Goal: Information Seeking & Learning: Learn about a topic

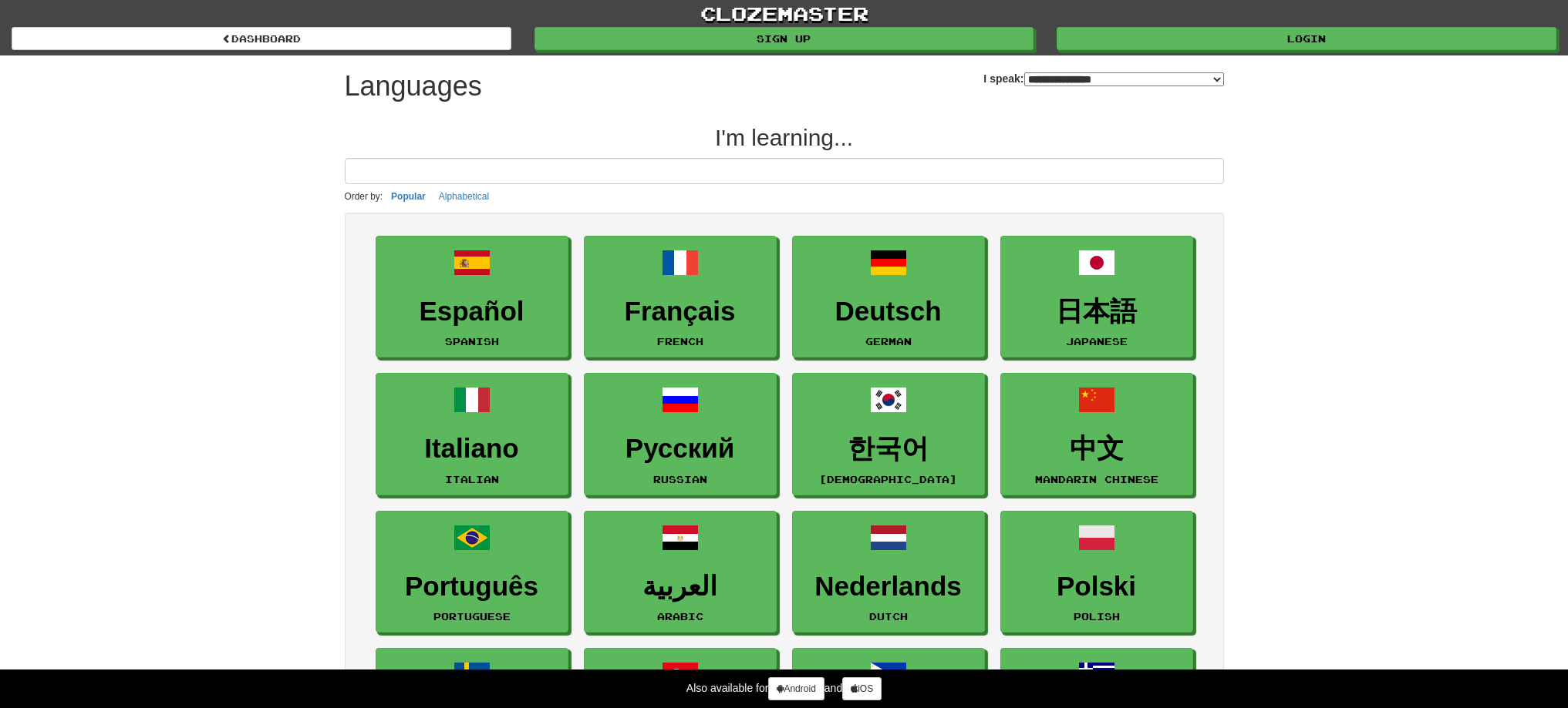
select select "*******"
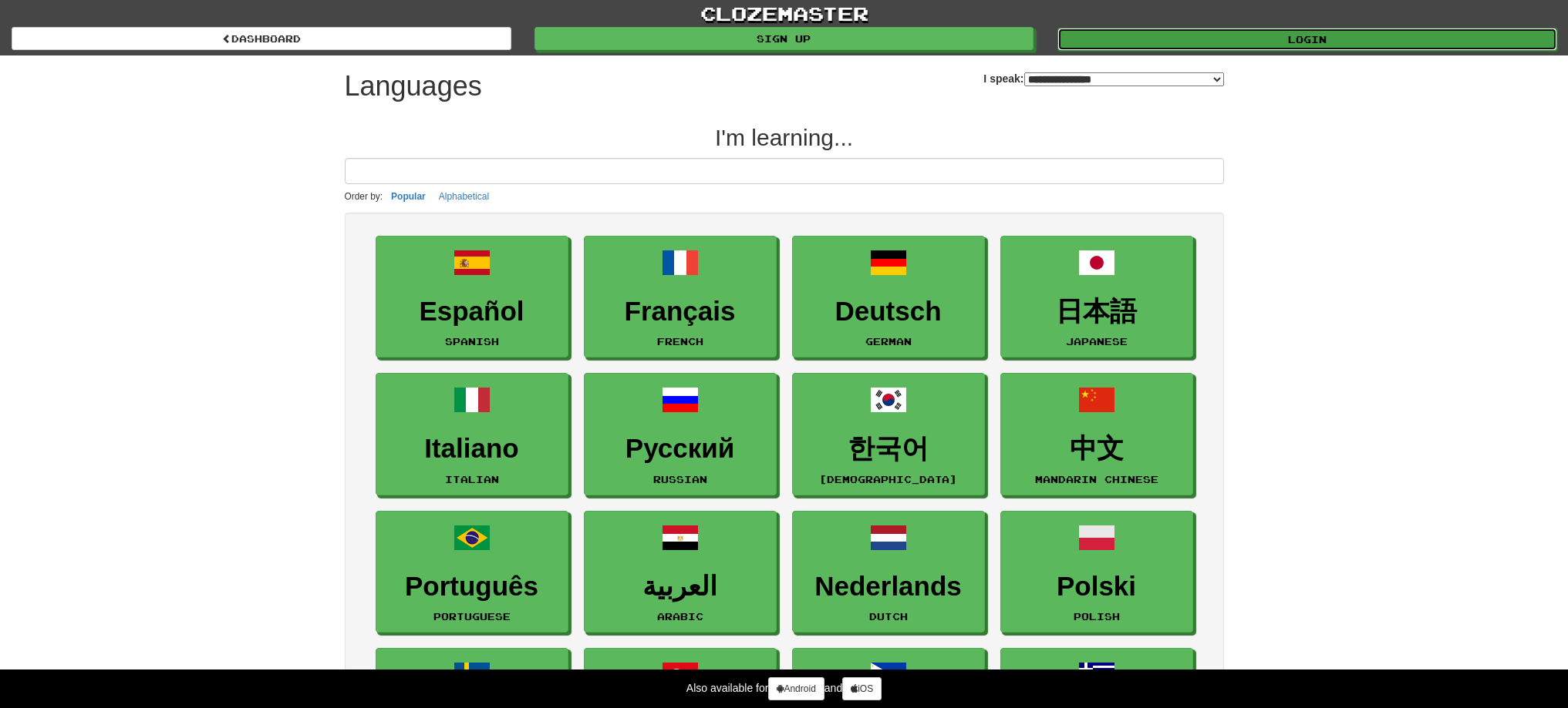
click at [1129, 34] on link "Login" at bounding box center [1307, 39] width 500 height 23
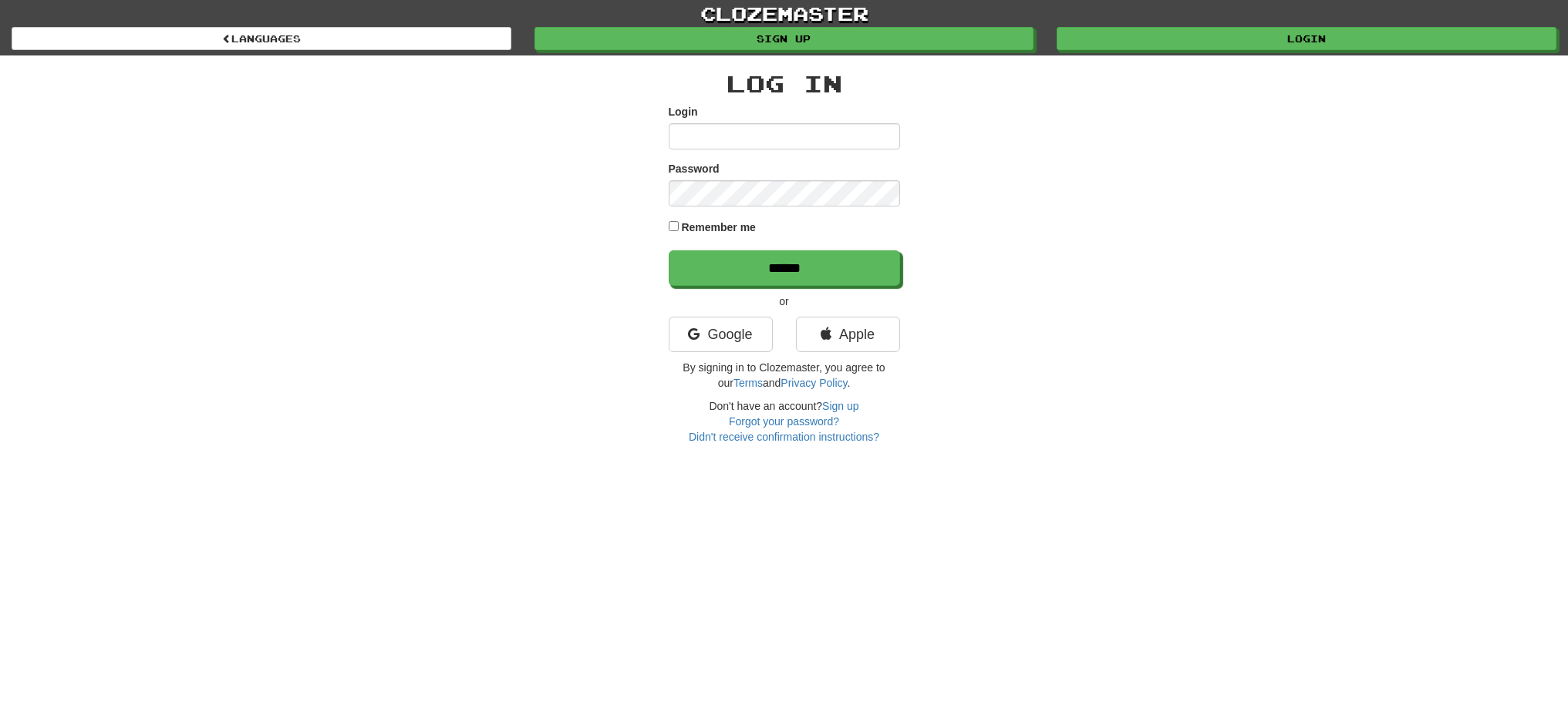
type input "******"
click at [799, 272] on input "******" at bounding box center [785, 269] width 231 height 35
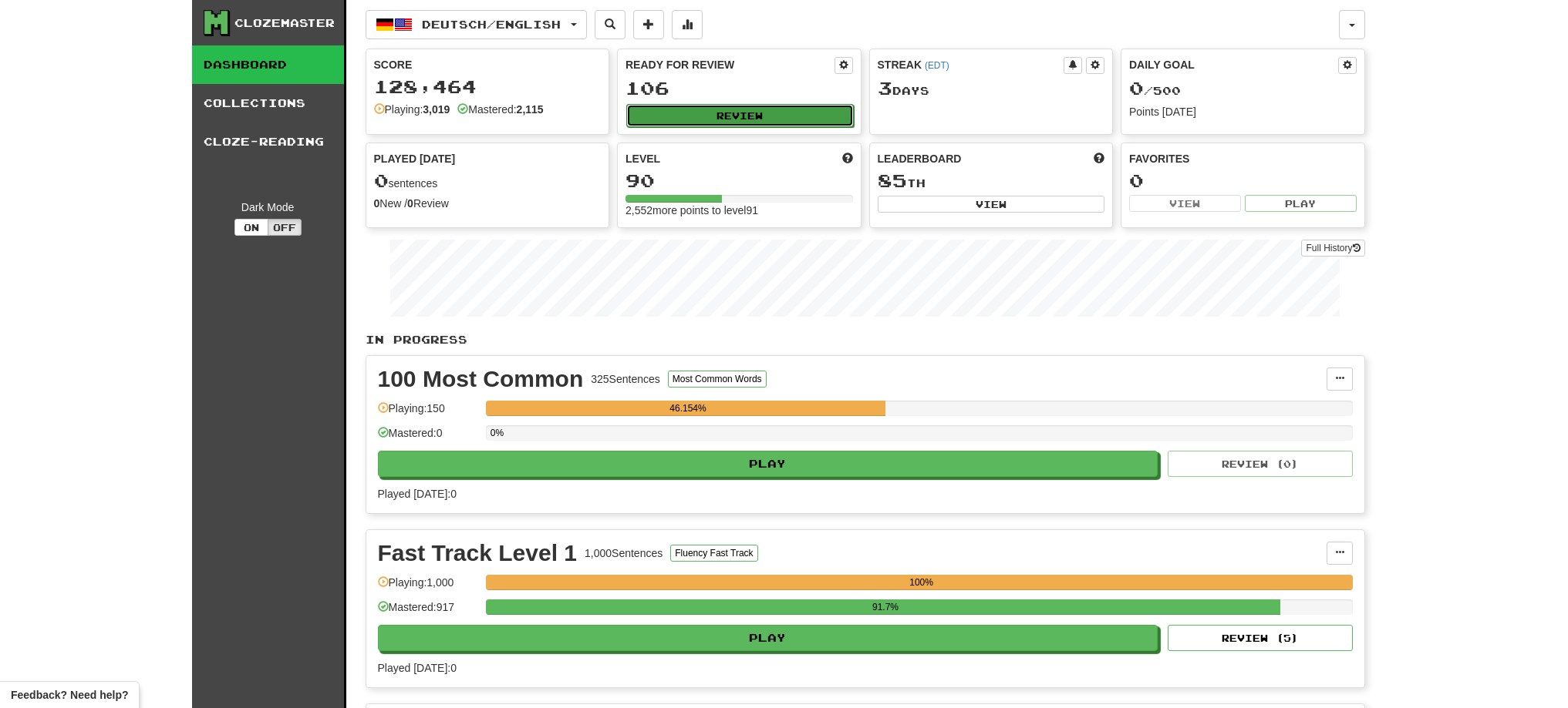
click at [820, 115] on button "Review" at bounding box center [740, 115] width 228 height 23
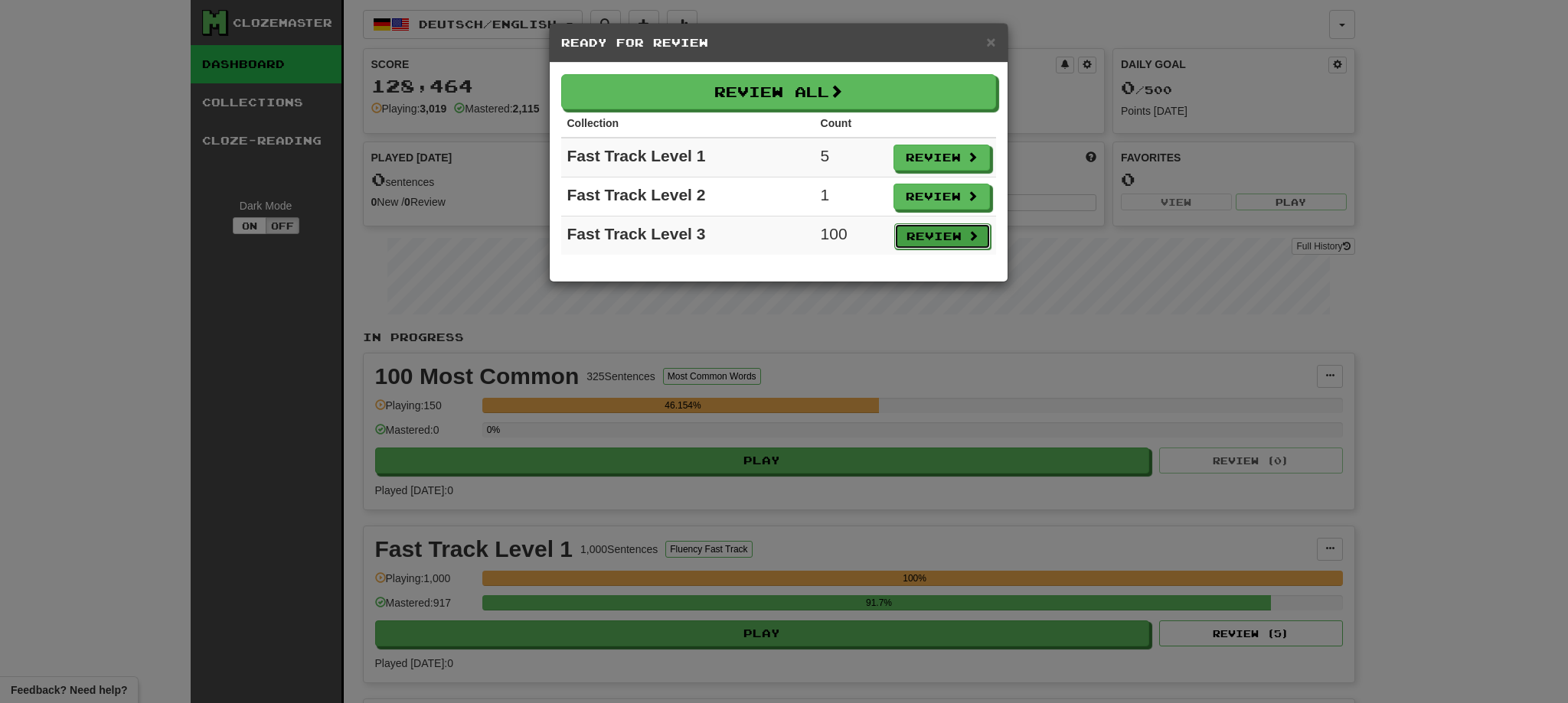
click at [931, 237] on button "Review" at bounding box center [943, 236] width 96 height 26
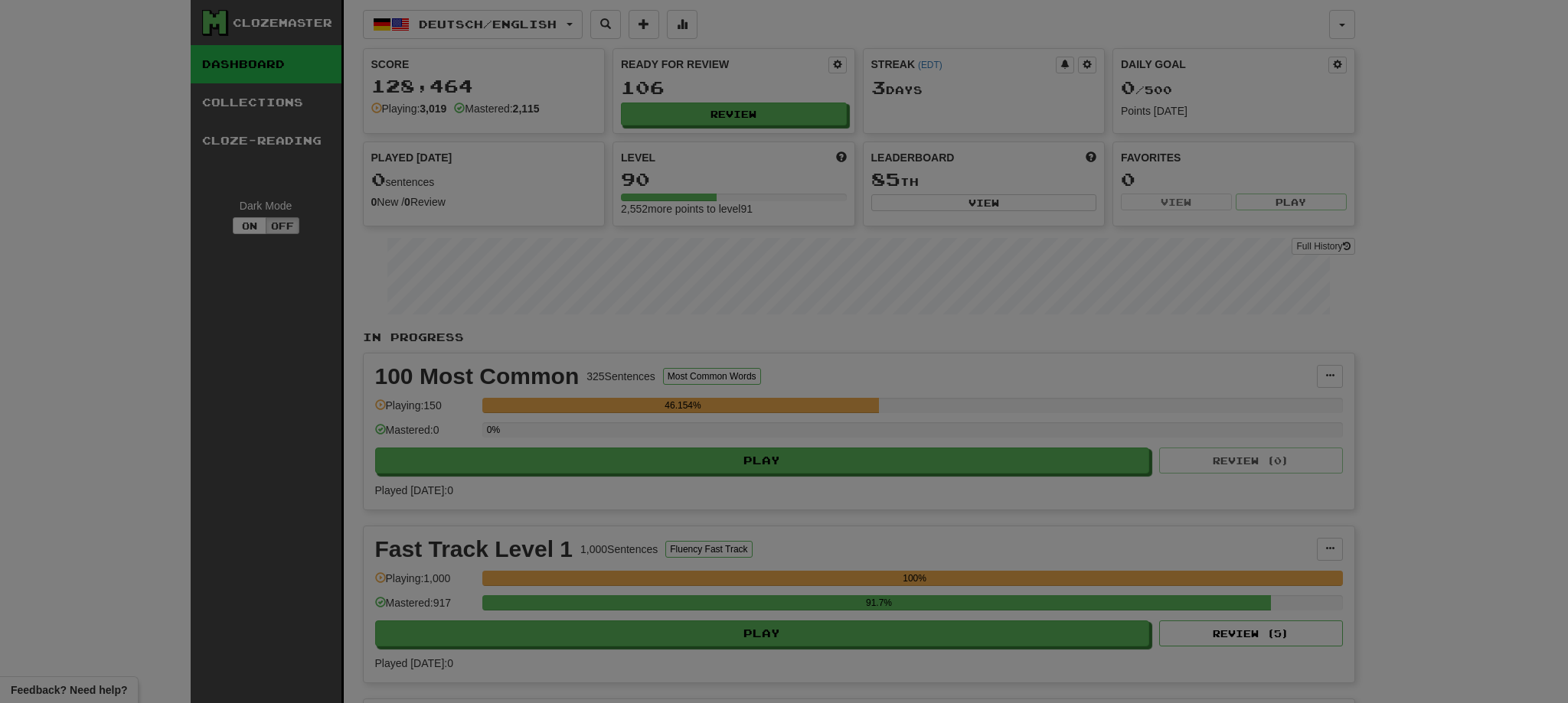
select select "**"
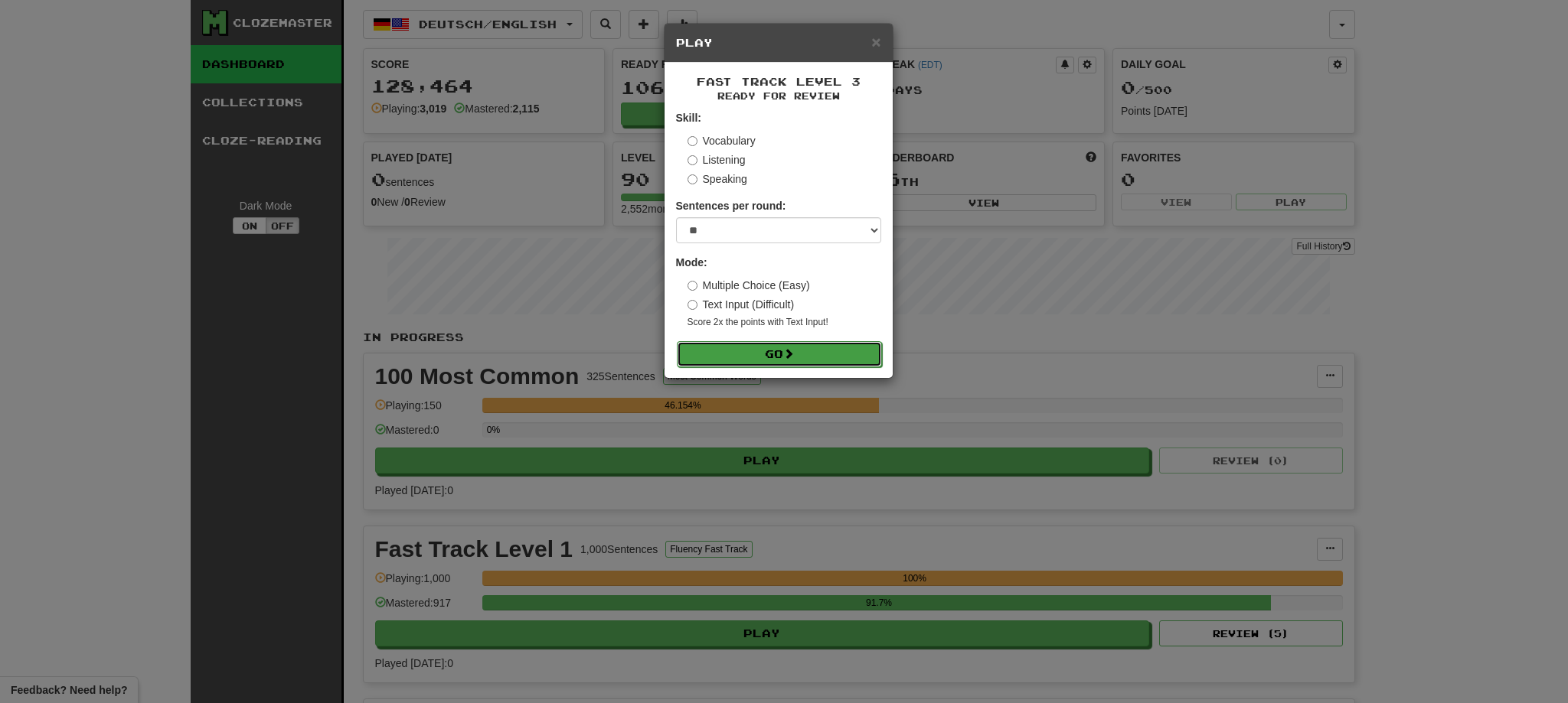
click at [756, 351] on button "Go" at bounding box center [779, 354] width 205 height 26
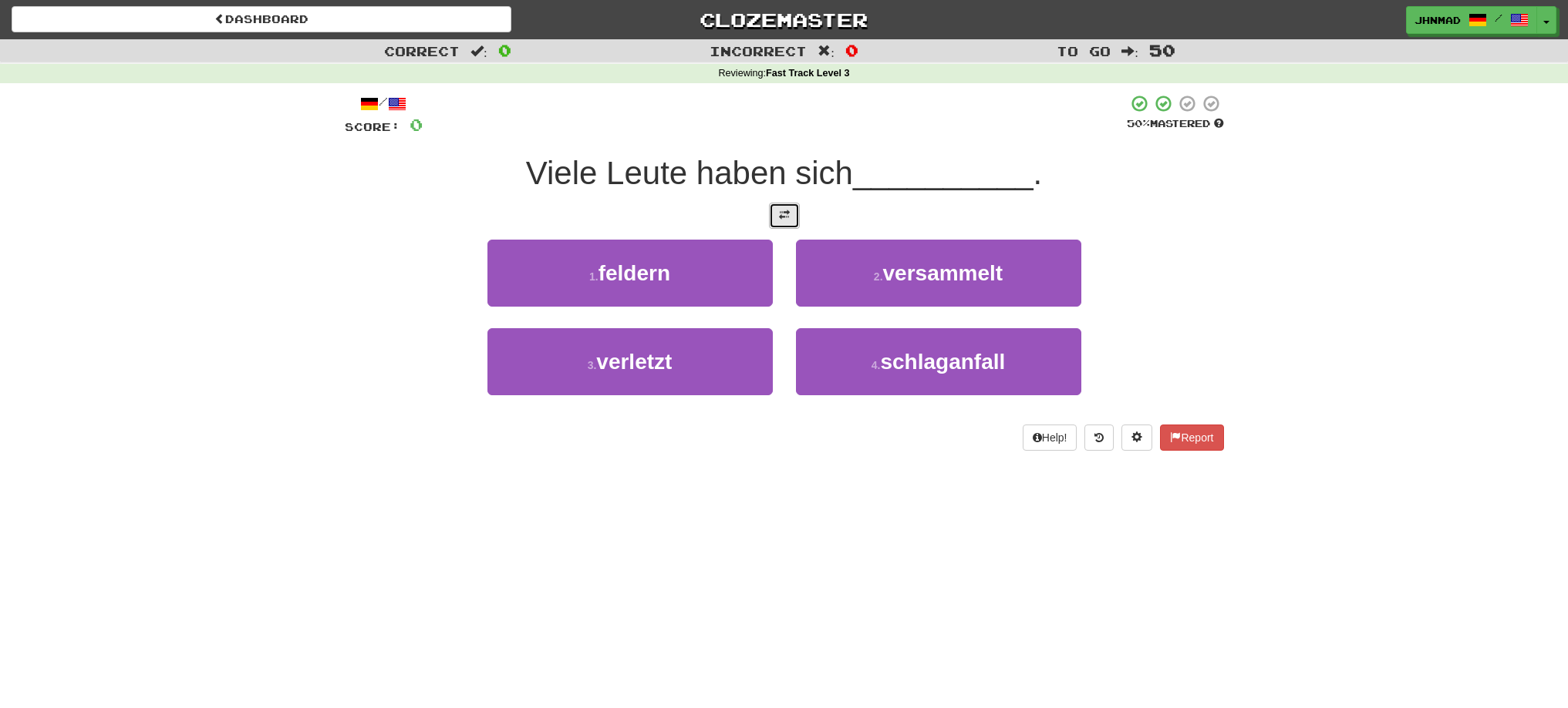
click at [779, 211] on span at bounding box center [784, 215] width 11 height 11
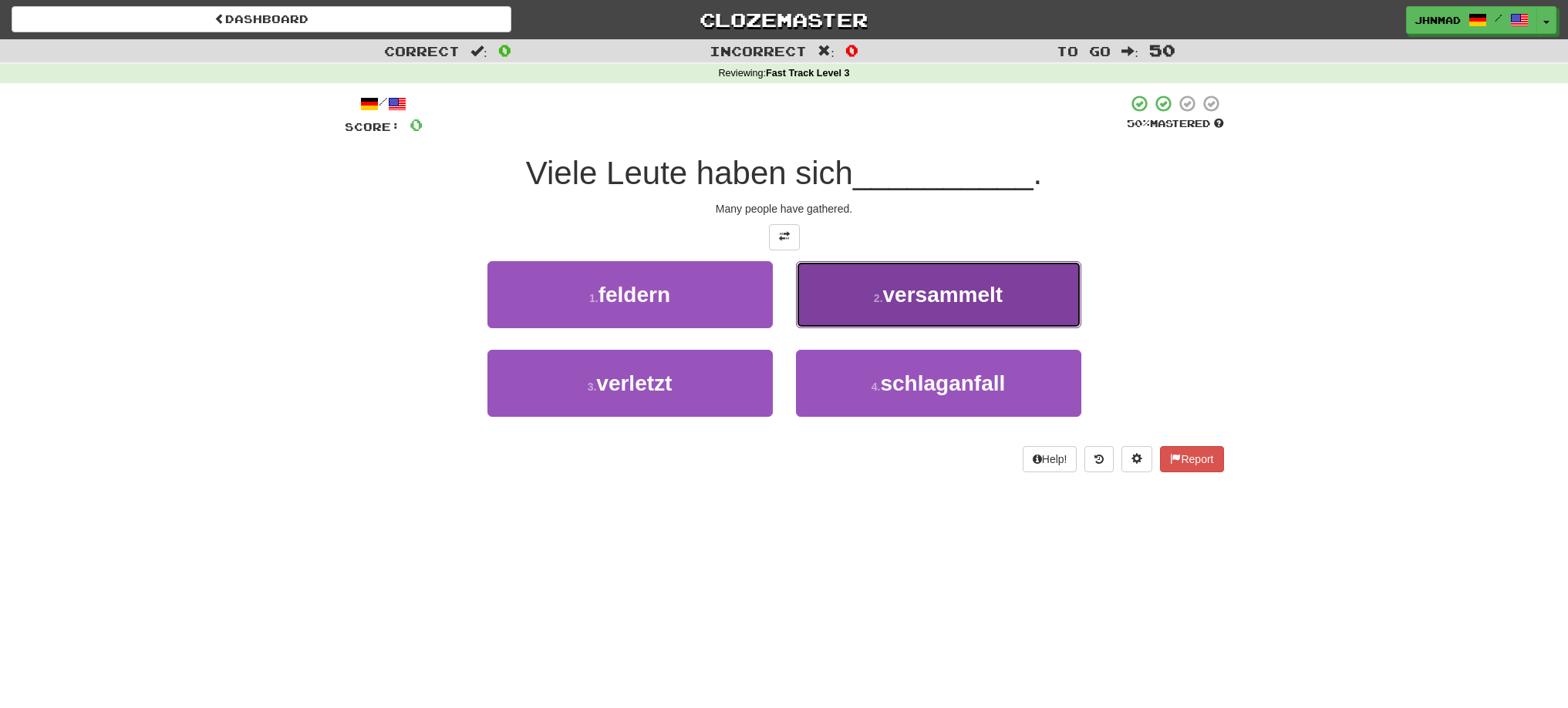
click at [1000, 288] on span "versammelt" at bounding box center [943, 295] width 121 height 24
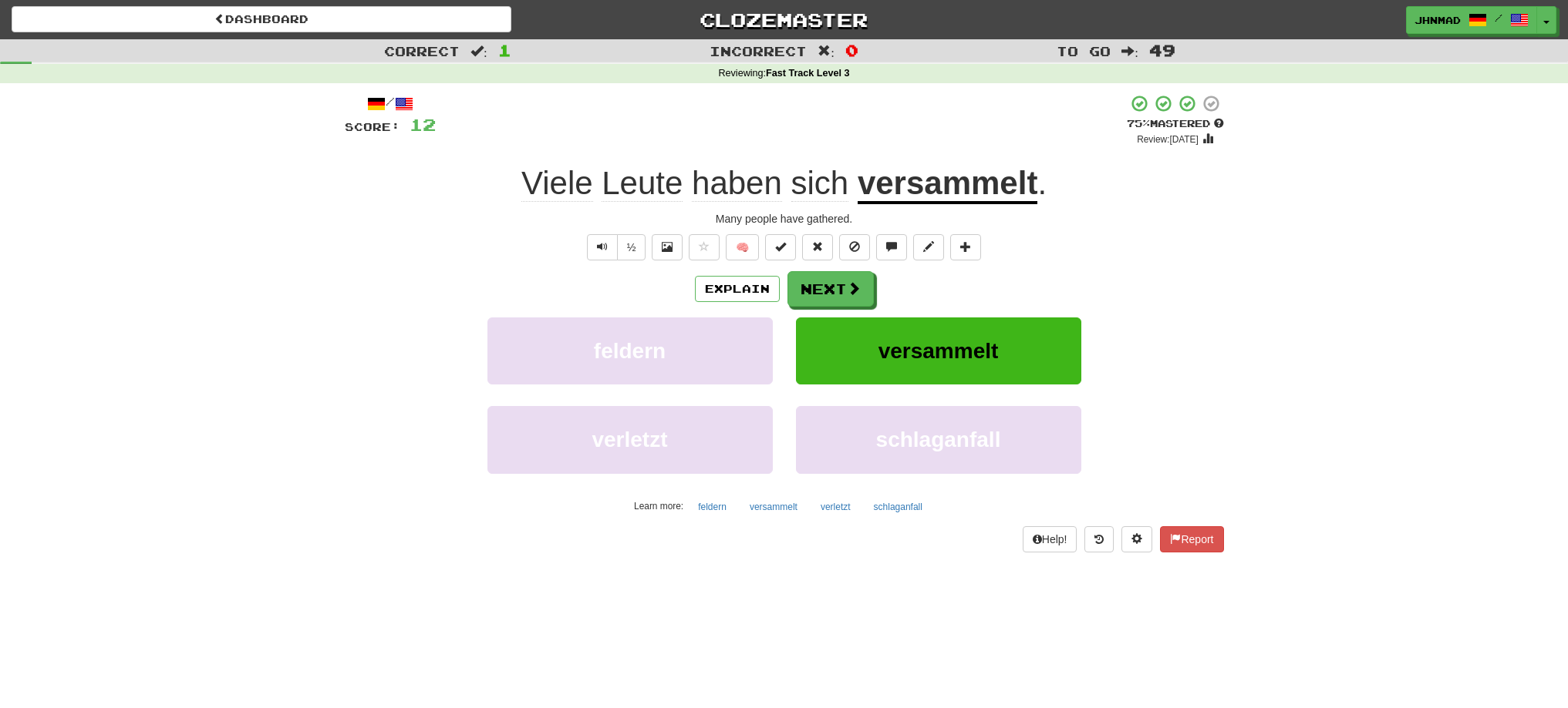
click at [956, 194] on u "versammelt" at bounding box center [947, 184] width 180 height 39
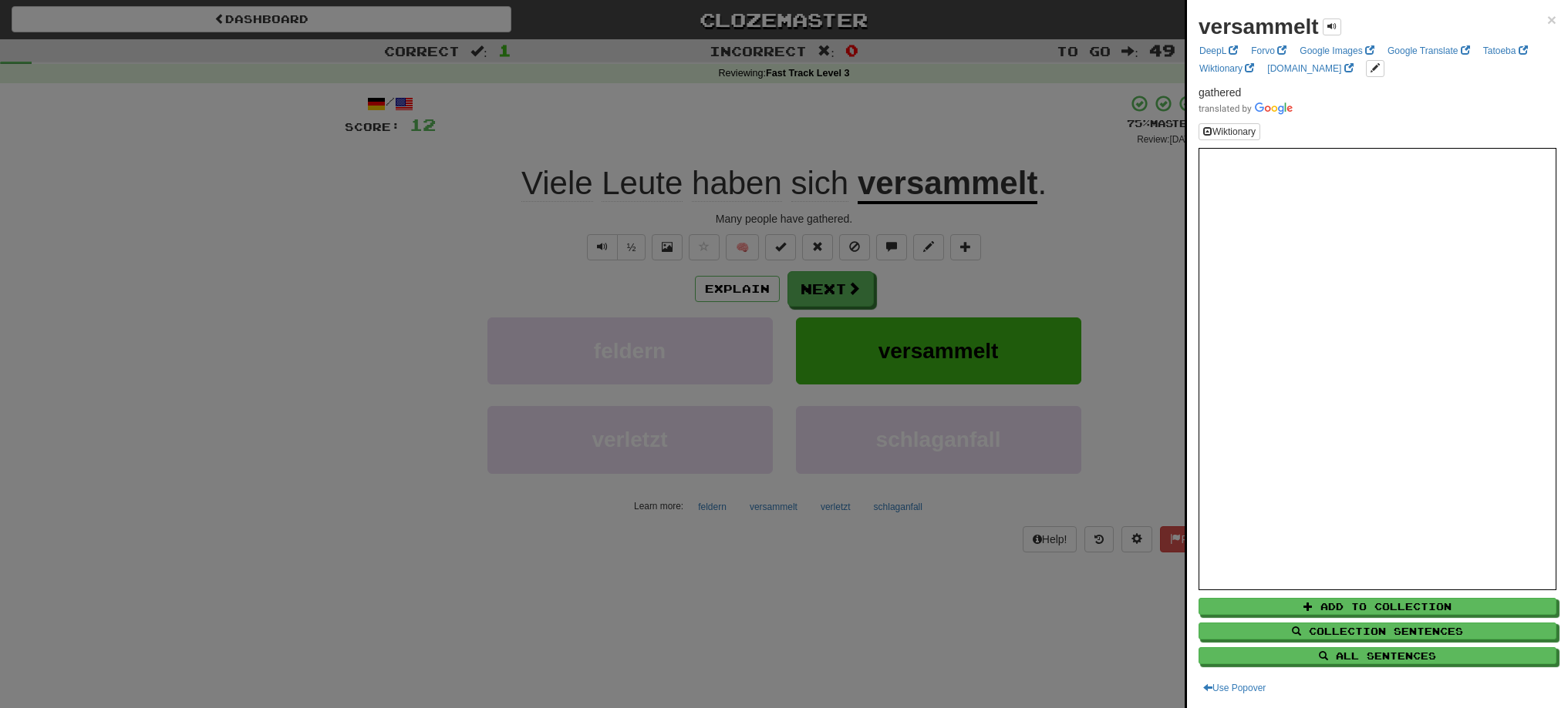
click at [814, 296] on div at bounding box center [784, 354] width 1568 height 708
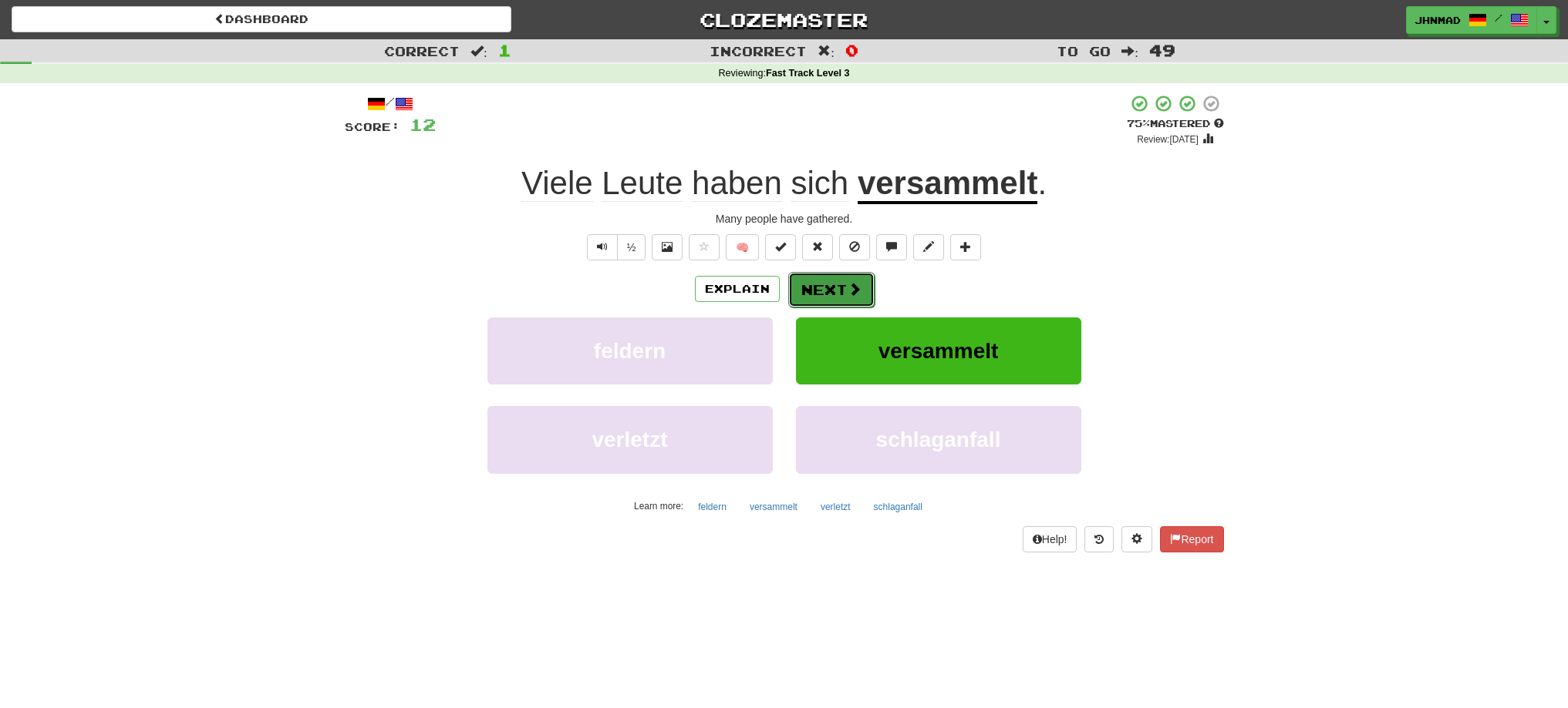
click at [813, 296] on button "Next" at bounding box center [830, 290] width 86 height 35
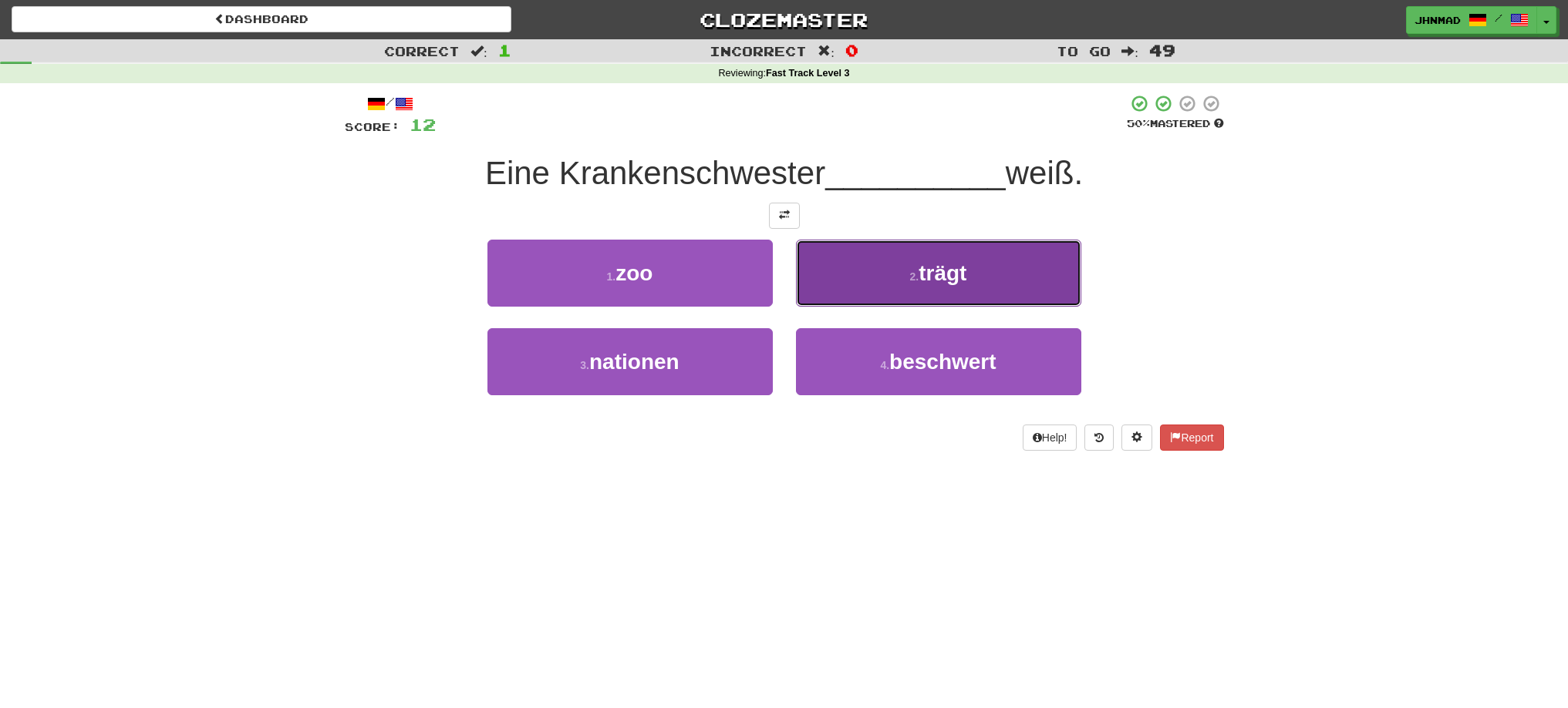
click at [949, 286] on button "2 . trägt" at bounding box center [938, 273] width 285 height 67
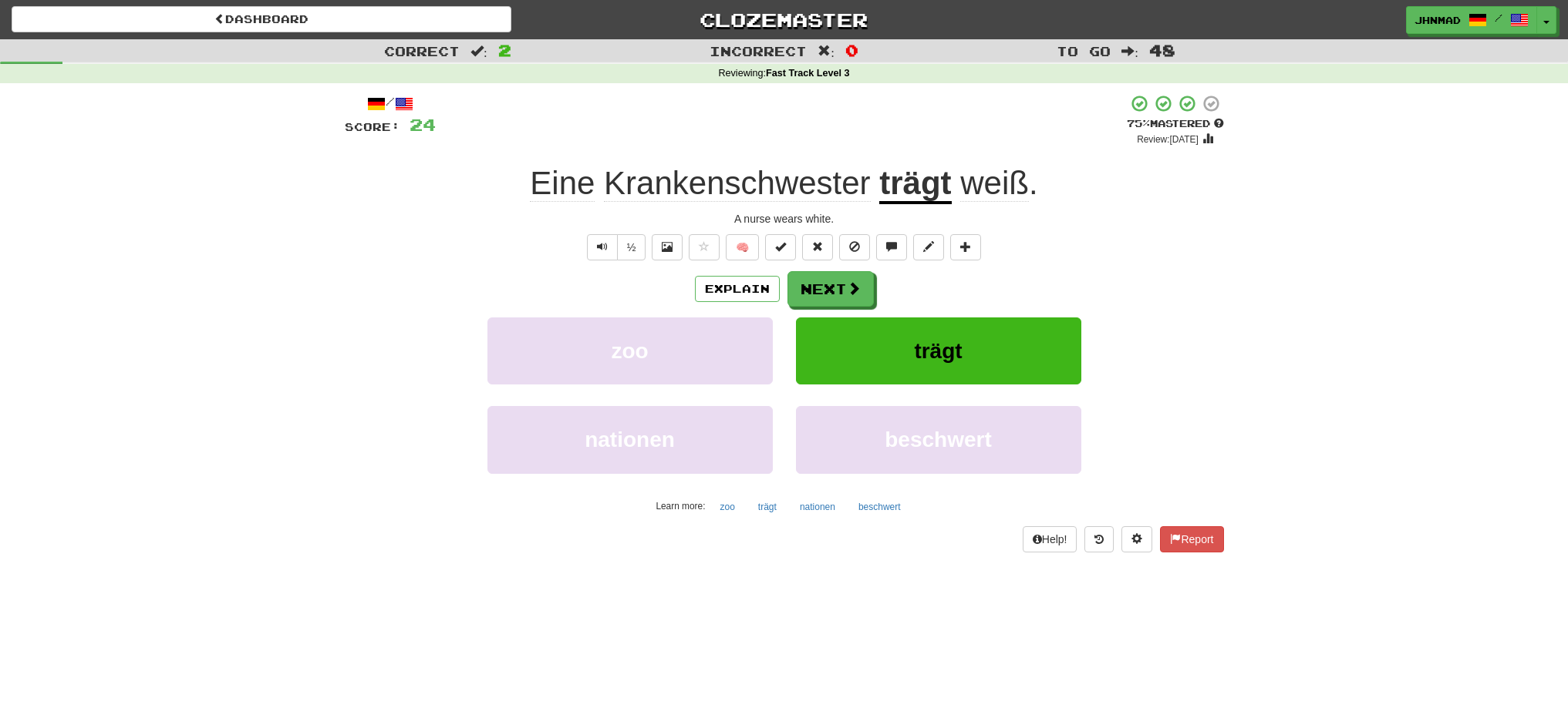
click at [936, 193] on u "trägt" at bounding box center [915, 184] width 72 height 39
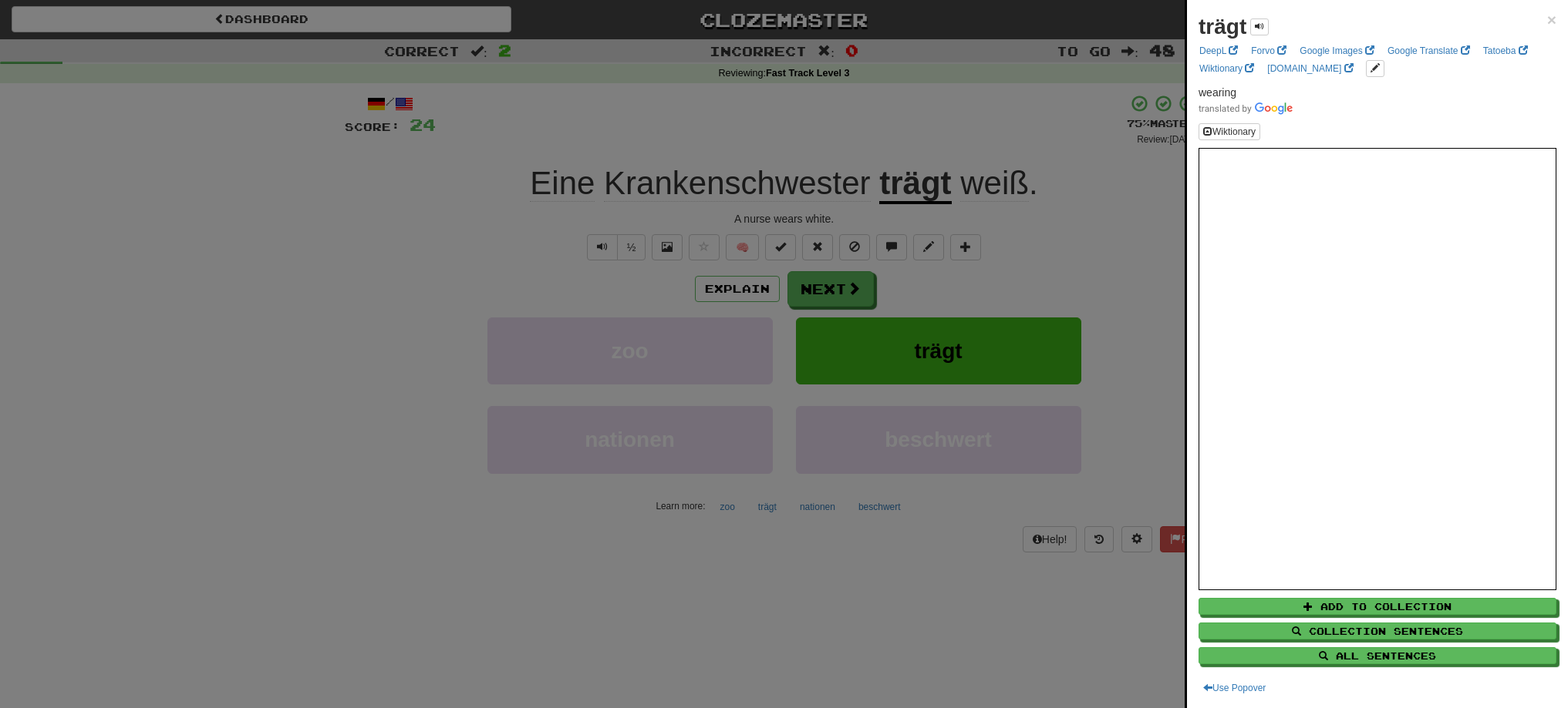
click at [846, 288] on div at bounding box center [784, 354] width 1568 height 708
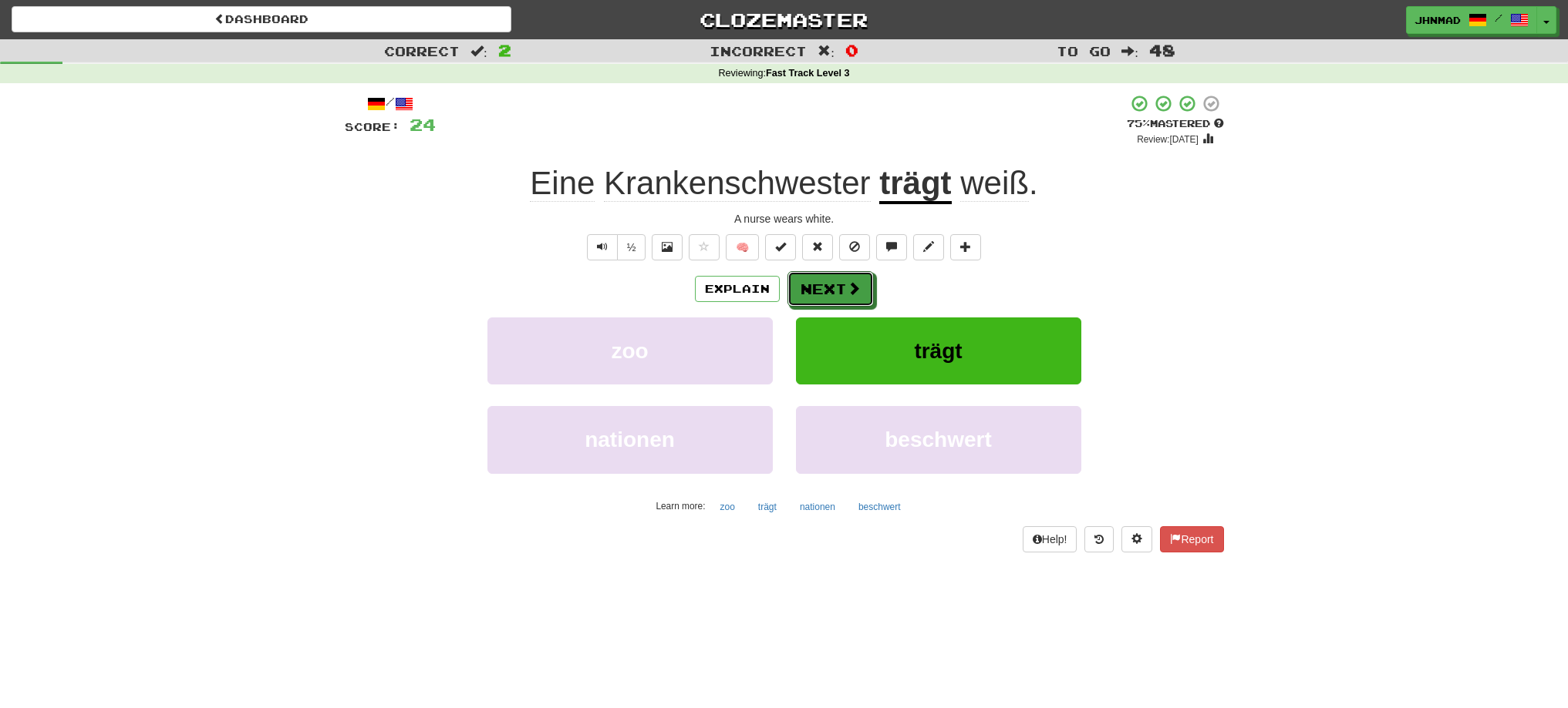
click at [846, 288] on span at bounding box center [853, 288] width 14 height 14
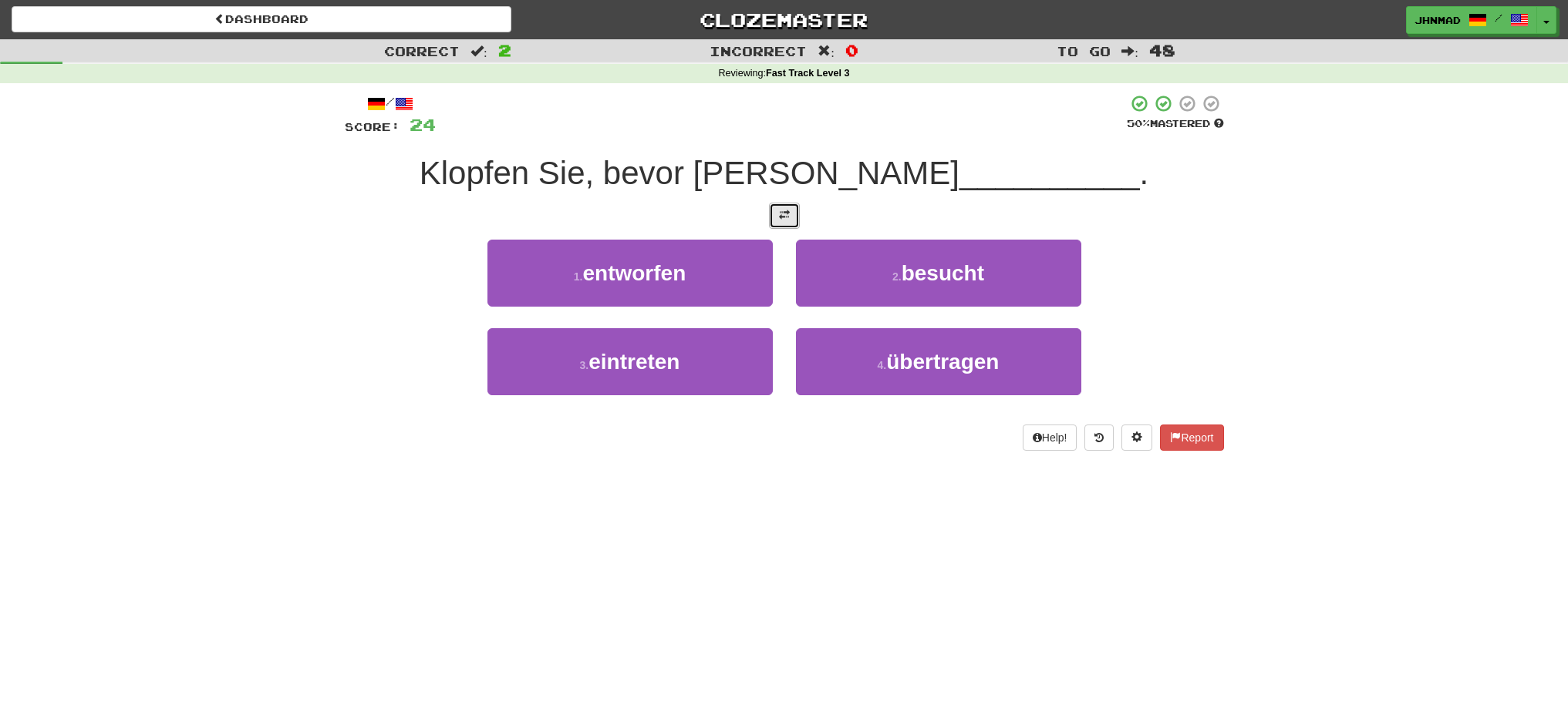
click at [783, 218] on span at bounding box center [784, 215] width 11 height 11
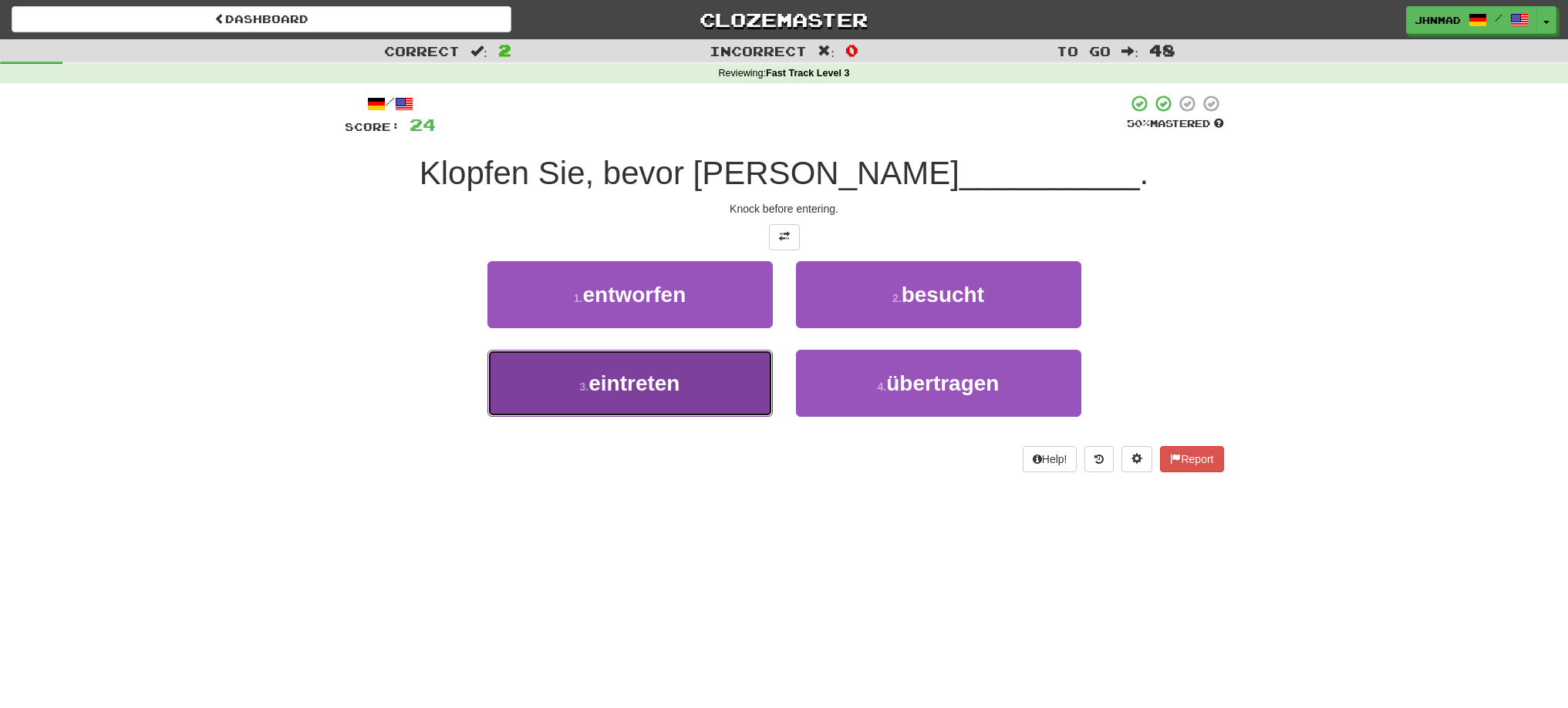
click at [599, 382] on span "eintreten" at bounding box center [634, 383] width 91 height 24
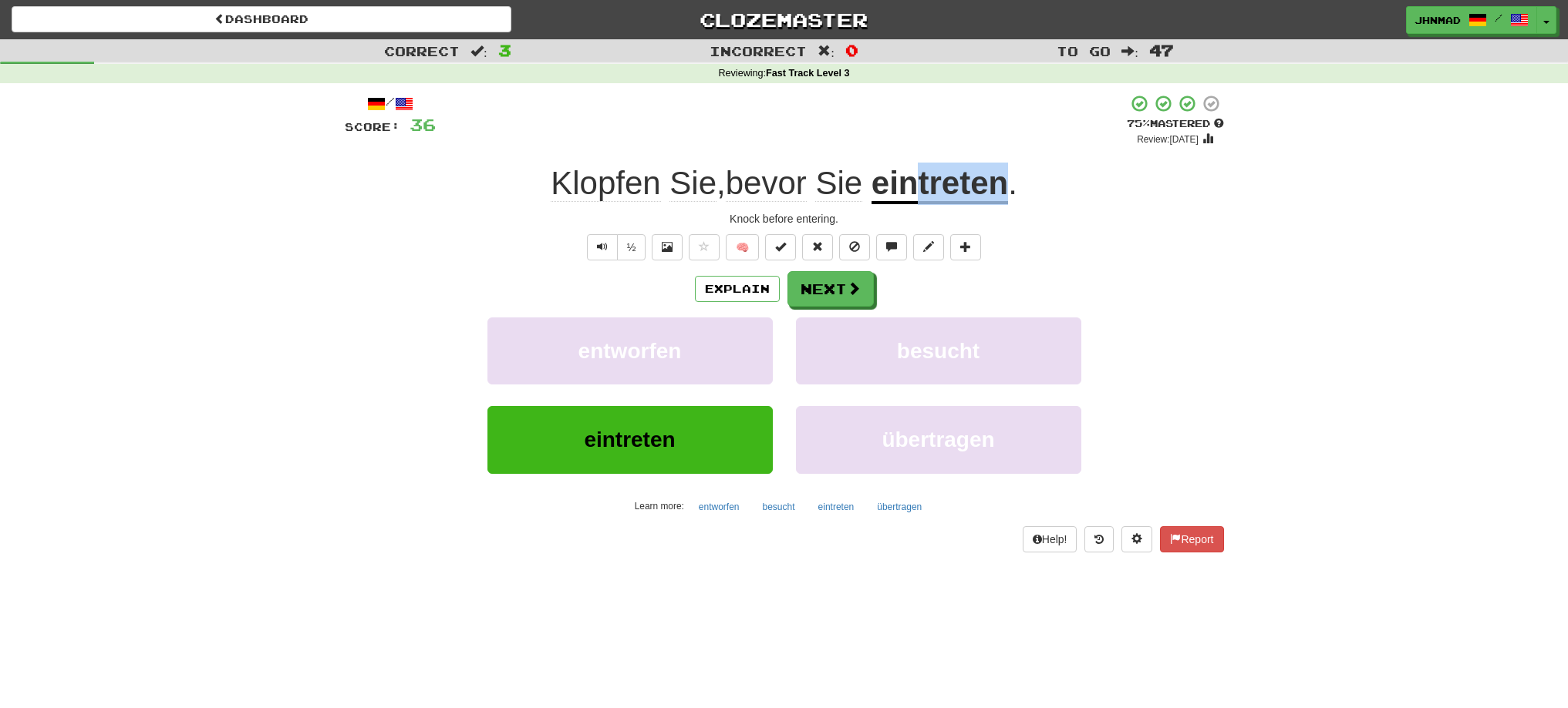
drag, startPoint x: 923, startPoint y: 190, endPoint x: 1009, endPoint y: 192, distance: 86.0
click at [1008, 192] on u "eintreten" at bounding box center [939, 184] width 136 height 39
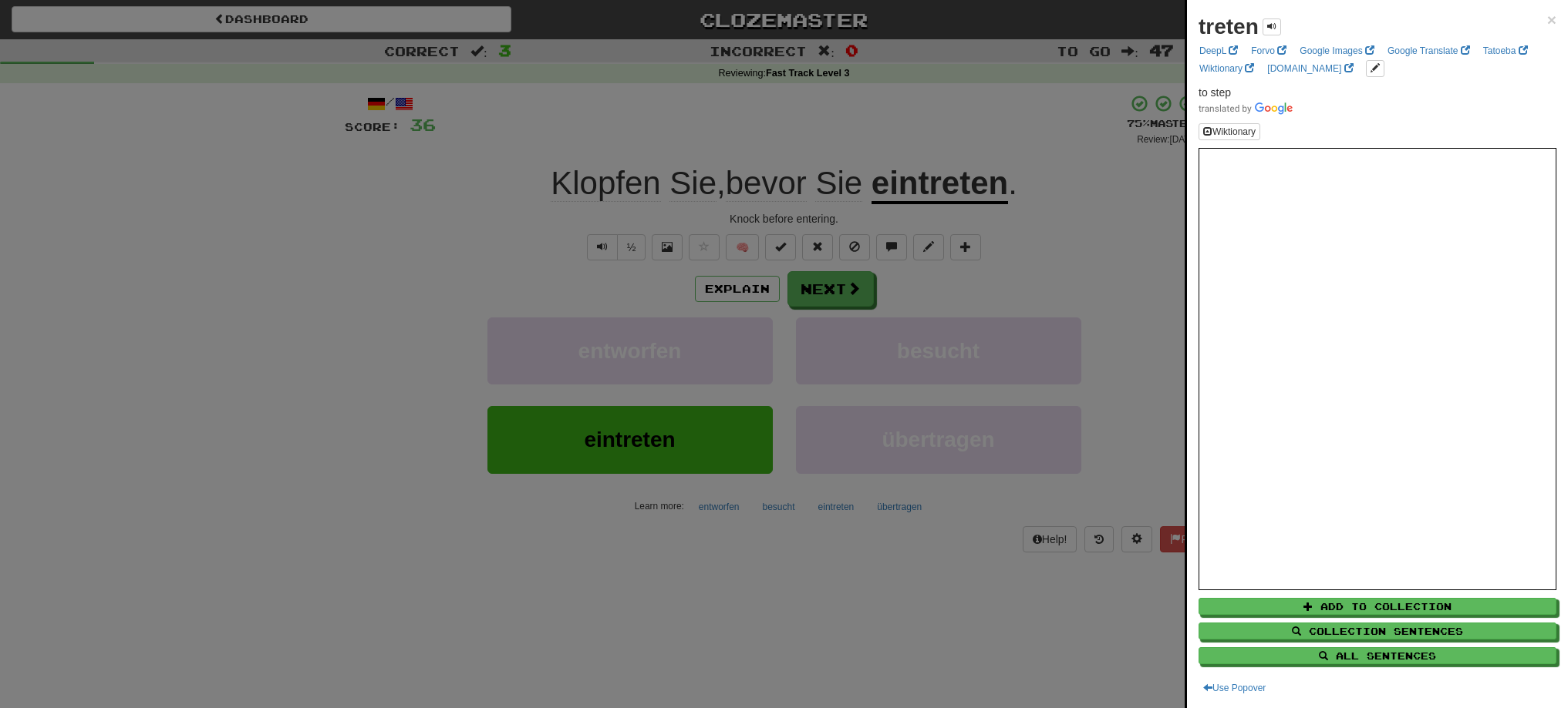
click at [1018, 109] on div at bounding box center [784, 354] width 1568 height 708
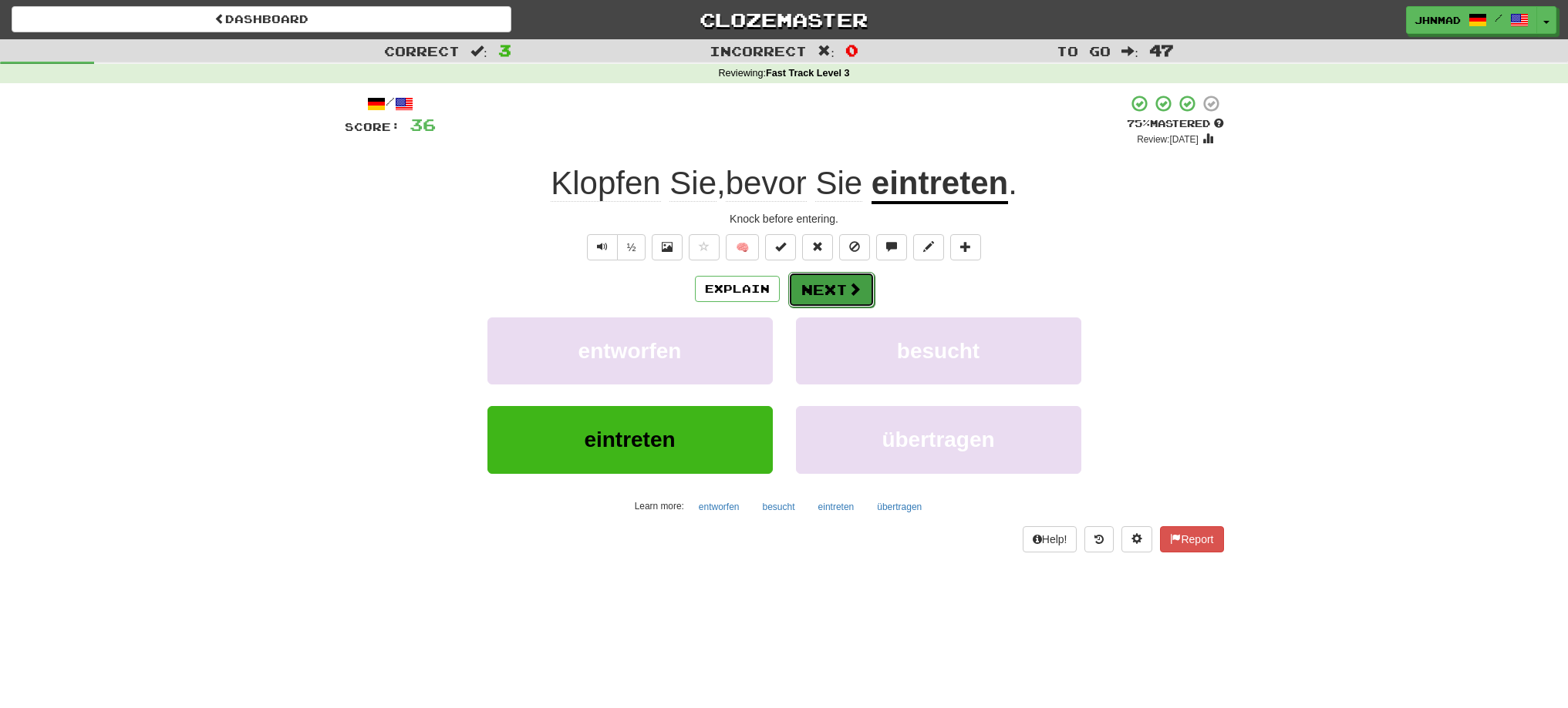
click at [845, 286] on button "Next" at bounding box center [830, 290] width 86 height 35
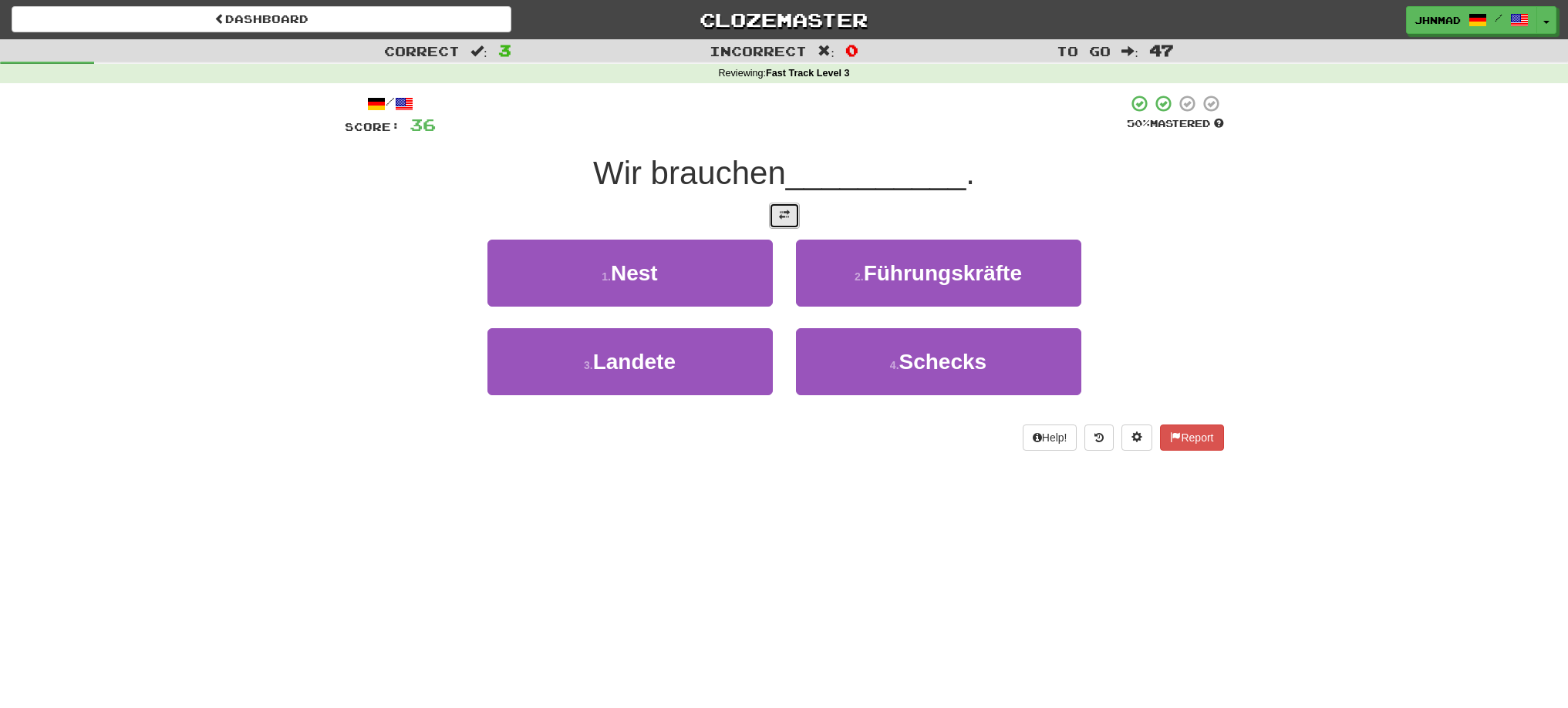
click at [792, 213] on button at bounding box center [784, 215] width 31 height 26
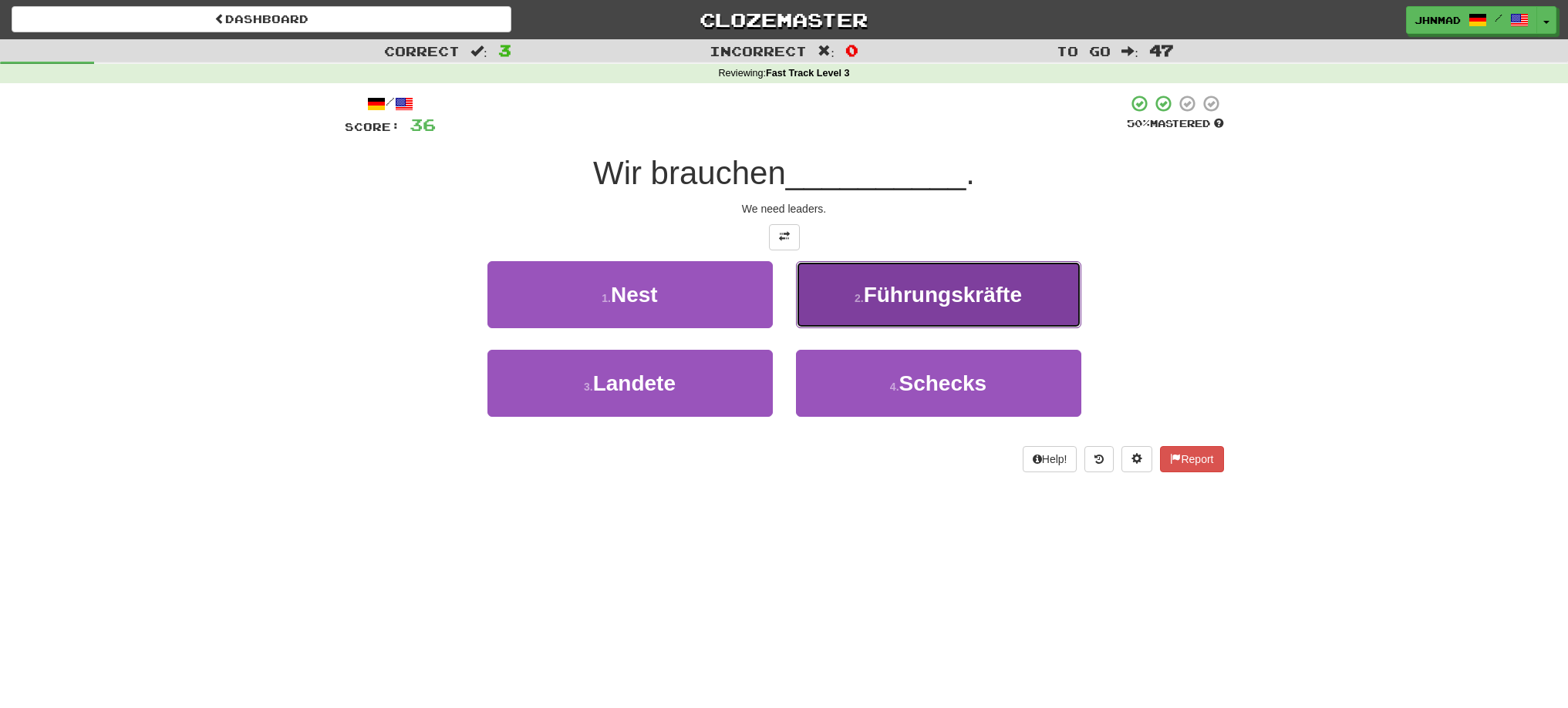
click at [1018, 295] on span "Führungskräfte" at bounding box center [943, 295] width 158 height 24
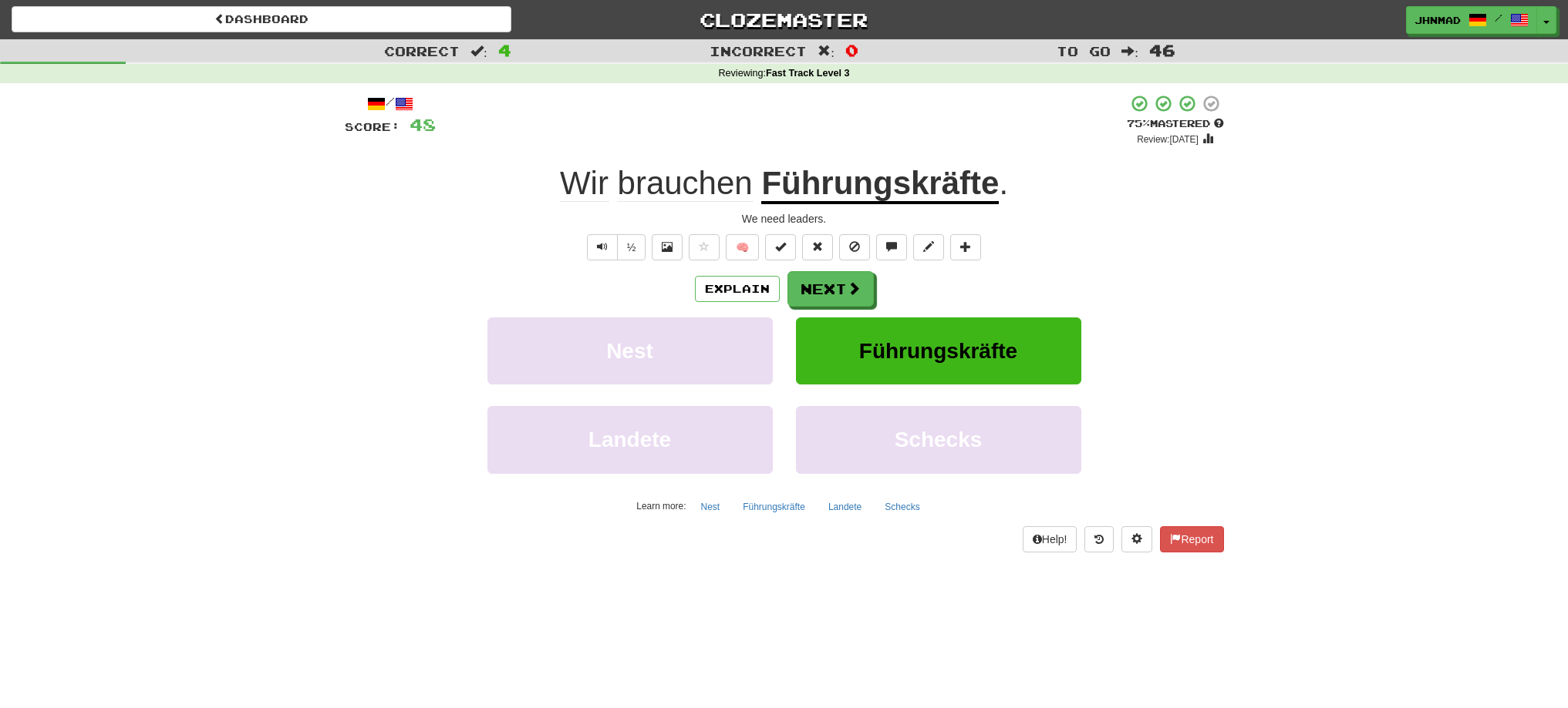
click at [929, 179] on u "Führungskräfte" at bounding box center [880, 184] width 238 height 39
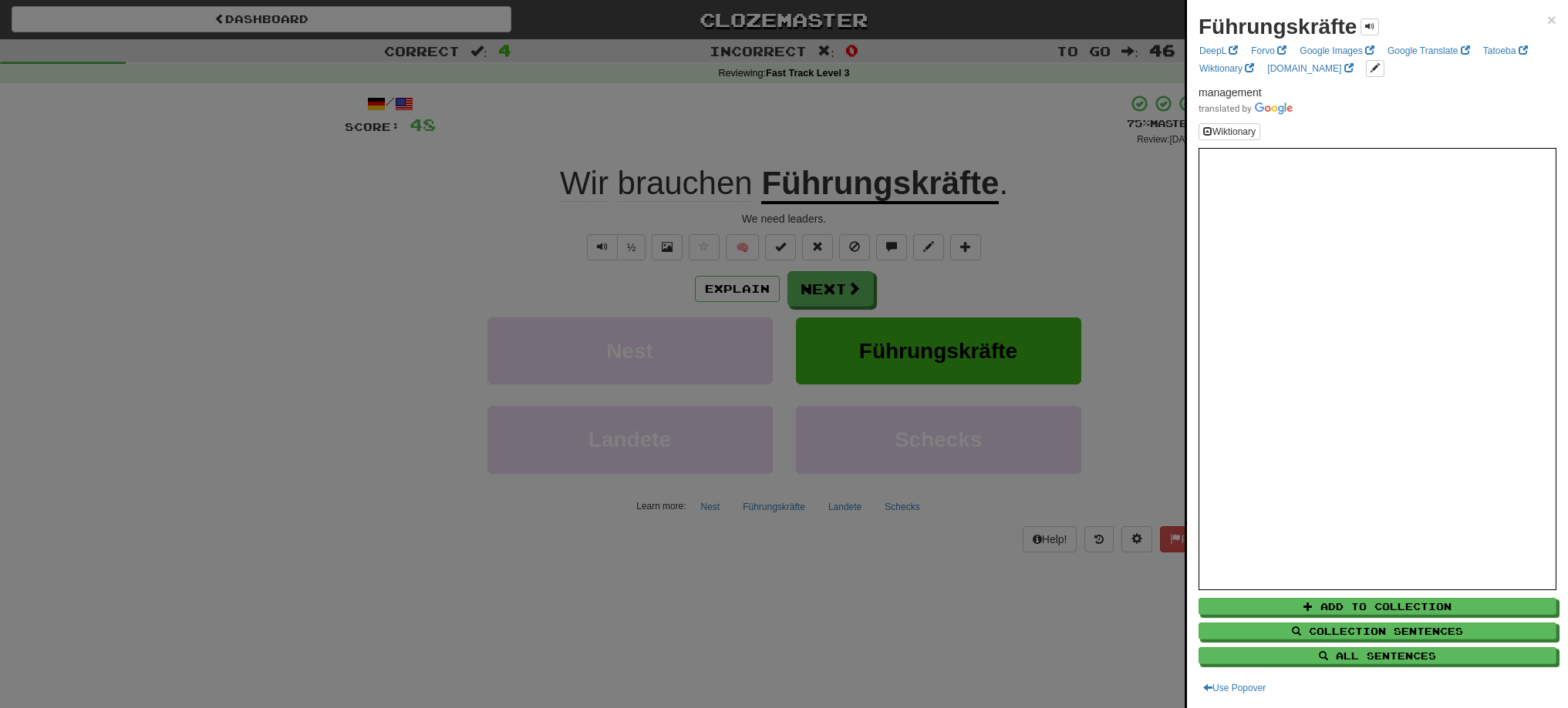
click at [823, 285] on div at bounding box center [784, 354] width 1568 height 708
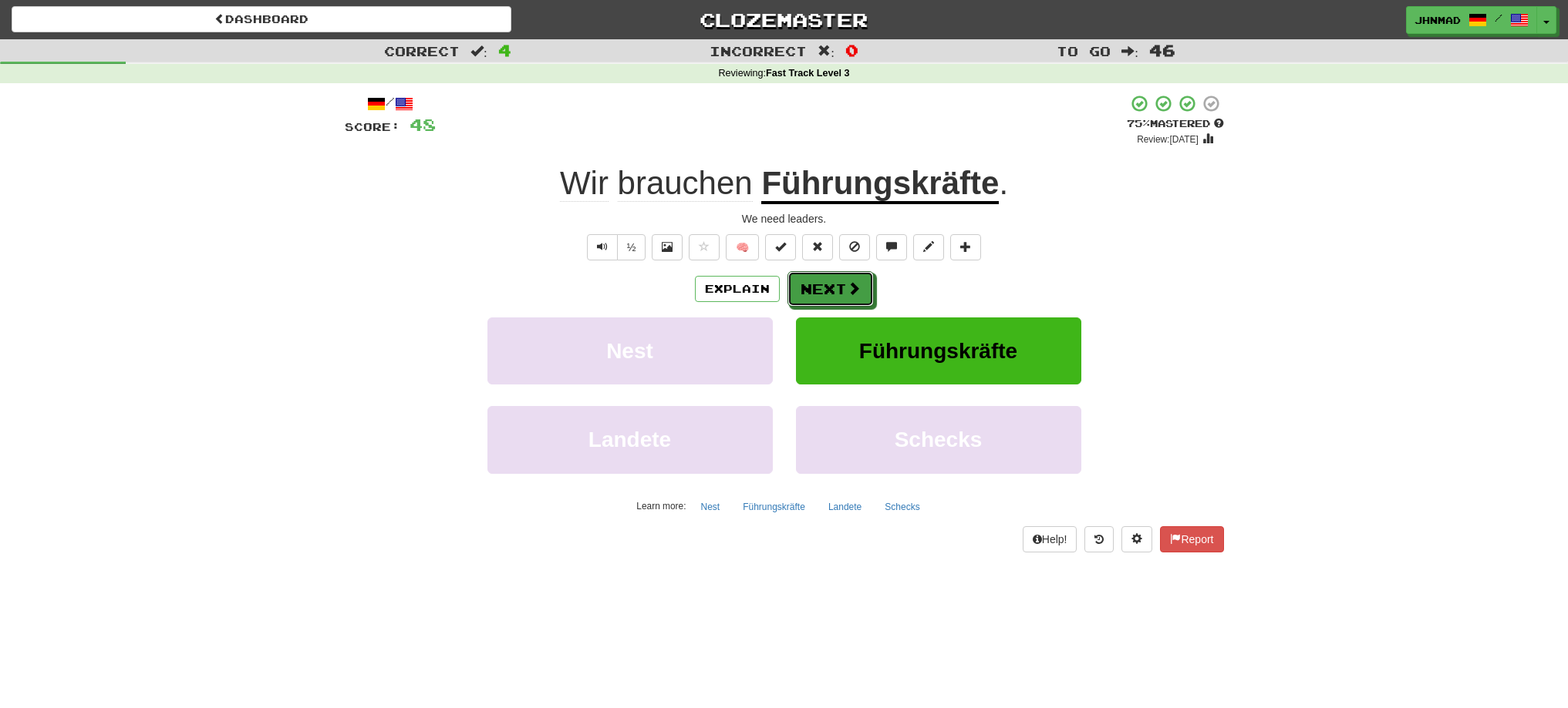
click at [823, 285] on button "Next" at bounding box center [830, 289] width 86 height 35
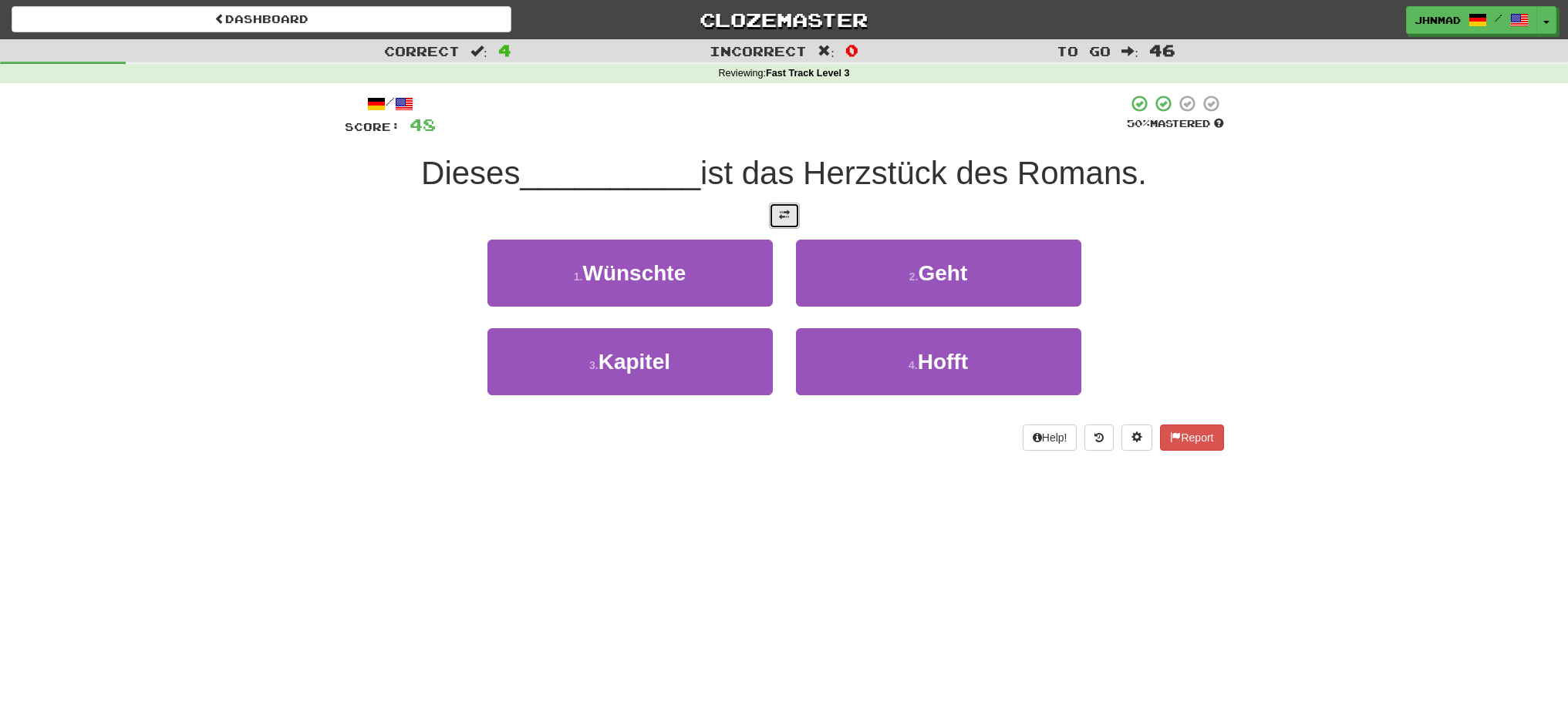
click at [770, 220] on button at bounding box center [784, 215] width 31 height 26
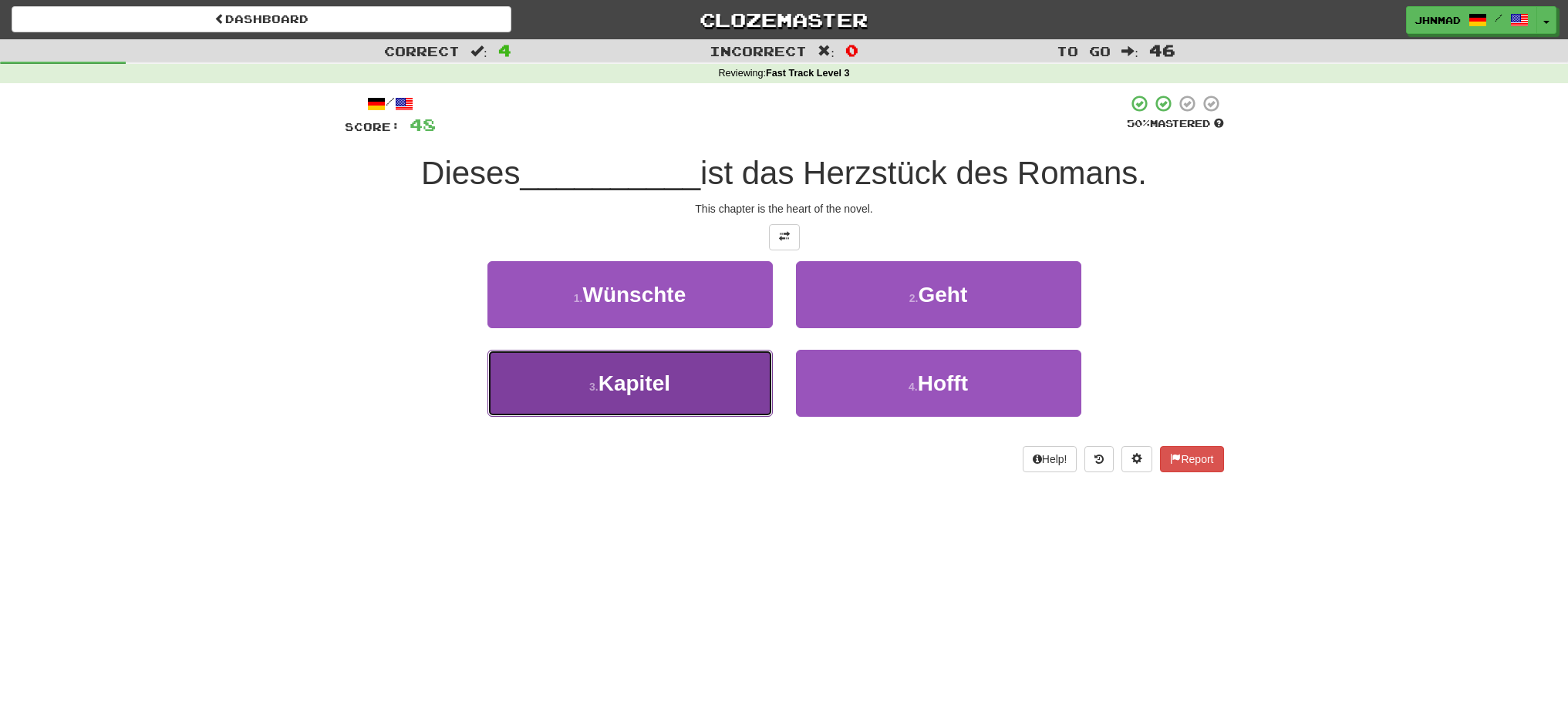
click at [611, 393] on span "Kapitel" at bounding box center [635, 383] width 72 height 24
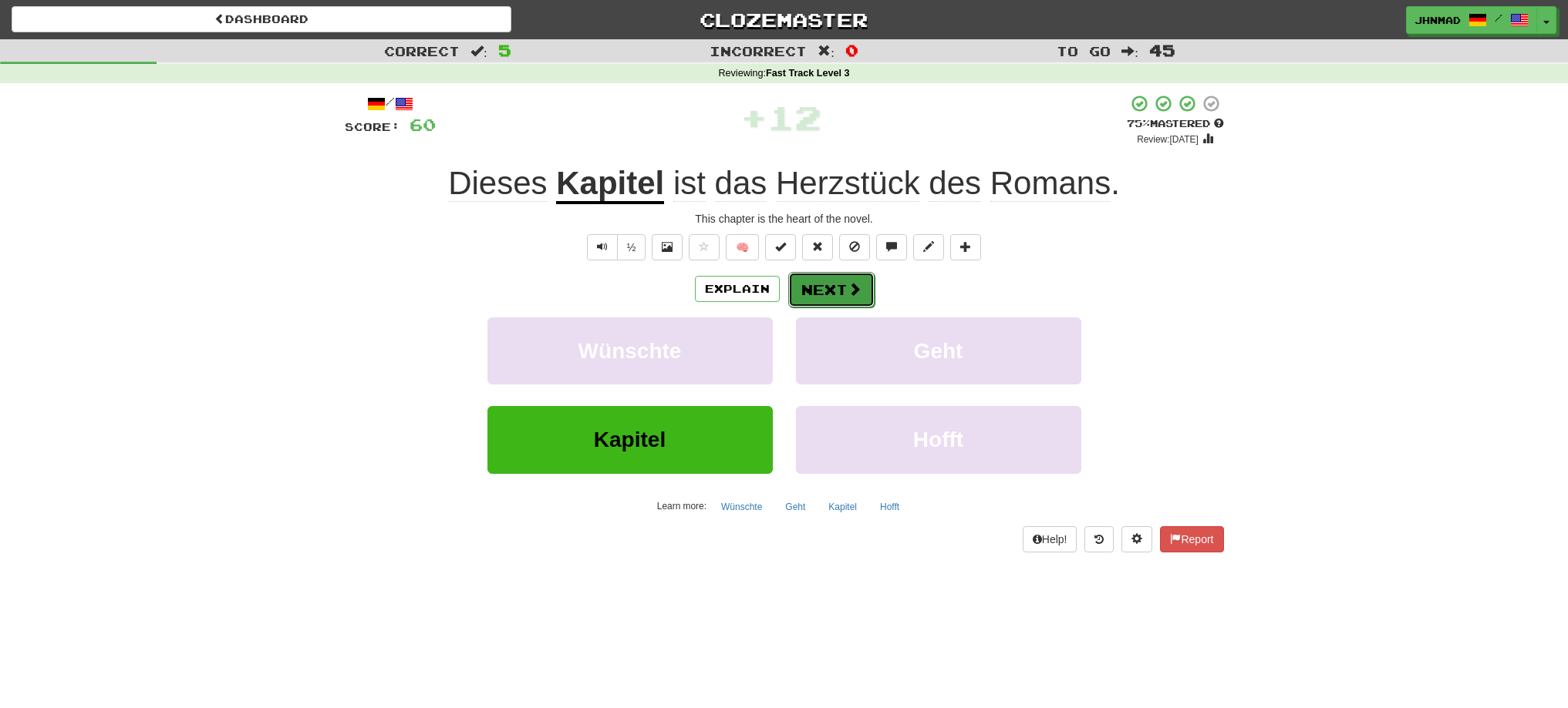
click at [830, 292] on button "Next" at bounding box center [830, 290] width 86 height 35
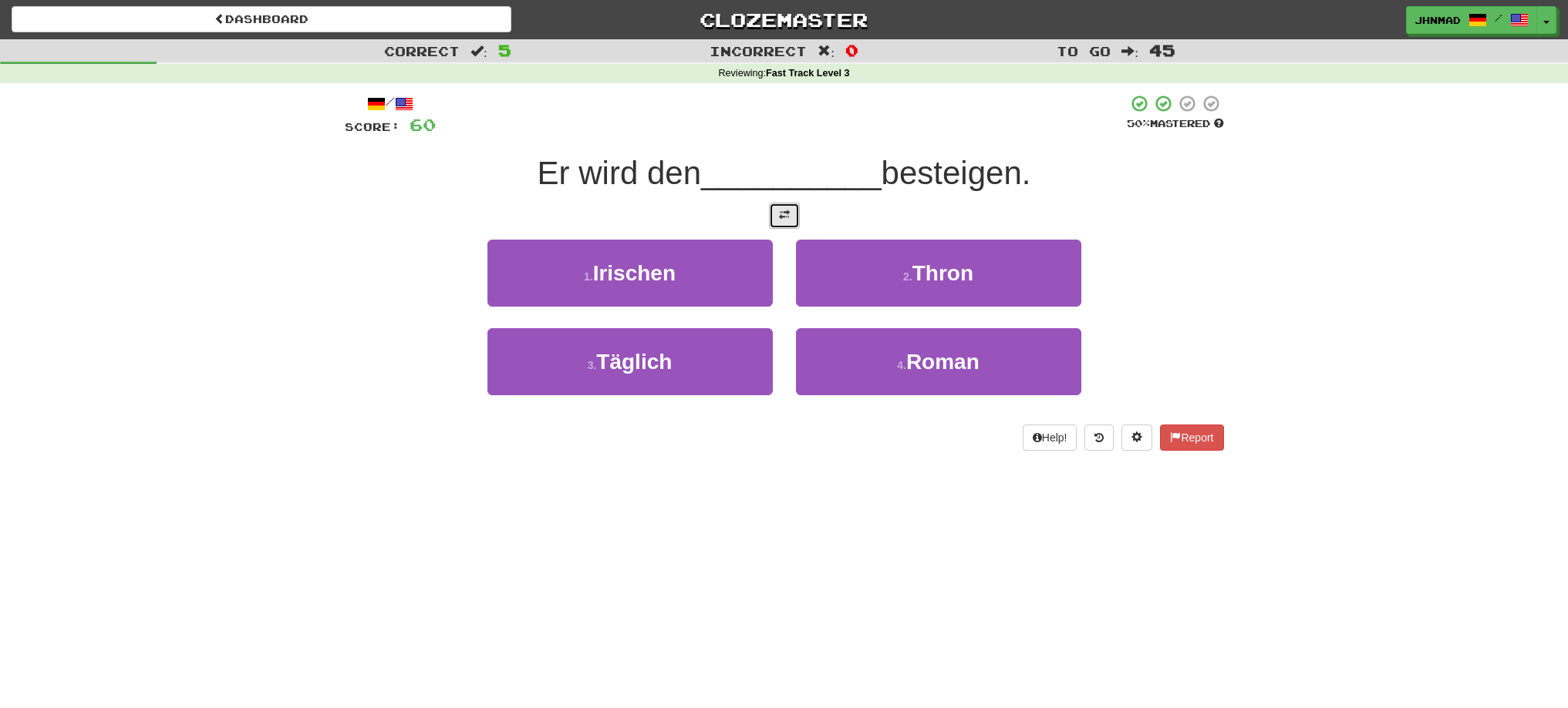
click at [793, 221] on button at bounding box center [784, 215] width 31 height 26
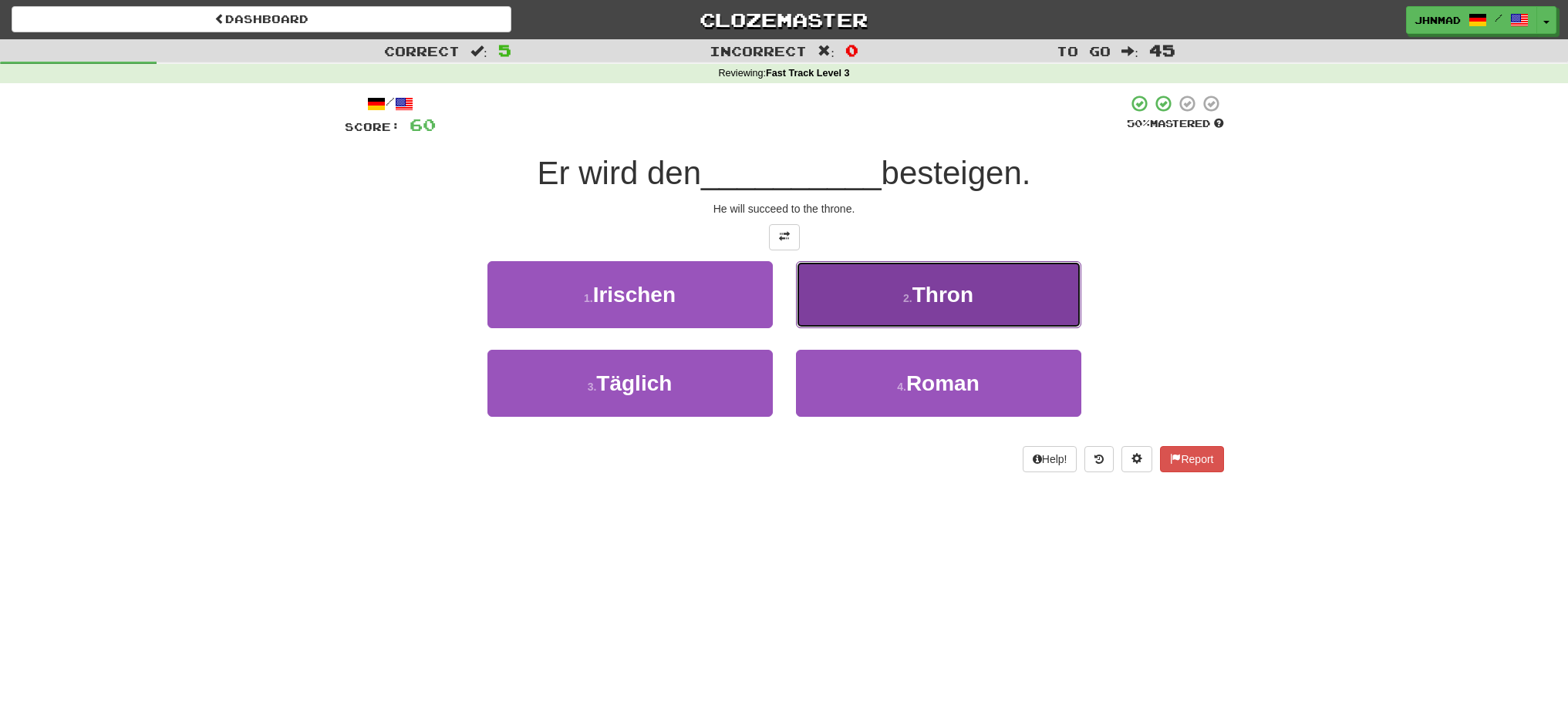
click at [951, 279] on button "2 . Thron" at bounding box center [938, 295] width 285 height 67
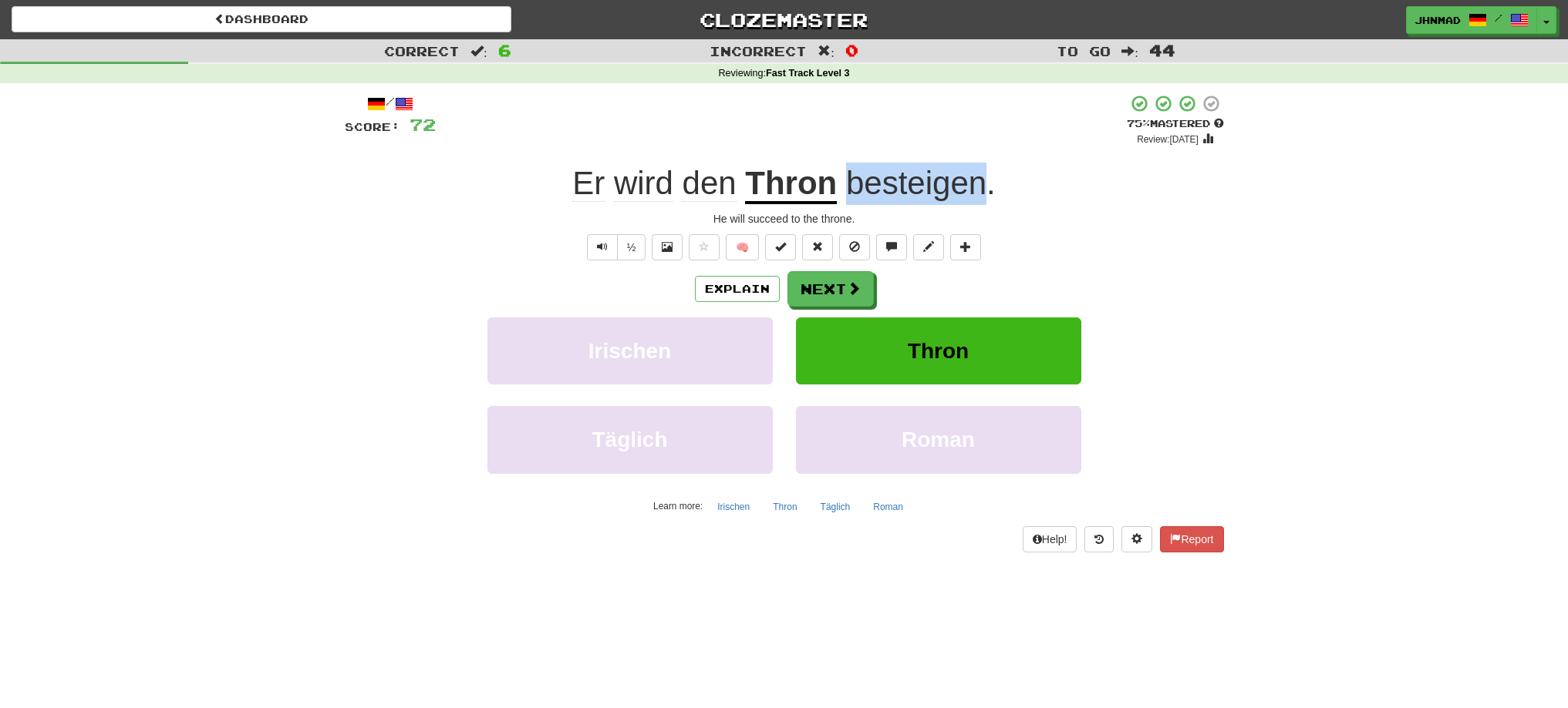
drag, startPoint x: 844, startPoint y: 184, endPoint x: 985, endPoint y: 199, distance: 141.8
click at [985, 199] on span "besteigen ." at bounding box center [916, 183] width 159 height 37
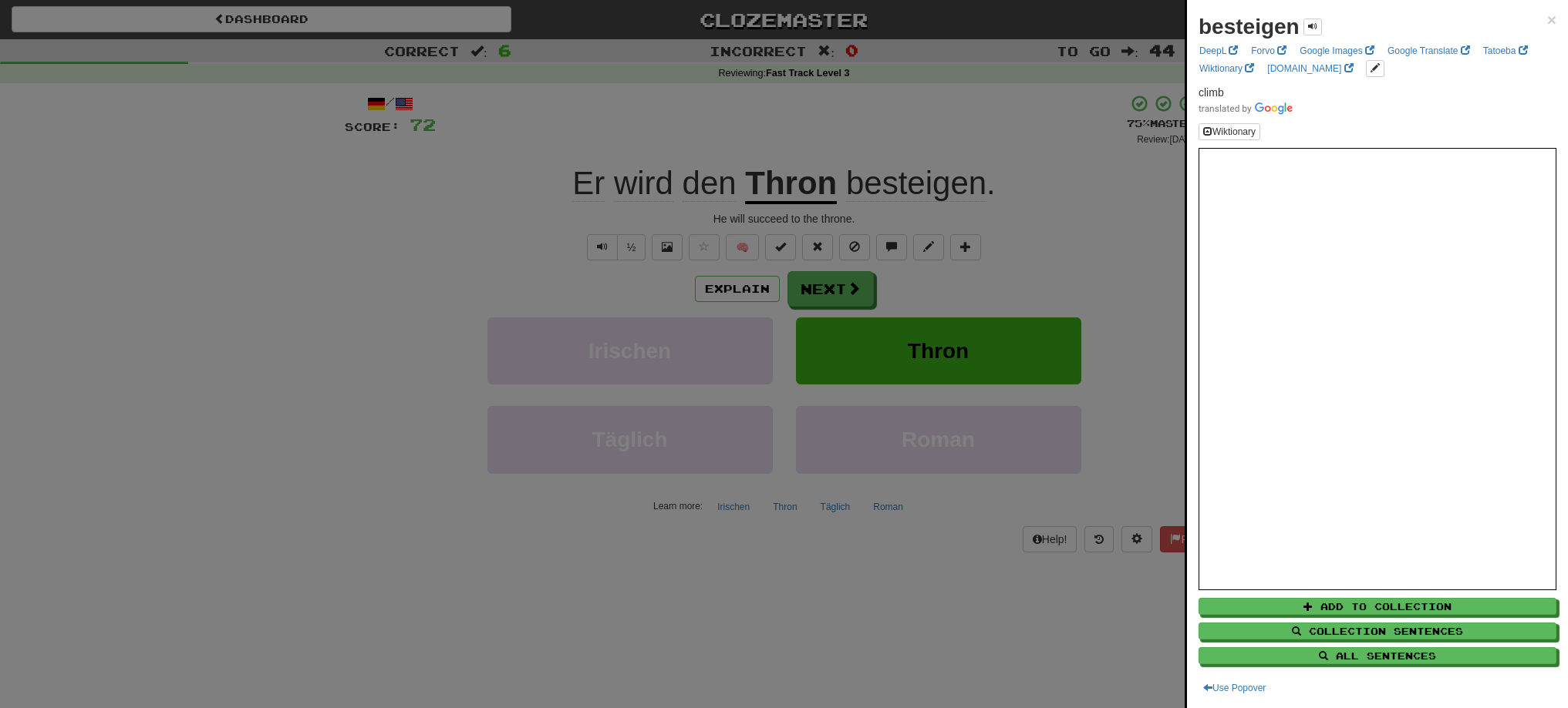
click at [1083, 114] on div at bounding box center [784, 354] width 1568 height 708
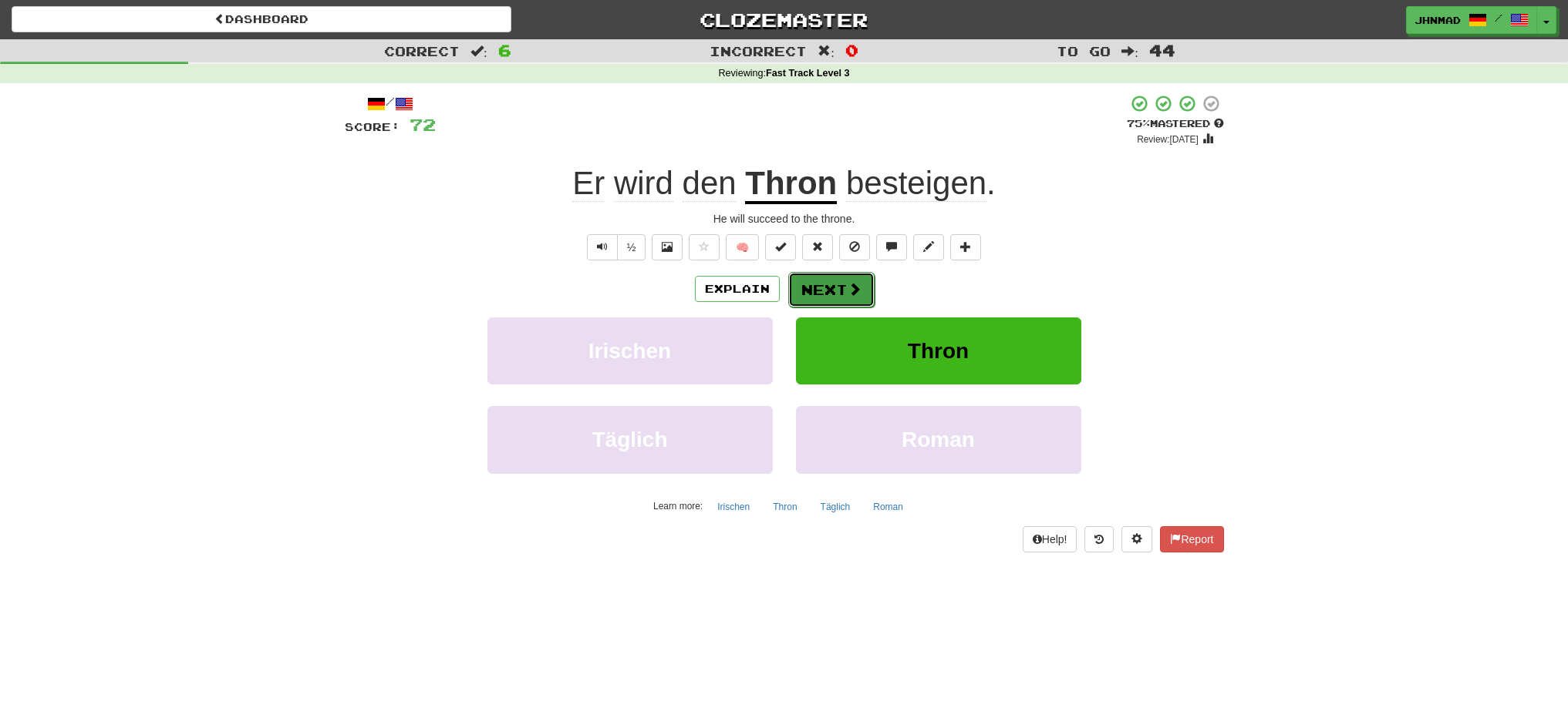
click at [831, 284] on button "Next" at bounding box center [830, 290] width 86 height 35
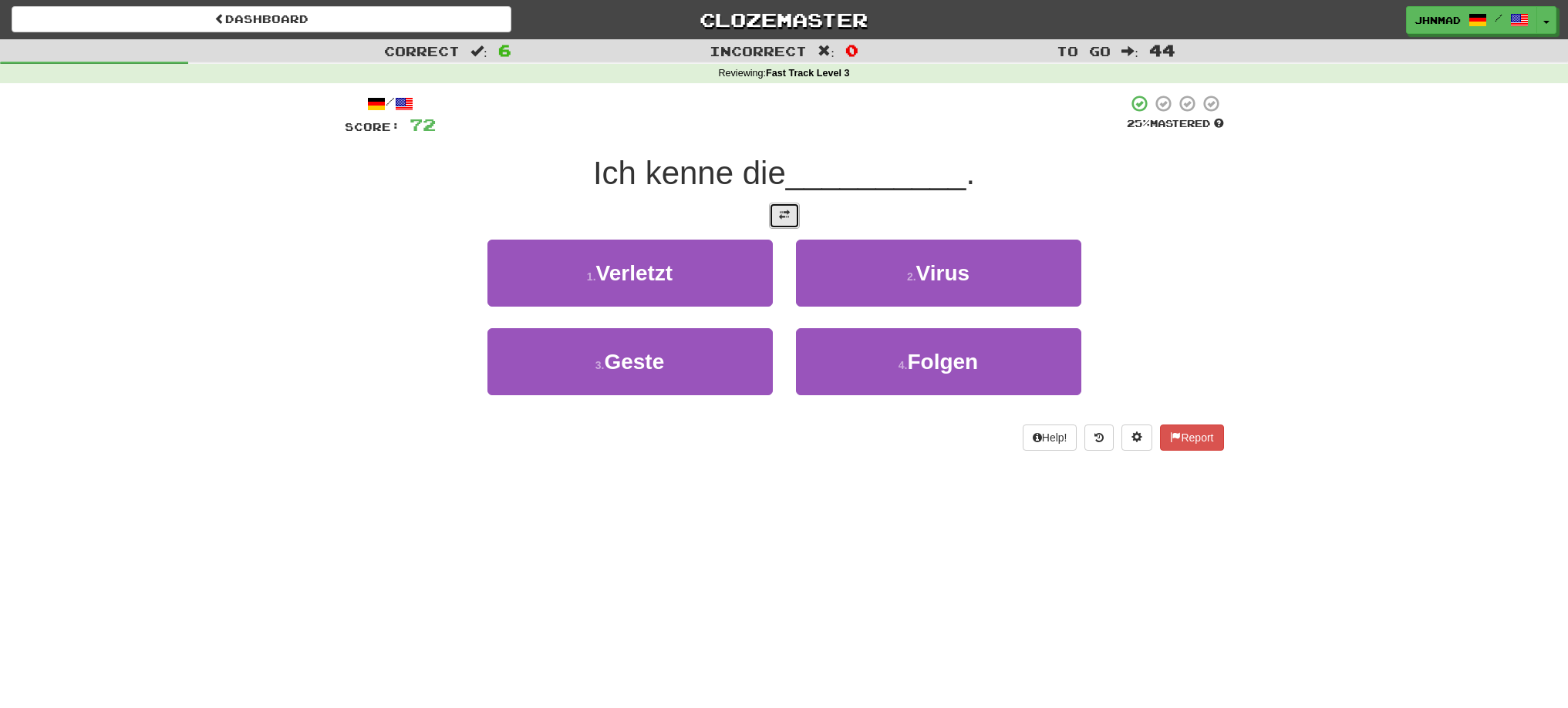
click at [769, 218] on button at bounding box center [784, 215] width 31 height 26
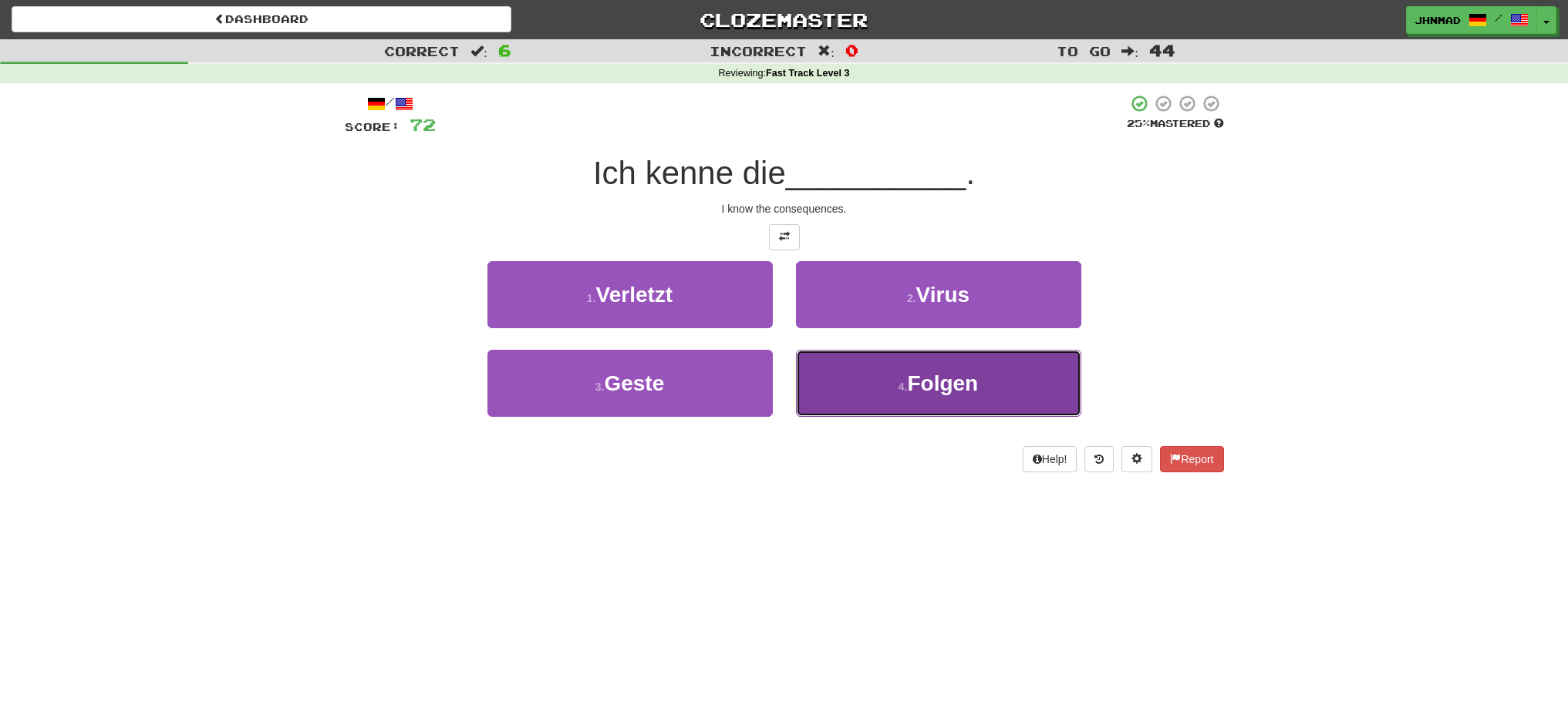
click at [881, 382] on button "4 . Folgen" at bounding box center [938, 383] width 285 height 67
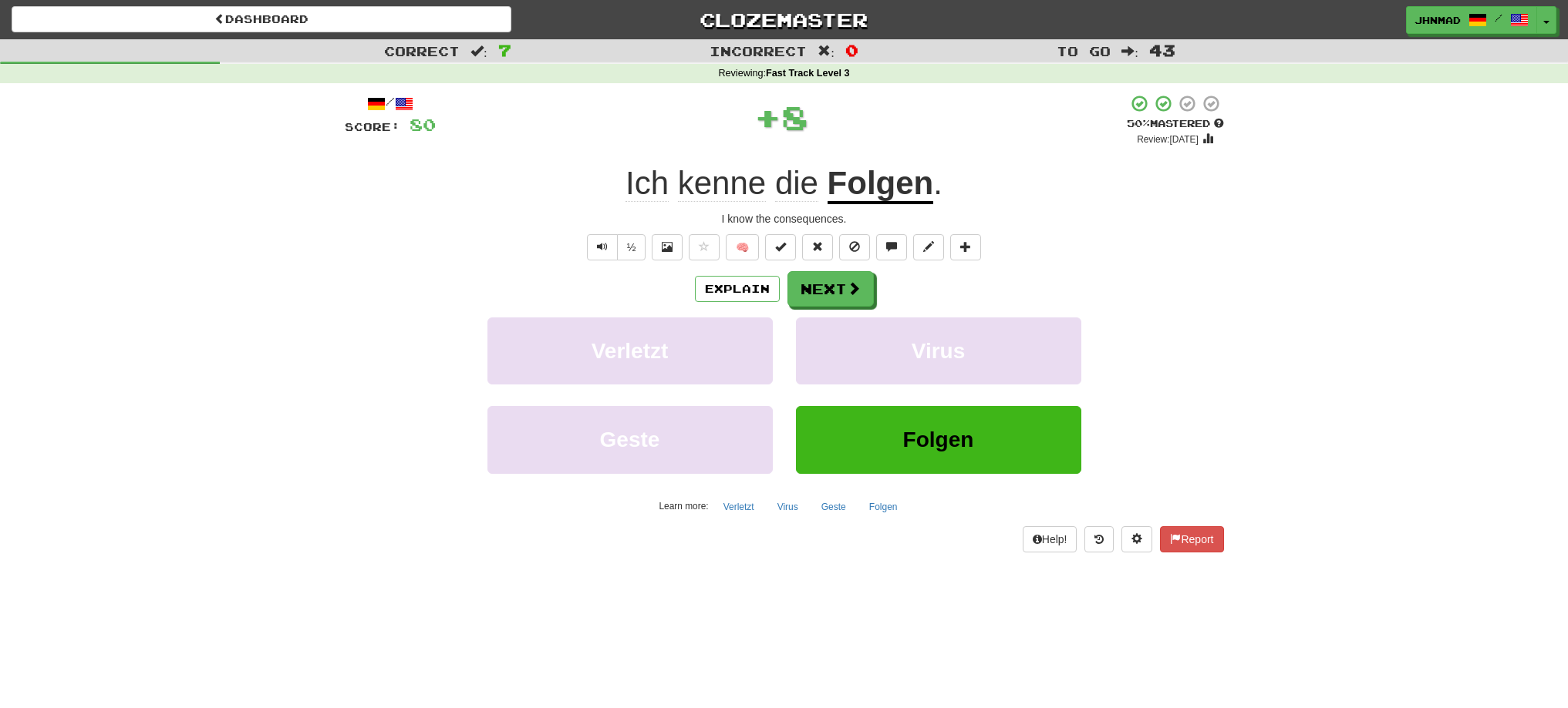
click at [866, 182] on u "Folgen" at bounding box center [880, 184] width 106 height 39
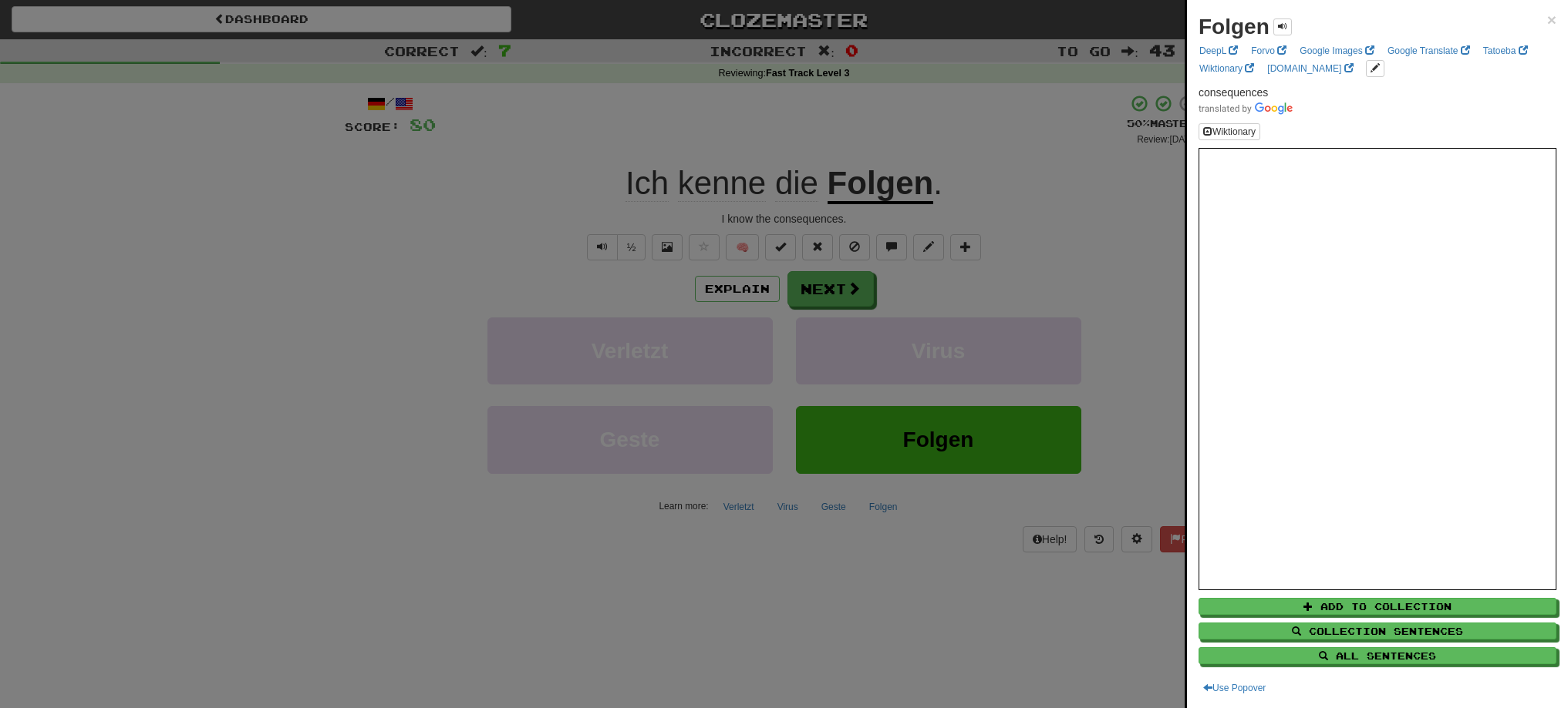
click at [798, 300] on div at bounding box center [784, 354] width 1568 height 708
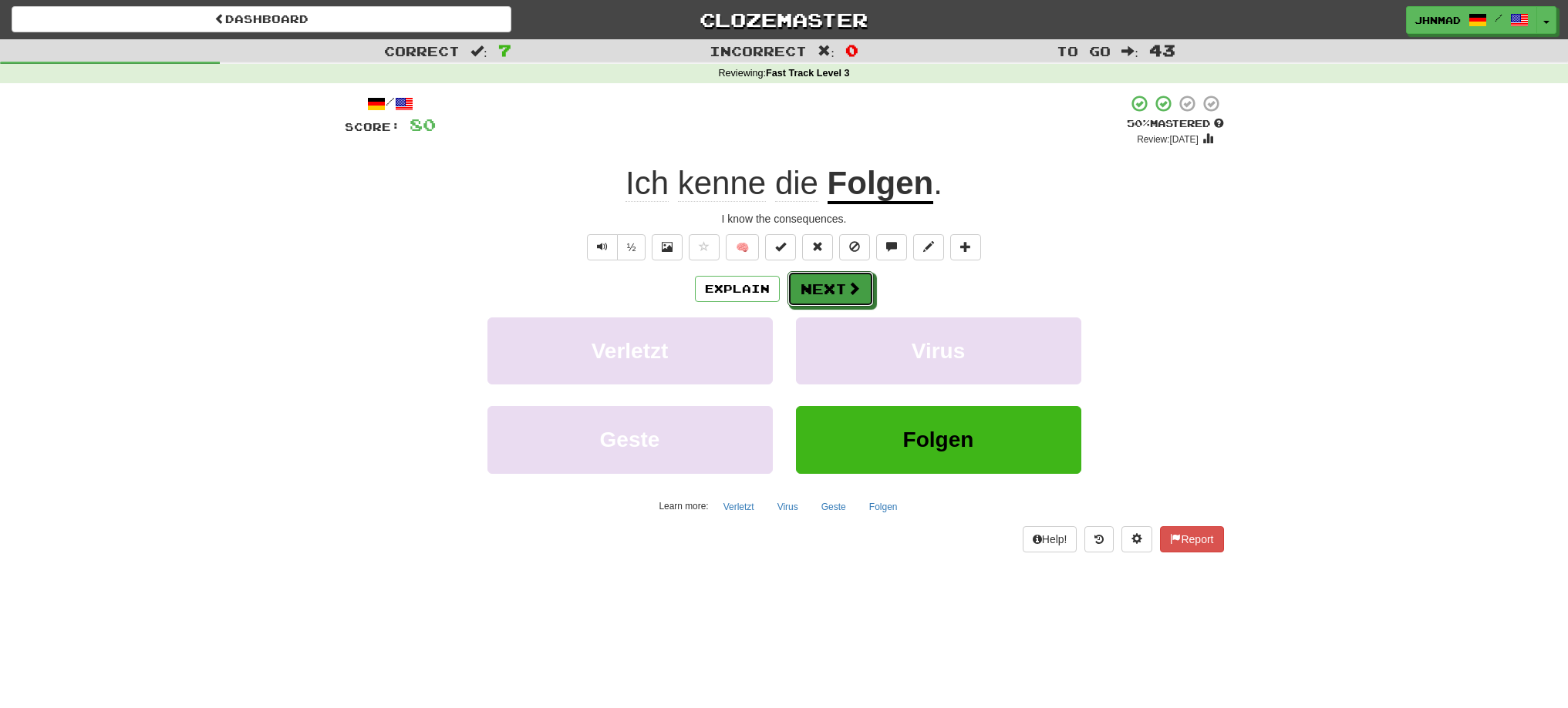
click at [798, 300] on button "Next" at bounding box center [830, 289] width 86 height 35
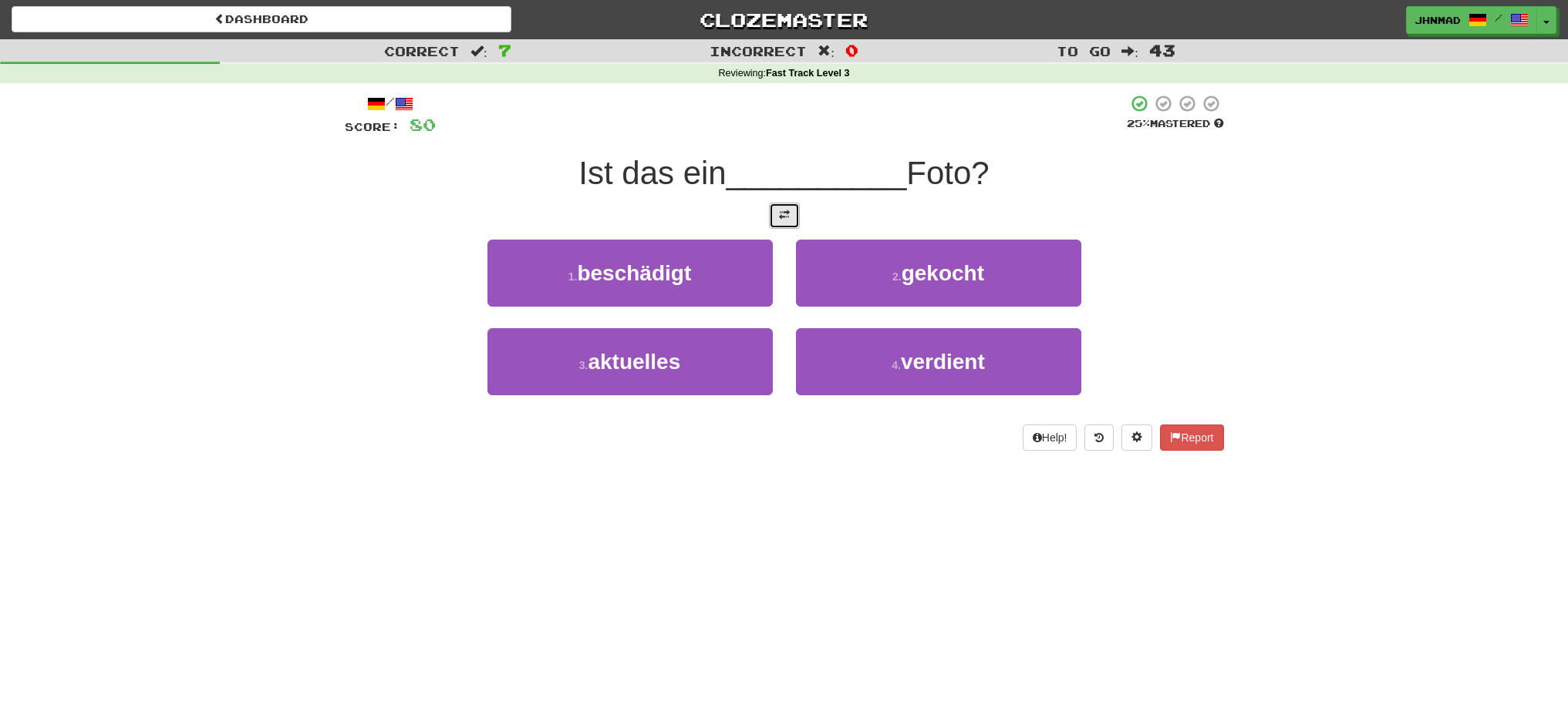
click at [777, 218] on button at bounding box center [784, 215] width 31 height 26
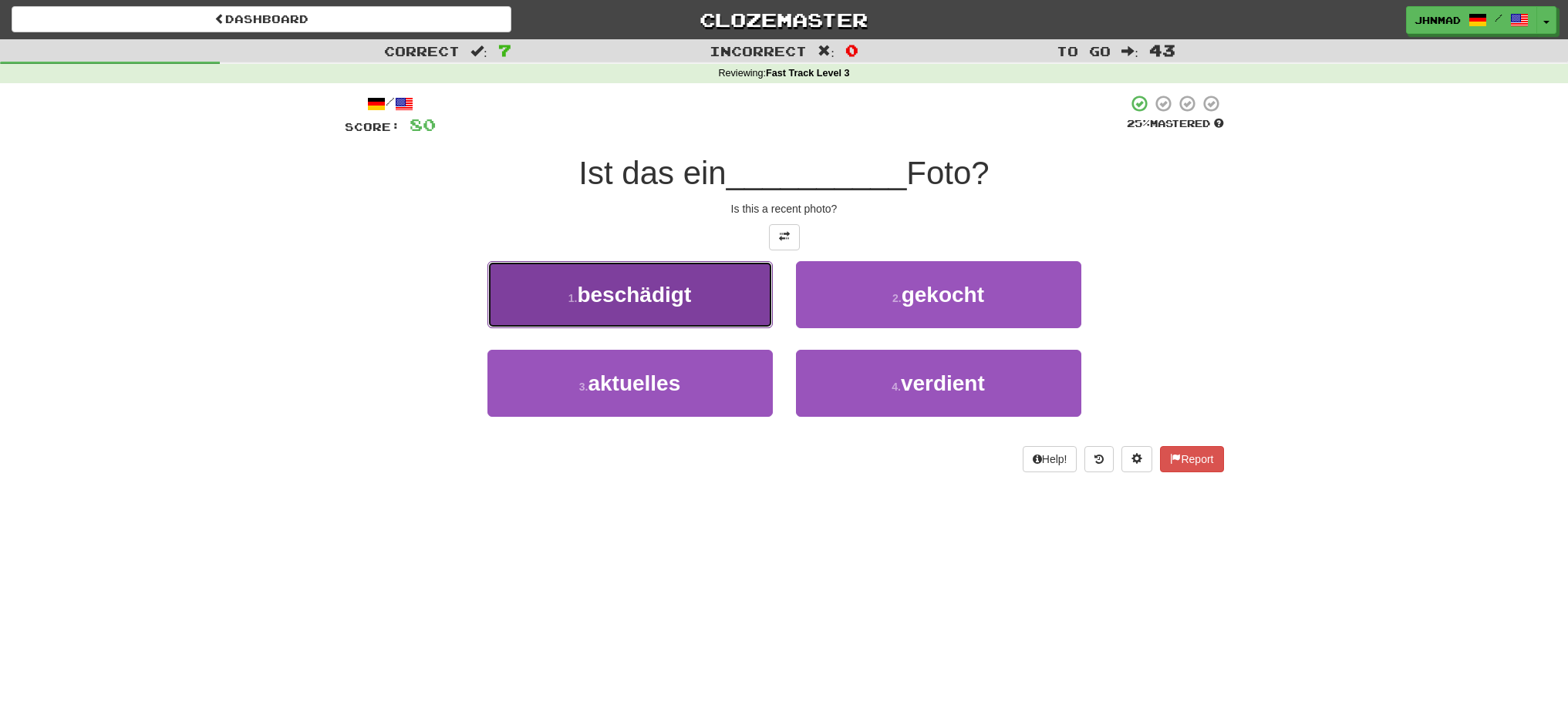
click at [582, 302] on span "beschädigt" at bounding box center [634, 295] width 114 height 24
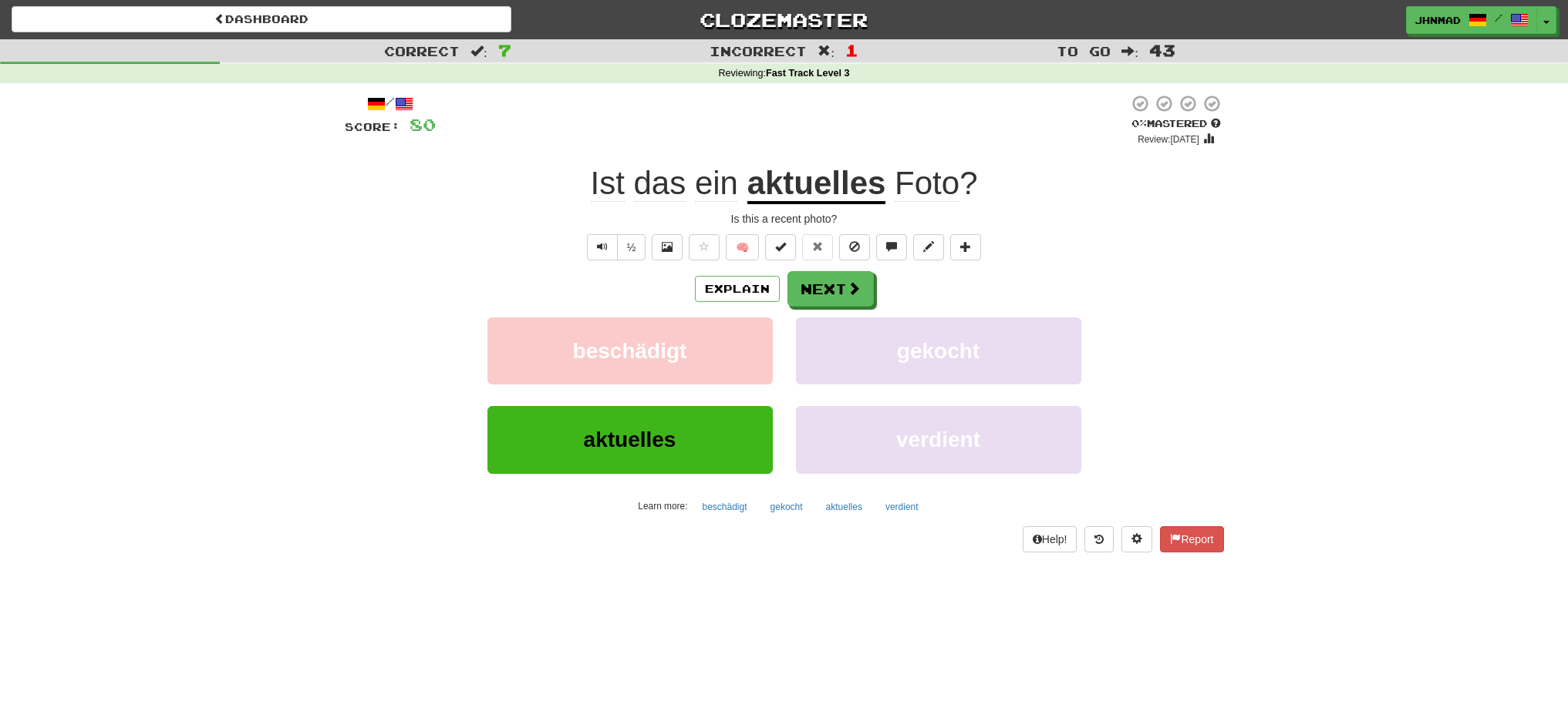
click at [847, 192] on u "aktuelles" at bounding box center [817, 184] width 139 height 39
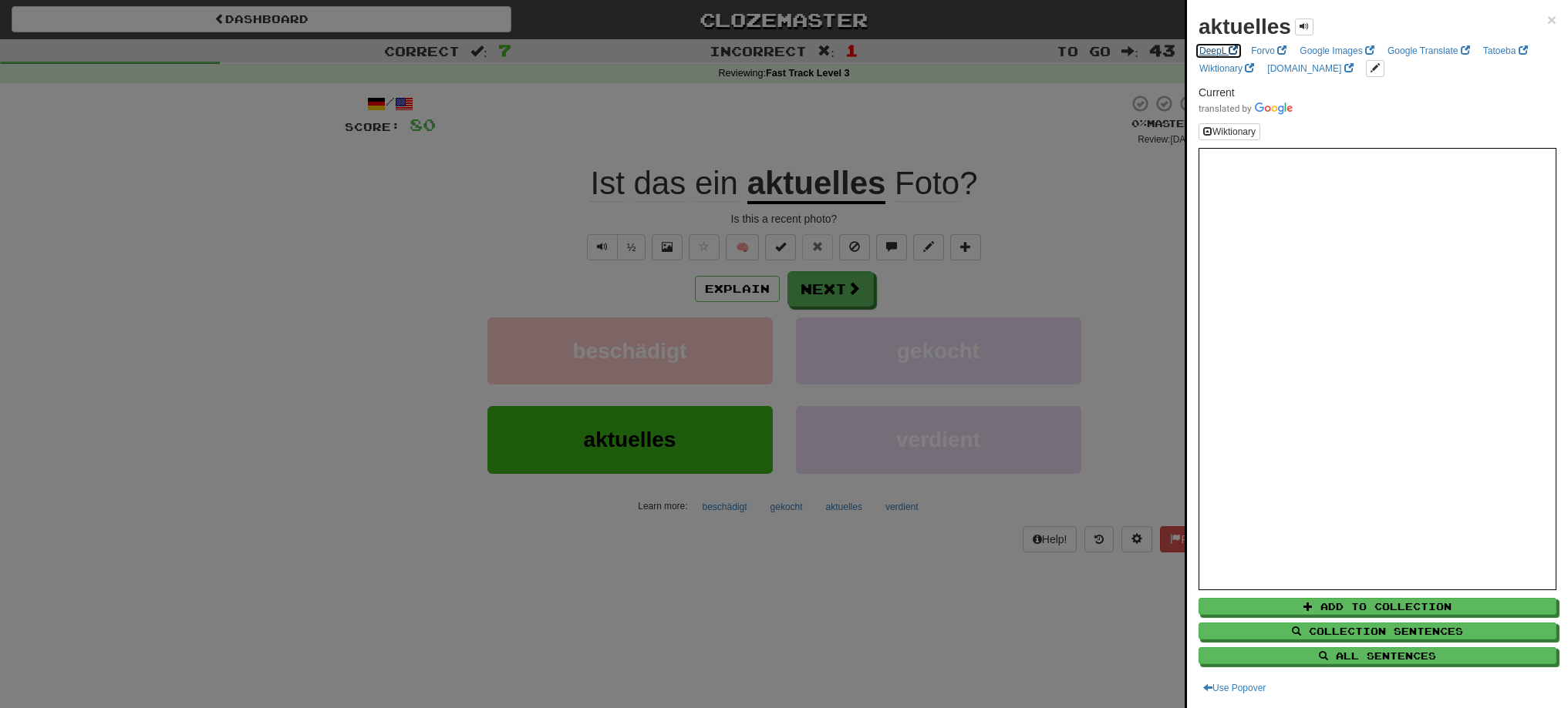
click at [1203, 49] on link "DeepL" at bounding box center [1218, 51] width 48 height 17
click at [1103, 248] on div at bounding box center [784, 354] width 1568 height 708
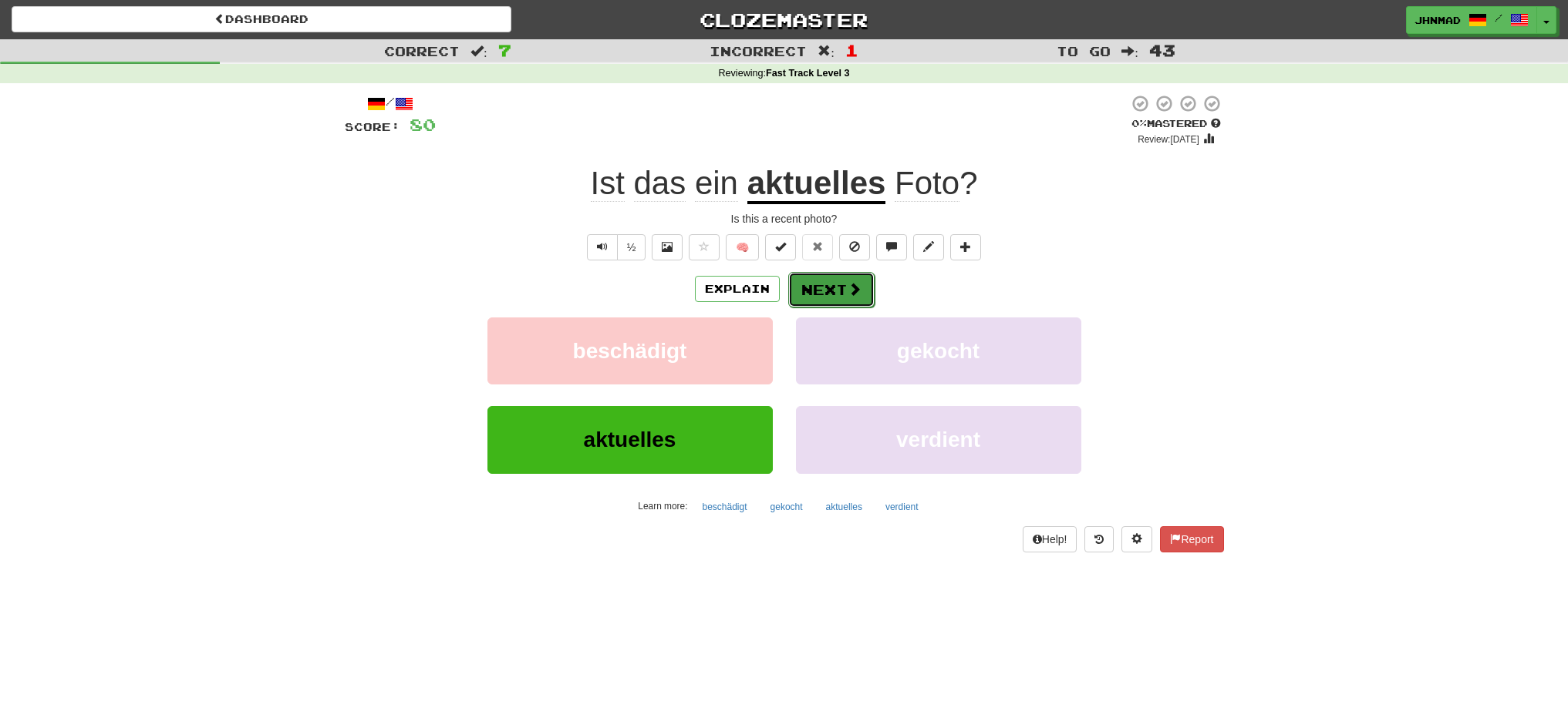
click at [816, 277] on button "Next" at bounding box center [830, 290] width 86 height 35
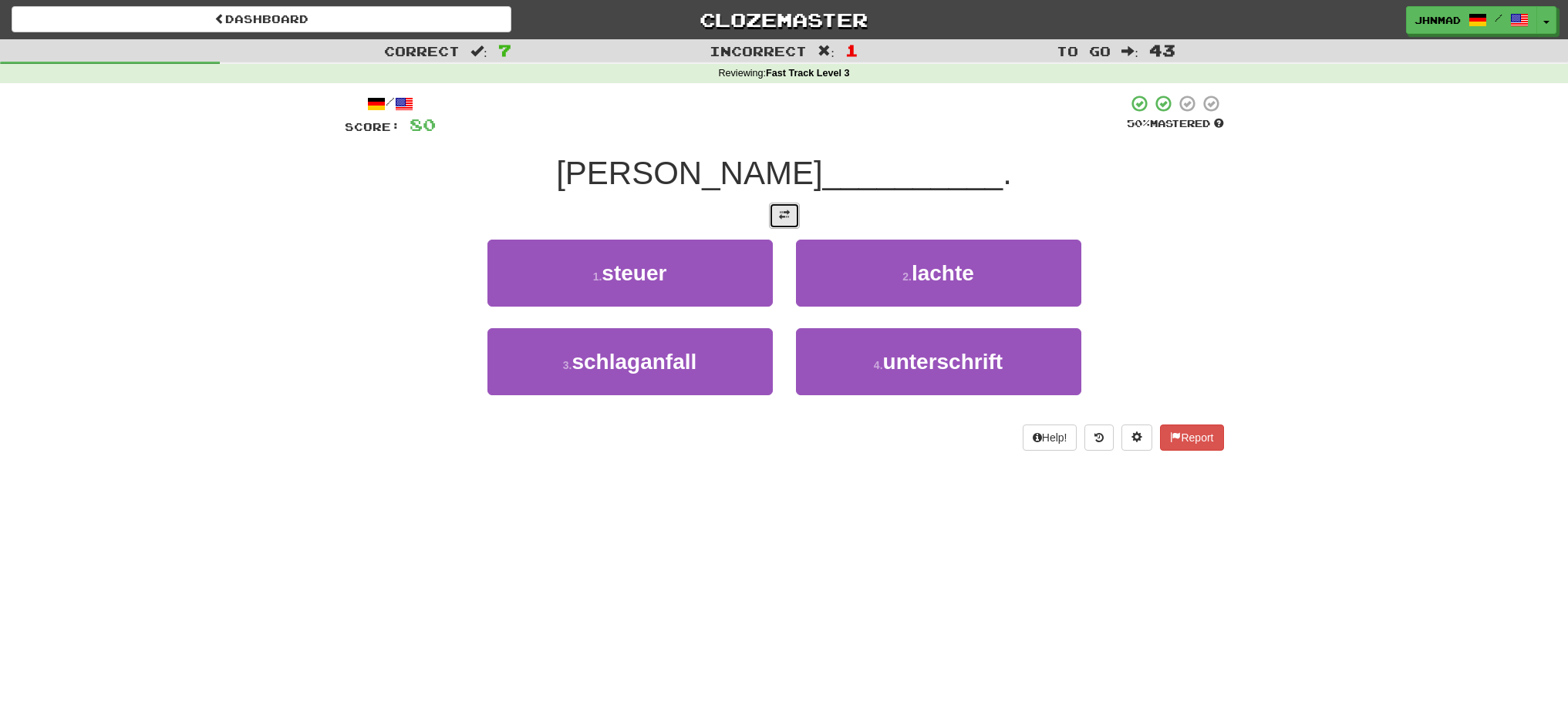
click at [776, 224] on button at bounding box center [784, 215] width 31 height 26
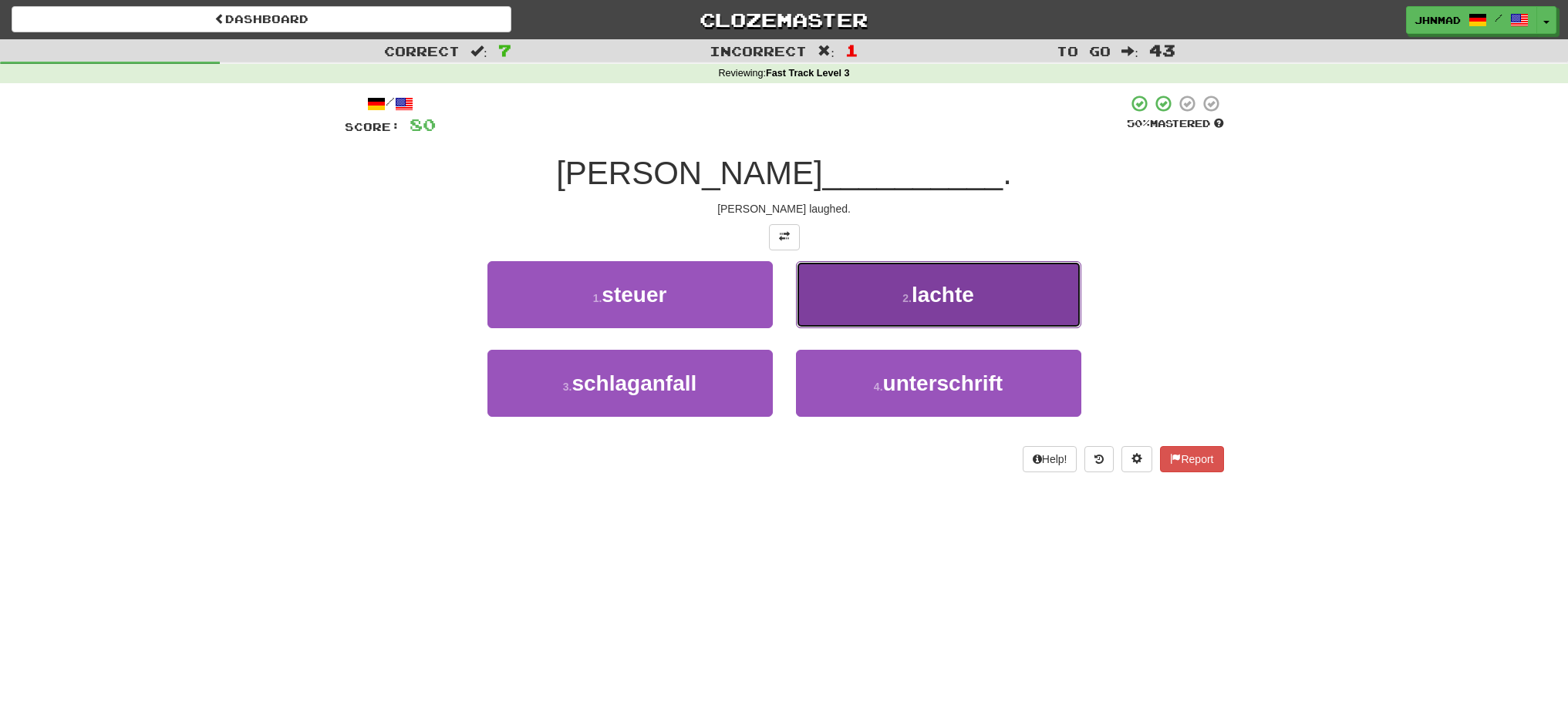
click at [925, 285] on span "lachte" at bounding box center [943, 295] width 63 height 24
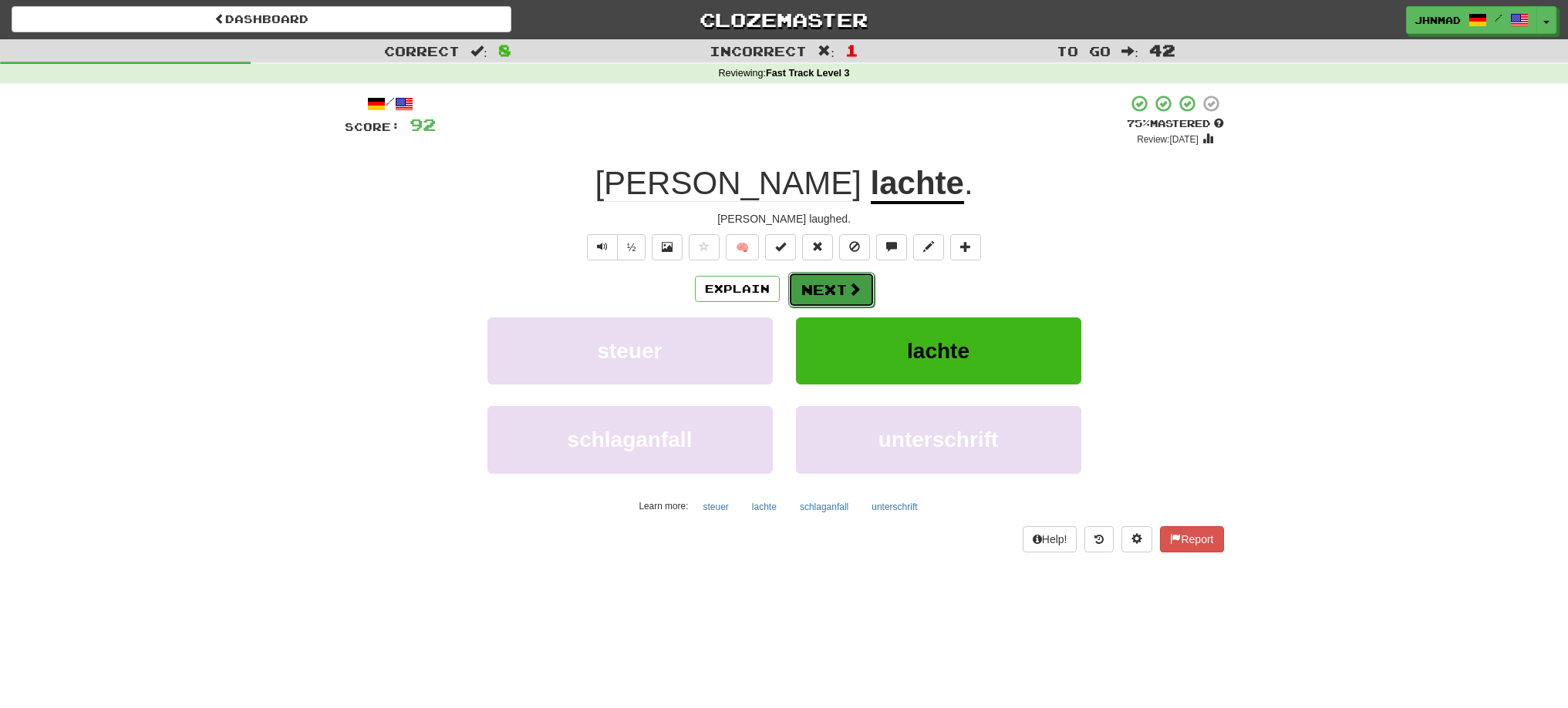
click at [835, 295] on button "Next" at bounding box center [830, 290] width 86 height 35
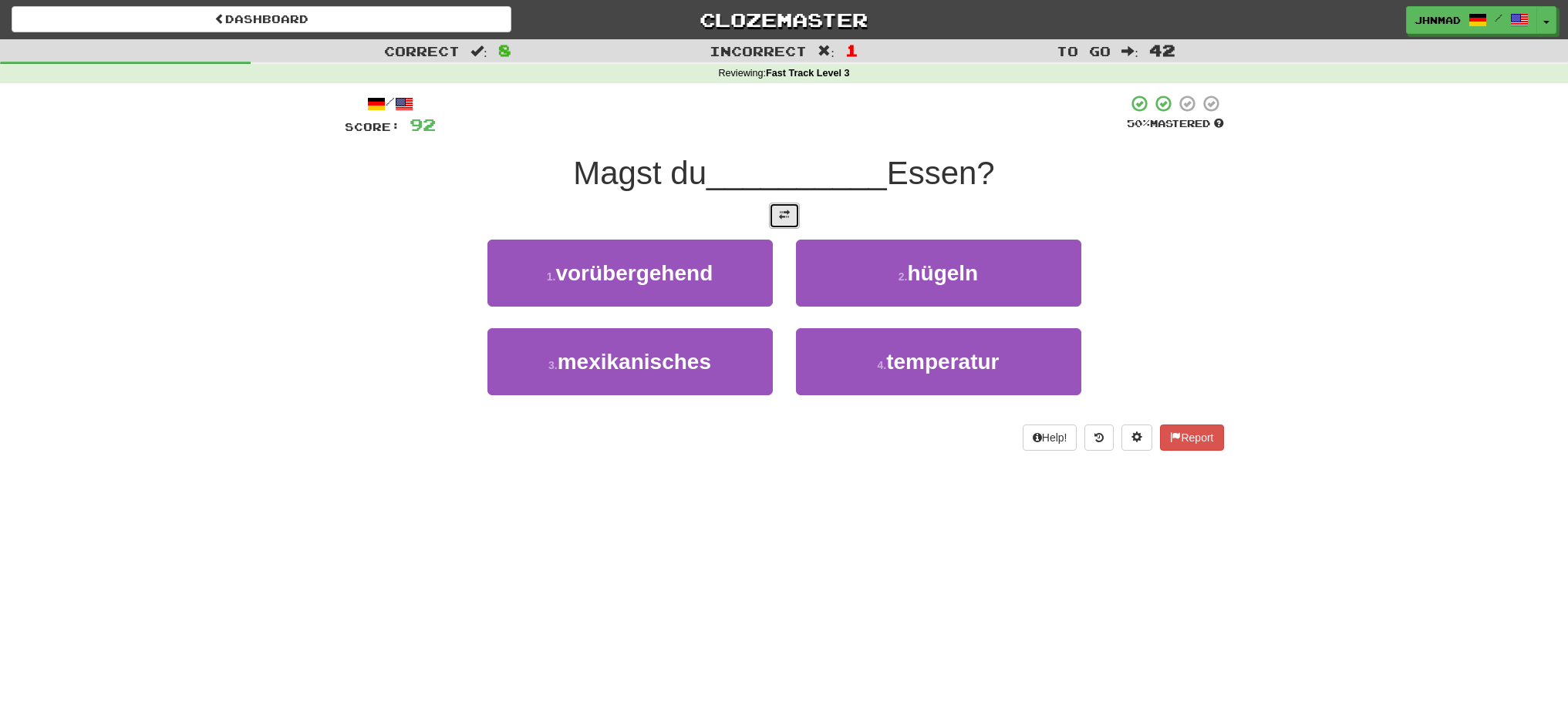
click at [792, 223] on button at bounding box center [784, 215] width 31 height 26
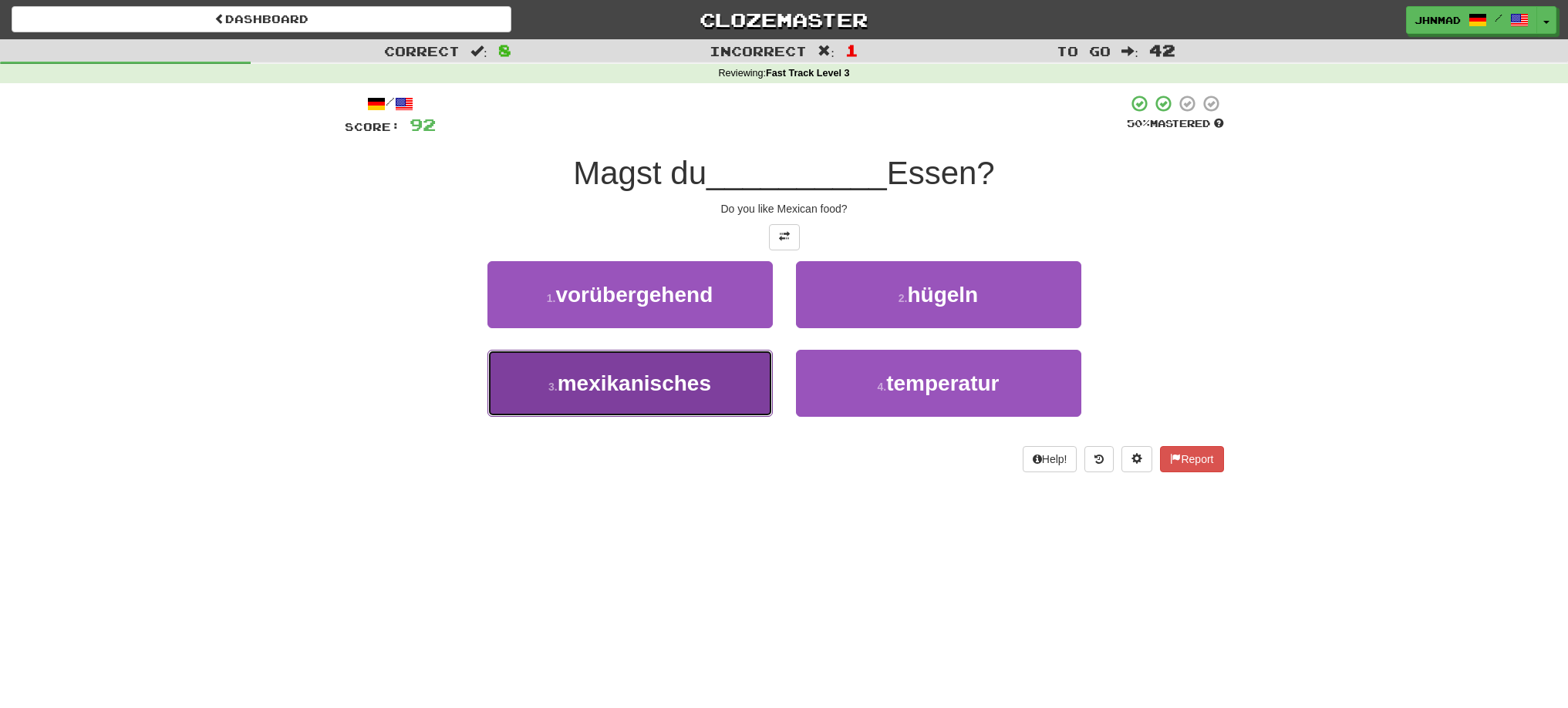
click at [666, 398] on button "3 . mexikanisches" at bounding box center [630, 383] width 285 height 67
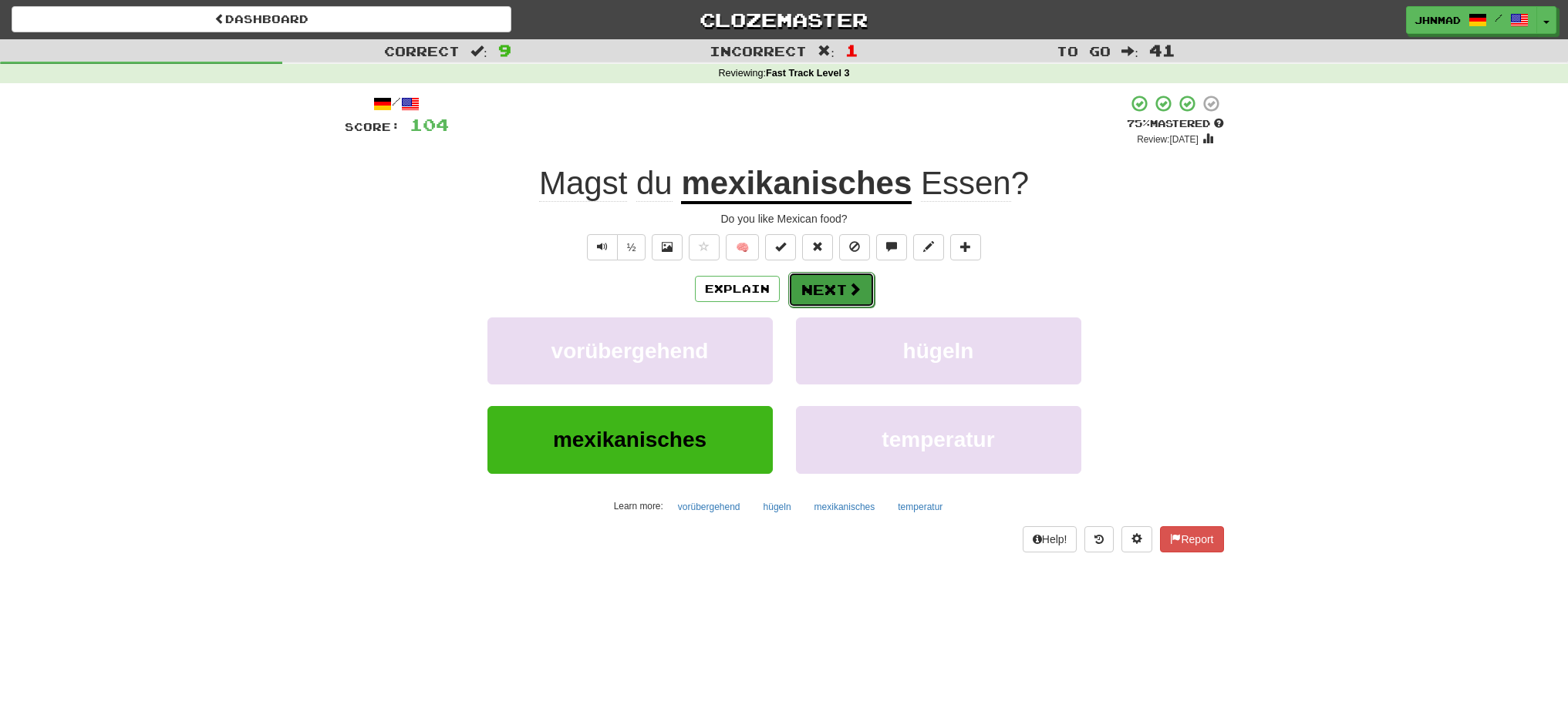
click at [845, 305] on button "Next" at bounding box center [830, 290] width 86 height 35
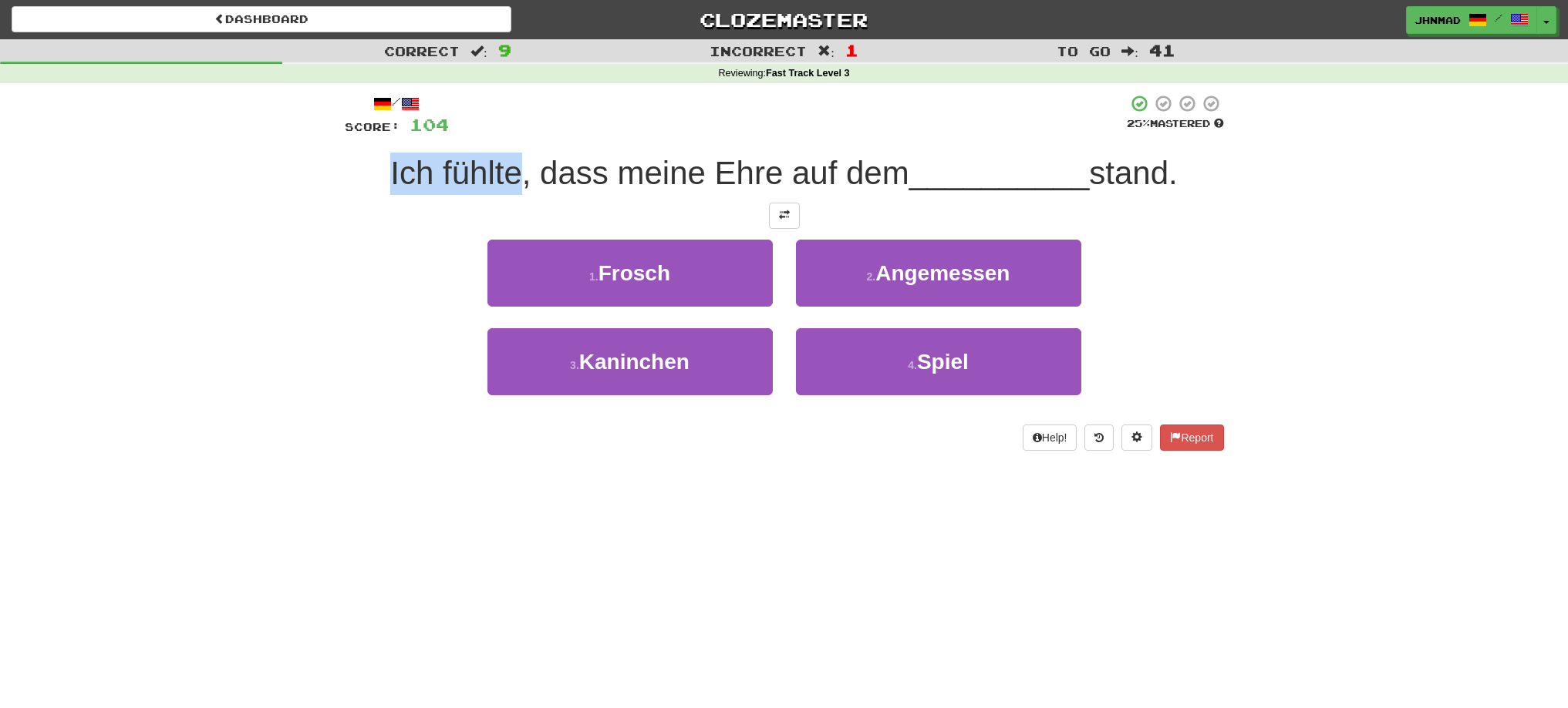
drag, startPoint x: 382, startPoint y: 165, endPoint x: 512, endPoint y: 154, distance: 130.5
click at [512, 154] on div "Ich fühlte, dass meine Ehre auf dem __________ stand." at bounding box center [784, 173] width 879 height 43
click at [501, 133] on div at bounding box center [501, 133] width 0 height 0
click at [161, 410] on div "Correct : 9 Incorrect : 1 To go : 41 Reviewing : Fast Track Level 3 / Score: 10…" at bounding box center [784, 256] width 1568 height 434
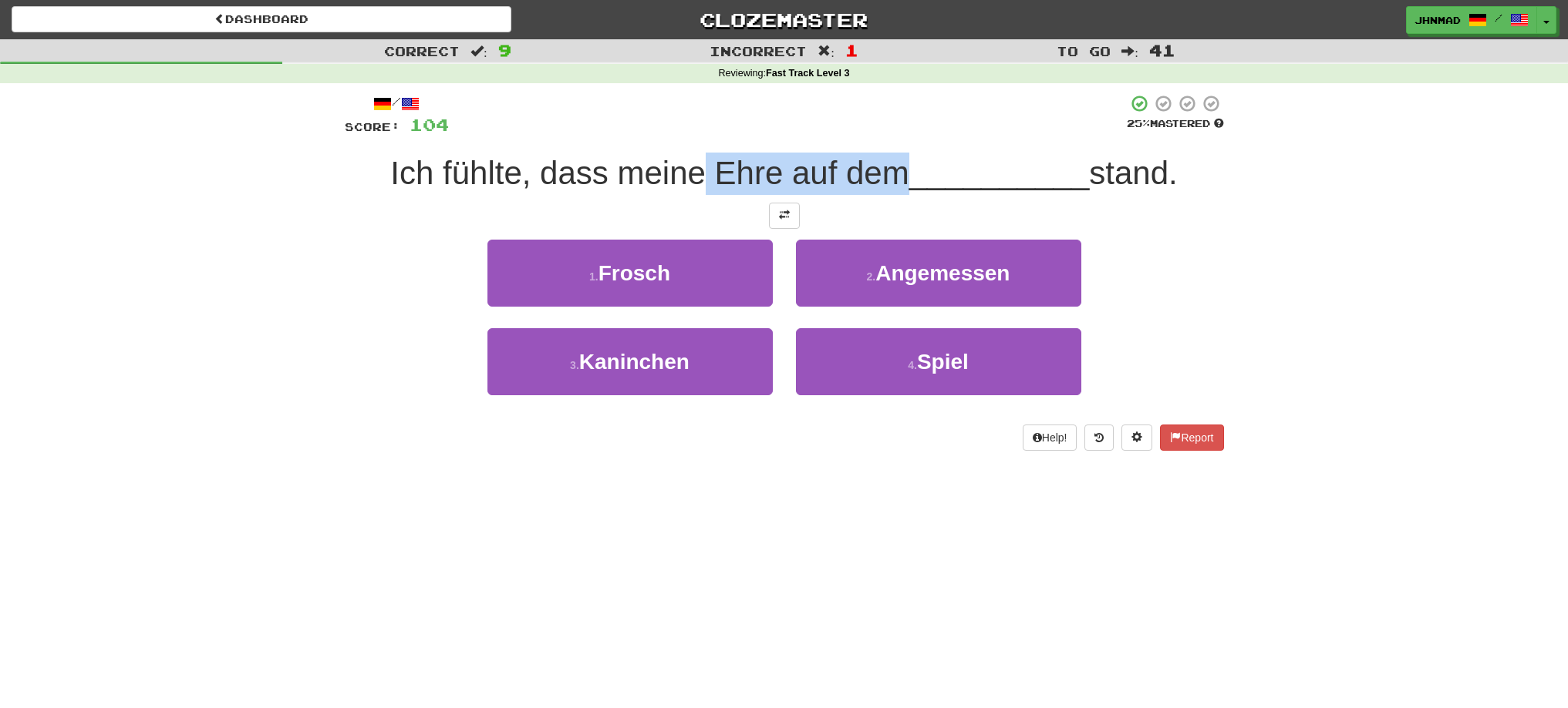
drag, startPoint x: 699, startPoint y: 178, endPoint x: 889, endPoint y: 138, distance: 194.2
click at [889, 138] on div "/ Score: 104 25 % Mastered Ich fühlte, dass meine Ehre auf dem __________ stand…" at bounding box center [784, 272] width 879 height 357
click at [879, 133] on div at bounding box center [879, 133] width 0 height 0
click at [1394, 315] on div "Correct : 9 Incorrect : 1 To go : 41 Reviewing : Fast Track Level 3 / Score: 10…" at bounding box center [784, 256] width 1568 height 434
drag, startPoint x: 707, startPoint y: 176, endPoint x: 897, endPoint y: 152, distance: 191.5
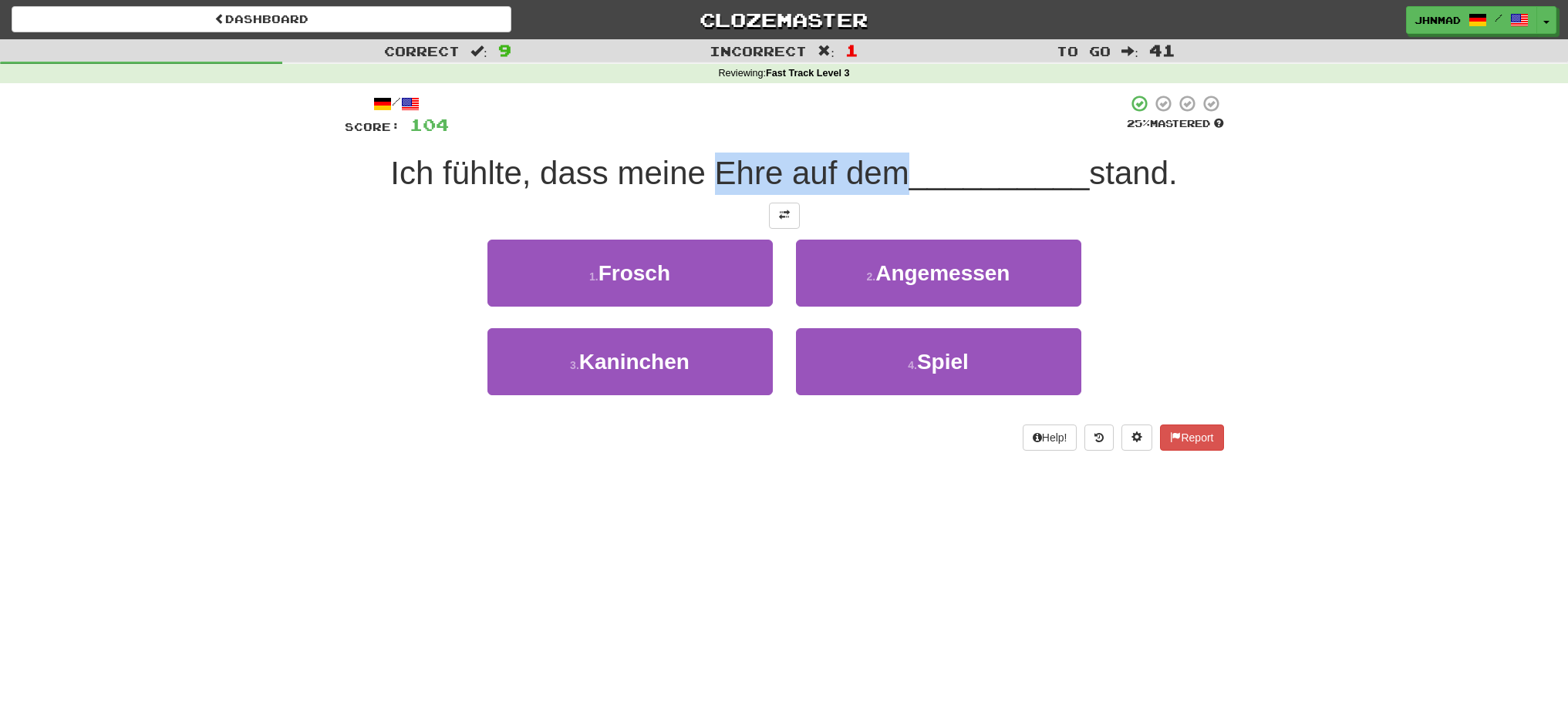
click at [897, 152] on div "Ich fühlte, dass meine Ehre auf dem __________ stand." at bounding box center [784, 173] width 879 height 43
click at [887, 133] on div at bounding box center [887, 133] width 0 height 0
click at [349, 316] on div "1 . Frosch 2 . Angemessen" at bounding box center [784, 284] width 925 height 89
click at [779, 219] on span at bounding box center [784, 215] width 11 height 11
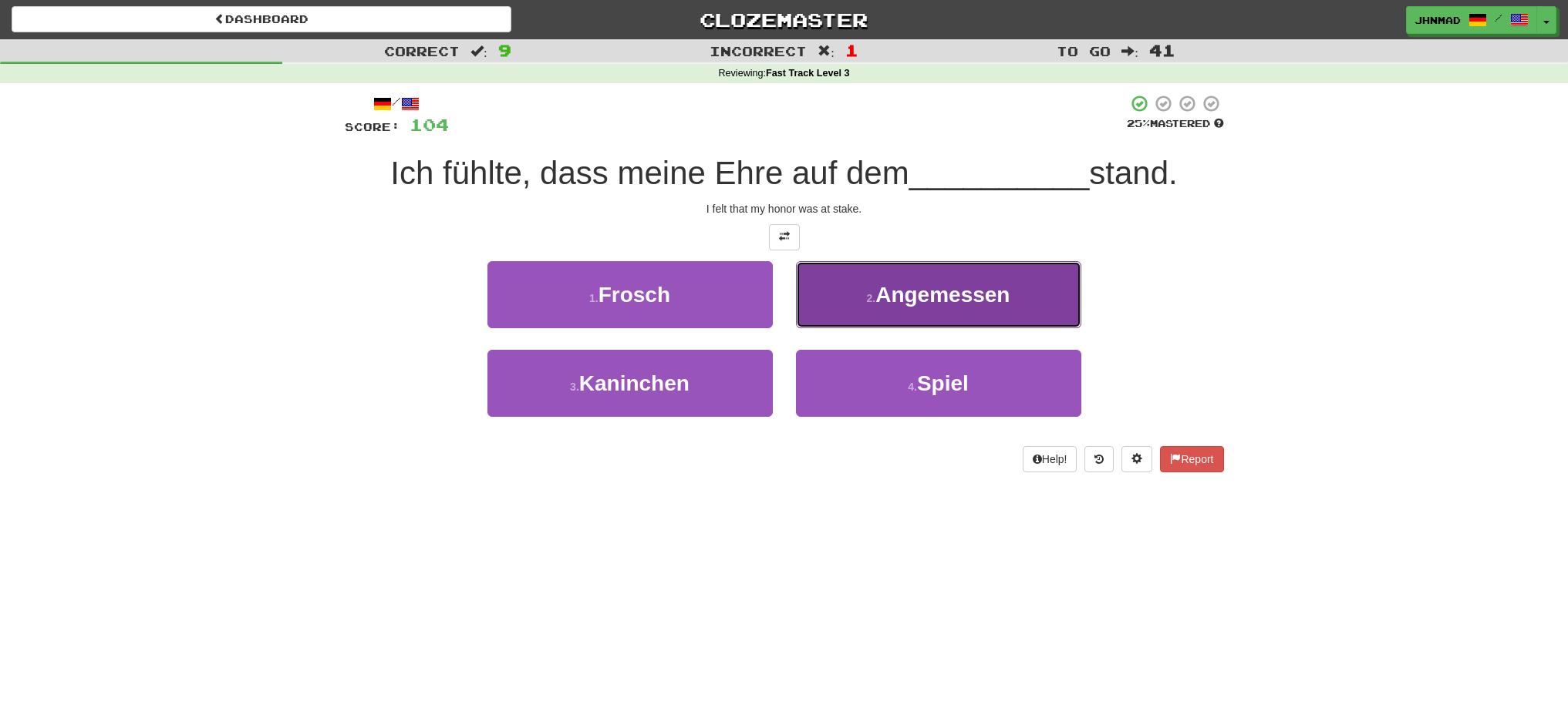
click at [941, 295] on span "Angemessen" at bounding box center [942, 295] width 134 height 24
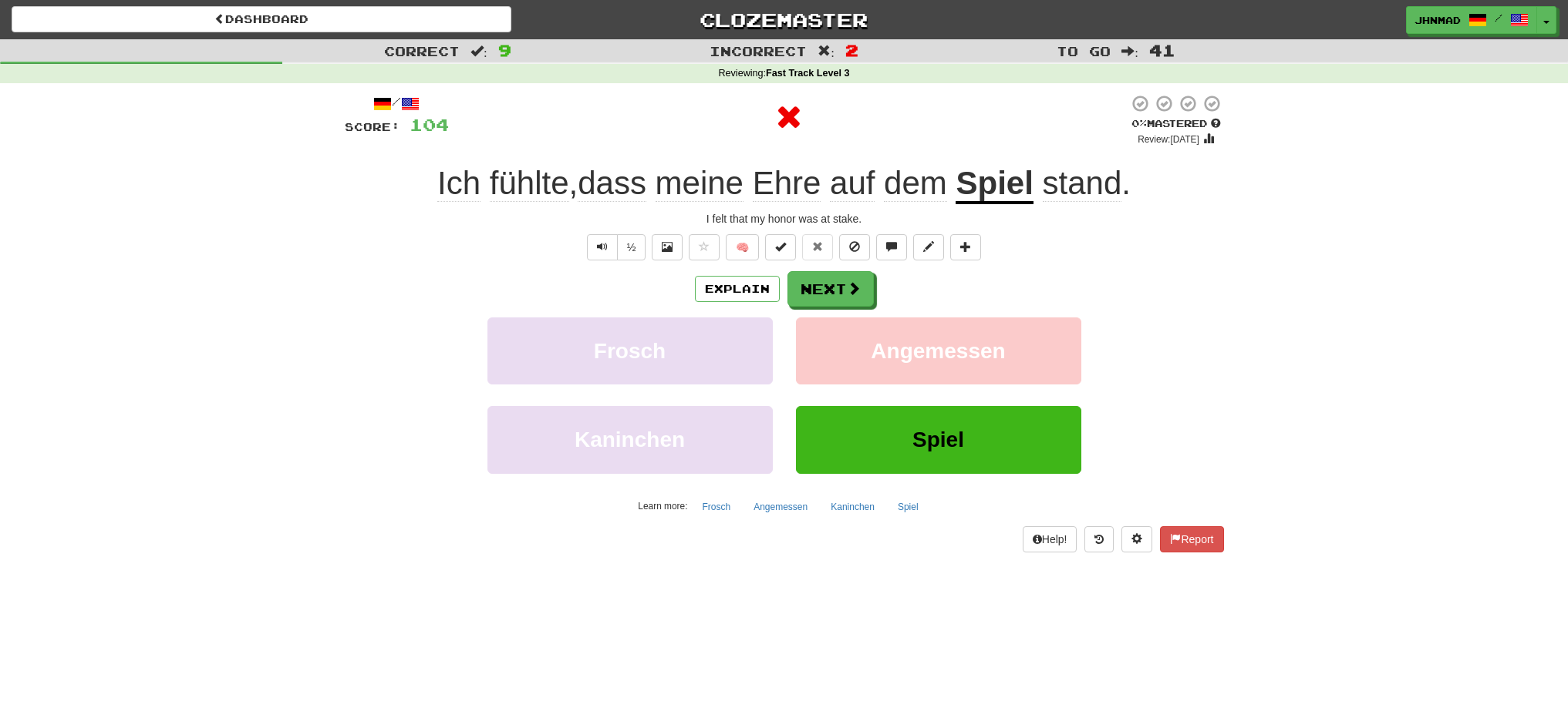
click at [1005, 183] on u "Spiel" at bounding box center [994, 184] width 77 height 39
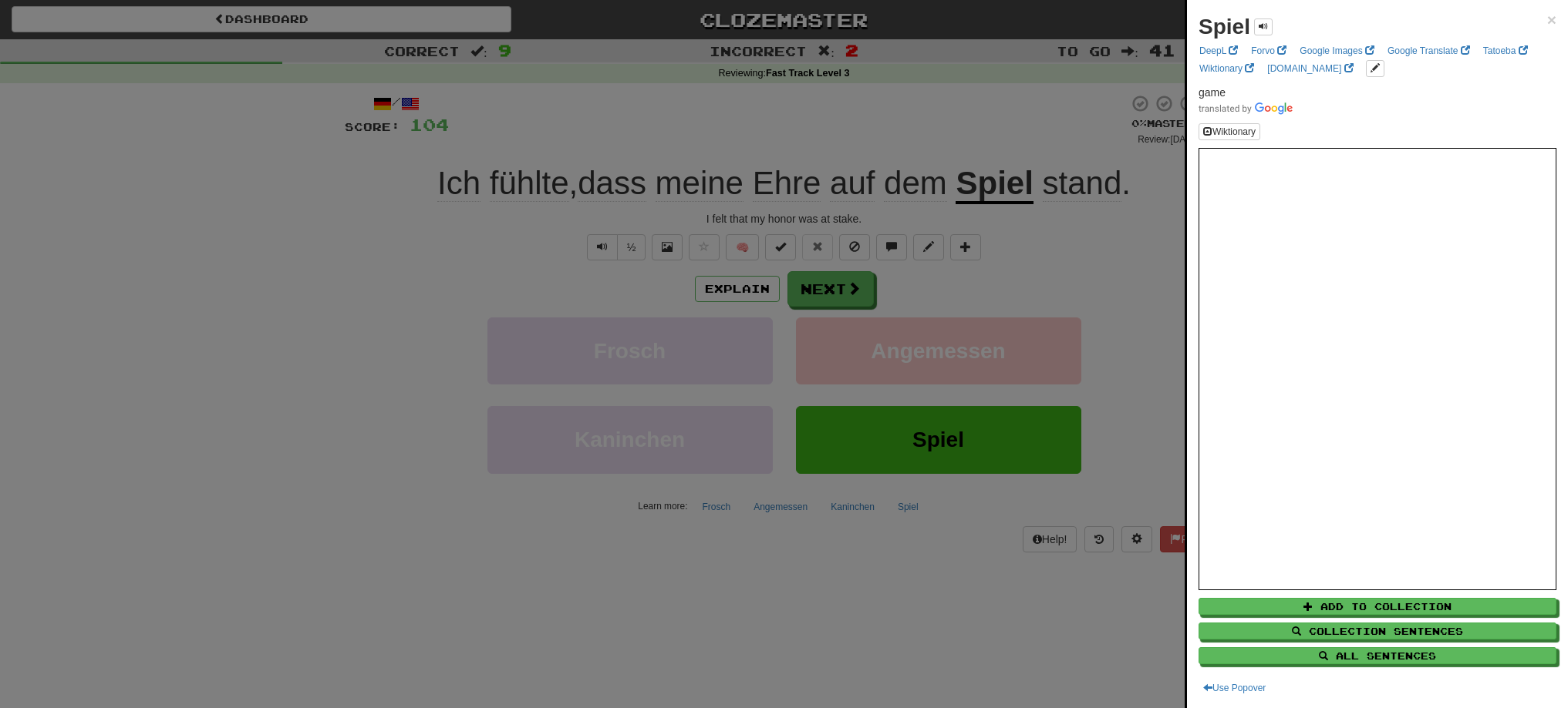
click at [959, 181] on div at bounding box center [784, 354] width 1568 height 708
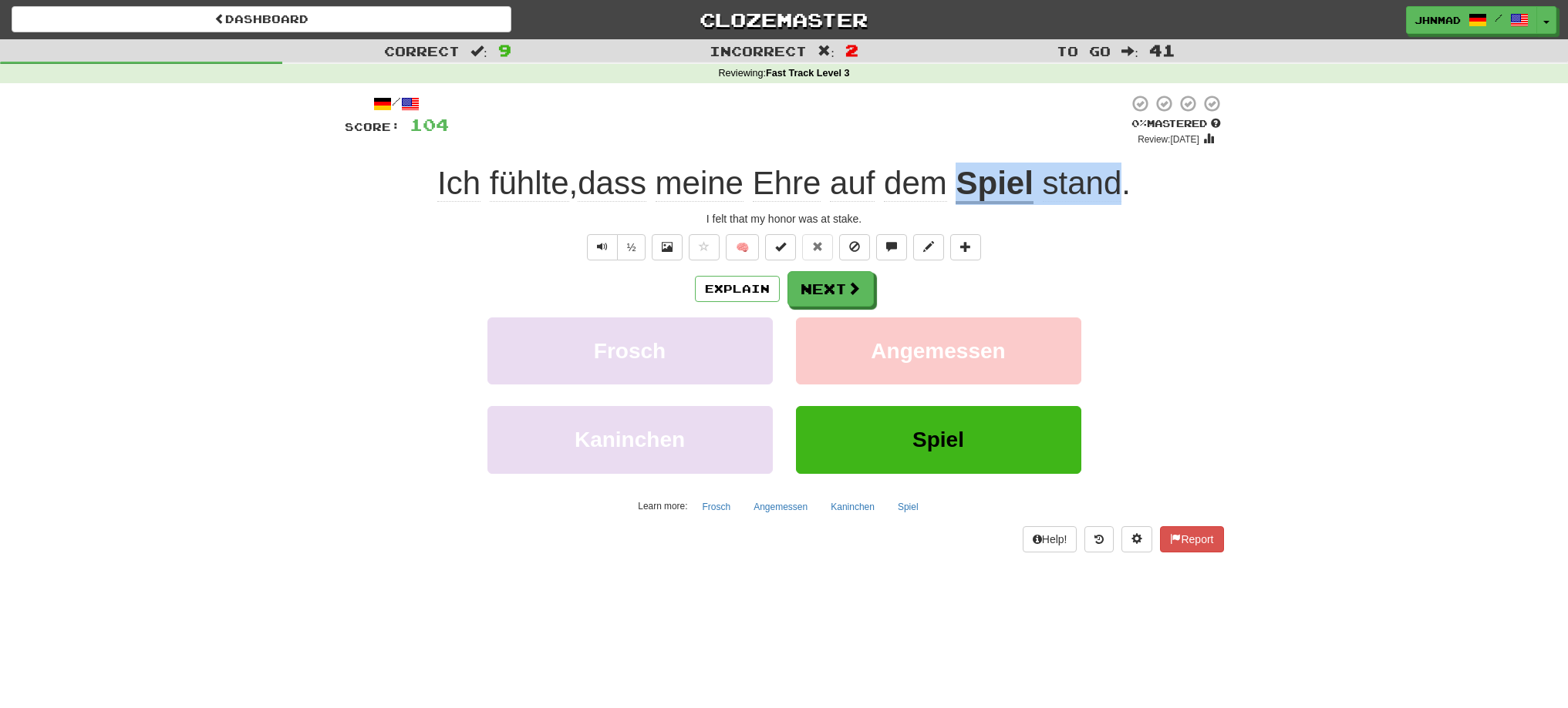
drag, startPoint x: 959, startPoint y: 181, endPoint x: 1128, endPoint y: 181, distance: 169.0
click at [1128, 181] on div "Ich fühlte , dass meine Ehre auf dem Spiel stand ." at bounding box center [784, 183] width 879 height 43
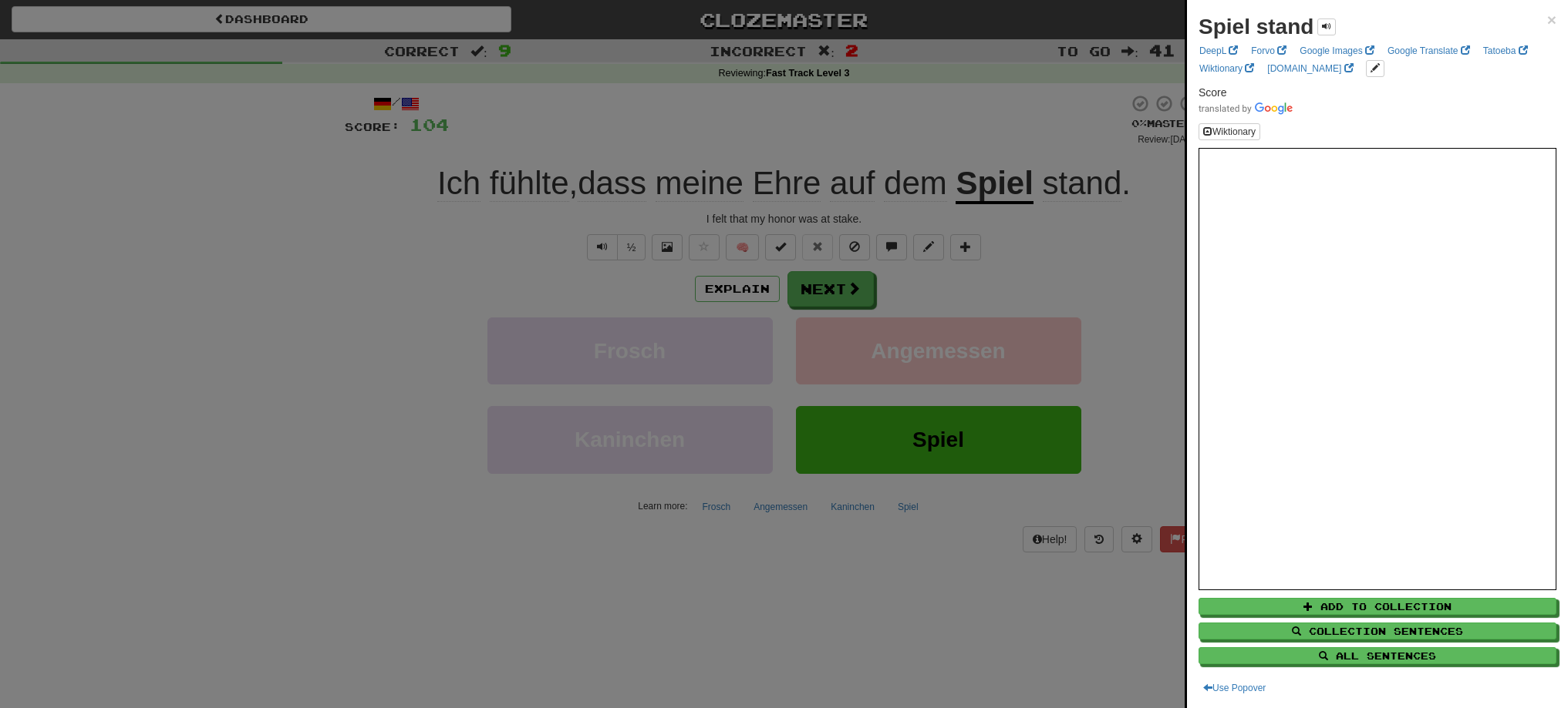
click at [991, 183] on div at bounding box center [784, 354] width 1568 height 708
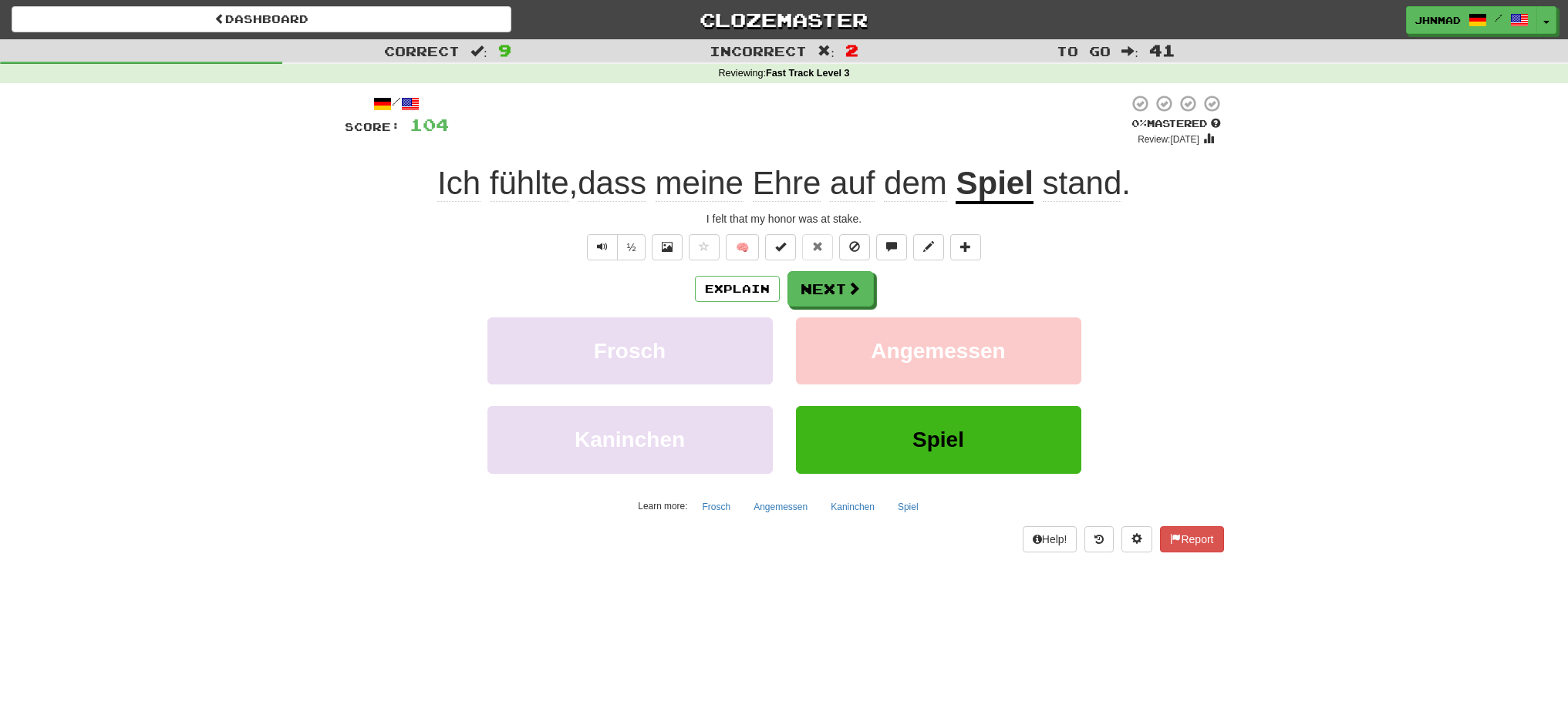
click at [991, 183] on u "Spiel" at bounding box center [994, 184] width 77 height 39
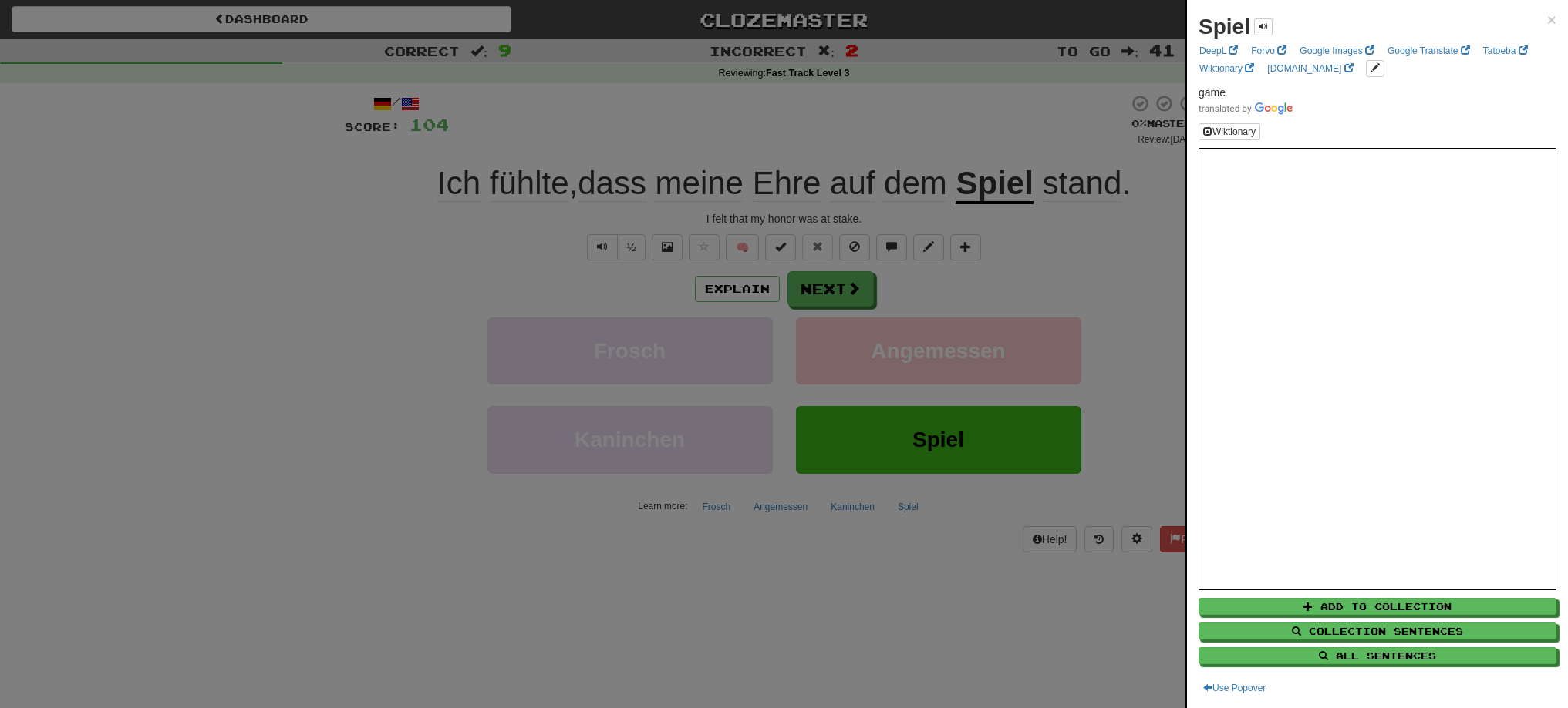
drag, startPoint x: 991, startPoint y: 183, endPoint x: 1029, endPoint y: 218, distance: 51.7
click at [1026, 216] on div at bounding box center [784, 354] width 1568 height 708
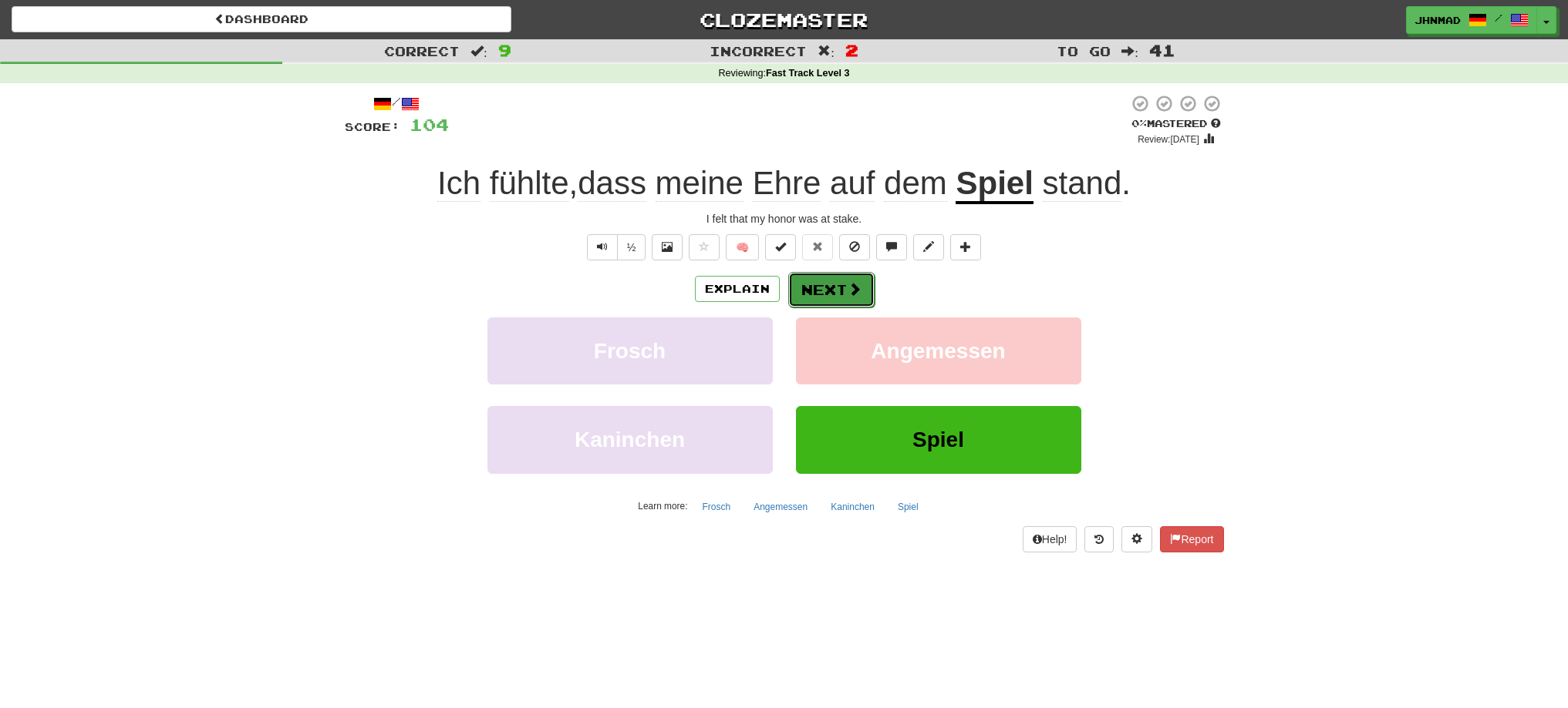
click at [810, 288] on button "Next" at bounding box center [830, 290] width 86 height 35
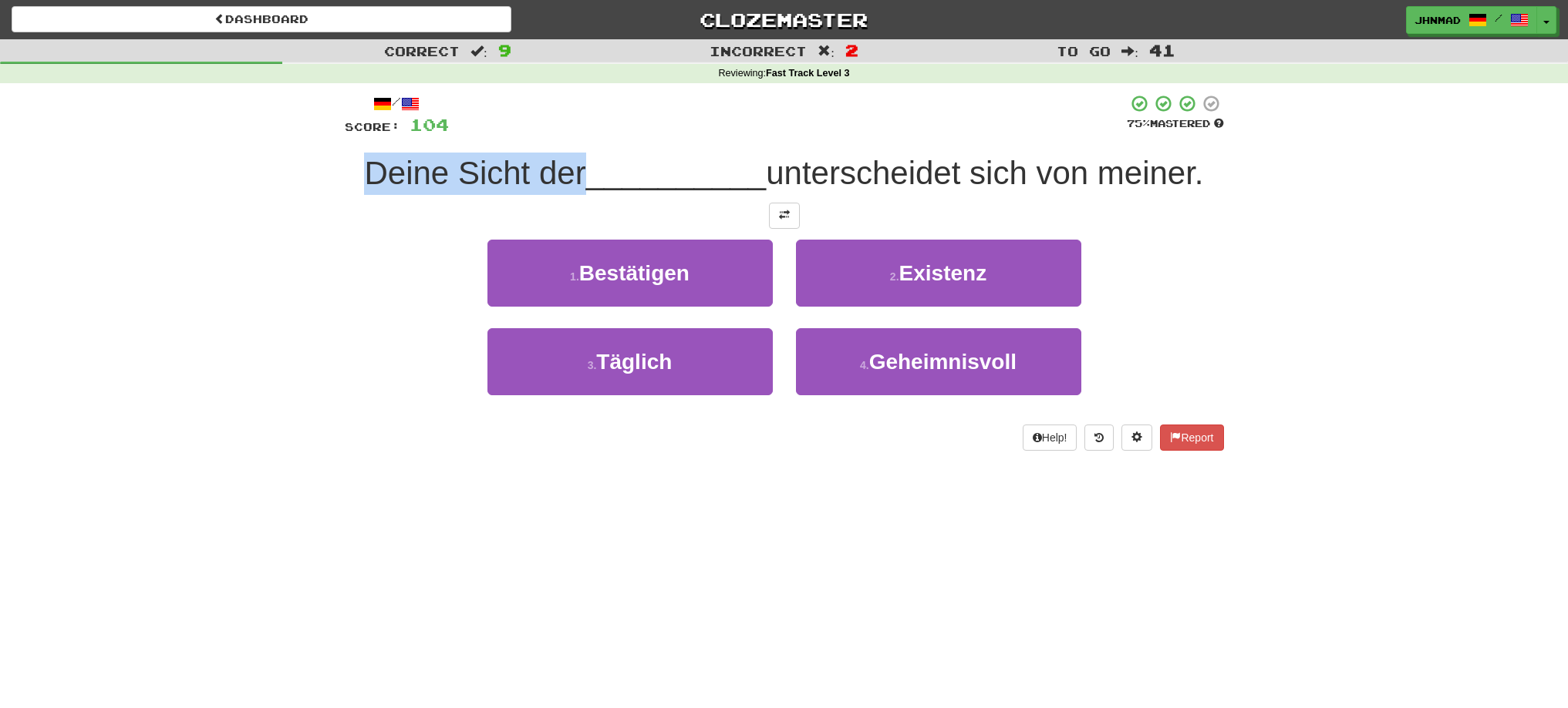
drag, startPoint x: 344, startPoint y: 171, endPoint x: 573, endPoint y: 171, distance: 229.0
click at [573, 171] on div "Deine Sicht der __________ unterscheidet sich von meiner." at bounding box center [784, 173] width 879 height 43
click at [563, 133] on div at bounding box center [563, 133] width 0 height 0
click at [256, 346] on div "Correct : 9 Incorrect : 2 To go : 41 Reviewing : Fast Track Level 3 / Score: 10…" at bounding box center [784, 256] width 1568 height 434
click at [781, 205] on button at bounding box center [784, 215] width 31 height 26
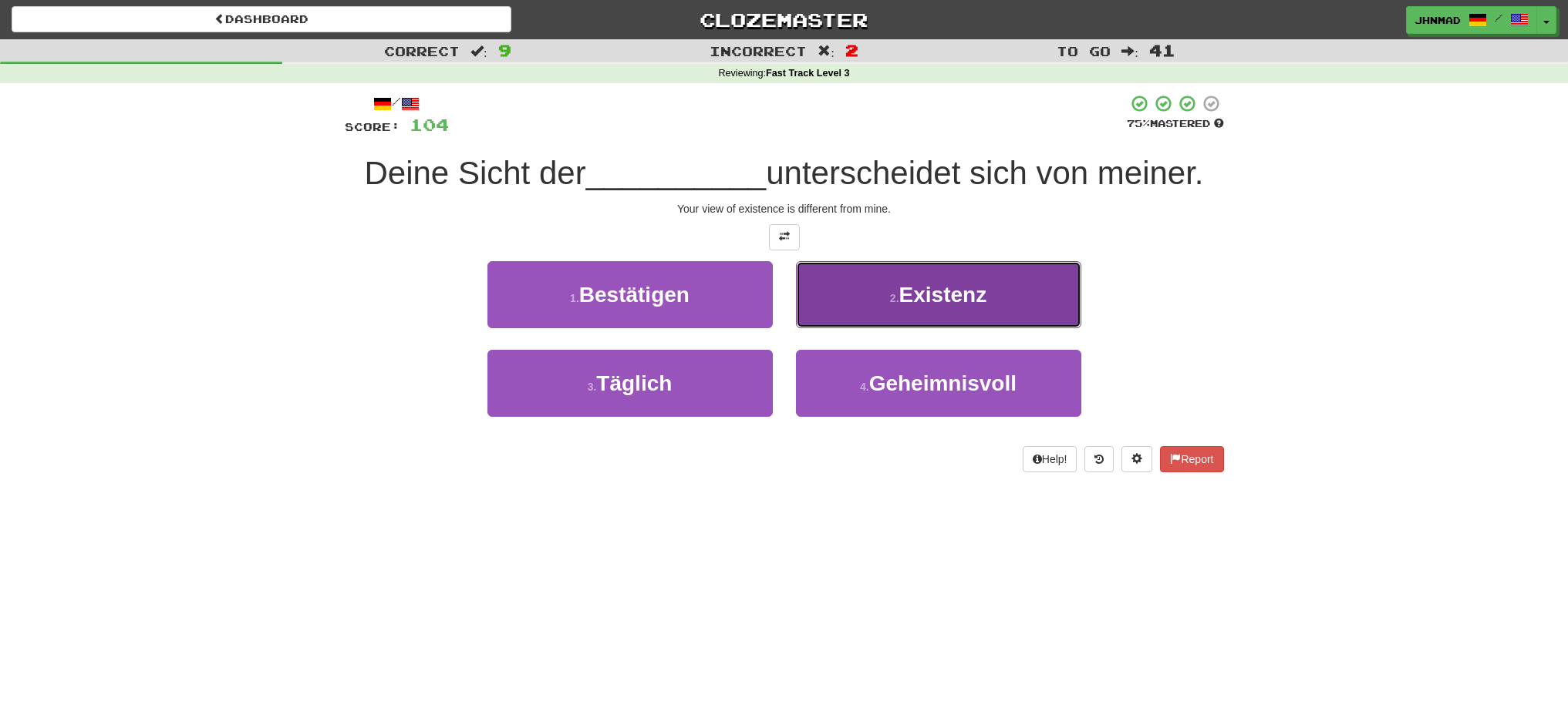
click at [899, 282] on button "2 . Existenz" at bounding box center [938, 295] width 285 height 67
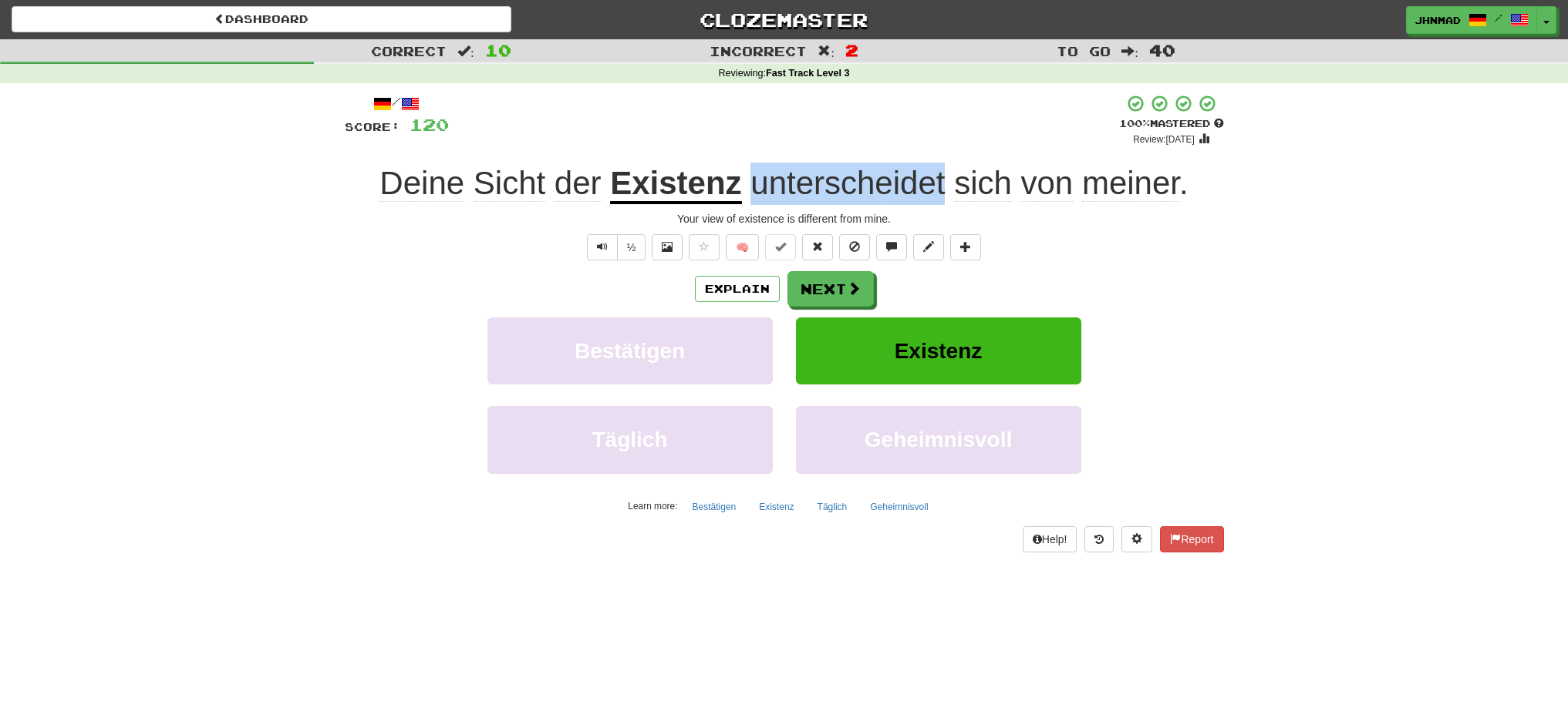
drag, startPoint x: 752, startPoint y: 185, endPoint x: 945, endPoint y: 176, distance: 193.2
click at [944, 176] on span "unterscheidet sich von meiner ." at bounding box center [964, 183] width 446 height 37
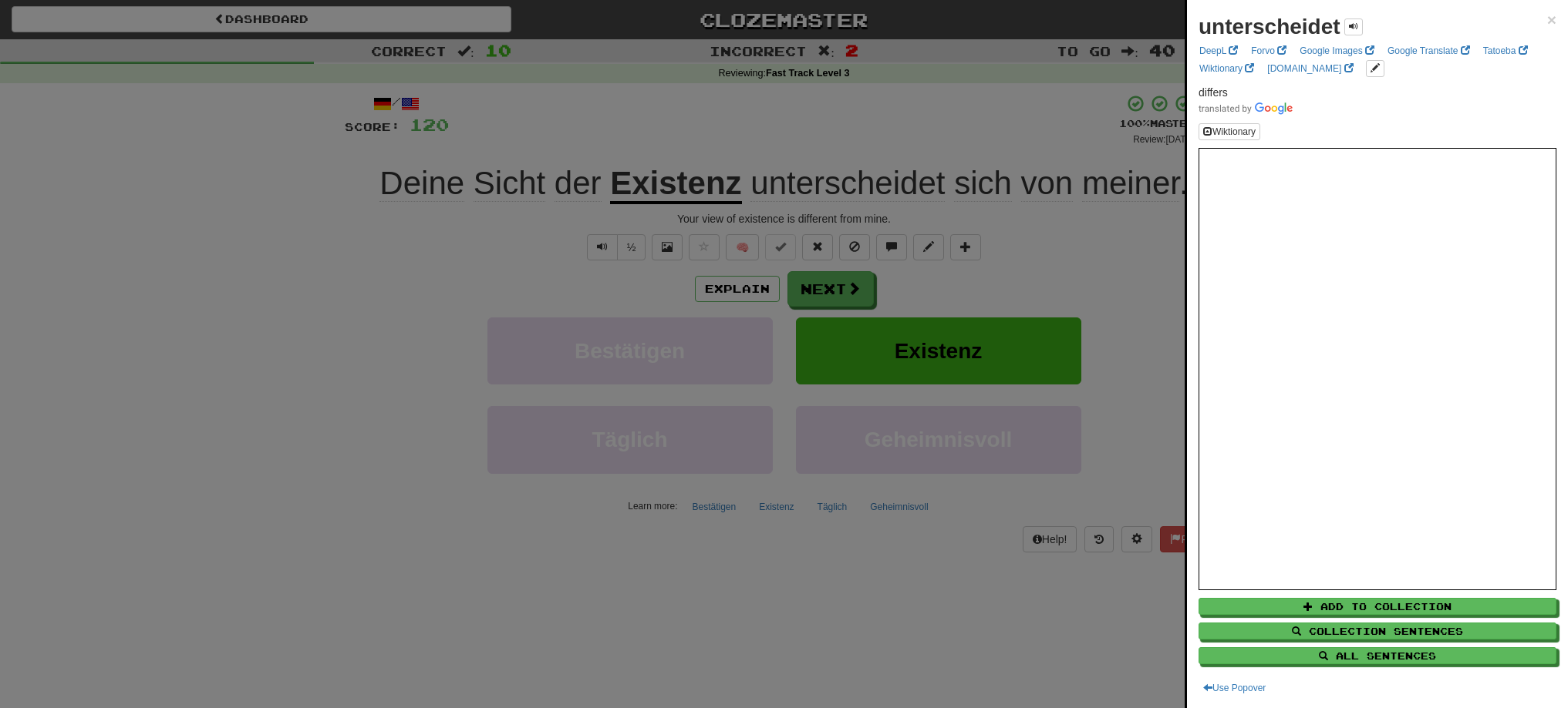
click at [1028, 181] on div at bounding box center [784, 354] width 1568 height 708
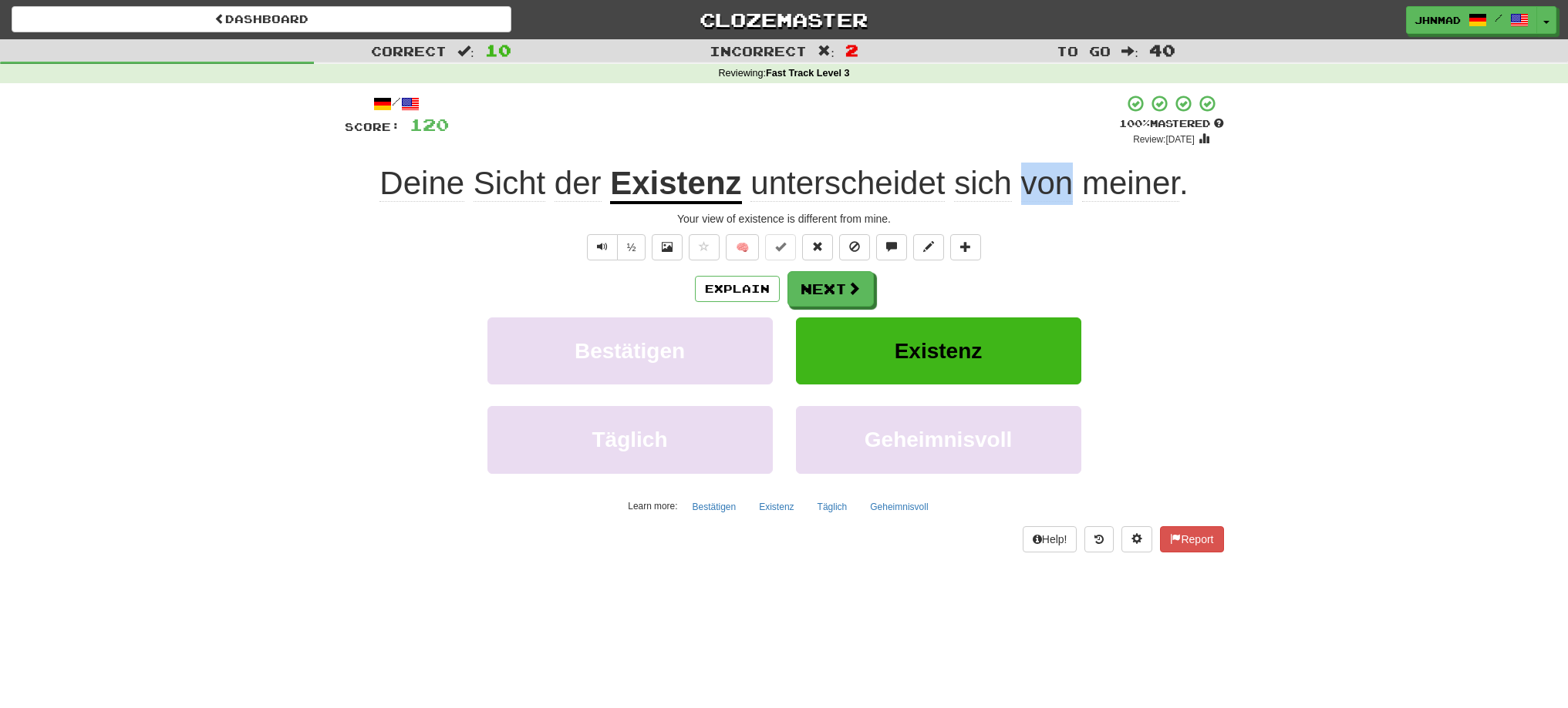
drag, startPoint x: 1023, startPoint y: 182, endPoint x: 1070, endPoint y: 173, distance: 47.9
click at [1070, 173] on span "von" at bounding box center [1047, 183] width 53 height 37
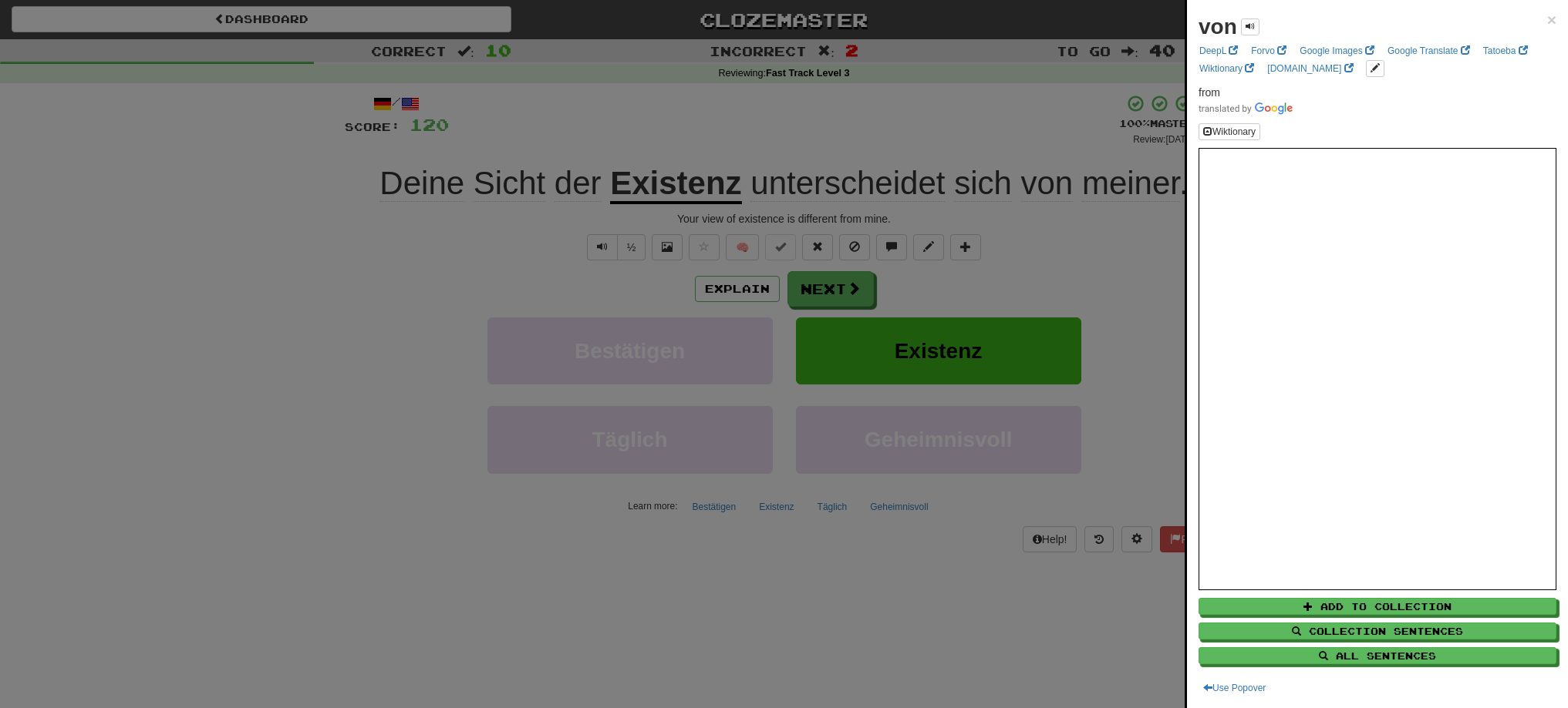
click at [866, 298] on div at bounding box center [784, 354] width 1568 height 708
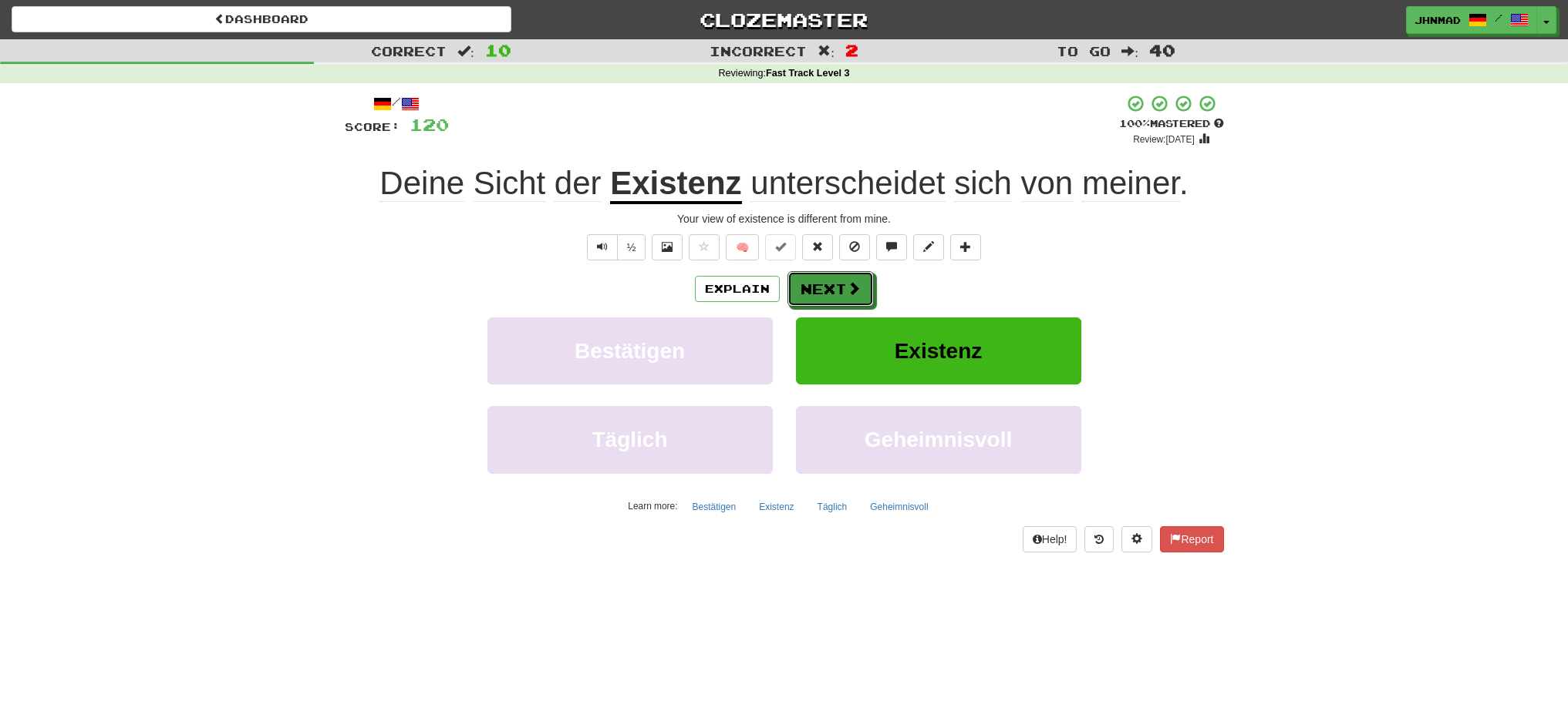
click at [866, 298] on button "Next" at bounding box center [830, 289] width 86 height 35
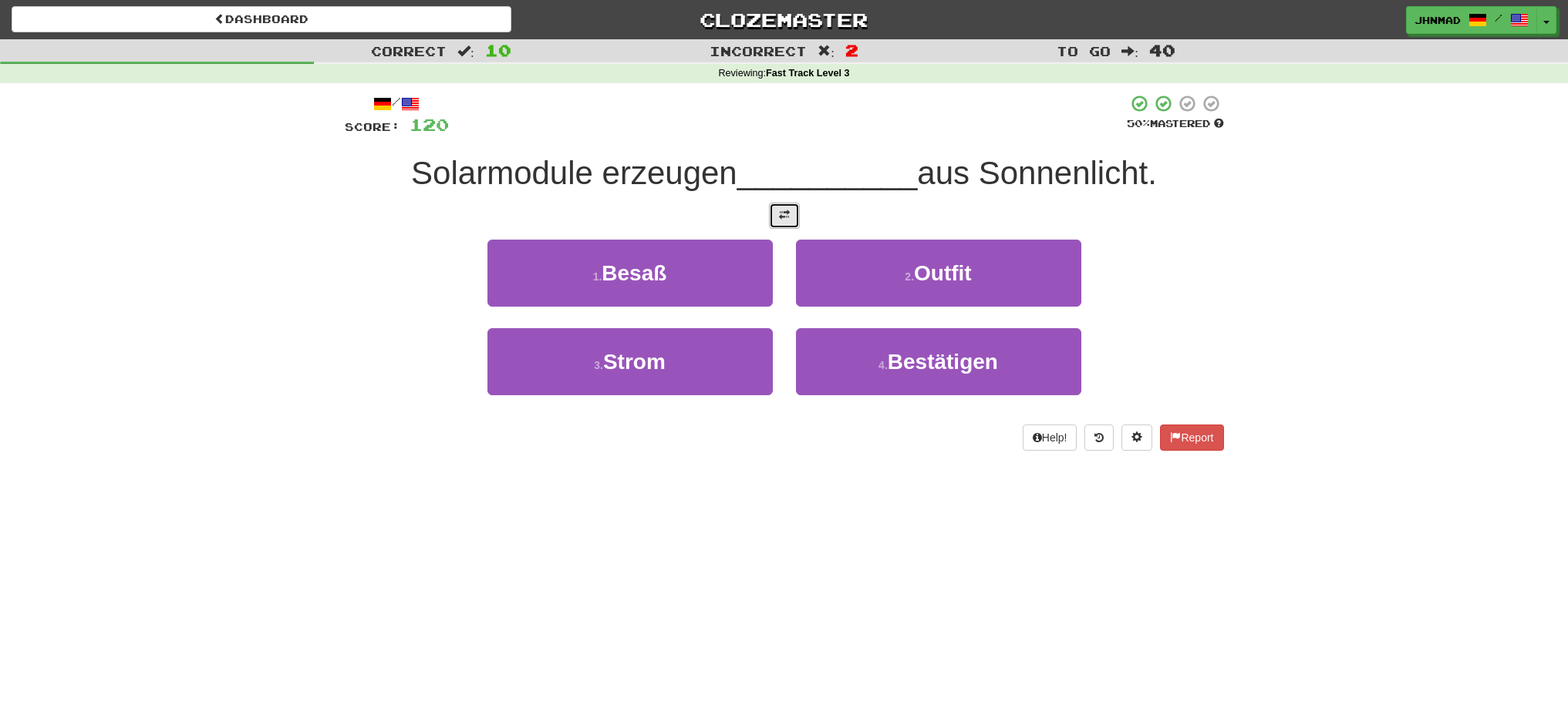
click at [775, 218] on button at bounding box center [784, 215] width 31 height 26
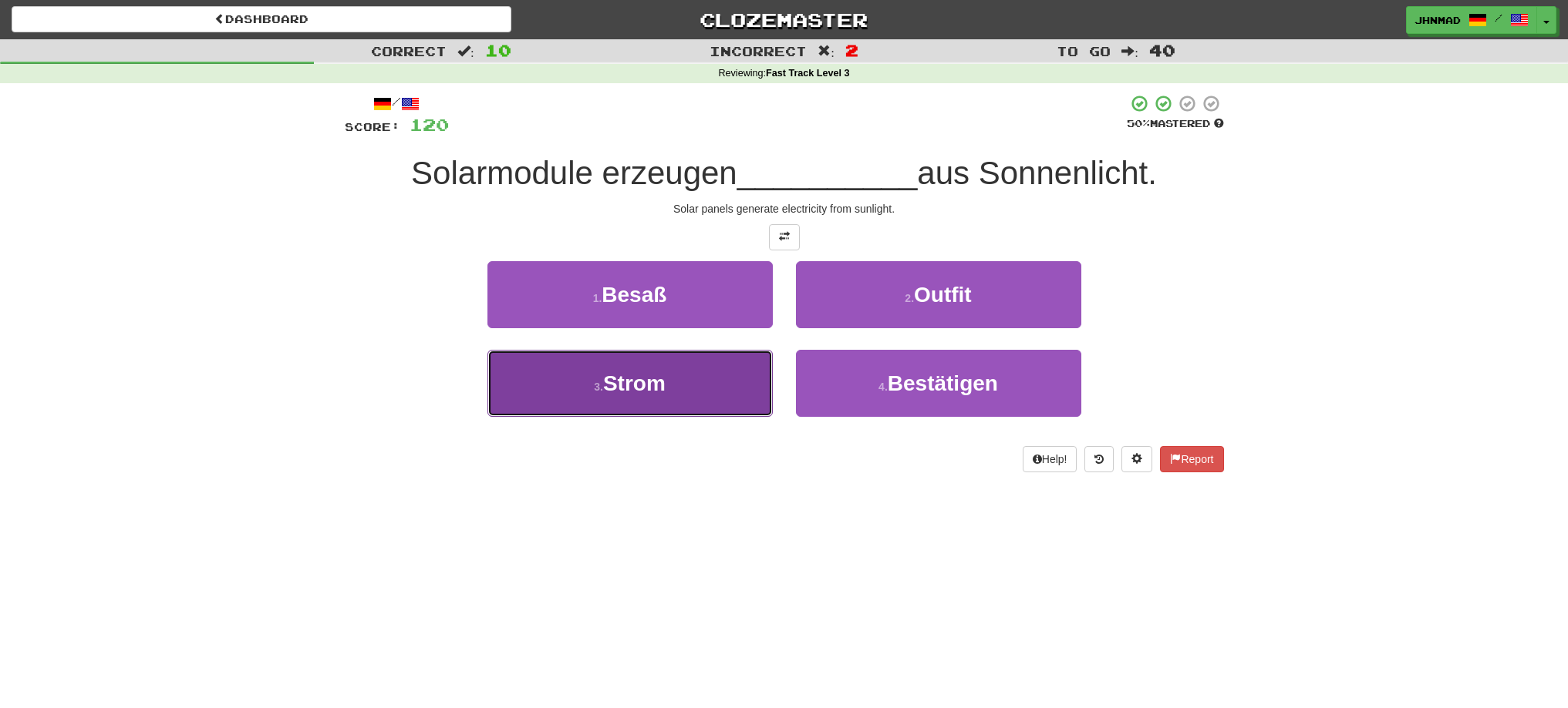
click at [612, 390] on span "Strom" at bounding box center [634, 383] width 63 height 24
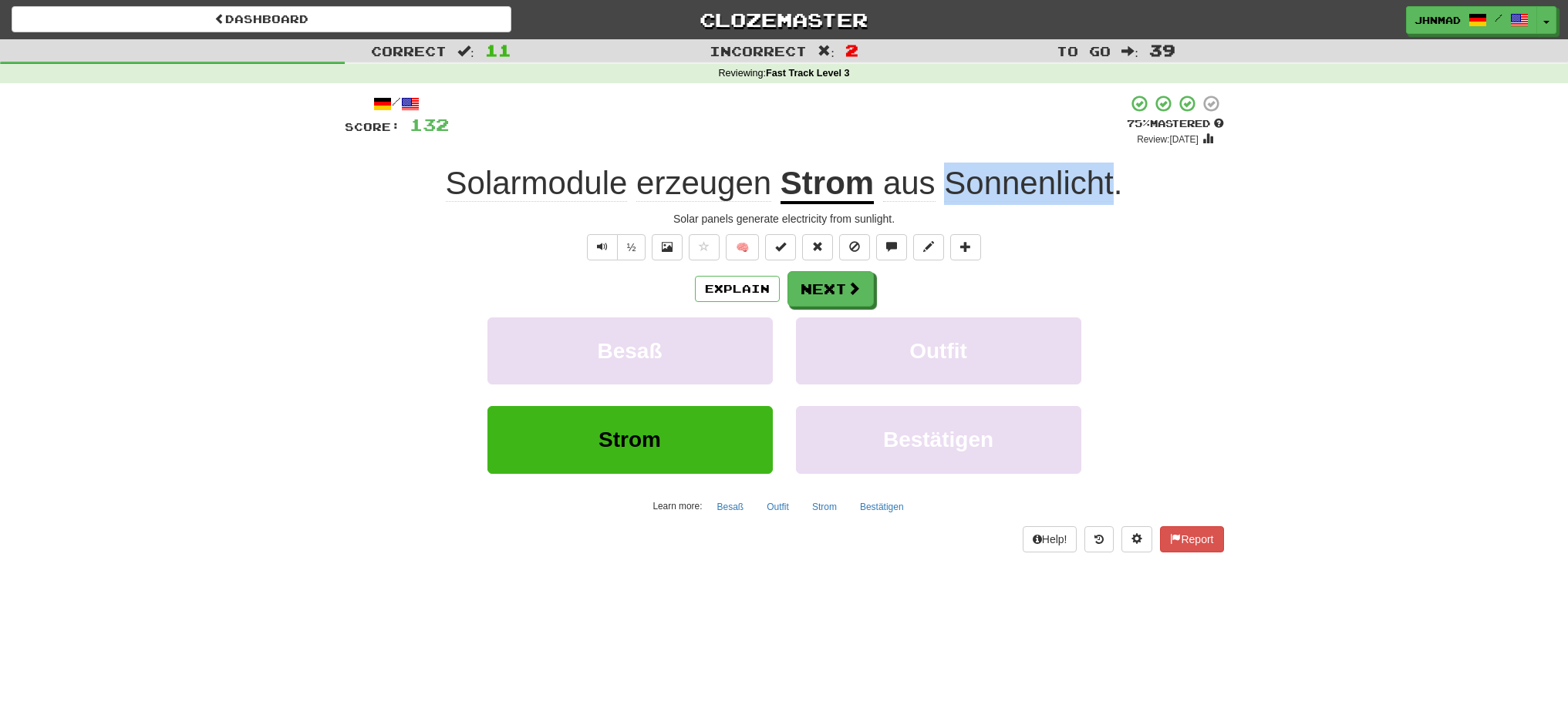
drag, startPoint x: 944, startPoint y: 182, endPoint x: 1115, endPoint y: 186, distance: 171.0
click at [1115, 186] on span "aus Sonnenlicht ." at bounding box center [998, 183] width 249 height 37
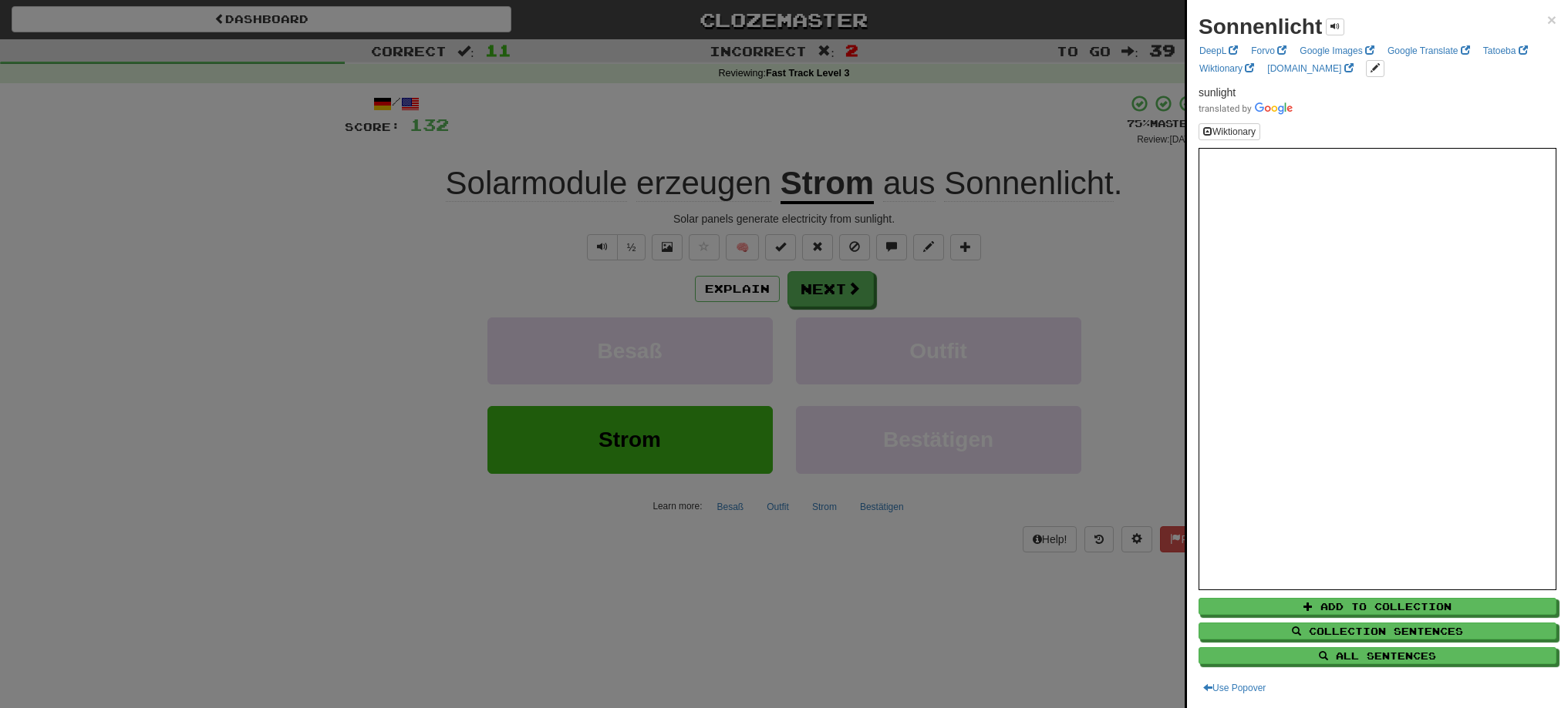
click at [816, 298] on div at bounding box center [784, 354] width 1568 height 708
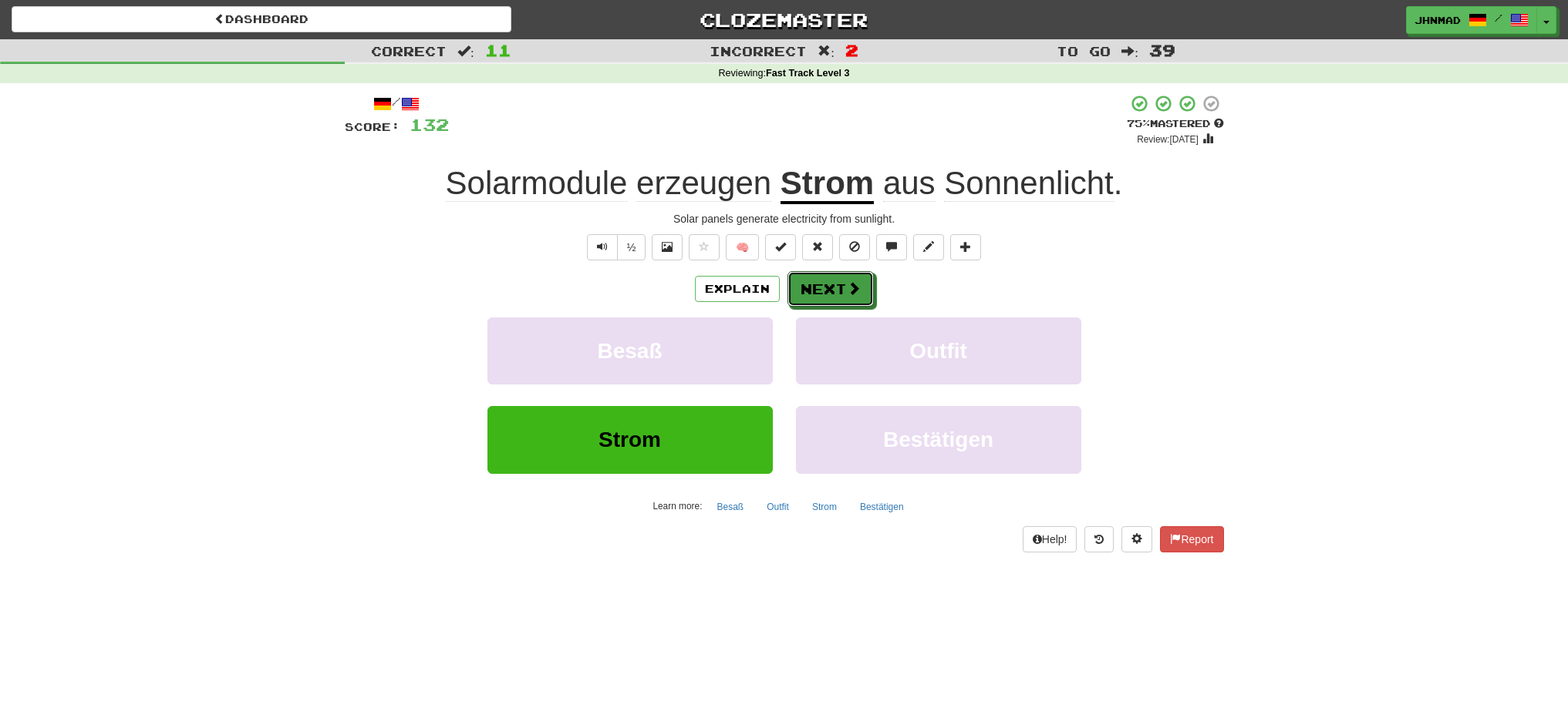
click at [816, 298] on button "Next" at bounding box center [830, 289] width 86 height 35
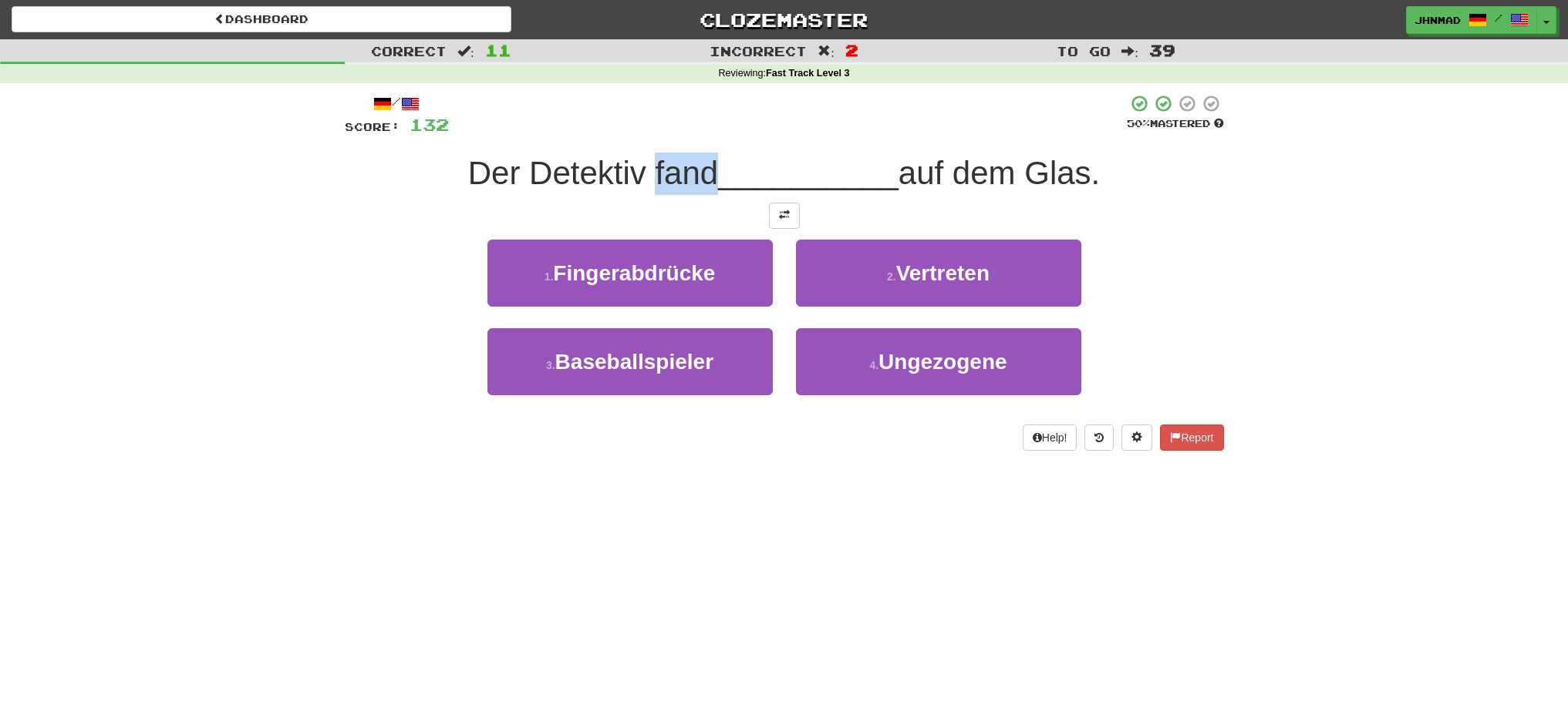
drag, startPoint x: 653, startPoint y: 160, endPoint x: 706, endPoint y: 156, distance: 53.2
click at [706, 156] on span "Der Detektiv fand" at bounding box center [593, 172] width 249 height 36
click at [696, 133] on div at bounding box center [696, 133] width 0 height 0
click at [271, 323] on div "Correct : 11 Incorrect : 2 To go : 39 Reviewing : Fast Track Level 3 / Score: 1…" at bounding box center [784, 256] width 1568 height 434
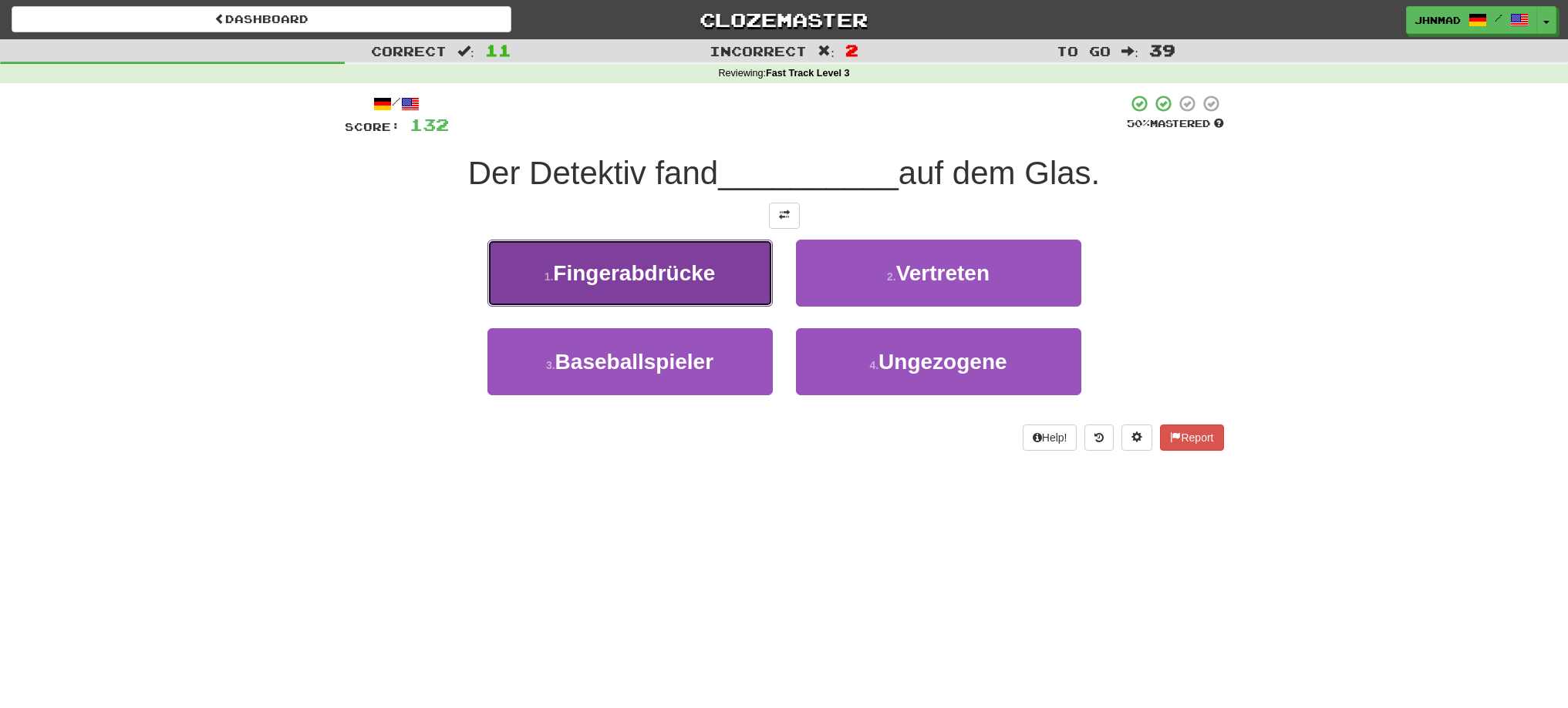
click at [678, 284] on span "Fingerabdrücke" at bounding box center [633, 273] width 162 height 24
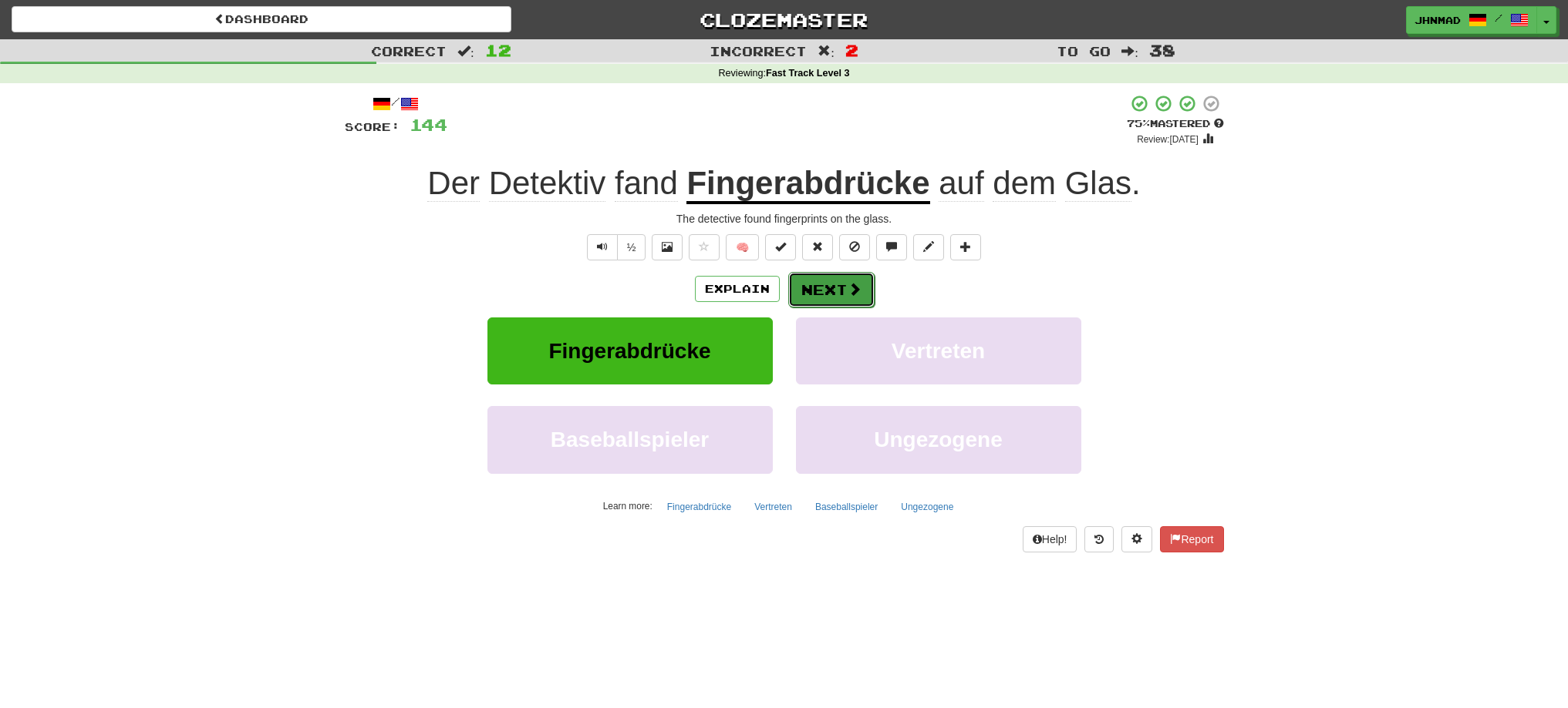
click at [842, 282] on button "Next" at bounding box center [830, 290] width 86 height 35
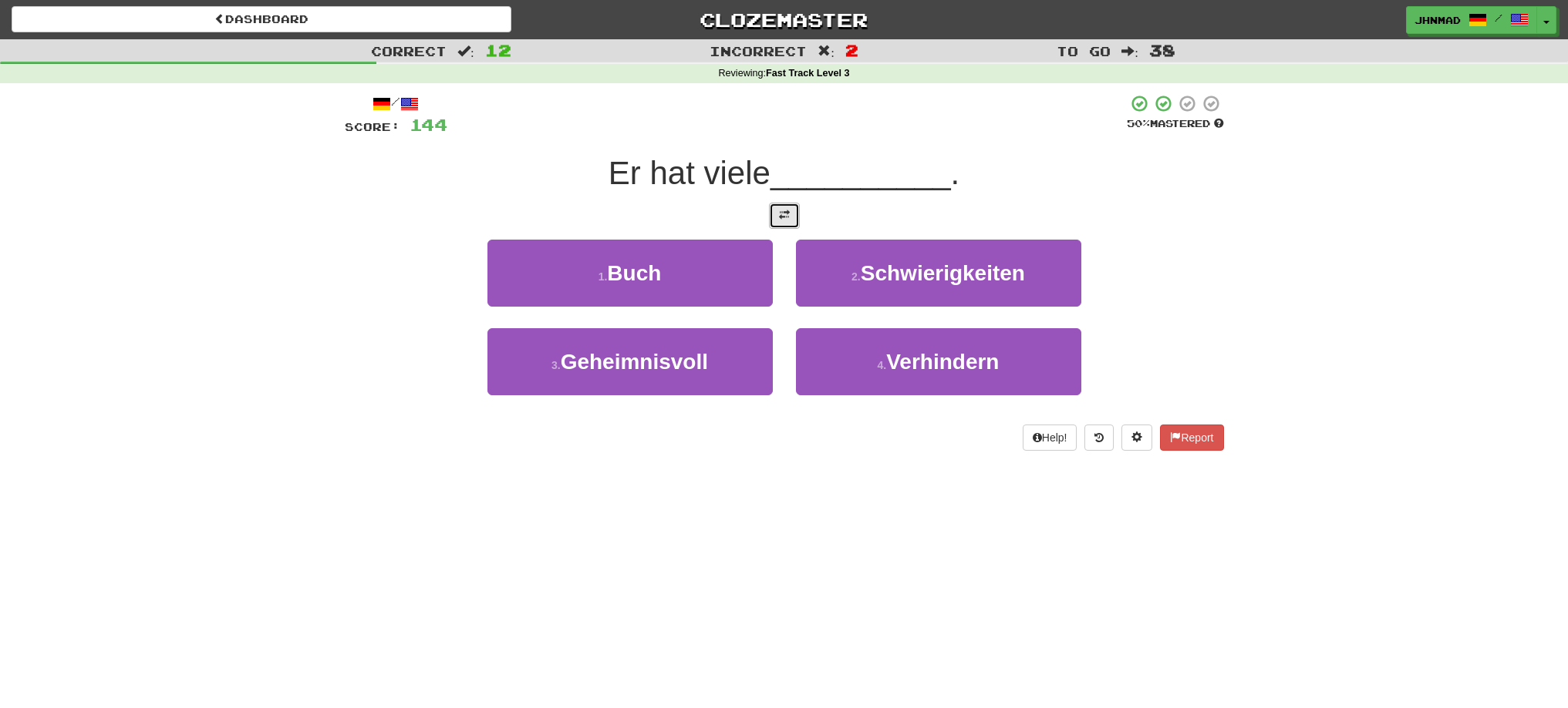
click at [790, 226] on button at bounding box center [784, 215] width 31 height 26
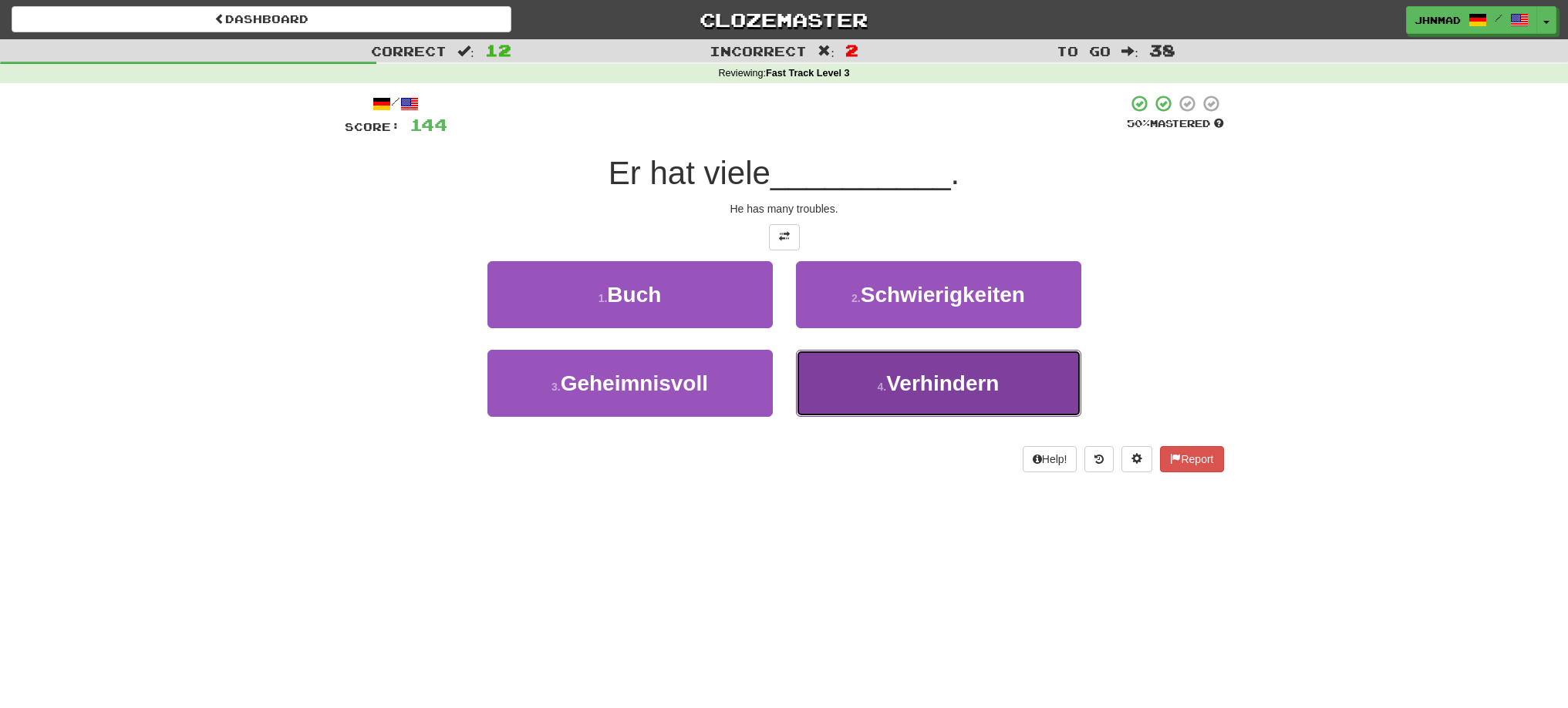
click at [899, 389] on span "Verhindern" at bounding box center [942, 383] width 112 height 24
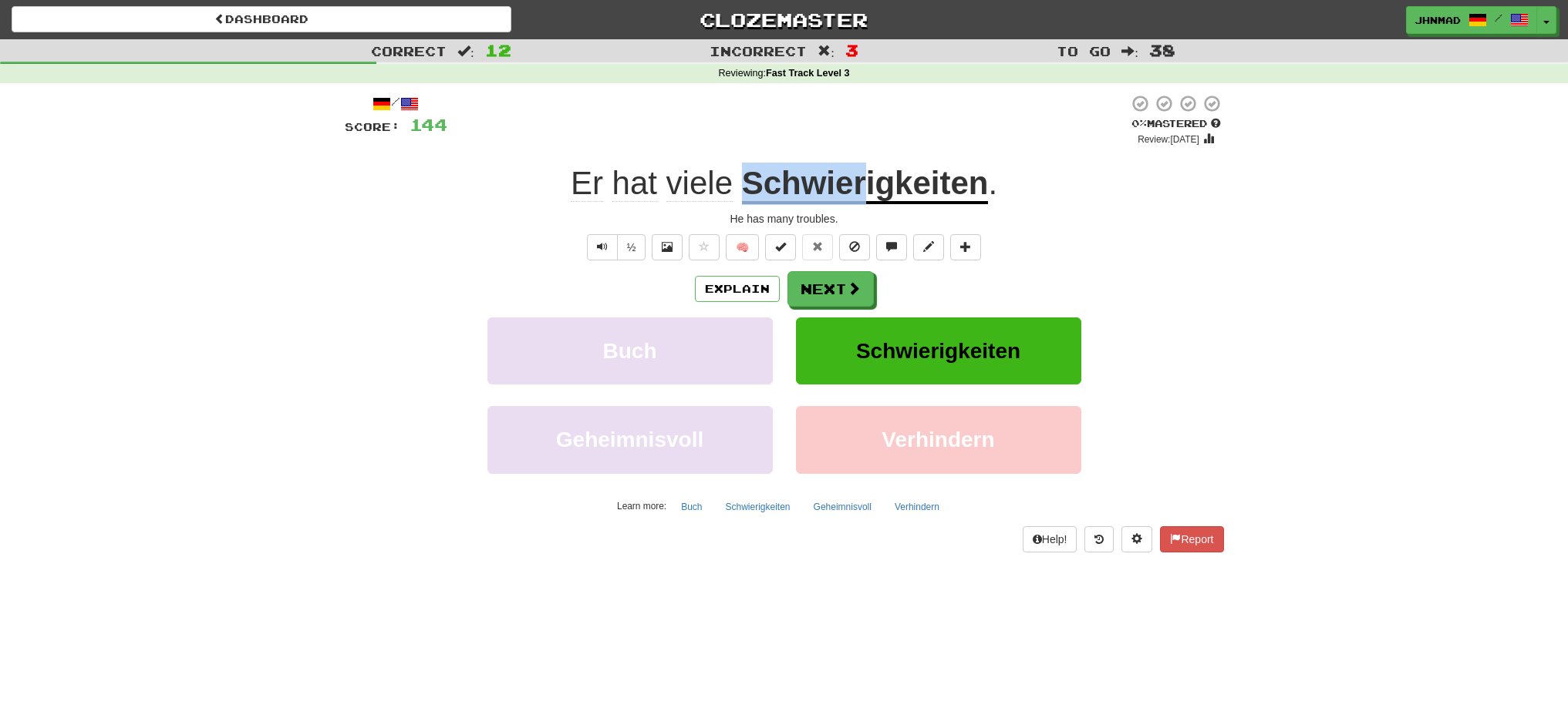
drag, startPoint x: 743, startPoint y: 182, endPoint x: 862, endPoint y: 159, distance: 121.2
click at [862, 159] on div "/ Score: 144 0 % Mastered Review: 2025-08-21 Er hat viele Schwierigkeiten . He …" at bounding box center [784, 322] width 879 height 458
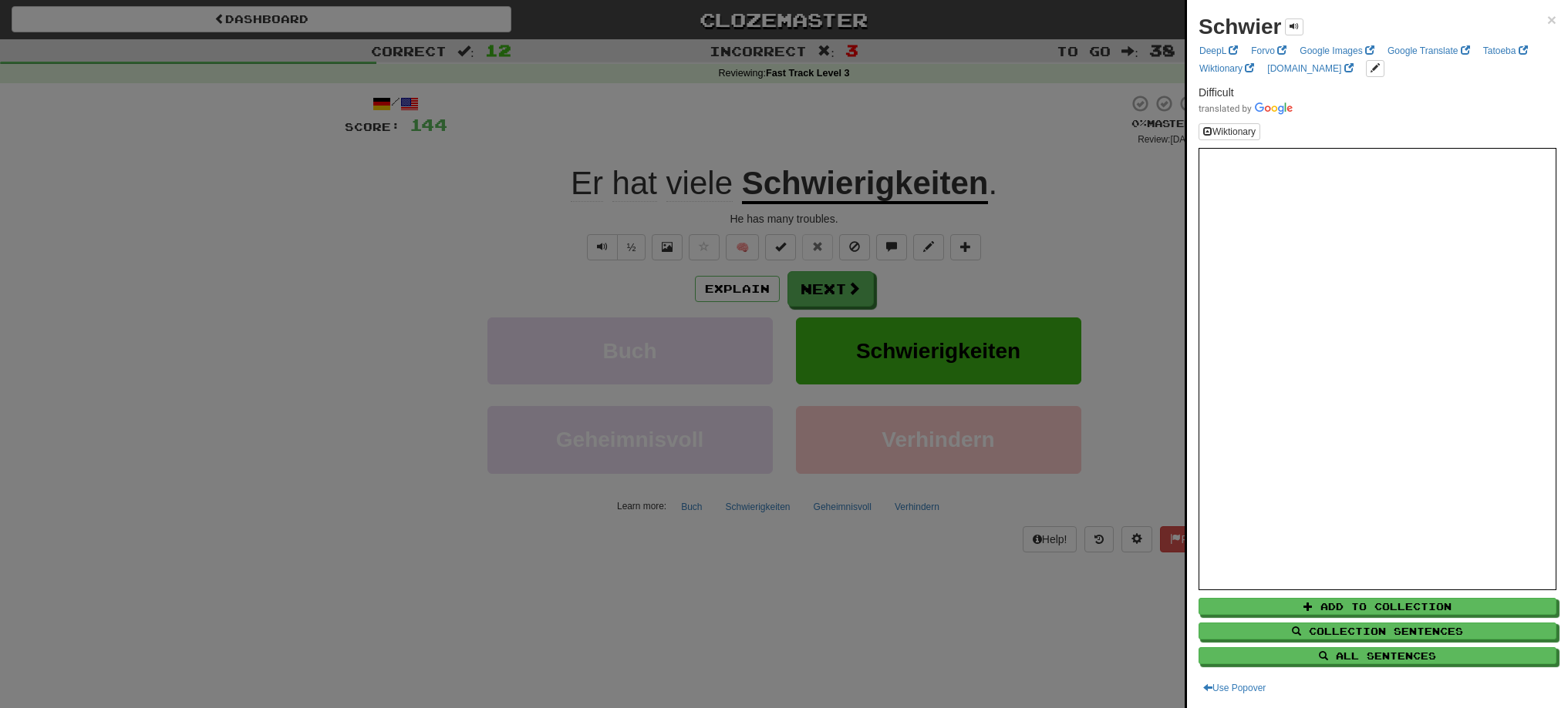
click at [846, 297] on div at bounding box center [784, 354] width 1568 height 708
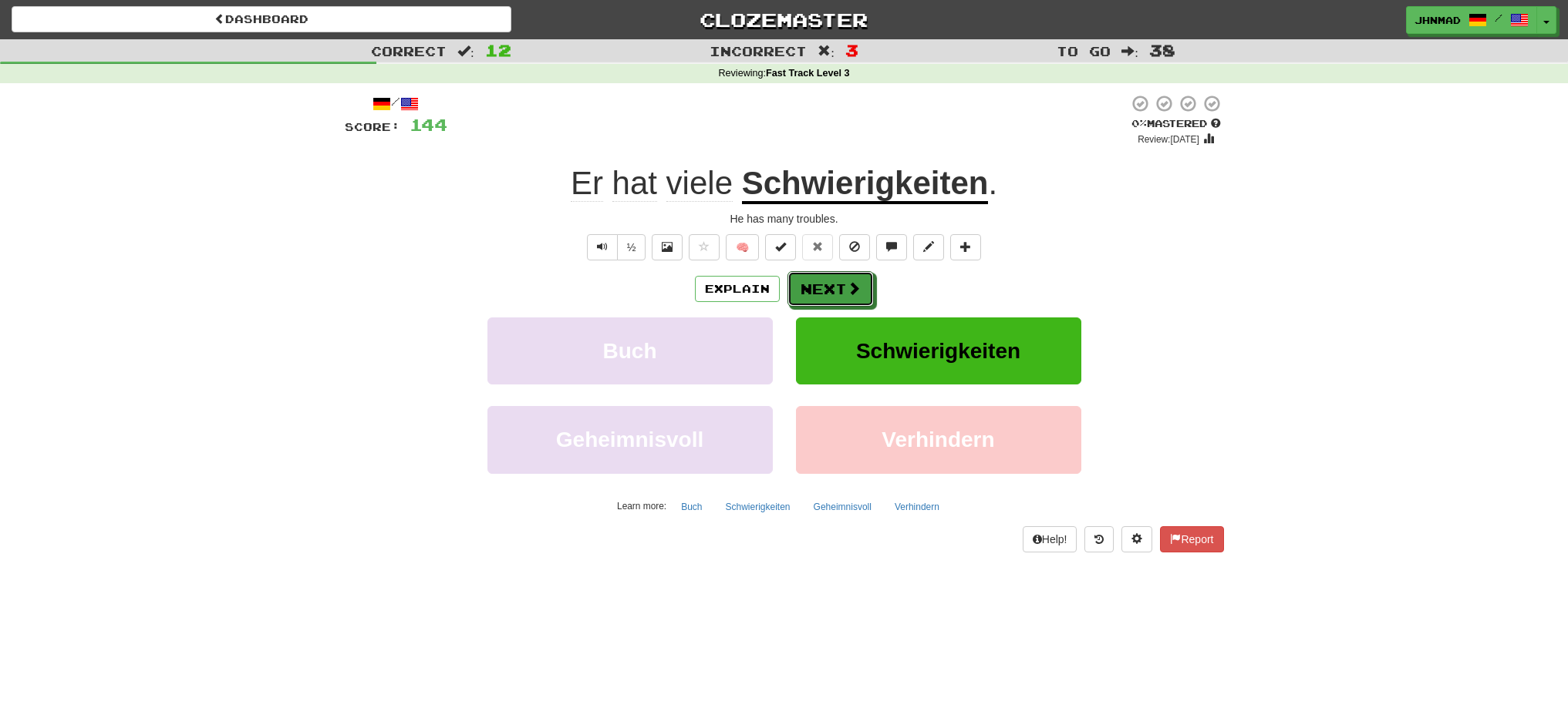
click at [845, 297] on button "Next" at bounding box center [830, 289] width 86 height 35
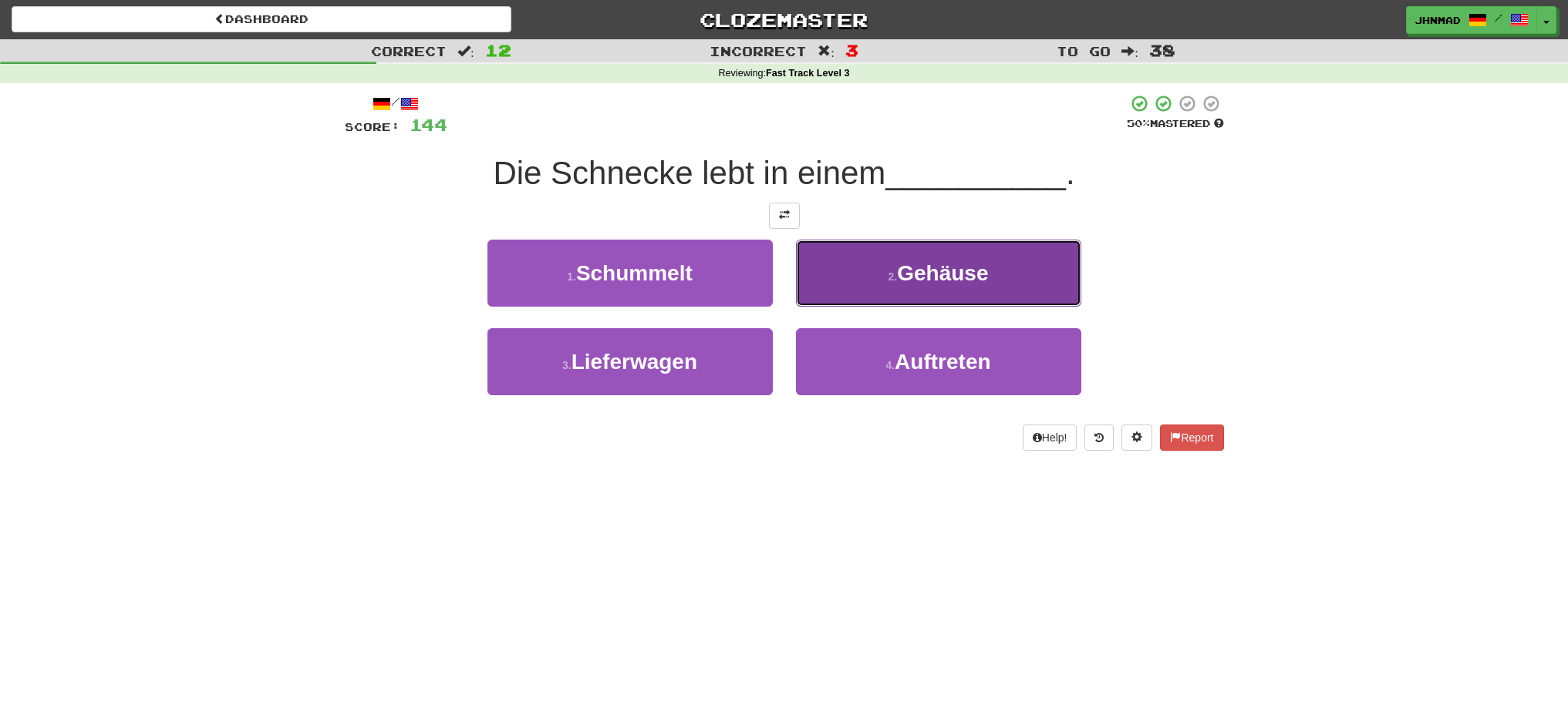
click at [963, 288] on button "2 . Gehäuse" at bounding box center [938, 273] width 285 height 67
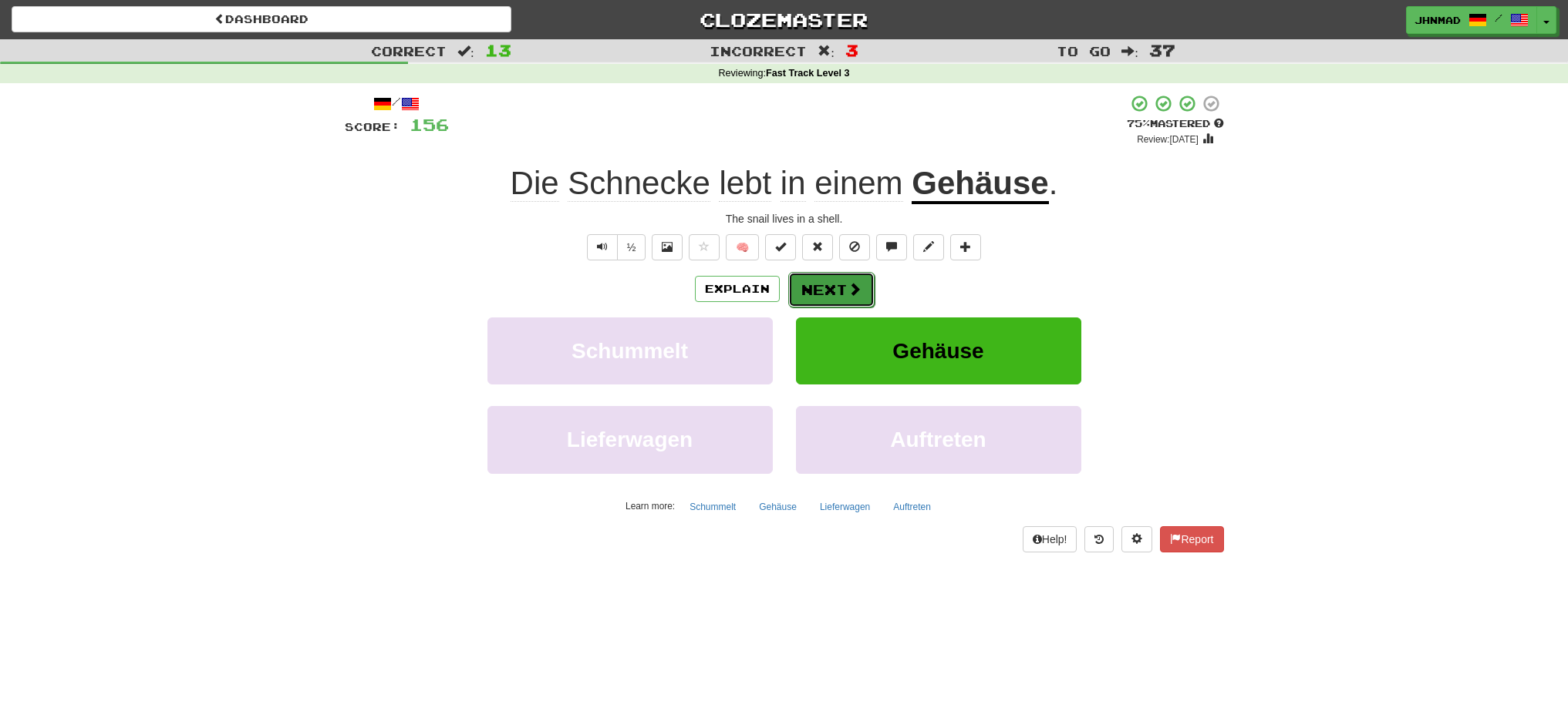
click at [857, 298] on button "Next" at bounding box center [830, 290] width 86 height 35
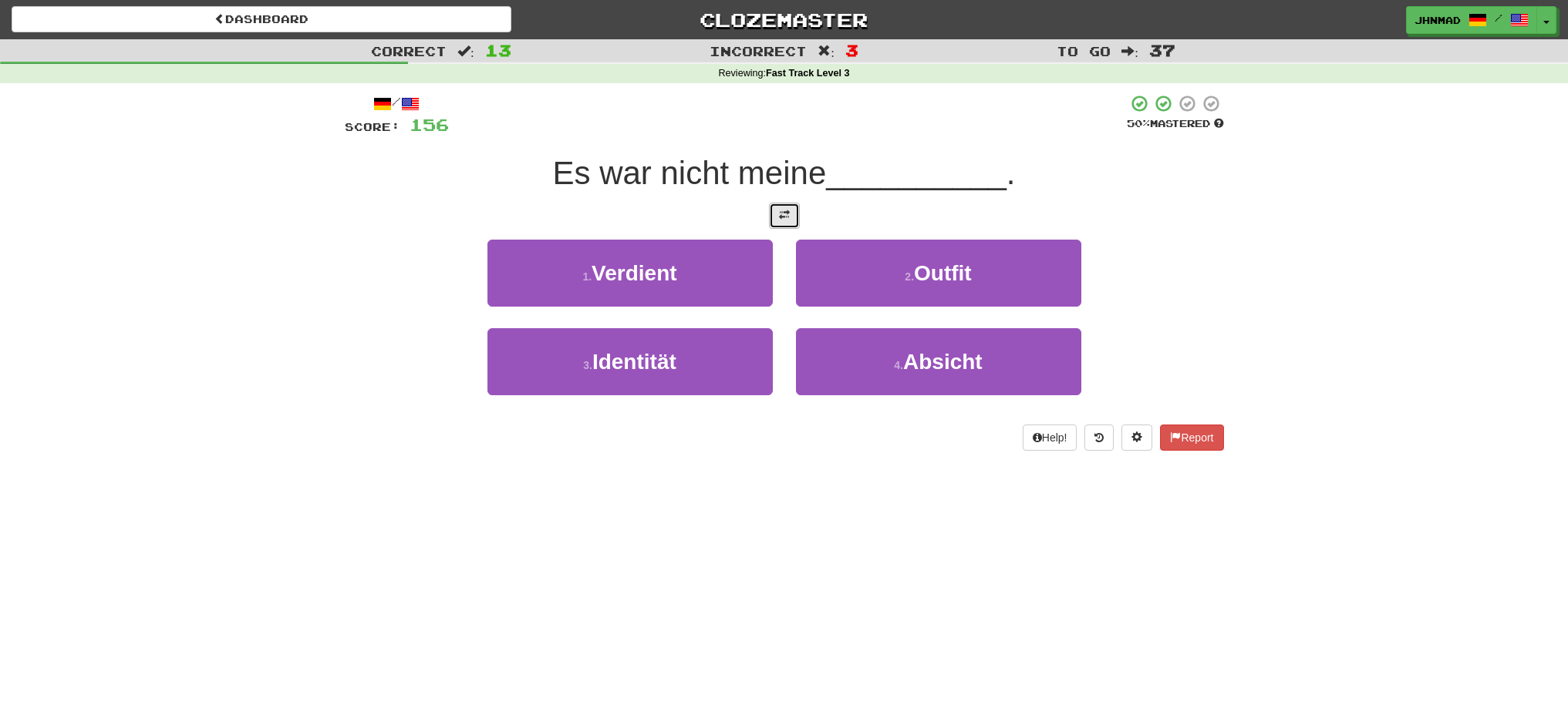
click at [784, 209] on button at bounding box center [784, 215] width 31 height 26
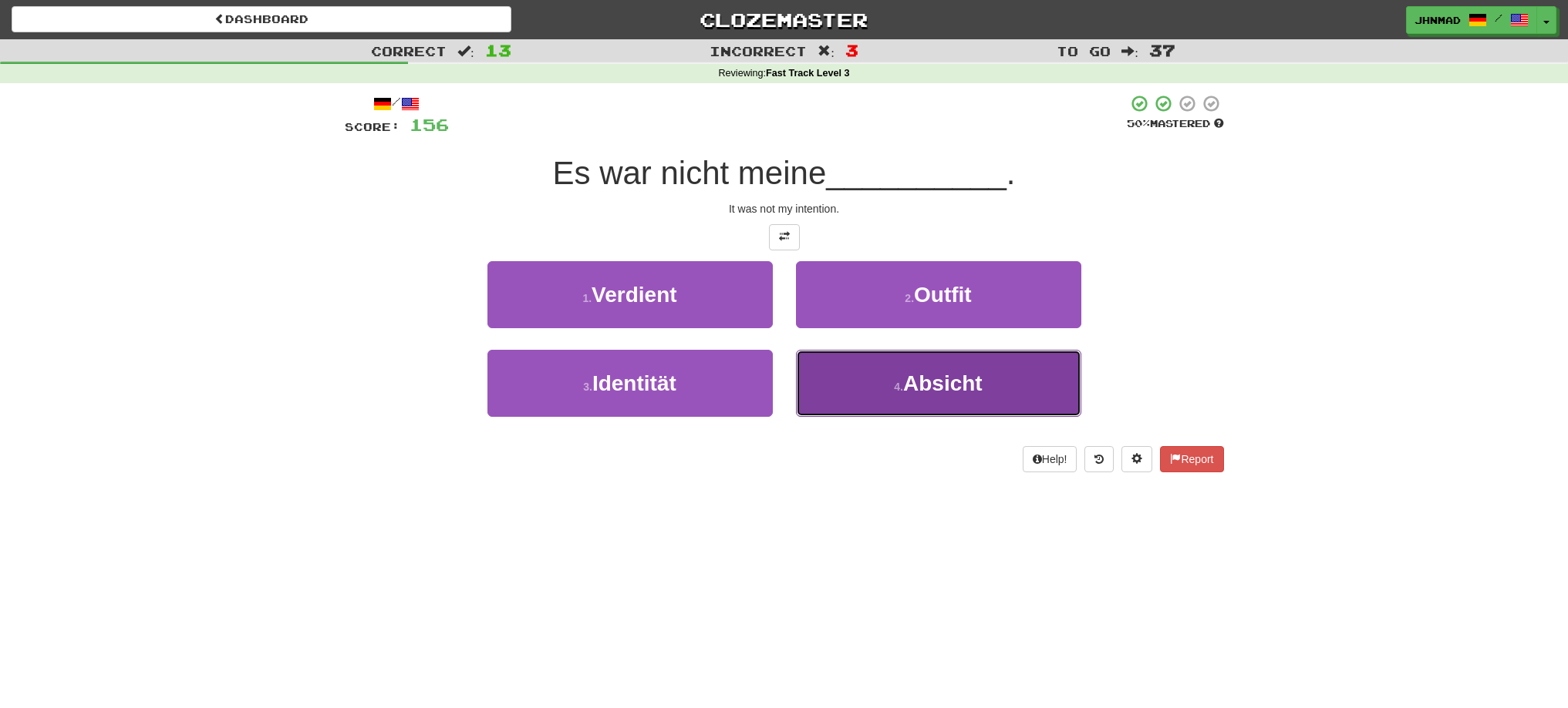
click at [943, 403] on button "4 . Absicht" at bounding box center [938, 383] width 285 height 67
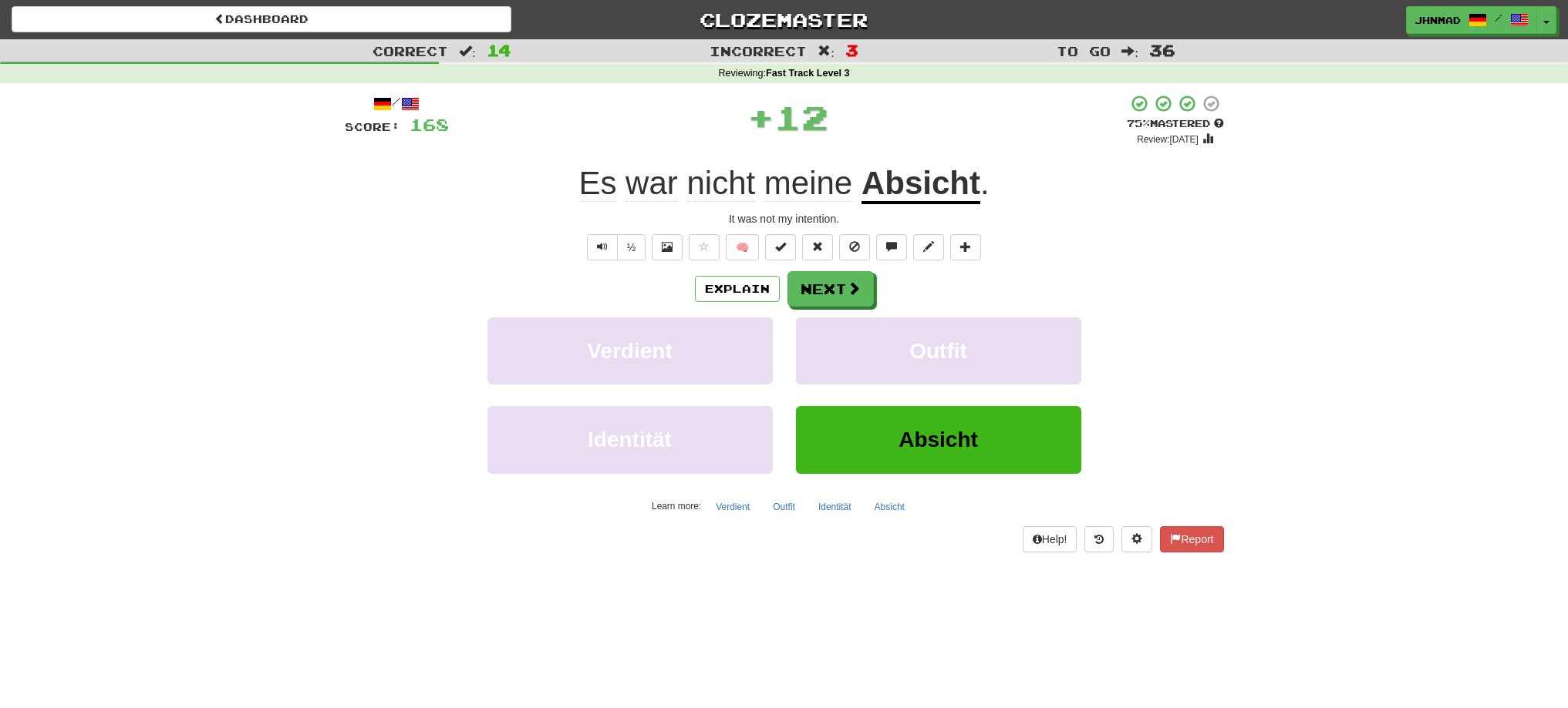
click at [923, 192] on u "Absicht" at bounding box center [921, 184] width 119 height 39
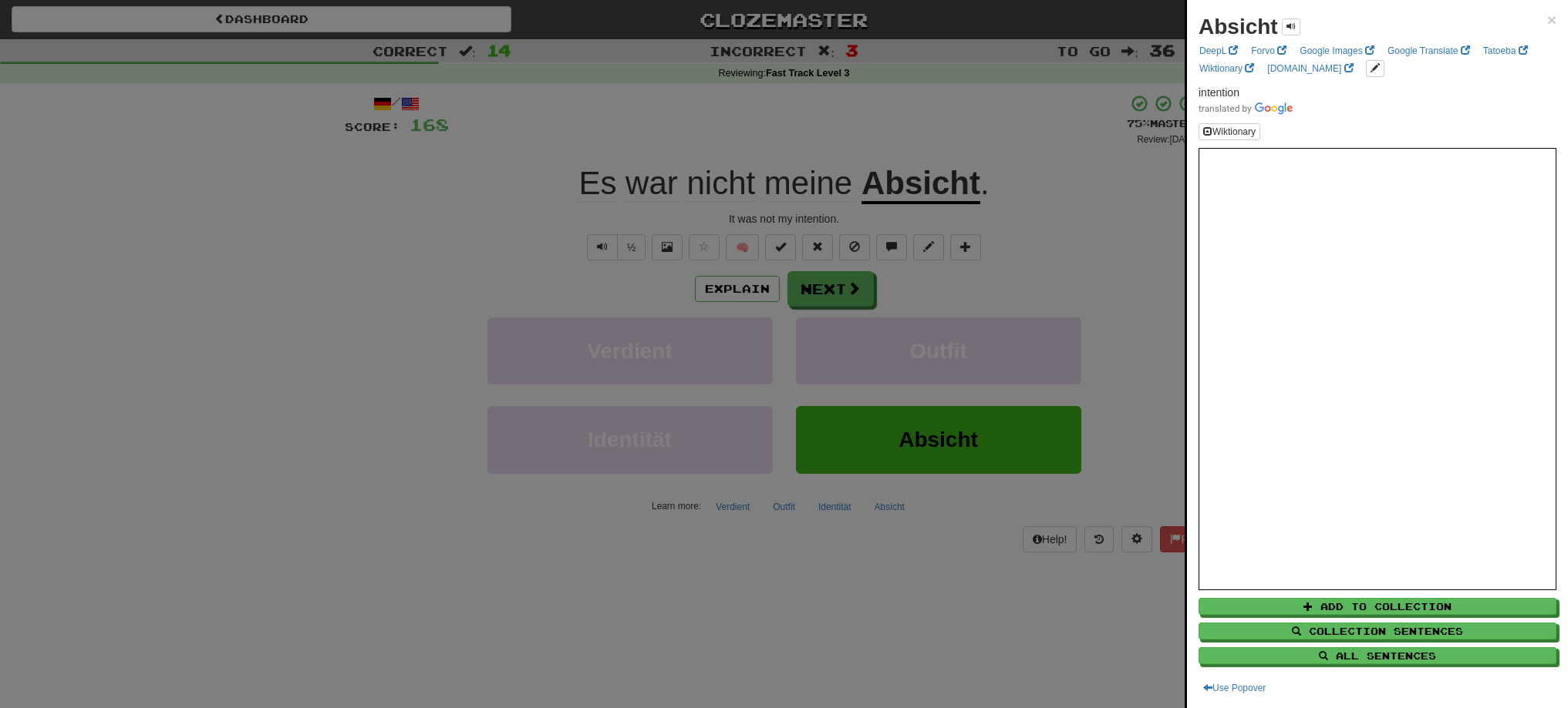
click at [839, 296] on div at bounding box center [784, 354] width 1568 height 708
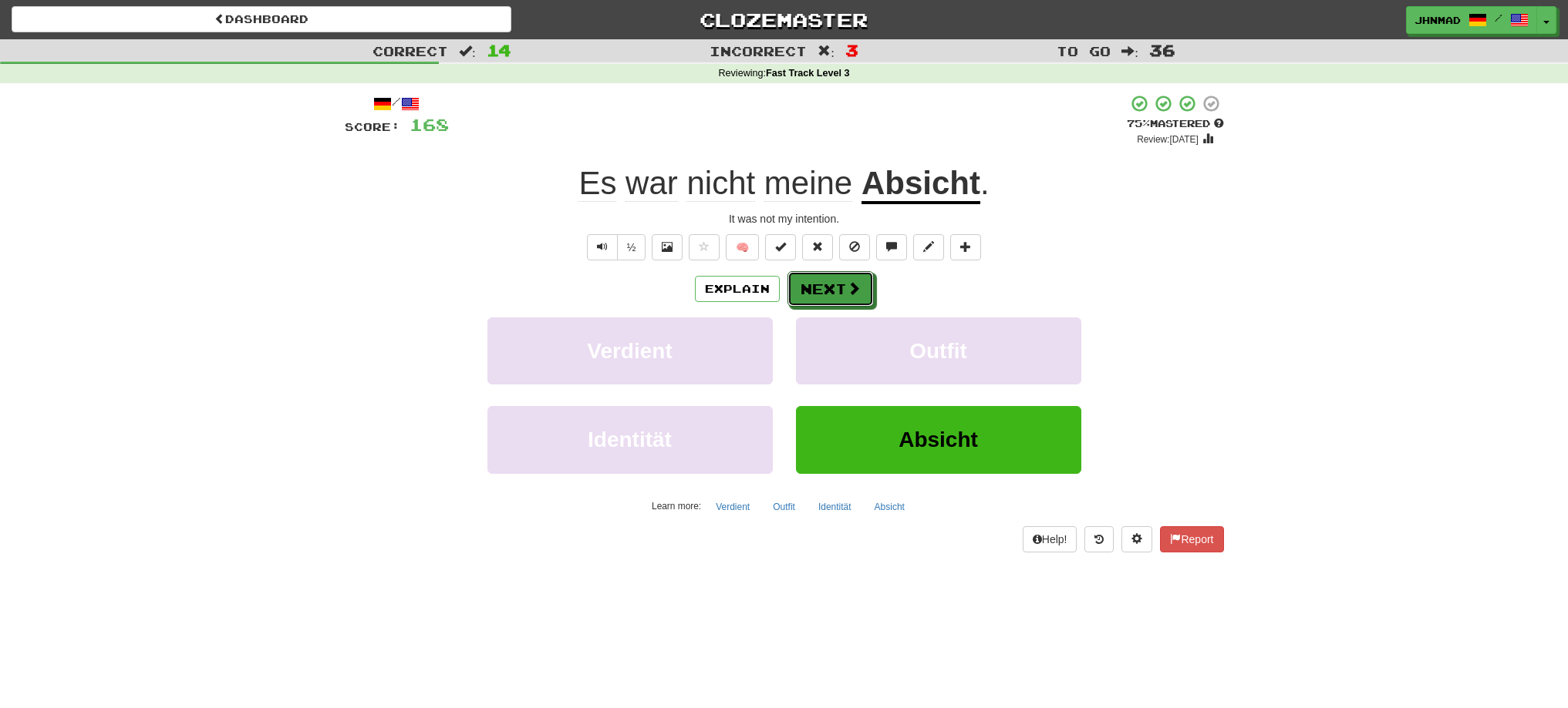
click at [839, 296] on button "Next" at bounding box center [830, 289] width 86 height 35
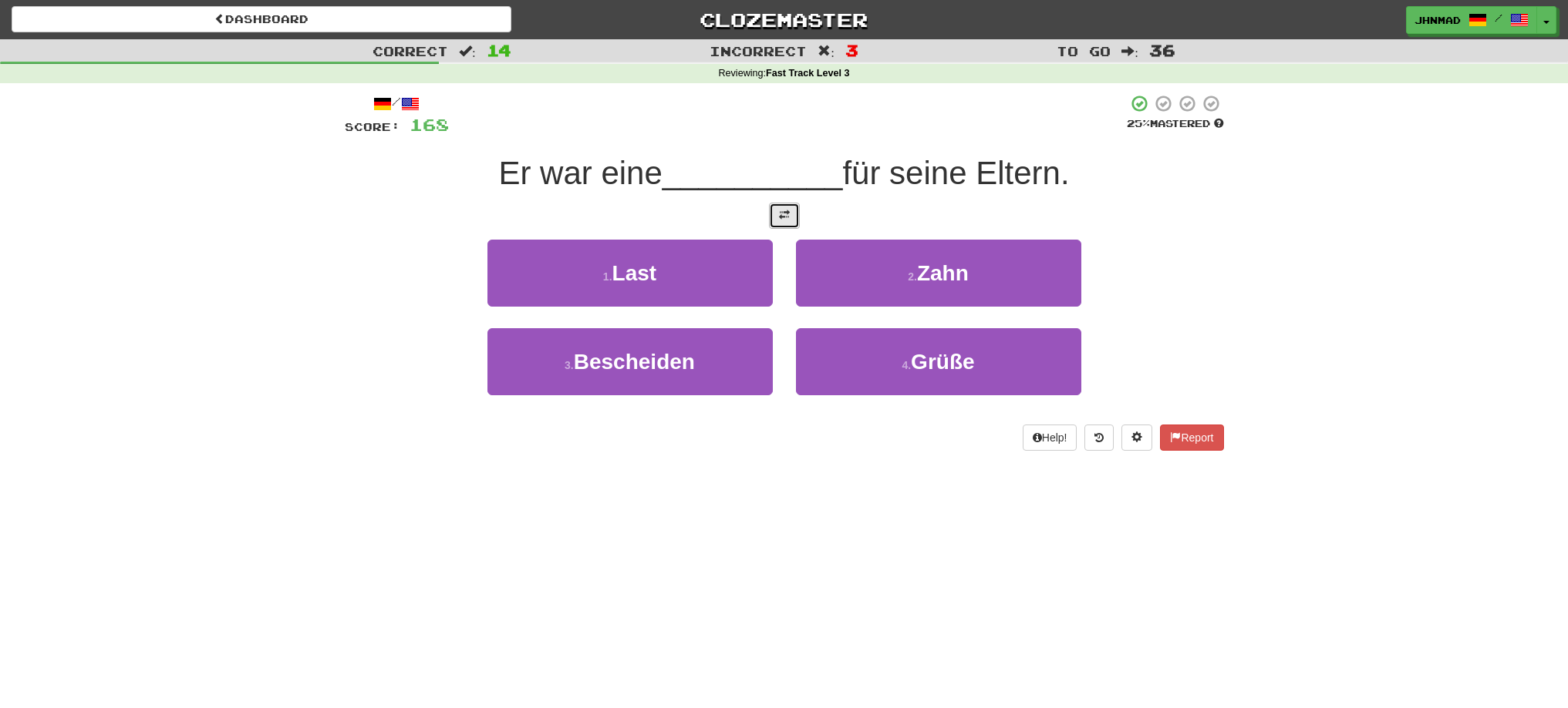
click at [774, 218] on button at bounding box center [784, 215] width 31 height 26
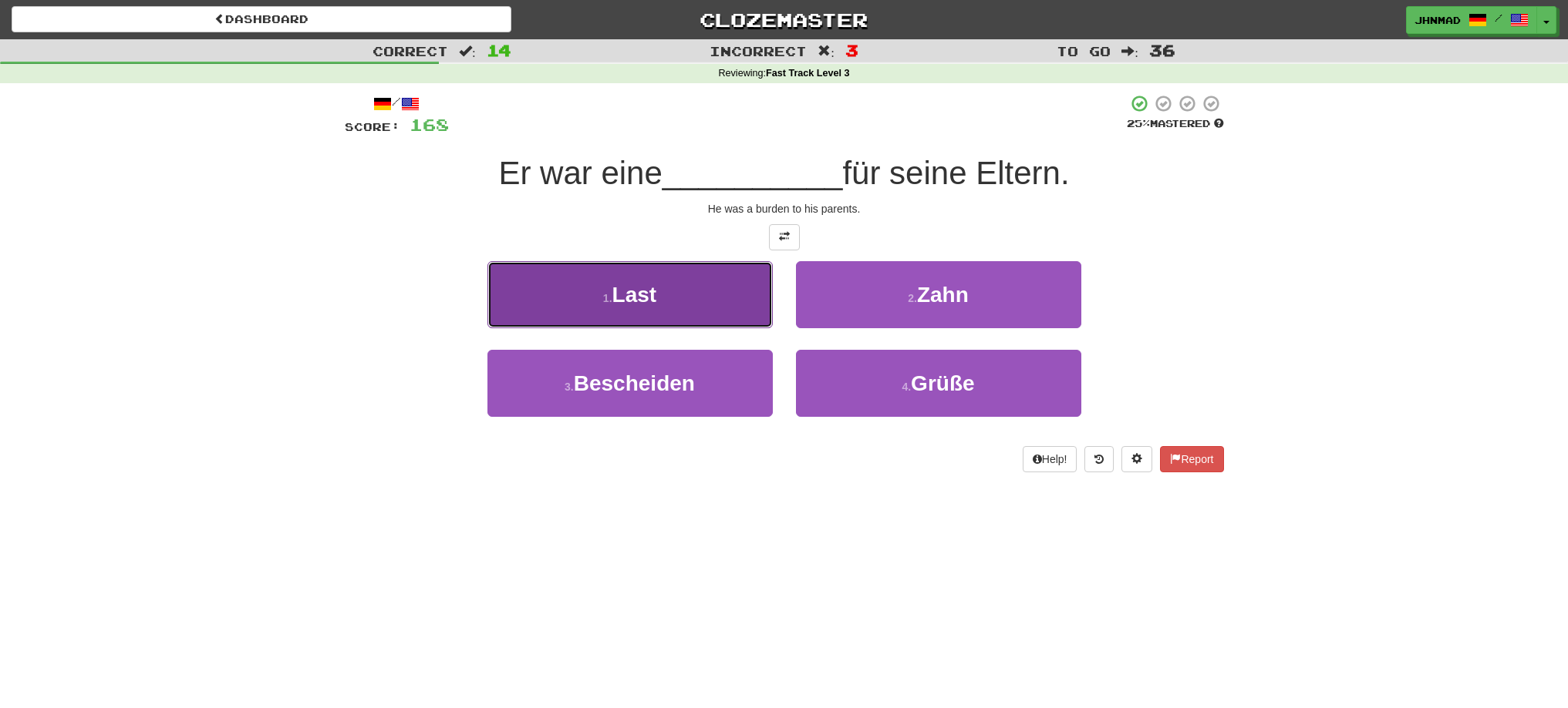
click at [701, 323] on button "1 . Last" at bounding box center [630, 295] width 285 height 67
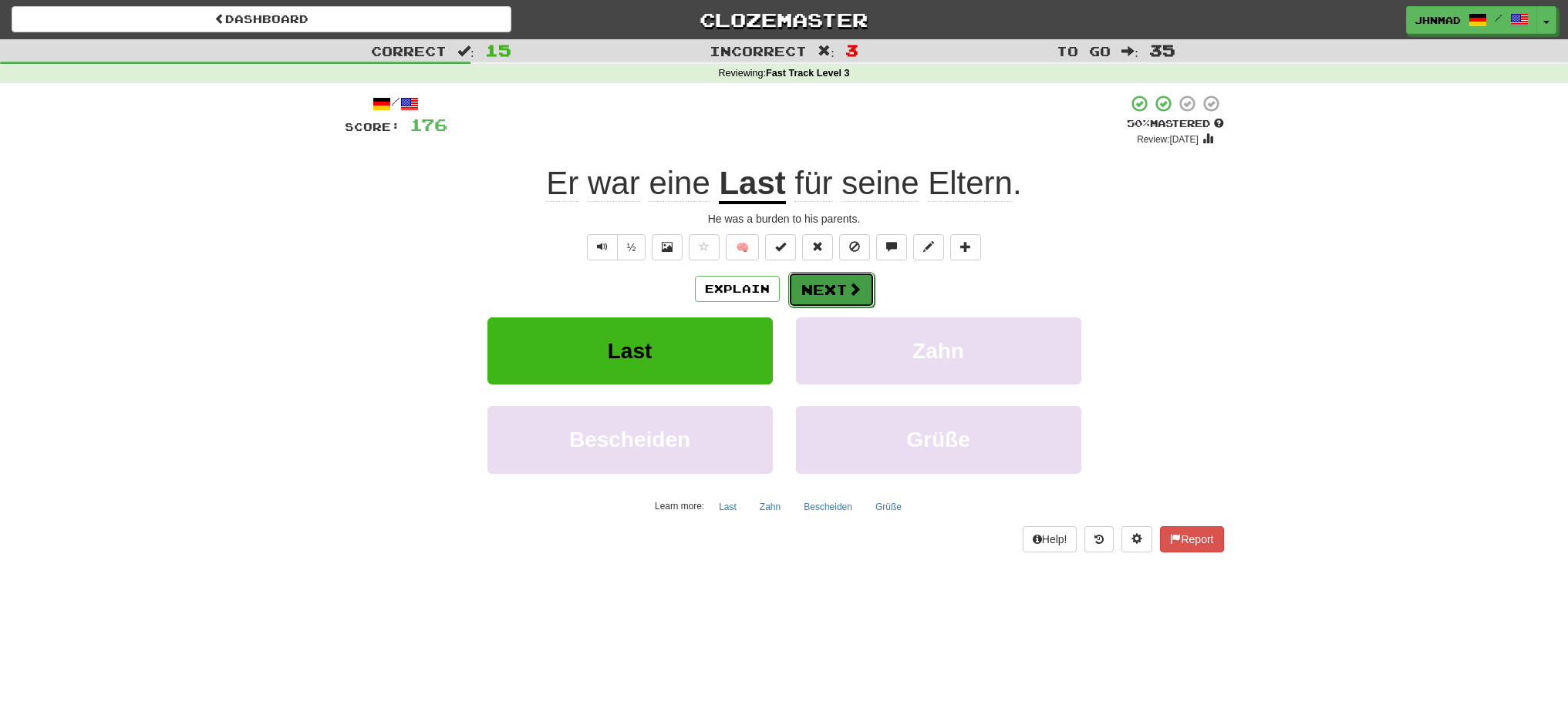
click at [835, 290] on button "Next" at bounding box center [830, 290] width 86 height 35
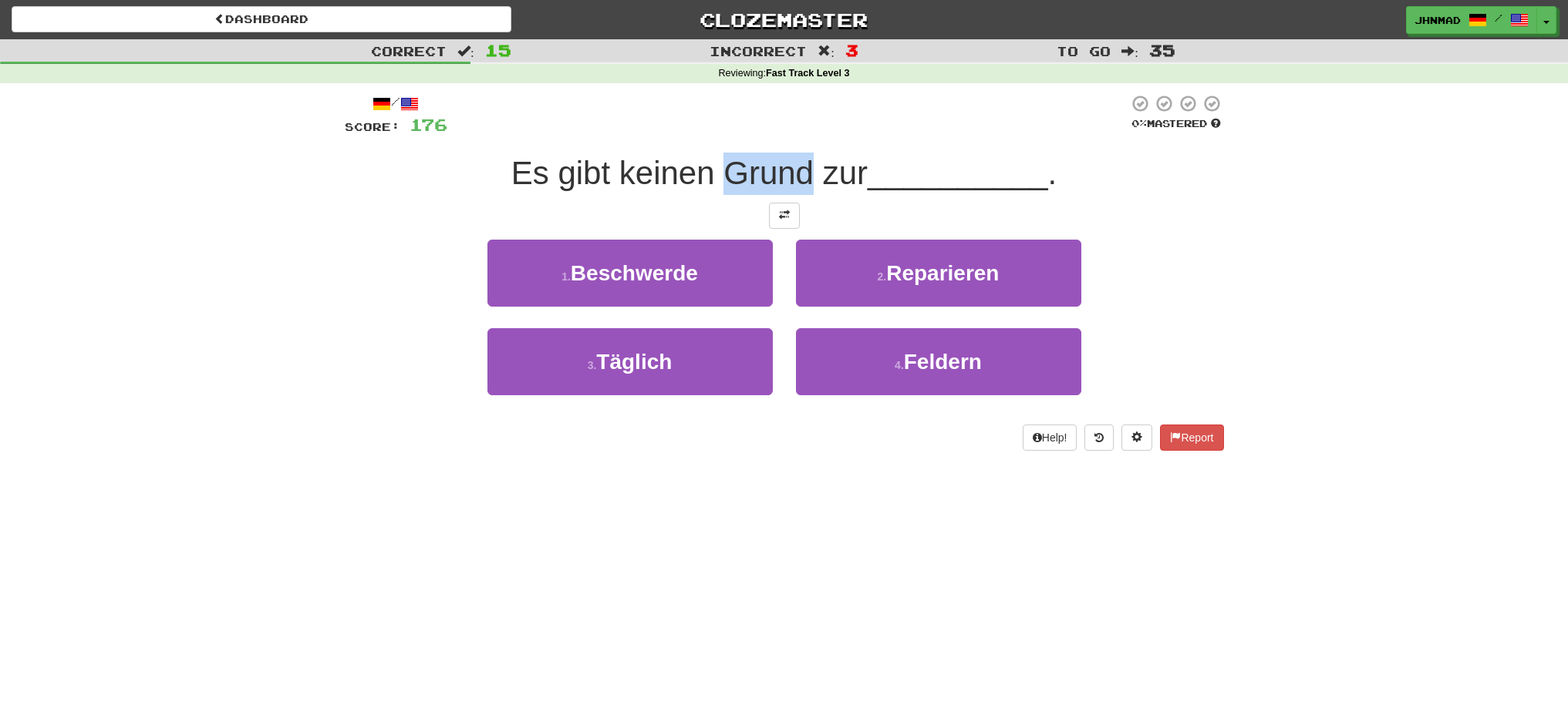
drag, startPoint x: 718, startPoint y: 175, endPoint x: 806, endPoint y: 151, distance: 91.2
click at [806, 151] on div "/ Score: 176 0 % Mastered Es gibt keinen Grund zur __________ . 1 . Beschwerde …" at bounding box center [784, 272] width 879 height 357
click at [797, 133] on div at bounding box center [797, 133] width 0 height 0
click at [782, 110] on div at bounding box center [787, 115] width 681 height 43
drag, startPoint x: 501, startPoint y: 173, endPoint x: 705, endPoint y: 167, distance: 204.1
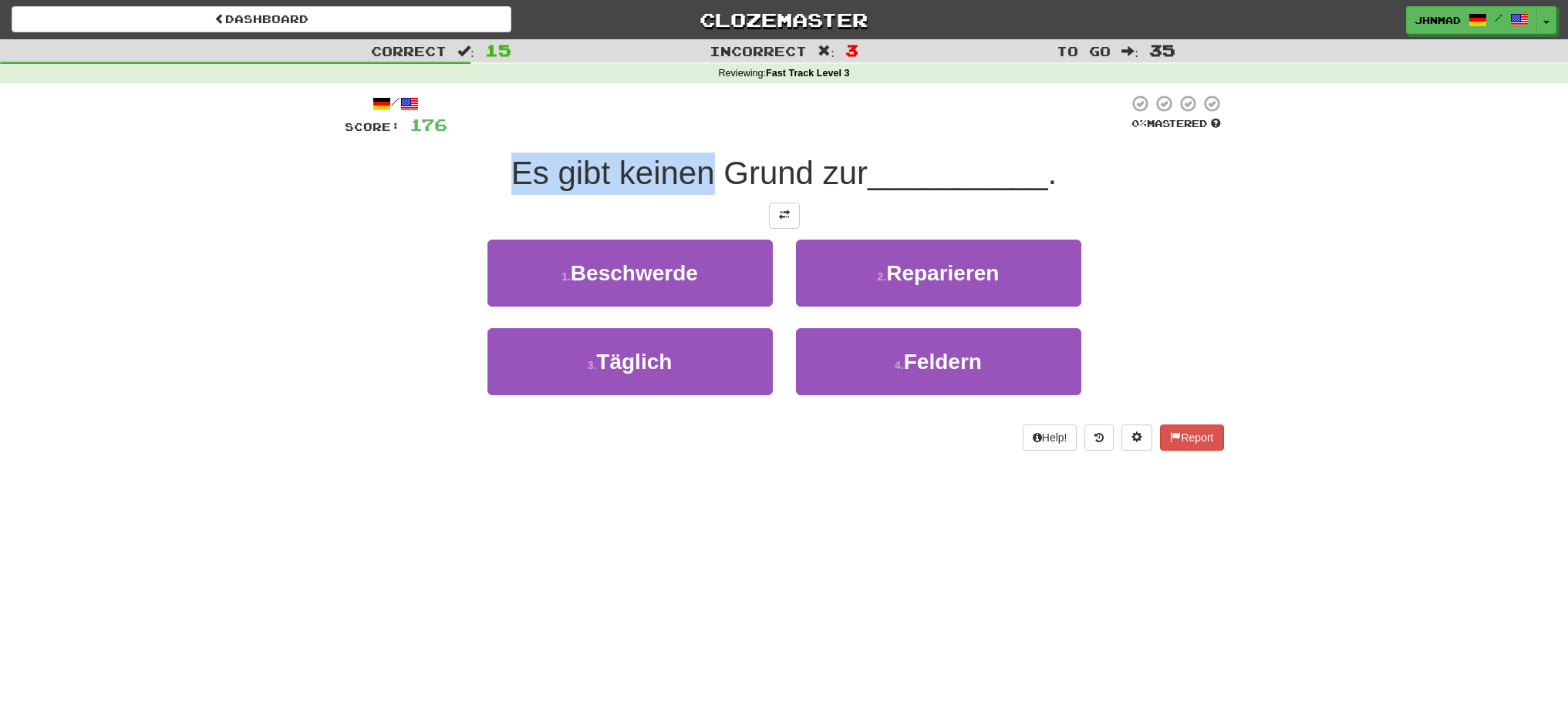
click at [705, 167] on div "Es gibt keinen Grund zur __________ ." at bounding box center [784, 173] width 879 height 43
click at [694, 140] on div "/ Score: 176 0 % Mastered Es gibt keinen Grund zur __________ . 1 . Beschwerde …" at bounding box center [784, 272] width 879 height 357
drag, startPoint x: 501, startPoint y: 176, endPoint x: 708, endPoint y: 168, distance: 207.2
click at [708, 168] on div "Es gibt keinen Grund zur __________ ." at bounding box center [784, 173] width 879 height 43
click at [698, 133] on div at bounding box center [698, 133] width 0 height 0
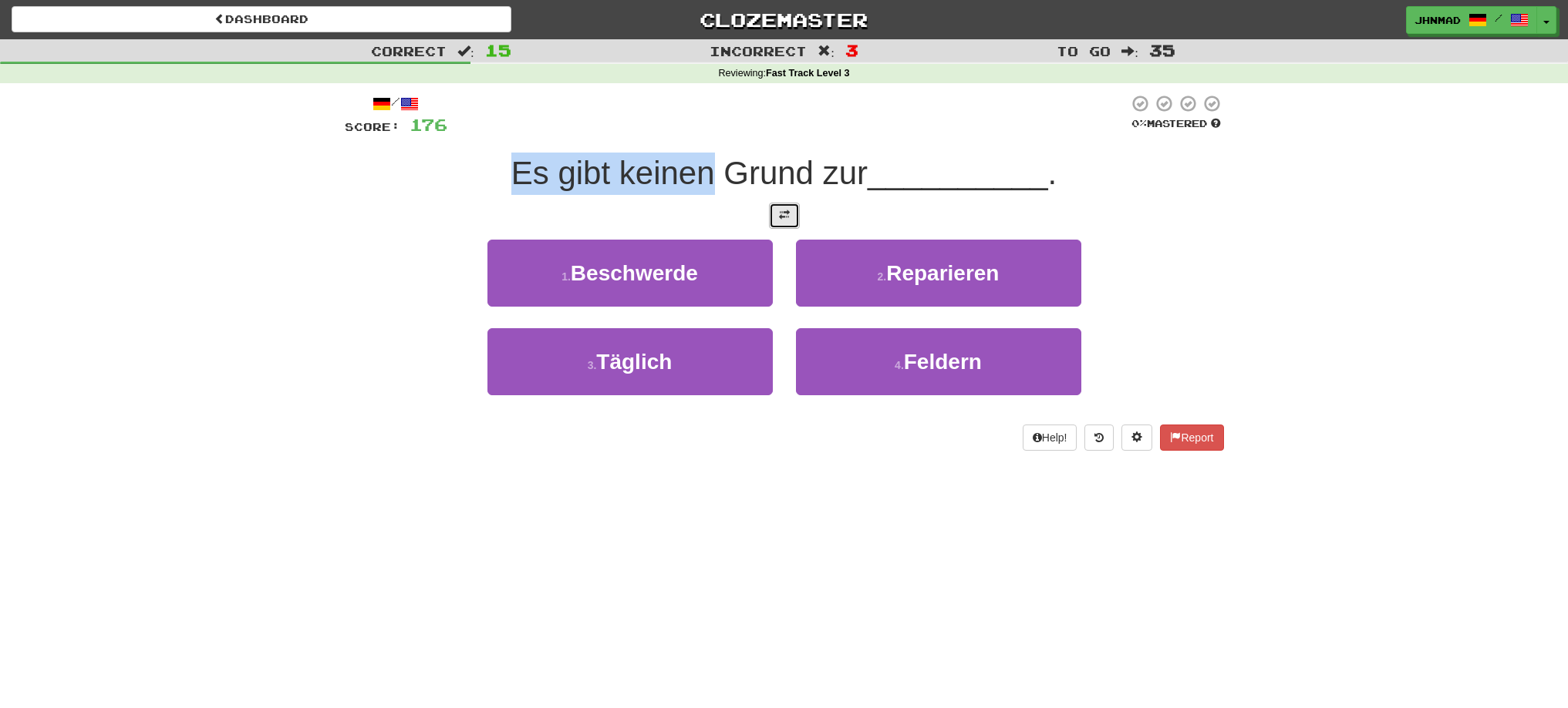
click at [781, 222] on button at bounding box center [784, 215] width 31 height 26
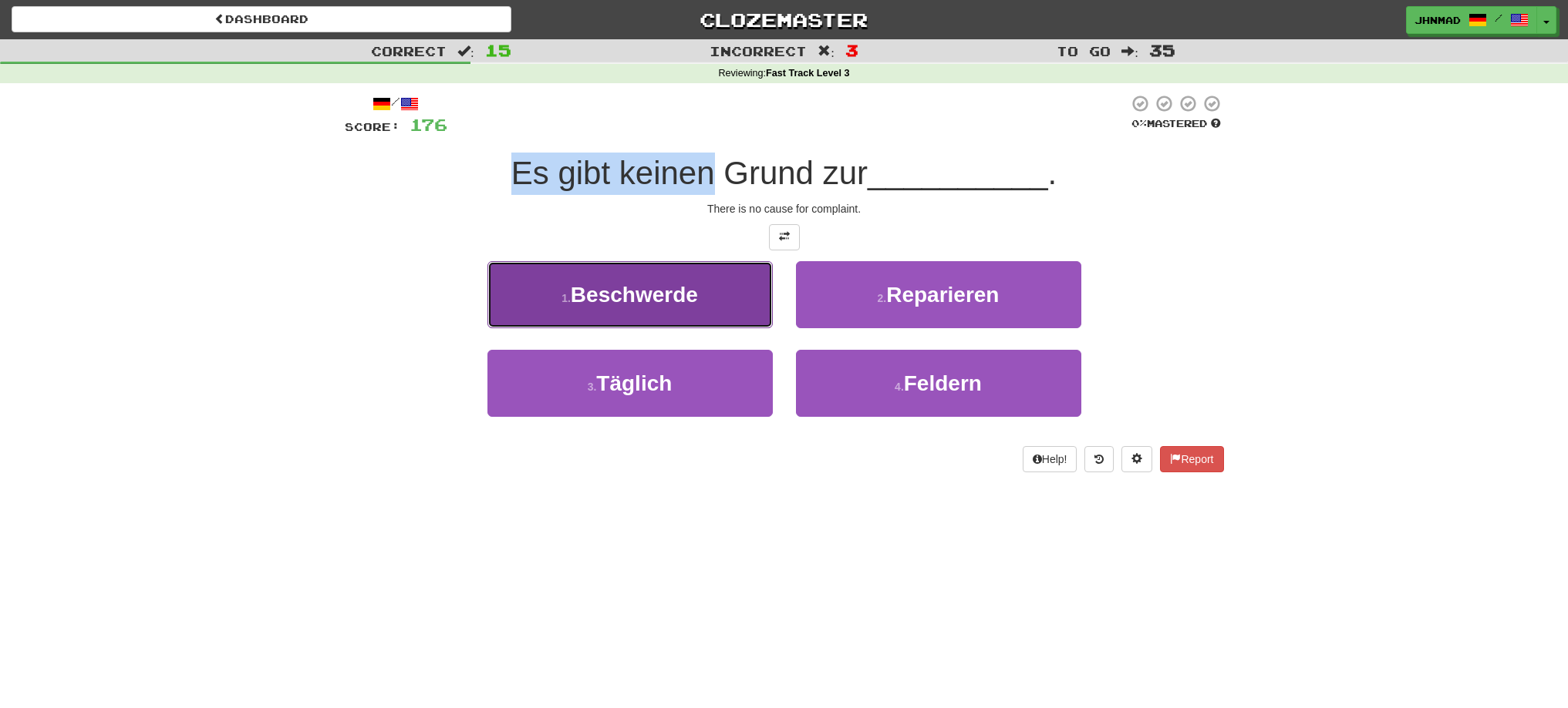
click at [698, 288] on span "Beschwerde" at bounding box center [635, 295] width 127 height 24
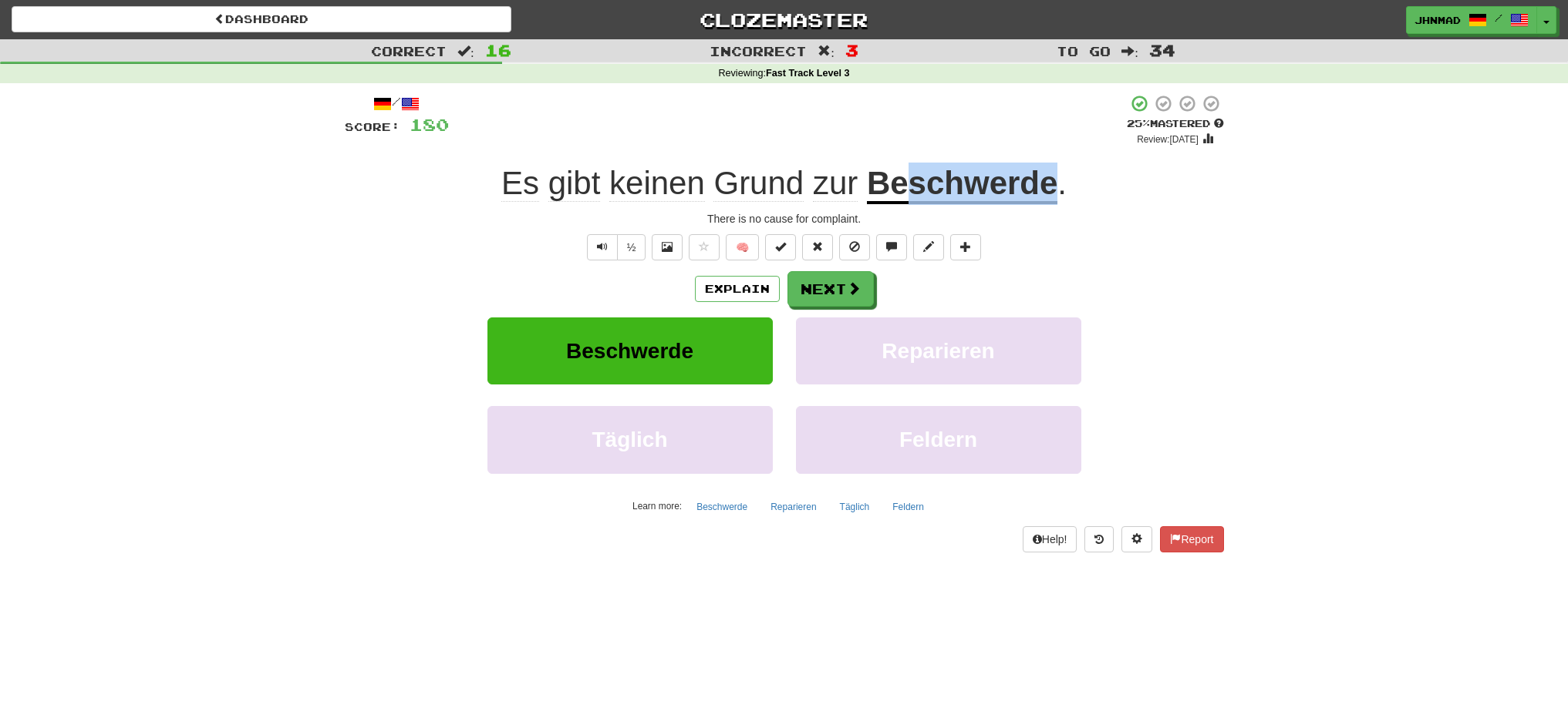
drag, startPoint x: 911, startPoint y: 182, endPoint x: 1059, endPoint y: 183, distance: 148.0
click at [1059, 183] on div "Es gibt keinen Grund zur Beschwerde ." at bounding box center [784, 183] width 879 height 43
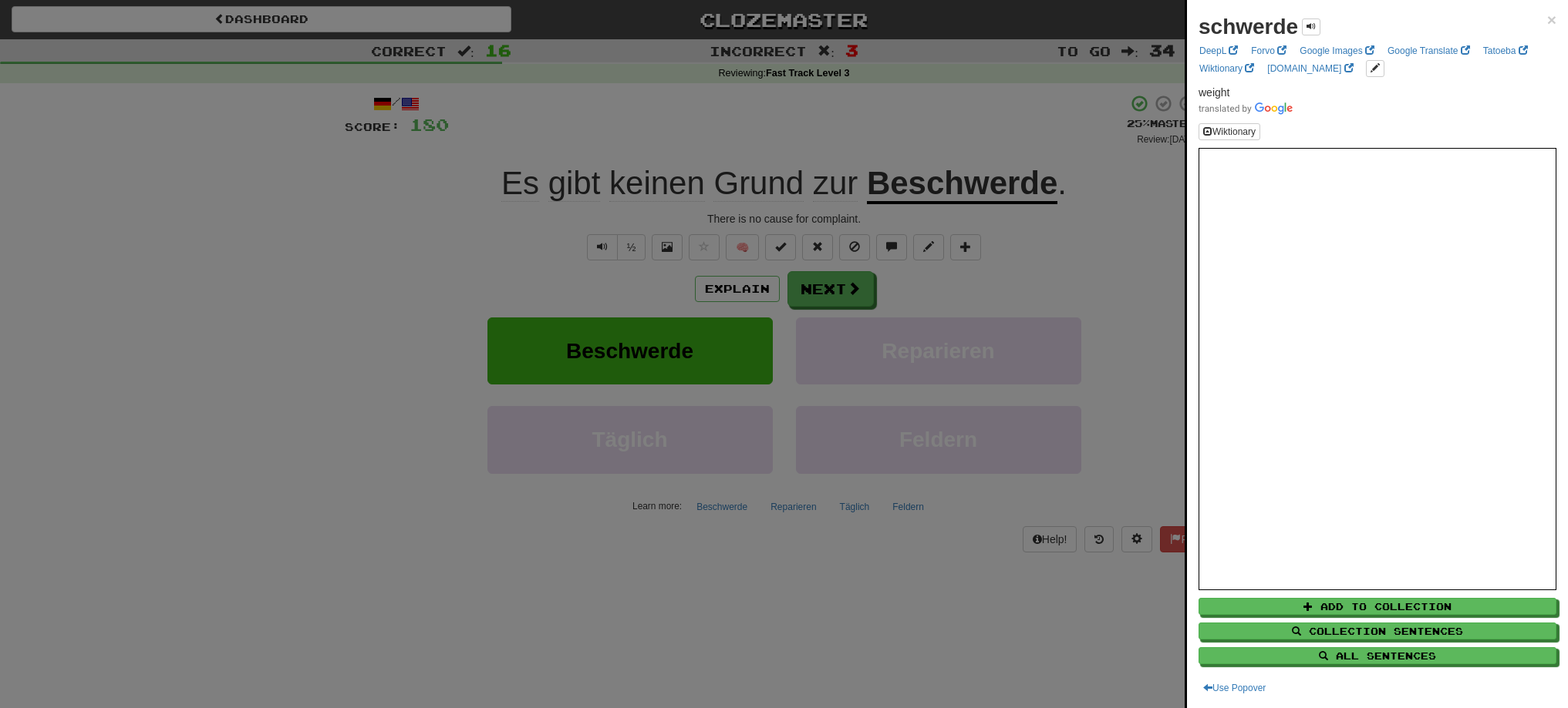
click at [969, 140] on div at bounding box center [784, 354] width 1568 height 708
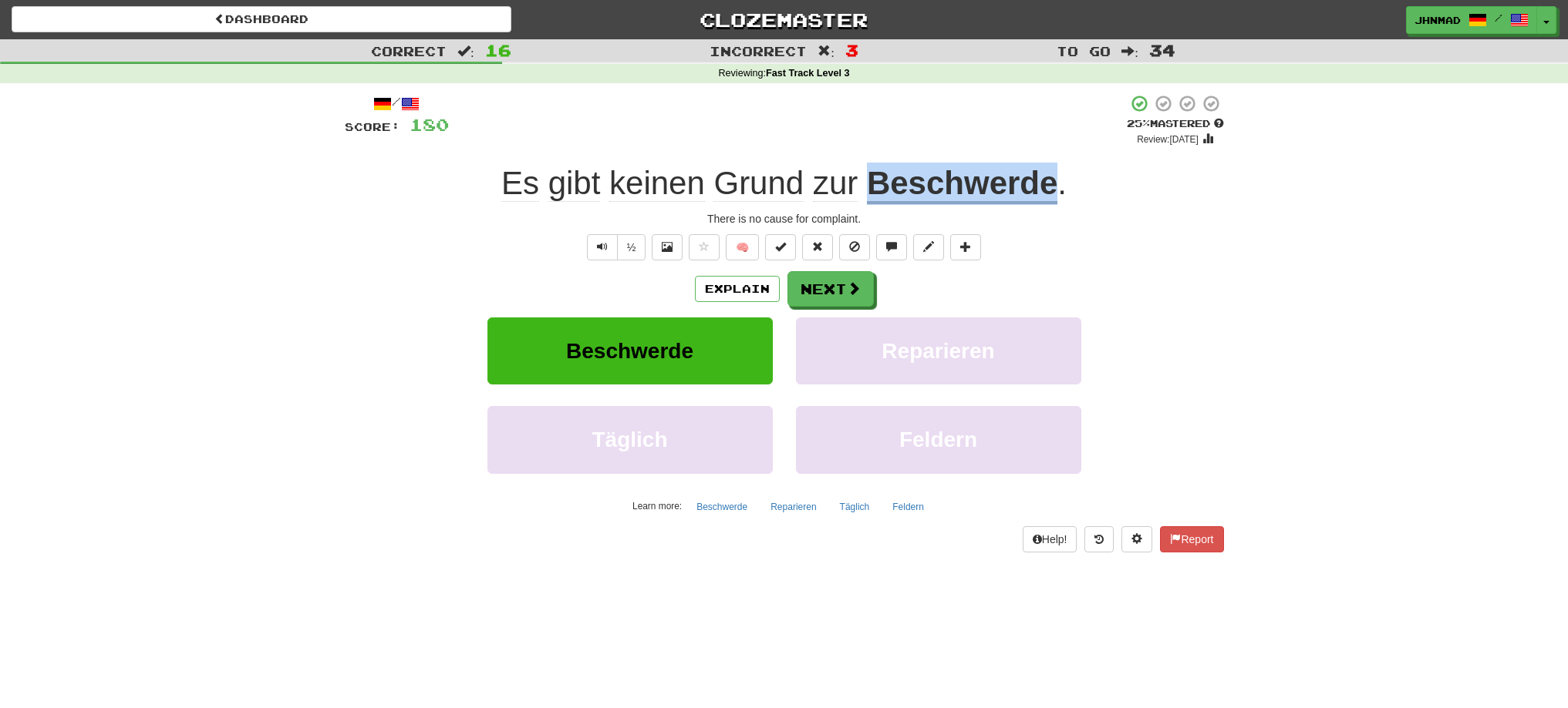
drag, startPoint x: 867, startPoint y: 183, endPoint x: 1059, endPoint y: 192, distance: 192.2
click at [1059, 192] on div "Es gibt keinen Grund zur Beschwerde ." at bounding box center [784, 183] width 879 height 43
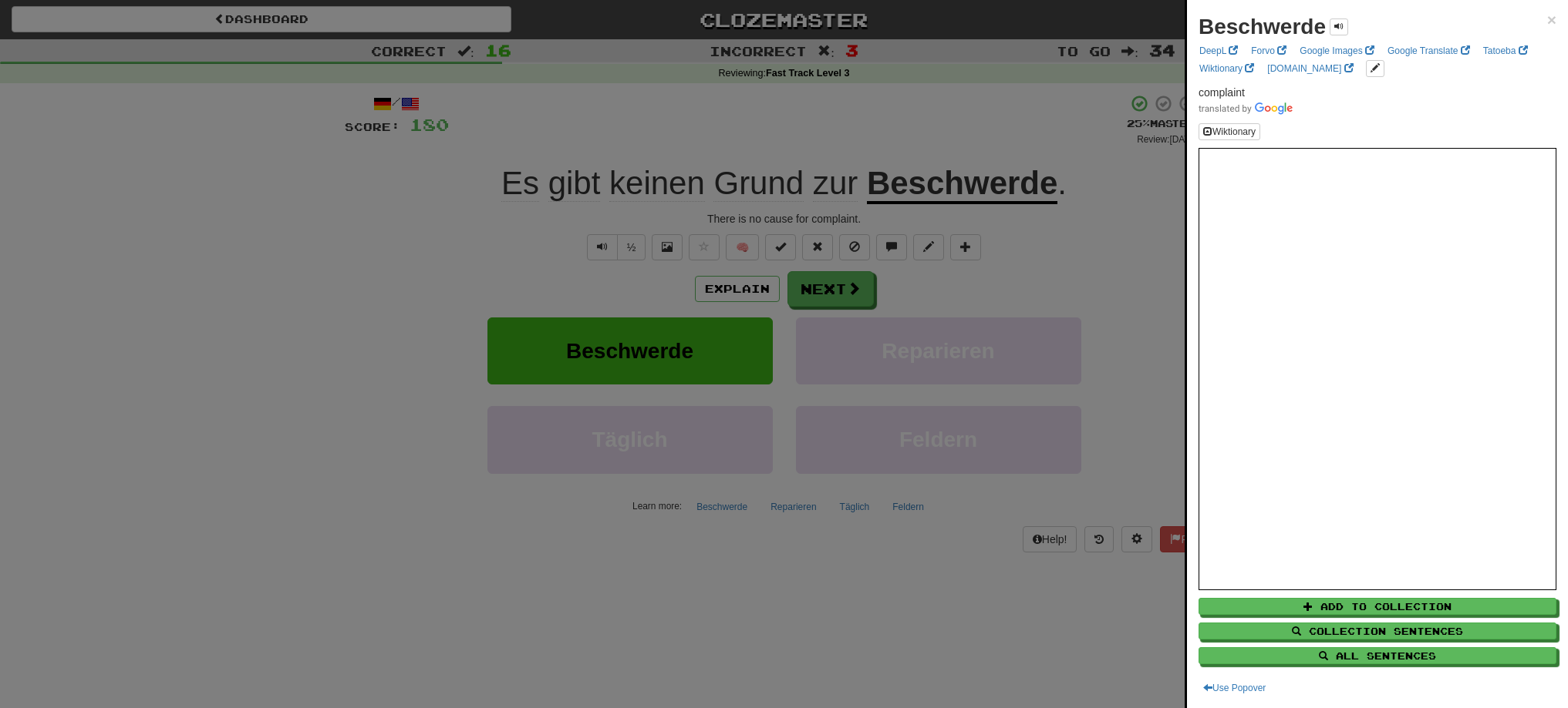
click at [841, 296] on div at bounding box center [784, 354] width 1568 height 708
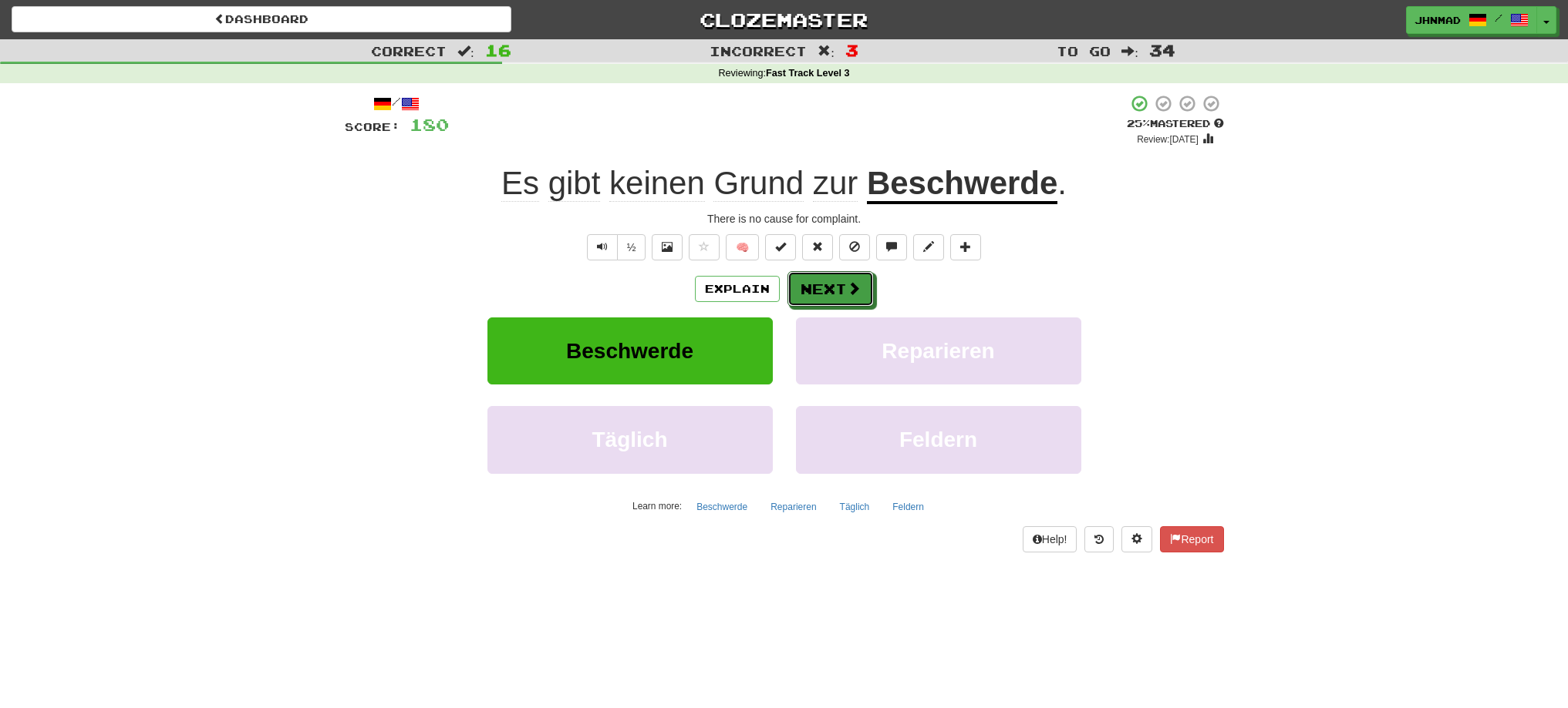
click at [841, 296] on button "Next" at bounding box center [830, 289] width 86 height 35
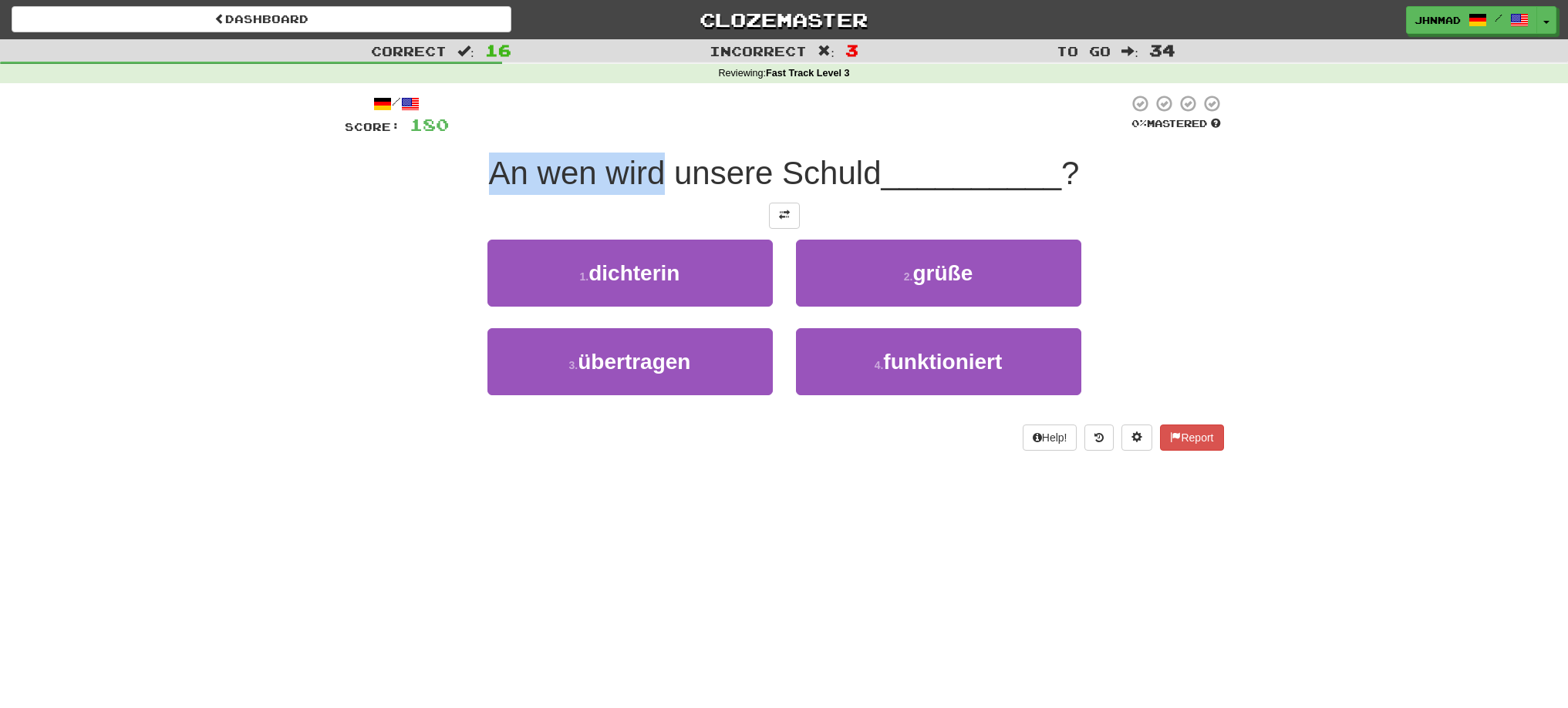
drag, startPoint x: 480, startPoint y: 175, endPoint x: 660, endPoint y: 173, distance: 180.0
click at [660, 173] on div "An wen wird unsere Schuld __________ ?" at bounding box center [784, 173] width 879 height 43
click at [650, 192] on div at bounding box center [650, 192] width 0 height 0
drag, startPoint x: 779, startPoint y: 179, endPoint x: 877, endPoint y: 171, distance: 98.3
click at [877, 171] on span "An wen wird unsere Schuld" at bounding box center [685, 172] width 393 height 36
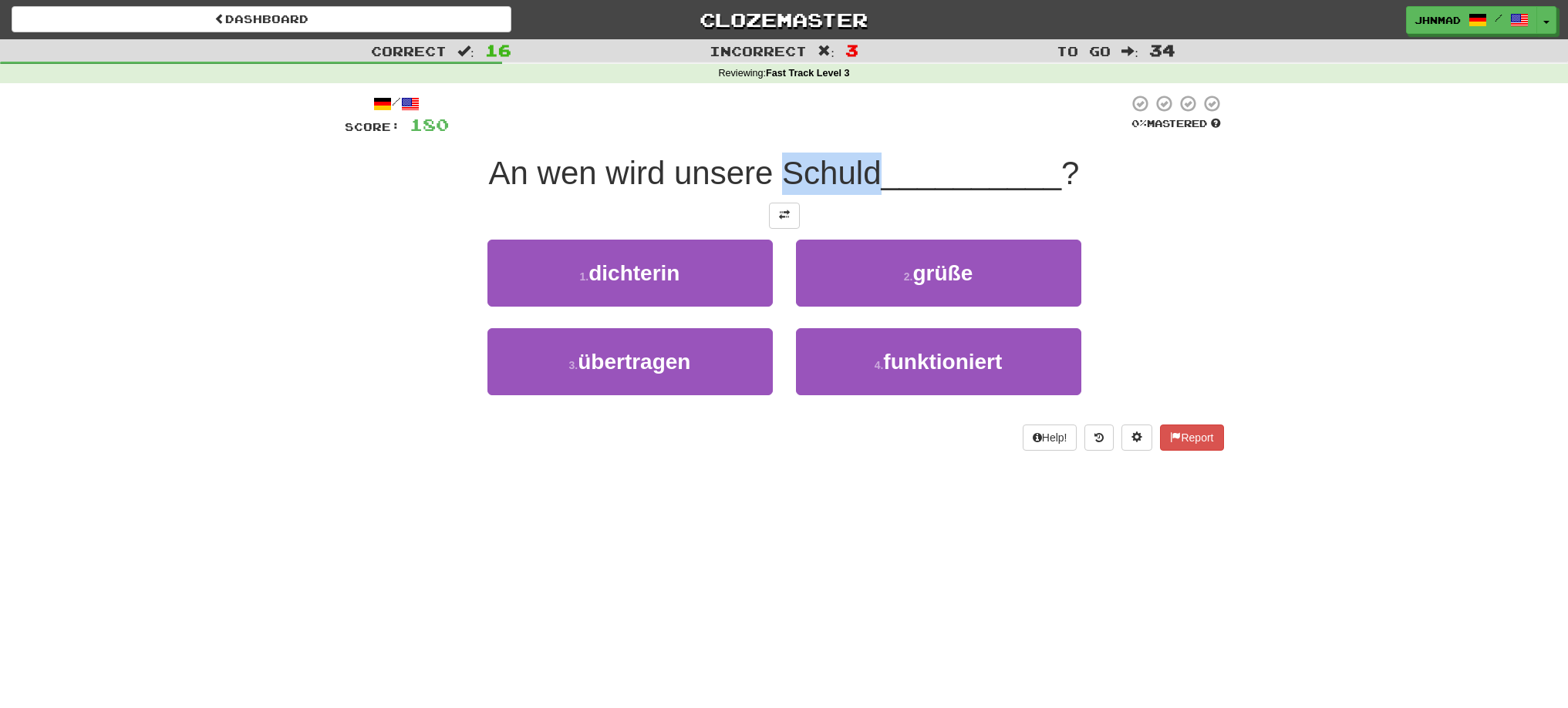
click at [867, 133] on div at bounding box center [867, 133] width 0 height 0
click at [730, 135] on div at bounding box center [788, 115] width 679 height 43
click at [773, 216] on button at bounding box center [784, 215] width 31 height 26
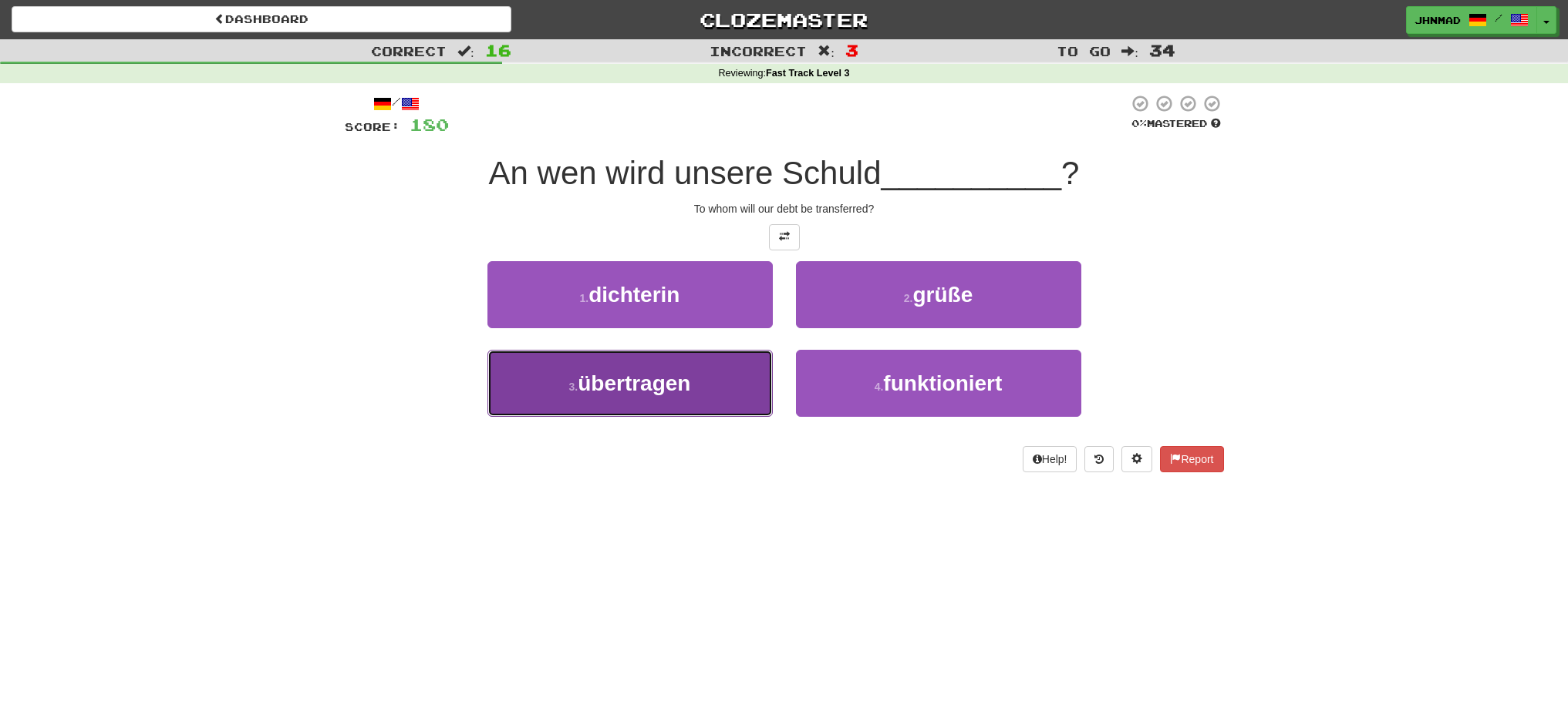
click at [618, 386] on span "übertragen" at bounding box center [634, 383] width 112 height 24
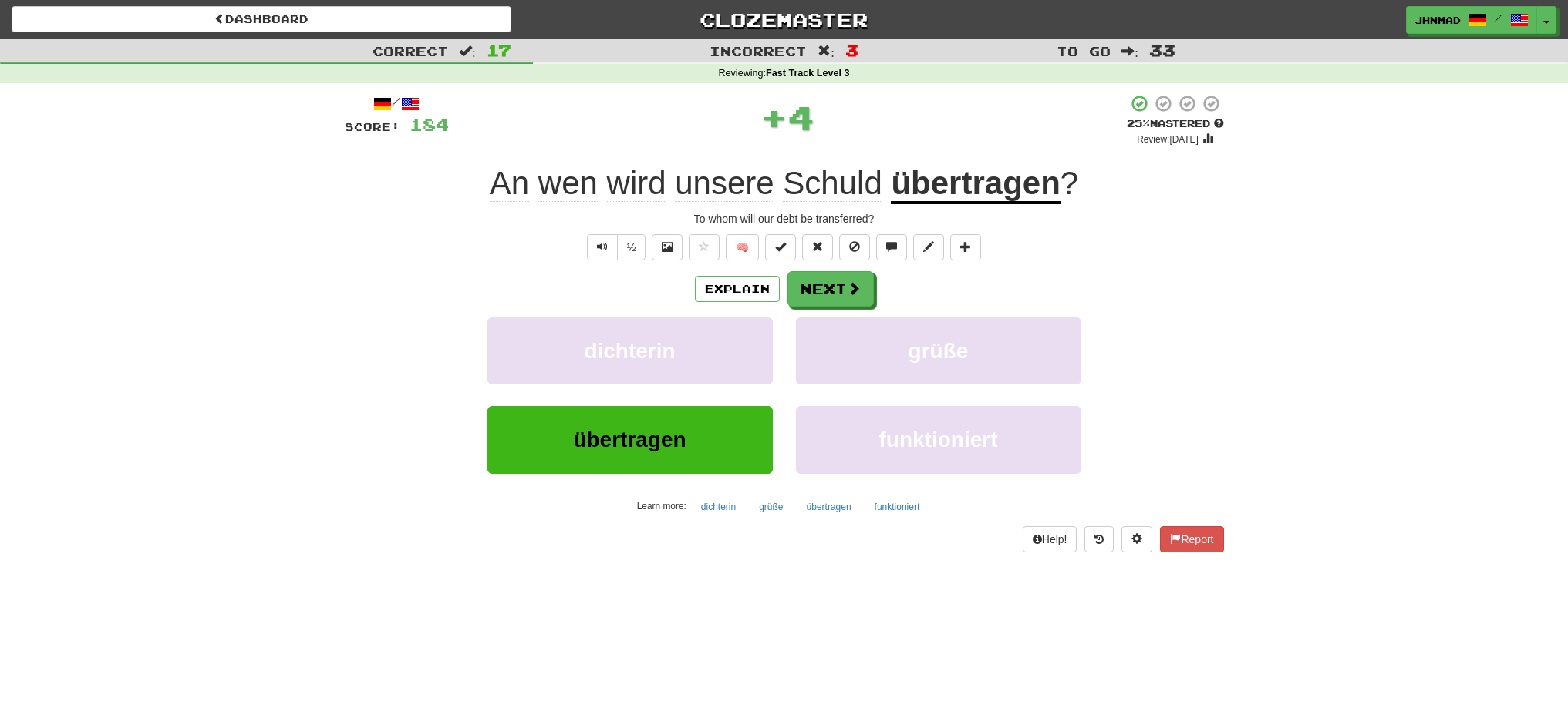
click at [969, 192] on u "übertragen" at bounding box center [975, 184] width 169 height 39
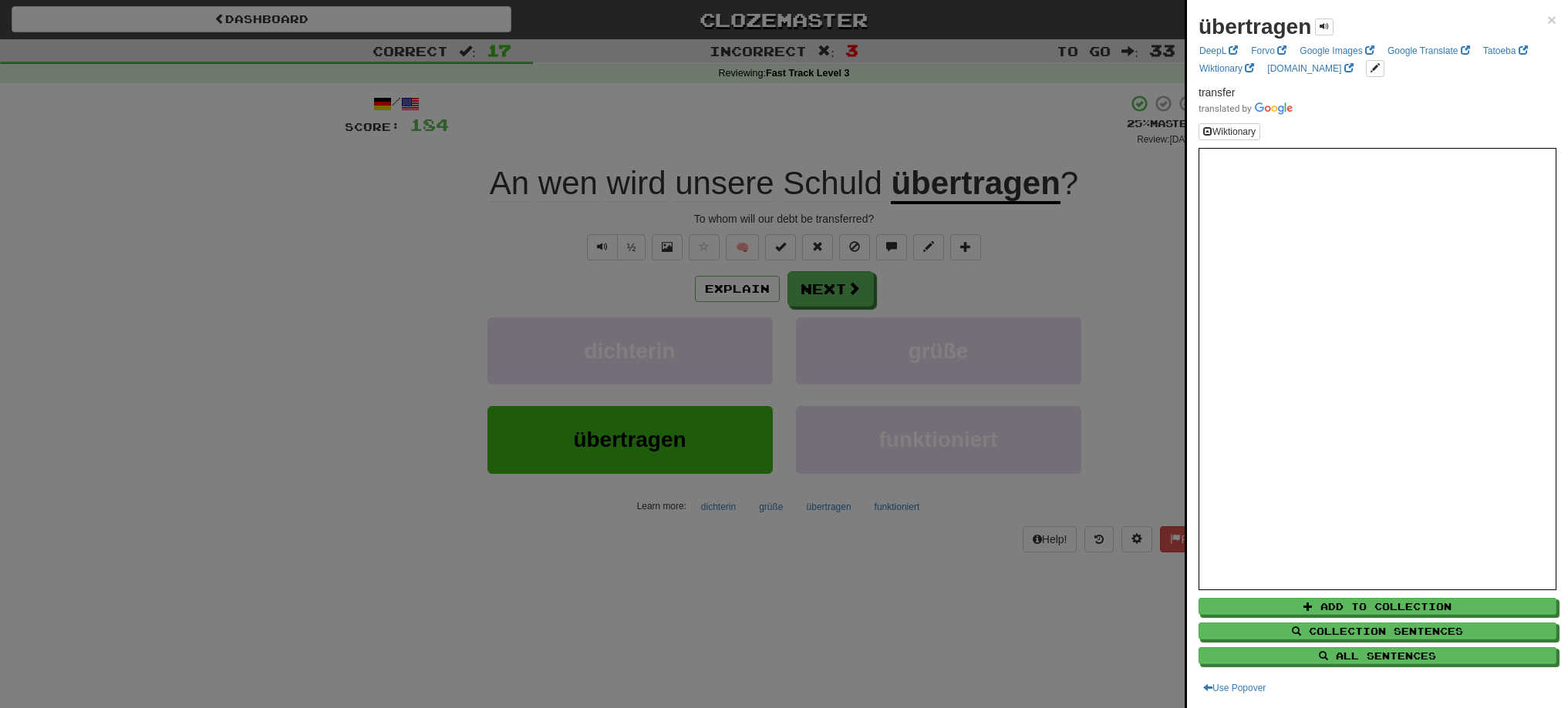
click at [835, 288] on div at bounding box center [784, 354] width 1568 height 708
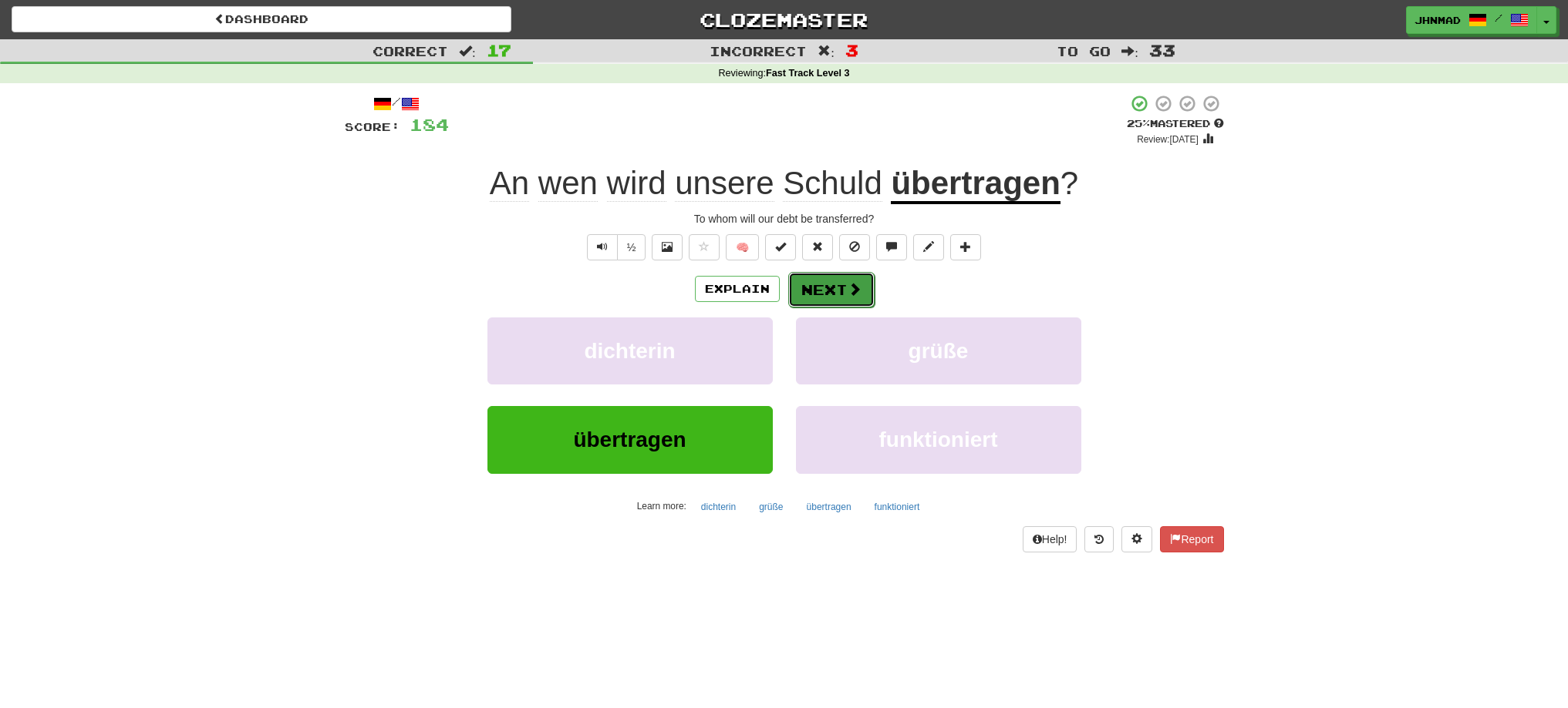
click at [835, 286] on button "Next" at bounding box center [830, 290] width 86 height 35
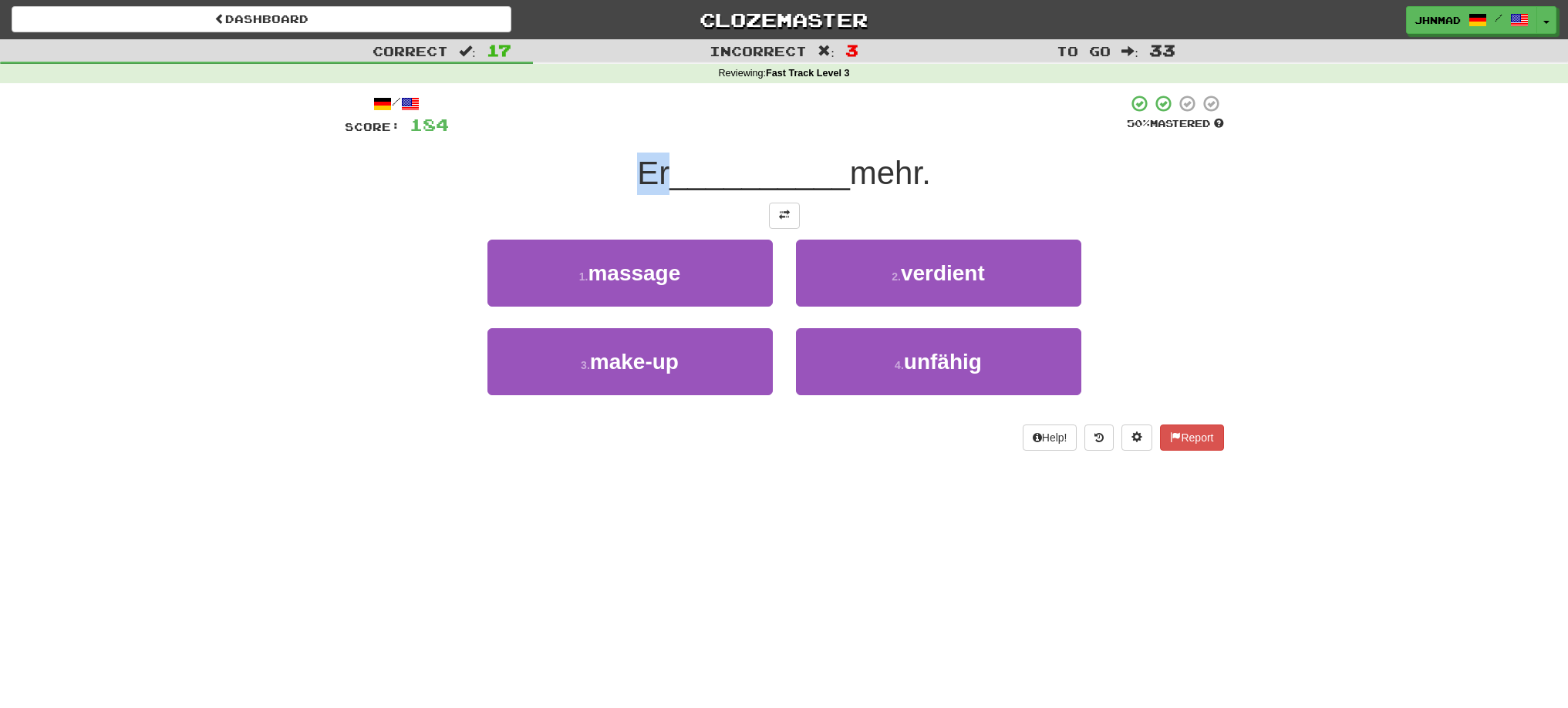
drag, startPoint x: 621, startPoint y: 175, endPoint x: 661, endPoint y: 173, distance: 40.0
click at [661, 173] on div "Er __________ mehr." at bounding box center [784, 173] width 879 height 43
click at [650, 192] on div at bounding box center [650, 192] width 0 height 0
click at [342, 274] on div "/ Score: 184 50 % Mastered Er __________ mehr. 1 . massage 2 . verdient 3 . mak…" at bounding box center [784, 277] width 902 height 389
click at [789, 220] on button at bounding box center [784, 215] width 31 height 26
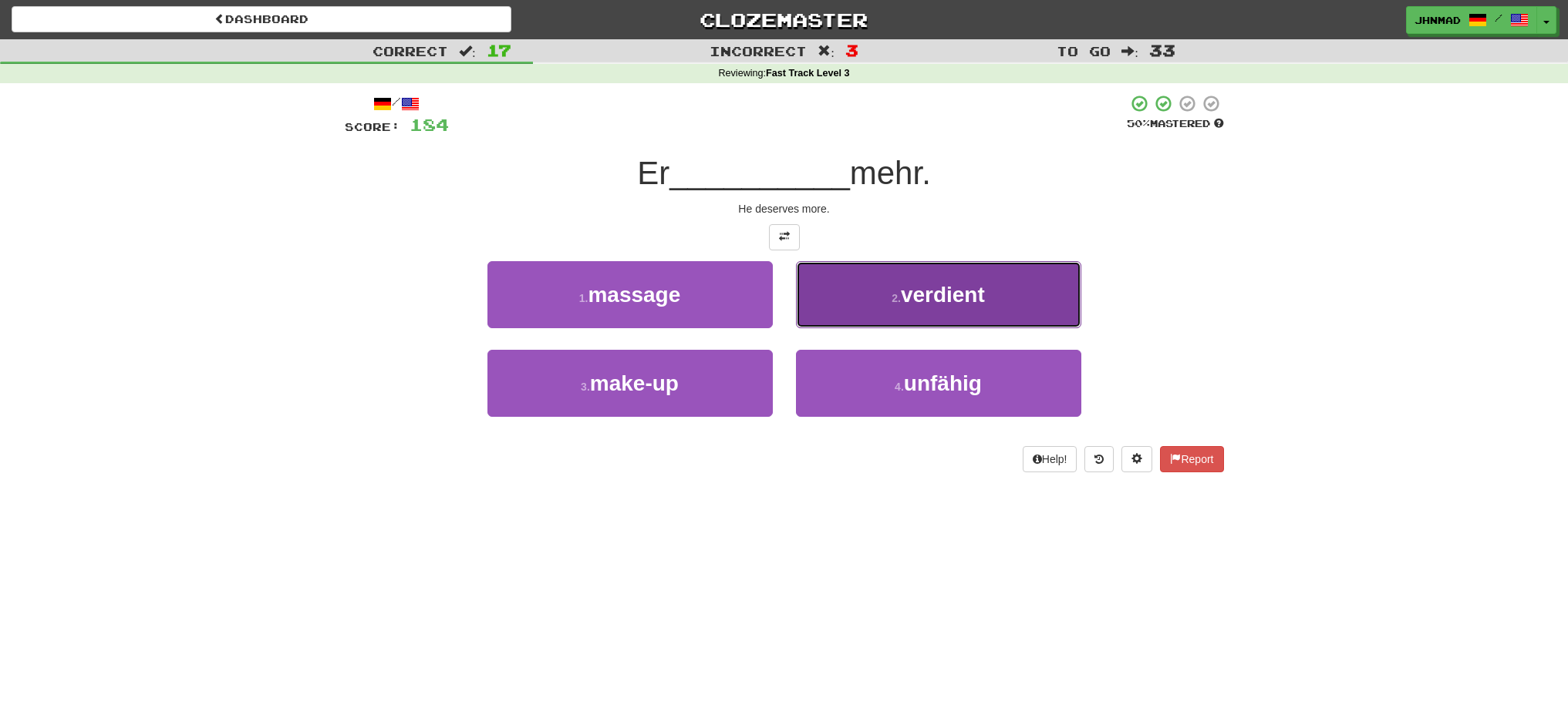
click at [953, 295] on span "verdient" at bounding box center [943, 295] width 84 height 24
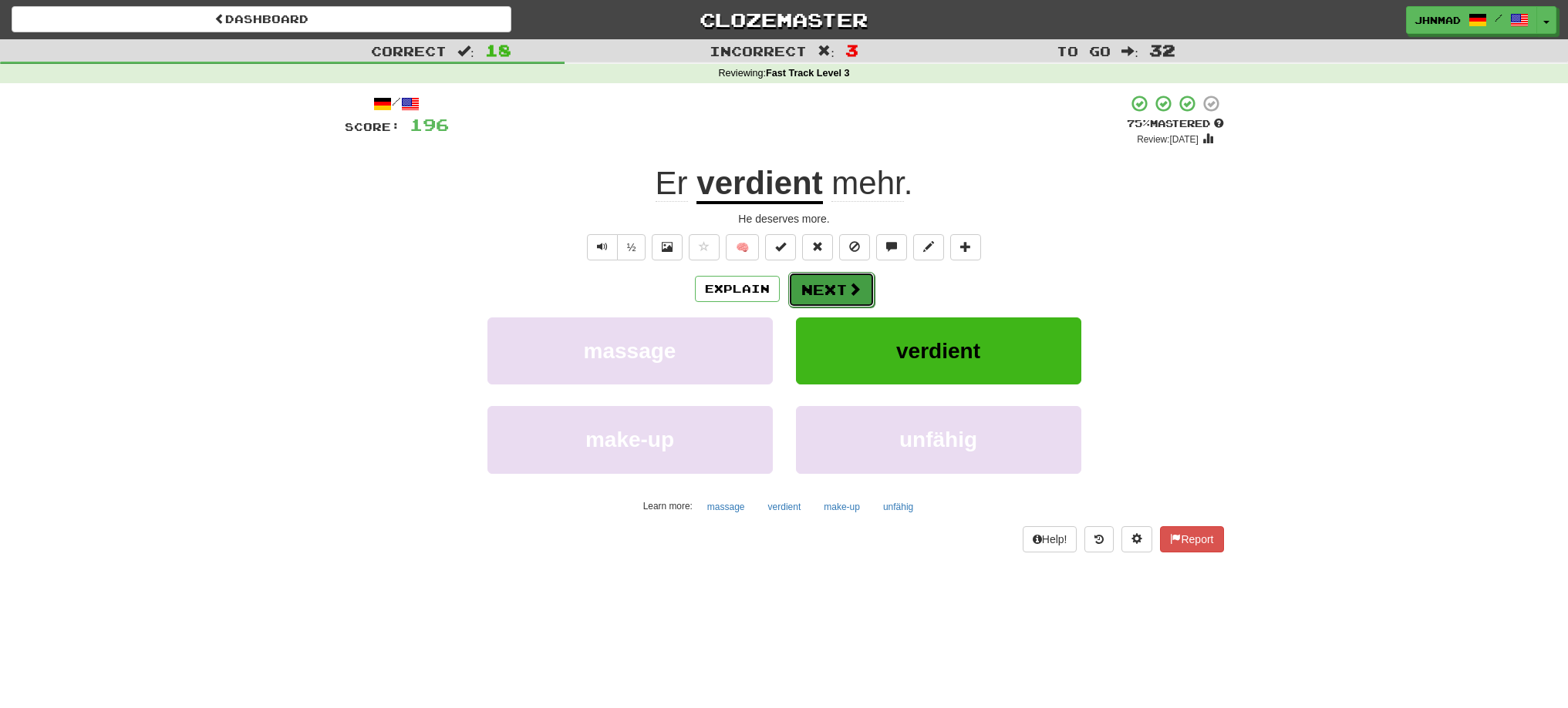
click at [838, 292] on button "Next" at bounding box center [830, 290] width 86 height 35
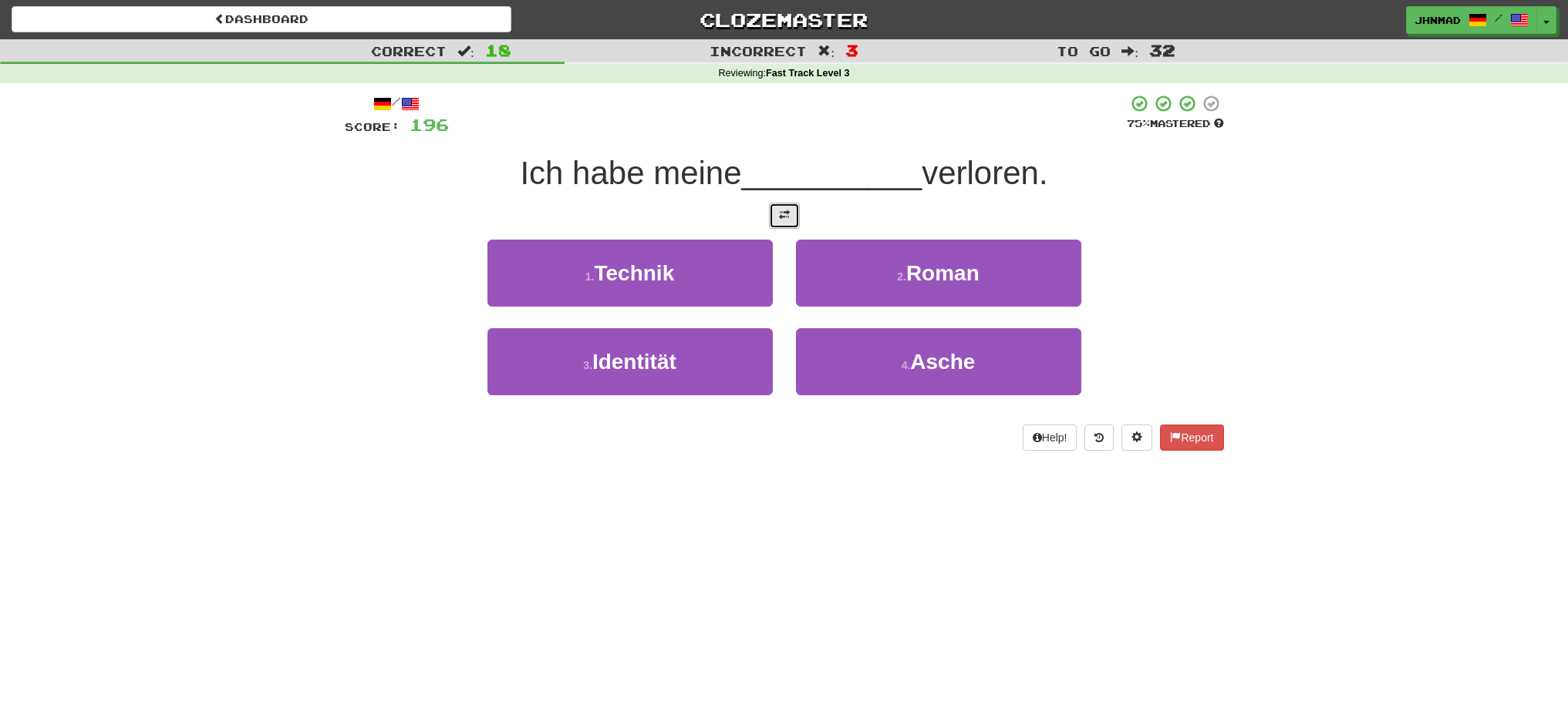
click at [795, 221] on button at bounding box center [784, 215] width 31 height 26
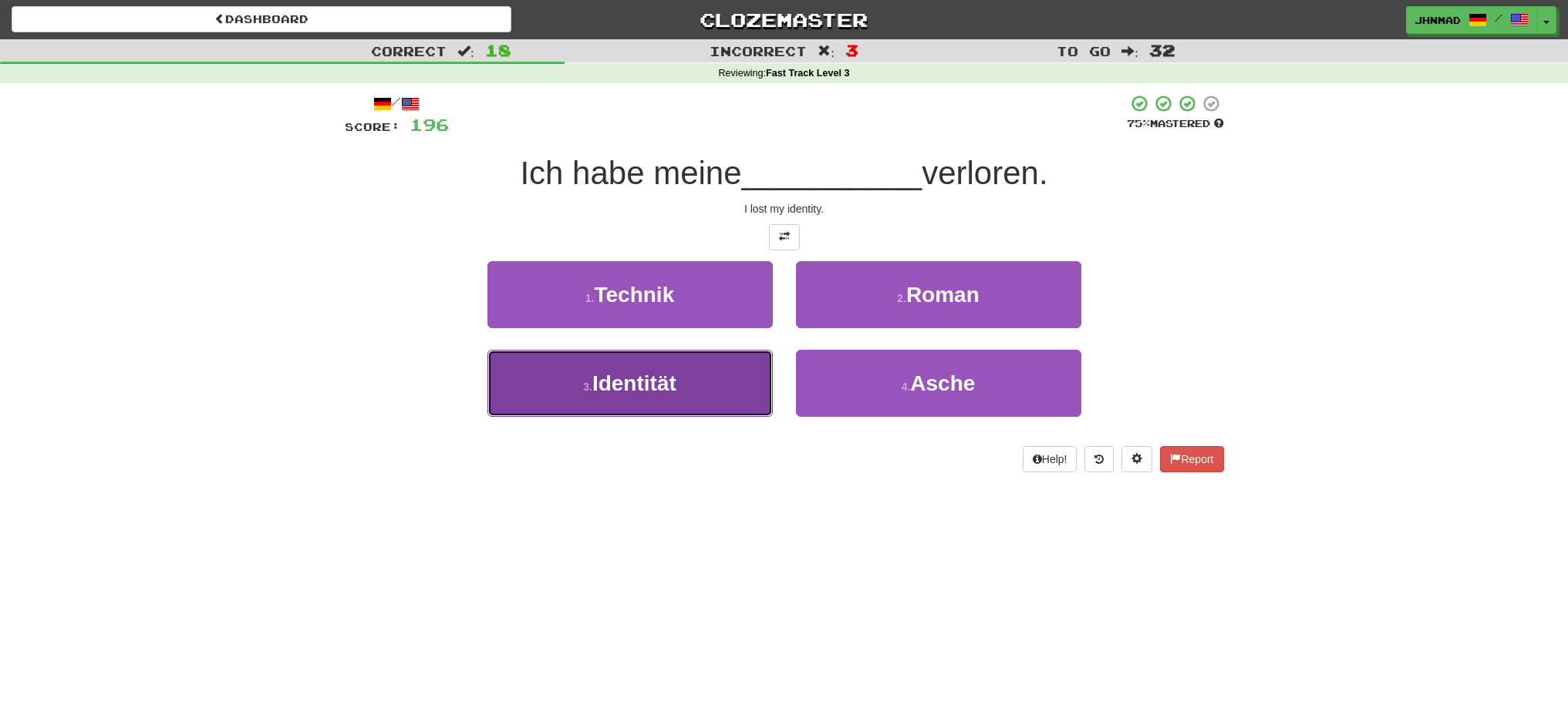
click at [596, 375] on span "Identität" at bounding box center [634, 383] width 84 height 24
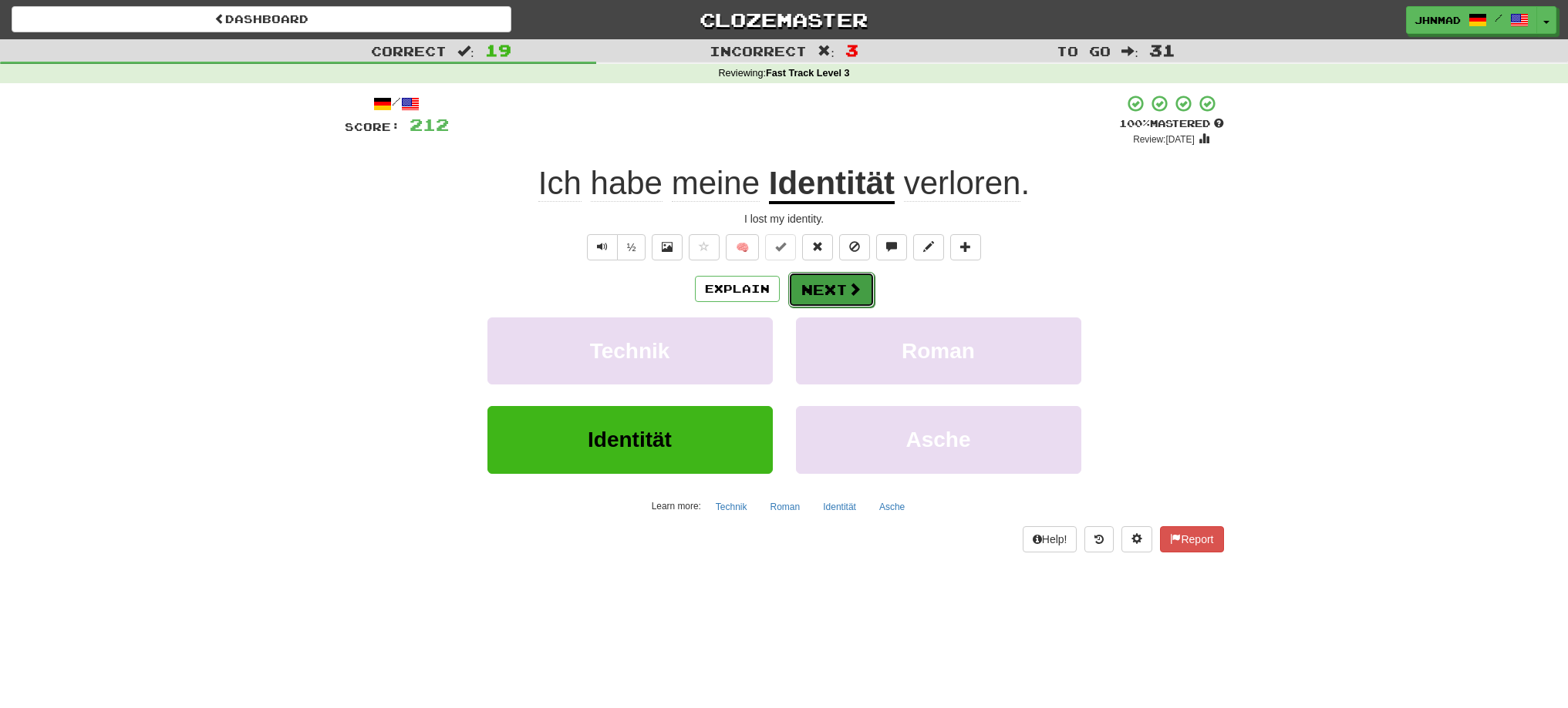
click at [820, 272] on button "Next" at bounding box center [830, 290] width 86 height 35
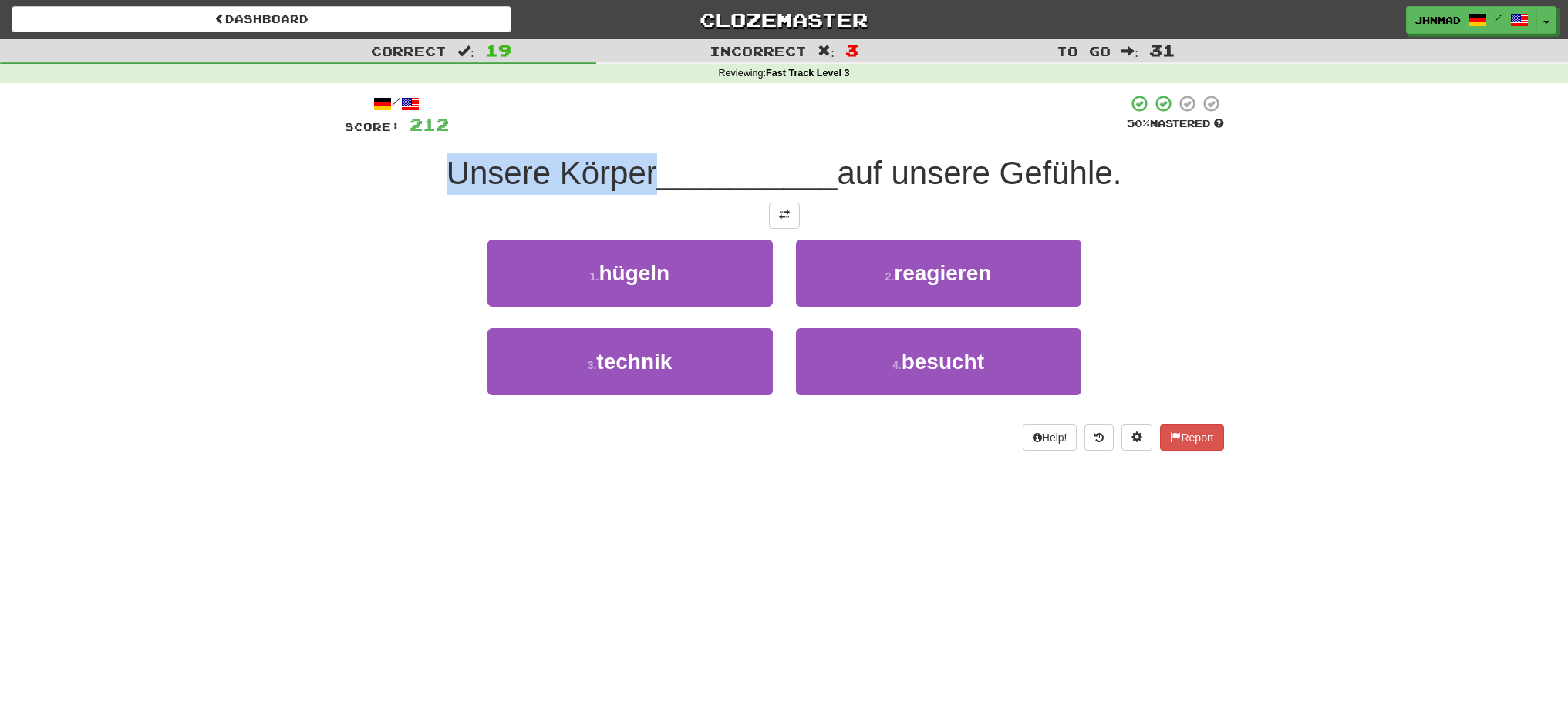
drag, startPoint x: 429, startPoint y: 171, endPoint x: 646, endPoint y: 167, distance: 217.0
click at [646, 167] on div "Unsere Körper __________ auf unsere Gefühle." at bounding box center [784, 173] width 879 height 43
click at [636, 133] on div at bounding box center [636, 133] width 0 height 0
click at [248, 333] on div "Correct : 19 Incorrect : 3 To go : 31 Reviewing : Fast Track Level 3 / Score: 2…" at bounding box center [784, 256] width 1568 height 434
drag, startPoint x: 856, startPoint y: 167, endPoint x: 919, endPoint y: 169, distance: 63.0
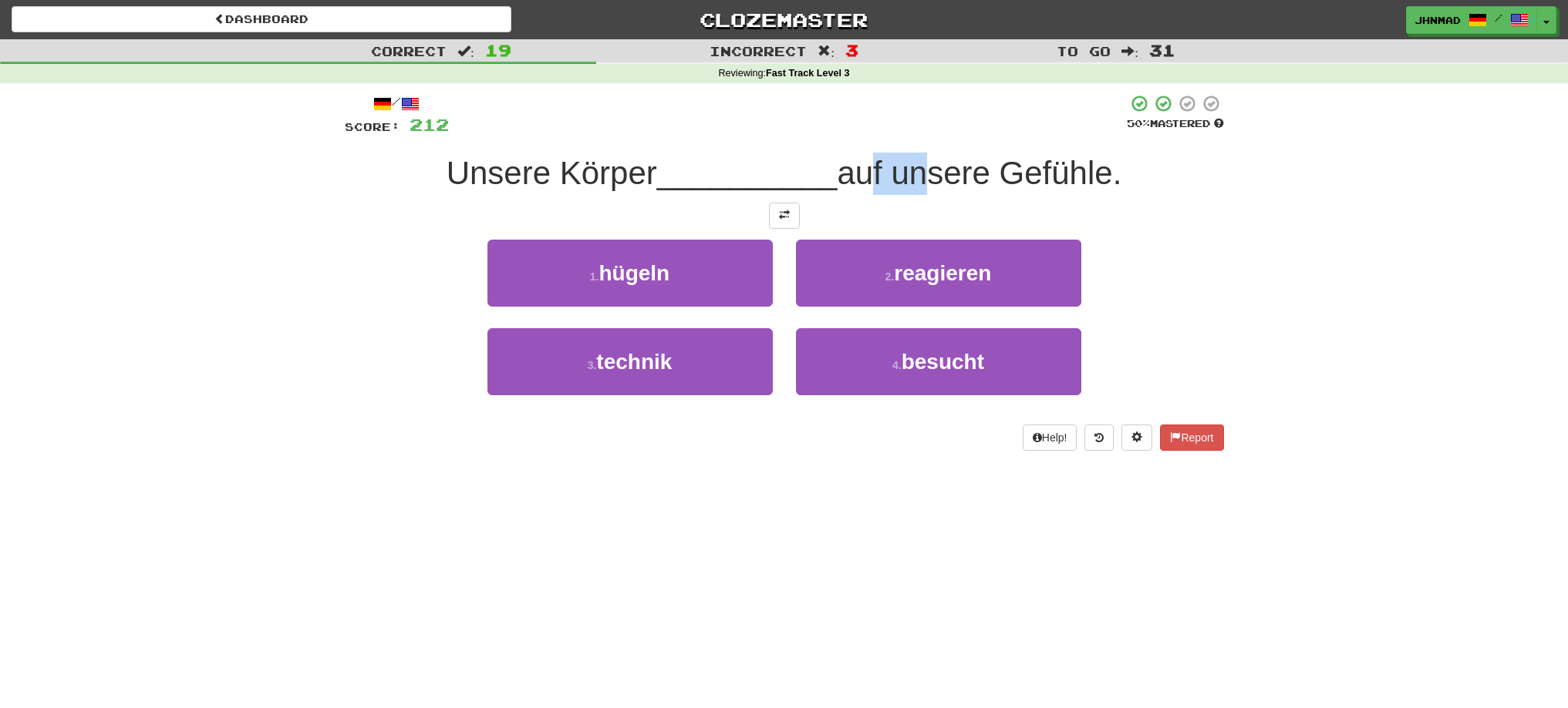
click at [919, 169] on span "auf unsere Gefühle." at bounding box center [979, 172] width 285 height 36
click at [836, 134] on div at bounding box center [788, 115] width 678 height 43
drag, startPoint x: 845, startPoint y: 173, endPoint x: 1116, endPoint y: 182, distance: 271.1
click at [1116, 182] on span "auf unsere Gefühle." at bounding box center [979, 172] width 285 height 36
click at [1106, 192] on div at bounding box center [1106, 192] width 0 height 0
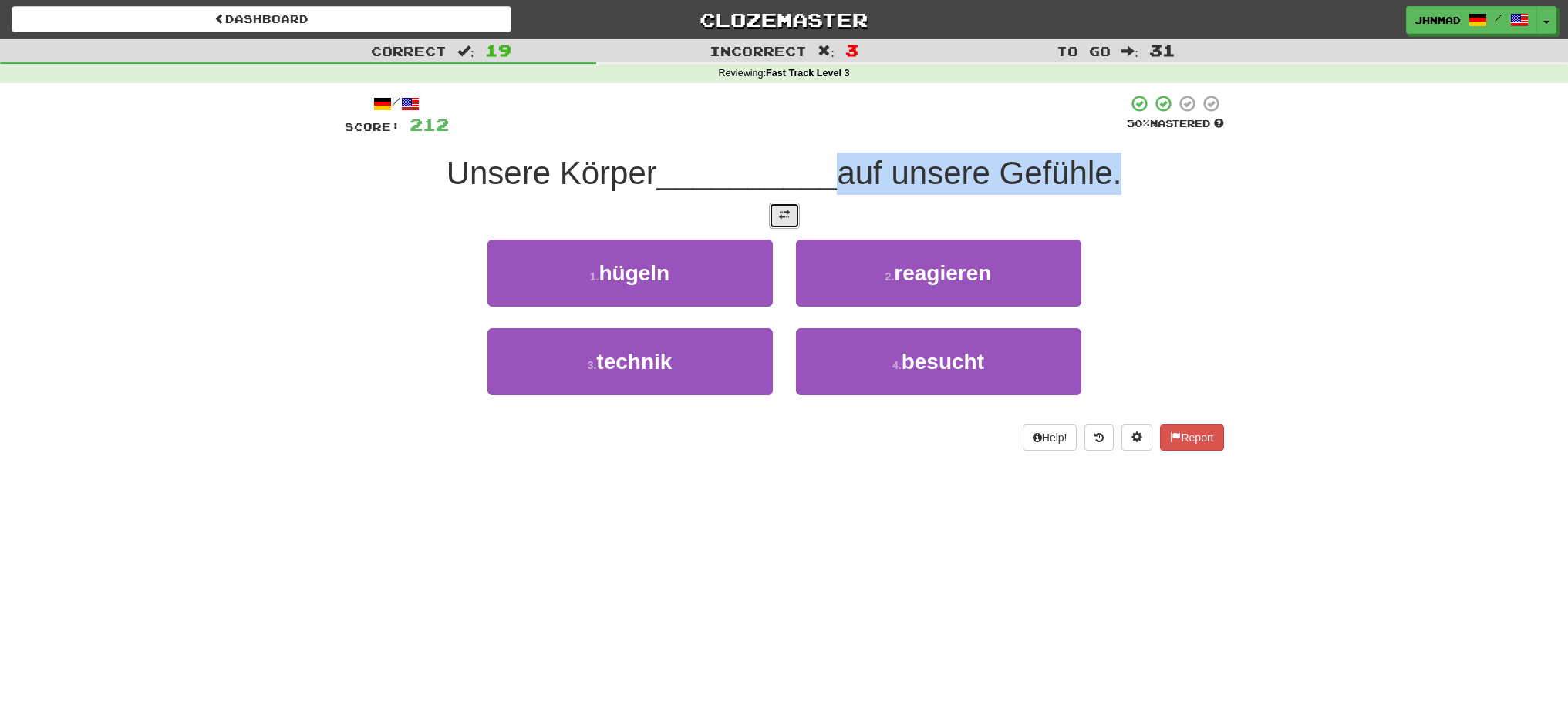
click at [779, 220] on span at bounding box center [784, 215] width 11 height 11
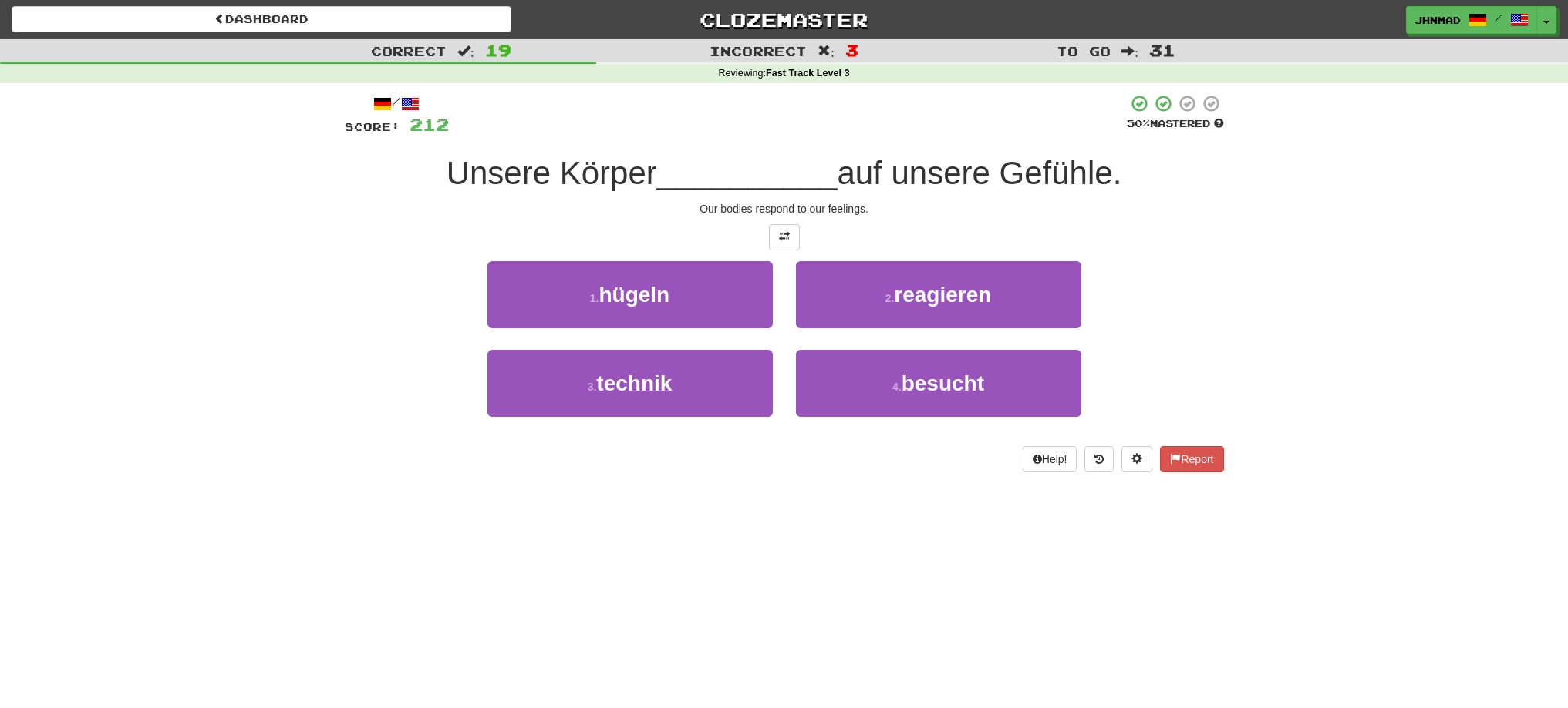
click at [131, 469] on div "Correct : 19 Incorrect : 3 To go : 31 Reviewing : Fast Track Level 3 / Score: 2…" at bounding box center [784, 266] width 1568 height 454
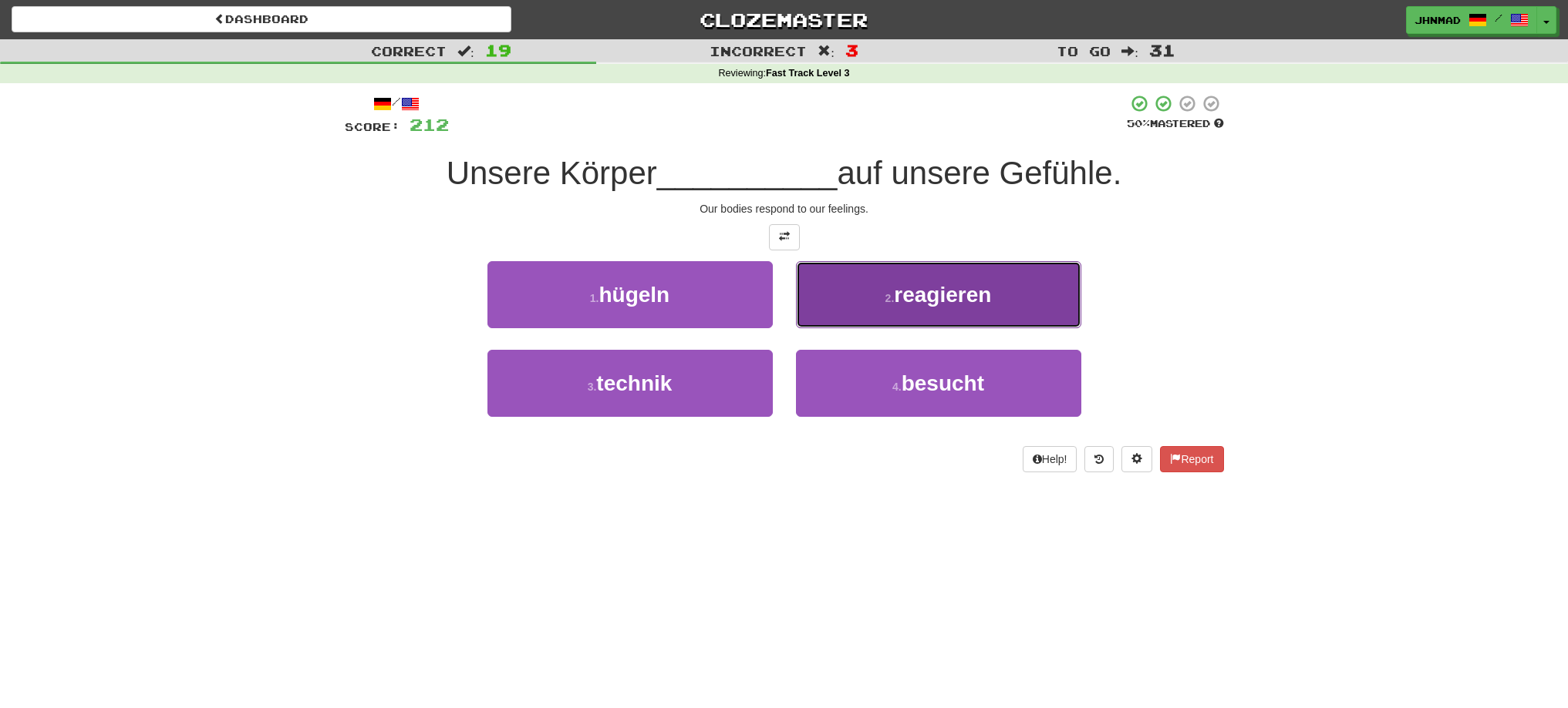
click at [943, 307] on button "2 . reagieren" at bounding box center [938, 295] width 285 height 67
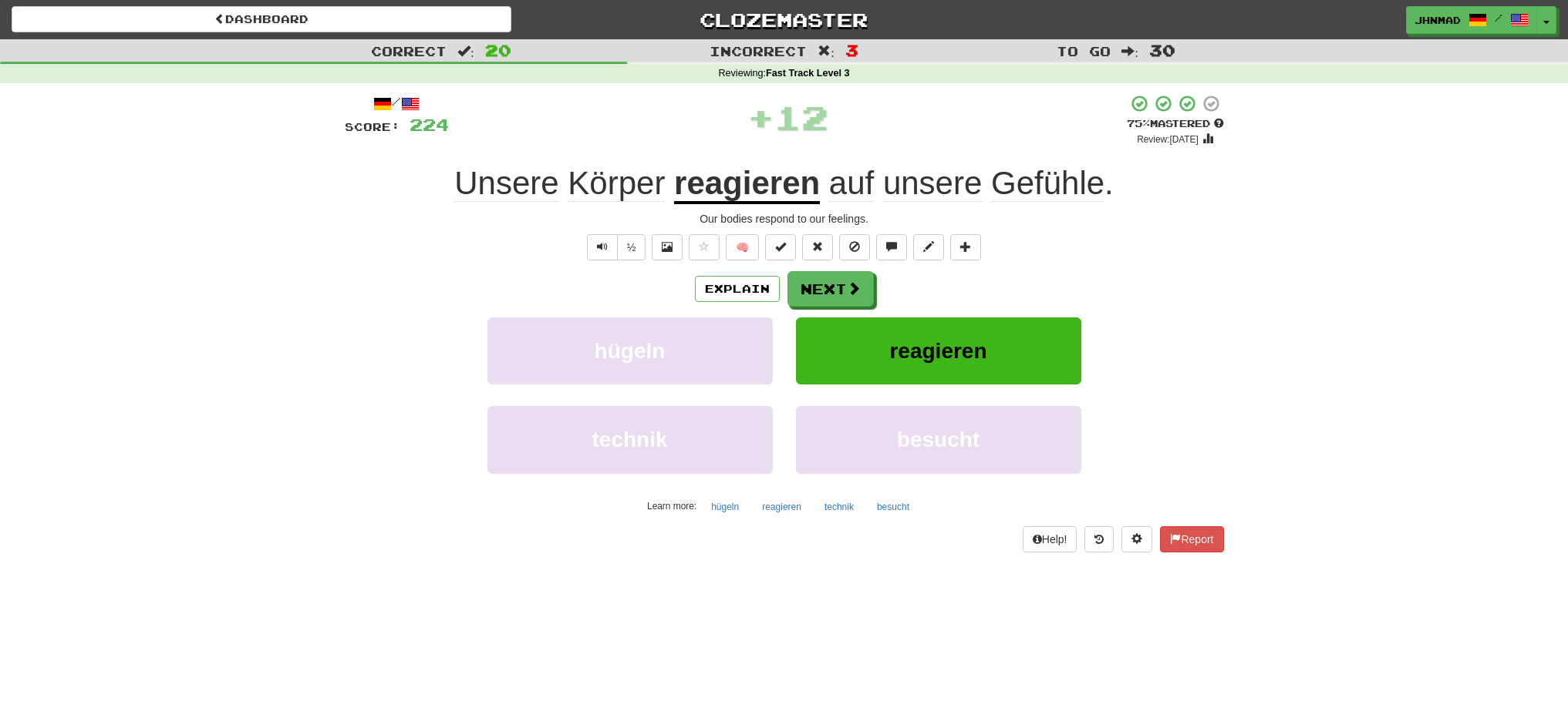
click at [728, 189] on u "reagieren" at bounding box center [747, 184] width 146 height 39
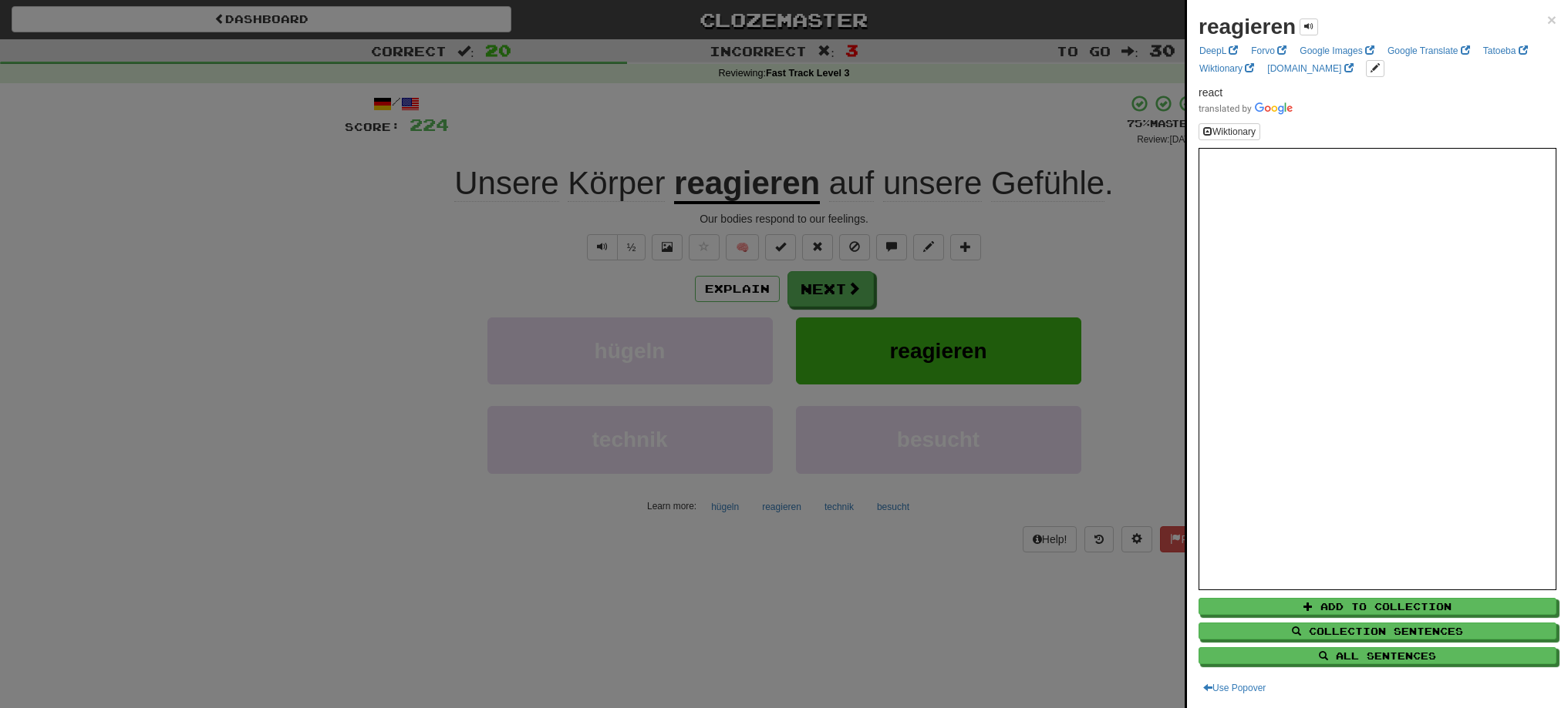
click at [805, 288] on div at bounding box center [784, 354] width 1568 height 708
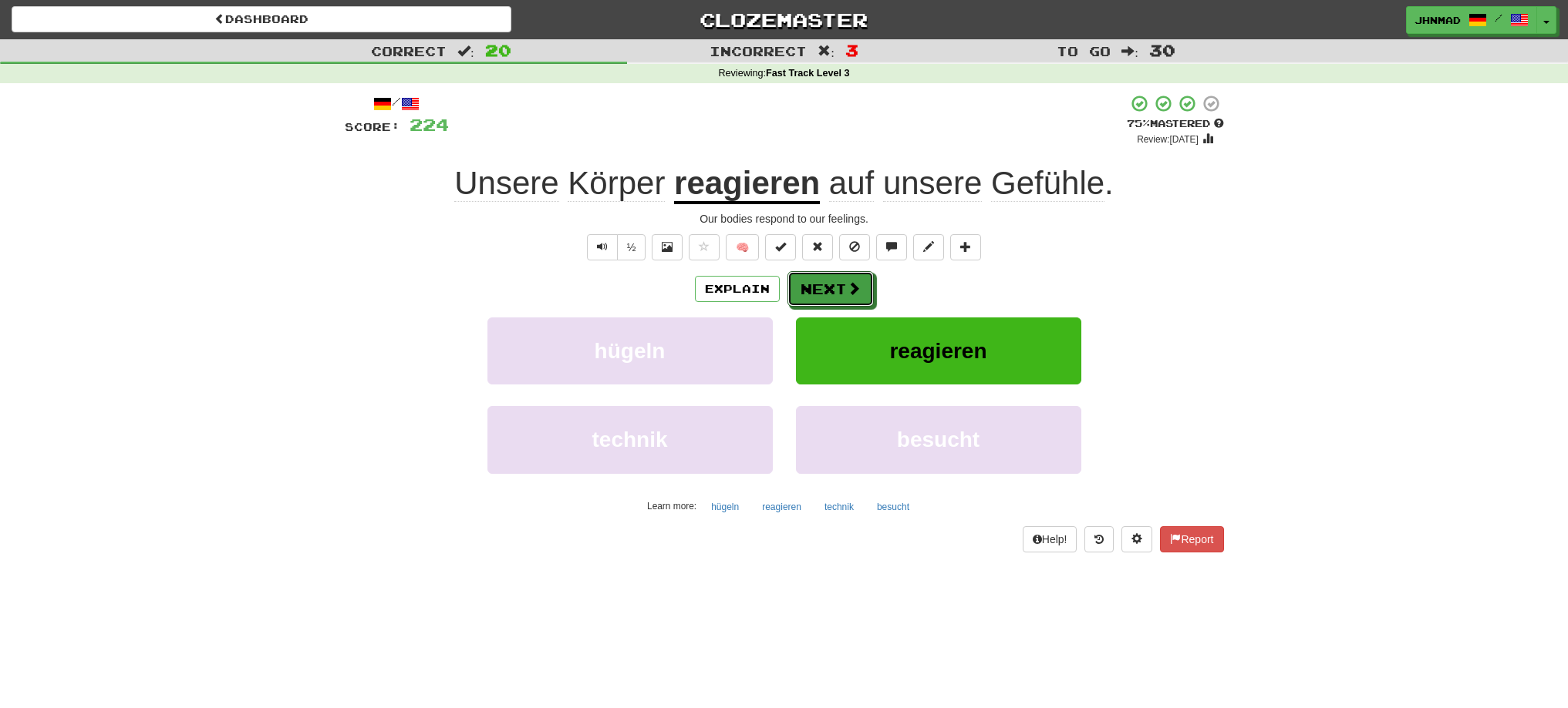
click at [805, 288] on button "Next" at bounding box center [830, 289] width 86 height 35
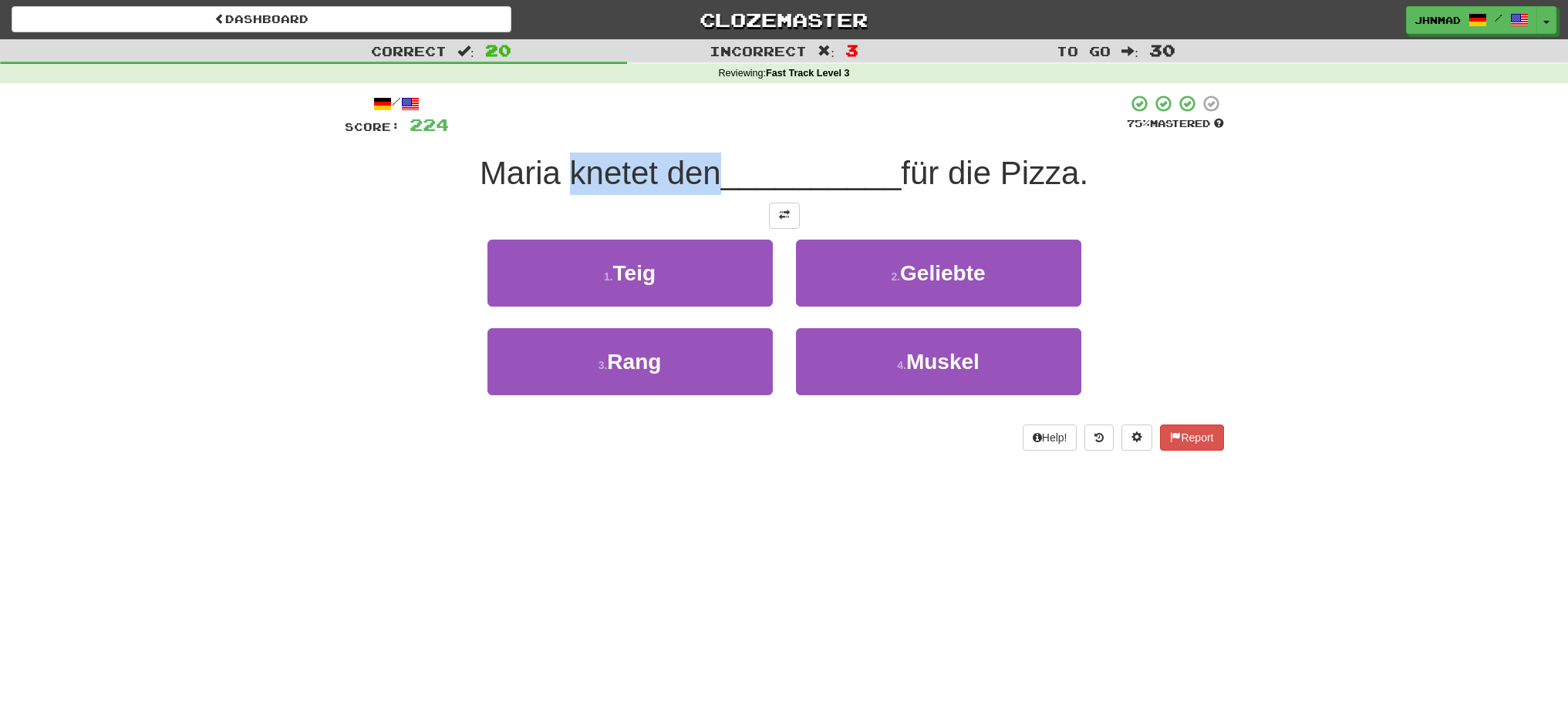
drag, startPoint x: 565, startPoint y: 162, endPoint x: 703, endPoint y: 167, distance: 138.1
click at [703, 167] on span "Maria knetet den" at bounding box center [600, 172] width 241 height 36
click at [693, 133] on div at bounding box center [693, 133] width 0 height 0
click at [288, 286] on div "Correct : 20 Incorrect : 3 To go : 30 Reviewing : Fast Track Level 3 / Score: 2…" at bounding box center [784, 256] width 1568 height 434
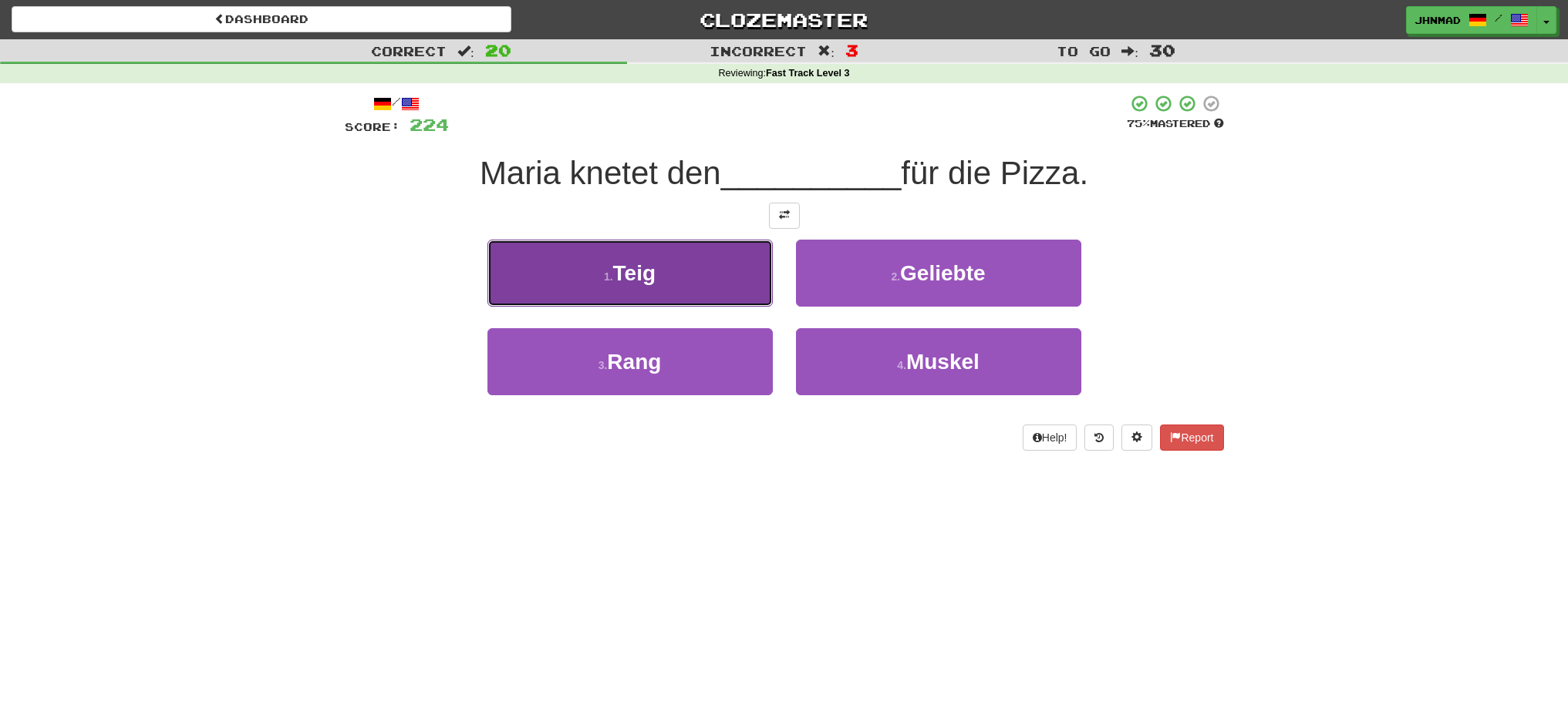
click at [663, 274] on button "1 . Teig" at bounding box center [630, 273] width 285 height 67
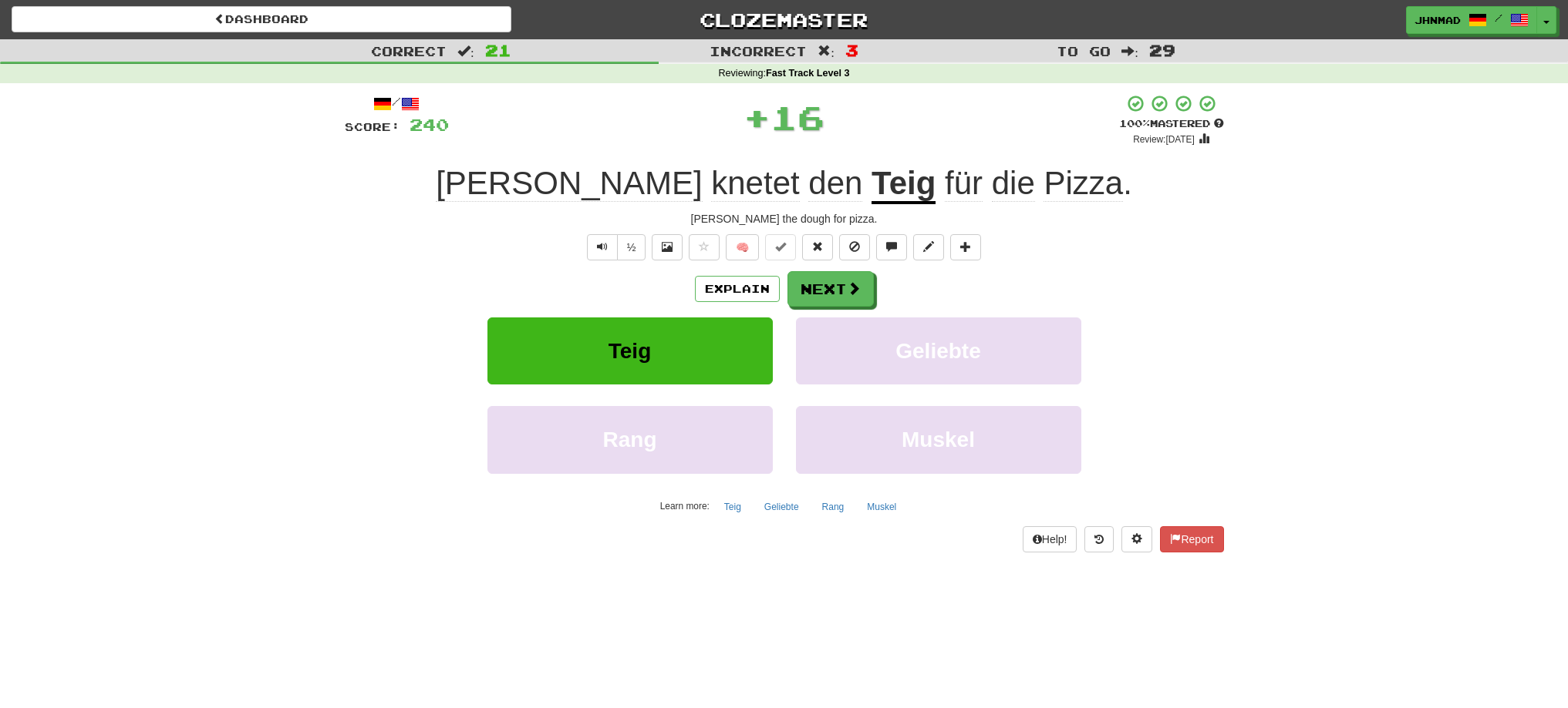
click at [871, 194] on u "Teig" at bounding box center [903, 184] width 64 height 39
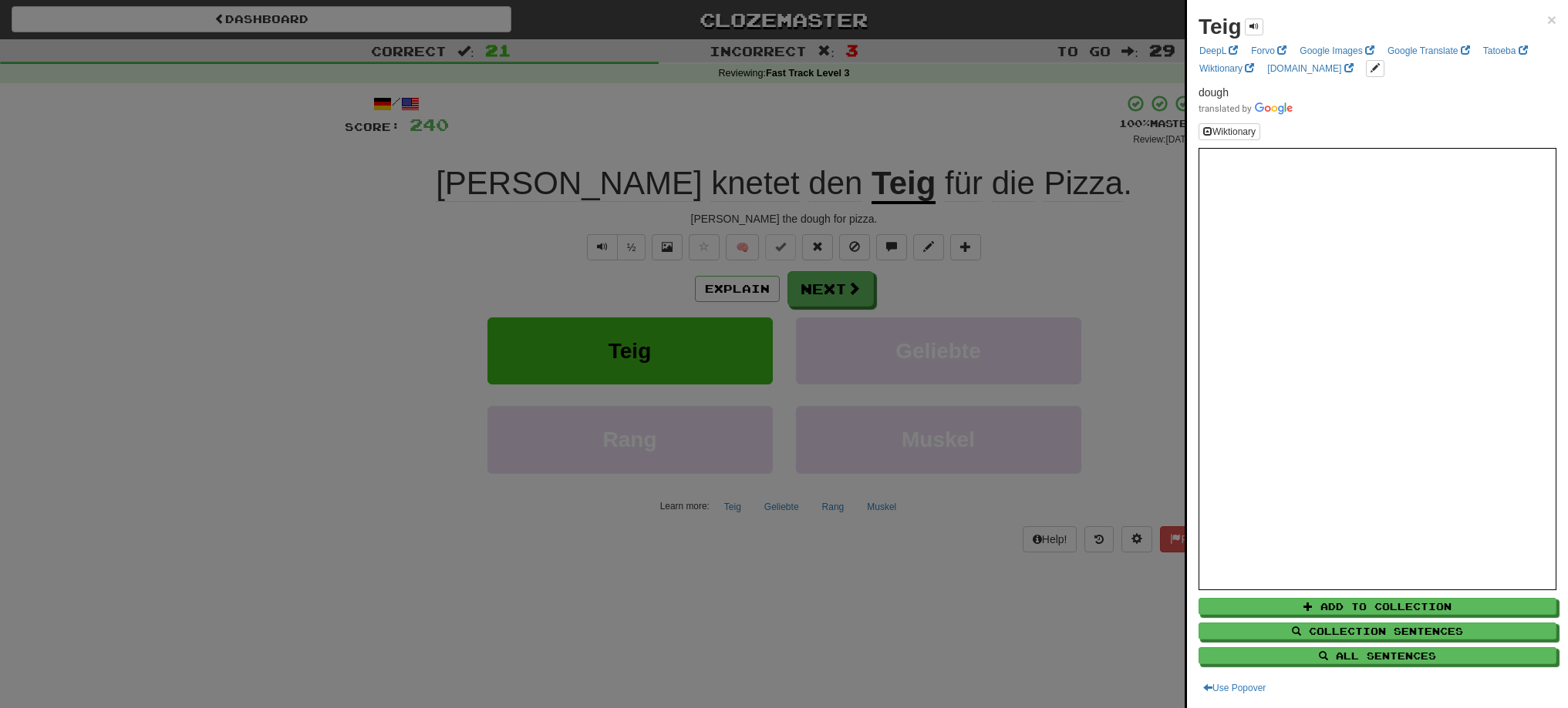
click at [837, 282] on div at bounding box center [784, 354] width 1568 height 708
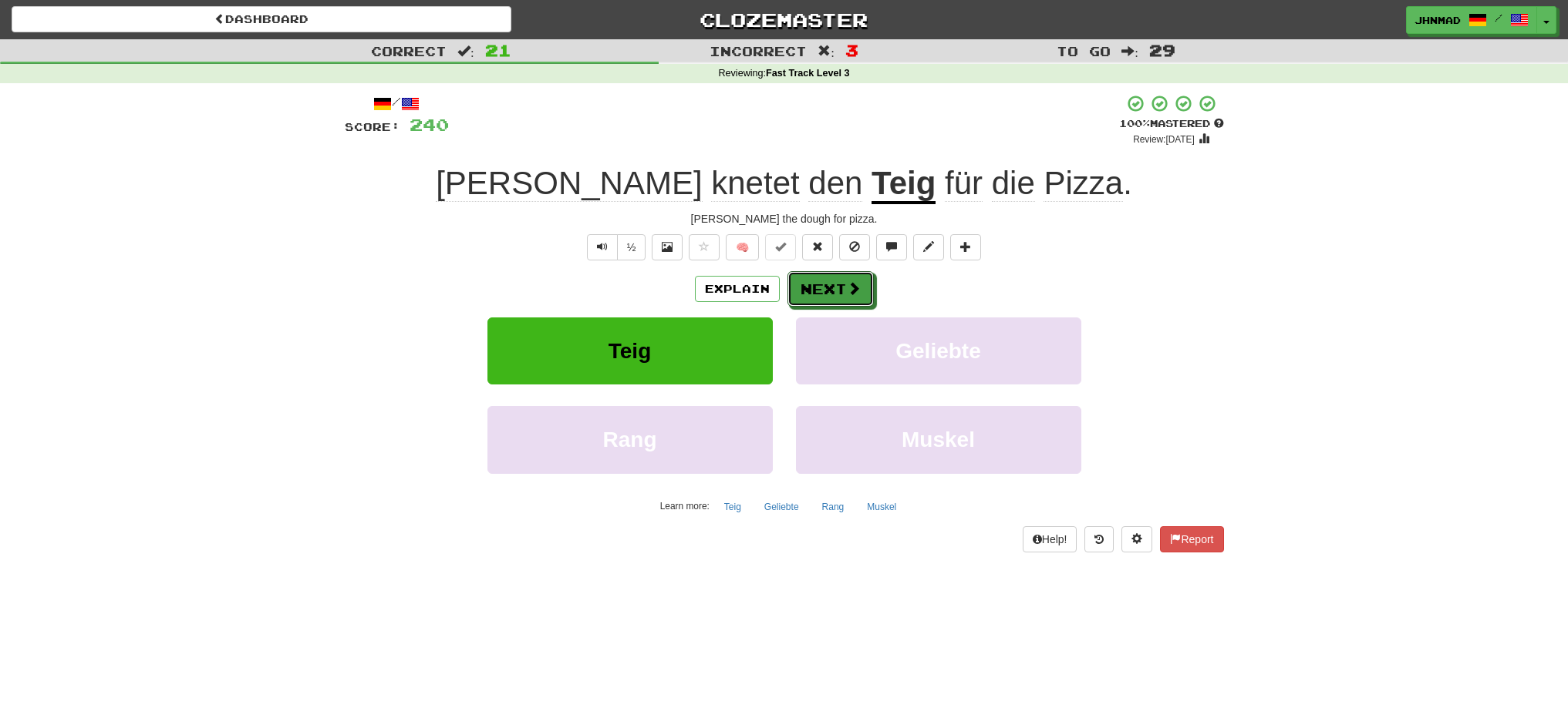
click at [837, 282] on button "Next" at bounding box center [830, 289] width 86 height 35
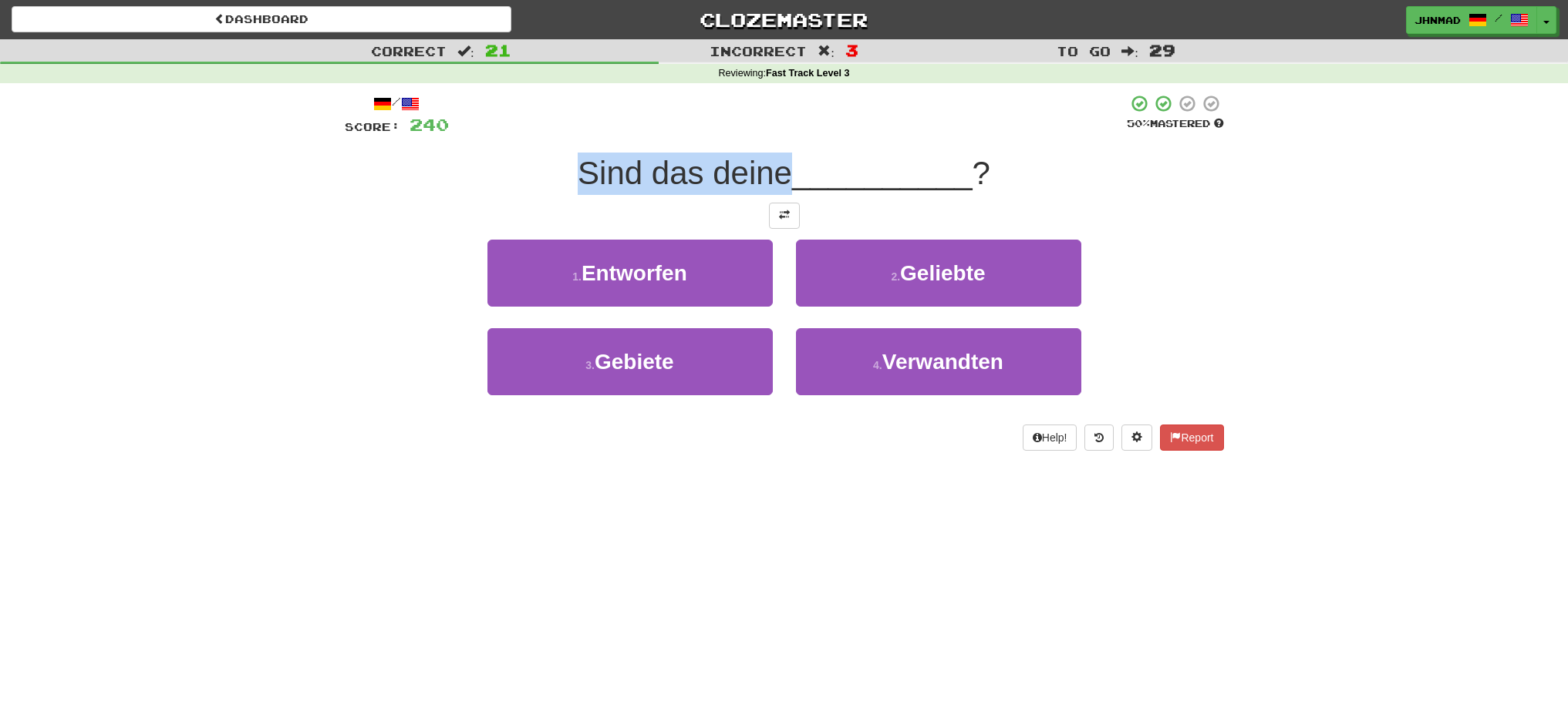
drag, startPoint x: 567, startPoint y: 168, endPoint x: 782, endPoint y: 176, distance: 215.1
click at [782, 176] on div "Sind das deine __________ ?" at bounding box center [784, 173] width 879 height 43
click at [772, 192] on div at bounding box center [772, 192] width 0 height 0
click at [383, 203] on div at bounding box center [784, 215] width 879 height 26
click at [784, 214] on span at bounding box center [784, 215] width 11 height 11
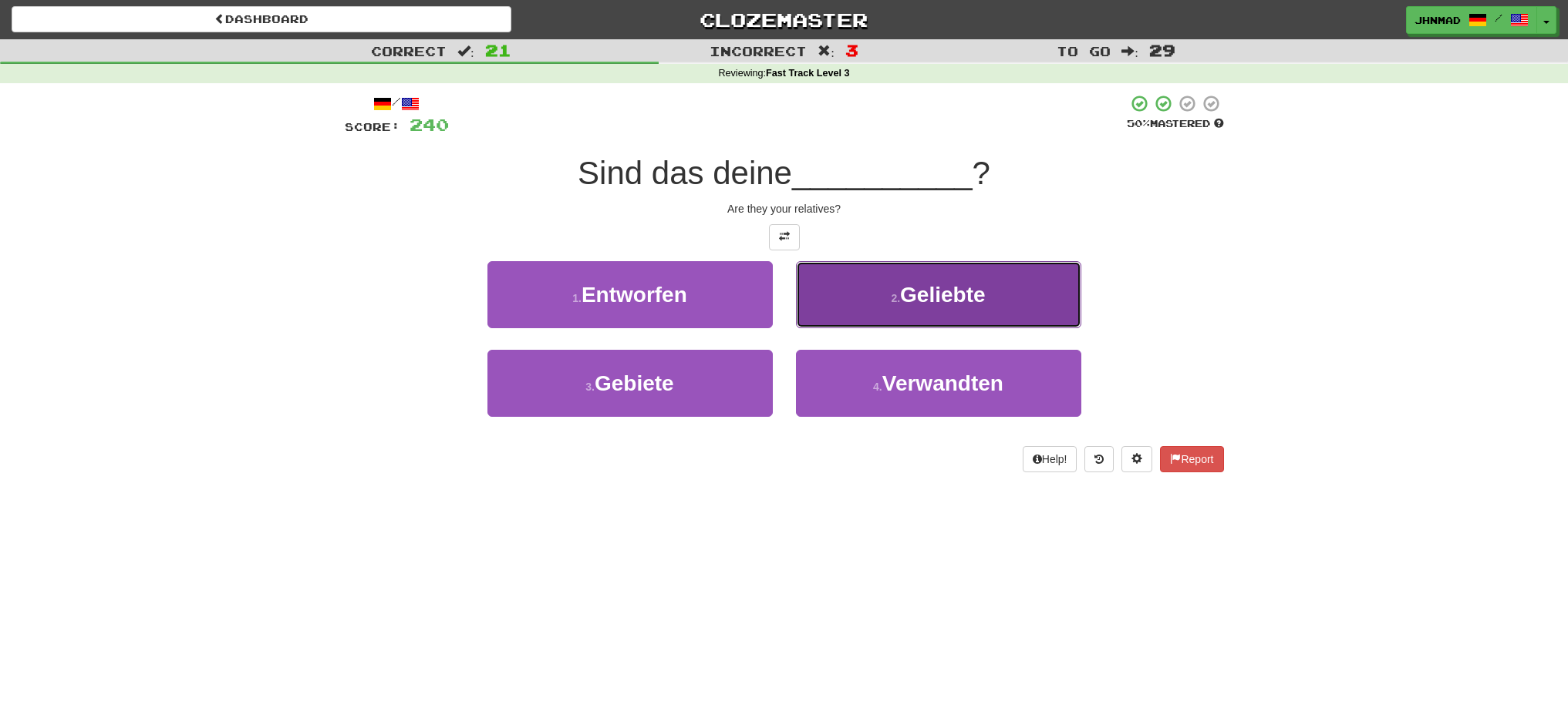
click at [913, 303] on span "Geliebte" at bounding box center [942, 295] width 85 height 24
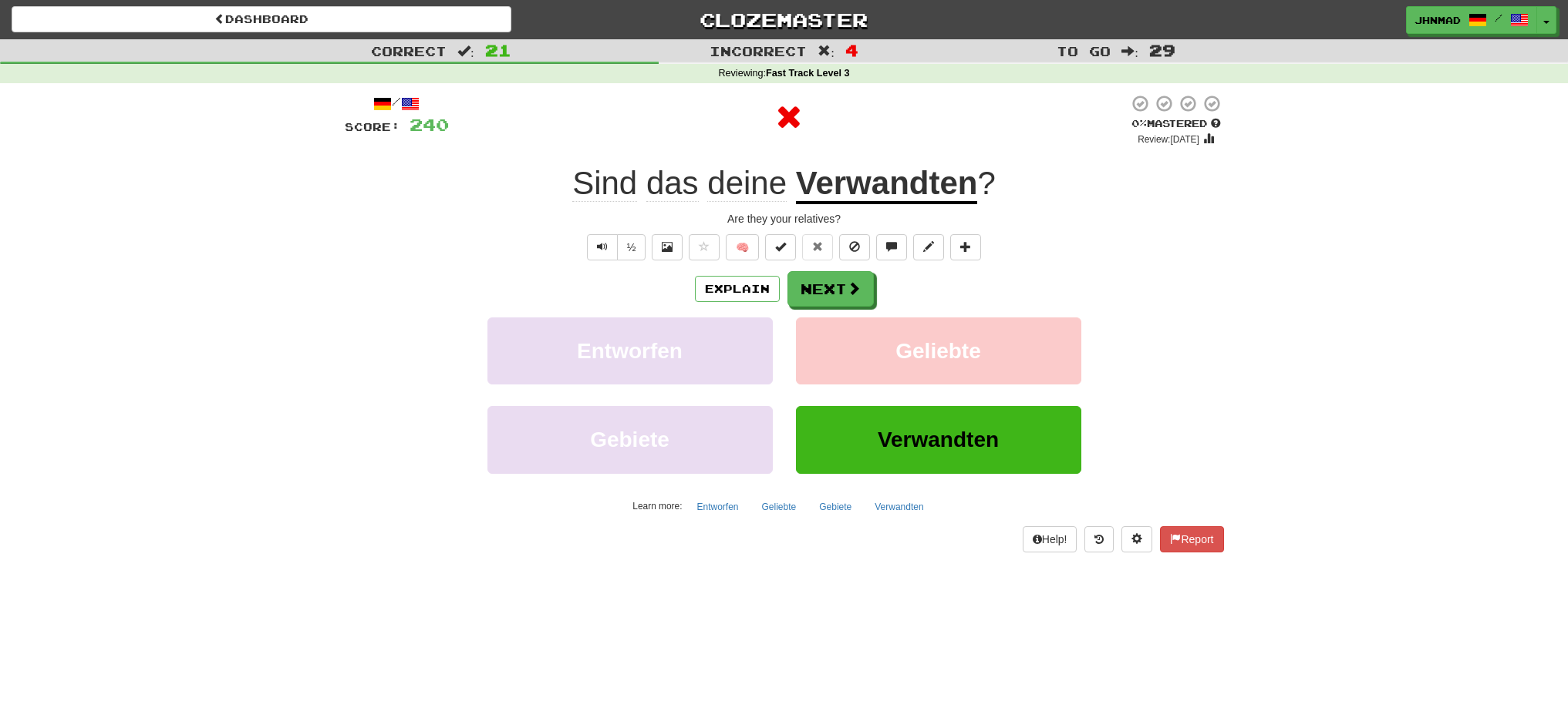
click at [819, 181] on u "Verwandten" at bounding box center [887, 184] width 182 height 39
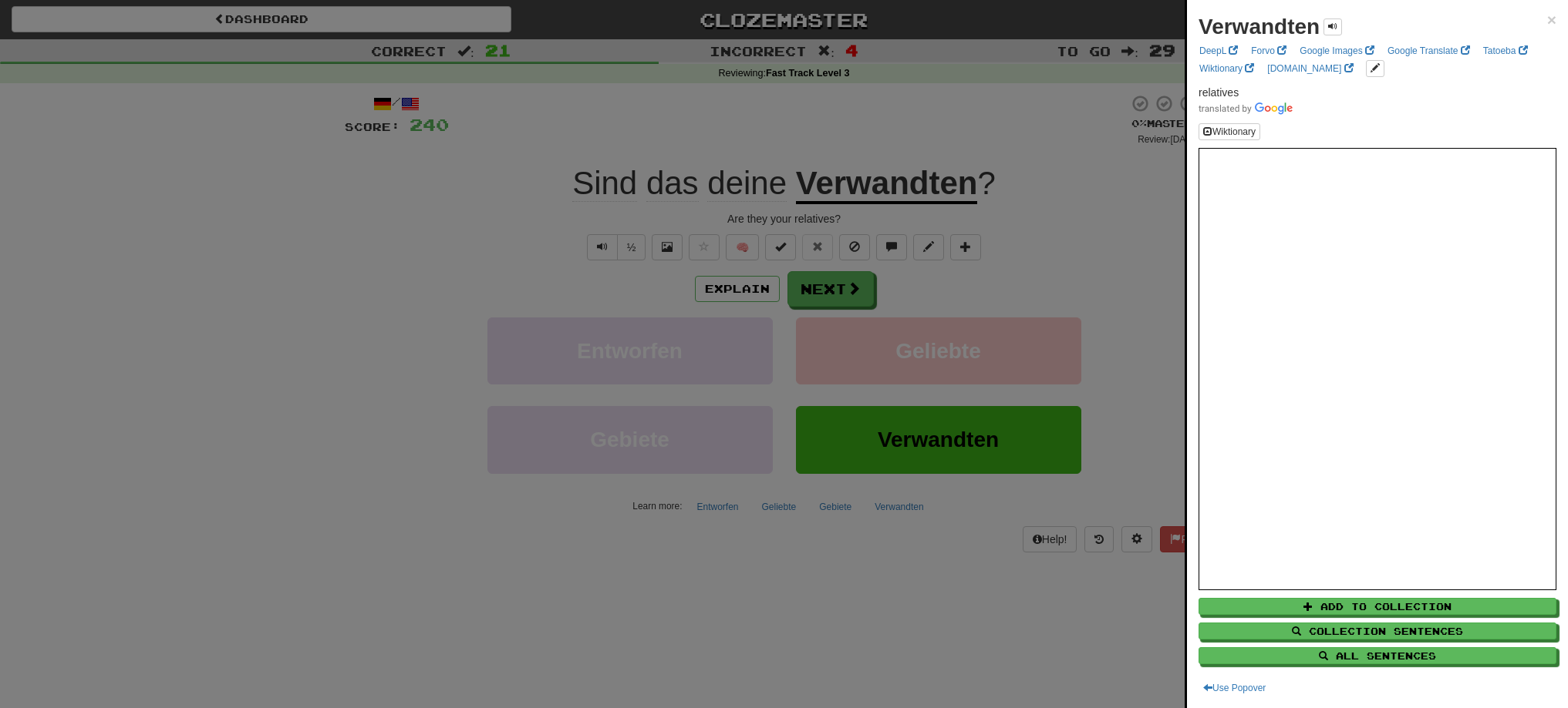
drag, startPoint x: 851, startPoint y: 182, endPoint x: 887, endPoint y: 178, distance: 36.2
click at [887, 178] on div at bounding box center [784, 354] width 1568 height 708
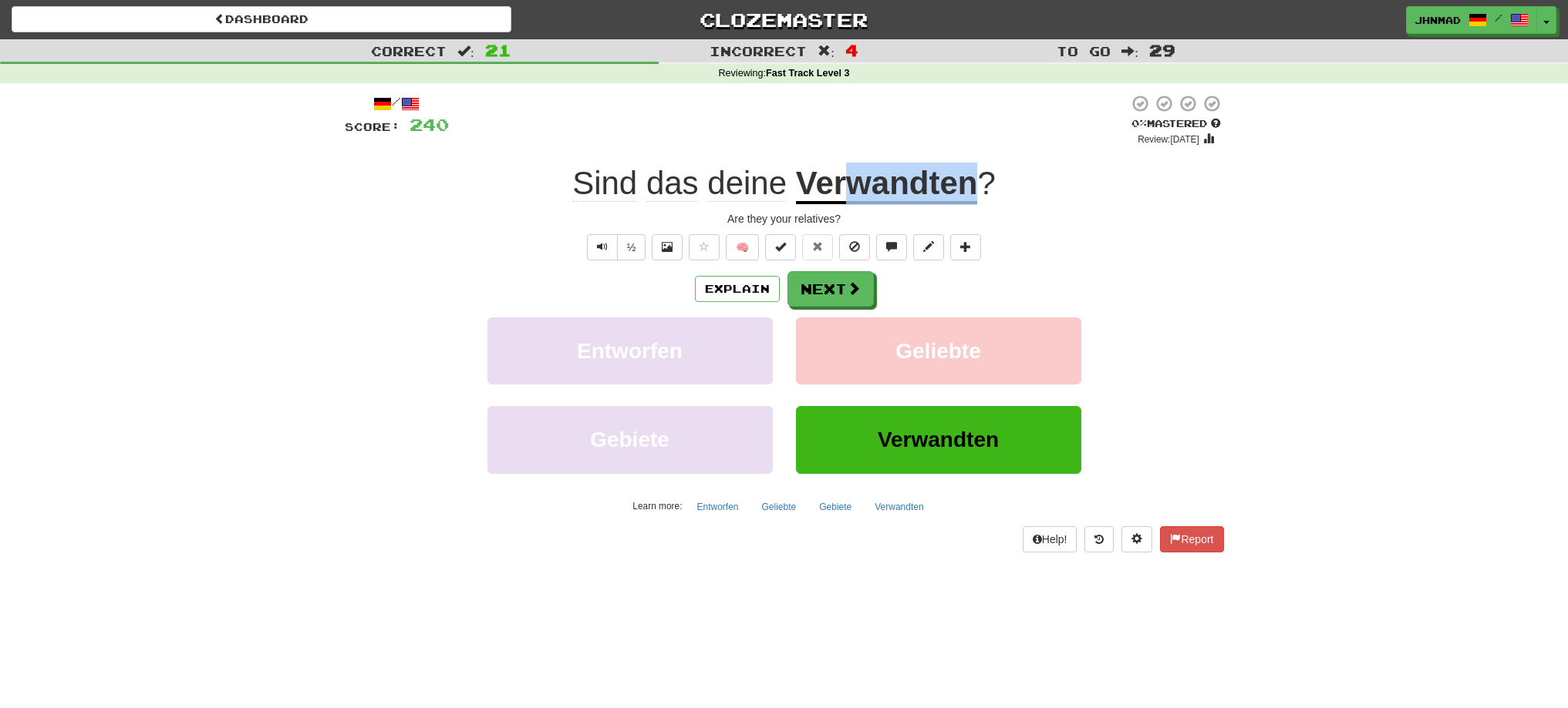
drag, startPoint x: 854, startPoint y: 194, endPoint x: 977, endPoint y: 194, distance: 123.0
click at [977, 194] on div "Sind das deine Verwandten ?" at bounding box center [784, 183] width 879 height 43
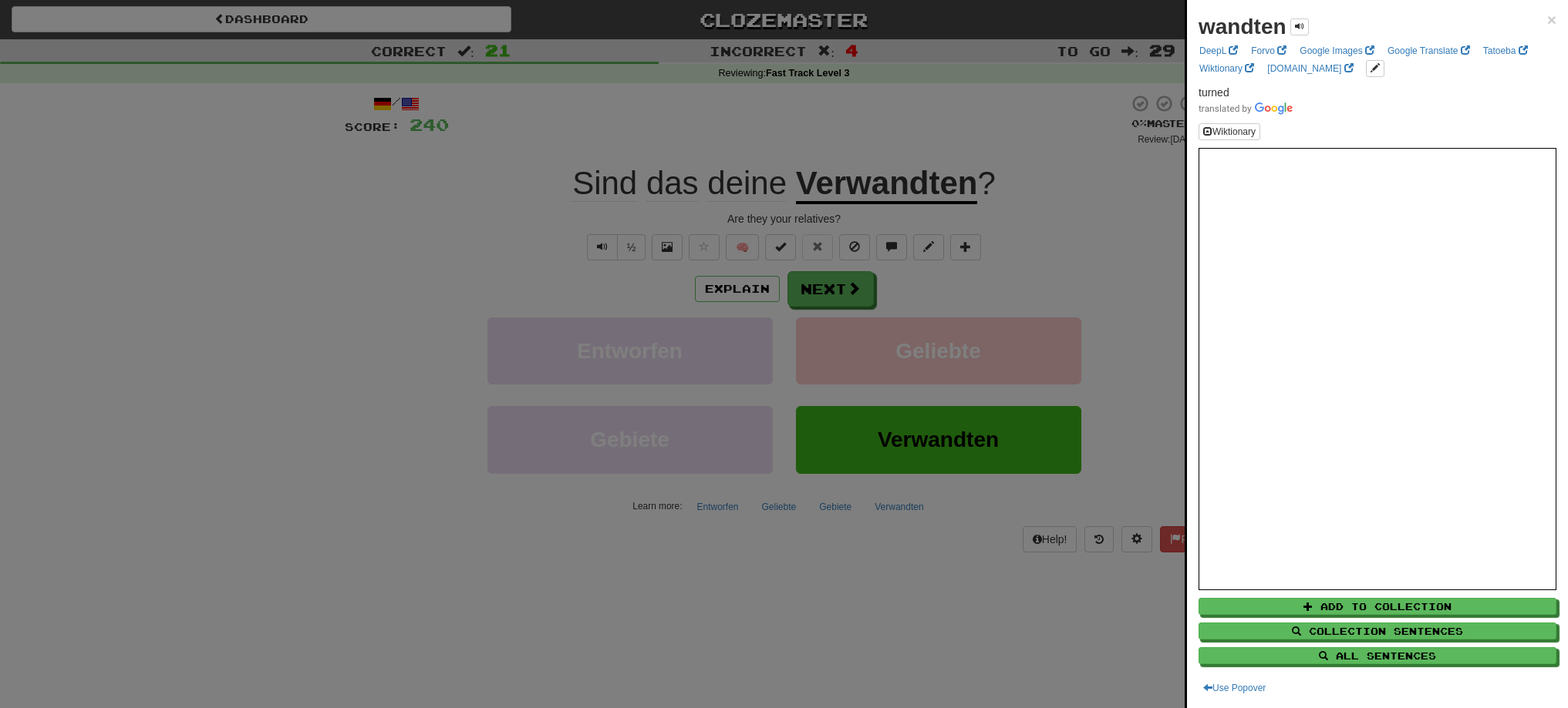
click at [1007, 239] on div at bounding box center [784, 354] width 1568 height 708
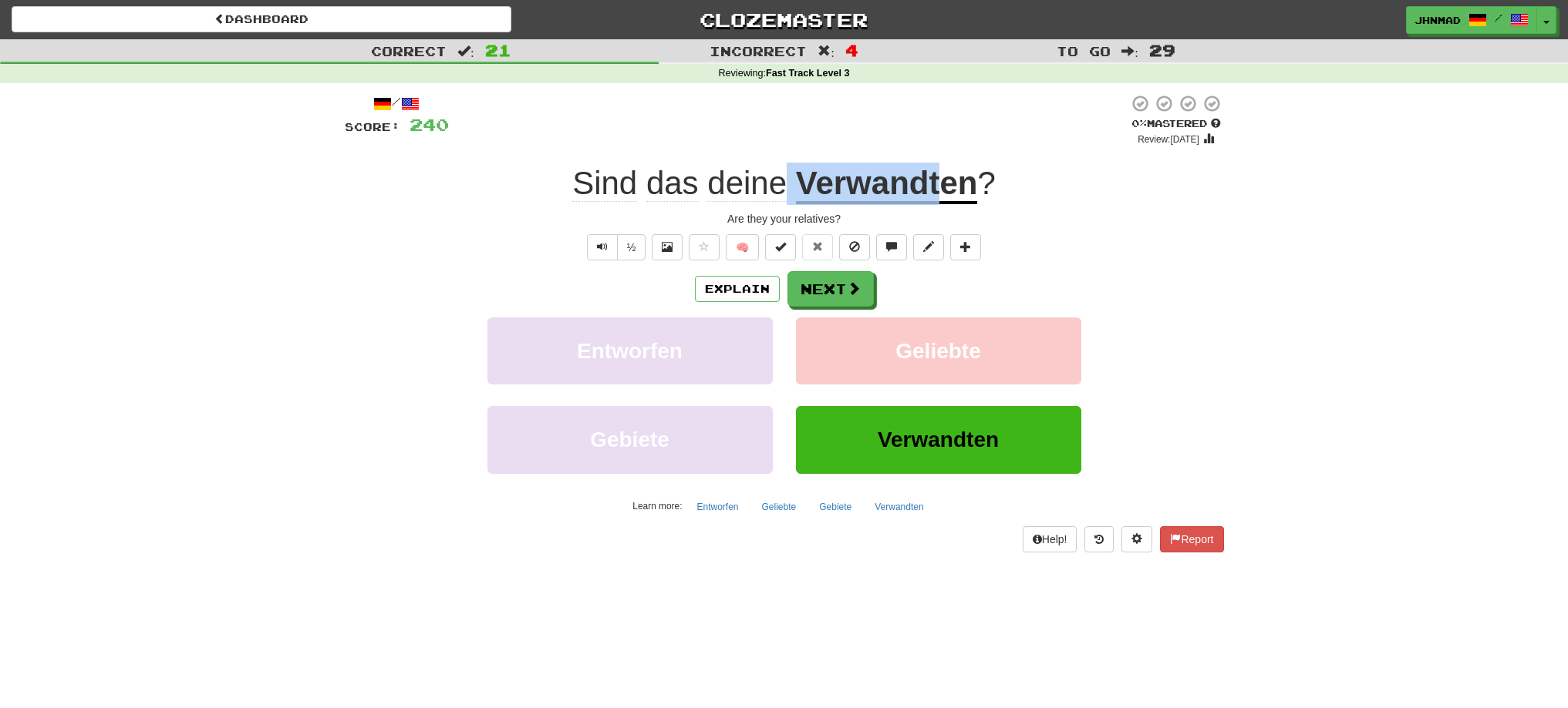
drag, startPoint x: 797, startPoint y: 172, endPoint x: 935, endPoint y: 177, distance: 138.1
click at [935, 177] on div "Sind das deine Verwandten ?" at bounding box center [784, 183] width 879 height 43
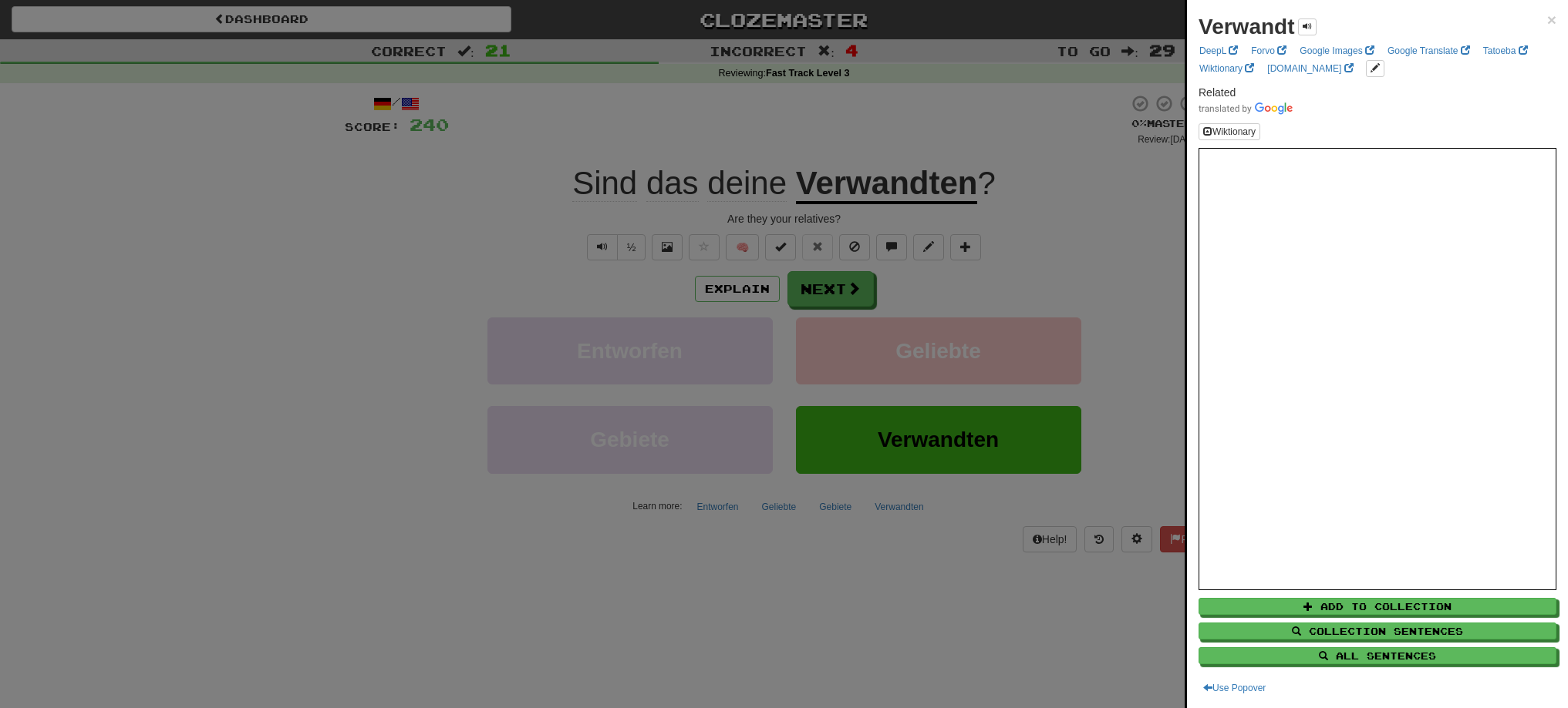
click at [1067, 228] on div at bounding box center [784, 354] width 1568 height 708
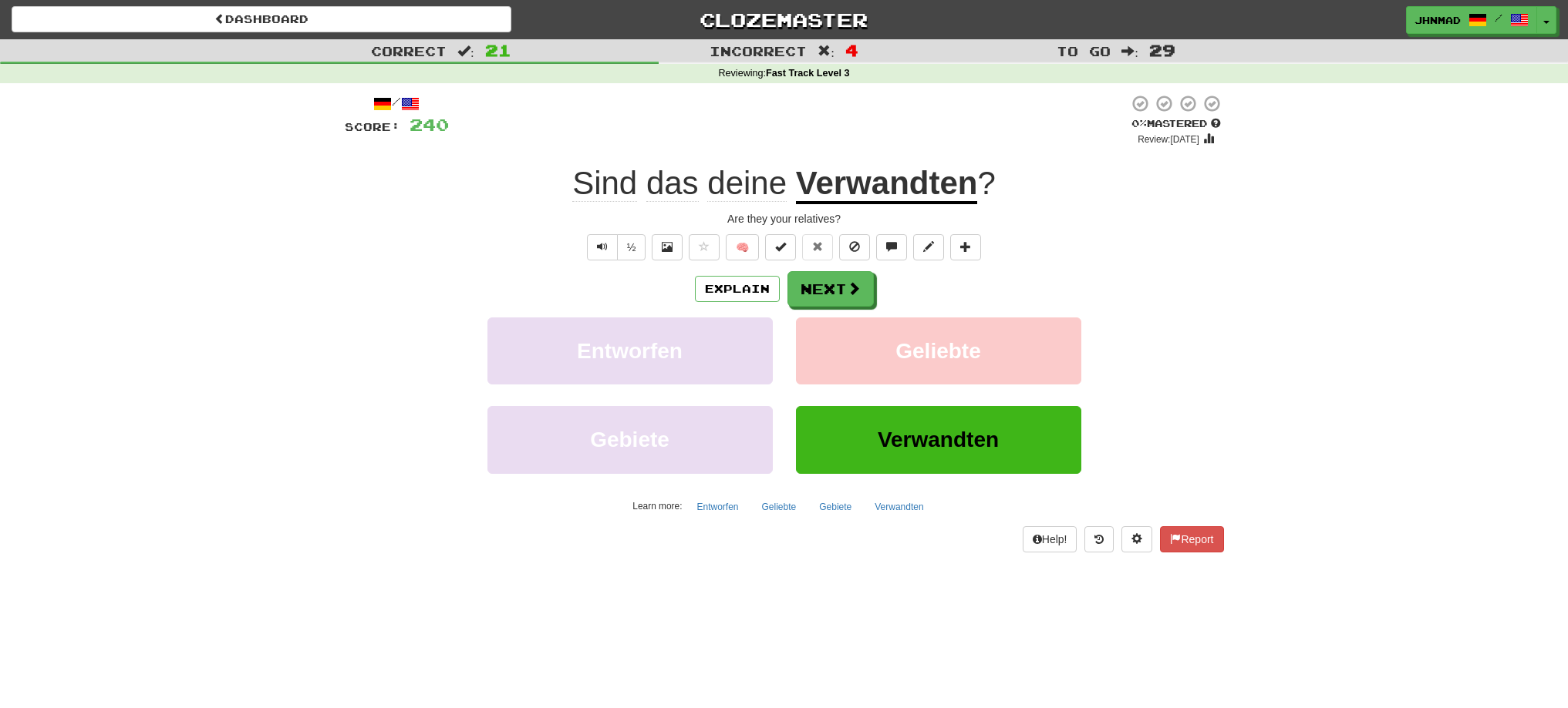
click at [913, 177] on u "Verwandten" at bounding box center [887, 184] width 182 height 39
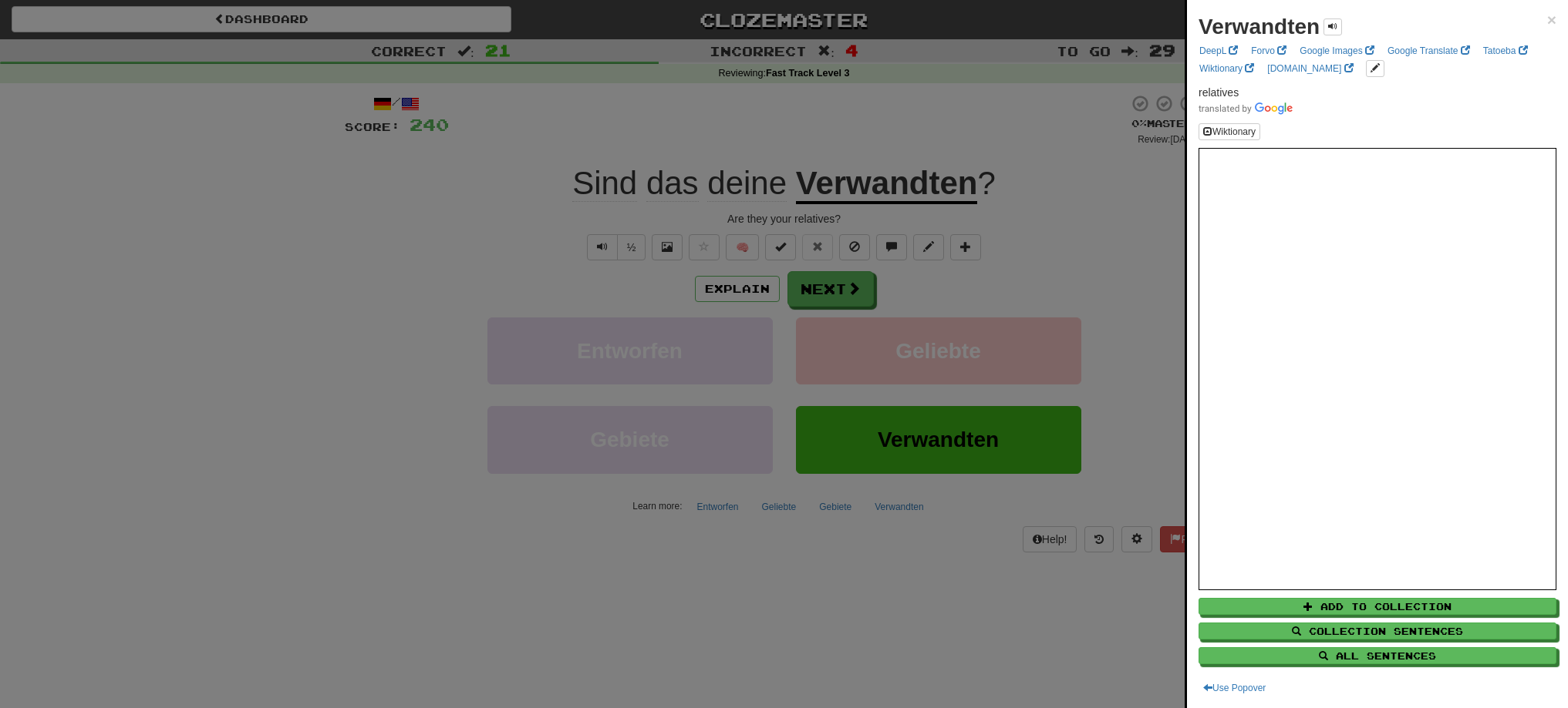
click at [835, 277] on div at bounding box center [784, 354] width 1568 height 708
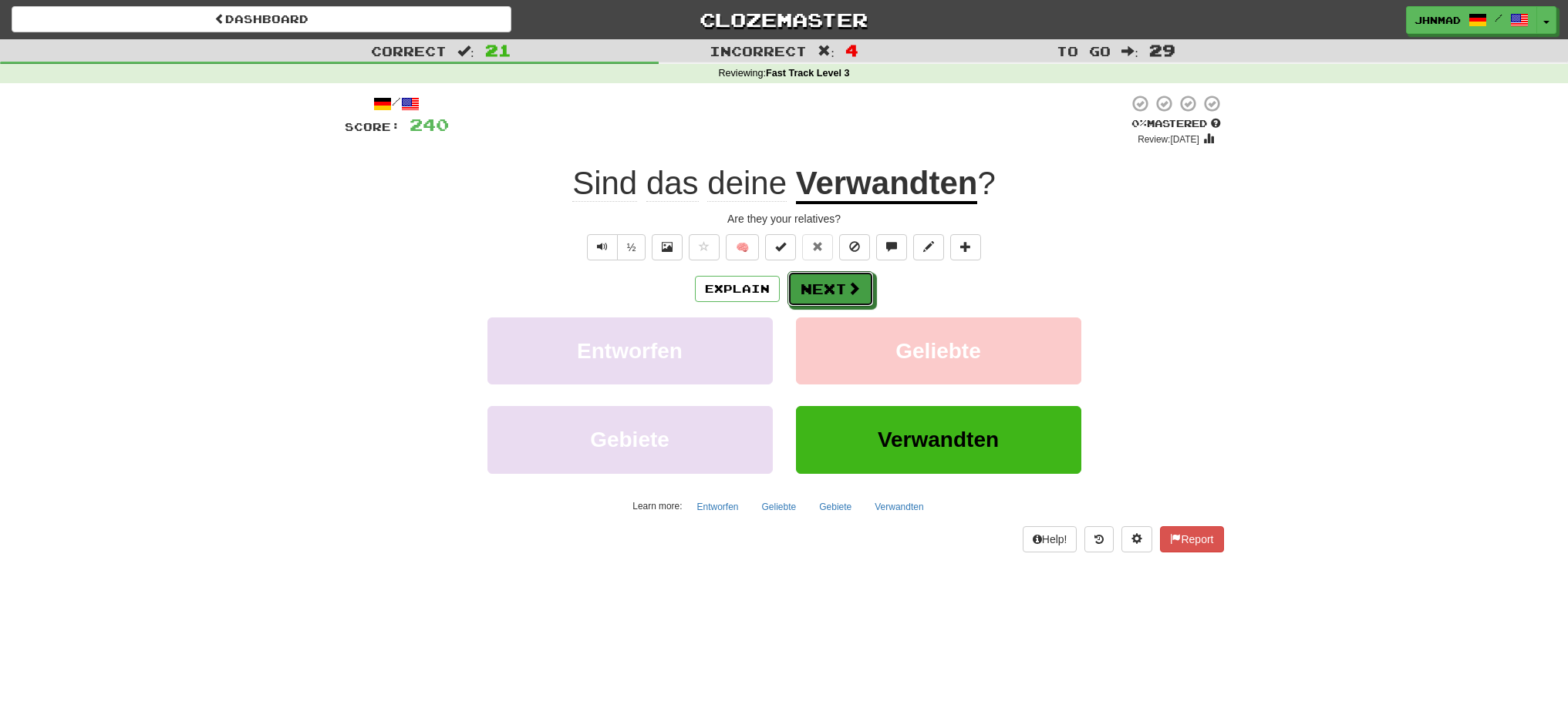
click at [835, 277] on button "Next" at bounding box center [830, 289] width 86 height 35
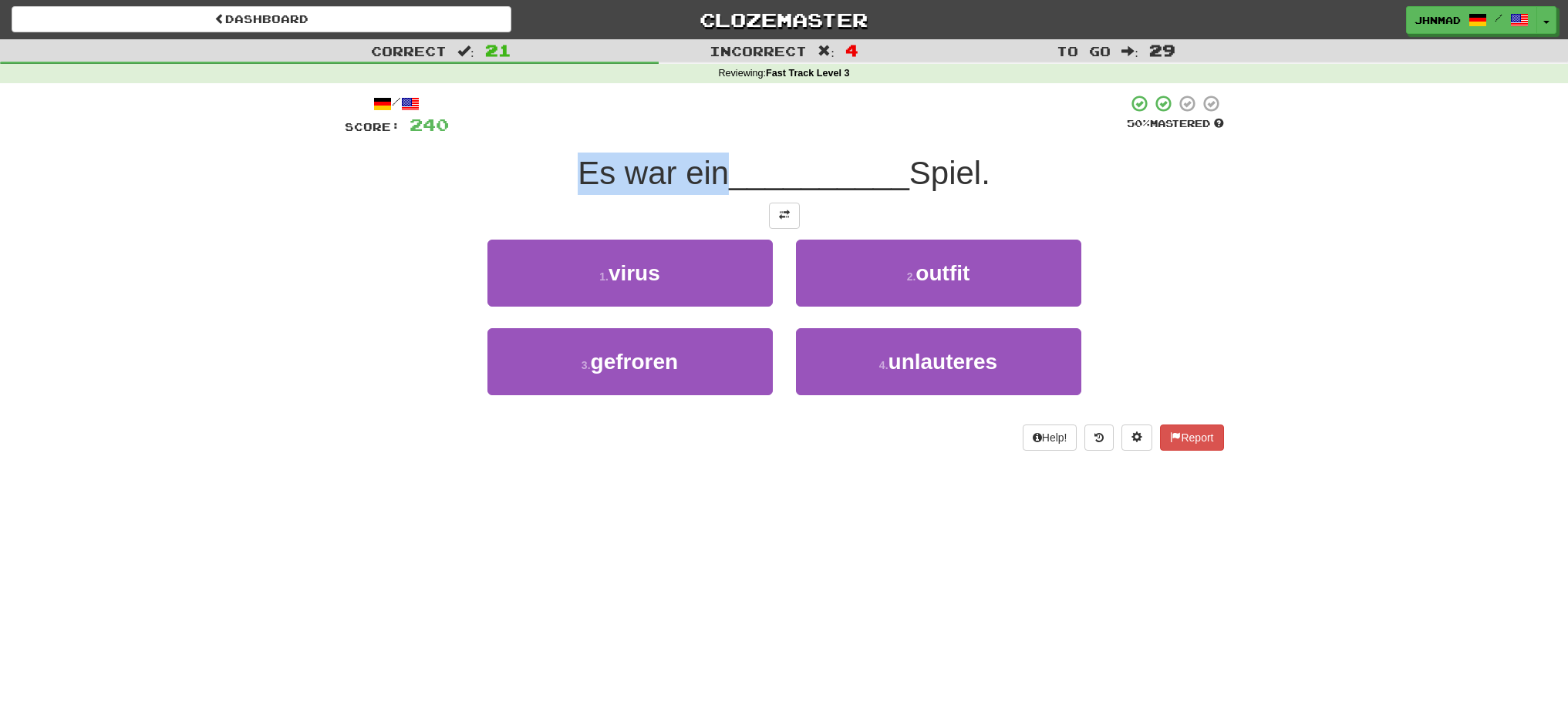
drag, startPoint x: 555, startPoint y: 163, endPoint x: 717, endPoint y: 160, distance: 162.0
click at [717, 160] on div "Es war ein __________ Spiel." at bounding box center [784, 173] width 879 height 43
click at [707, 133] on div at bounding box center [707, 133] width 0 height 0
click at [782, 213] on span at bounding box center [784, 215] width 11 height 11
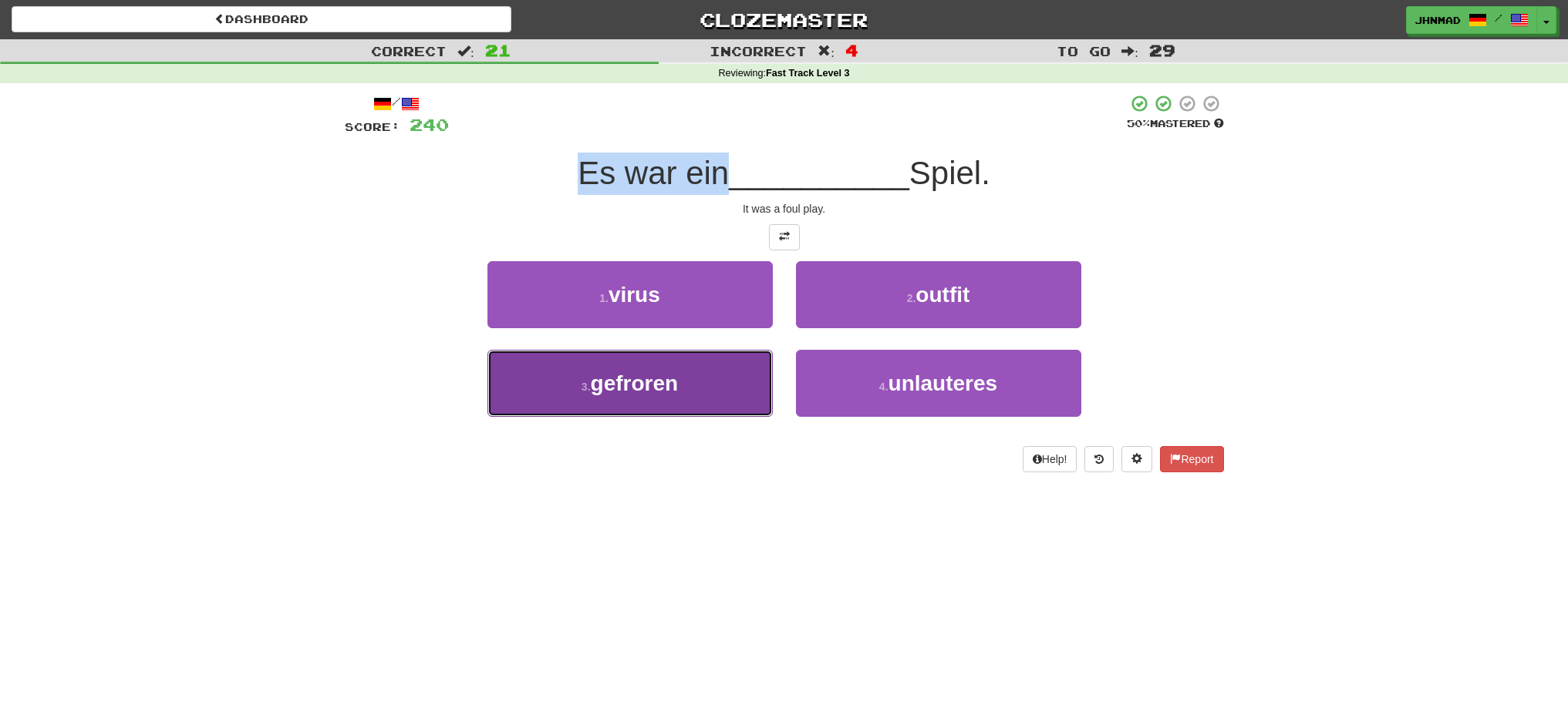
click at [657, 396] on button "3 . gefroren" at bounding box center [630, 383] width 285 height 67
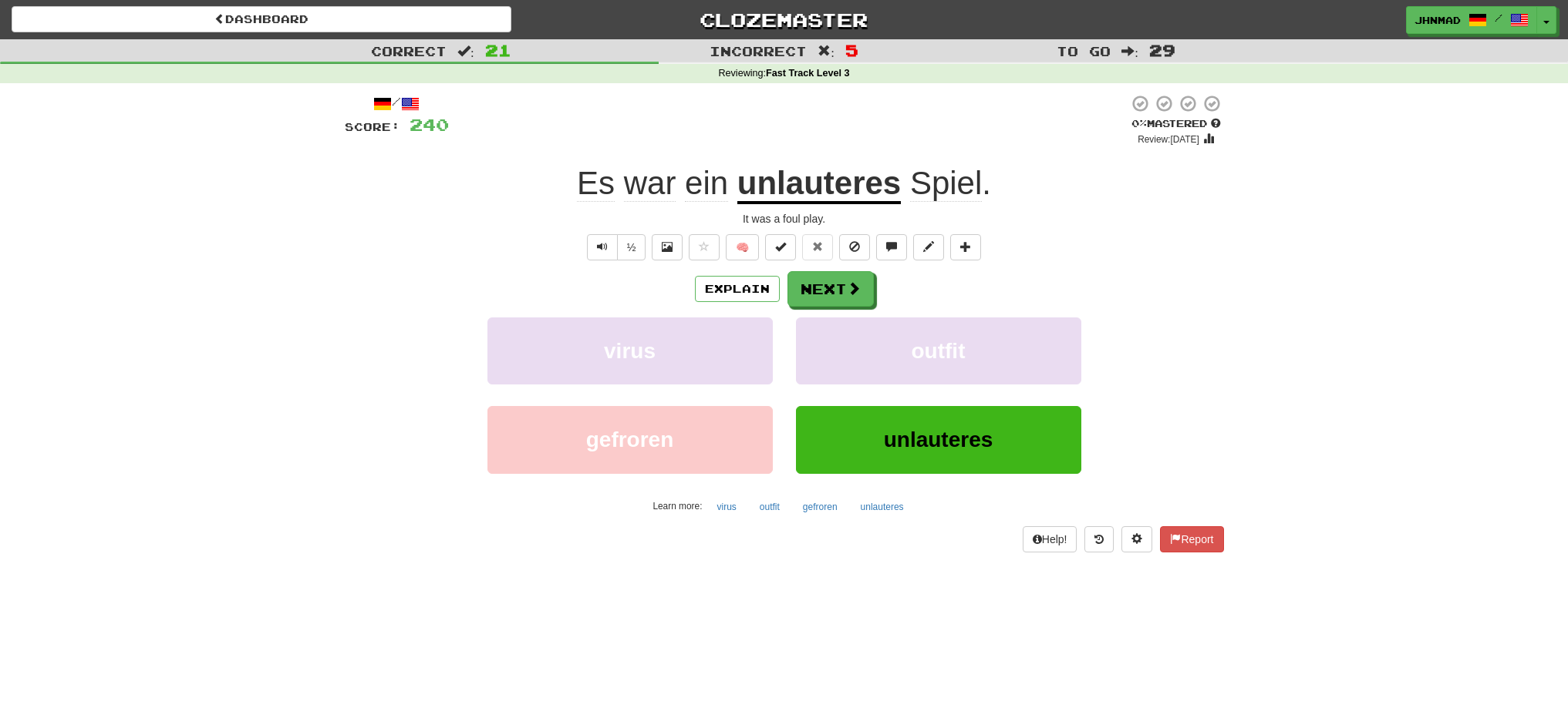
click at [831, 194] on u "unlauteres" at bounding box center [819, 184] width 163 height 39
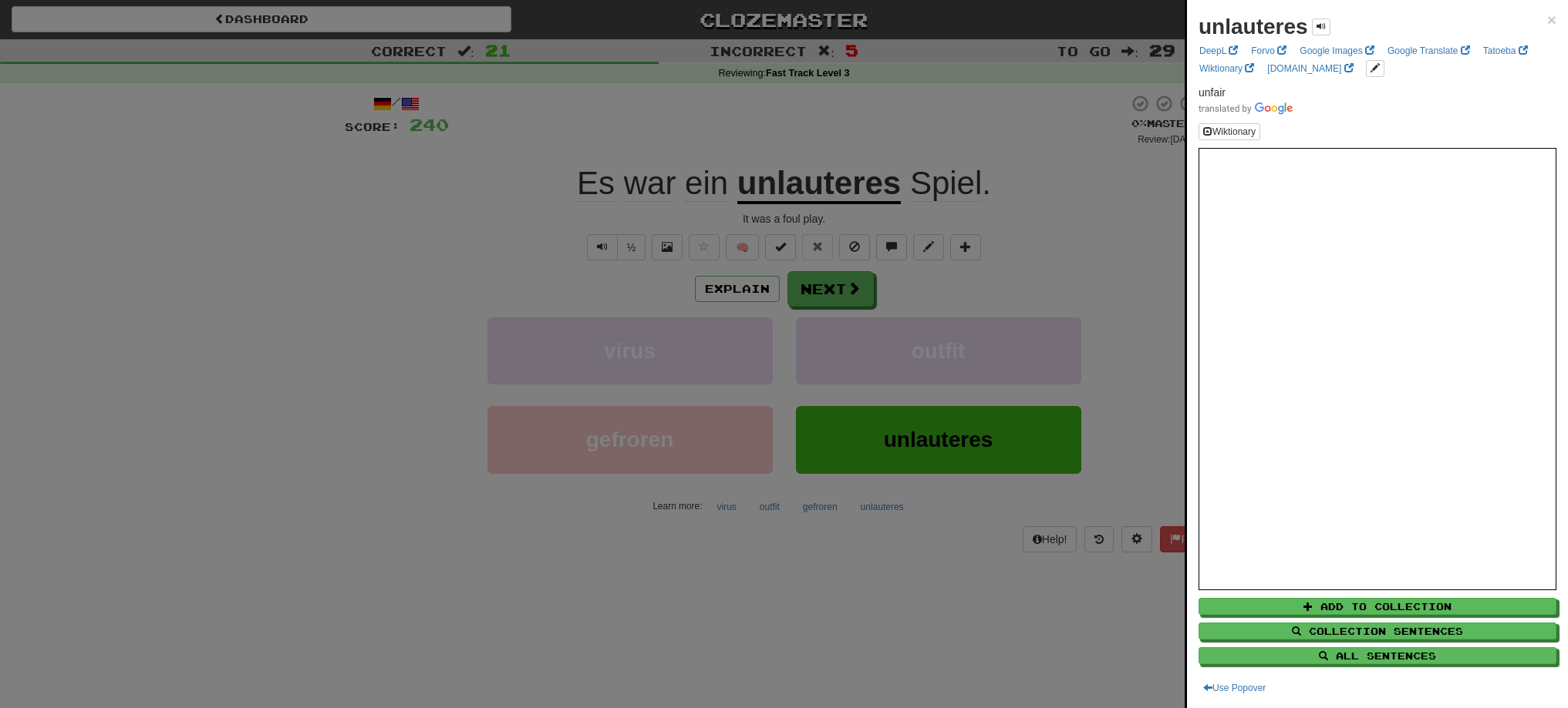
click at [820, 149] on div at bounding box center [784, 354] width 1568 height 708
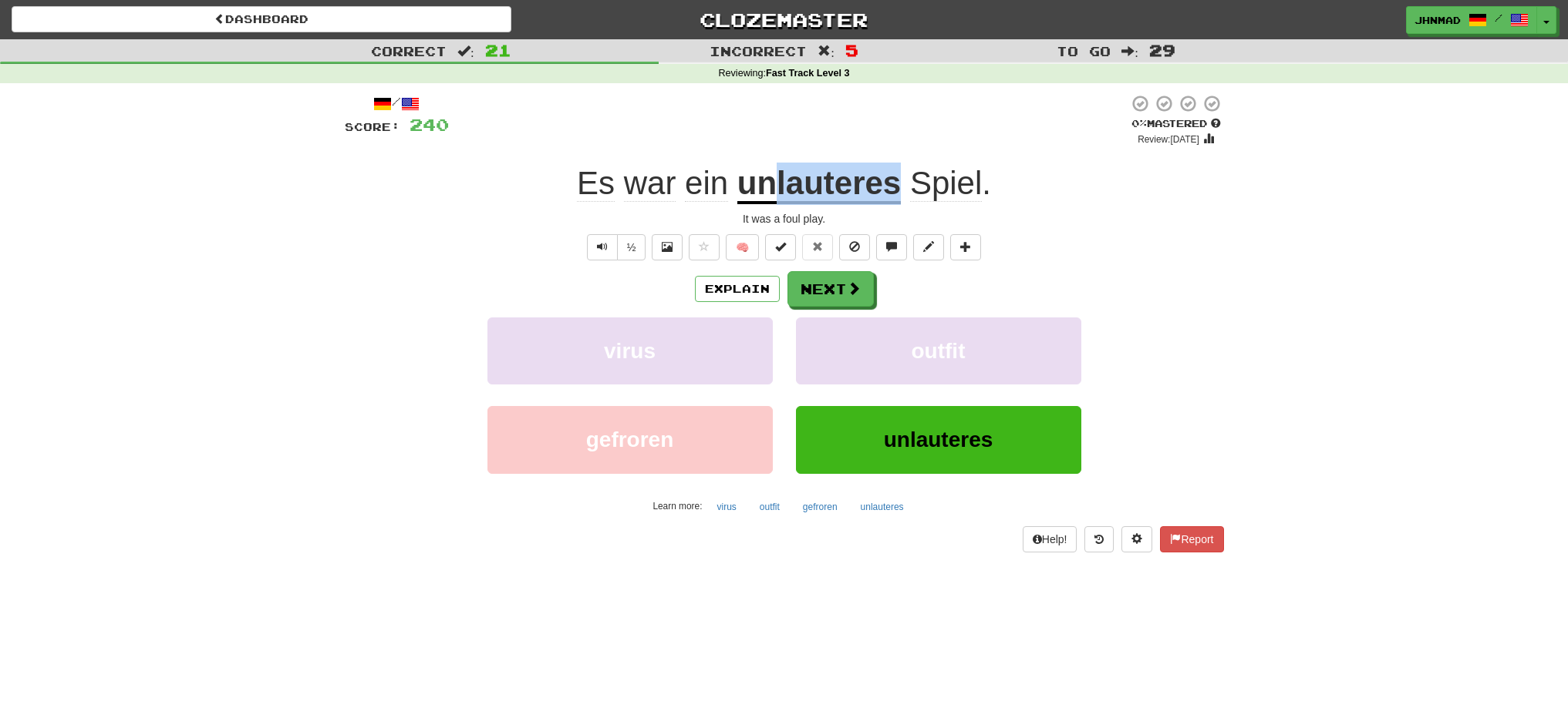
drag, startPoint x: 778, startPoint y: 189, endPoint x: 896, endPoint y: 183, distance: 118.2
click at [896, 183] on u "unlauteres" at bounding box center [819, 184] width 163 height 39
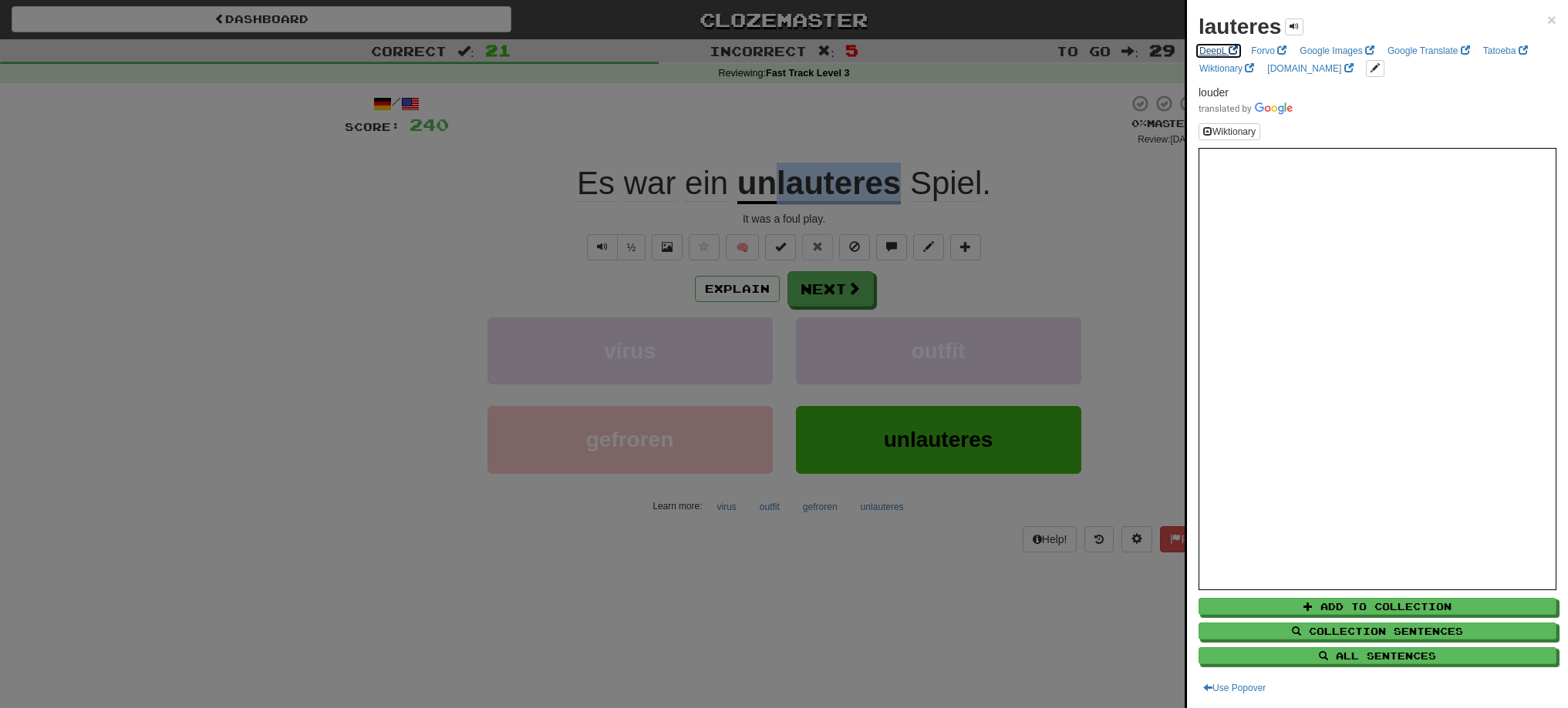
click at [1202, 49] on link "DeepL" at bounding box center [1218, 51] width 48 height 17
click at [823, 300] on div at bounding box center [784, 354] width 1568 height 708
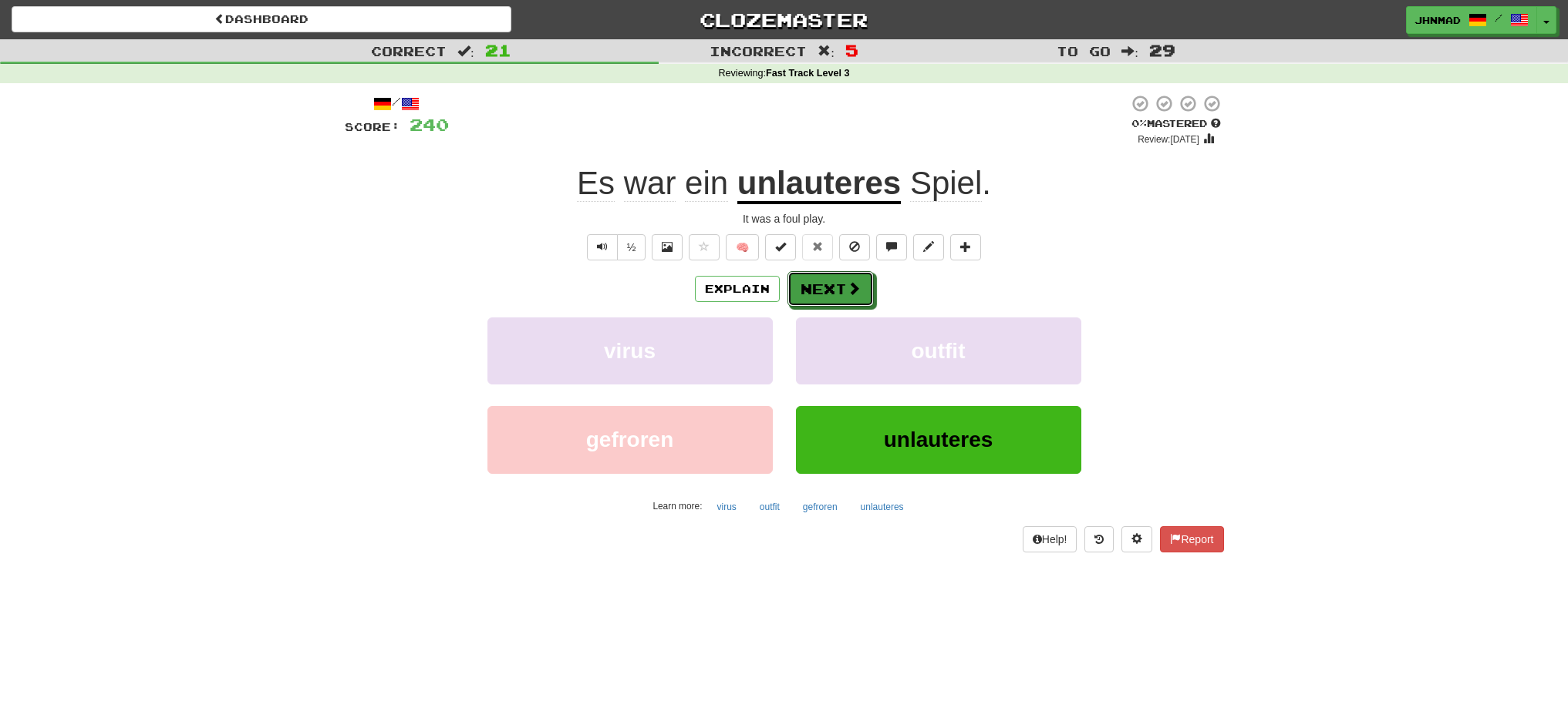
click at [823, 300] on button "Next" at bounding box center [830, 289] width 86 height 35
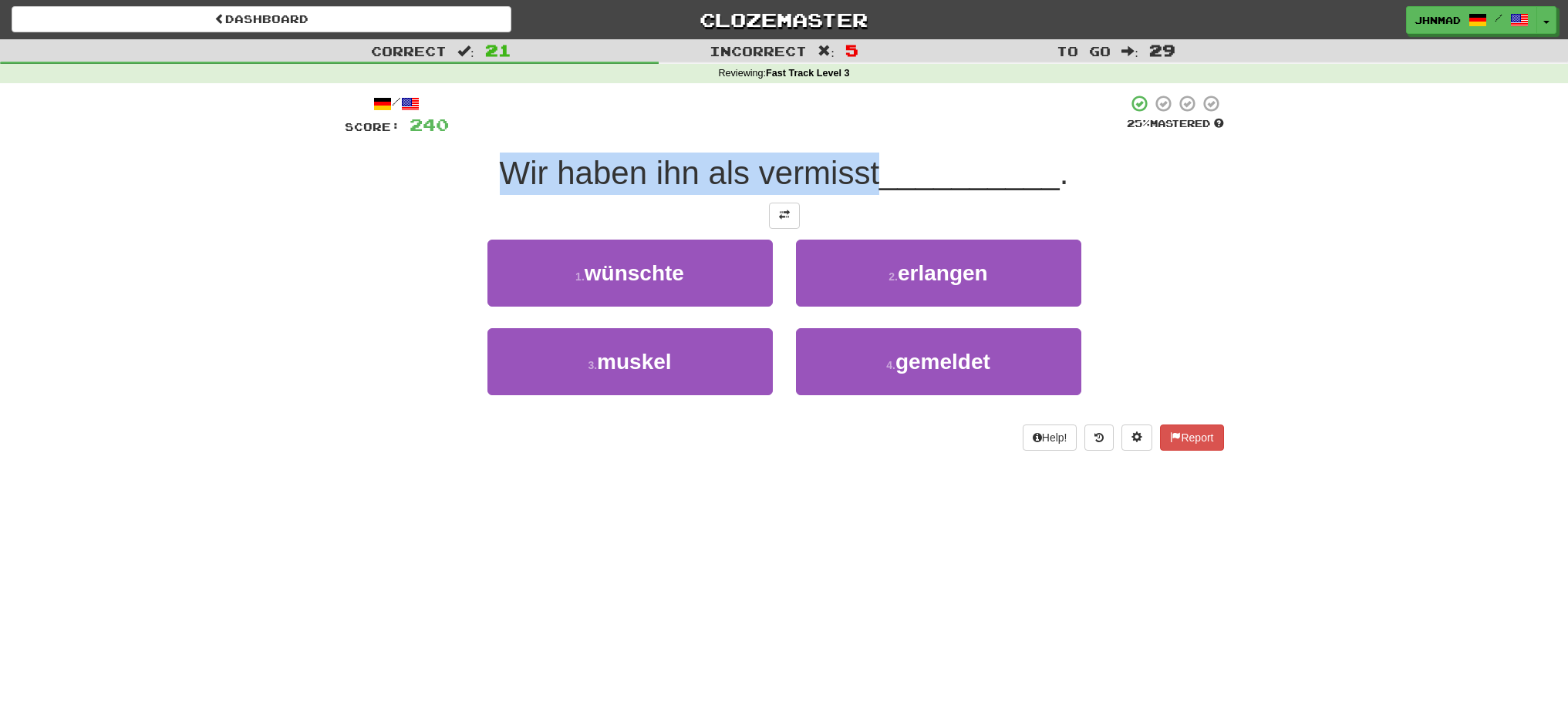
drag, startPoint x: 471, startPoint y: 167, endPoint x: 873, endPoint y: 171, distance: 402.0
click at [873, 171] on div "Wir haben ihn als vermisst __________ ." at bounding box center [784, 173] width 879 height 43
click at [863, 133] on div at bounding box center [863, 133] width 0 height 0
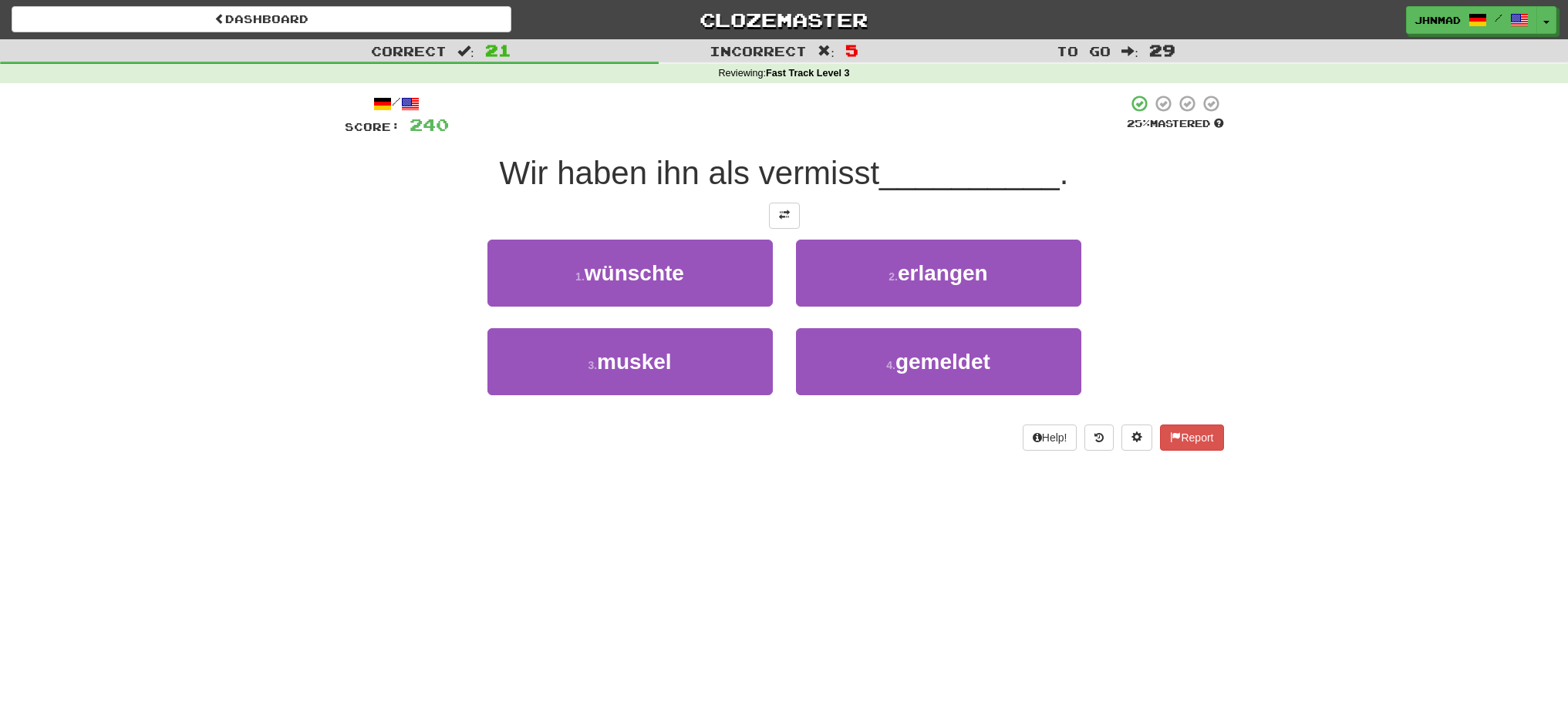
click at [338, 454] on div "/ Score: 240 25 % Mastered Wir haben ihn als vermisst __________ . 1 . wünschte…" at bounding box center [784, 277] width 902 height 389
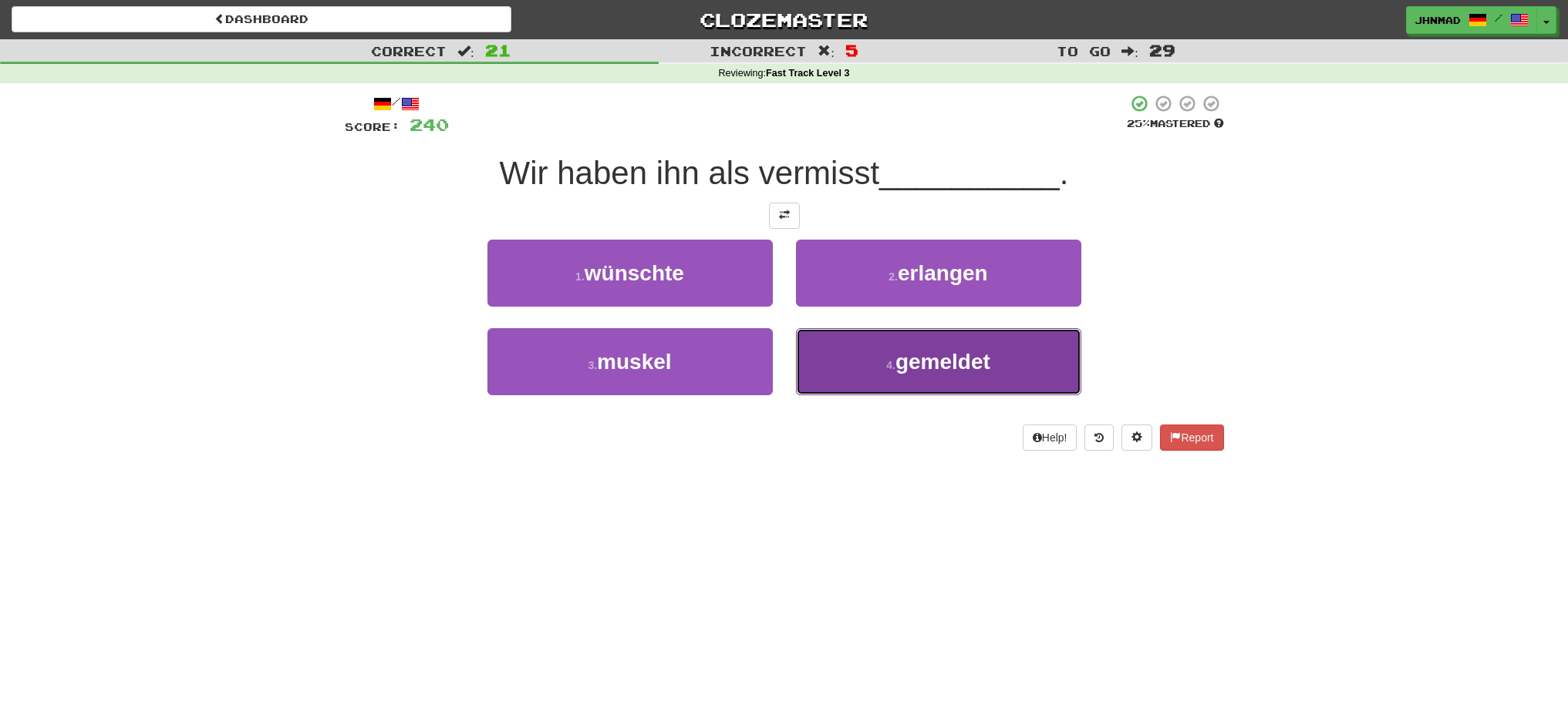
click at [912, 350] on span "gemeldet" at bounding box center [942, 362] width 95 height 24
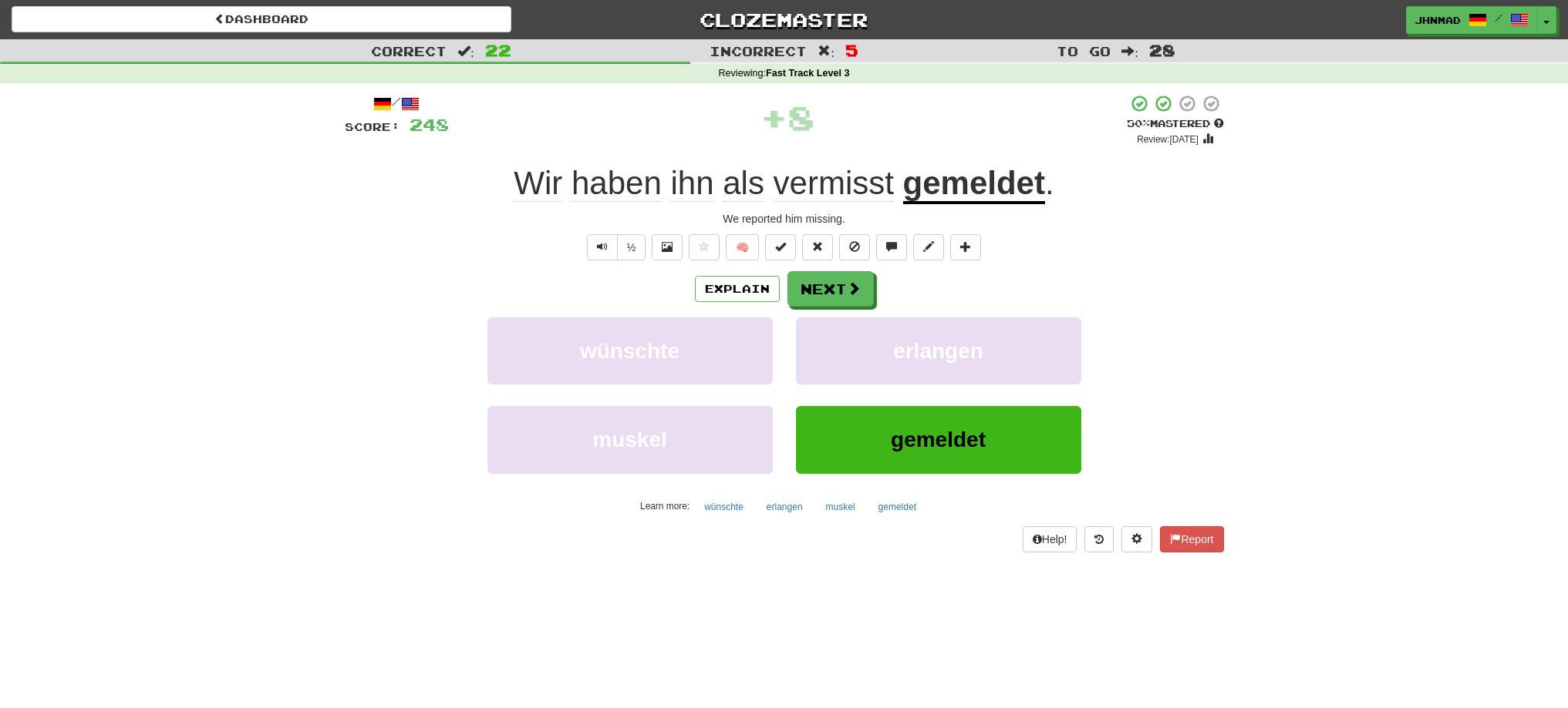
click at [995, 190] on u "gemeldet" at bounding box center [974, 184] width 141 height 39
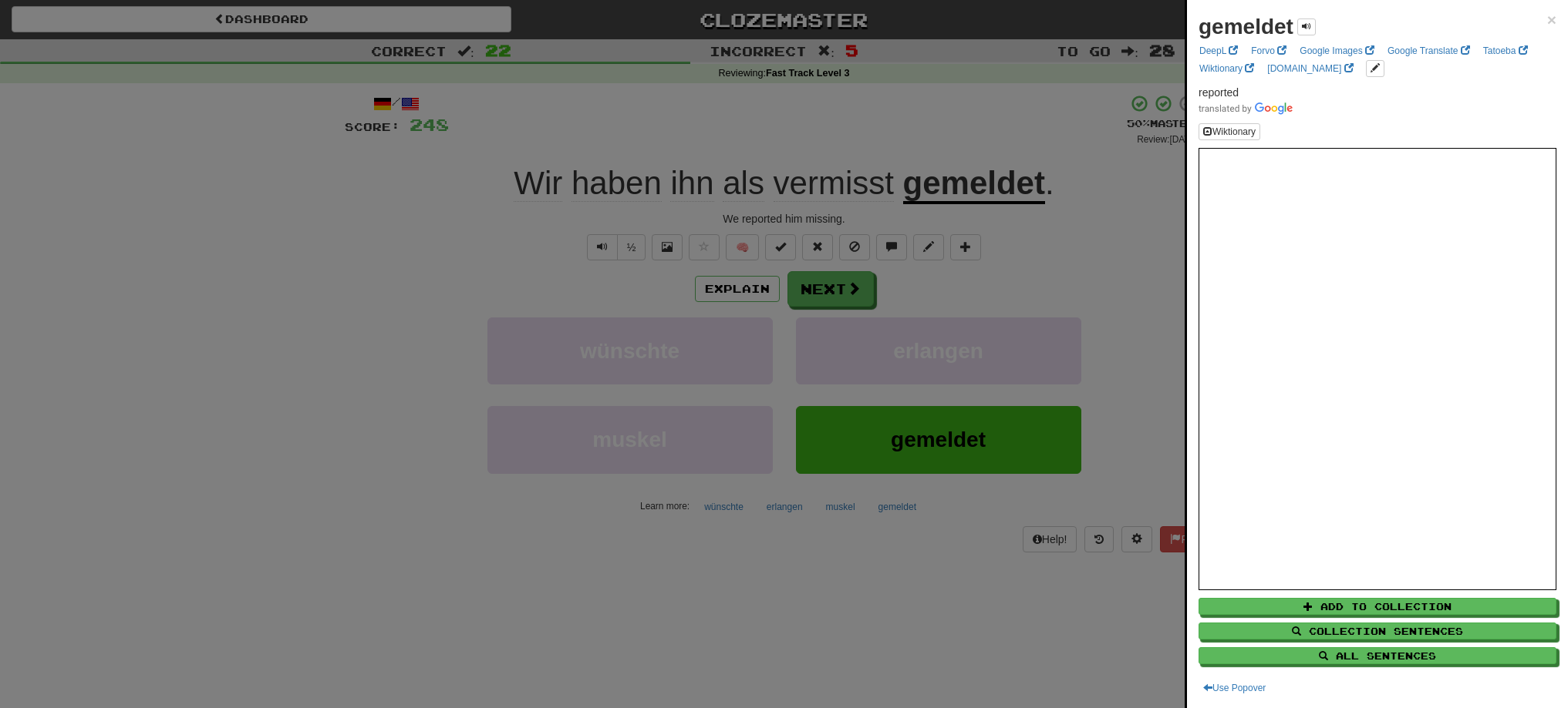
click at [827, 295] on div at bounding box center [784, 354] width 1568 height 708
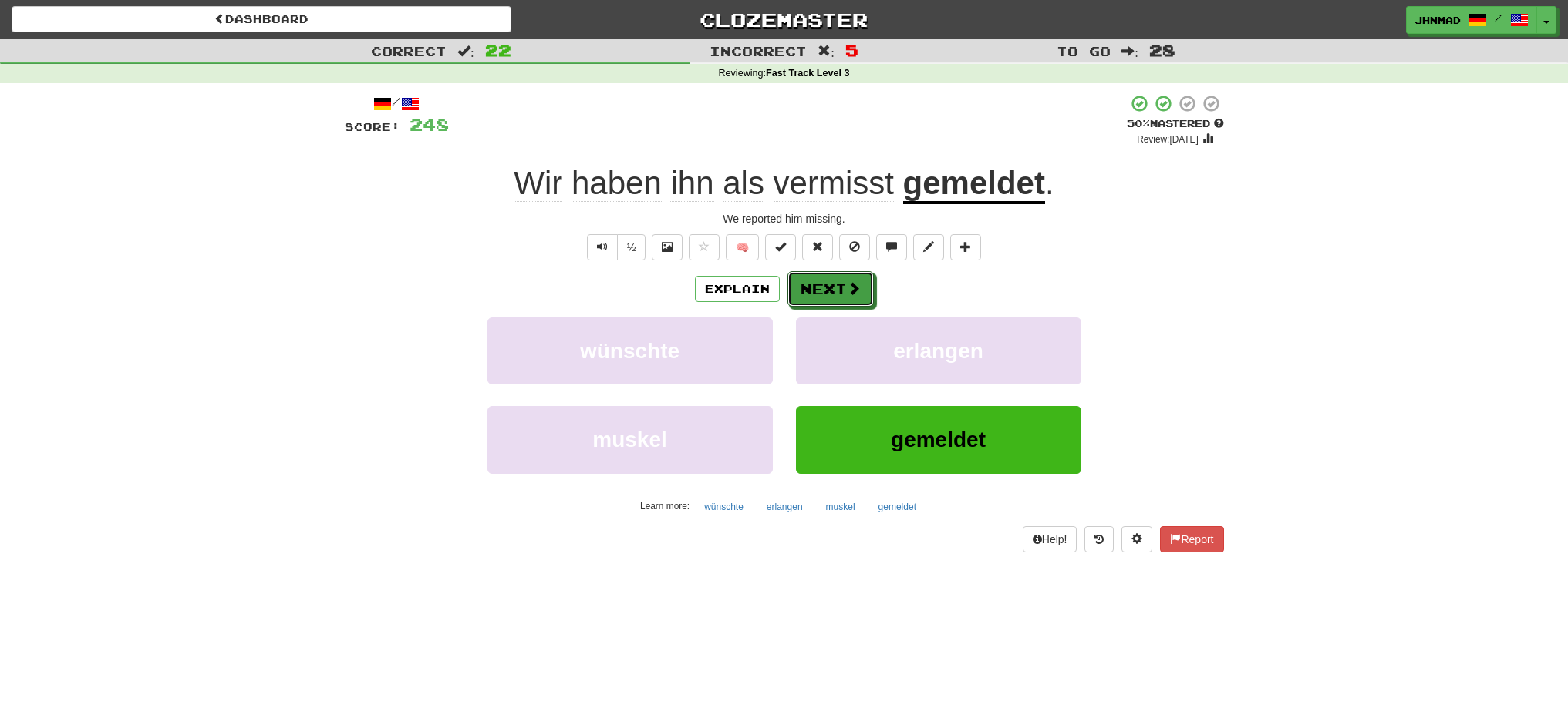
click at [827, 295] on button "Next" at bounding box center [830, 289] width 86 height 35
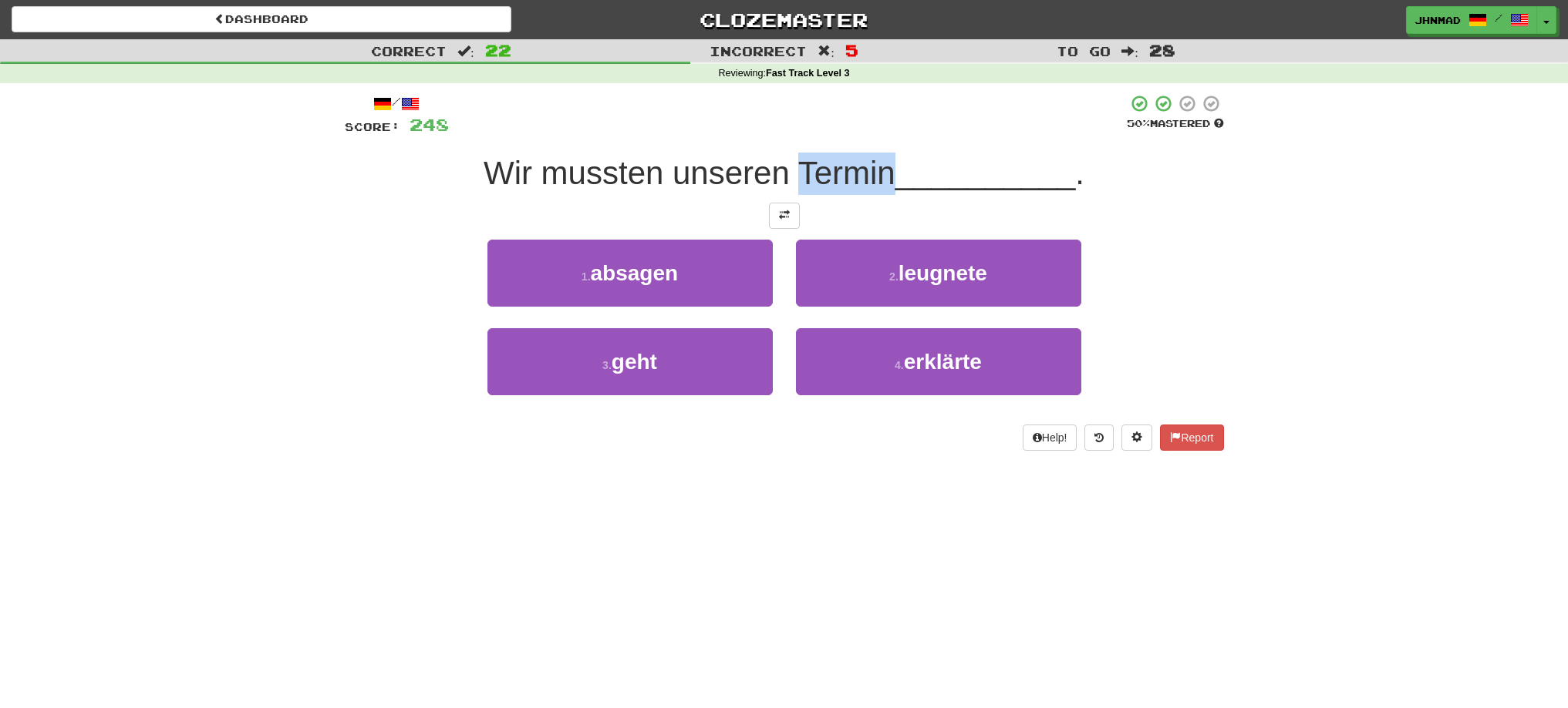
drag, startPoint x: 798, startPoint y: 172, endPoint x: 887, endPoint y: 170, distance: 89.0
click at [887, 170] on span "Wir mussten unseren Termin" at bounding box center [690, 172] width 412 height 36
click at [877, 133] on div at bounding box center [877, 133] width 0 height 0
click at [465, 220] on div at bounding box center [784, 215] width 879 height 26
click at [779, 217] on span at bounding box center [784, 215] width 11 height 11
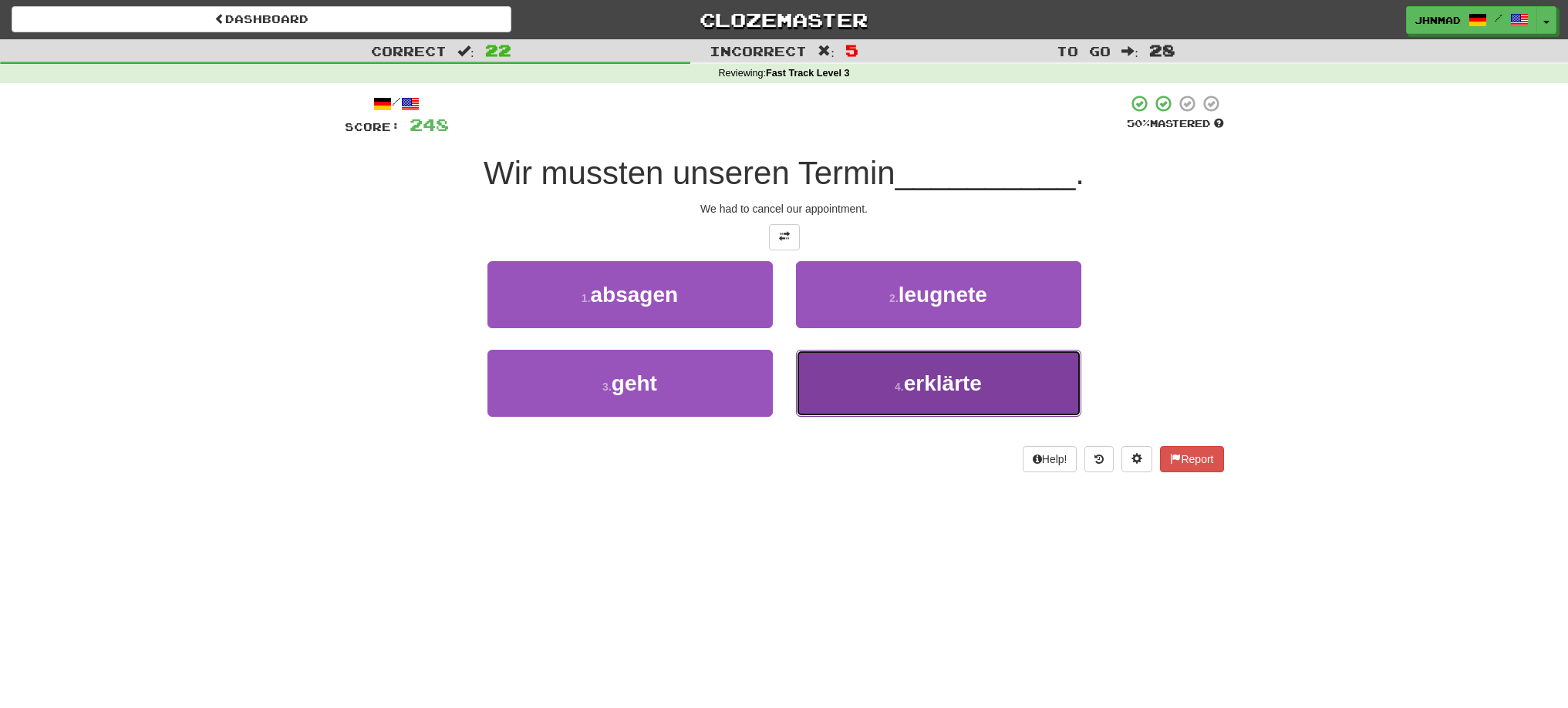
click at [945, 387] on span "erklärte" at bounding box center [943, 383] width 78 height 24
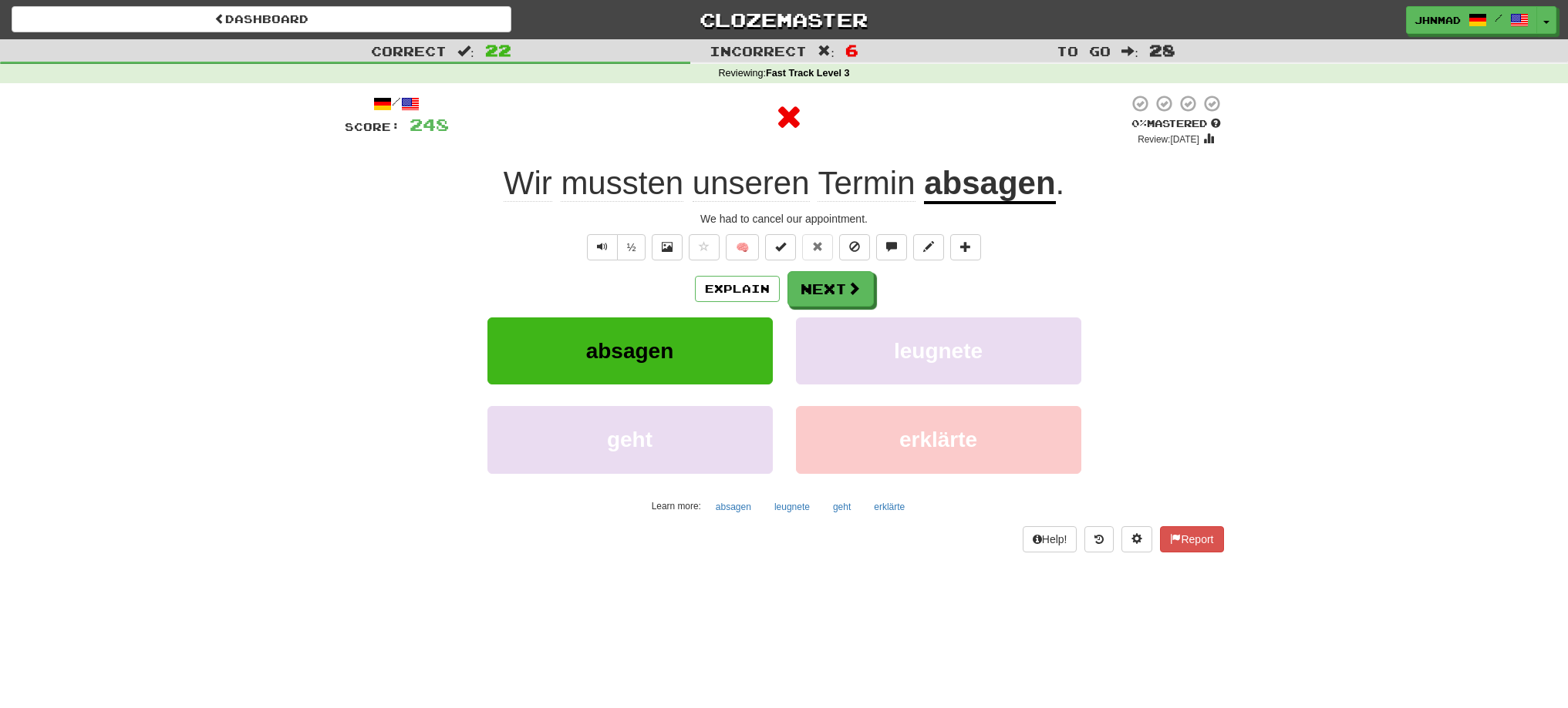
click at [958, 192] on u "absagen" at bounding box center [989, 184] width 131 height 39
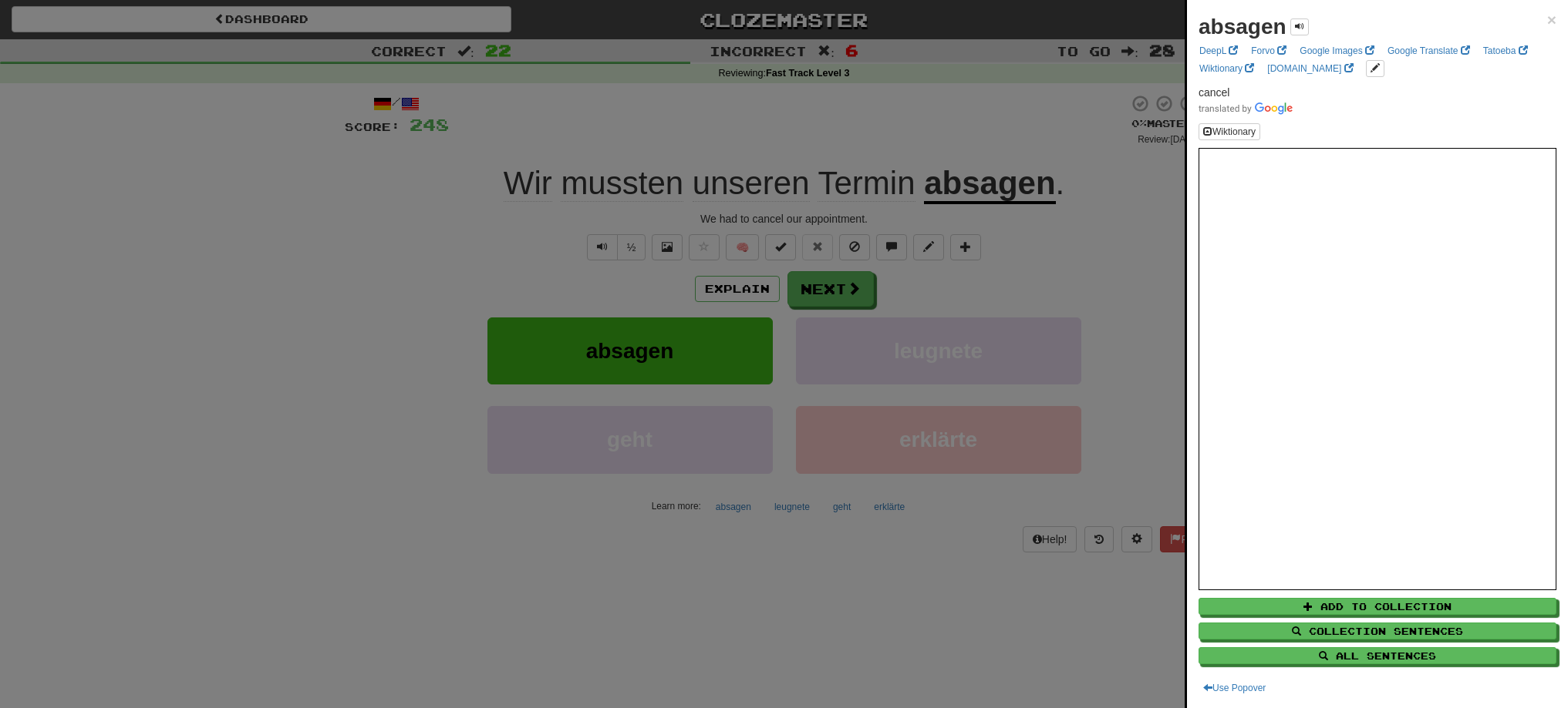
click at [951, 129] on div at bounding box center [784, 354] width 1568 height 708
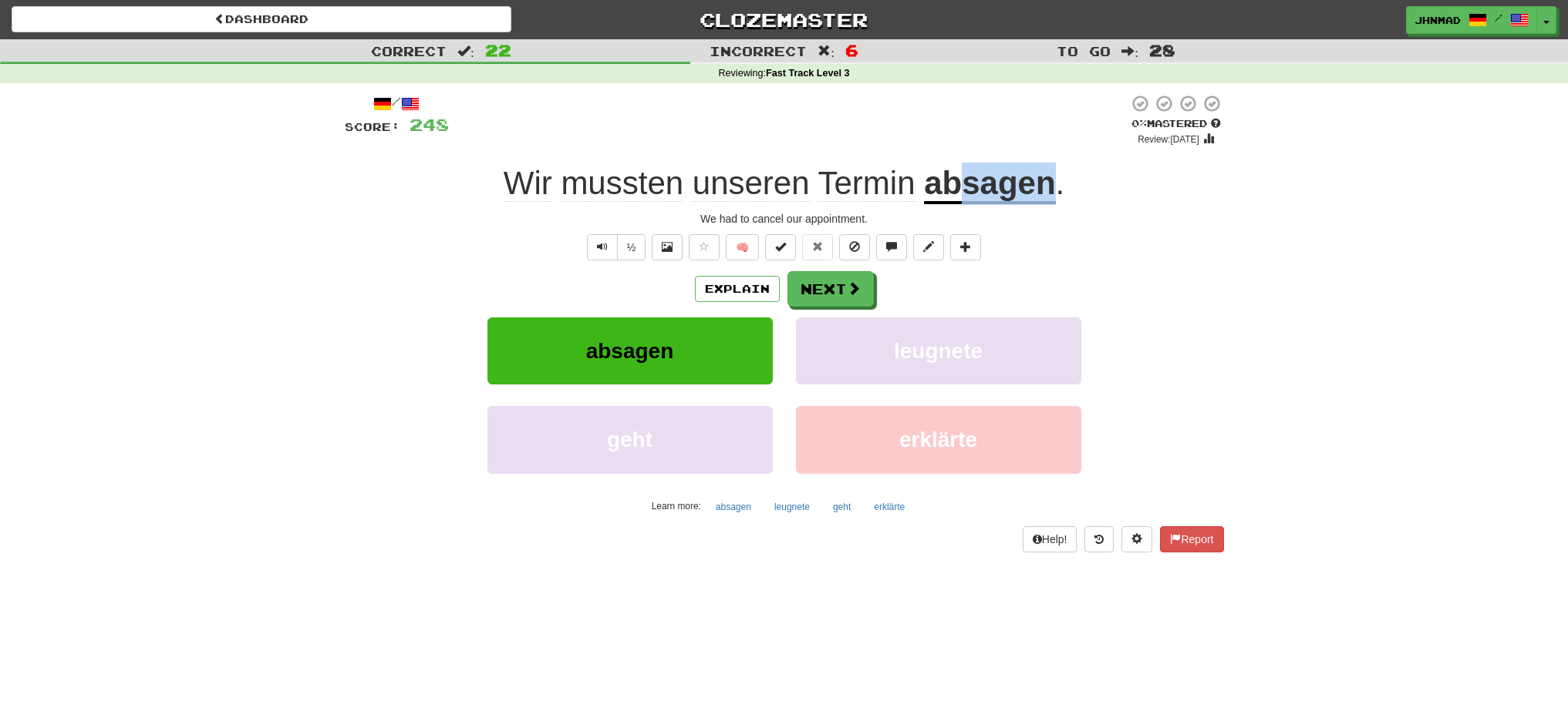
drag, startPoint x: 959, startPoint y: 187, endPoint x: 1057, endPoint y: 187, distance: 98.0
click at [1057, 187] on div "Wir mussten unseren Termin absagen ." at bounding box center [784, 183] width 879 height 43
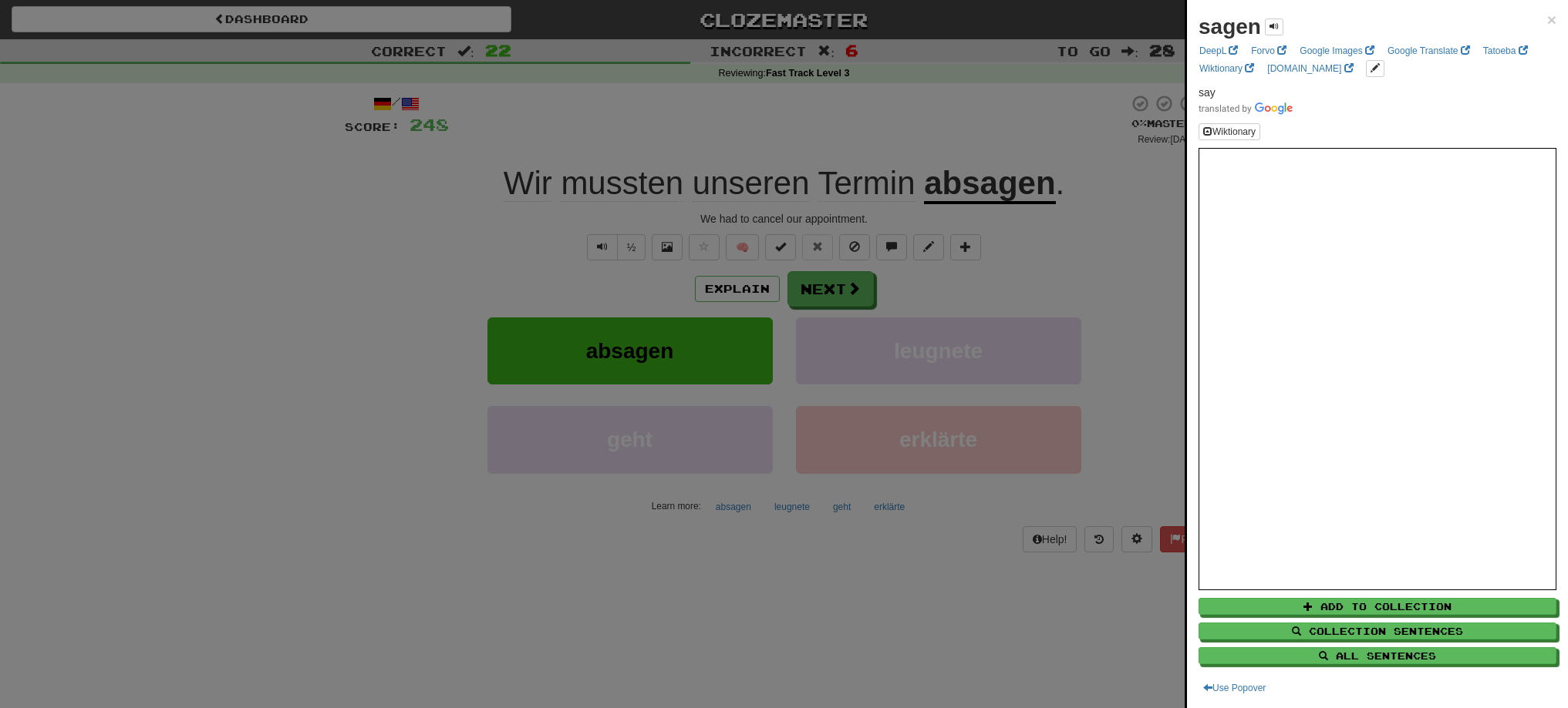
click at [1033, 130] on div at bounding box center [784, 354] width 1568 height 708
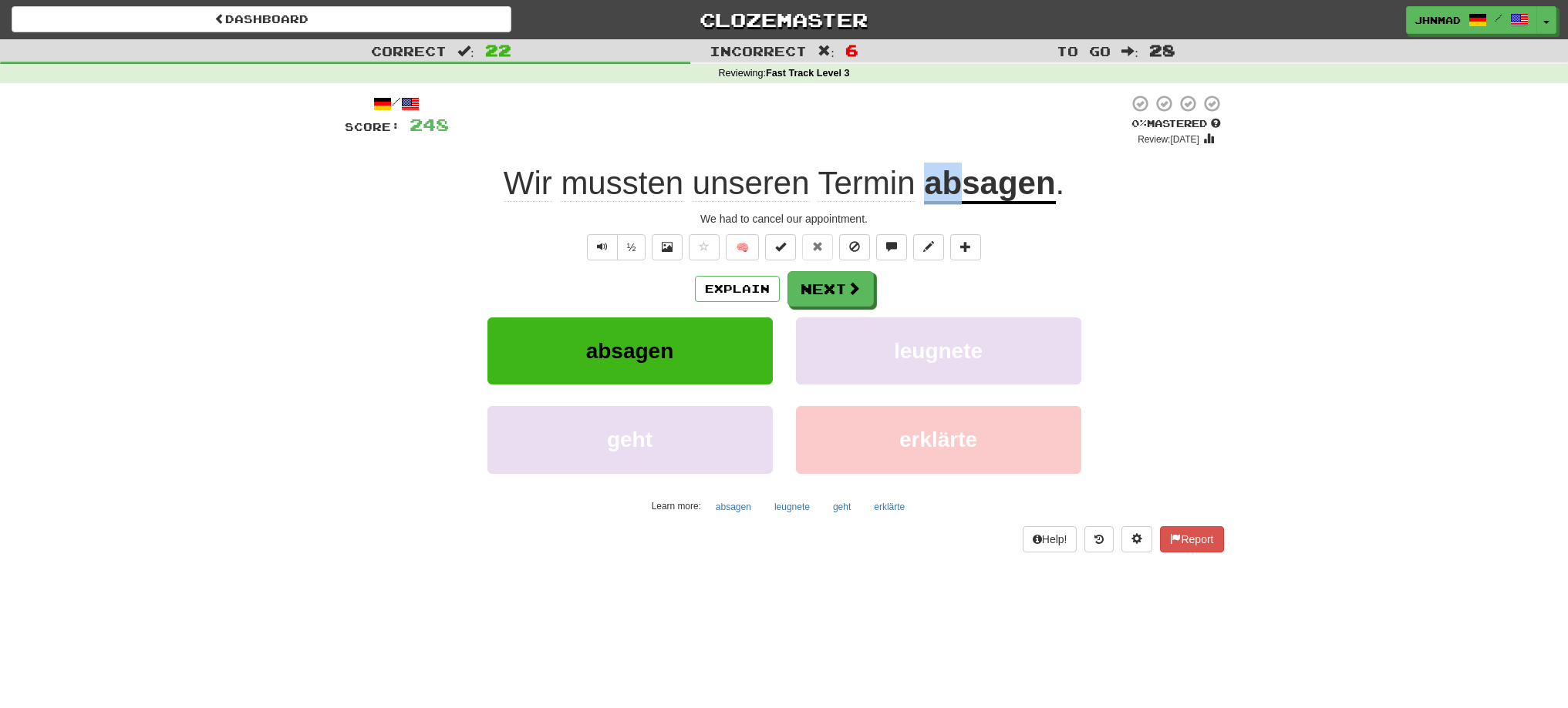
drag, startPoint x: 925, startPoint y: 176, endPoint x: 955, endPoint y: 177, distance: 30.0
click at [955, 177] on u "absagen" at bounding box center [989, 184] width 131 height 39
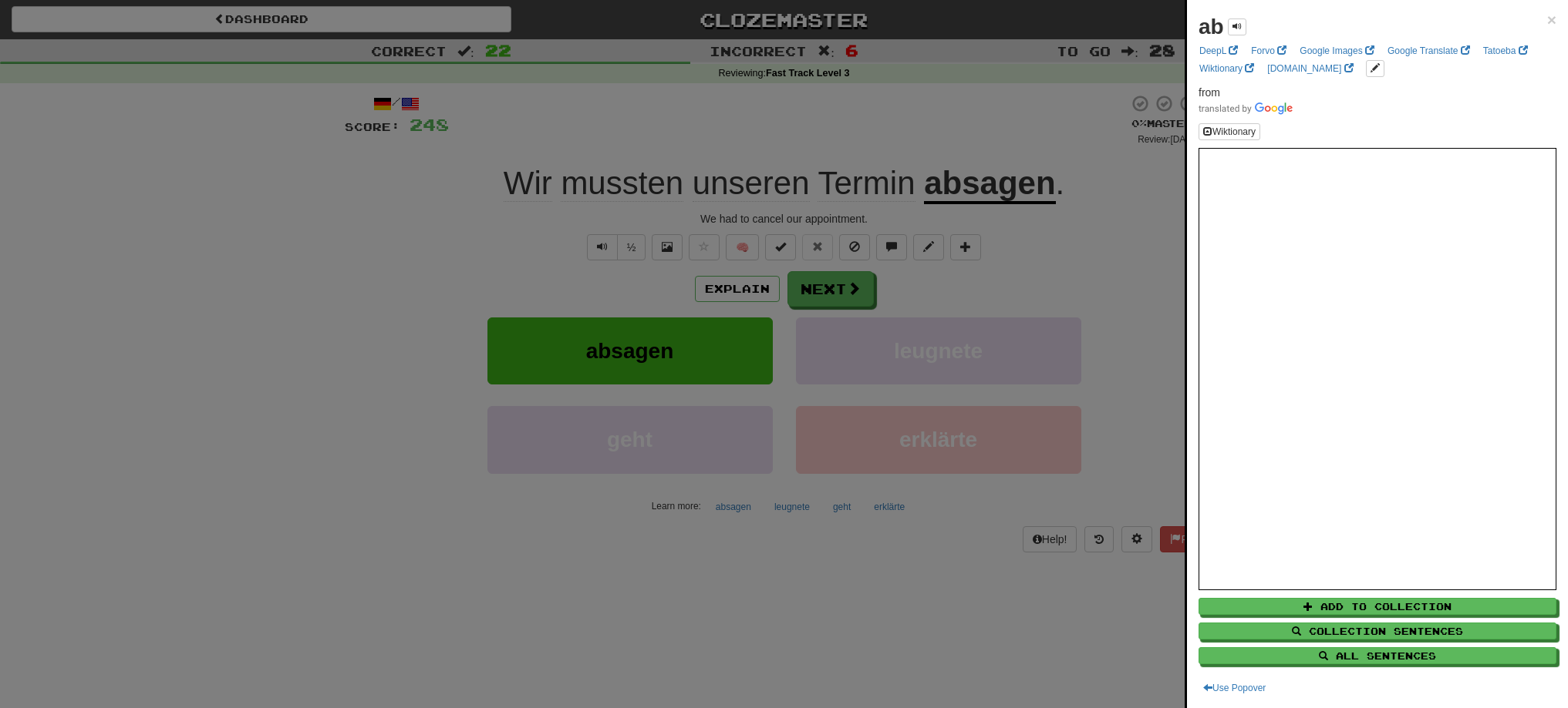
click at [997, 124] on div at bounding box center [784, 354] width 1568 height 708
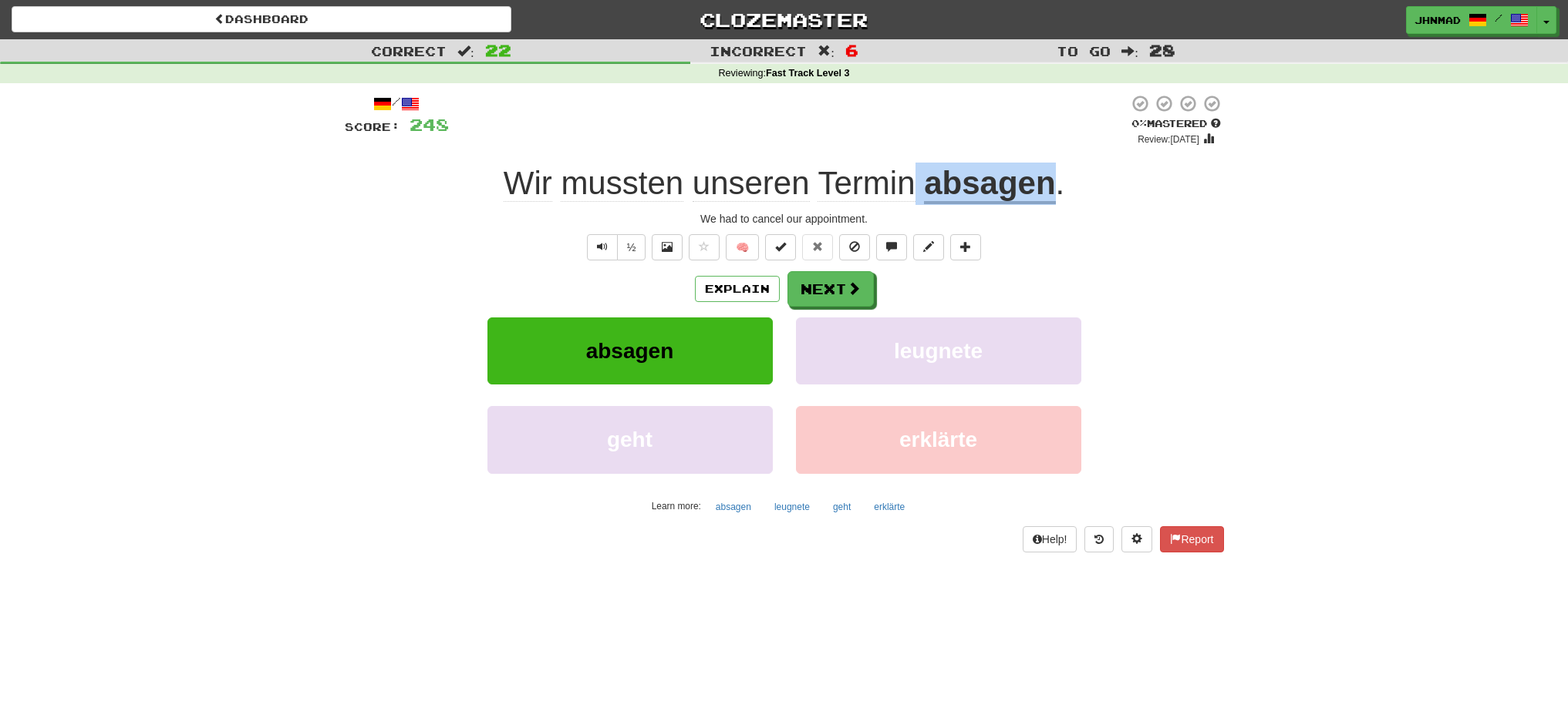
drag, startPoint x: 918, startPoint y: 180, endPoint x: 1051, endPoint y: 174, distance: 133.1
click at [1051, 174] on div "Wir mussten unseren Termin absagen ." at bounding box center [784, 183] width 879 height 43
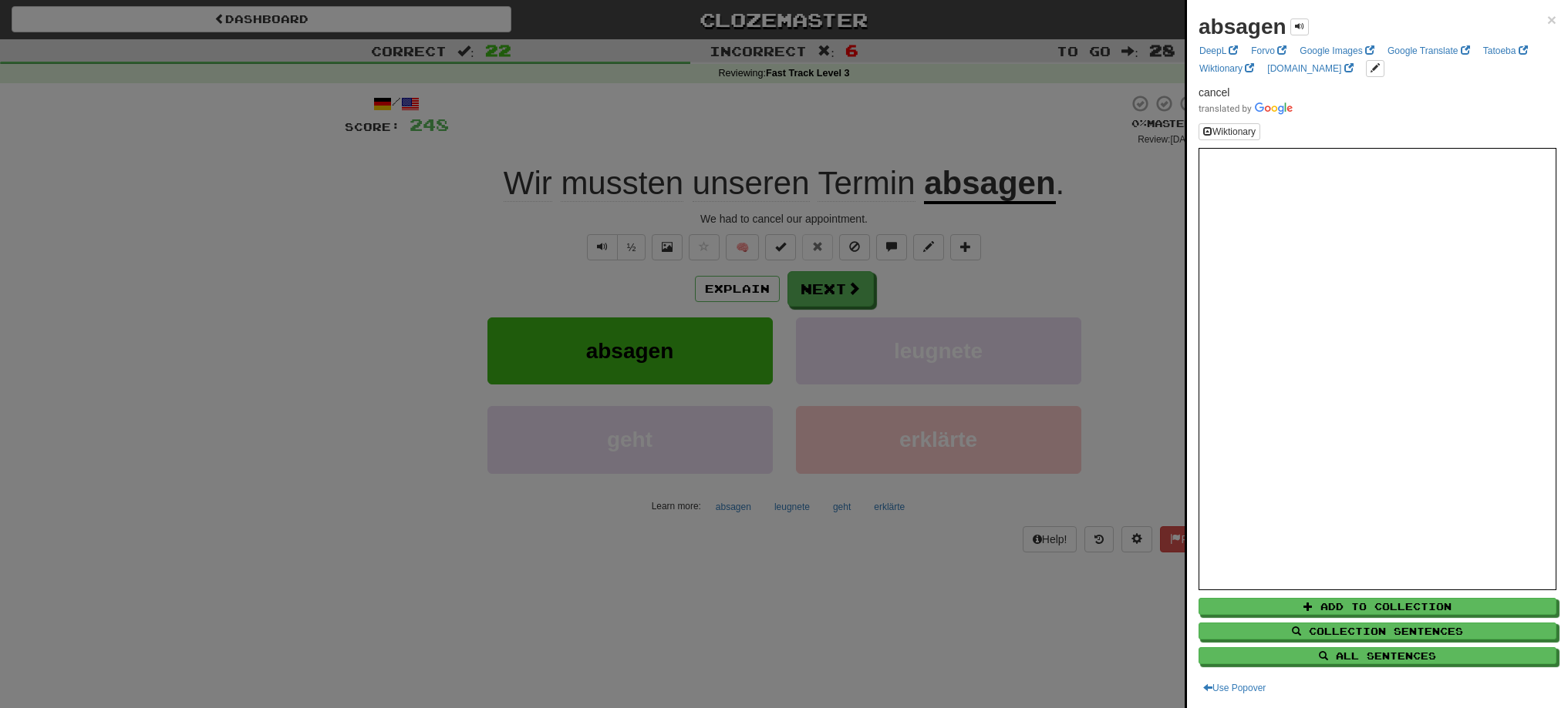
click at [843, 295] on div at bounding box center [784, 354] width 1568 height 708
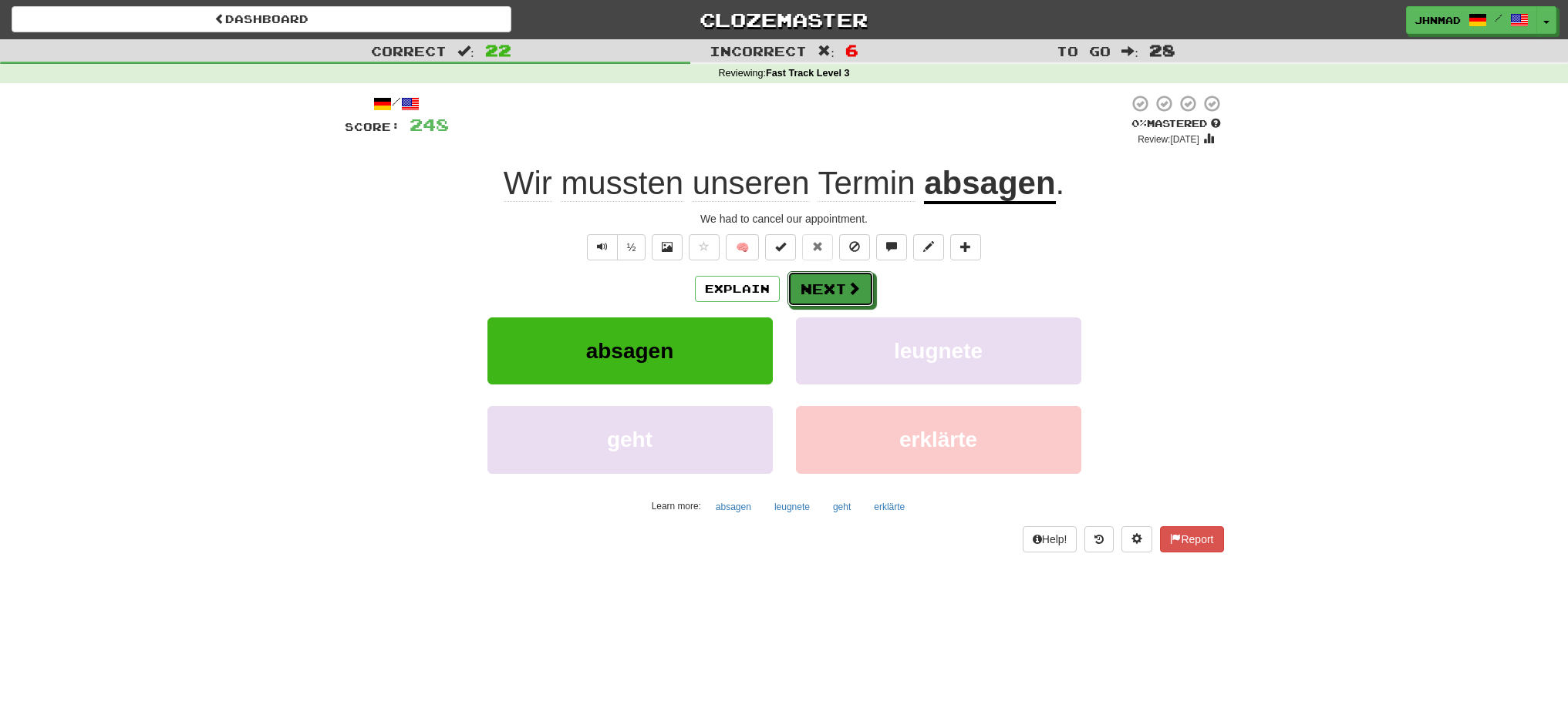
click at [843, 295] on button "Next" at bounding box center [830, 289] width 86 height 35
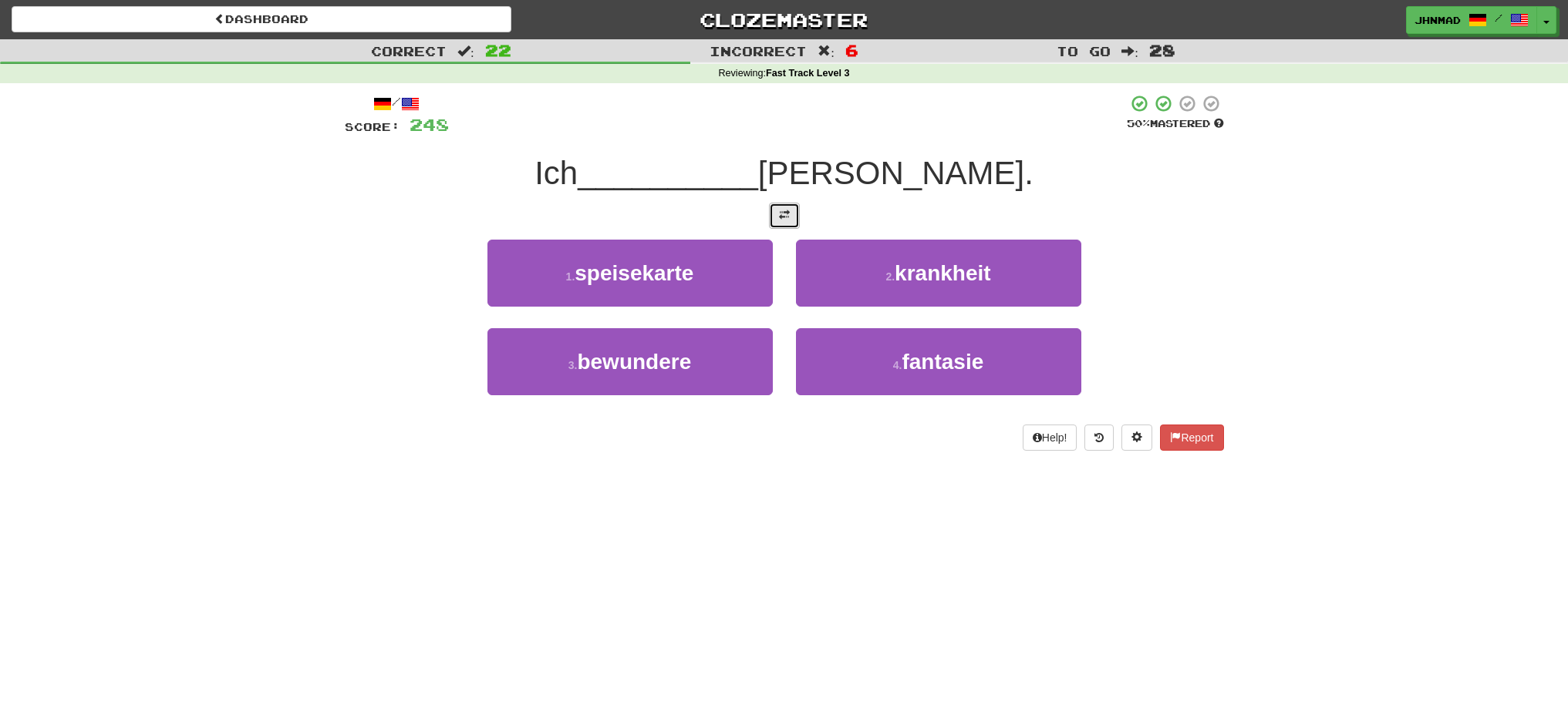
click at [781, 221] on button at bounding box center [784, 215] width 31 height 26
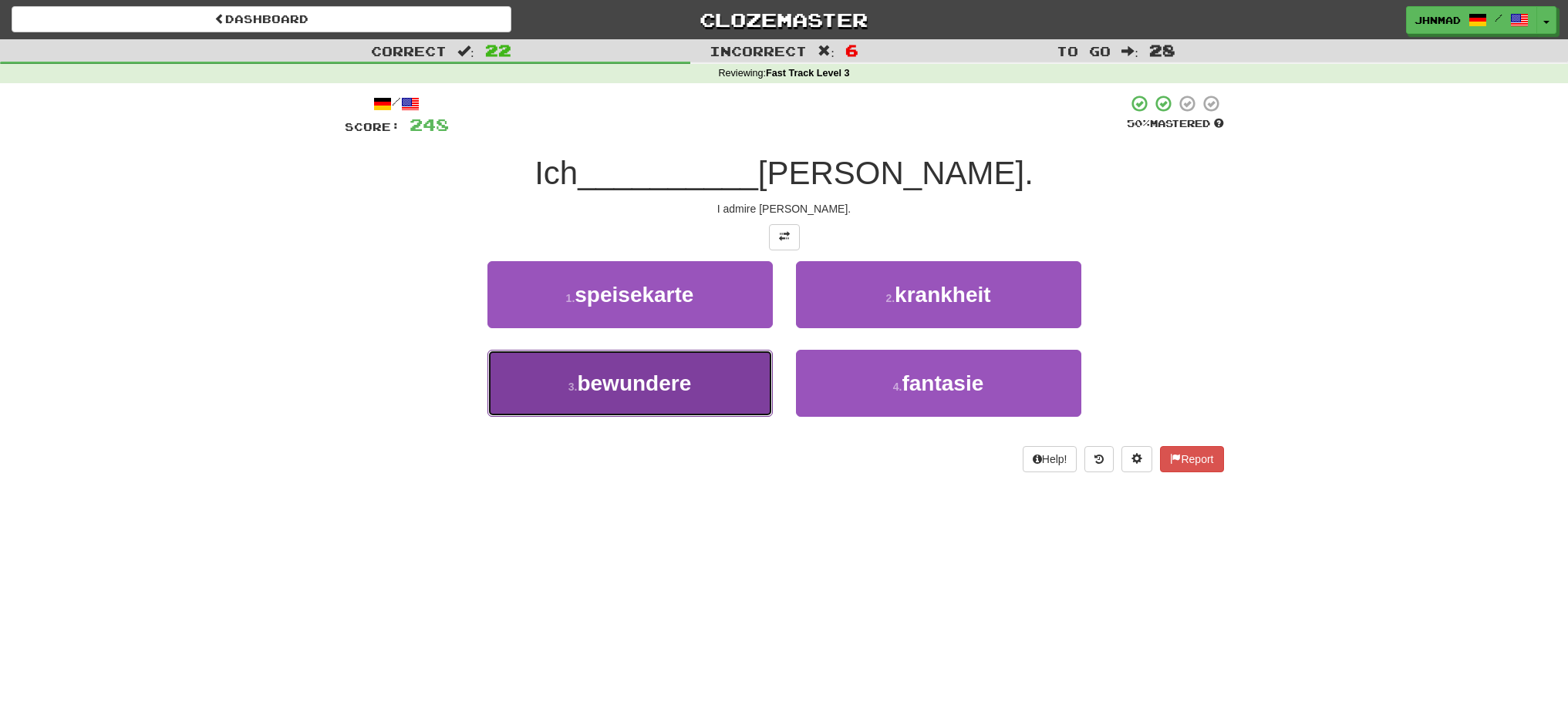
click at [676, 389] on span "bewundere" at bounding box center [634, 383] width 114 height 24
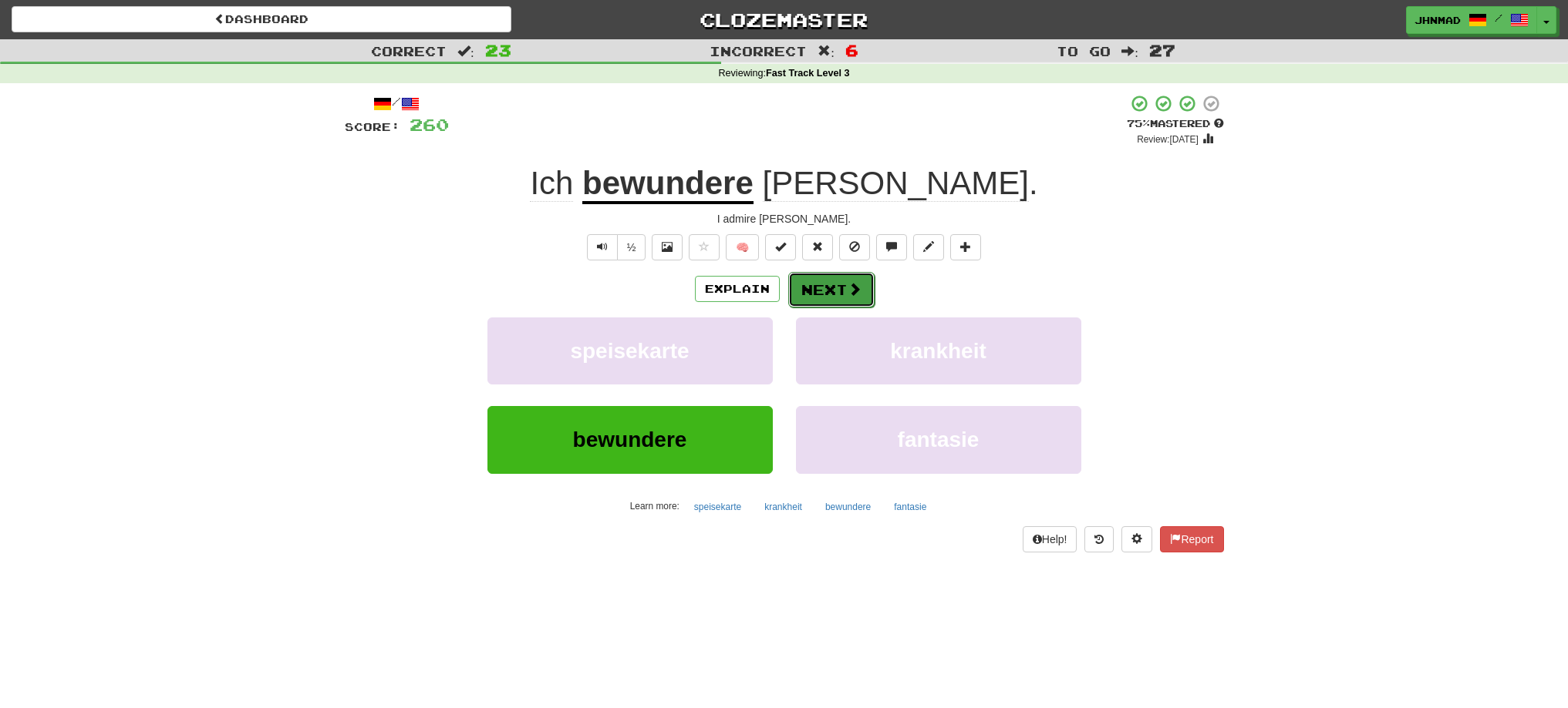
click at [826, 289] on button "Next" at bounding box center [830, 290] width 86 height 35
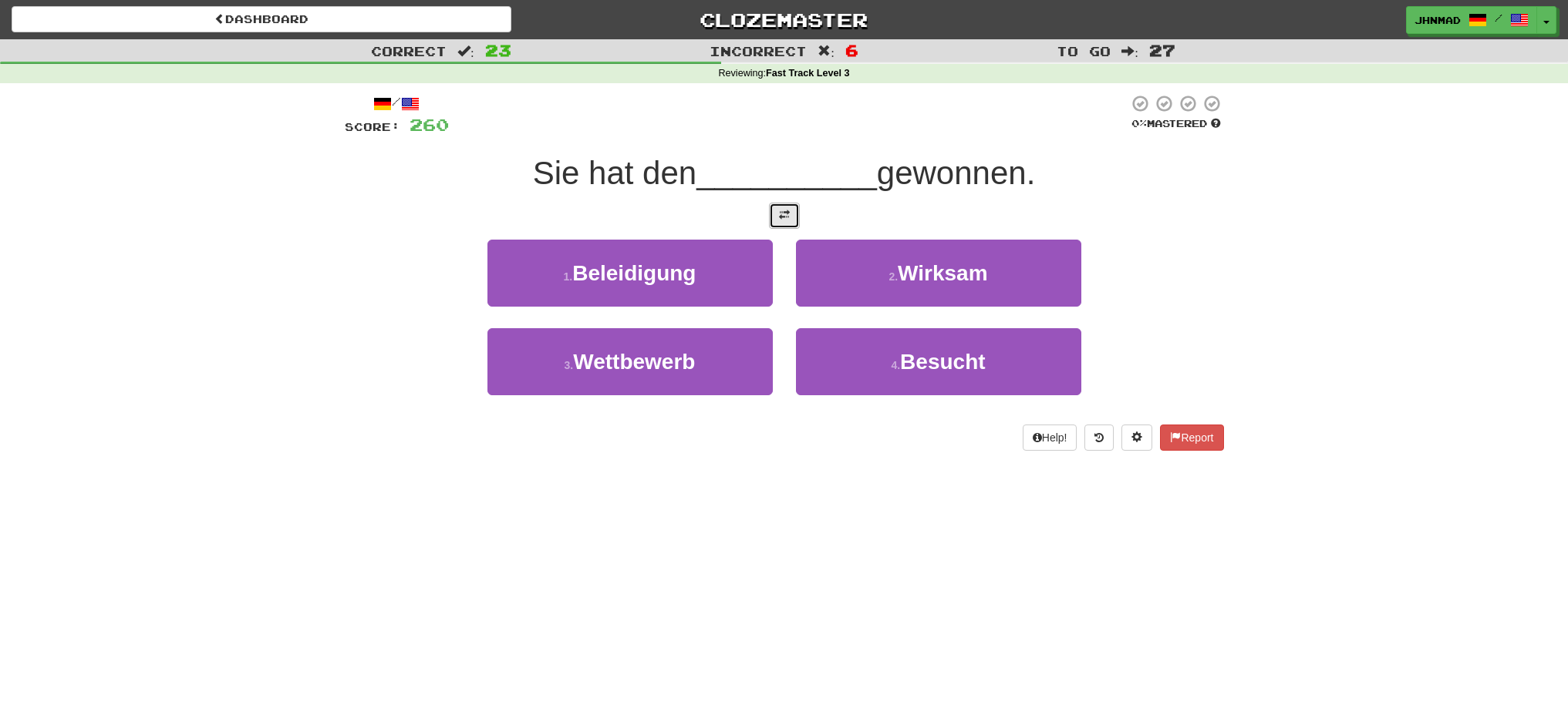
click at [774, 223] on button at bounding box center [784, 215] width 31 height 26
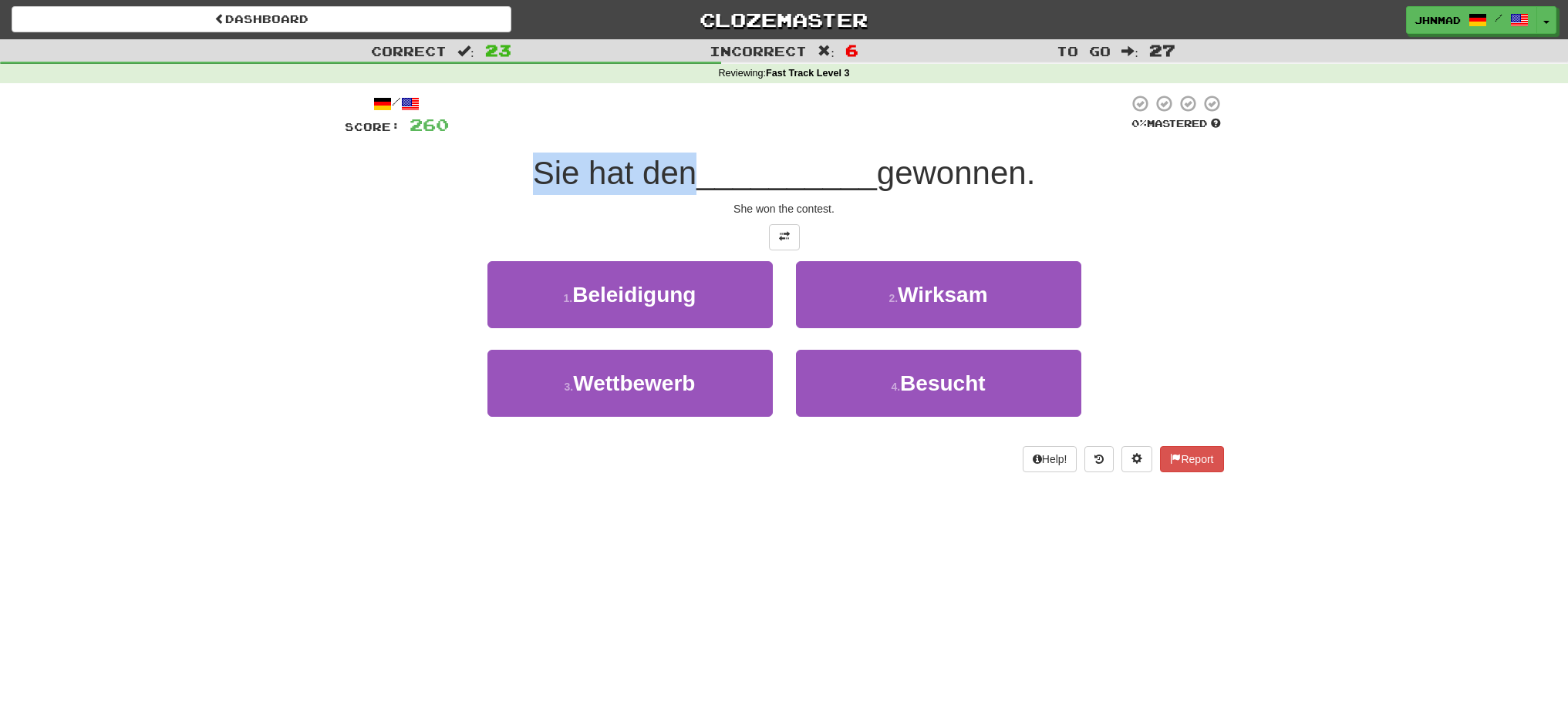
drag, startPoint x: 527, startPoint y: 178, endPoint x: 682, endPoint y: 166, distance: 155.5
click at [682, 166] on span "Sie hat den" at bounding box center [614, 172] width 164 height 36
click at [672, 133] on div at bounding box center [672, 133] width 0 height 0
click at [538, 104] on div at bounding box center [788, 115] width 679 height 43
drag, startPoint x: 888, startPoint y: 181, endPoint x: 1072, endPoint y: 169, distance: 184.4
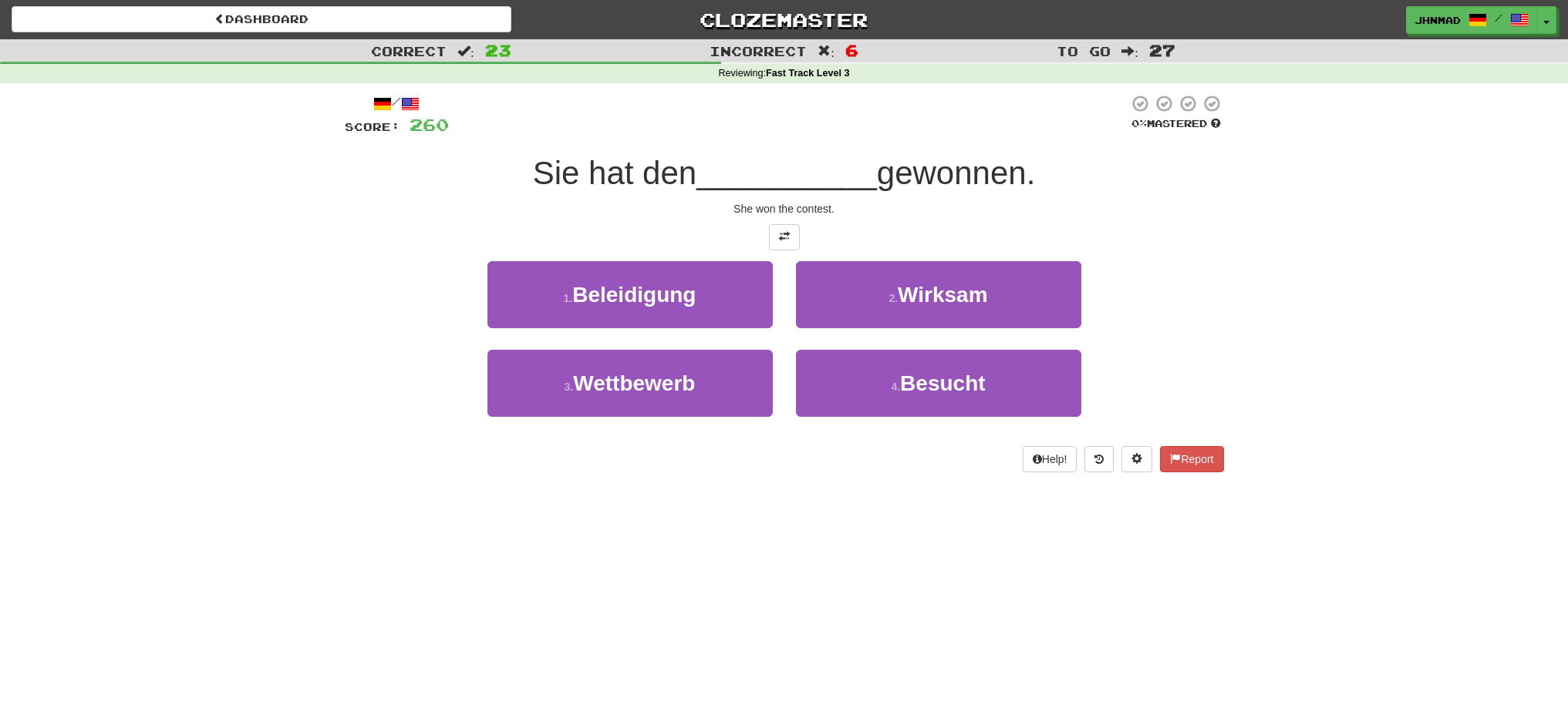
click at [1072, 169] on div "Sie hat den __________ gewonnen." at bounding box center [784, 173] width 879 height 43
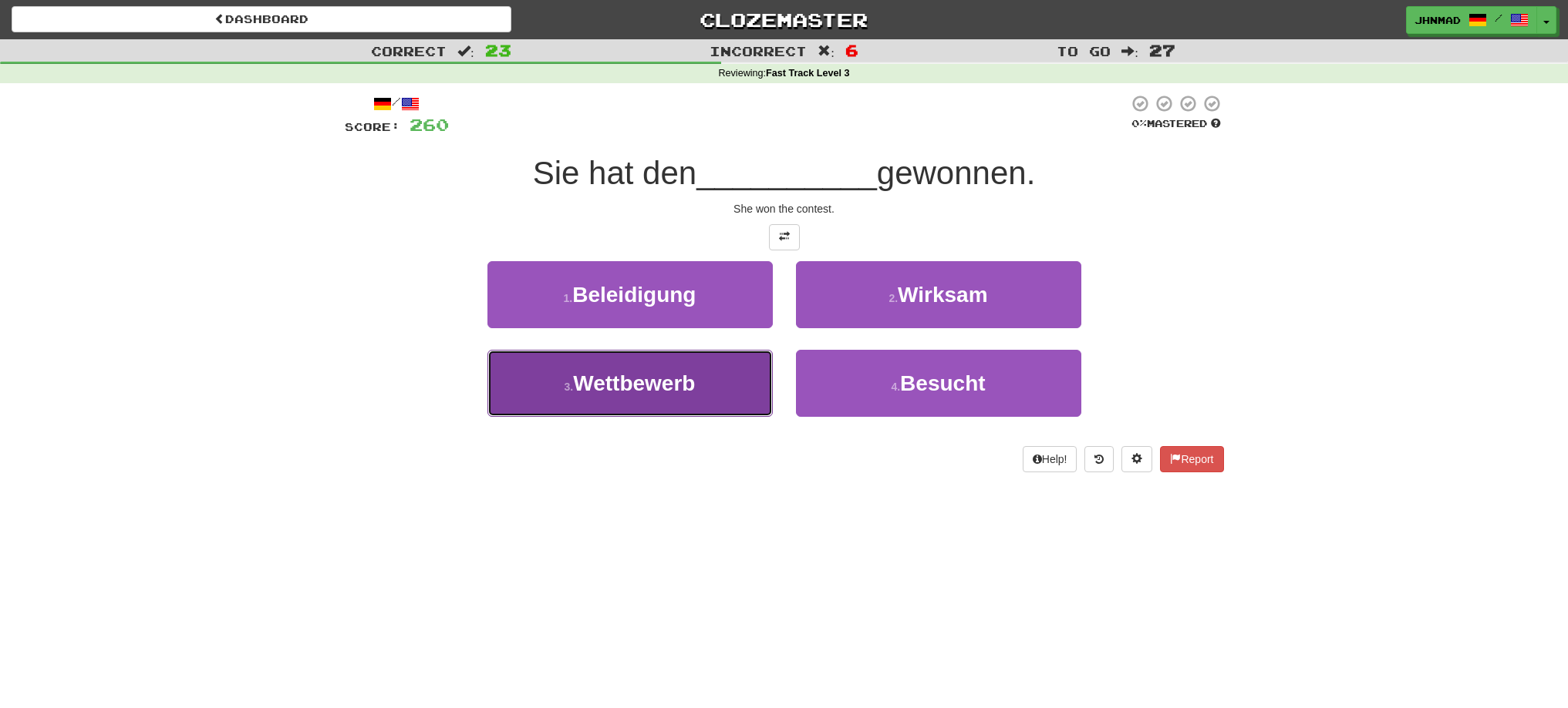
click at [620, 398] on button "3 . Wettbewerb" at bounding box center [630, 383] width 285 height 67
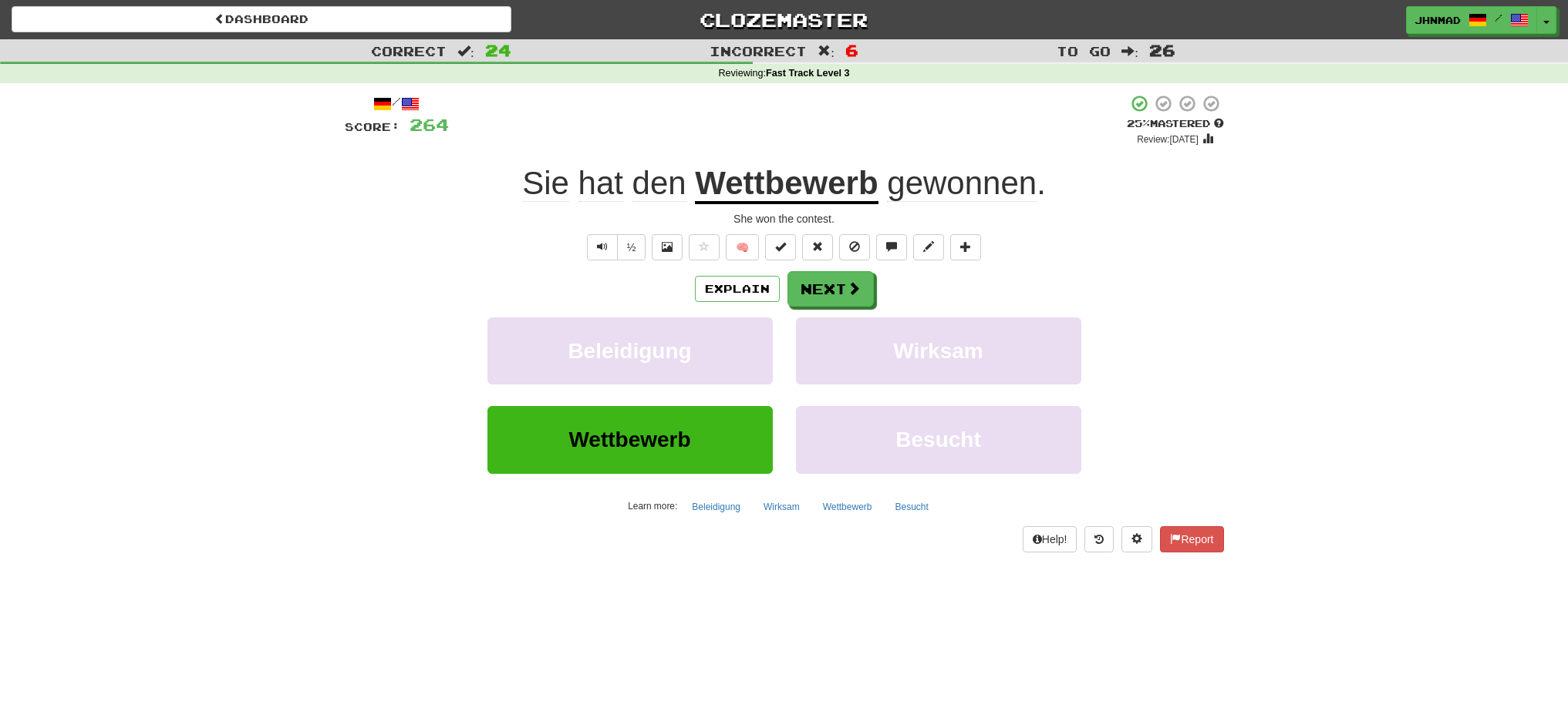
click at [779, 190] on u "Wettbewerb" at bounding box center [786, 184] width 183 height 39
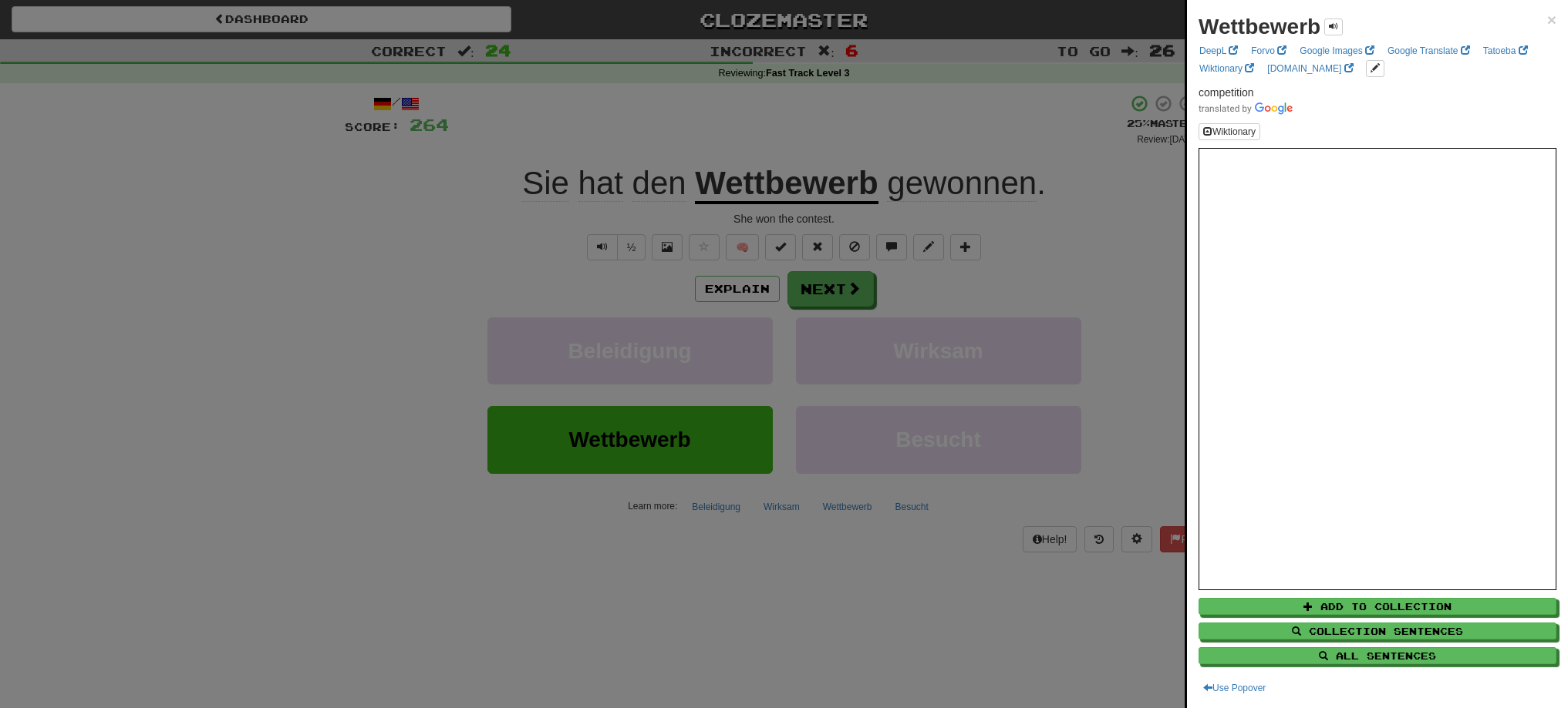
click at [845, 304] on div at bounding box center [784, 354] width 1568 height 708
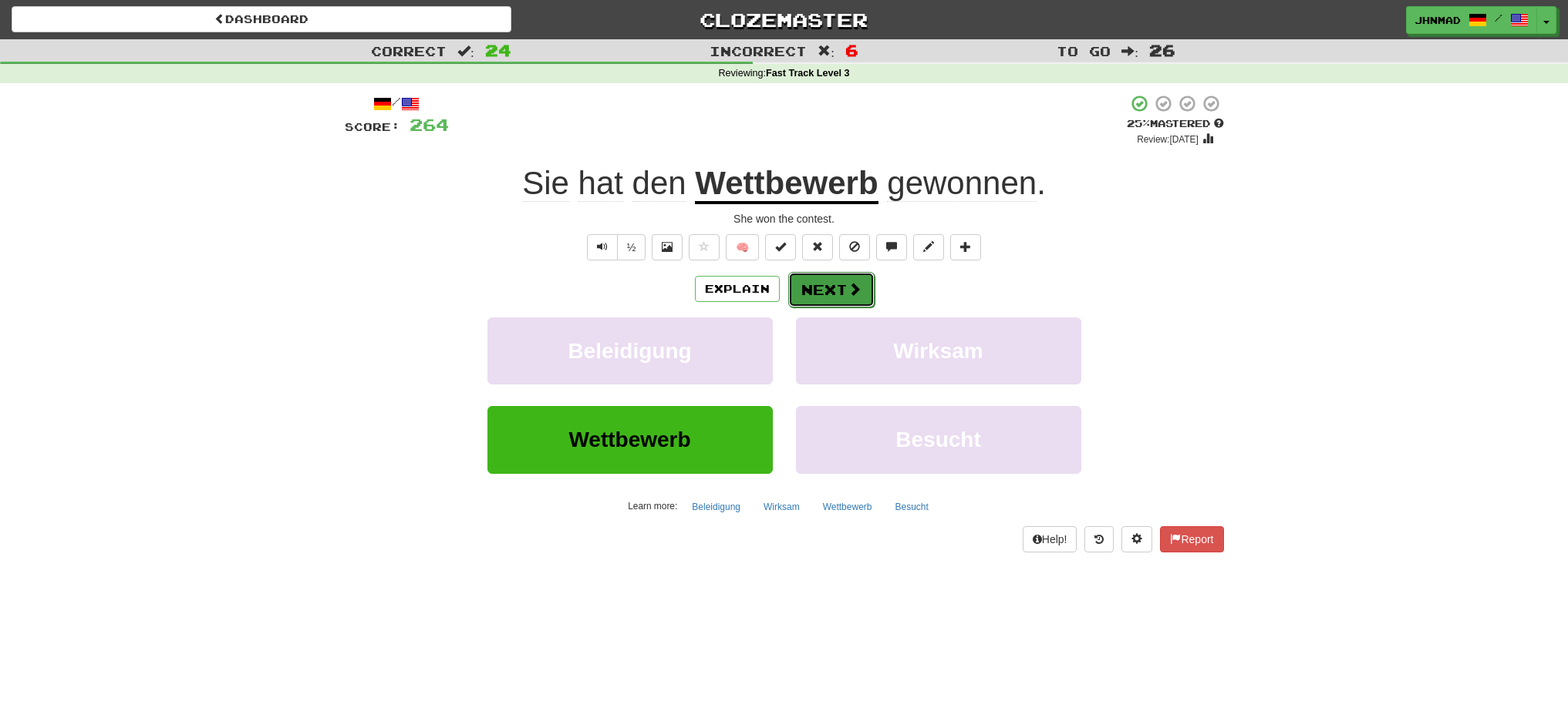
click at [825, 288] on button "Next" at bounding box center [830, 290] width 86 height 35
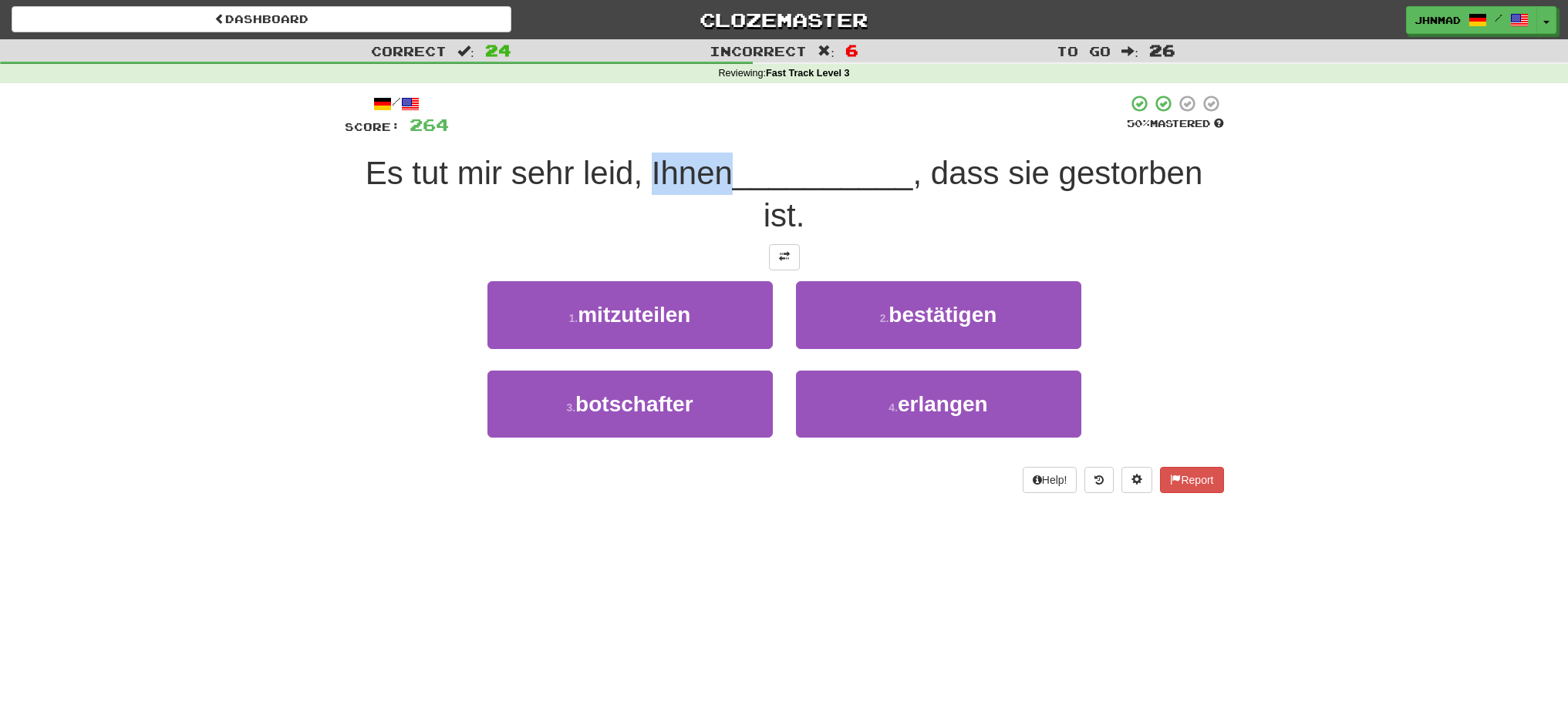
drag, startPoint x: 644, startPoint y: 169, endPoint x: 724, endPoint y: 163, distance: 80.2
click at [724, 163] on span "Es tut mir sehr leid, Ihnen" at bounding box center [549, 172] width 367 height 36
click at [714, 133] on div at bounding box center [714, 133] width 0 height 0
click at [569, 93] on div "/ Score: 264 50 % Mastered Es tut mir sehr leid, Ihnen __________ , dass sie ge…" at bounding box center [784, 298] width 879 height 431
click at [786, 266] on button at bounding box center [784, 257] width 31 height 26
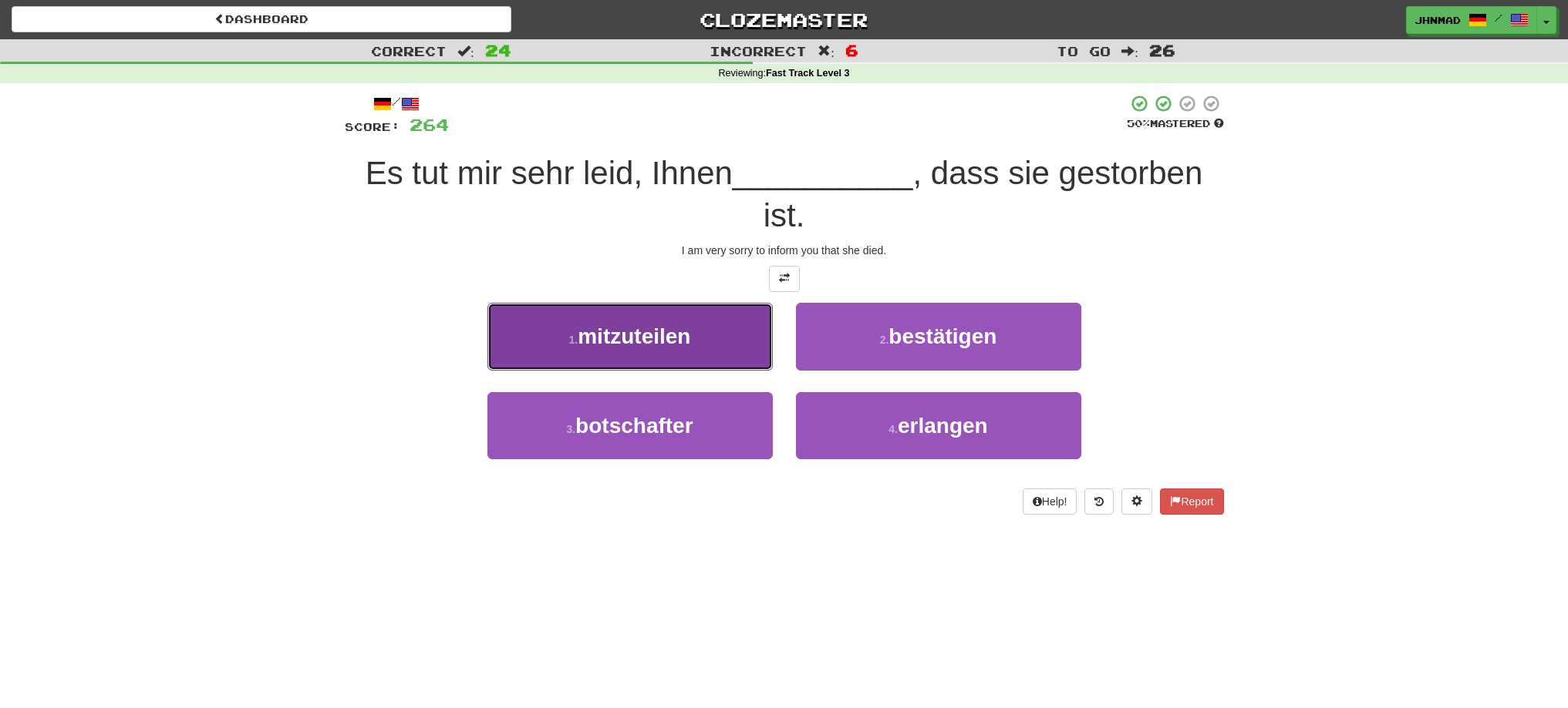
click at [594, 342] on span "mitzuteilen" at bounding box center [634, 336] width 112 height 24
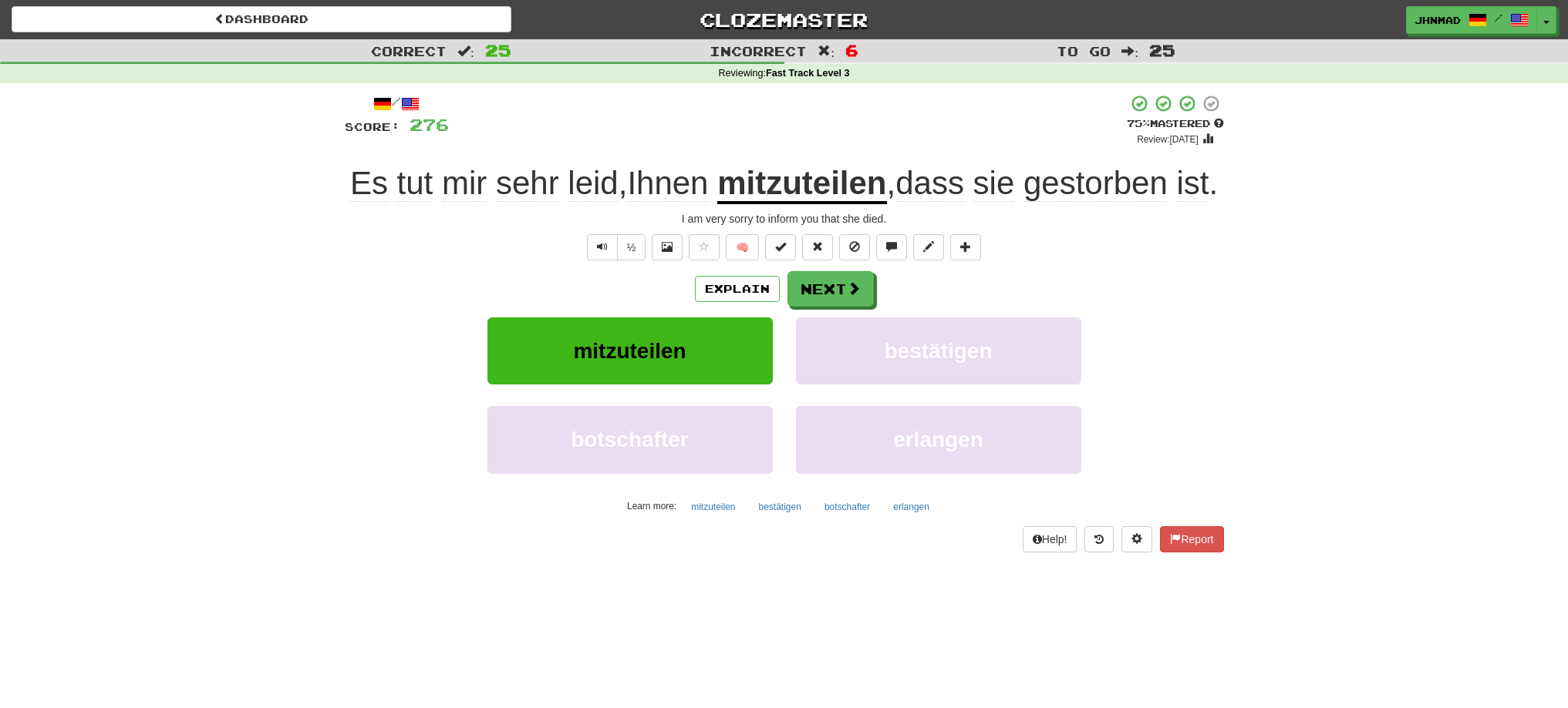
click at [836, 184] on u "mitzuteilen" at bounding box center [802, 184] width 169 height 39
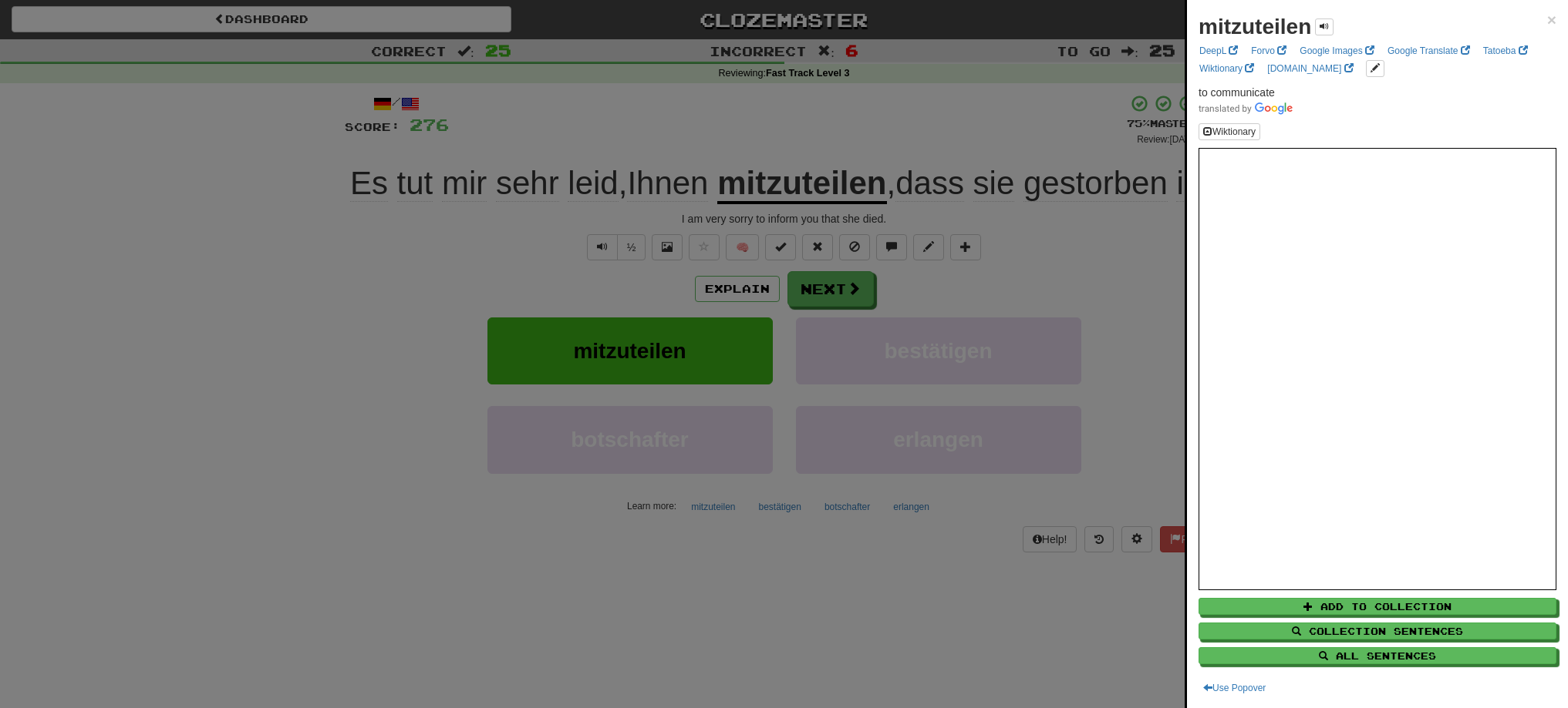
drag, startPoint x: 733, startPoint y: 187, endPoint x: 803, endPoint y: 141, distance: 83.8
click at [803, 141] on div at bounding box center [784, 354] width 1568 height 708
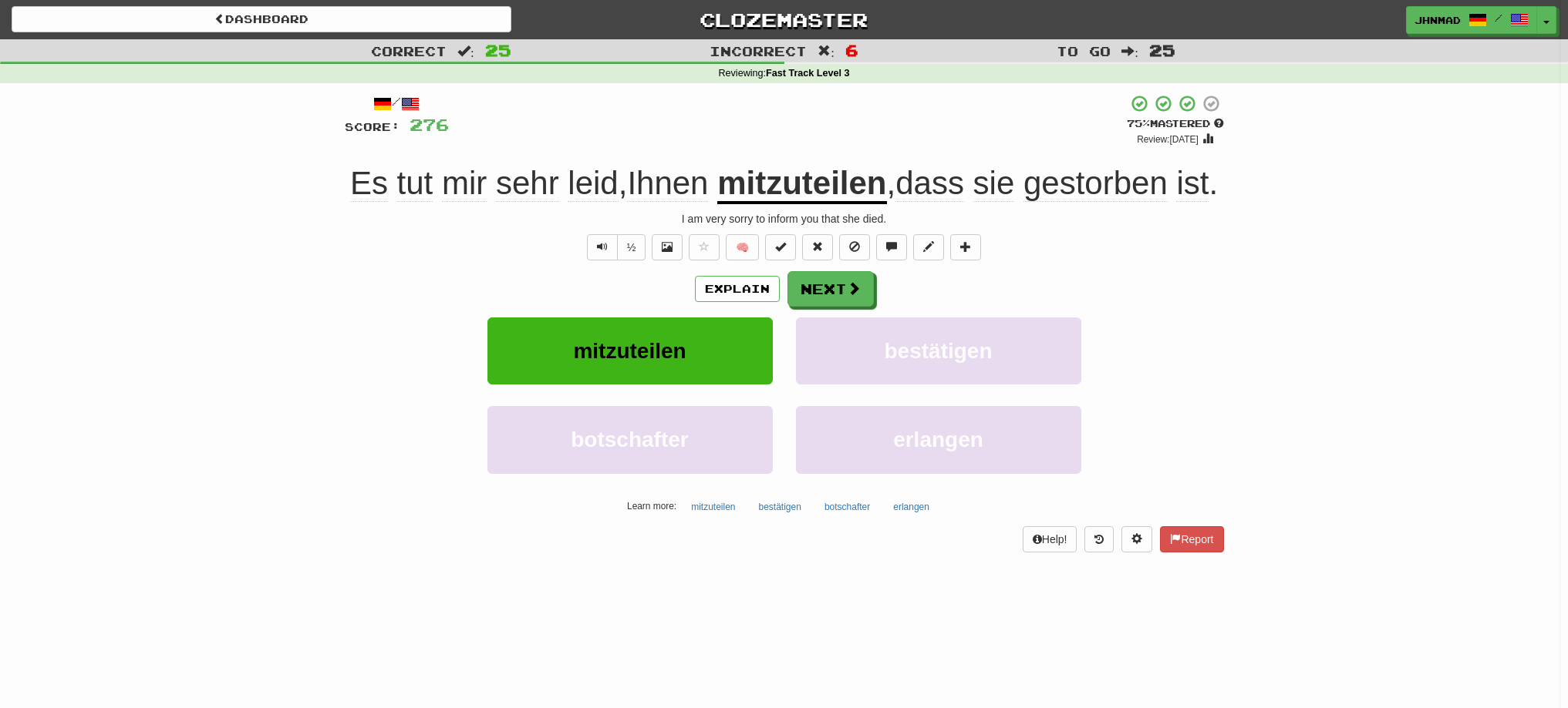
click at [803, 141] on div "+ 12" at bounding box center [788, 120] width 678 height 53
drag, startPoint x: 791, startPoint y: 191, endPoint x: 905, endPoint y: 196, distance: 114.1
click at [886, 196] on u "mitzuteilen" at bounding box center [802, 184] width 169 height 39
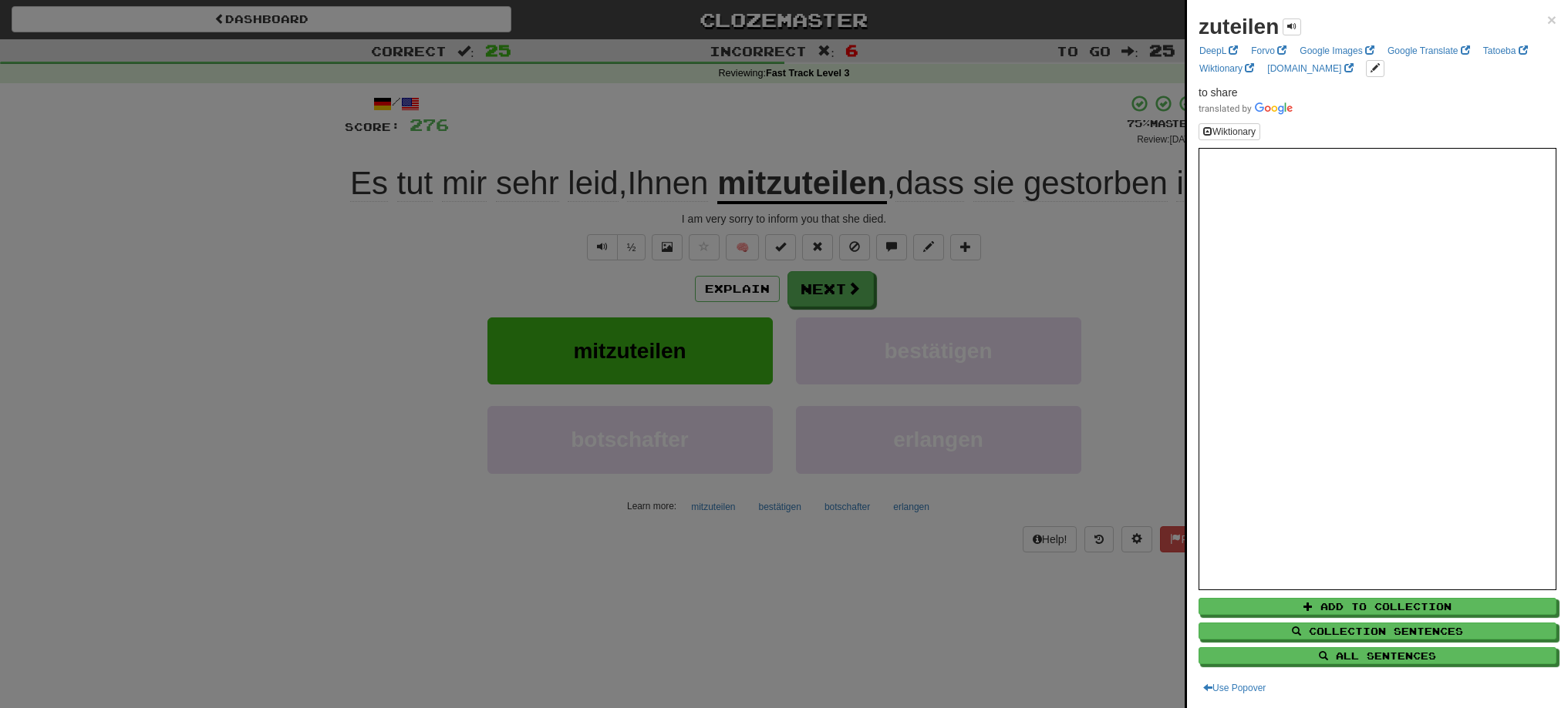
click at [756, 135] on div at bounding box center [784, 354] width 1568 height 708
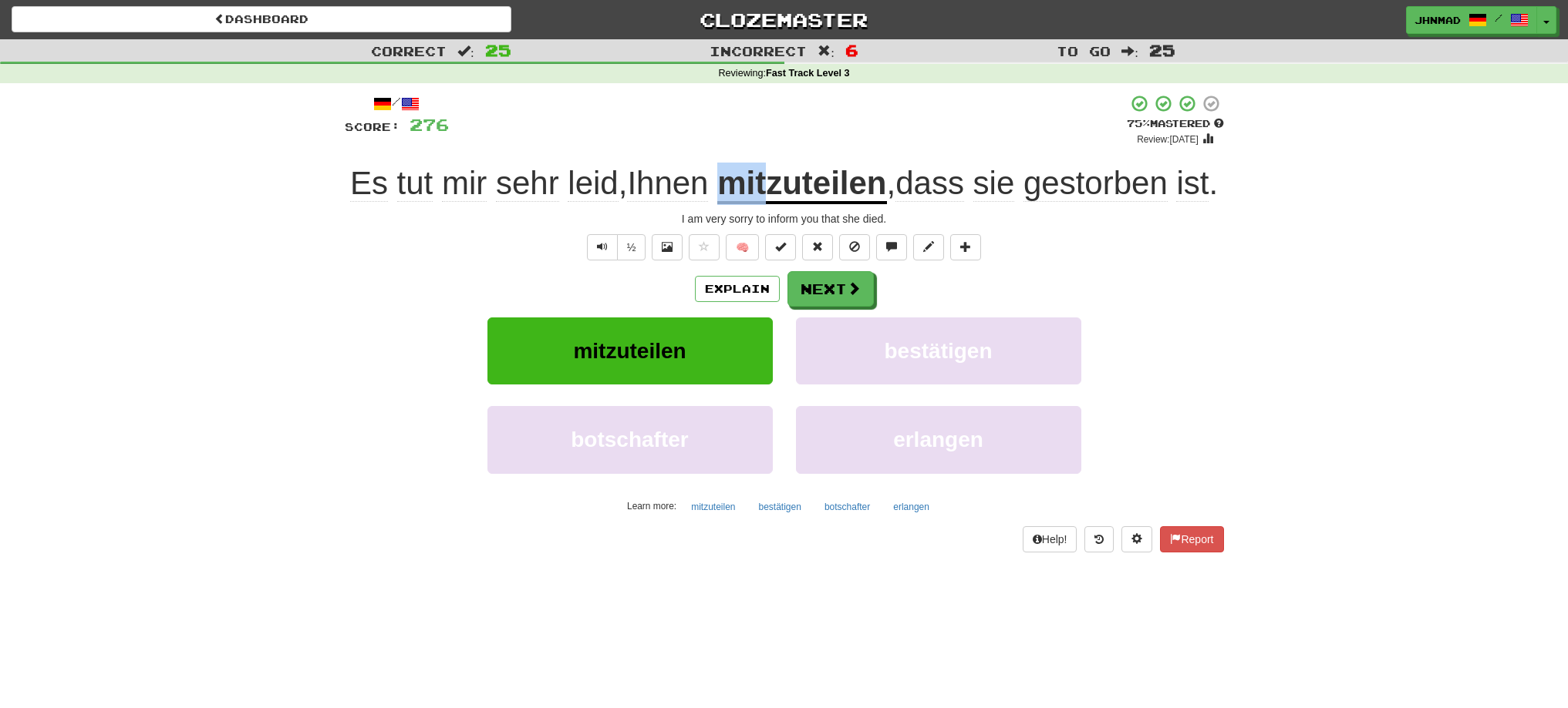
drag, startPoint x: 744, startPoint y: 191, endPoint x: 786, endPoint y: 187, distance: 42.2
click at [786, 187] on div "Es tut mir sehr leid , Ihnen mitzuteilen , dass sie gestorben ist ." at bounding box center [784, 183] width 879 height 43
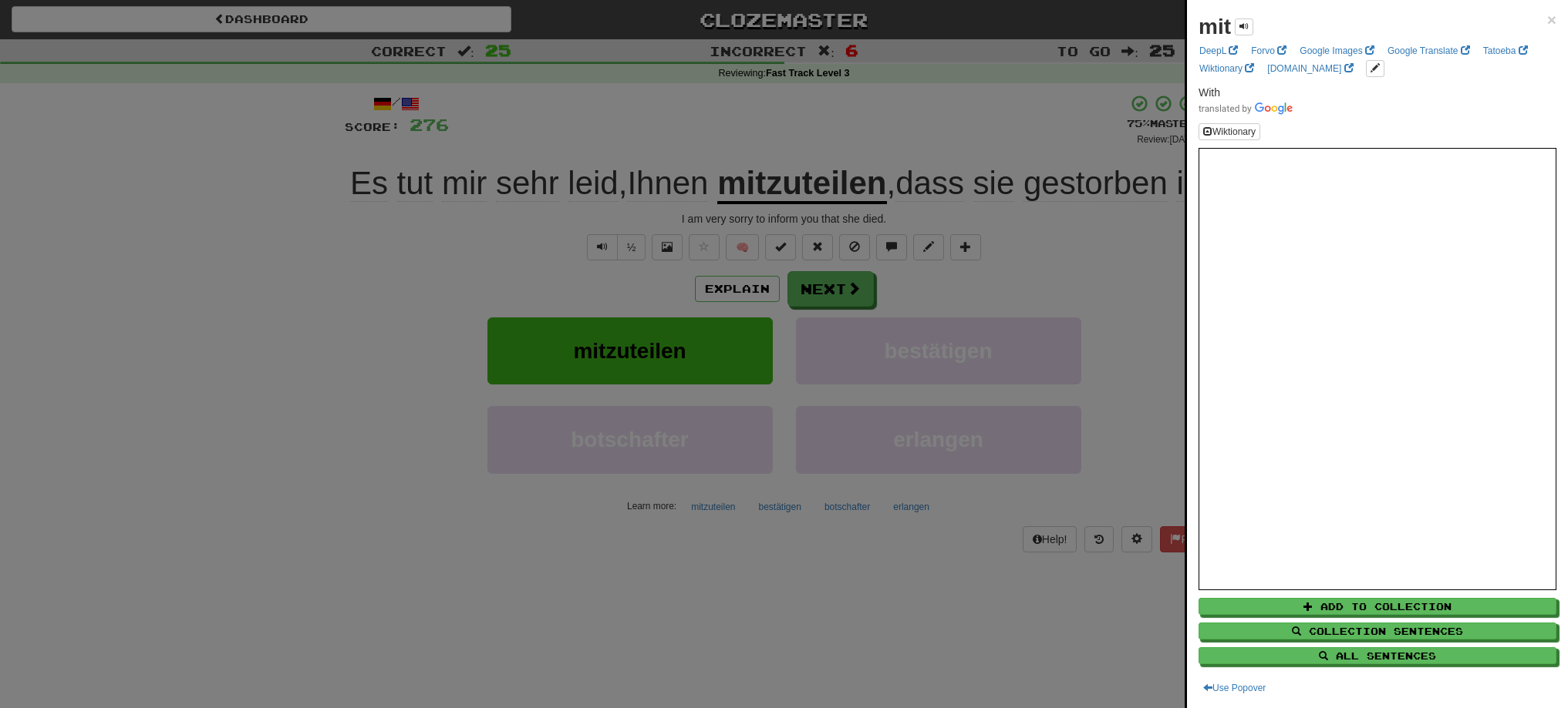
click at [815, 332] on div at bounding box center [784, 354] width 1568 height 708
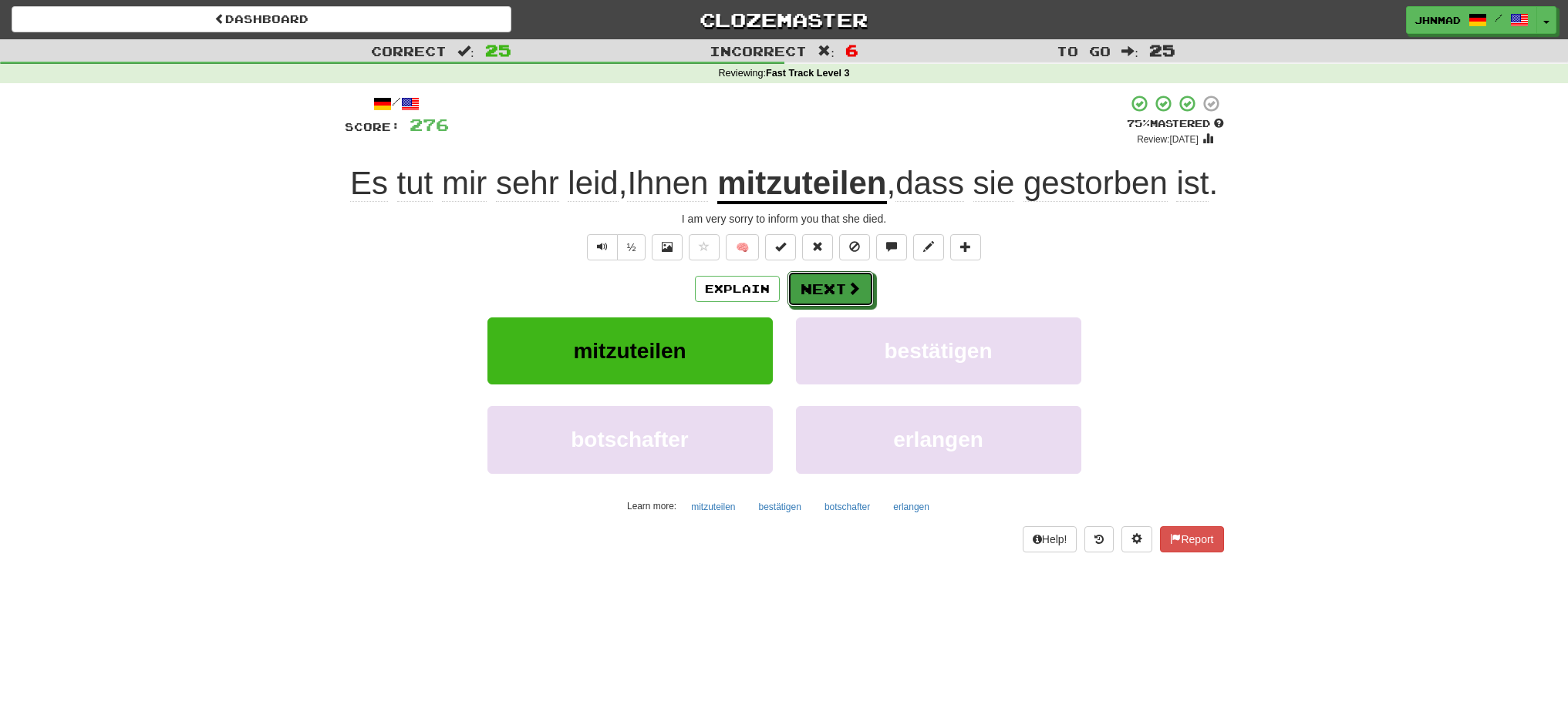
click at [815, 307] on button "Next" at bounding box center [830, 289] width 86 height 35
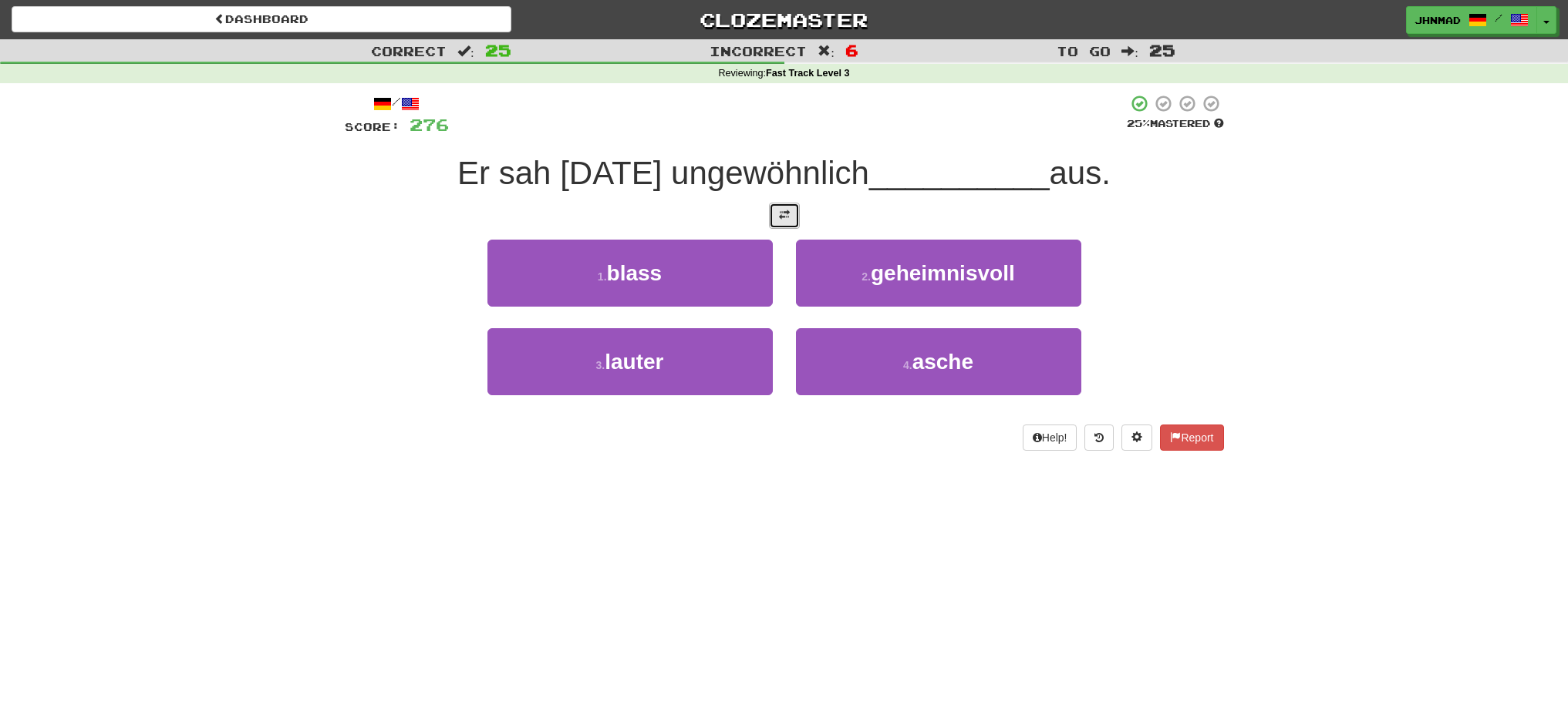
click at [787, 228] on button at bounding box center [784, 215] width 31 height 26
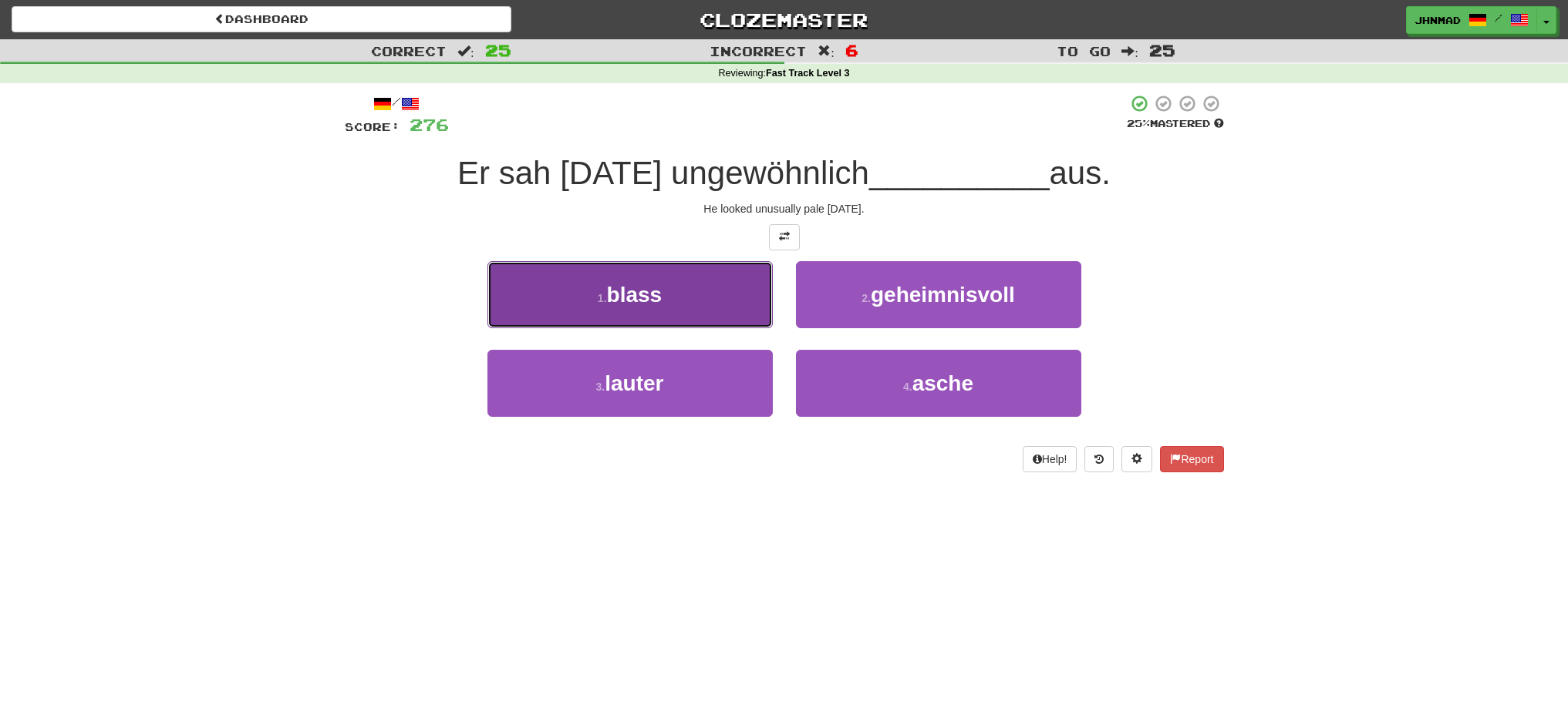
click at [602, 288] on button "1 . blass" at bounding box center [630, 295] width 285 height 67
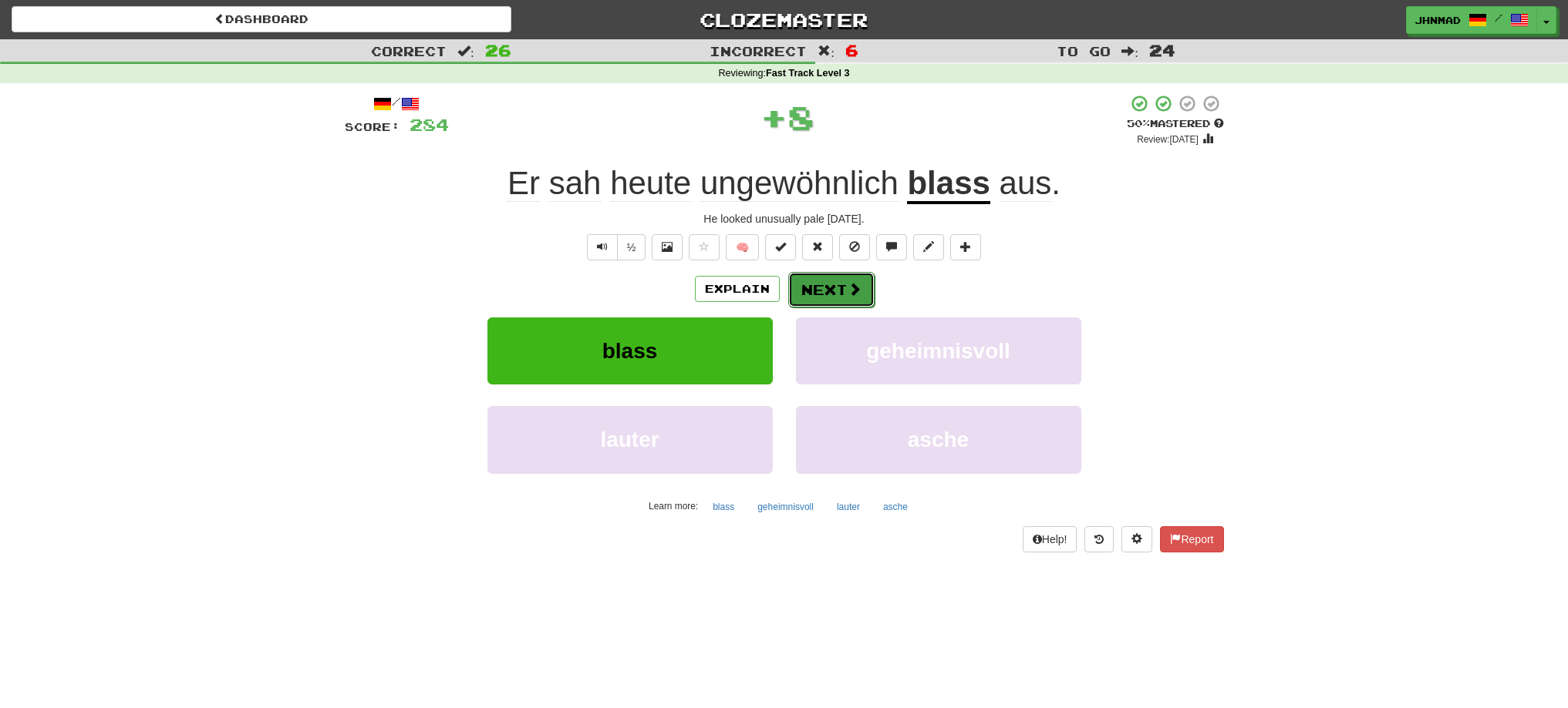
click at [840, 292] on button "Next" at bounding box center [830, 290] width 86 height 35
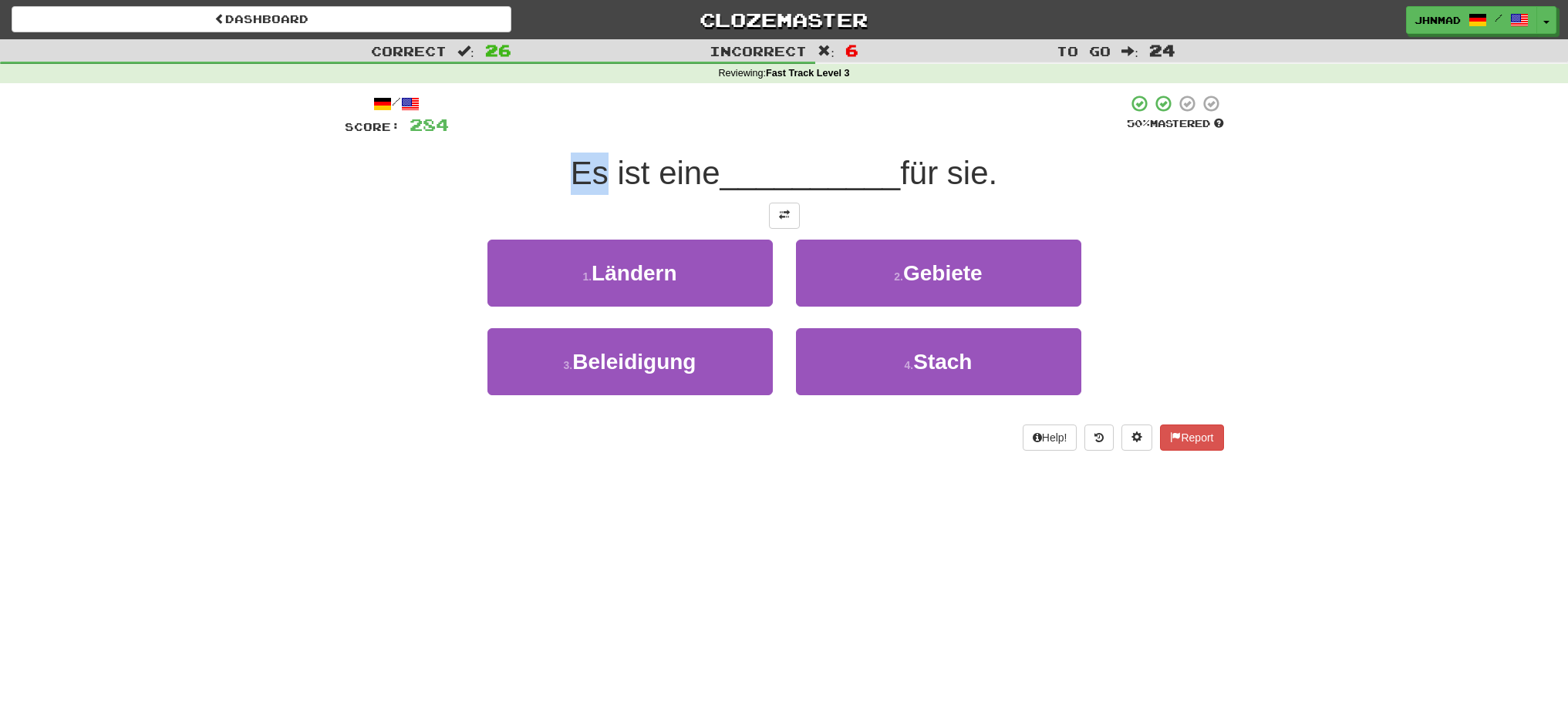
drag, startPoint x: 563, startPoint y: 172, endPoint x: 598, endPoint y: 174, distance: 35.1
click at [598, 174] on div "Es ist eine __________ für sie." at bounding box center [784, 173] width 879 height 43
click at [588, 192] on div at bounding box center [588, 192] width 0 height 0
click at [666, 131] on div at bounding box center [788, 115] width 678 height 43
click at [786, 220] on span at bounding box center [784, 215] width 11 height 11
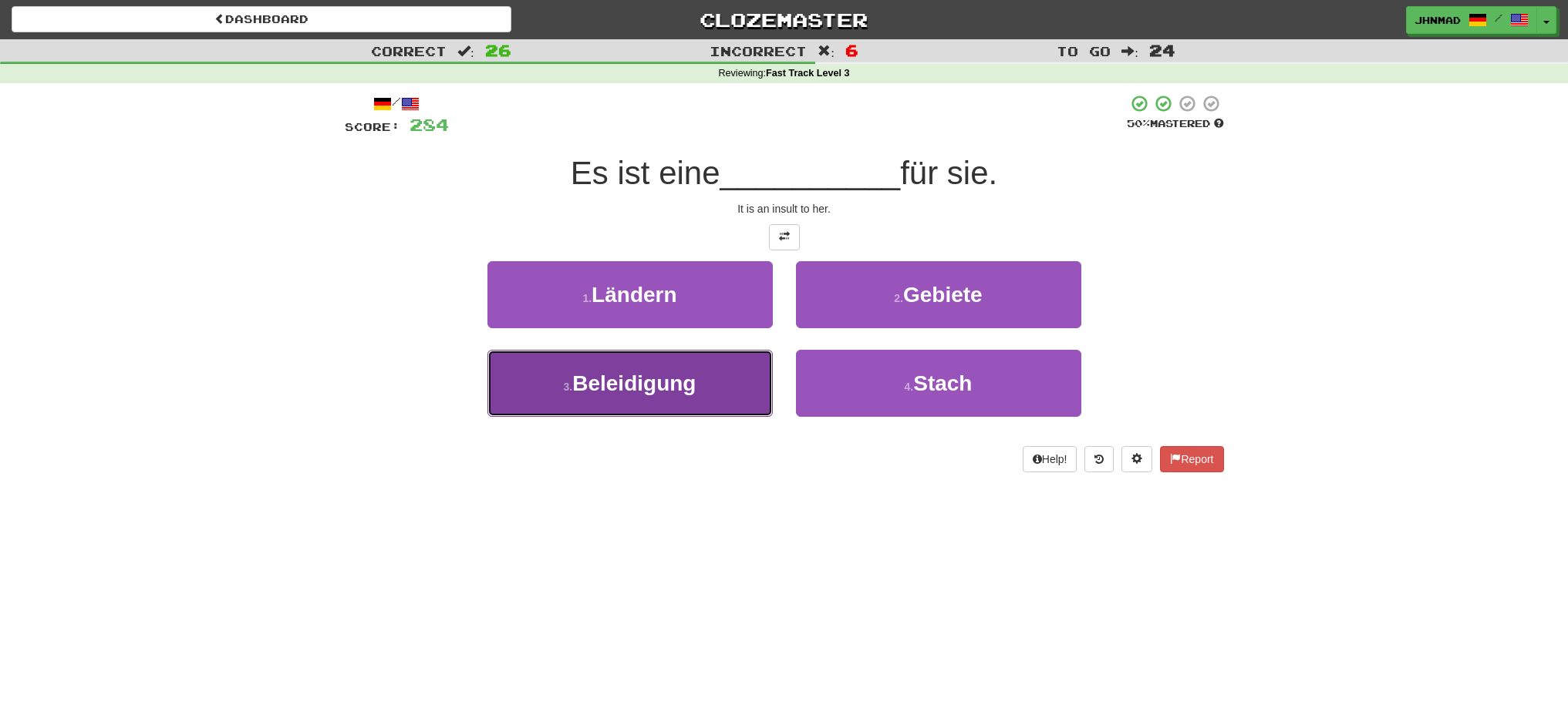
click at [686, 379] on span "Beleidigung" at bounding box center [633, 383] width 123 height 24
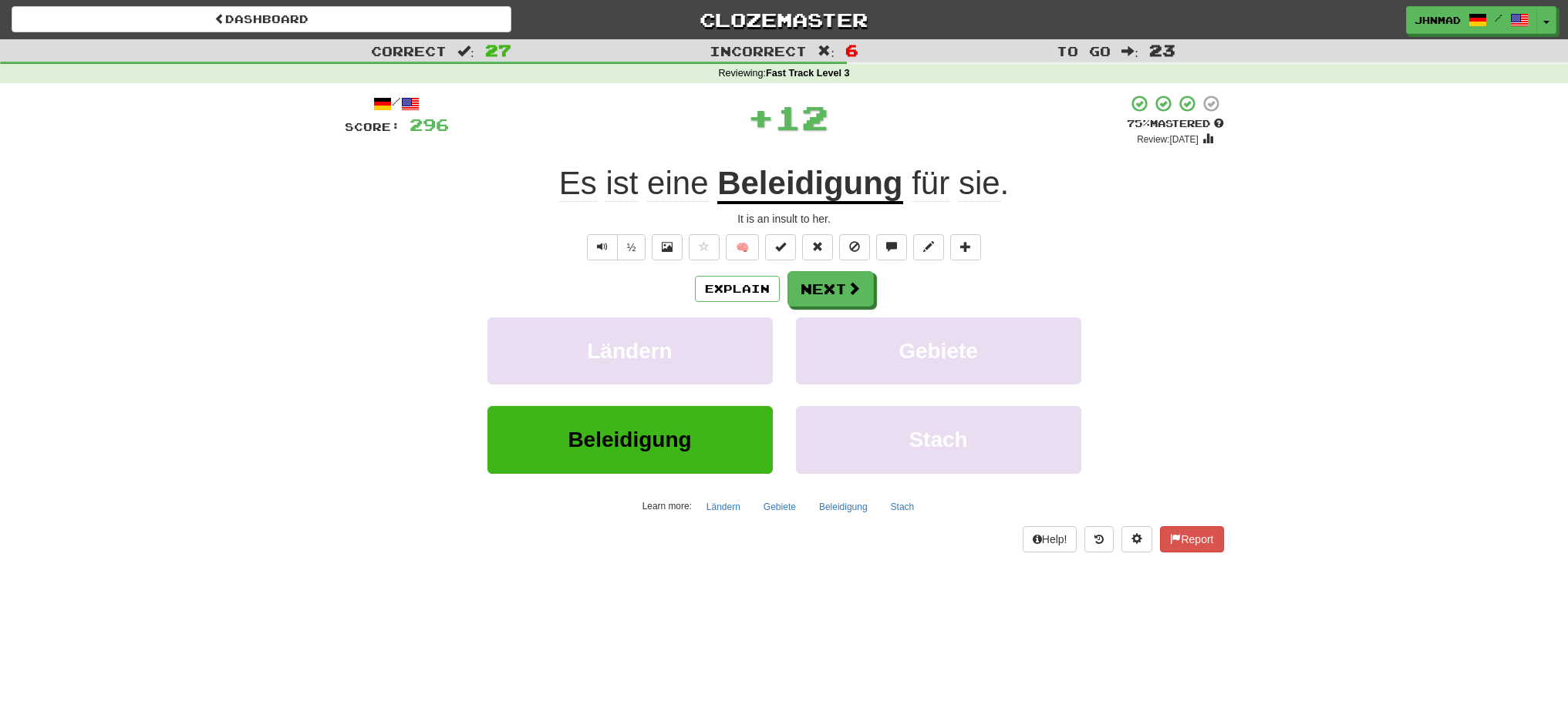
click at [797, 191] on u "Beleidigung" at bounding box center [810, 184] width 185 height 39
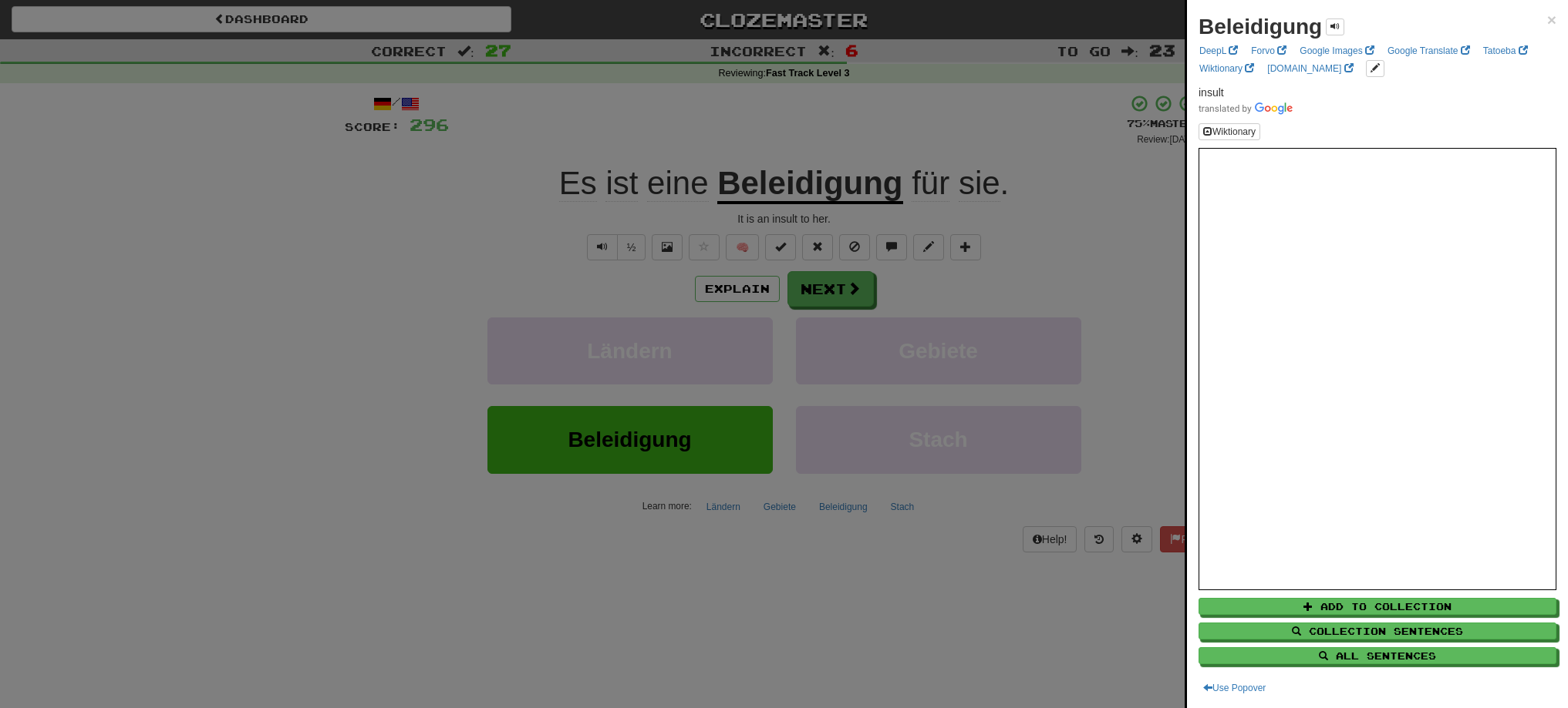
drag, startPoint x: 712, startPoint y: 183, endPoint x: 763, endPoint y: 178, distance: 51.2
click at [763, 178] on div at bounding box center [784, 354] width 1568 height 708
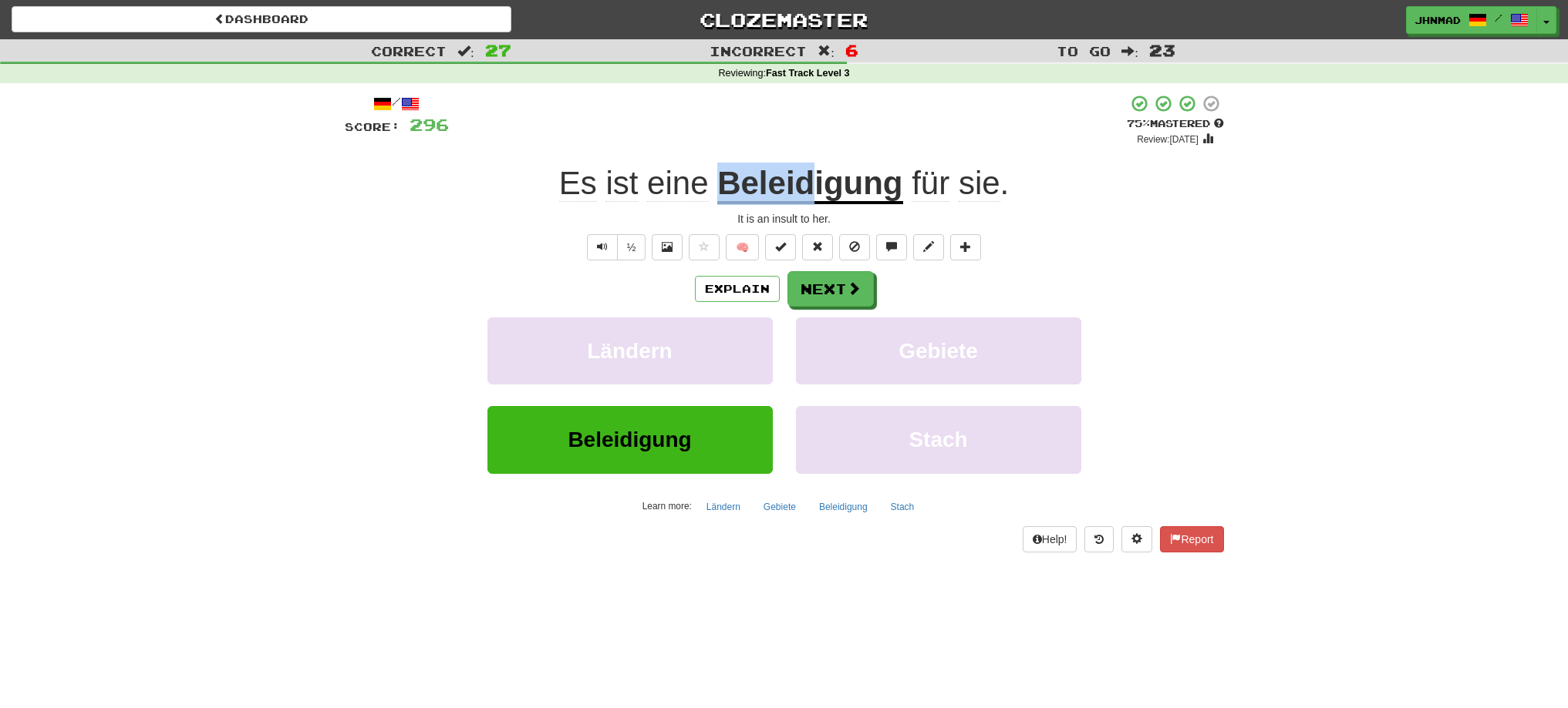
drag, startPoint x: 717, startPoint y: 182, endPoint x: 811, endPoint y: 184, distance: 94.0
click at [811, 184] on u "Beleidigung" at bounding box center [810, 184] width 185 height 39
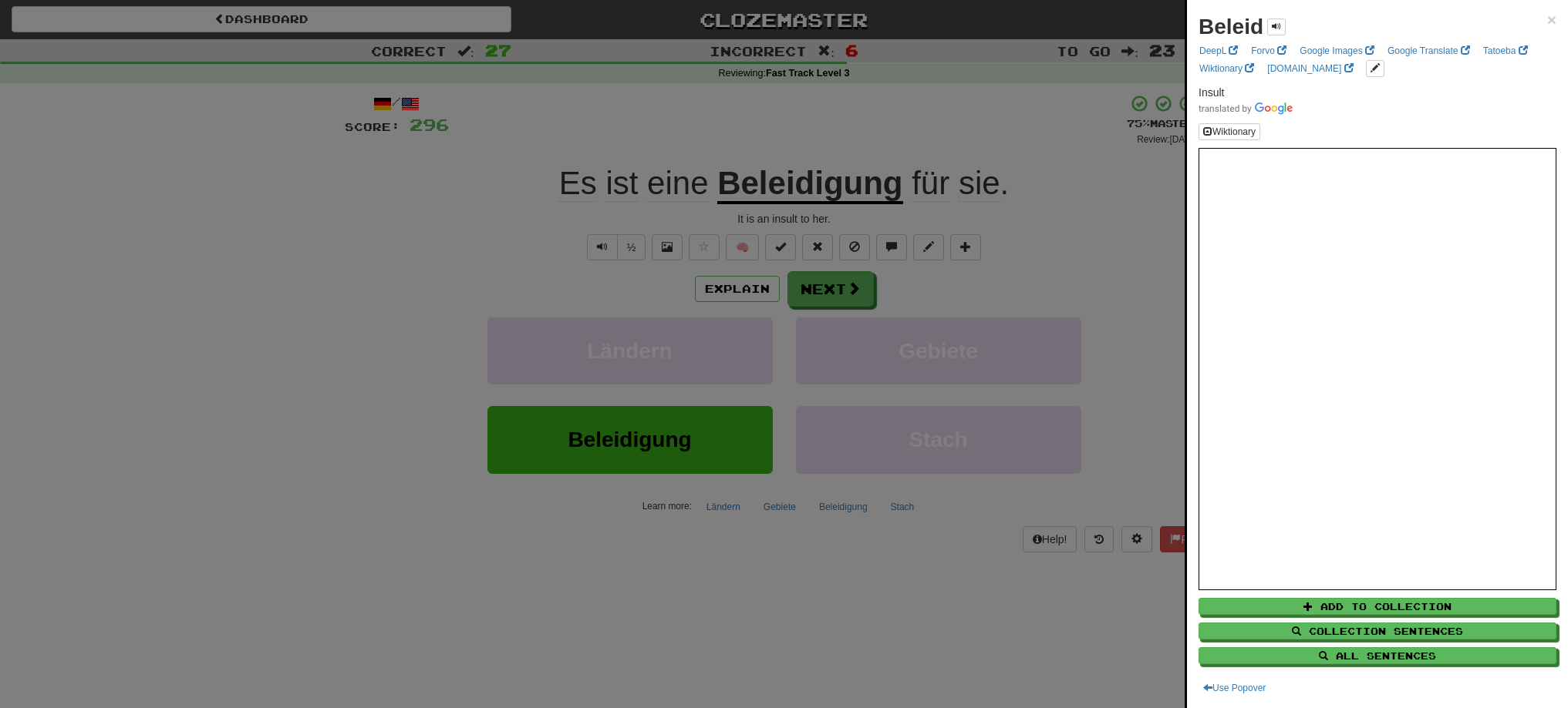
click at [791, 286] on div at bounding box center [784, 354] width 1568 height 708
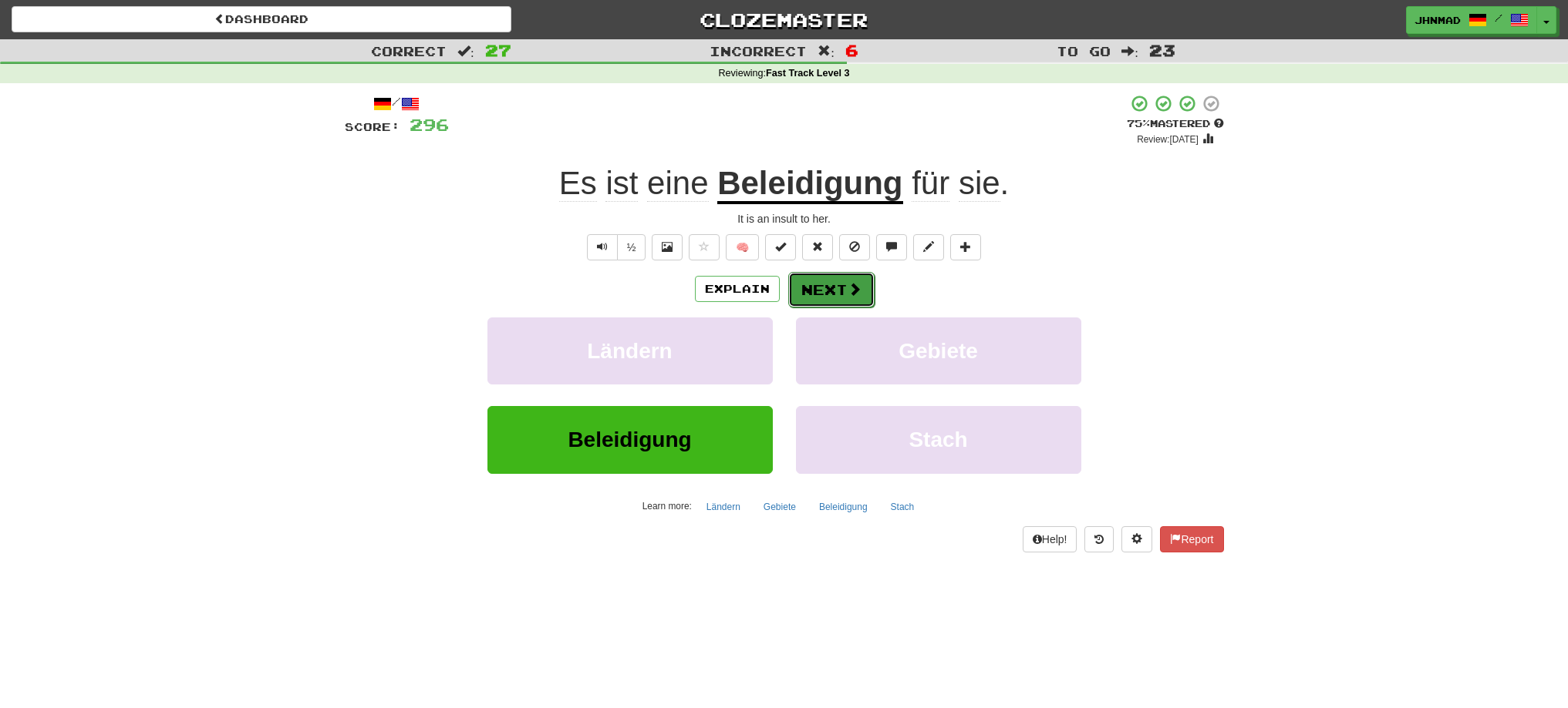
click at [810, 292] on button "Next" at bounding box center [830, 290] width 86 height 35
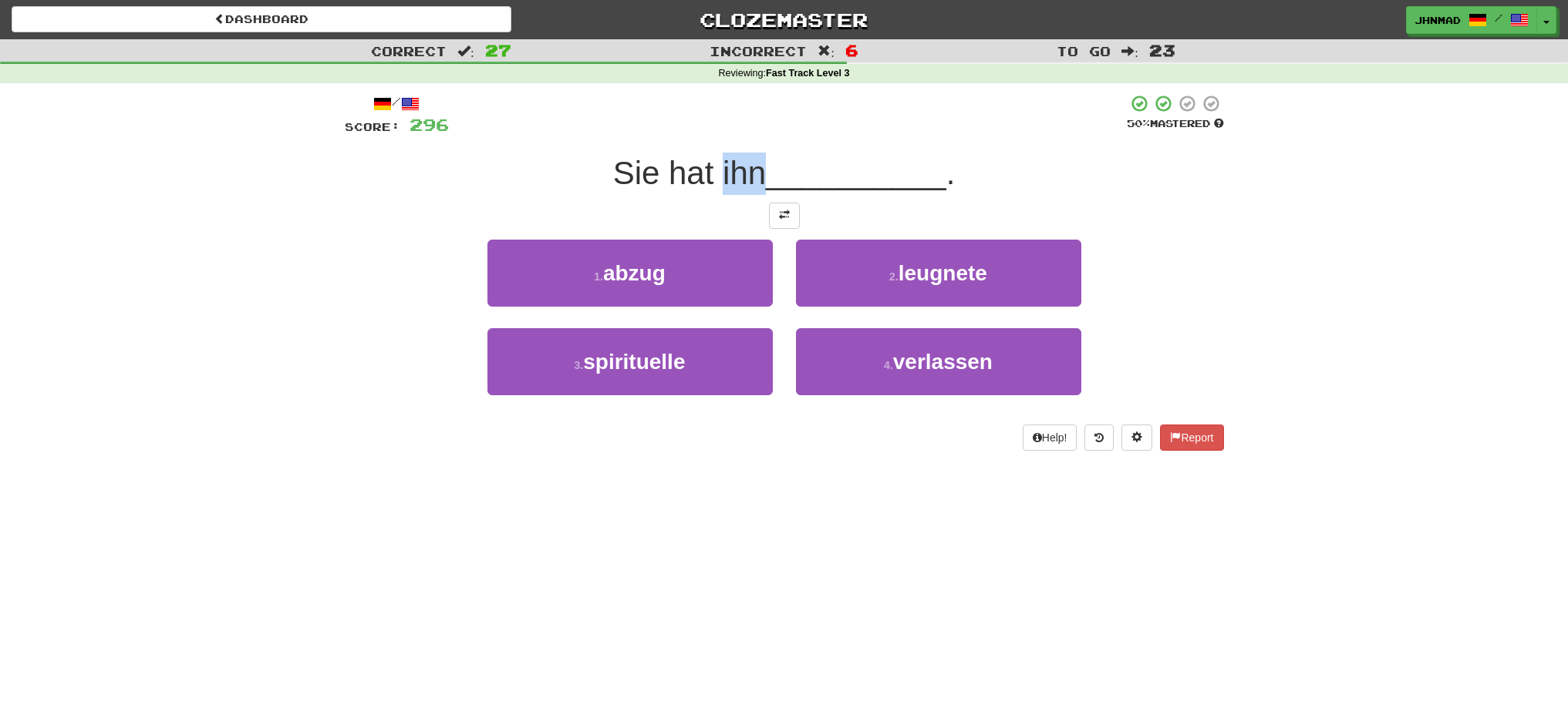
drag, startPoint x: 717, startPoint y: 172, endPoint x: 758, endPoint y: 172, distance: 41.0
click at [758, 172] on span "Sie hat ihn" at bounding box center [689, 172] width 152 height 36
click at [748, 133] on div at bounding box center [748, 133] width 0 height 0
click at [537, 150] on div "/ Score: 296 50 % Mastered Sie hat ihn __________ . 1 . abzug 2 . leugnete 3 . …" at bounding box center [784, 272] width 879 height 357
drag, startPoint x: 613, startPoint y: 180, endPoint x: 758, endPoint y: 180, distance: 145.0
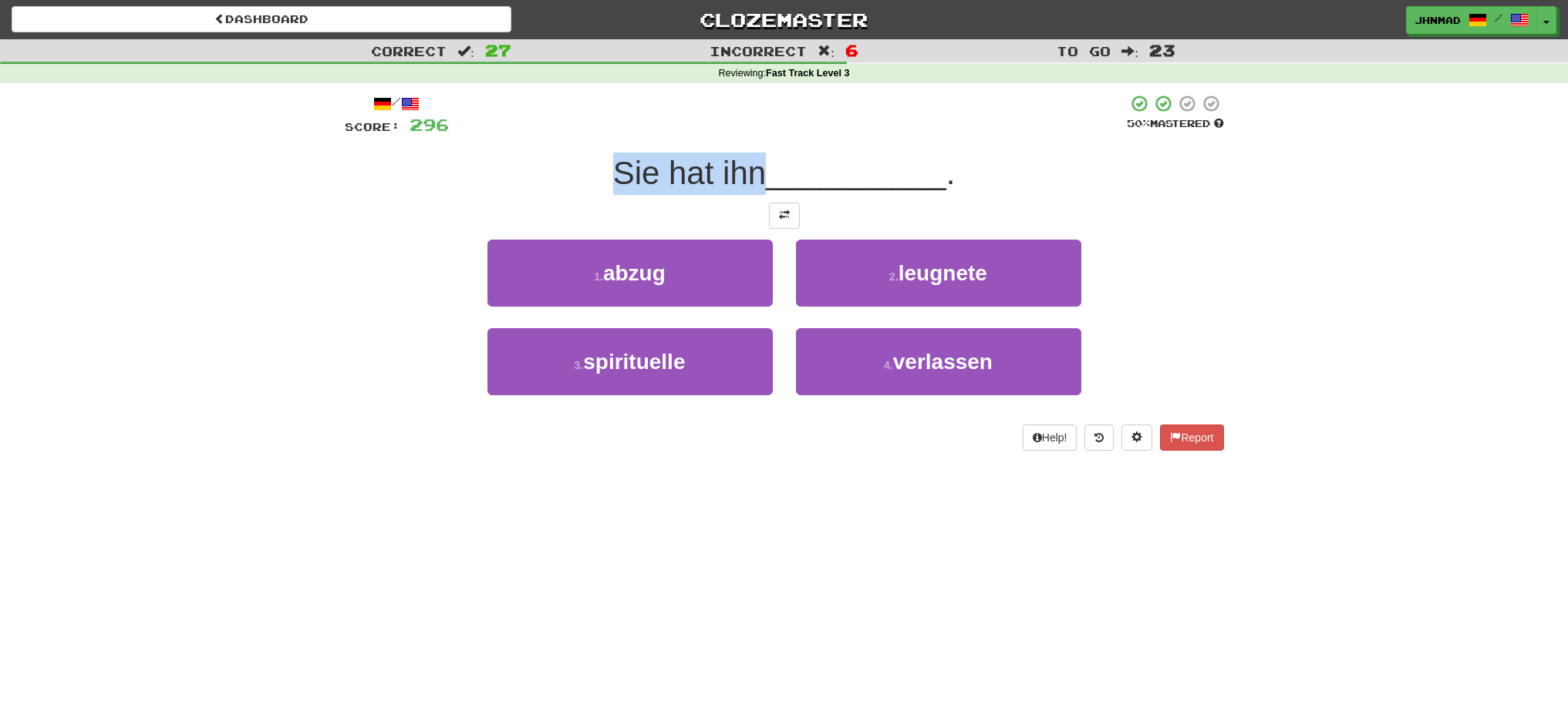
click at [758, 180] on span "Sie hat ihn" at bounding box center [689, 172] width 152 height 36
click at [748, 192] on div at bounding box center [748, 192] width 0 height 0
click at [412, 162] on div "Sie hat ihn __________ ." at bounding box center [784, 173] width 879 height 43
click at [776, 221] on button at bounding box center [784, 215] width 31 height 26
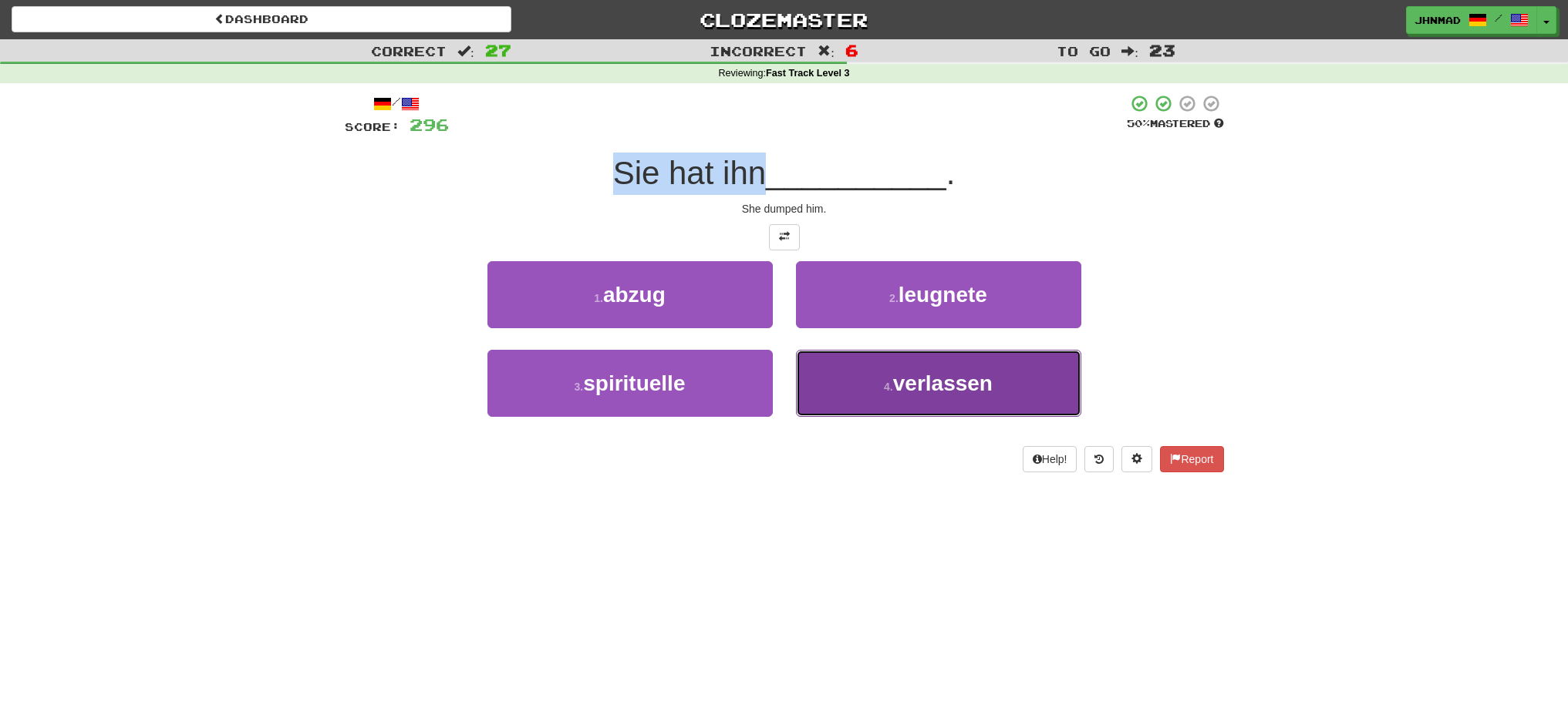
click at [913, 393] on span "verlassen" at bounding box center [943, 383] width 100 height 24
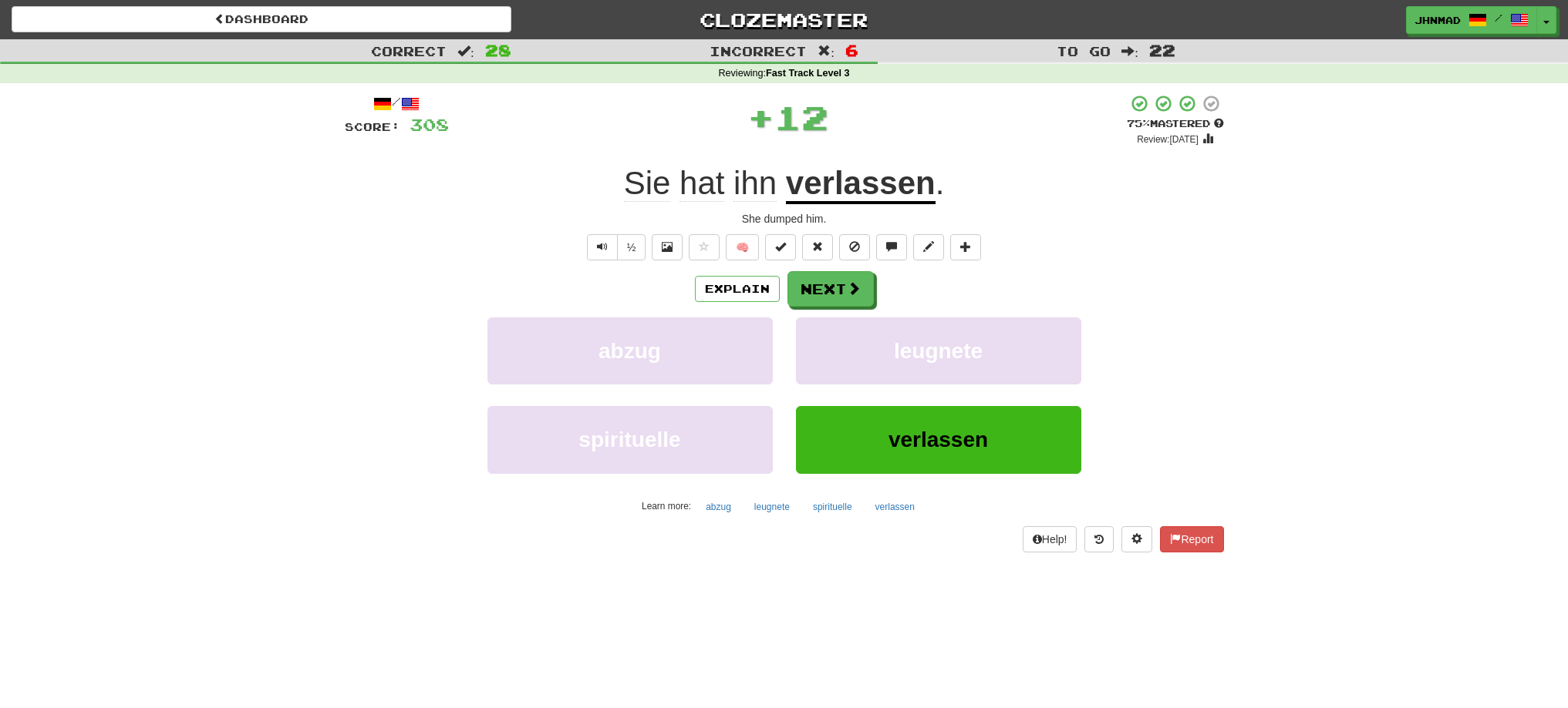
click at [876, 193] on u "verlassen" at bounding box center [861, 184] width 150 height 39
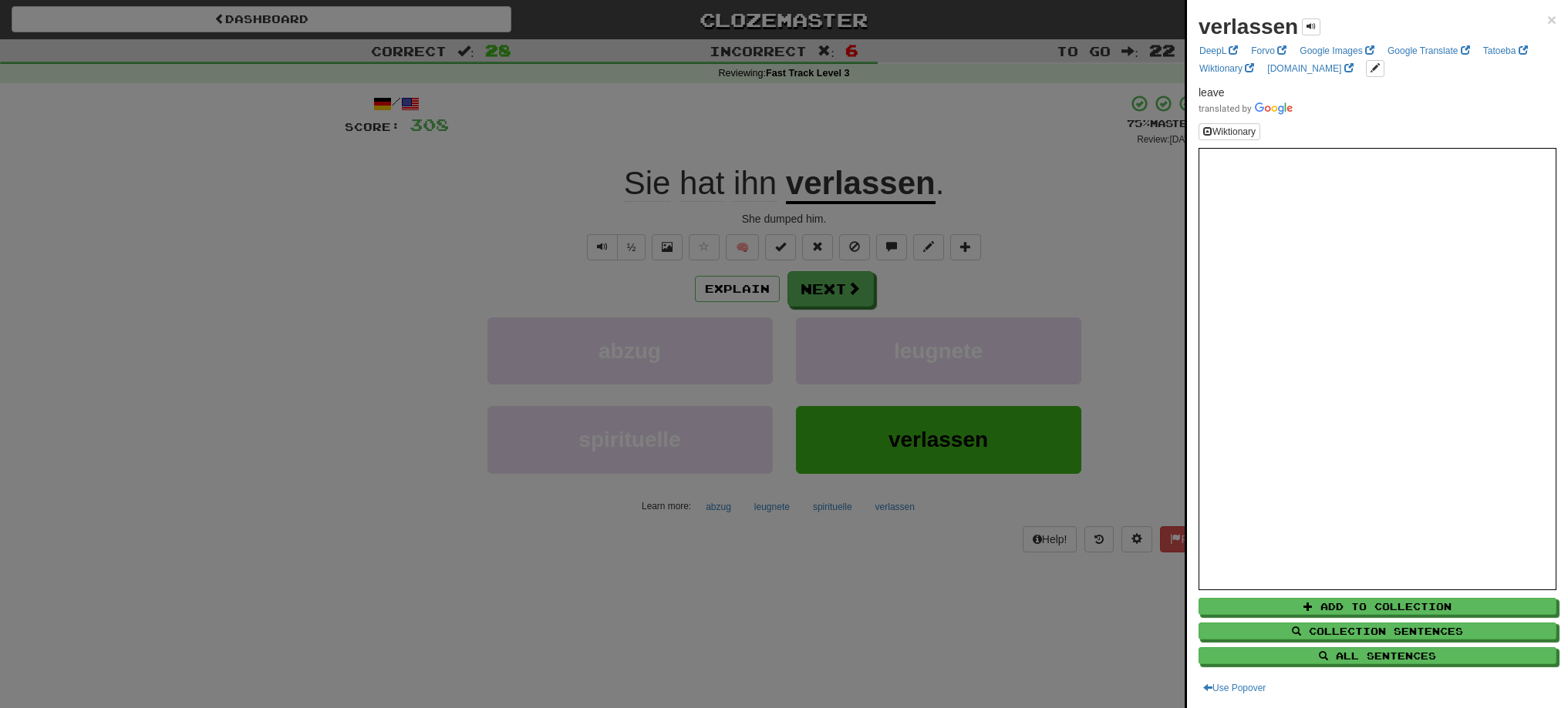
click at [835, 295] on div at bounding box center [784, 354] width 1568 height 708
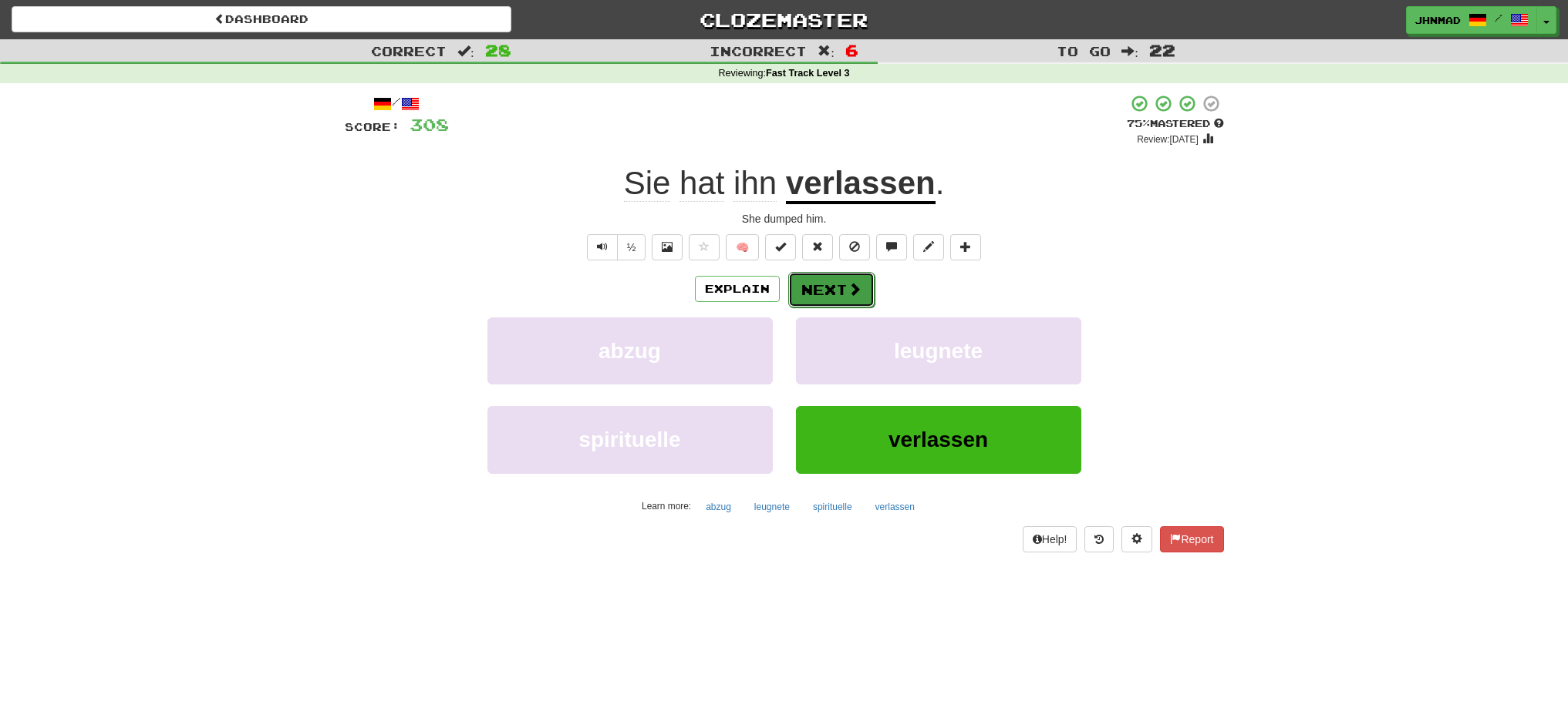
click at [835, 290] on button "Next" at bounding box center [830, 290] width 86 height 35
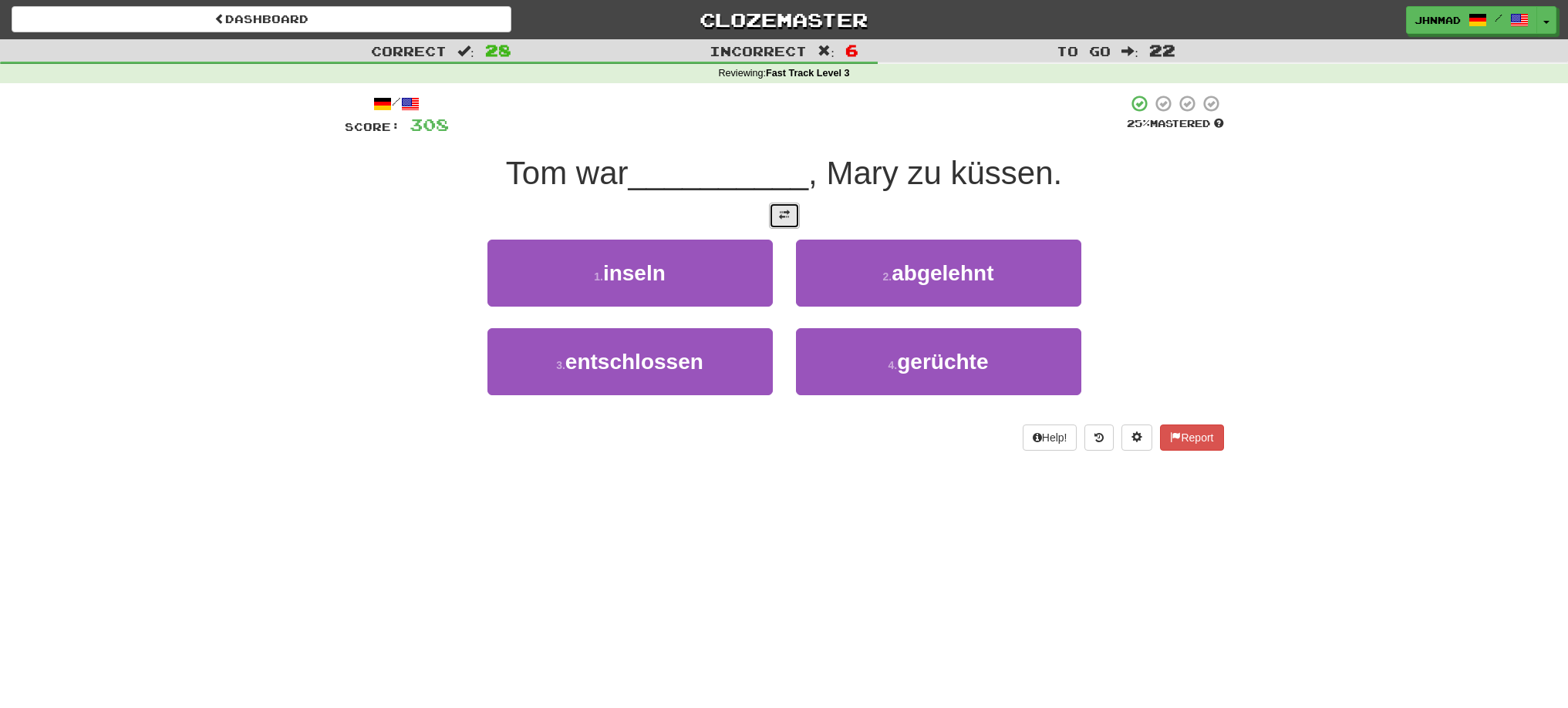
click at [794, 211] on button at bounding box center [784, 215] width 31 height 26
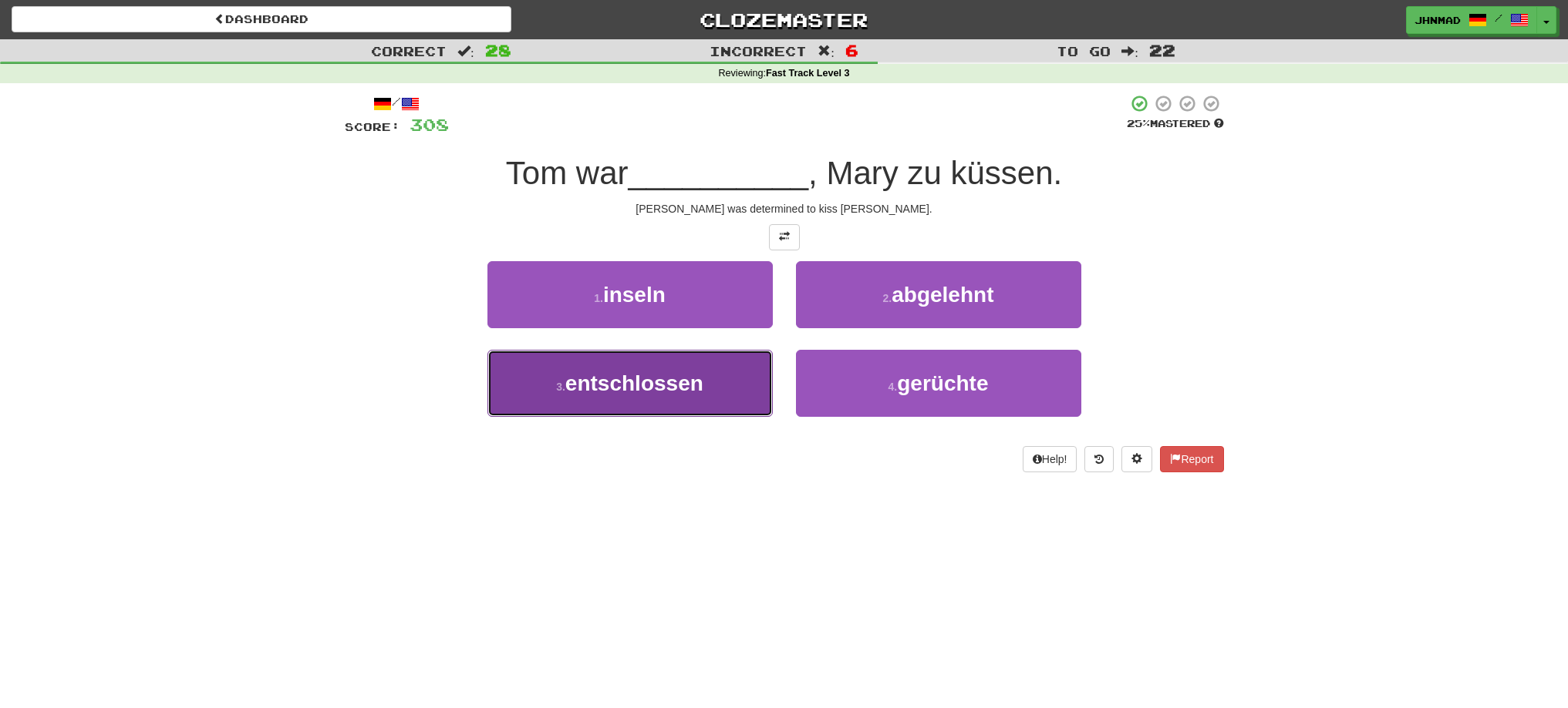
click at [681, 390] on span "entschlossen" at bounding box center [634, 383] width 138 height 24
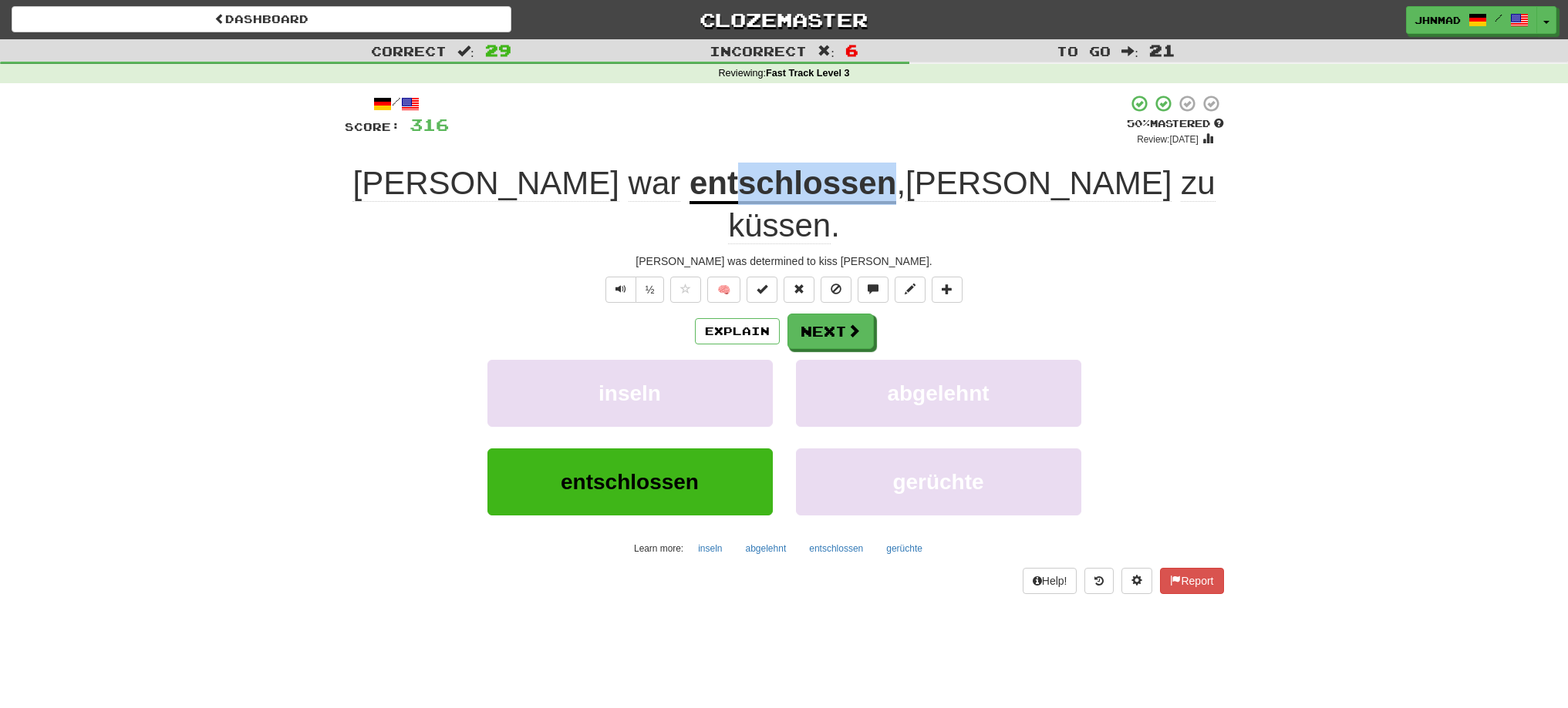
drag, startPoint x: 670, startPoint y: 190, endPoint x: 819, endPoint y: 174, distance: 149.9
click at [819, 174] on u "entschlossen" at bounding box center [792, 184] width 207 height 39
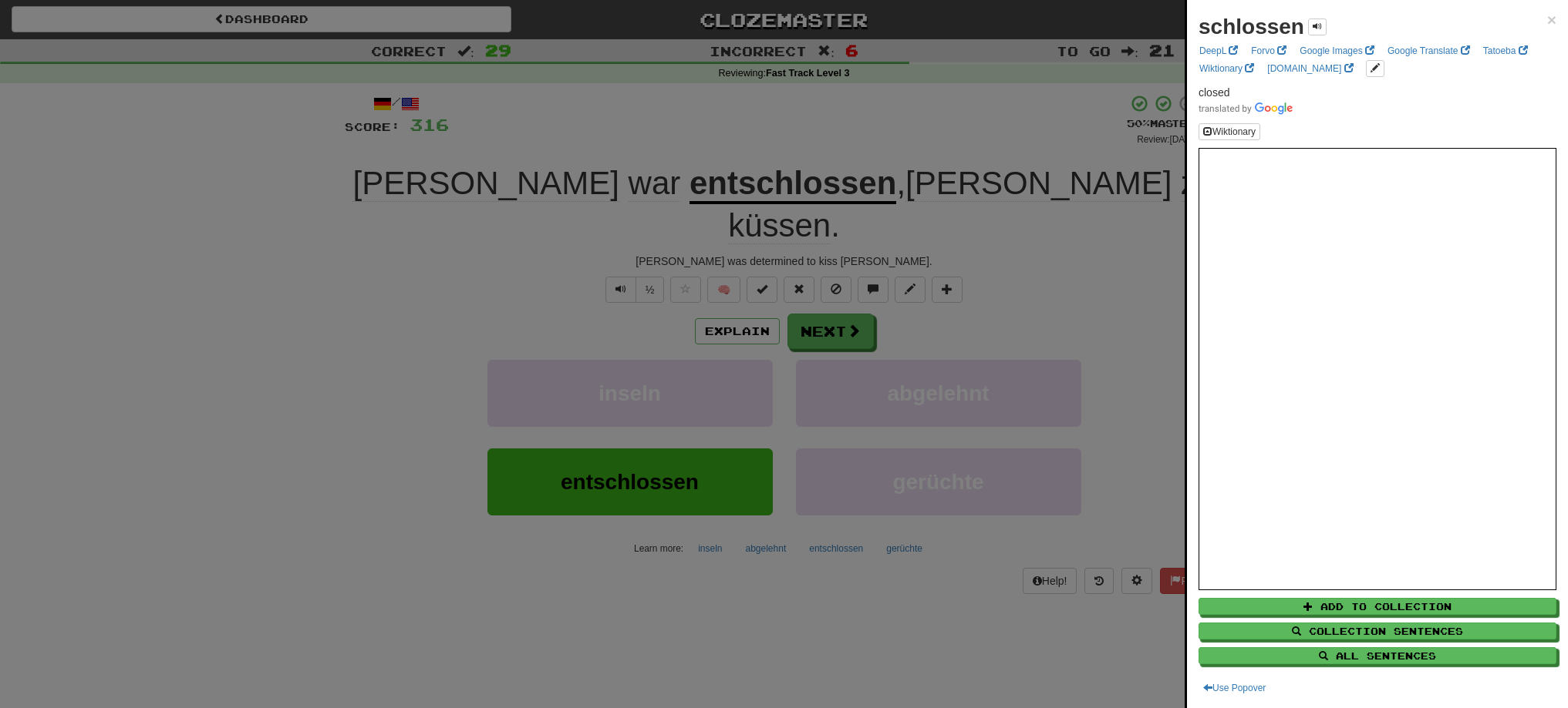
click at [679, 128] on div at bounding box center [784, 354] width 1568 height 708
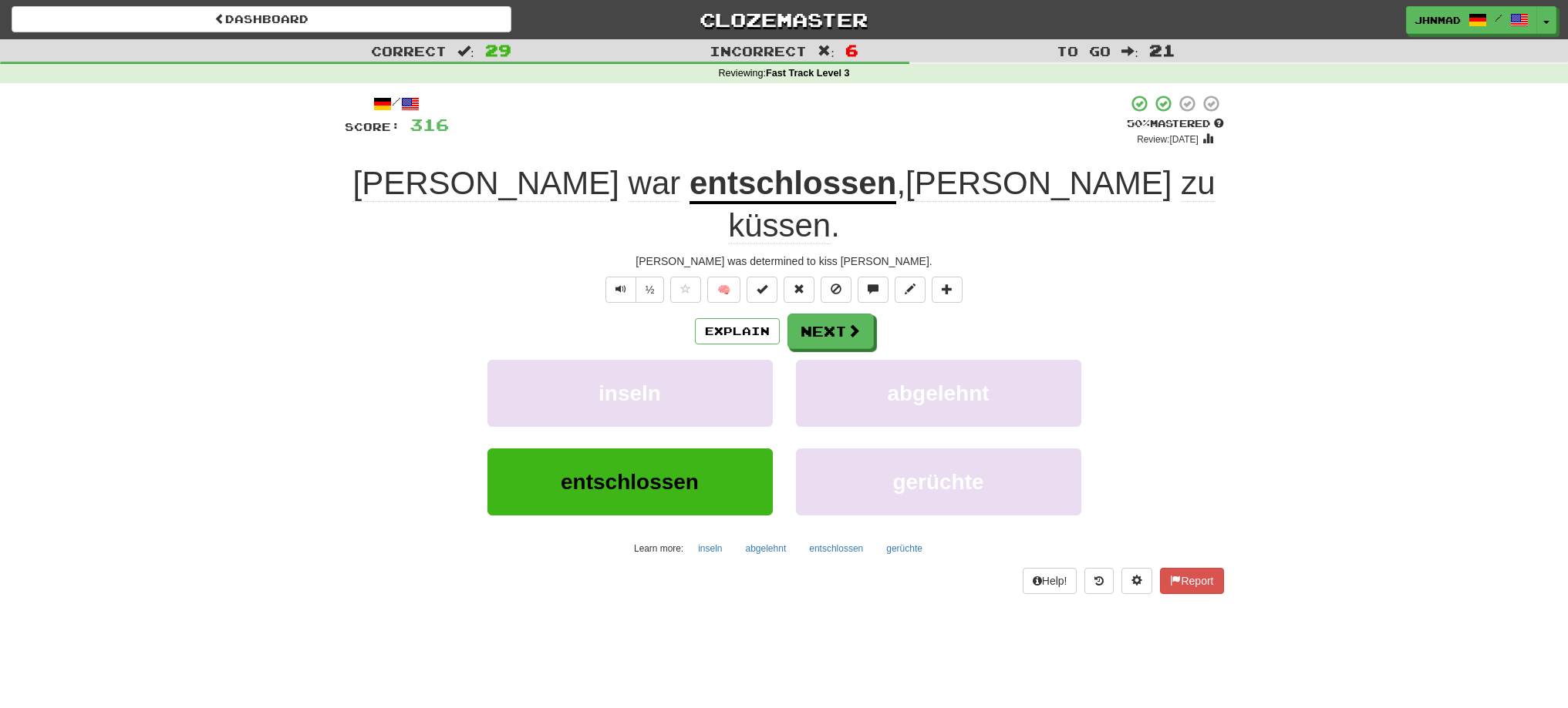
click at [689, 182] on u "entschlossen" at bounding box center [792, 184] width 207 height 39
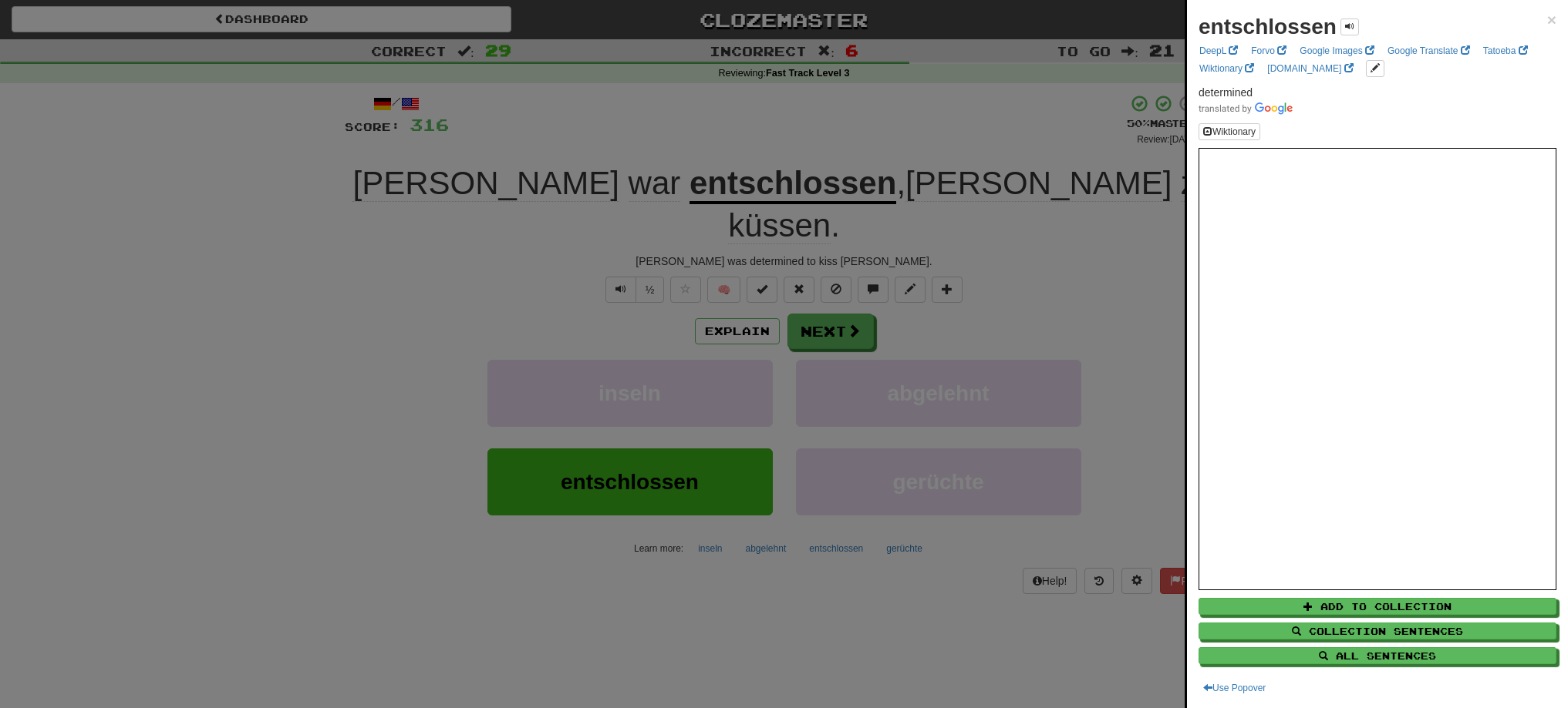
click at [806, 297] on div at bounding box center [784, 354] width 1568 height 708
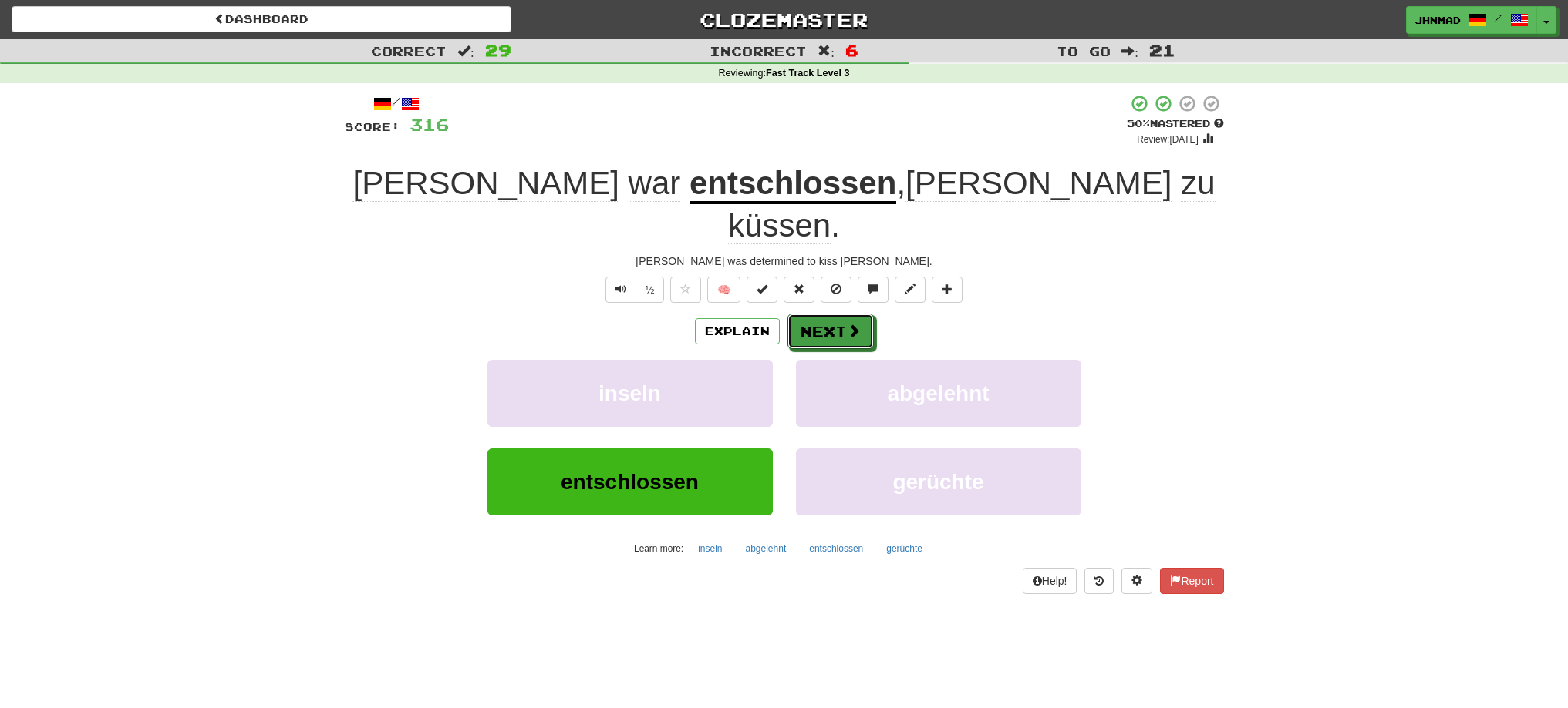
click at [806, 314] on button "Next" at bounding box center [830, 331] width 86 height 35
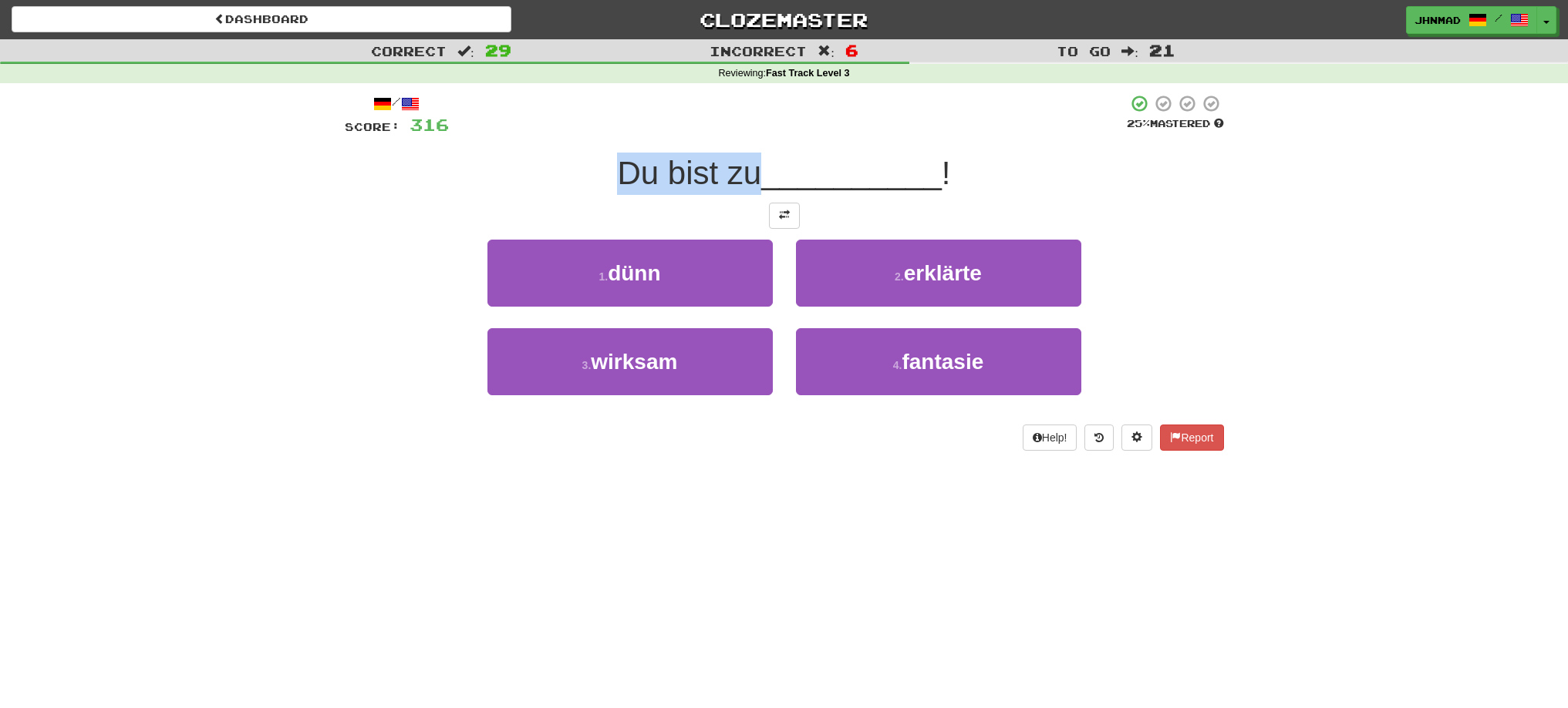
drag, startPoint x: 602, startPoint y: 162, endPoint x: 753, endPoint y: 167, distance: 151.1
click at [753, 167] on div "Du bist zu __________ !" at bounding box center [784, 173] width 879 height 43
click at [743, 133] on div at bounding box center [743, 133] width 0 height 0
click at [563, 170] on div "Du bist zu __________ !" at bounding box center [784, 173] width 879 height 43
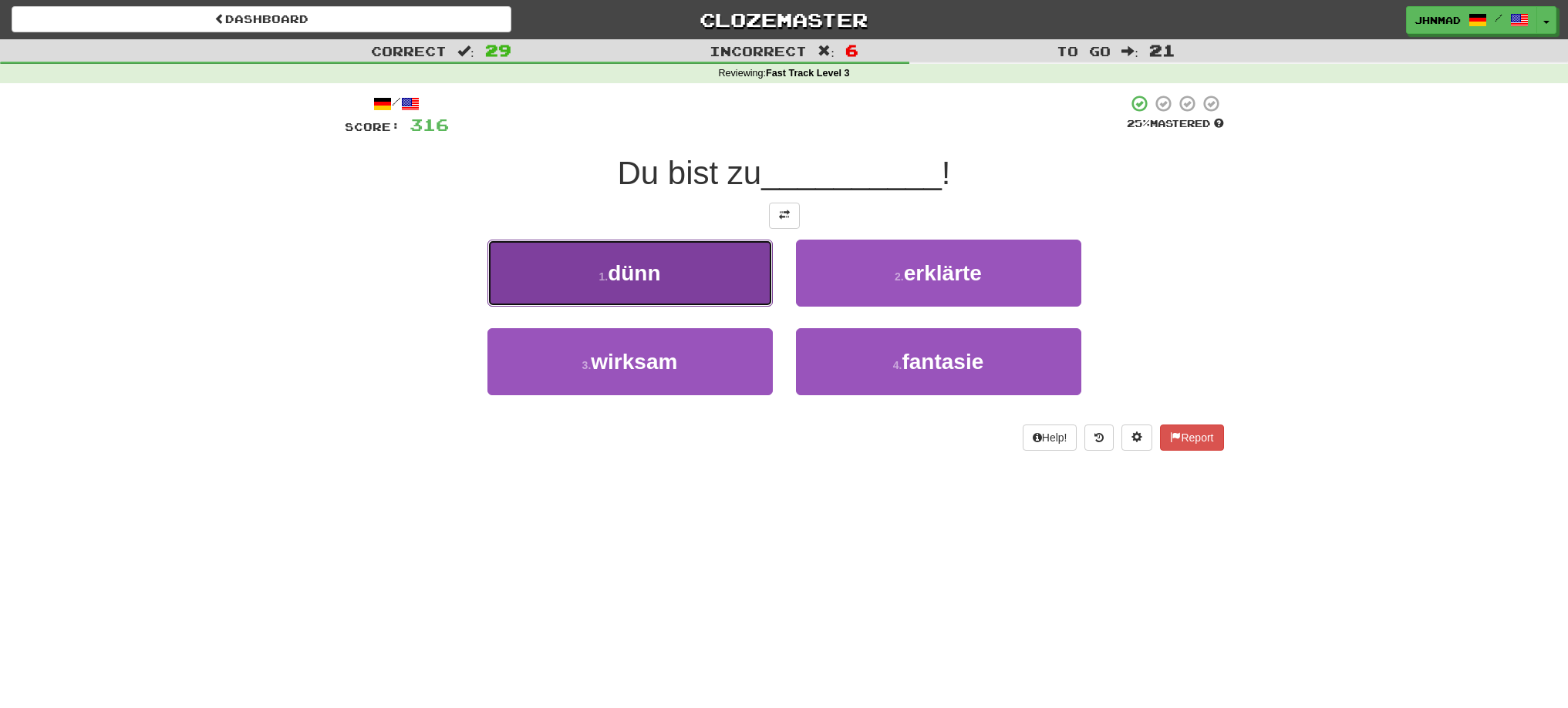
click at [680, 258] on button "1 . dünn" at bounding box center [630, 273] width 285 height 67
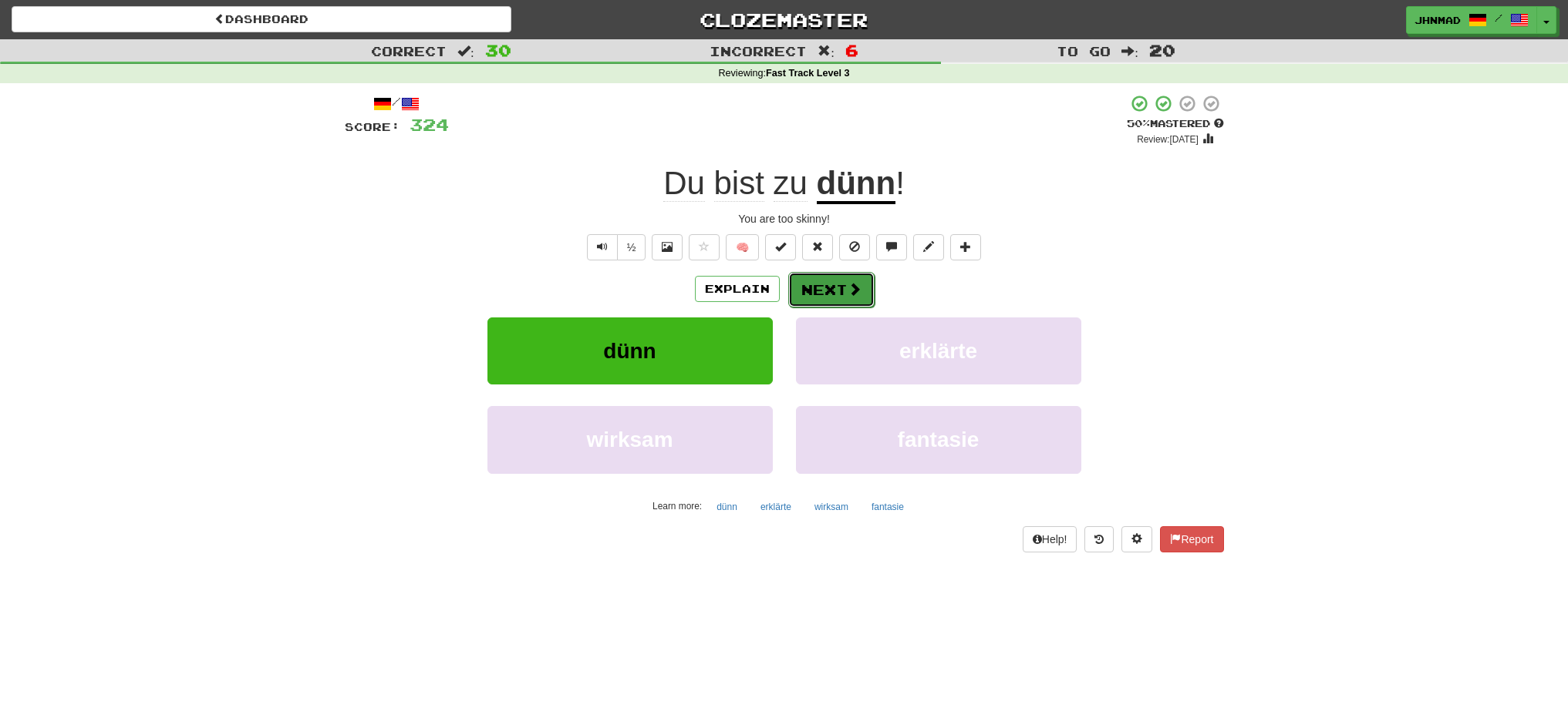
click at [830, 275] on button "Next" at bounding box center [830, 290] width 86 height 35
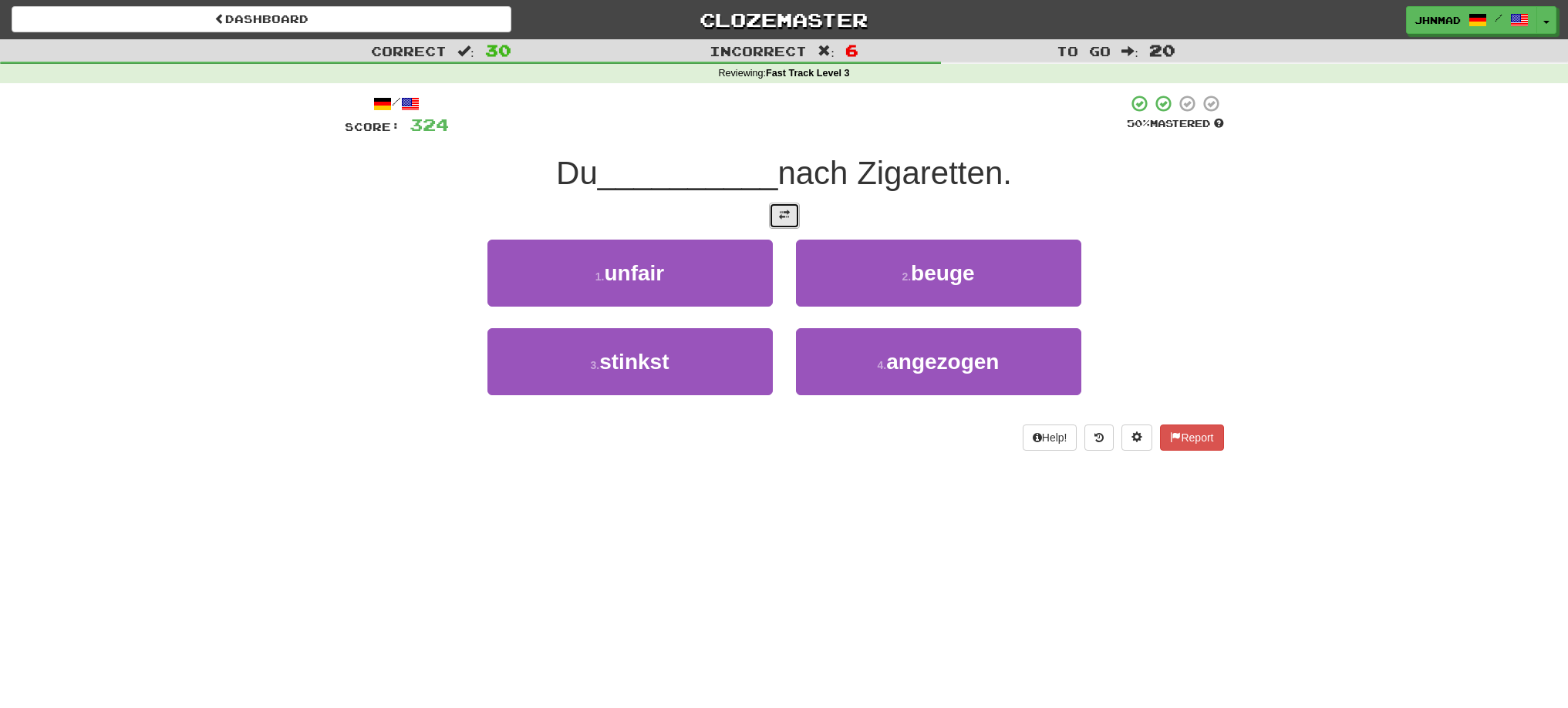
click at [786, 218] on span at bounding box center [784, 215] width 11 height 11
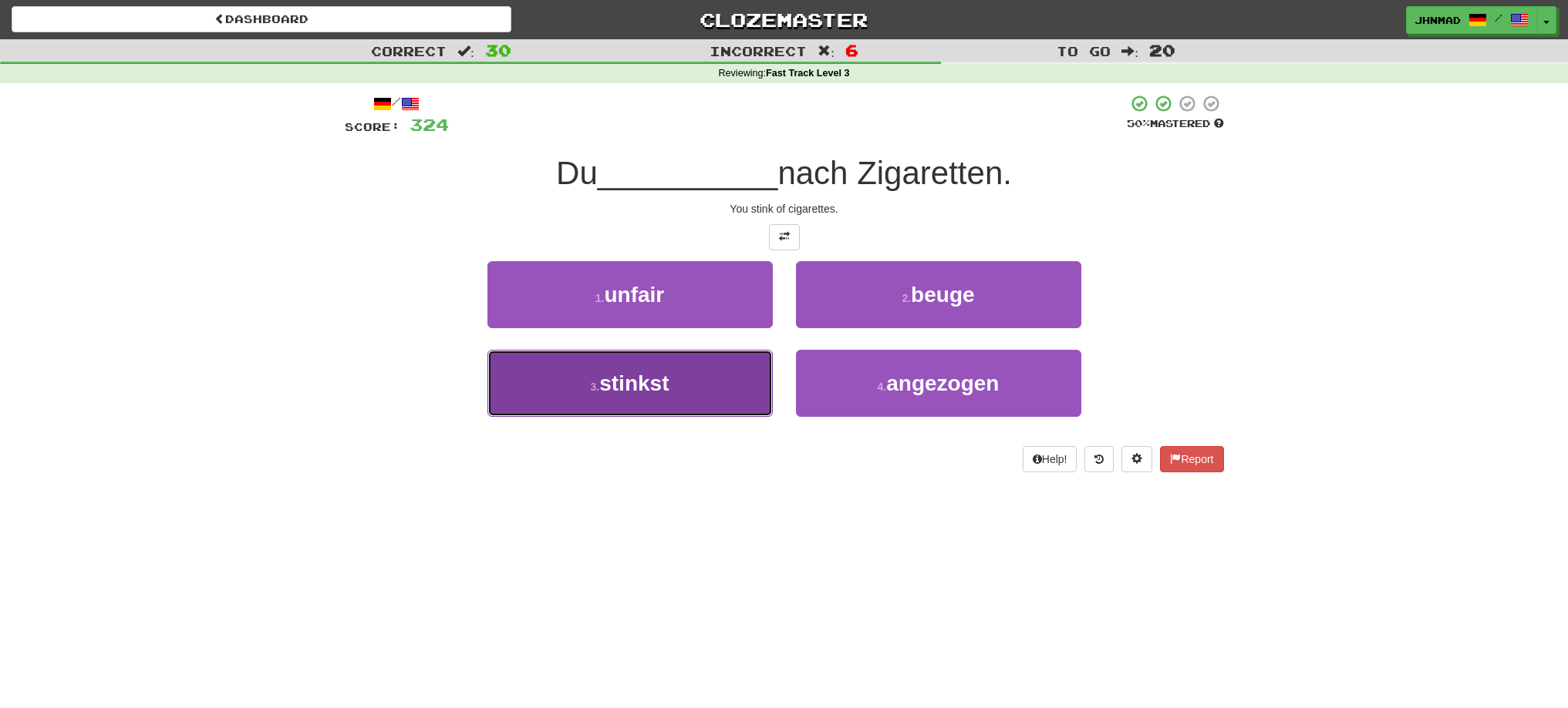
click at [622, 382] on span "stinkst" at bounding box center [634, 383] width 69 height 24
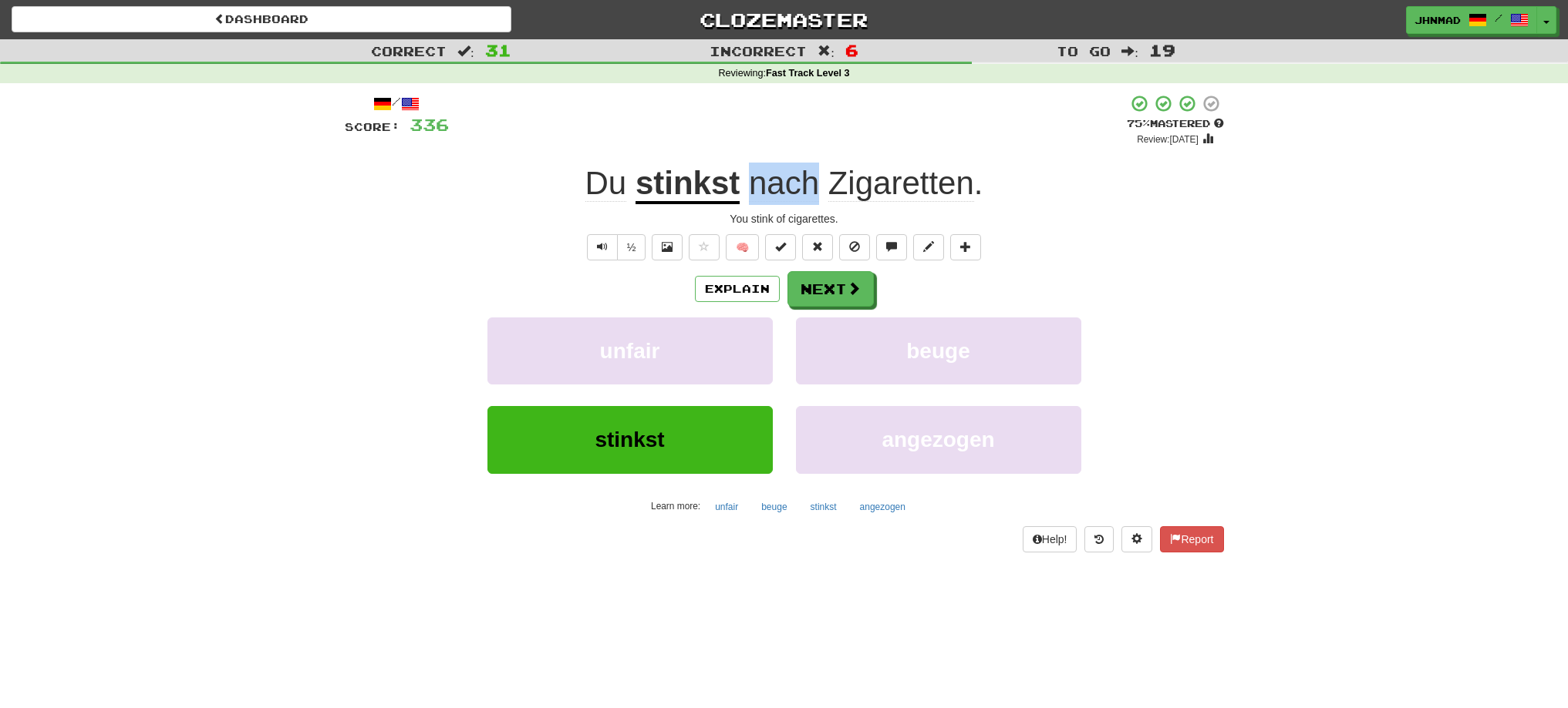
drag, startPoint x: 748, startPoint y: 190, endPoint x: 811, endPoint y: 176, distance: 64.5
click at [811, 176] on span "nach Zigaretten ." at bounding box center [861, 183] width 243 height 37
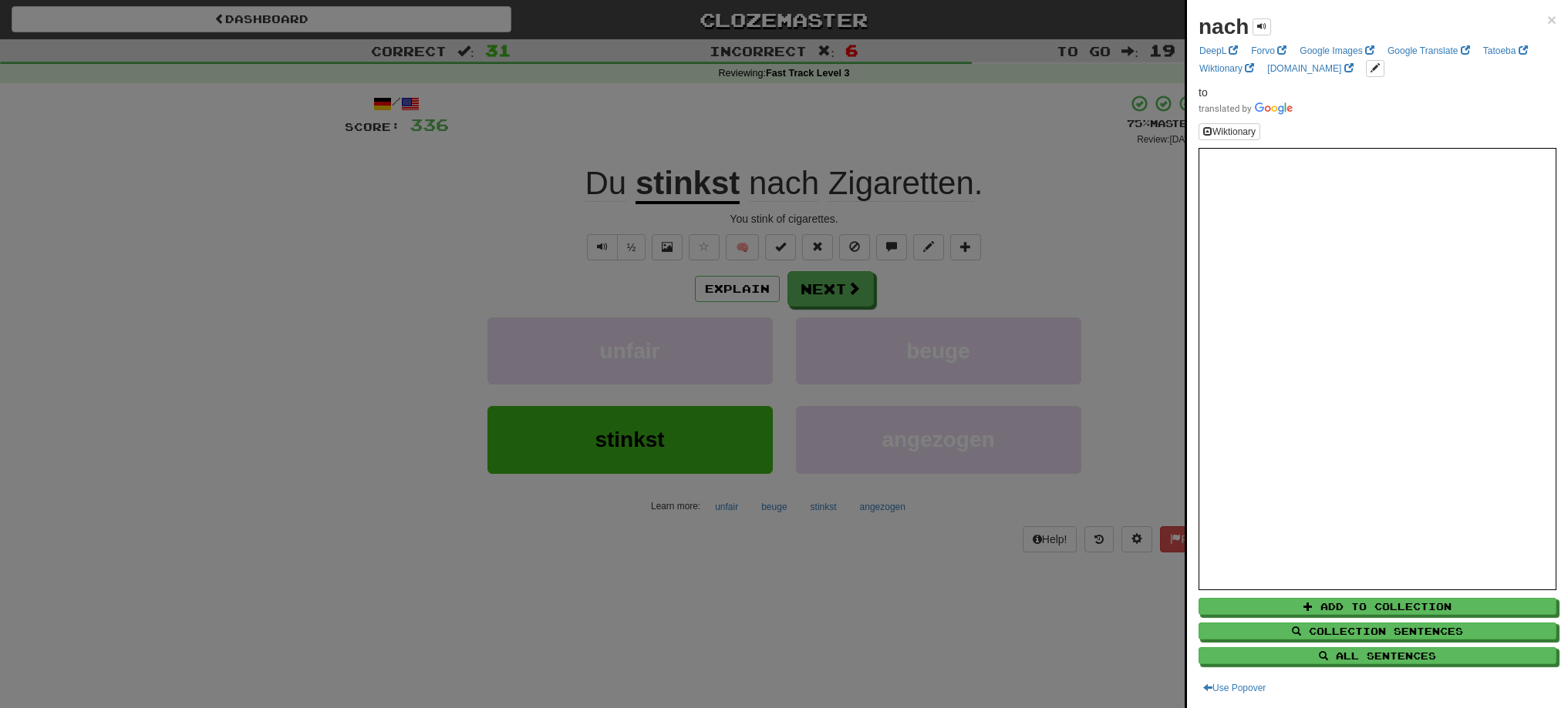
click at [795, 122] on div at bounding box center [784, 354] width 1568 height 708
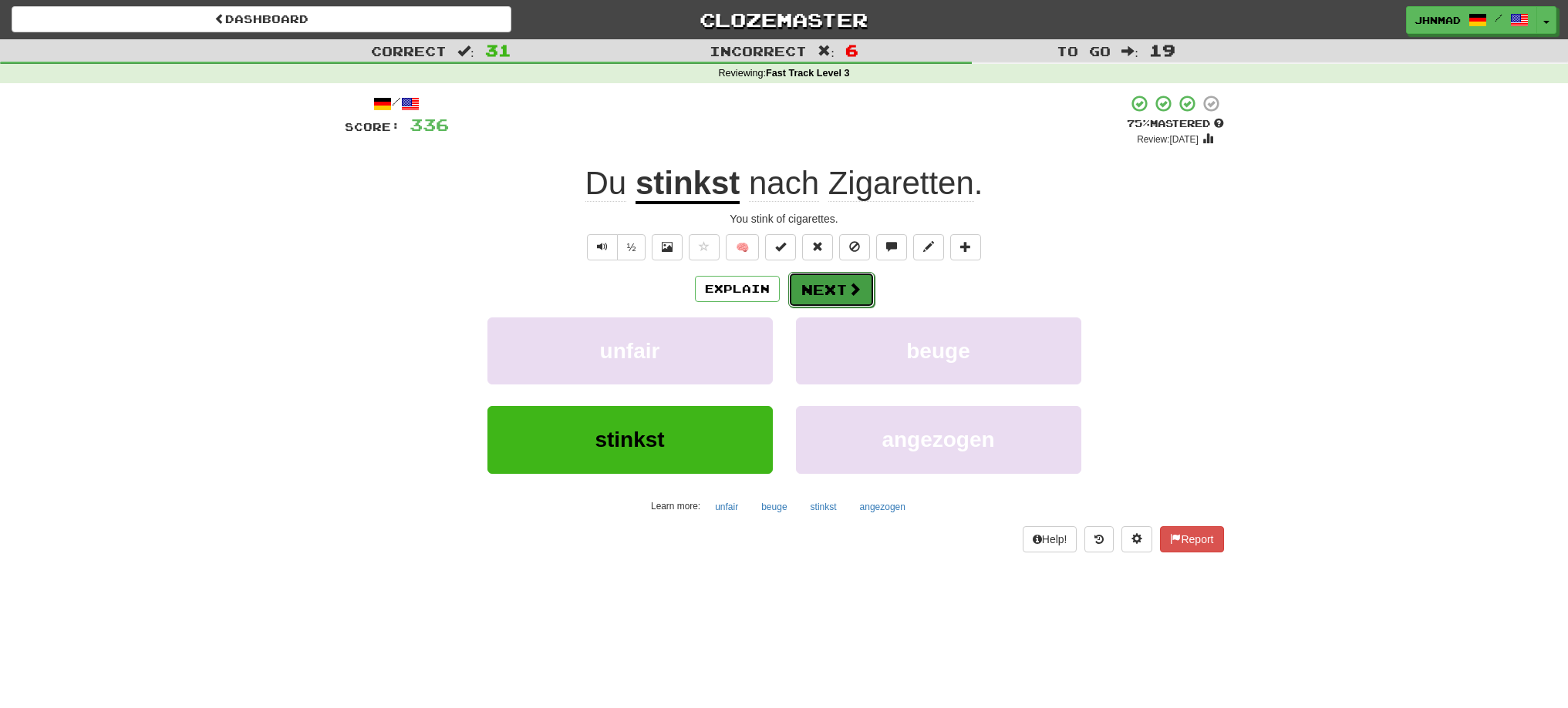
click at [798, 287] on button "Next" at bounding box center [830, 290] width 86 height 35
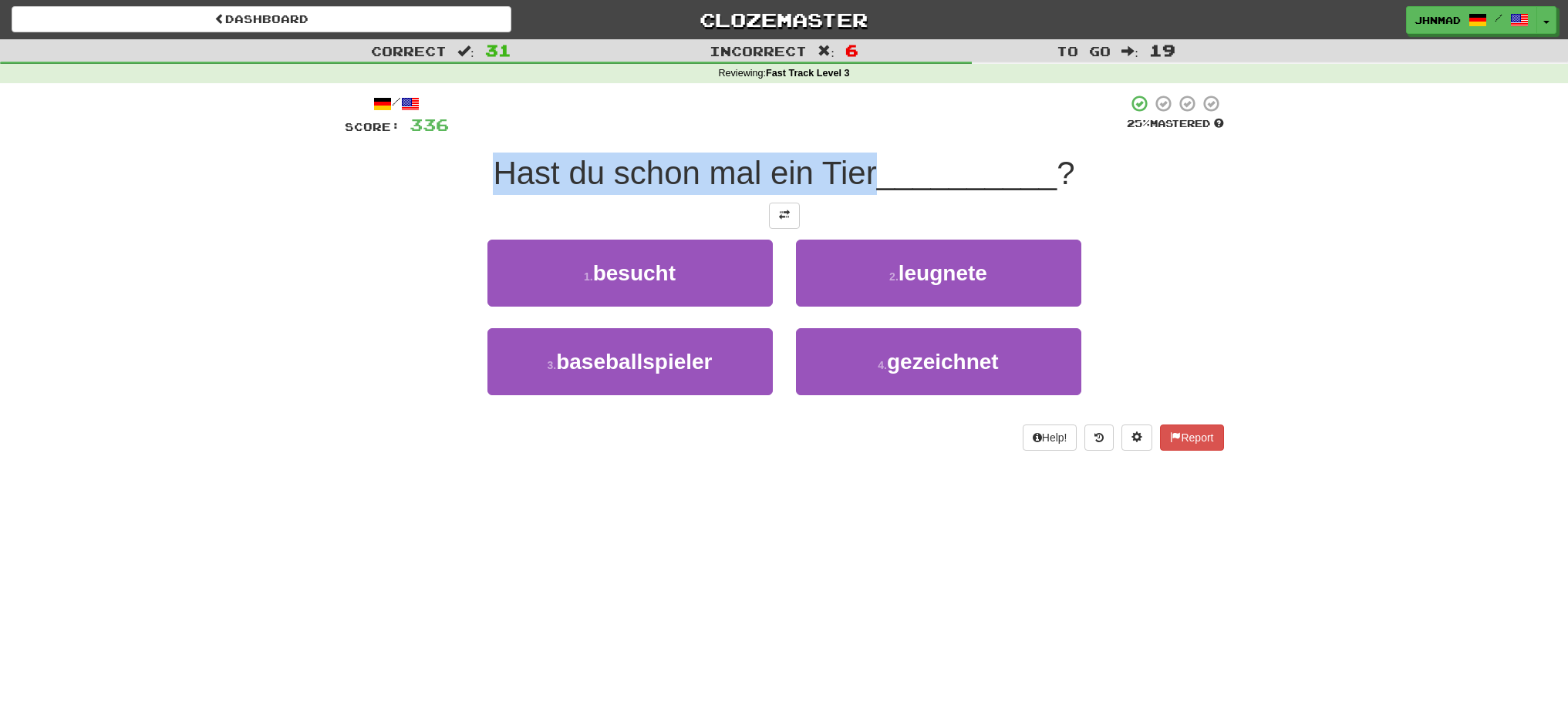
drag, startPoint x: 494, startPoint y: 171, endPoint x: 867, endPoint y: 190, distance: 373.5
click at [867, 190] on span "Hast du schon mal ein Tier" at bounding box center [685, 172] width 383 height 36
click at [857, 192] on div at bounding box center [857, 192] width 0 height 0
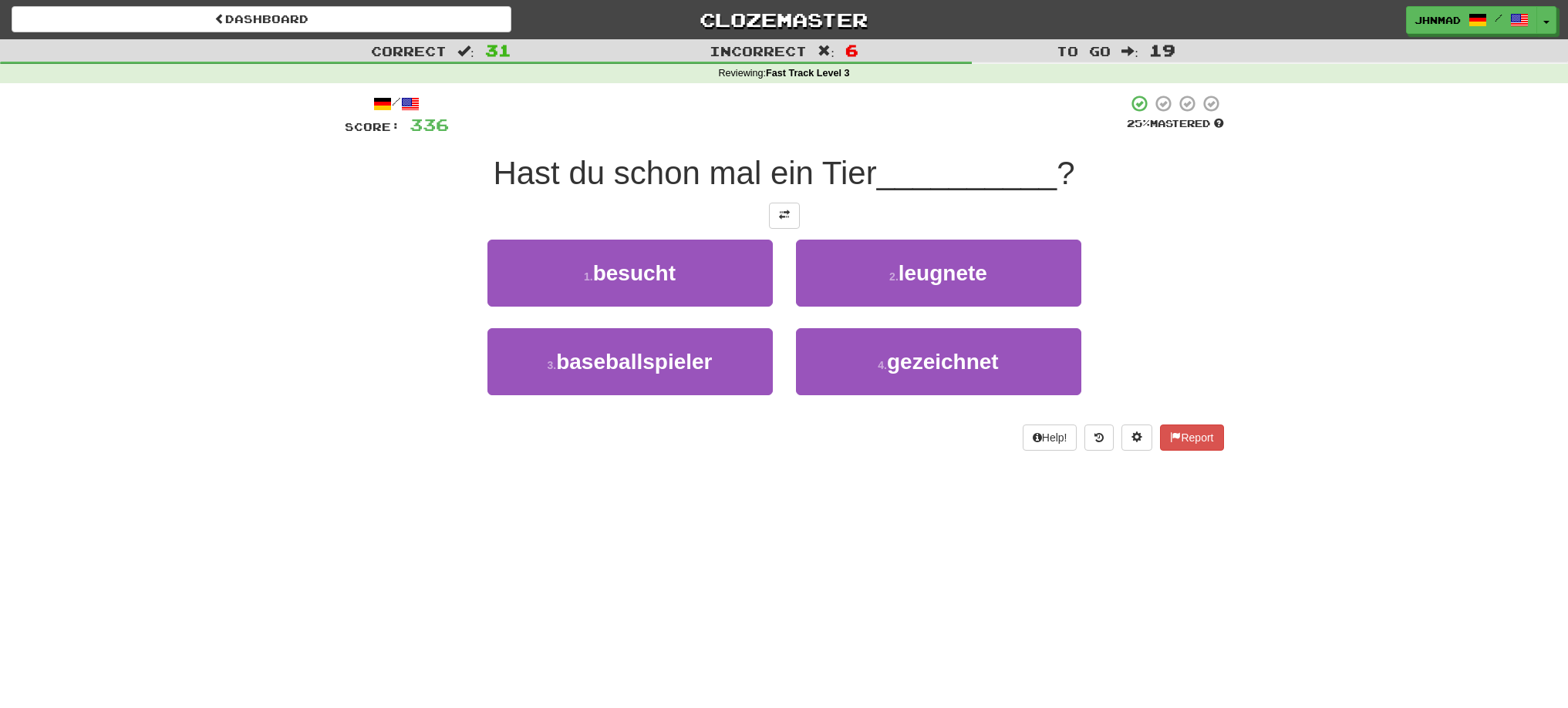
click at [320, 276] on div "Correct : 31 Incorrect : 6 To go : 19 Reviewing : Fast Track Level 3 / Score: 3…" at bounding box center [784, 256] width 1568 height 434
click at [793, 226] on button at bounding box center [784, 215] width 31 height 26
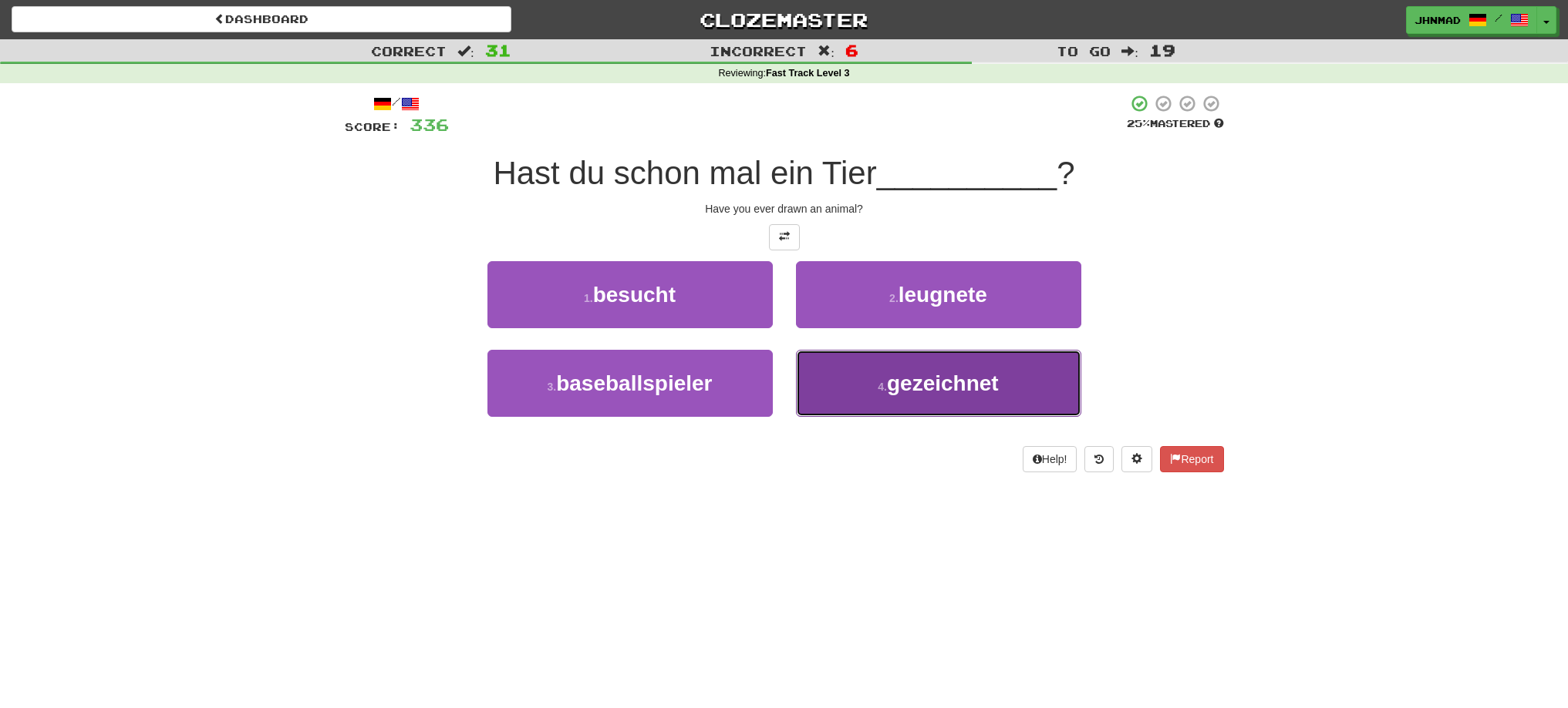
click at [945, 395] on span "gezeichnet" at bounding box center [943, 383] width 112 height 24
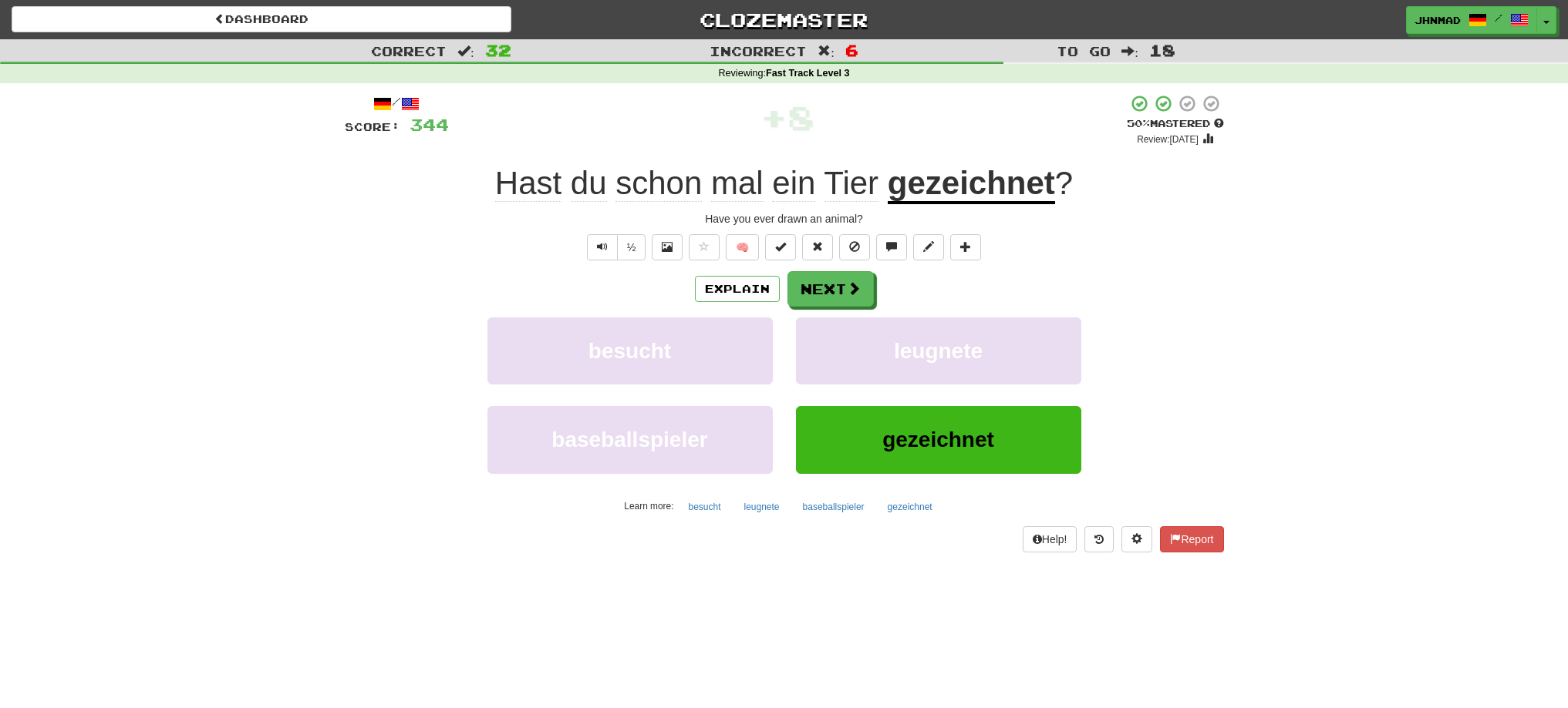
click at [993, 185] on u "gezeichnet" at bounding box center [971, 184] width 167 height 39
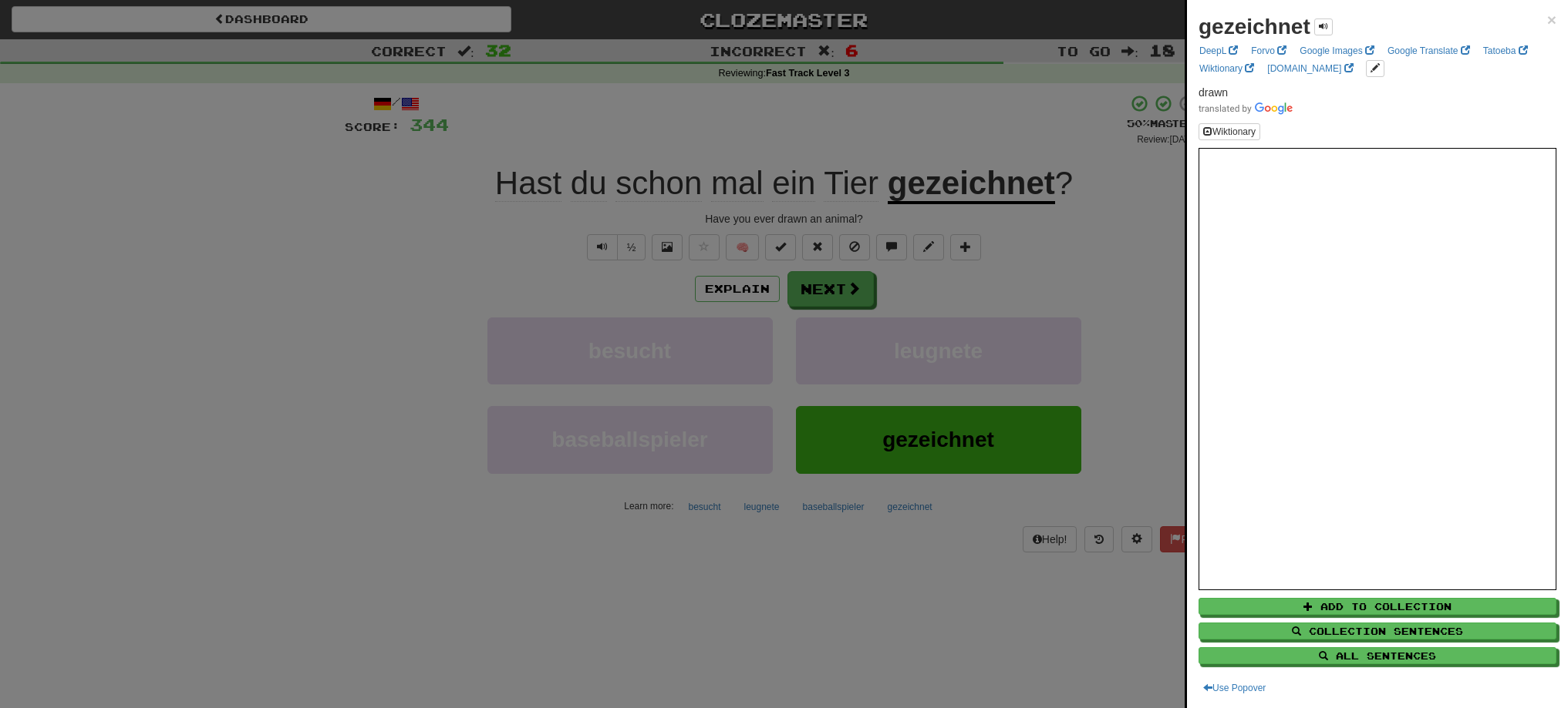
click at [846, 287] on div at bounding box center [784, 354] width 1568 height 708
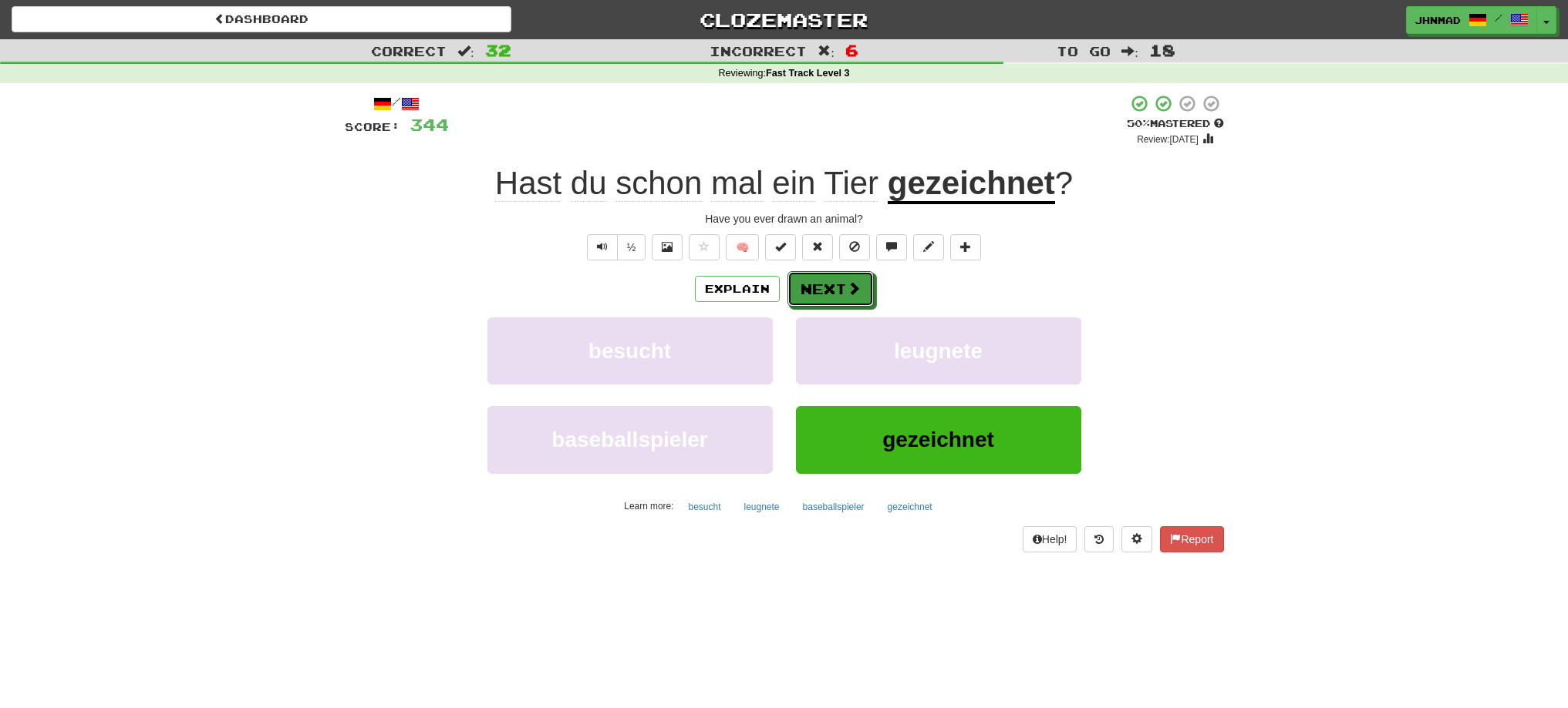
click at [846, 287] on span at bounding box center [853, 288] width 14 height 14
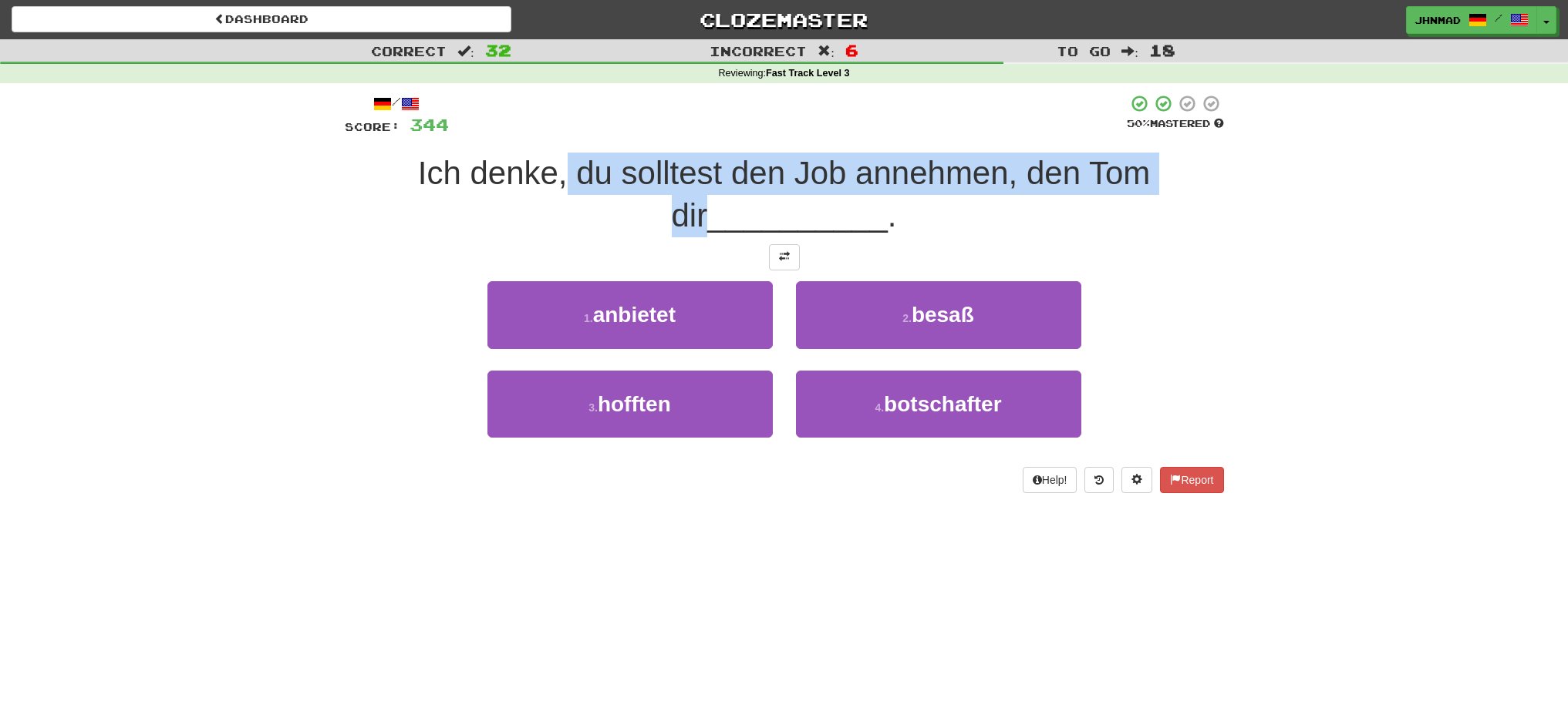
drag, startPoint x: 549, startPoint y: 177, endPoint x: 1171, endPoint y: 181, distance: 622.0
click at [1150, 181] on span "Ich denke, du solltest den Job annehmen, den Tom dir" at bounding box center [784, 194] width 733 height 79
click at [1161, 192] on div at bounding box center [1161, 192] width 0 height 0
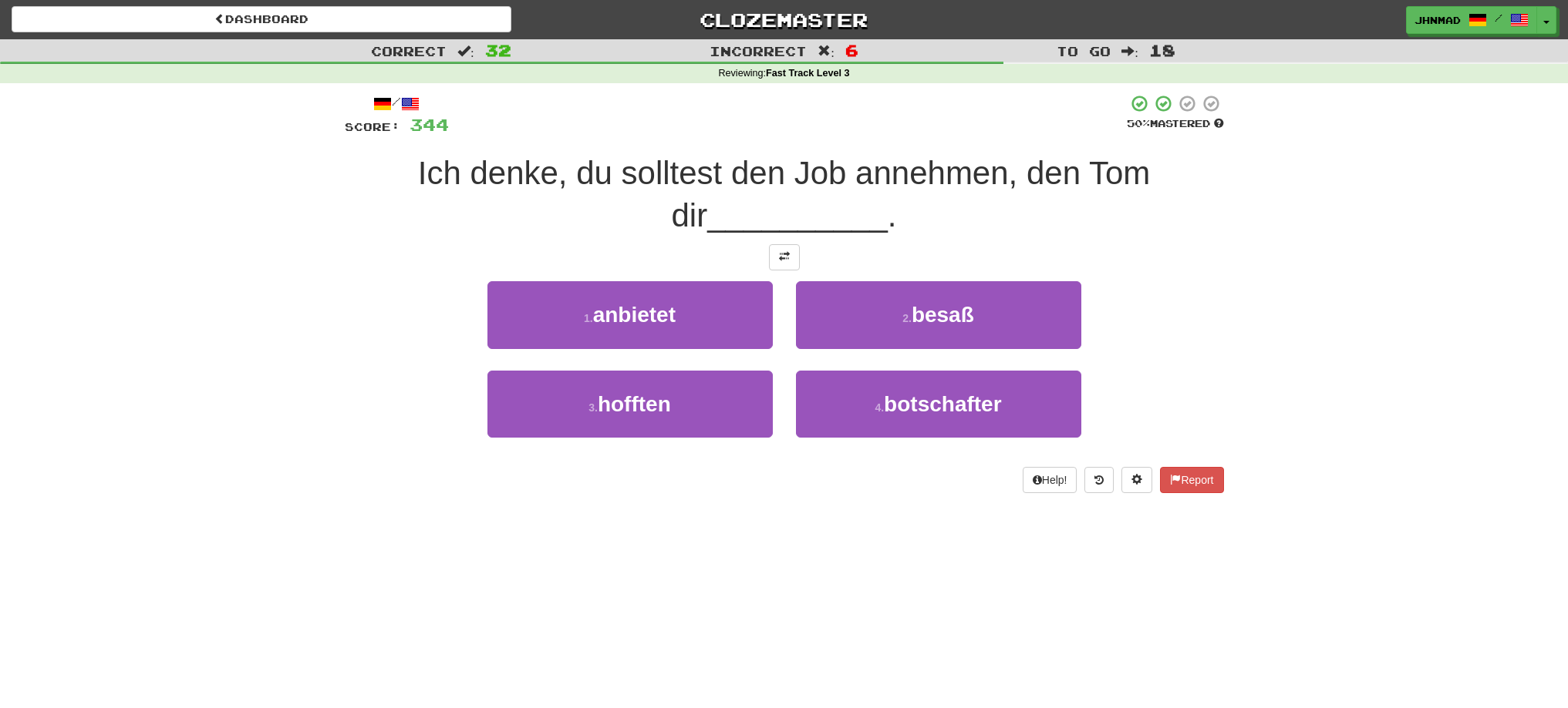
click at [426, 239] on div "/ Score: 344 50 % Mastered Ich denke, du solltest den Job annehmen, den Tom dir…" at bounding box center [784, 293] width 879 height 398
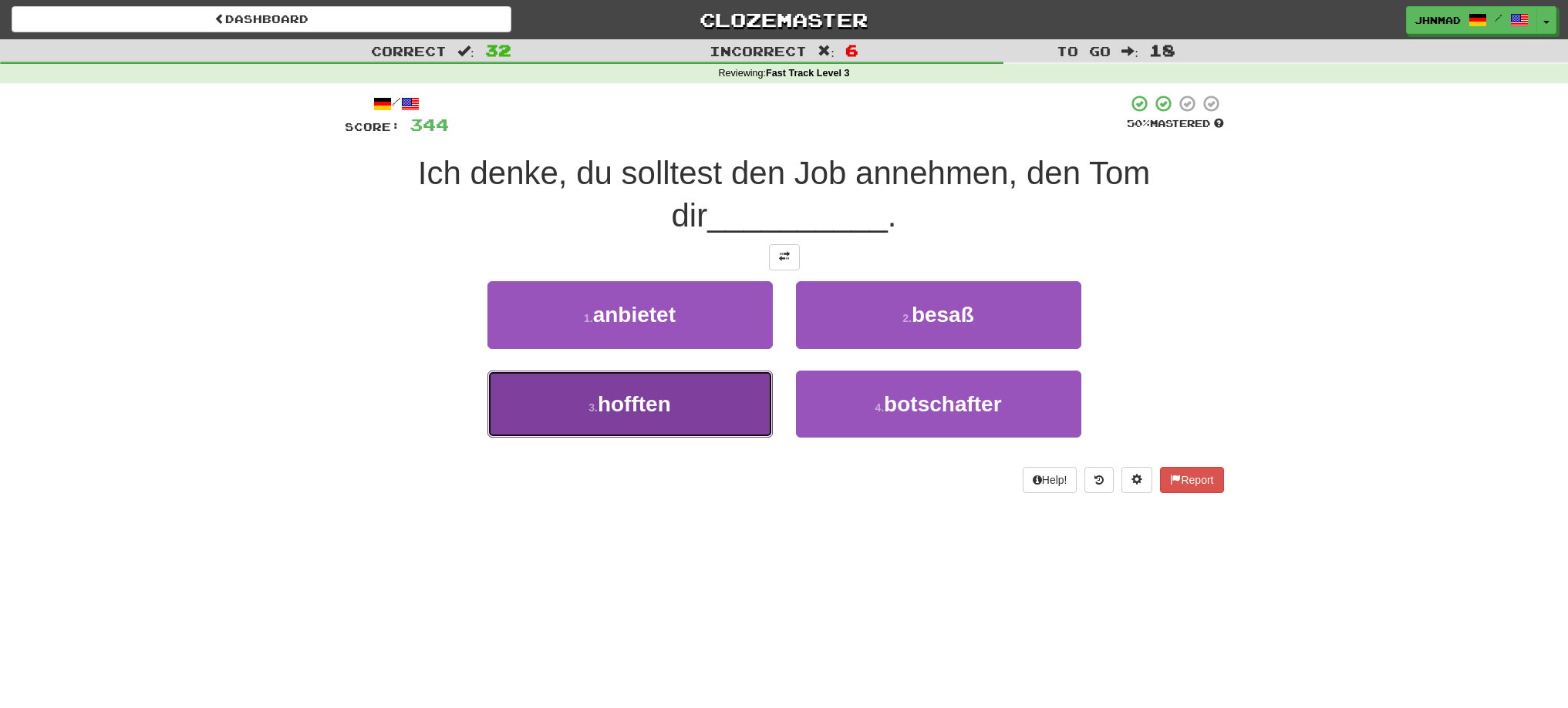
click at [640, 415] on span "hofften" at bounding box center [635, 404] width 74 height 24
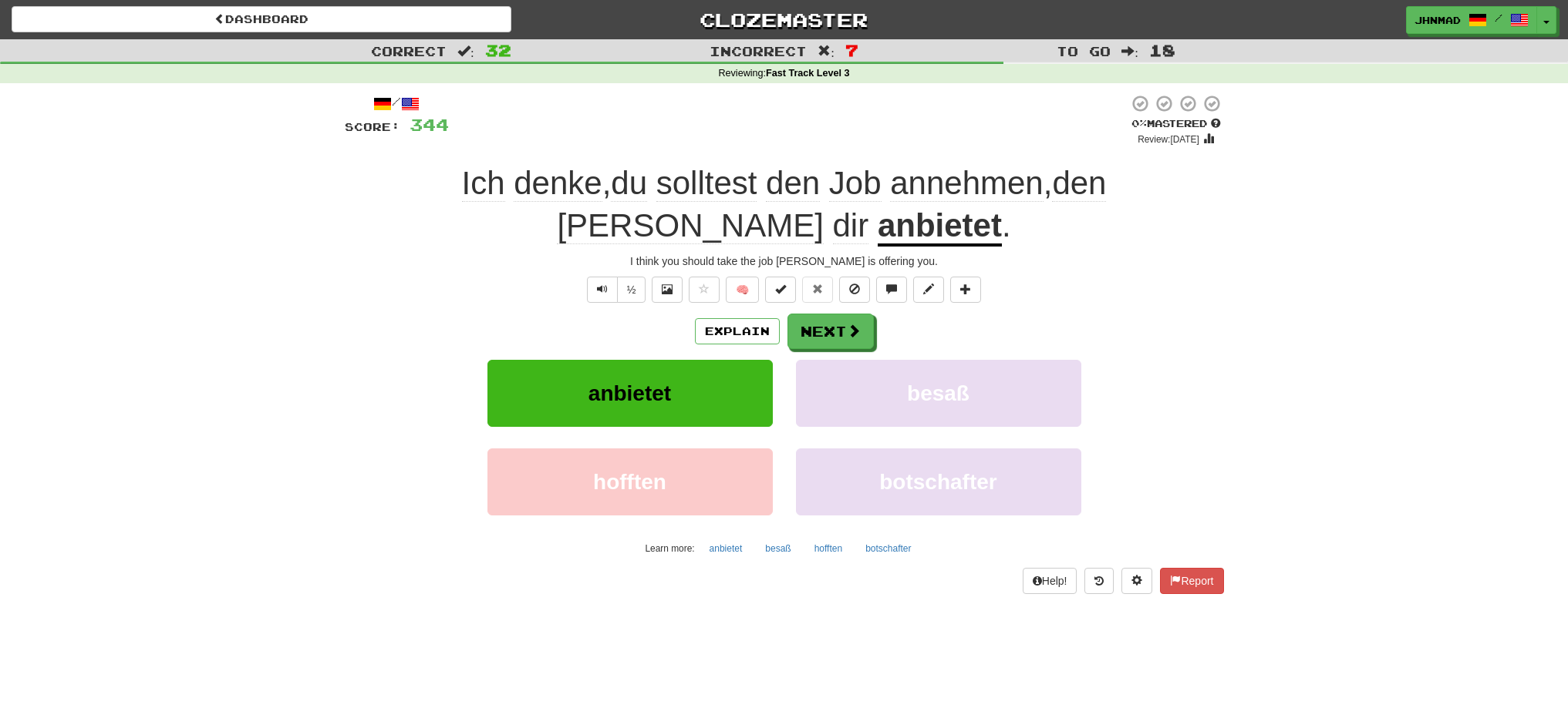
click at [877, 238] on u "anbietet" at bounding box center [939, 227] width 124 height 39
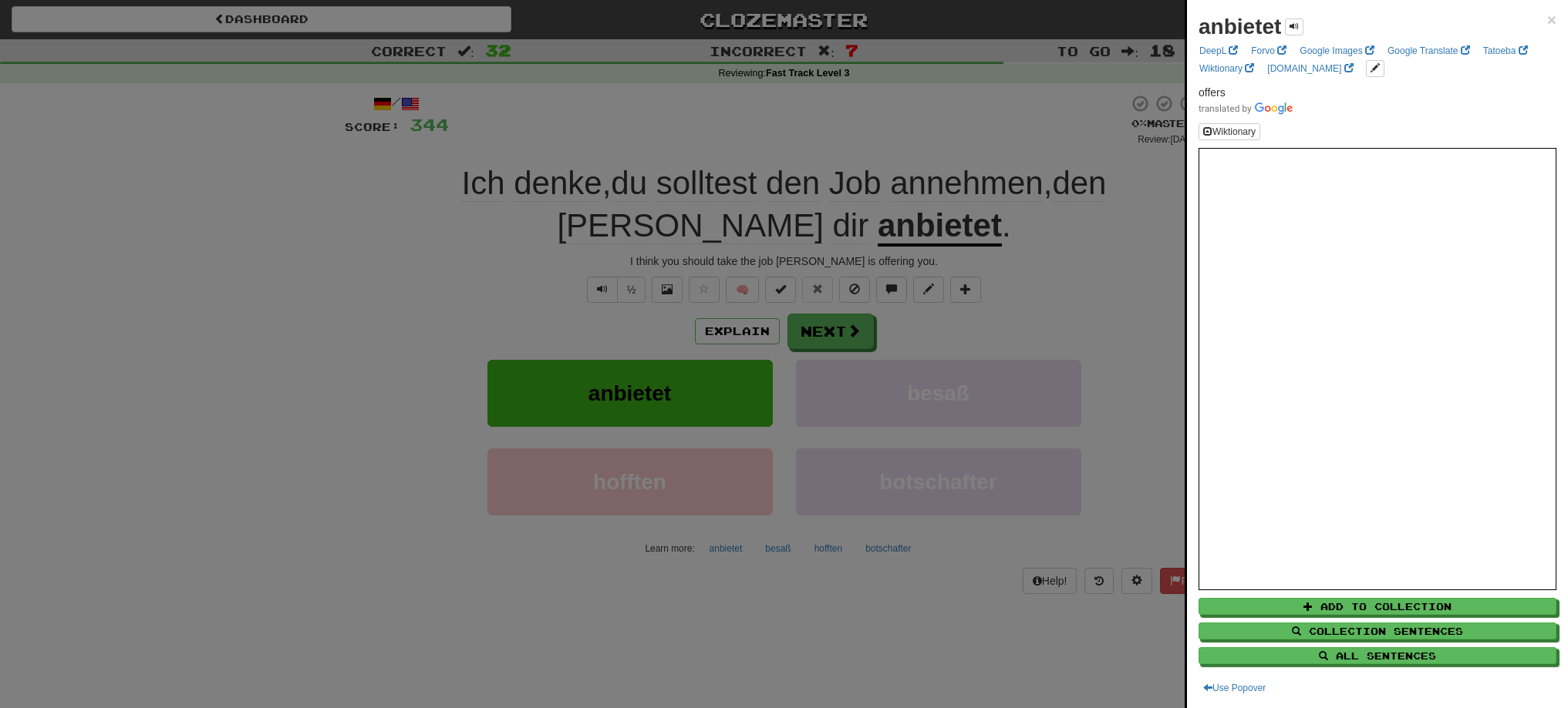
click at [851, 339] on div at bounding box center [784, 354] width 1568 height 708
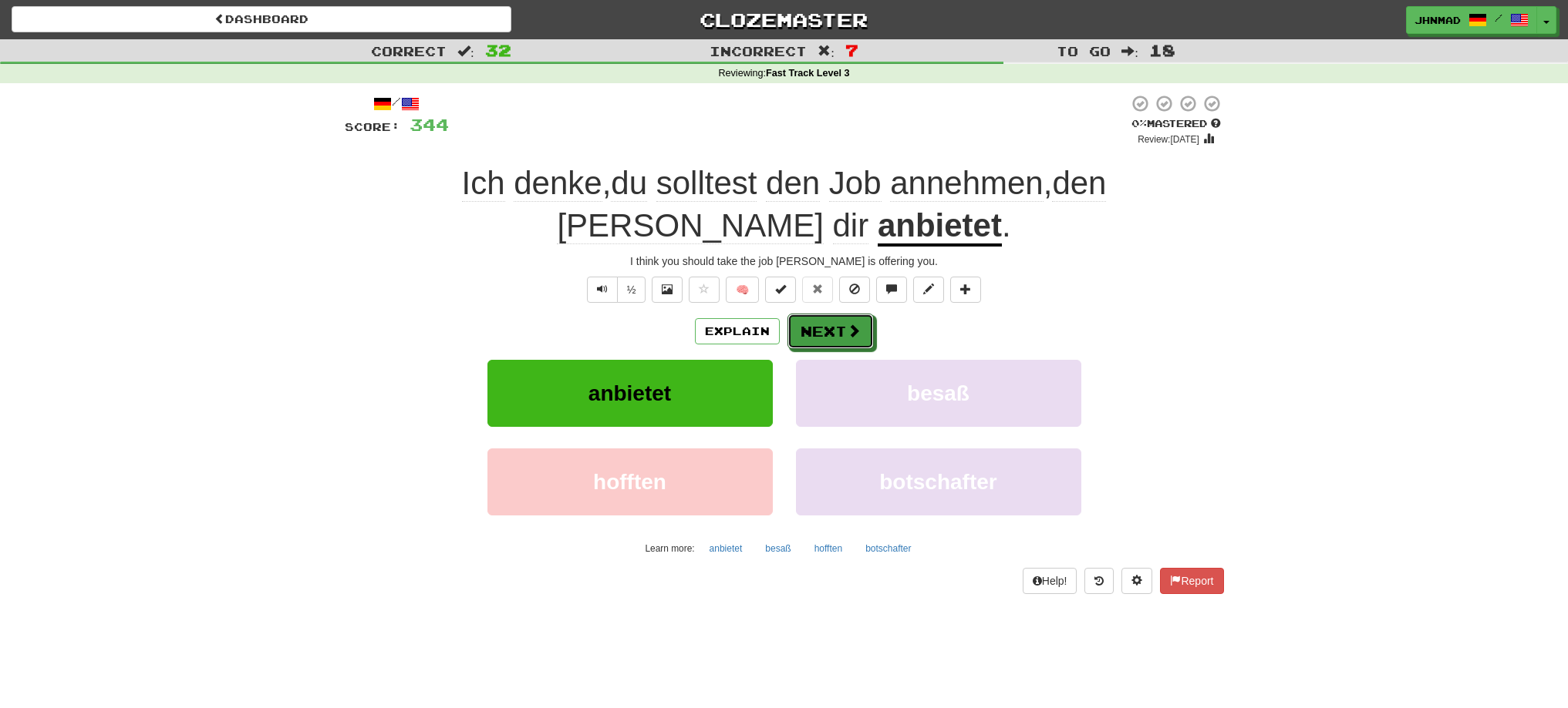
click at [851, 337] on span at bounding box center [853, 331] width 14 height 14
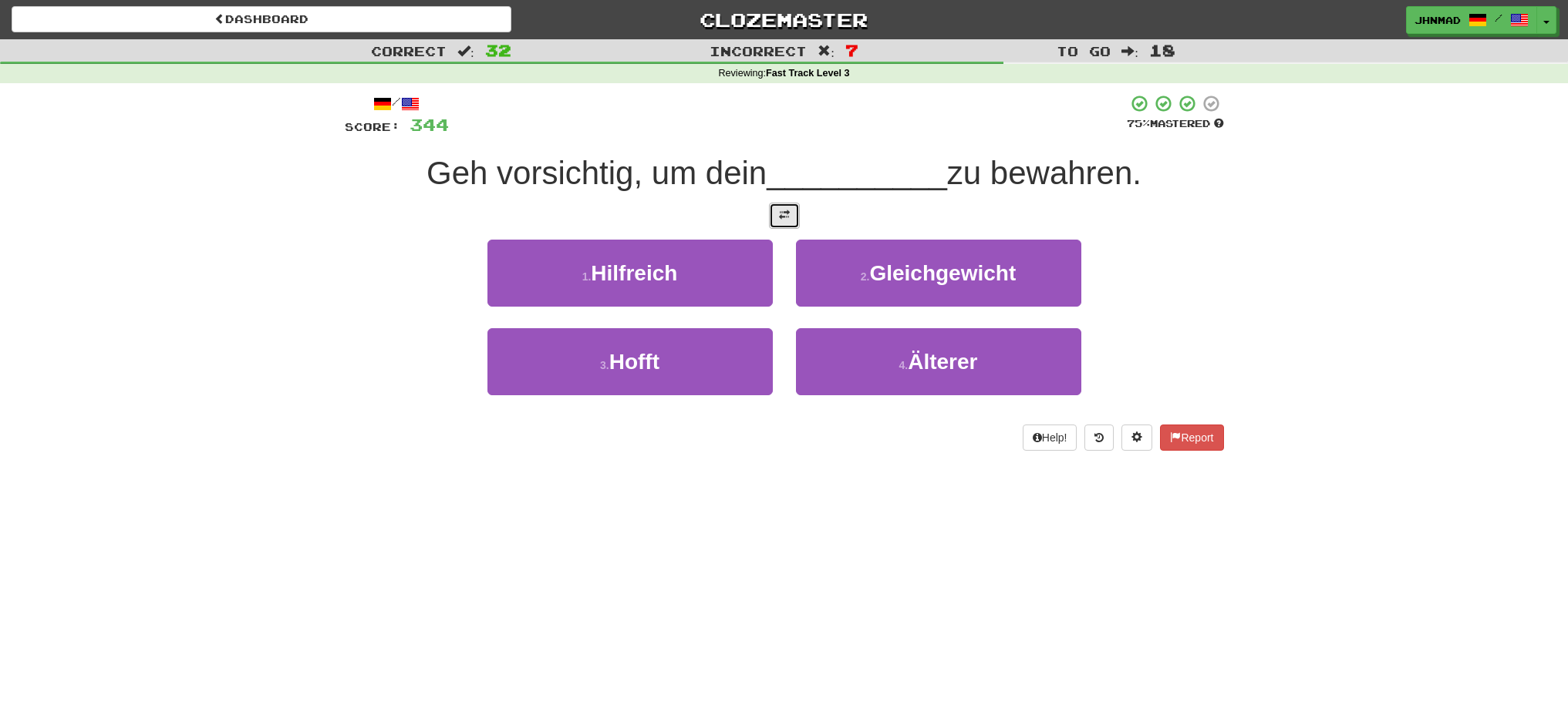
click at [782, 222] on button at bounding box center [784, 215] width 31 height 26
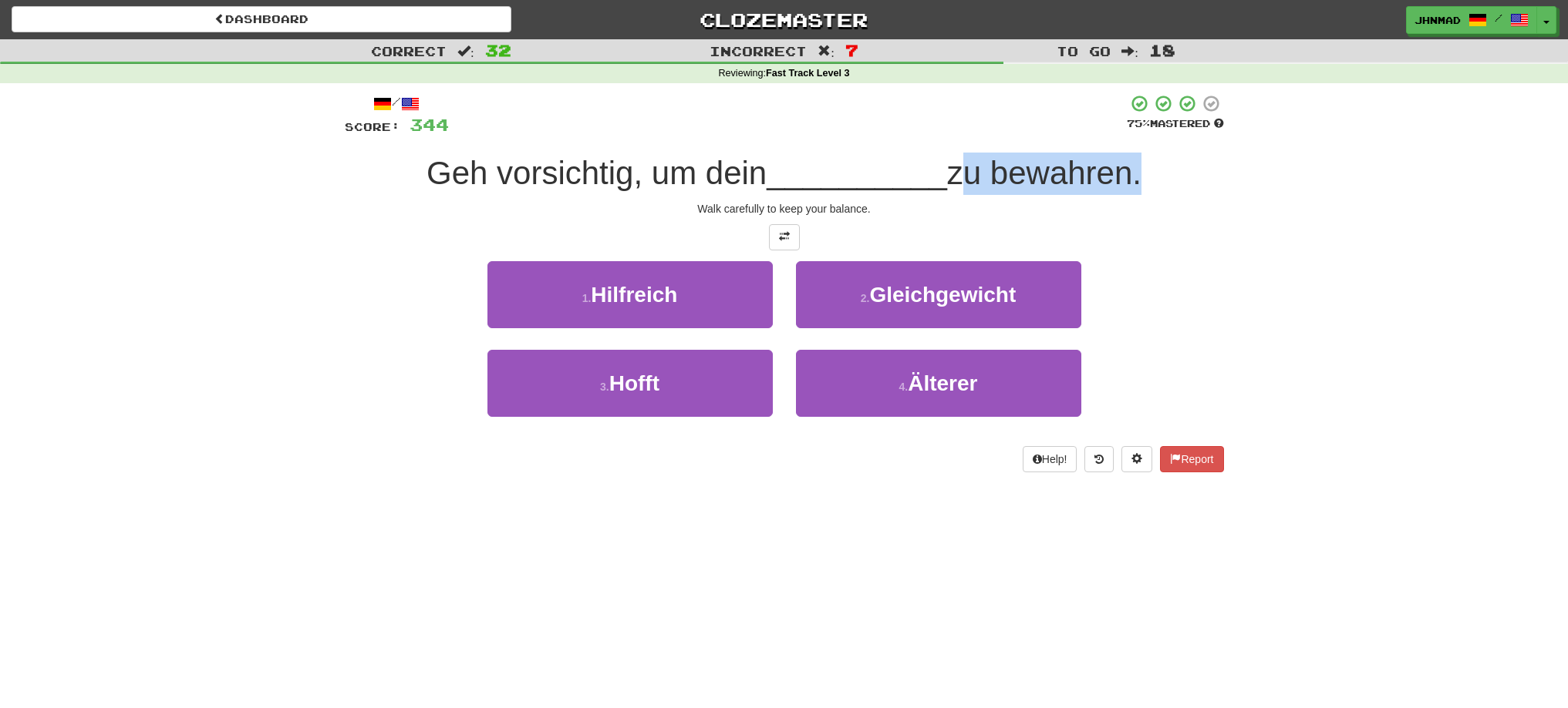
drag, startPoint x: 952, startPoint y: 177, endPoint x: 1134, endPoint y: 185, distance: 182.2
click at [1134, 185] on span "zu bewahren." at bounding box center [1044, 172] width 194 height 36
click at [1123, 192] on div at bounding box center [1123, 192] width 0 height 0
click at [1154, 255] on div "/ Score: 344 75 % Mastered Geh vorsichtig, um dein __________ zu bewahren. Walk…" at bounding box center [784, 283] width 879 height 378
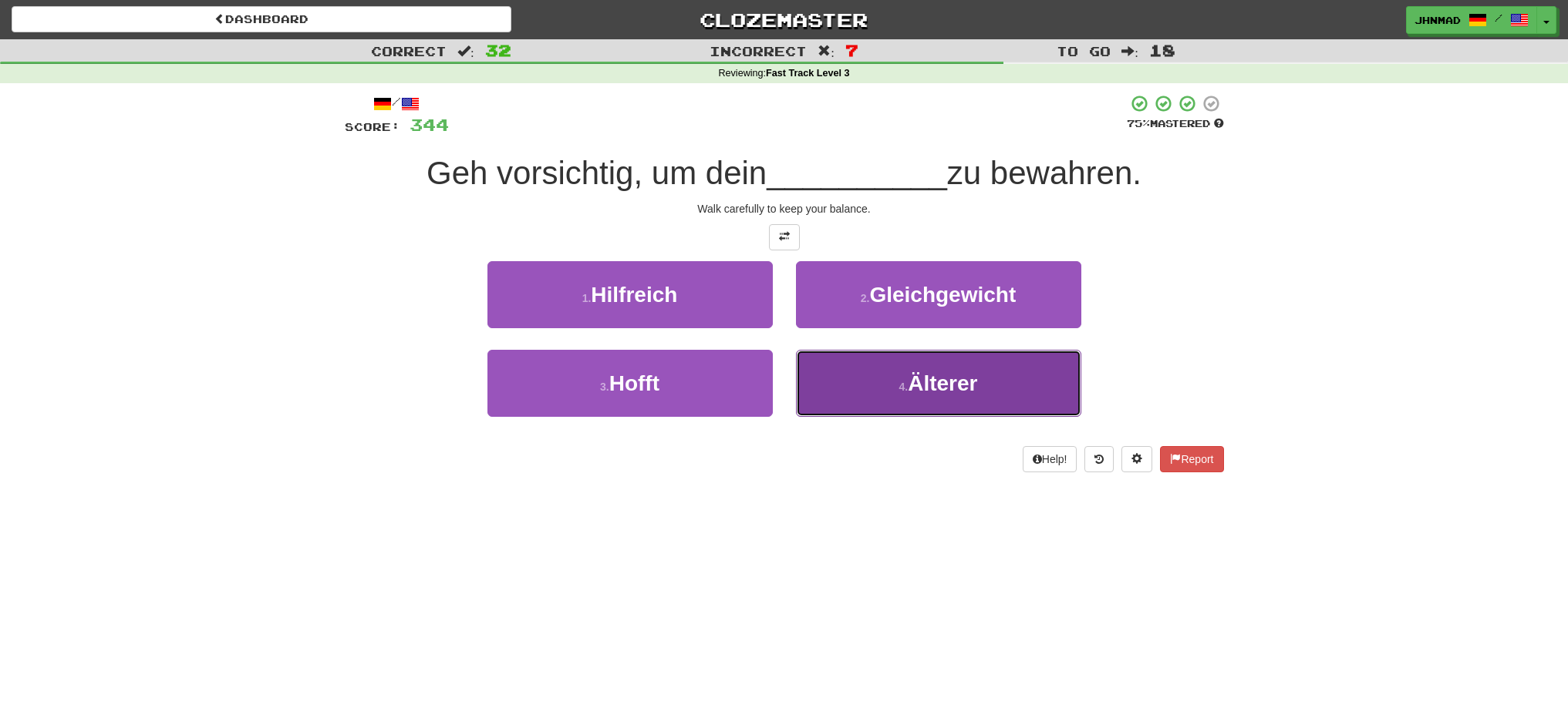
click at [956, 398] on button "4 . Älterer" at bounding box center [938, 383] width 285 height 67
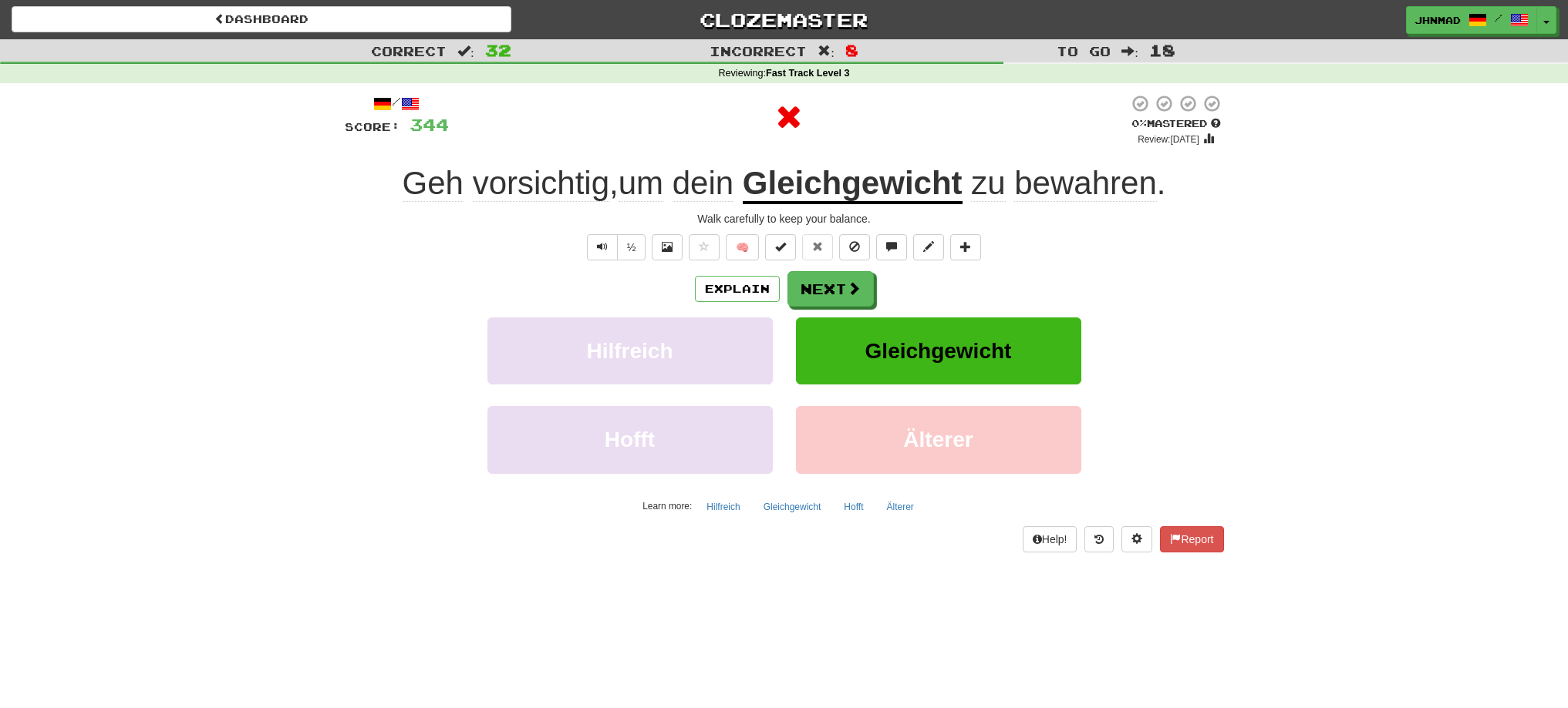
click at [881, 183] on u "Gleichgewicht" at bounding box center [852, 184] width 220 height 39
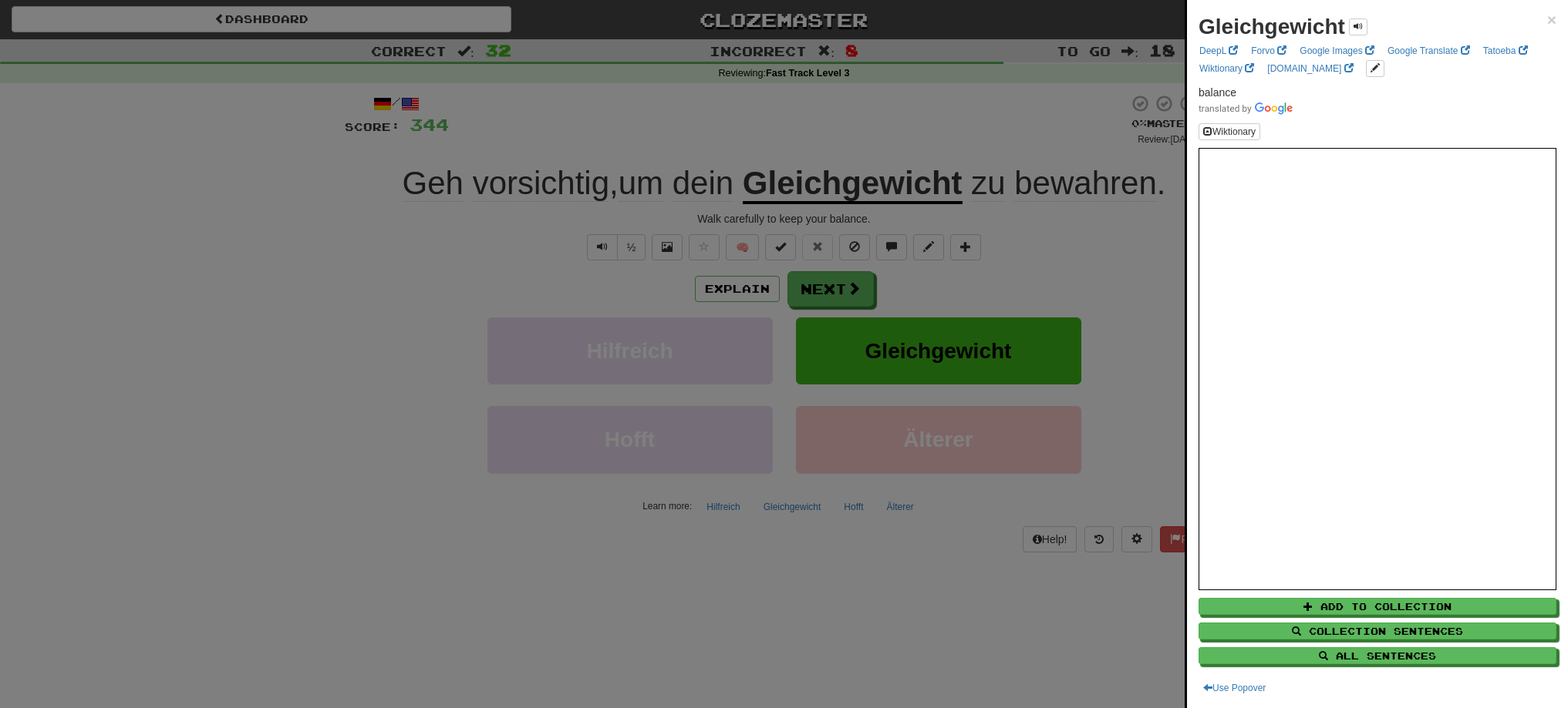
click at [749, 175] on div at bounding box center [784, 354] width 1568 height 708
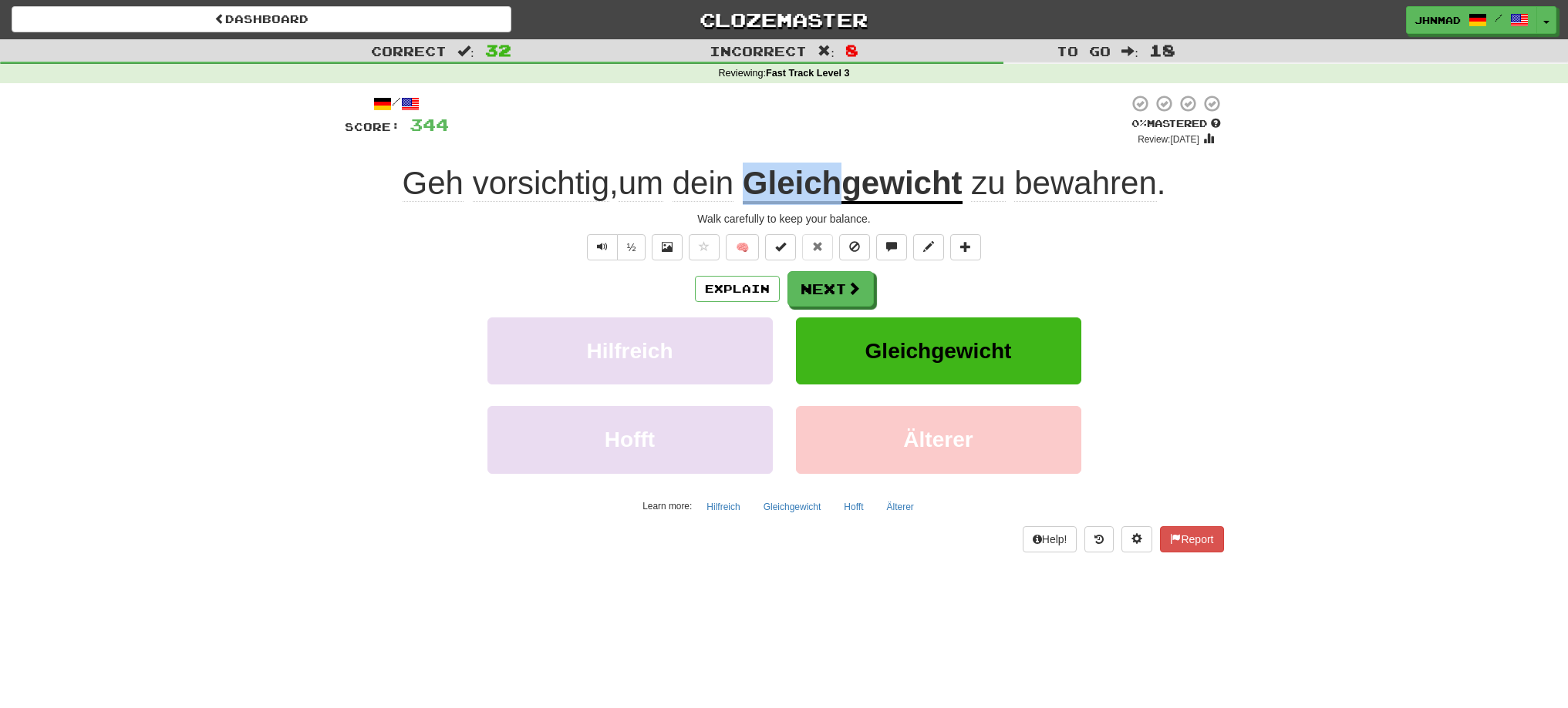
drag, startPoint x: 749, startPoint y: 175, endPoint x: 845, endPoint y: 192, distance: 97.5
click at [845, 192] on u "Gleichgewicht" at bounding box center [852, 184] width 220 height 39
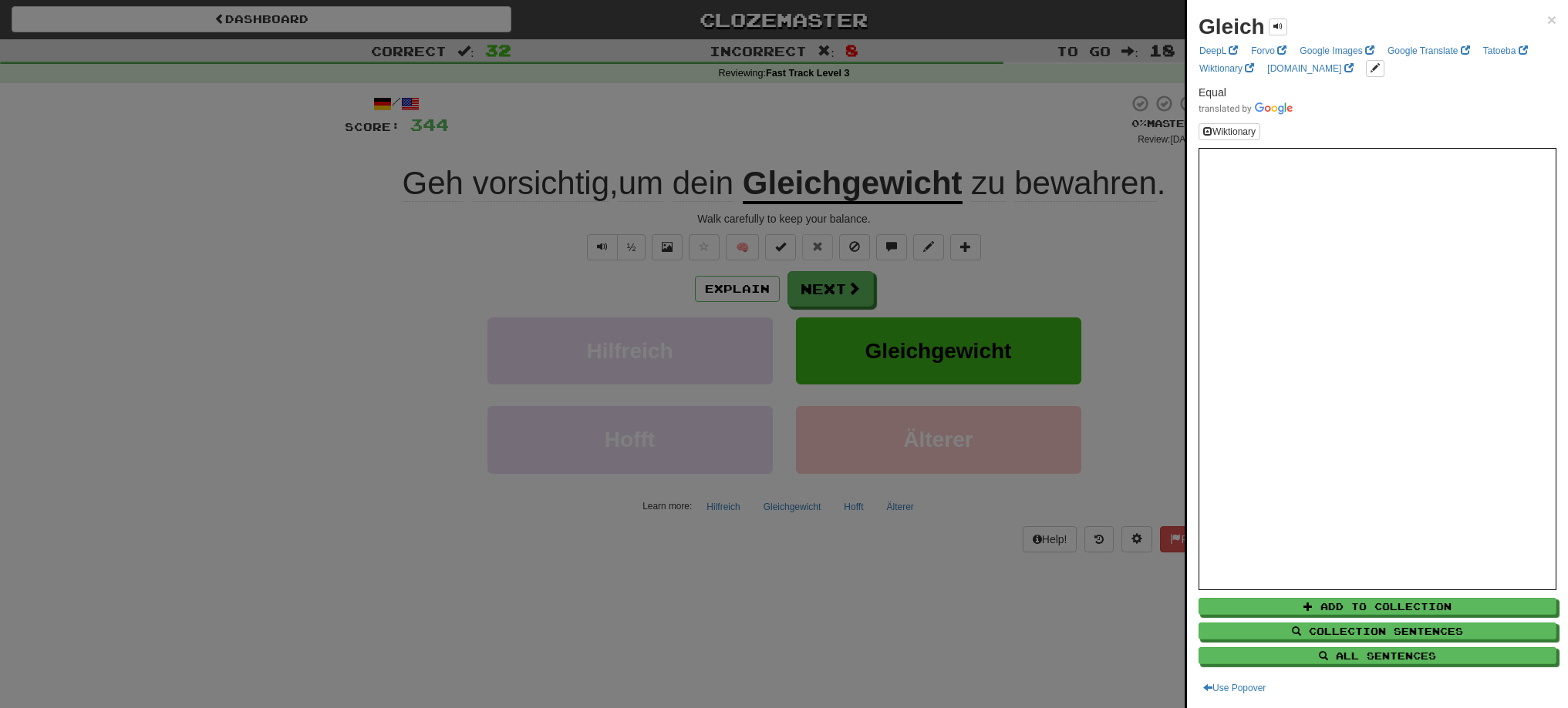
click at [935, 136] on div at bounding box center [784, 354] width 1568 height 708
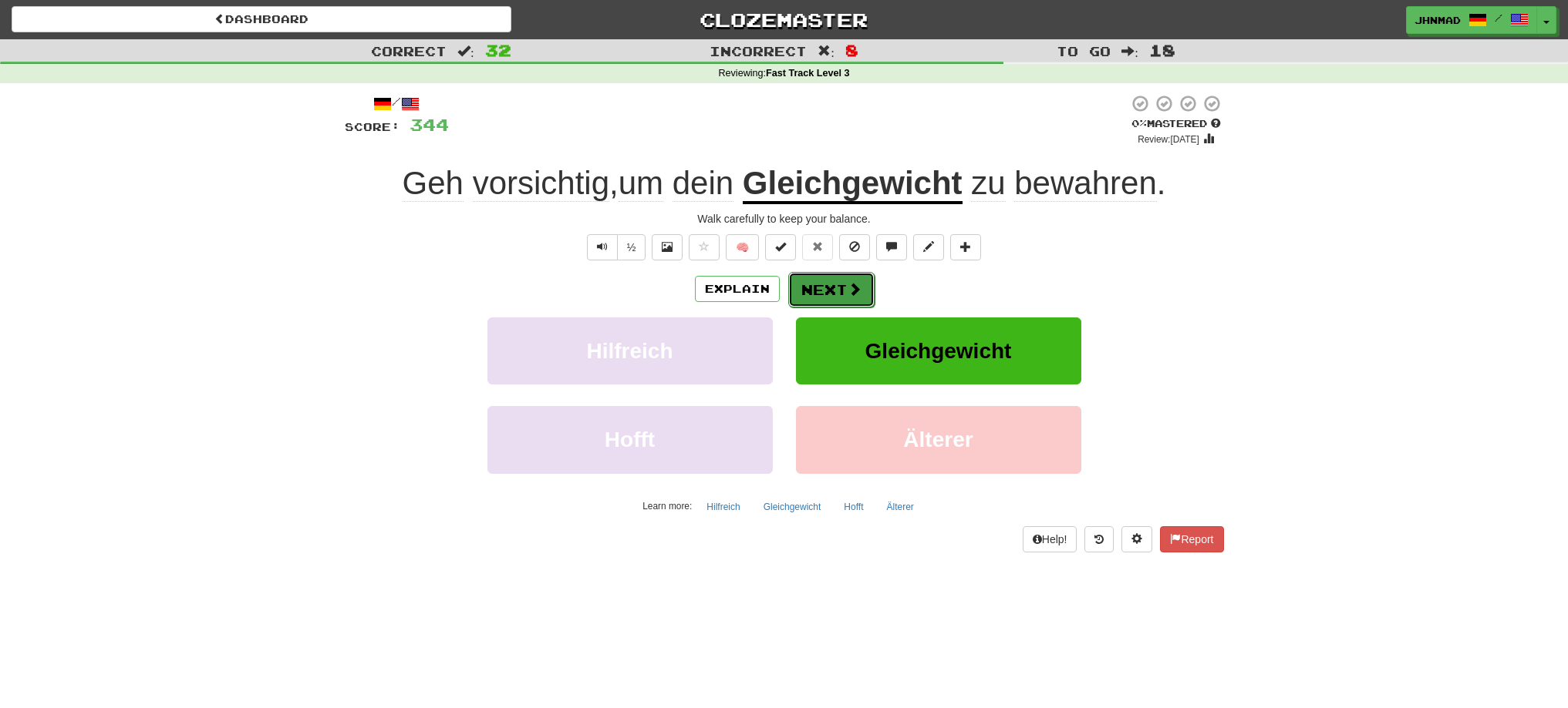
click at [810, 279] on button "Next" at bounding box center [830, 290] width 86 height 35
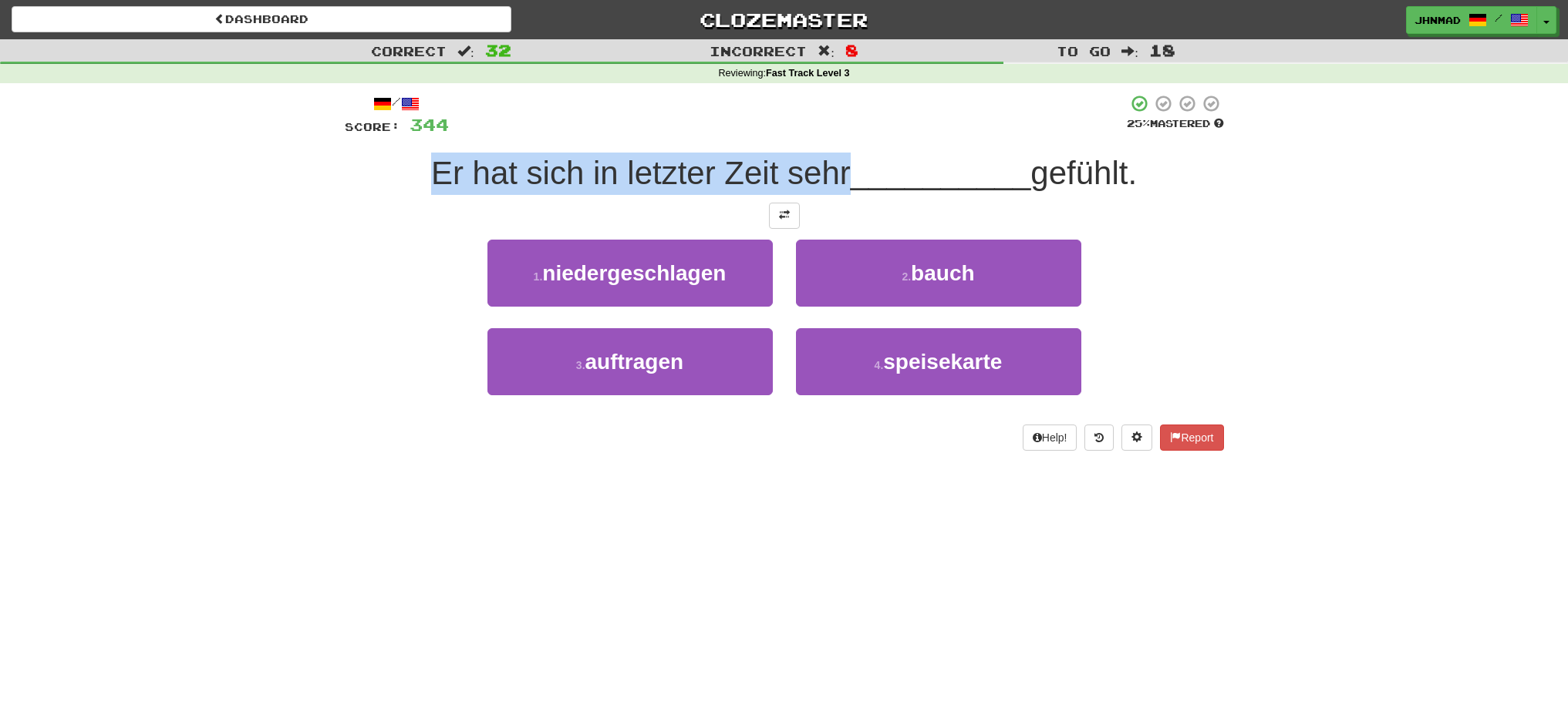
drag, startPoint x: 430, startPoint y: 169, endPoint x: 843, endPoint y: 183, distance: 413.2
click at [843, 183] on div "Er hat sich in letzter Zeit sehr __________ gefühlt." at bounding box center [784, 173] width 879 height 43
click at [833, 192] on div at bounding box center [833, 192] width 0 height 0
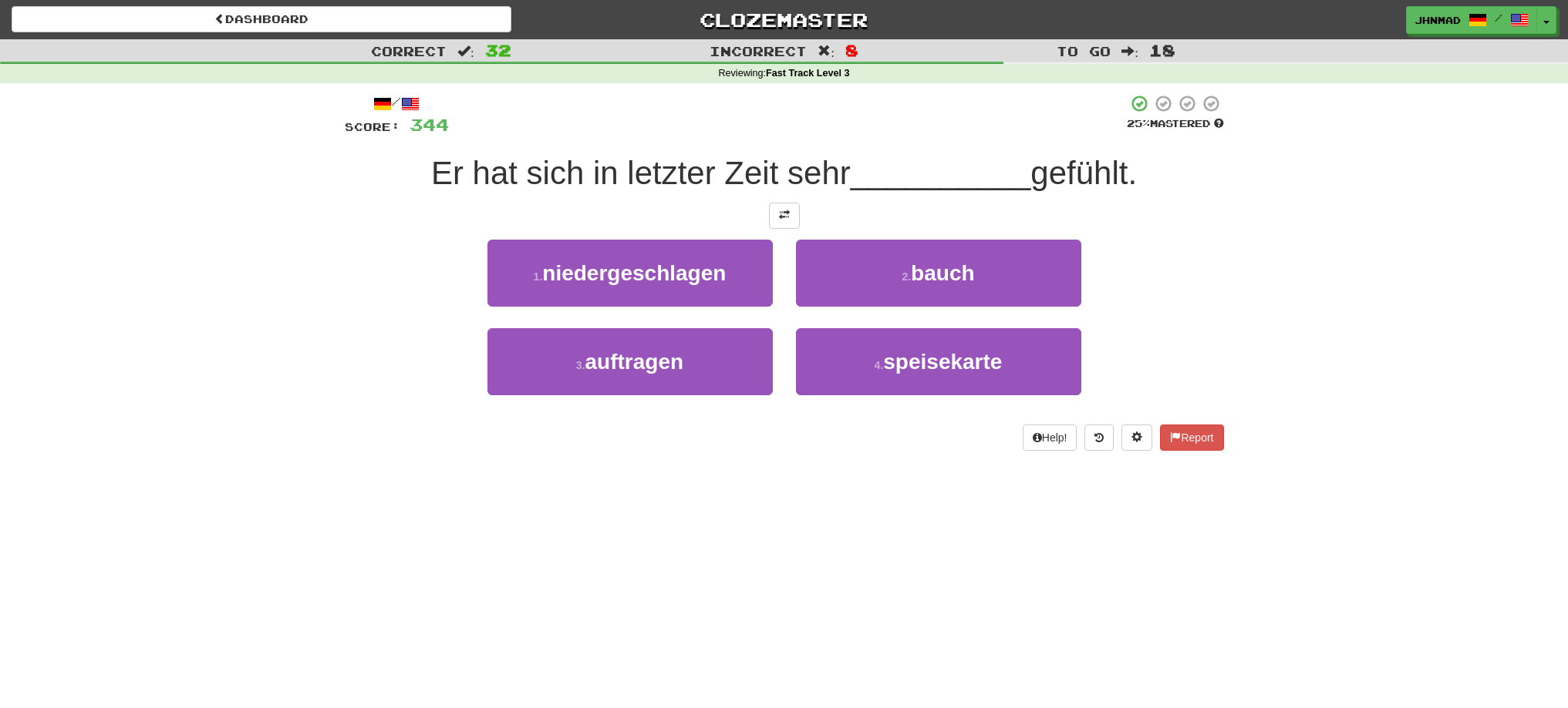
click at [290, 283] on div "Correct : 32 Incorrect : 8 To go : 18 Reviewing : Fast Track Level 3 / Score: 3…" at bounding box center [784, 256] width 1568 height 434
drag, startPoint x: 1035, startPoint y: 171, endPoint x: 1138, endPoint y: 169, distance: 103.0
click at [1137, 169] on span "gefühlt." at bounding box center [1083, 172] width 106 height 36
click at [1128, 133] on div at bounding box center [1128, 133] width 0 height 0
click at [1262, 281] on div "Correct : 32 Incorrect : 8 To go : 18 Reviewing : Fast Track Level 3 / Score: 3…" at bounding box center [784, 256] width 1568 height 434
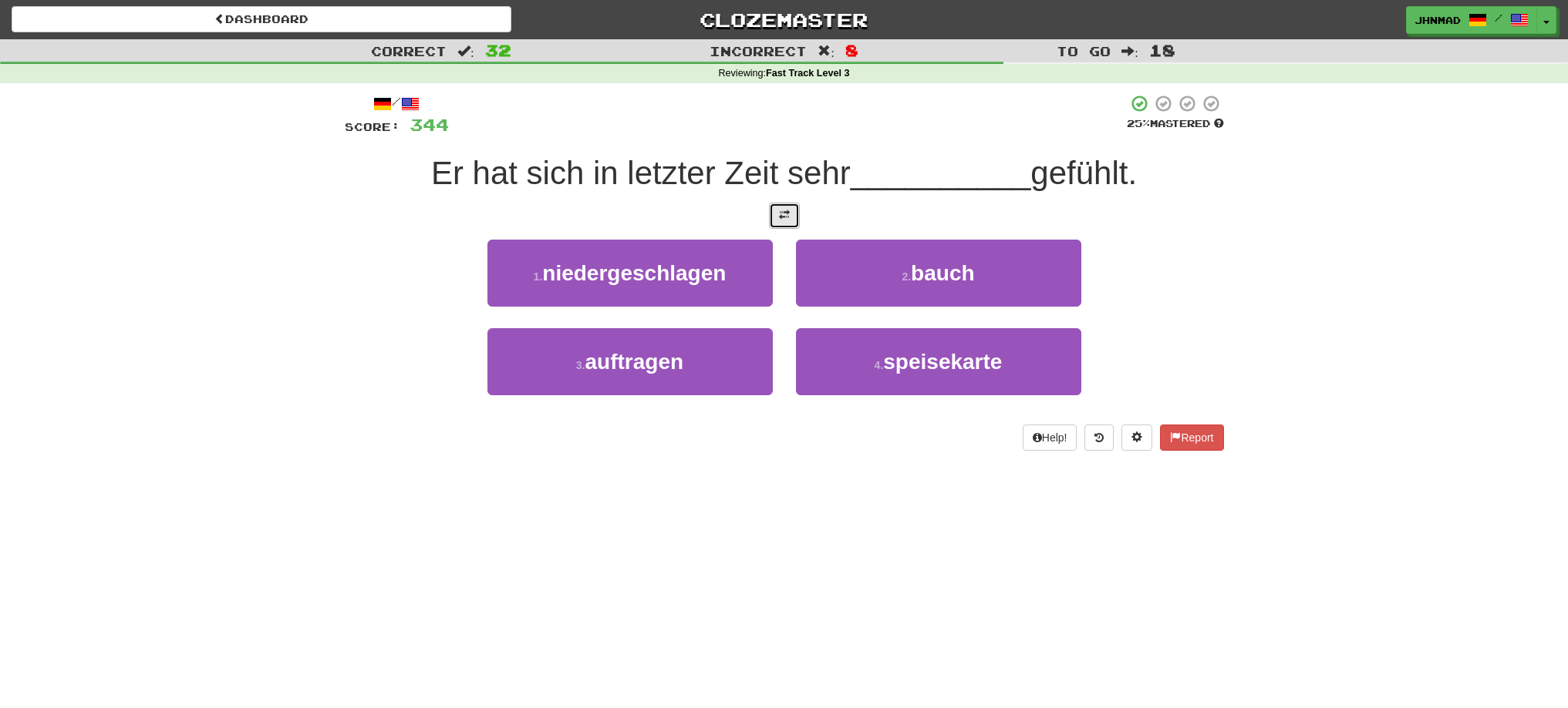
click at [796, 220] on button at bounding box center [784, 215] width 31 height 26
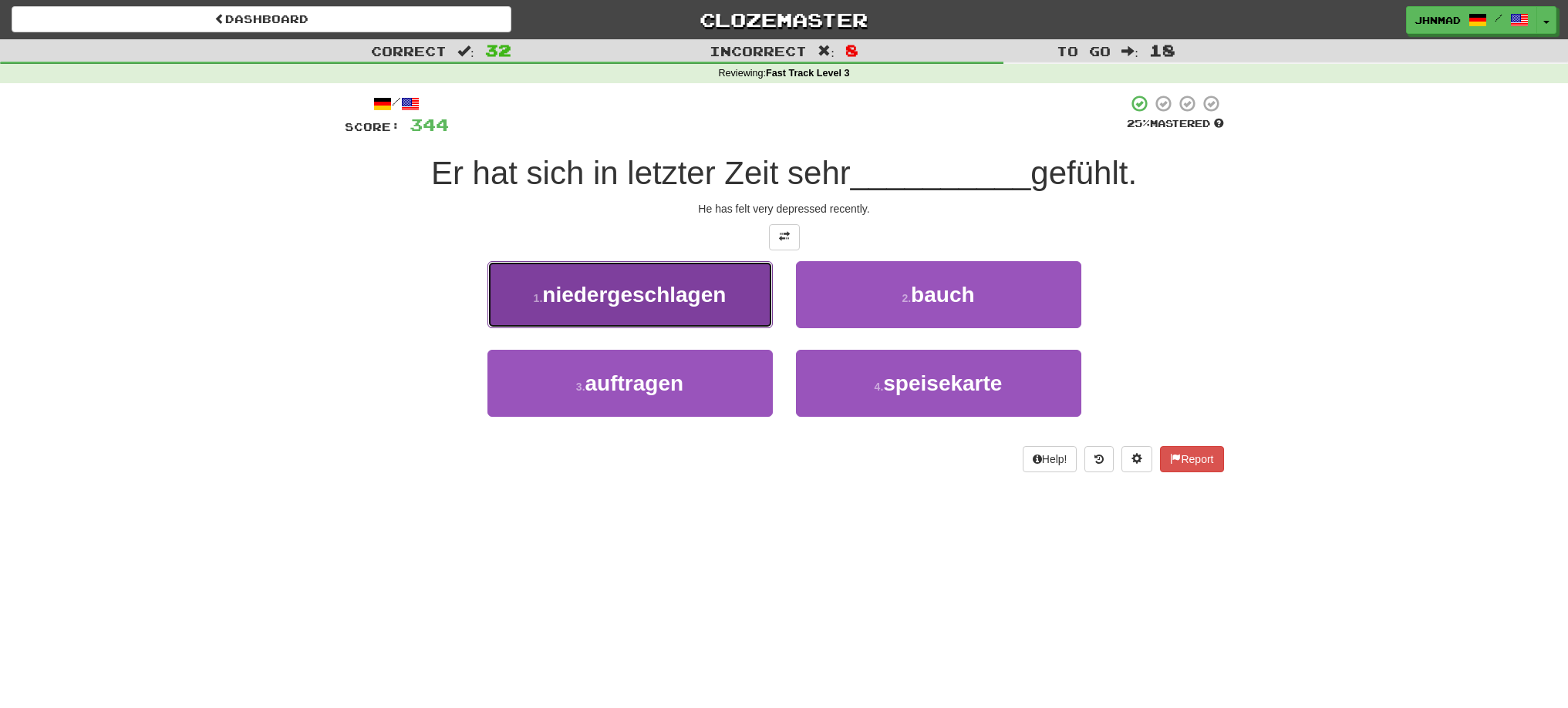
click at [594, 302] on span "niedergeschlagen" at bounding box center [634, 295] width 183 height 24
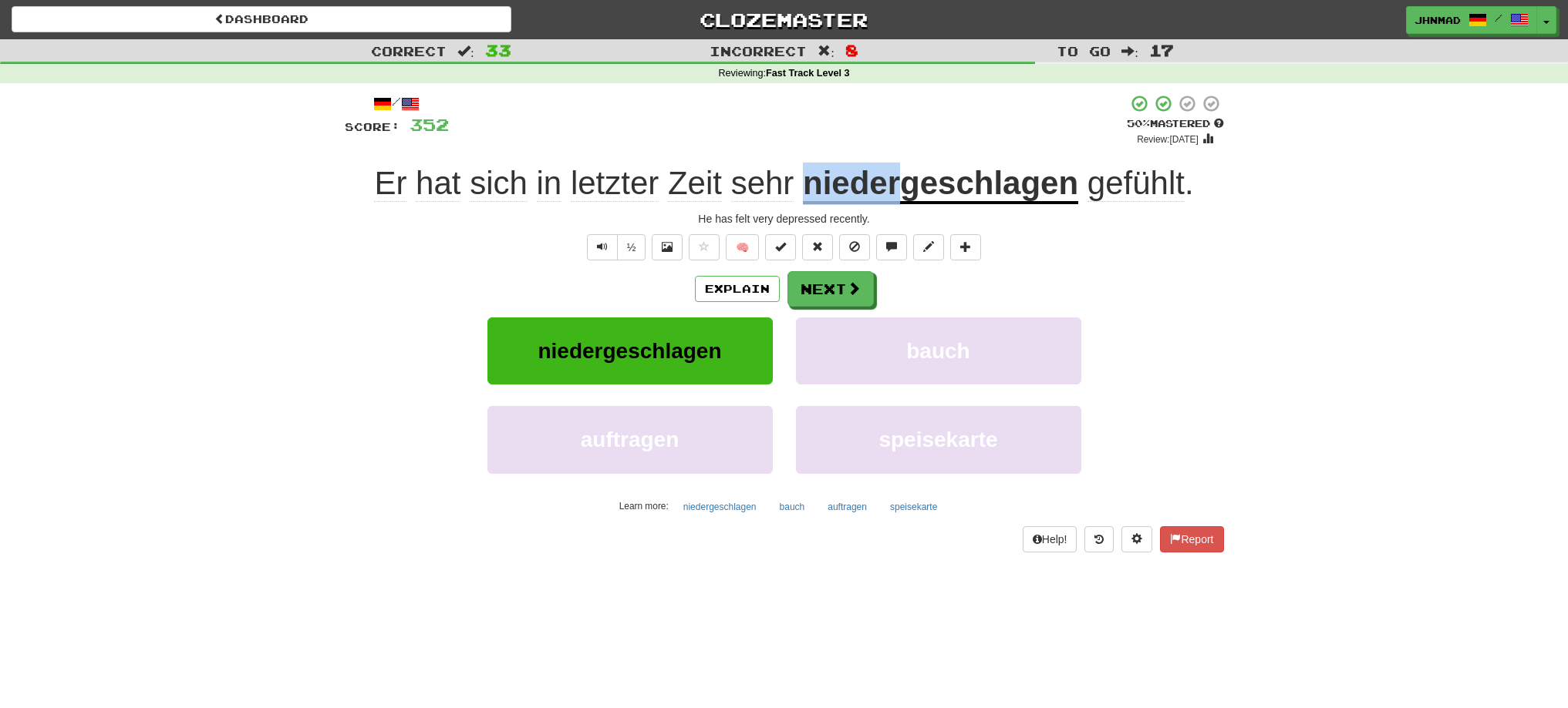
drag, startPoint x: 804, startPoint y: 180, endPoint x: 897, endPoint y: 187, distance: 93.3
click at [897, 187] on u "niedergeschlagen" at bounding box center [940, 184] width 275 height 39
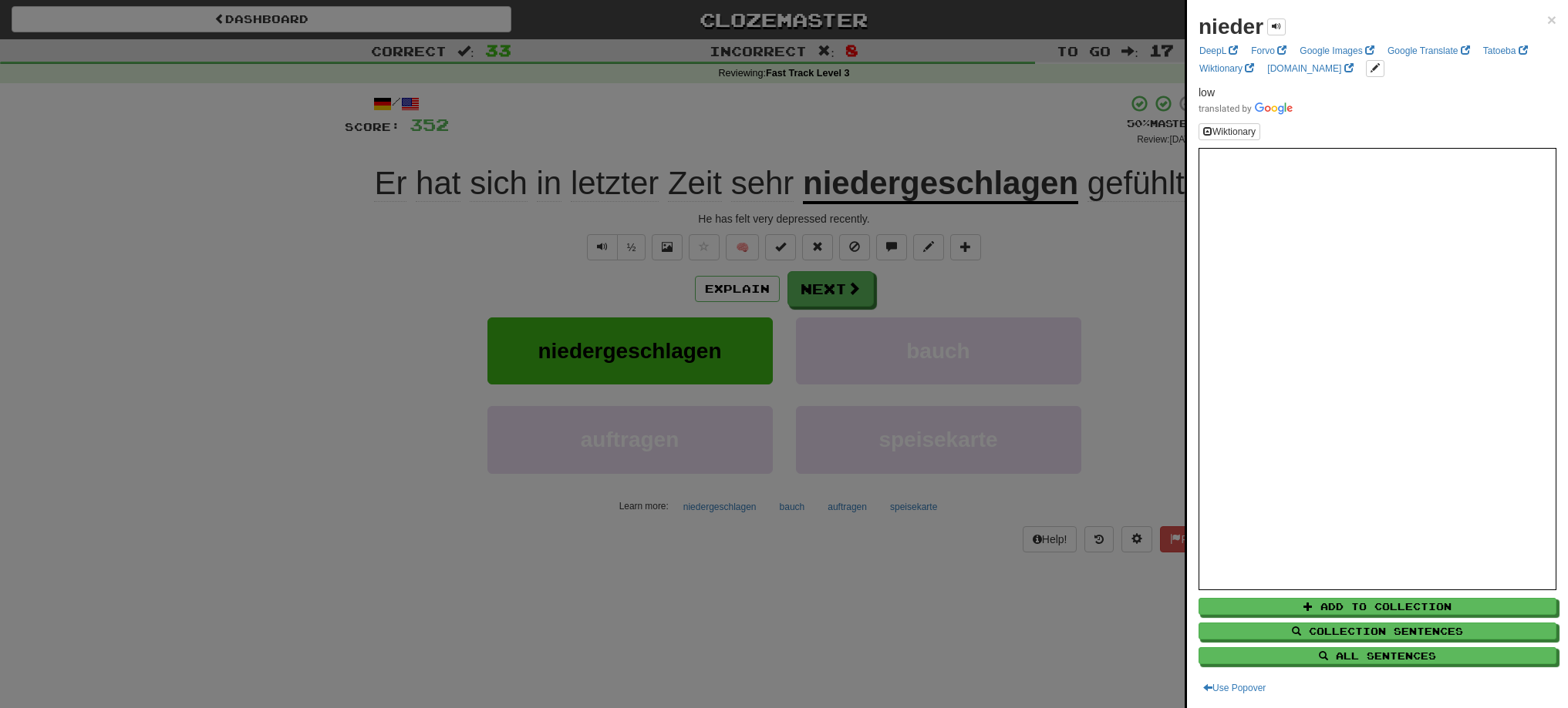
click at [921, 146] on div at bounding box center [784, 354] width 1568 height 708
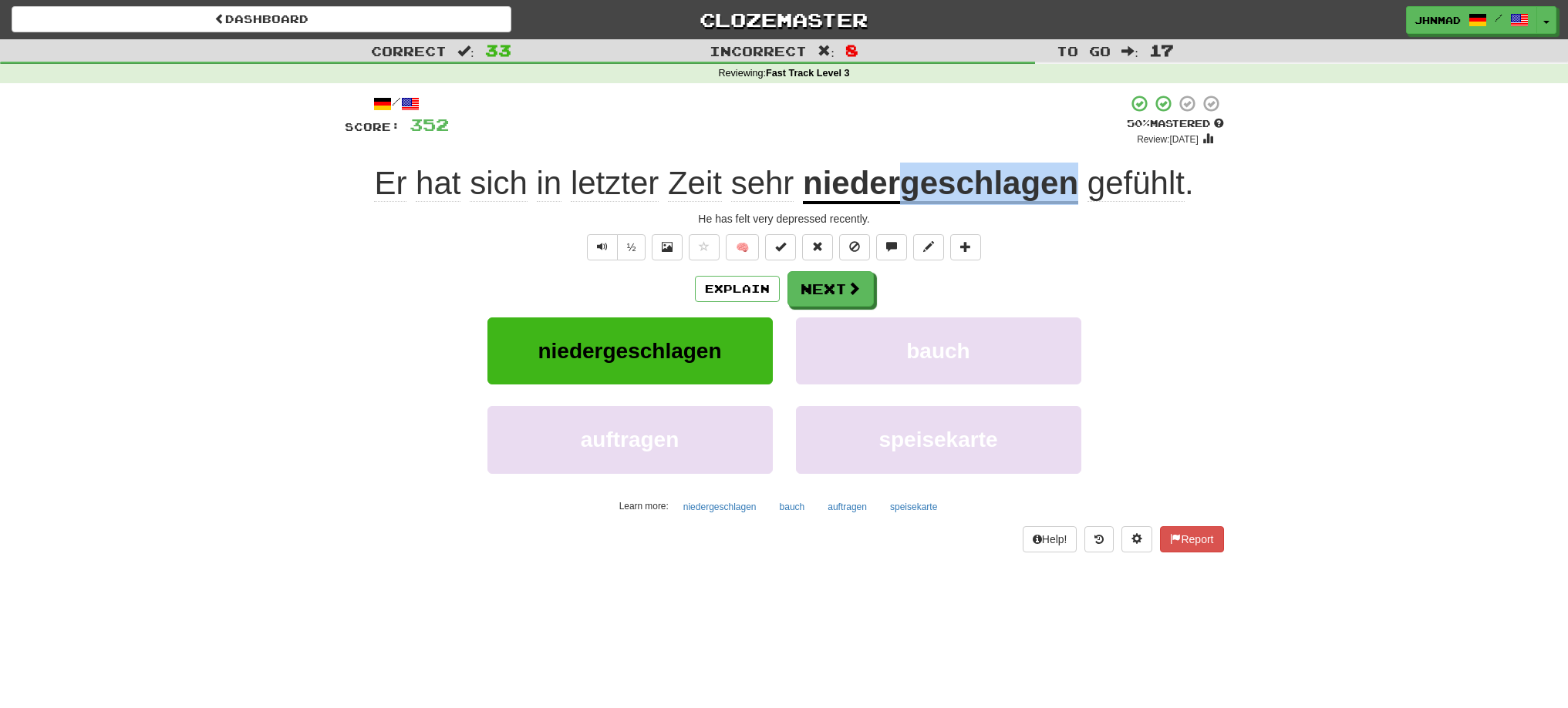
drag, startPoint x: 901, startPoint y: 188, endPoint x: 1077, endPoint y: 187, distance: 176.0
click at [1077, 187] on u "niedergeschlagen" at bounding box center [940, 184] width 275 height 39
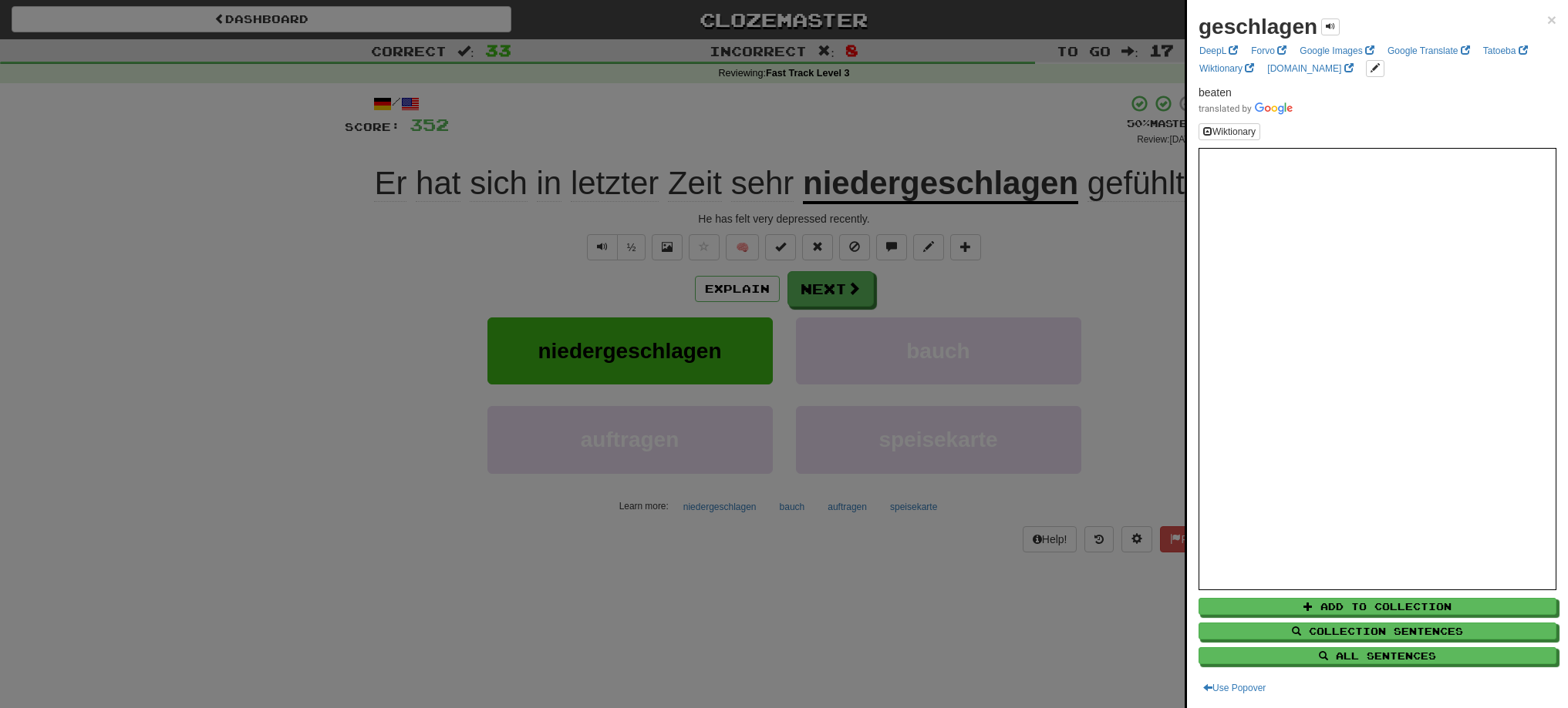
click at [359, 235] on div at bounding box center [784, 354] width 1568 height 708
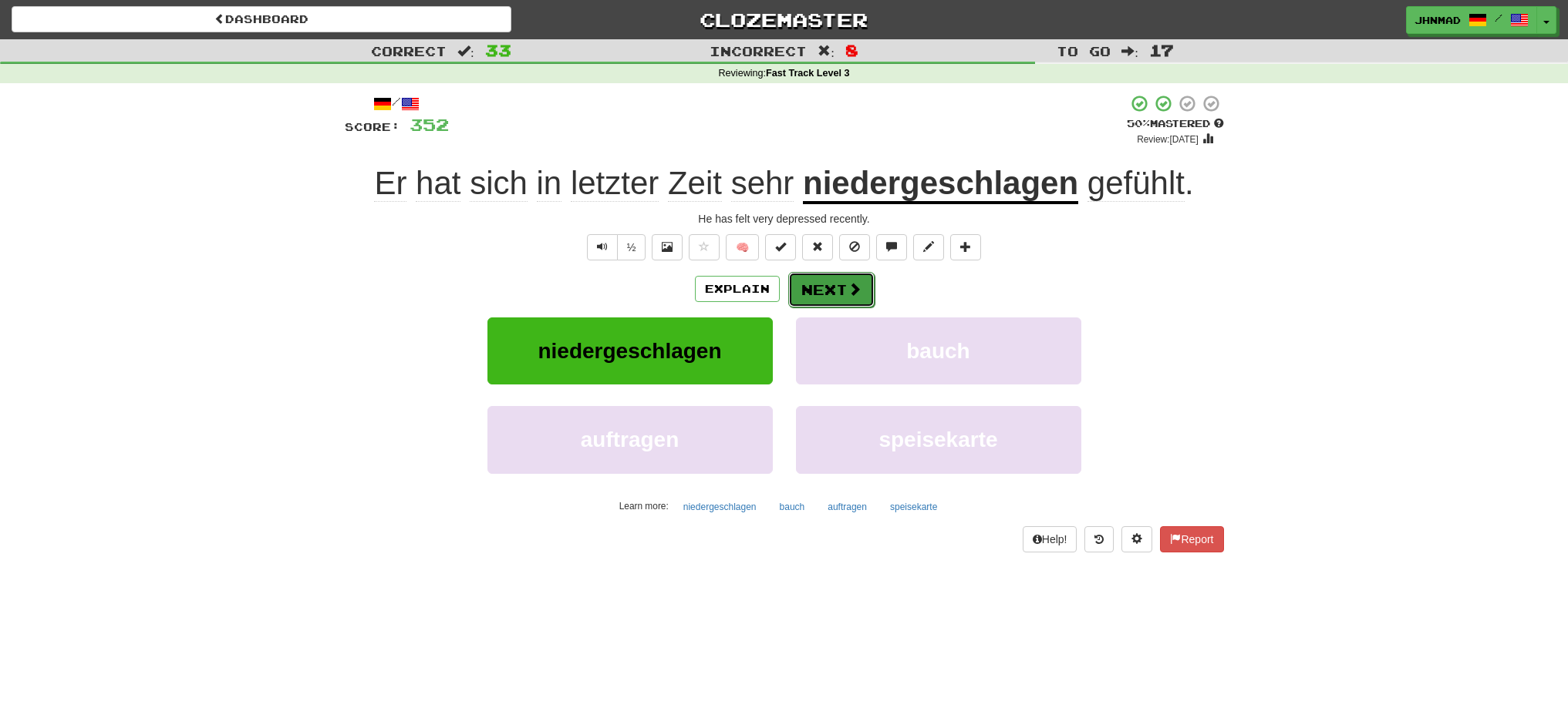
click at [798, 286] on button "Next" at bounding box center [830, 290] width 86 height 35
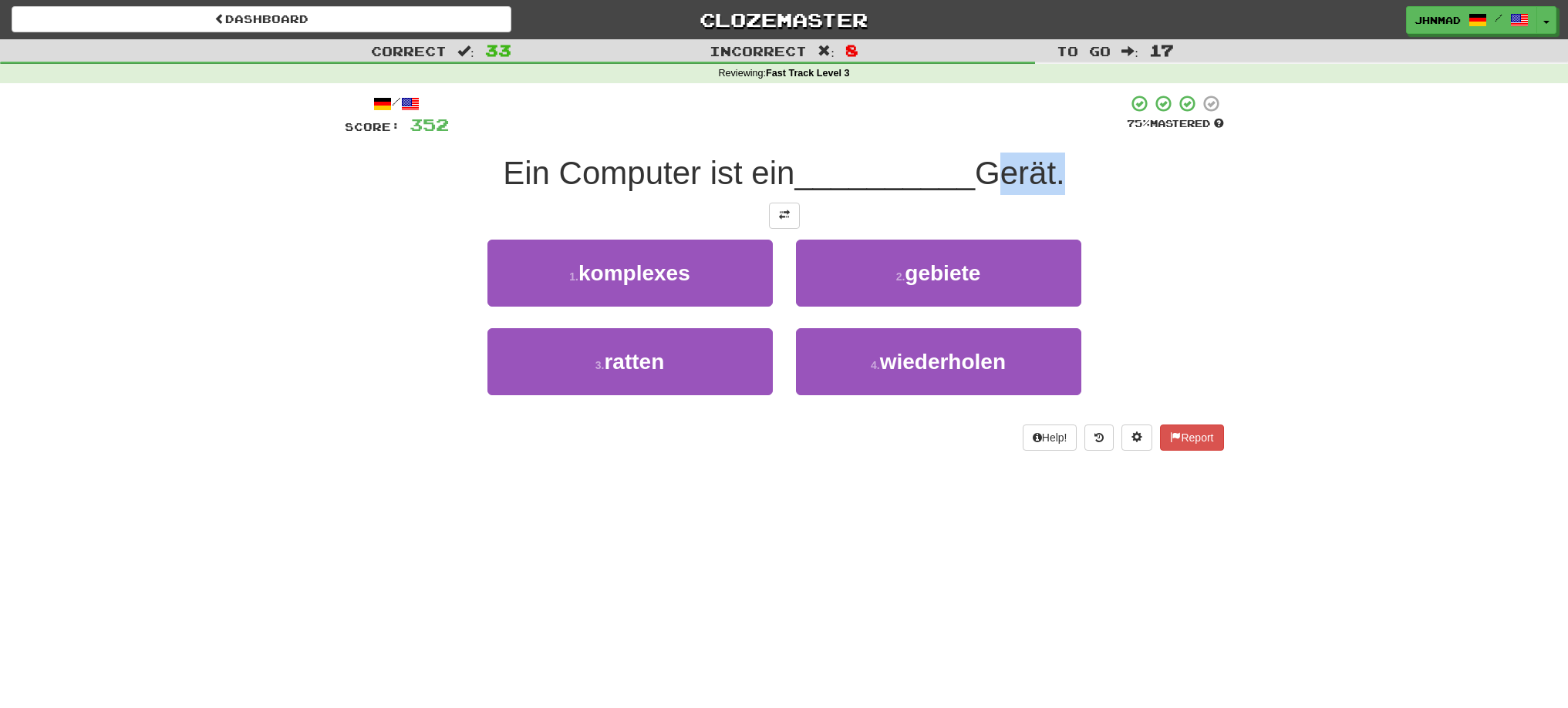
drag, startPoint x: 986, startPoint y: 176, endPoint x: 1067, endPoint y: 167, distance: 81.5
click at [1065, 167] on span "Gerät." at bounding box center [1020, 172] width 90 height 36
click at [1057, 133] on div at bounding box center [1057, 133] width 0 height 0
click at [1141, 236] on div "/ Score: 352 75 % Mastered Ein Computer ist ein __________ Gerät. 1 . komplexes…" at bounding box center [784, 272] width 879 height 357
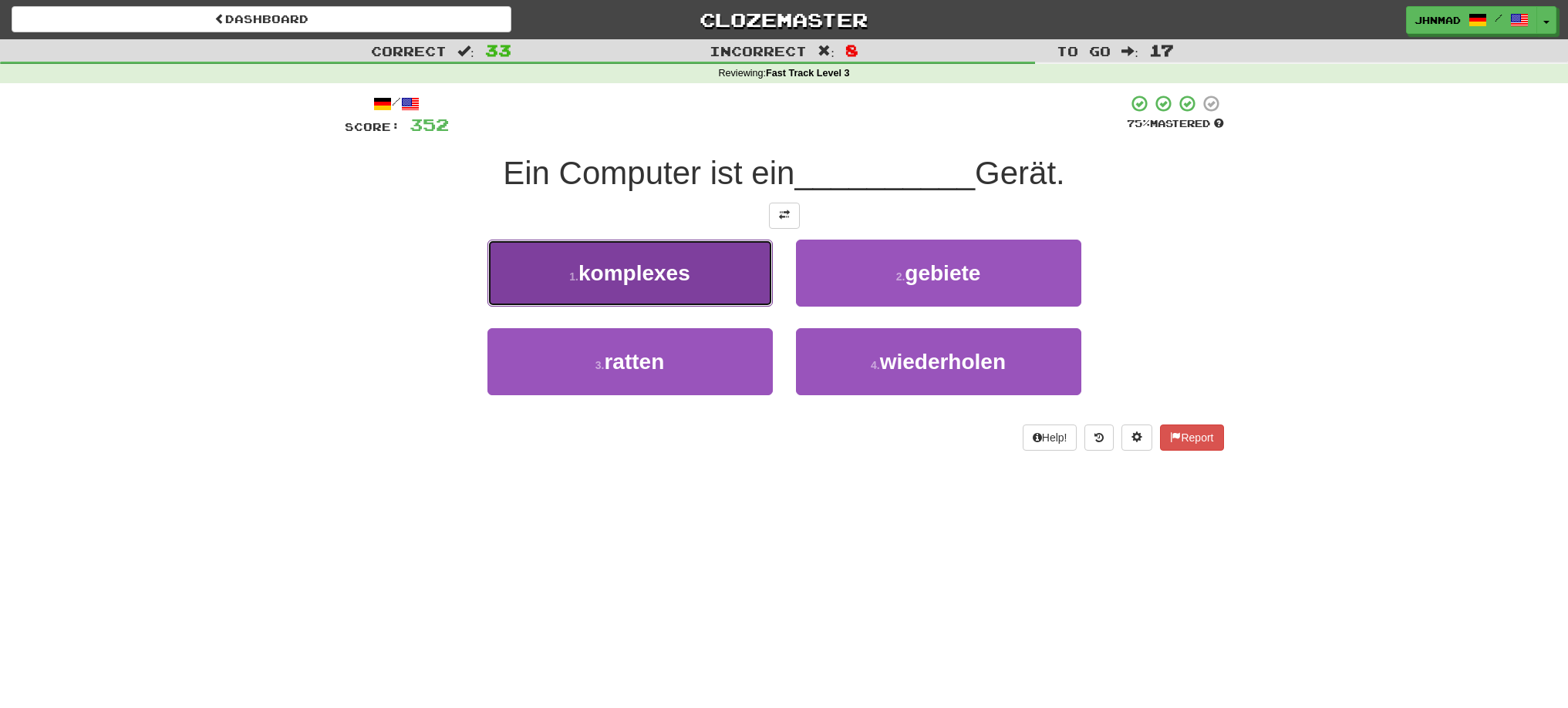
click at [663, 280] on span "komplexes" at bounding box center [635, 273] width 112 height 24
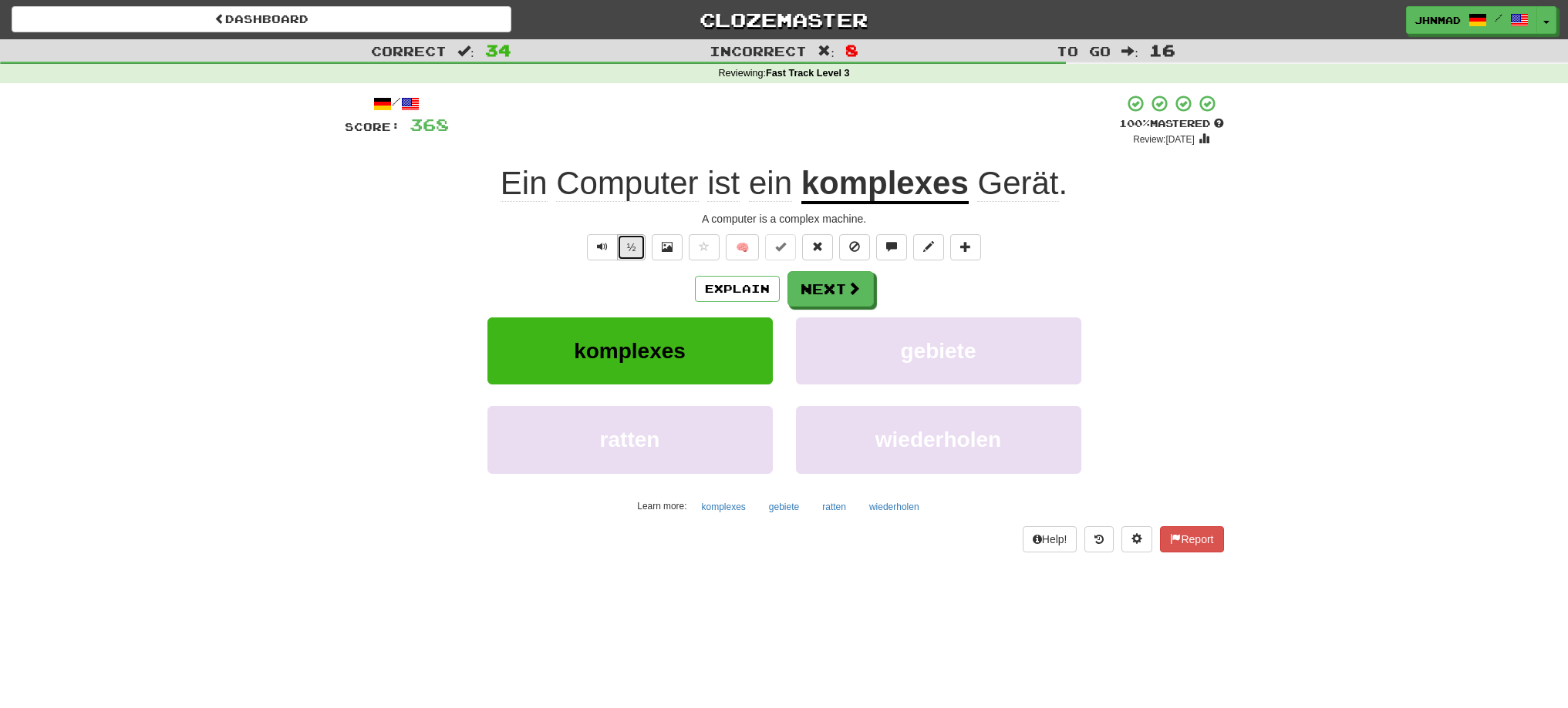
click at [629, 253] on button "½" at bounding box center [631, 247] width 29 height 26
click at [867, 287] on button "Next" at bounding box center [830, 290] width 86 height 35
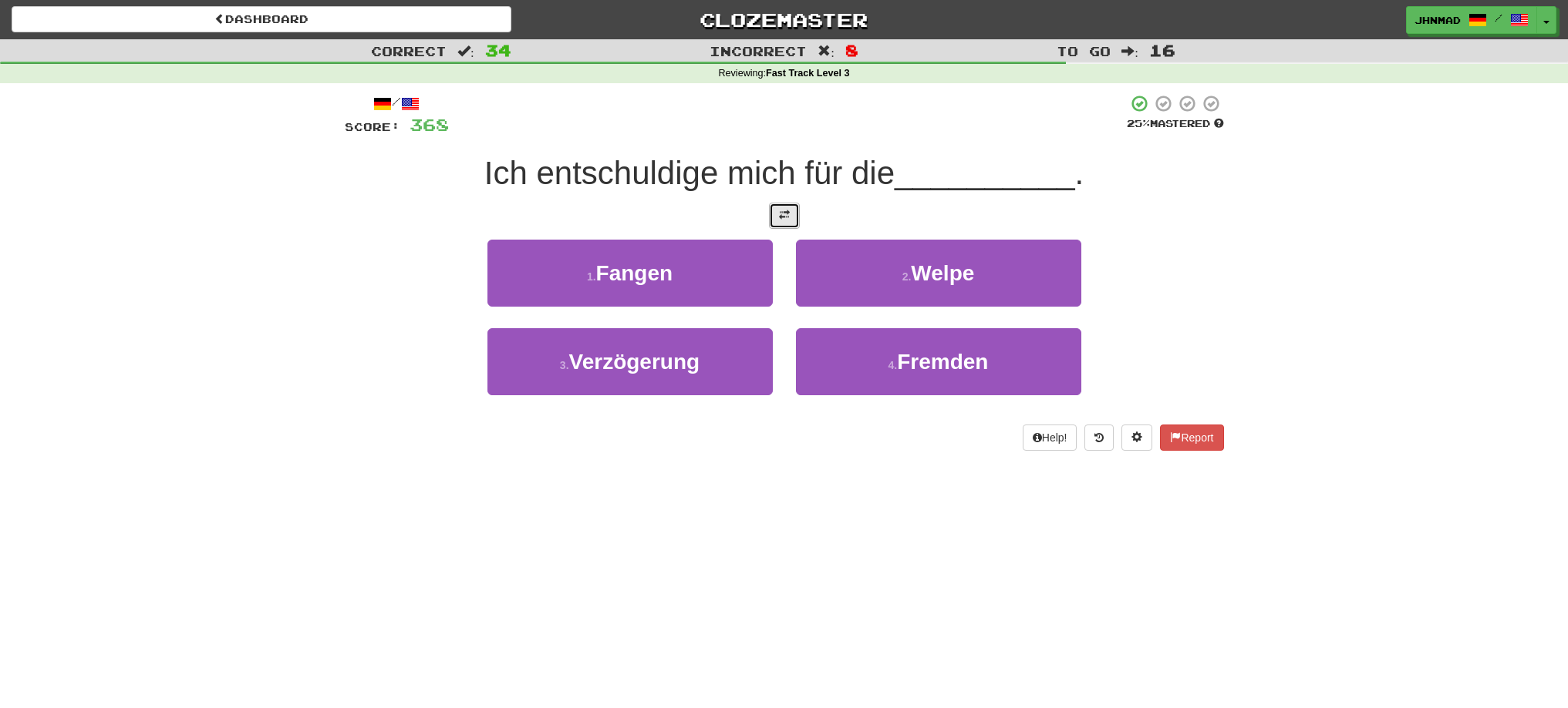
click at [784, 216] on span at bounding box center [784, 215] width 11 height 11
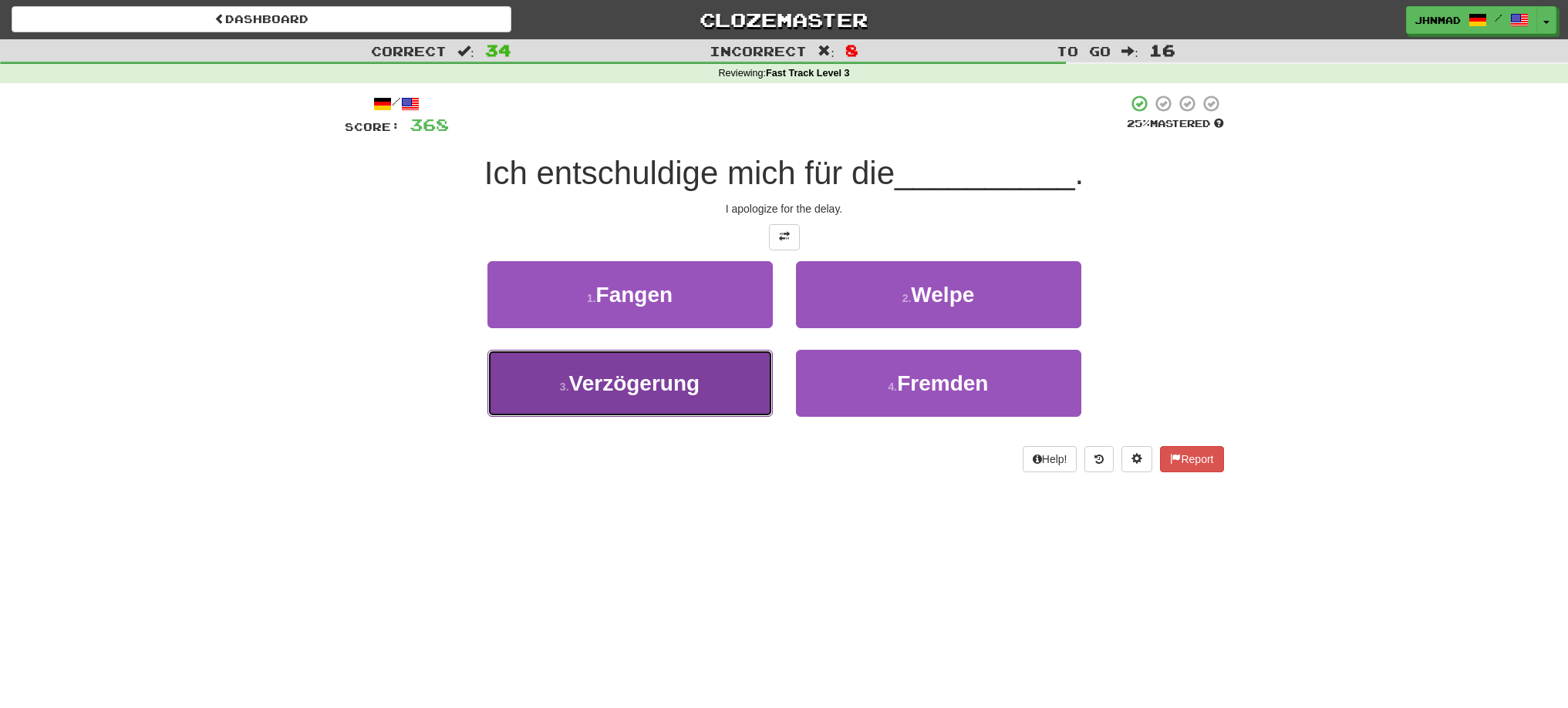
click at [576, 385] on span "Verzögerung" at bounding box center [635, 383] width 131 height 24
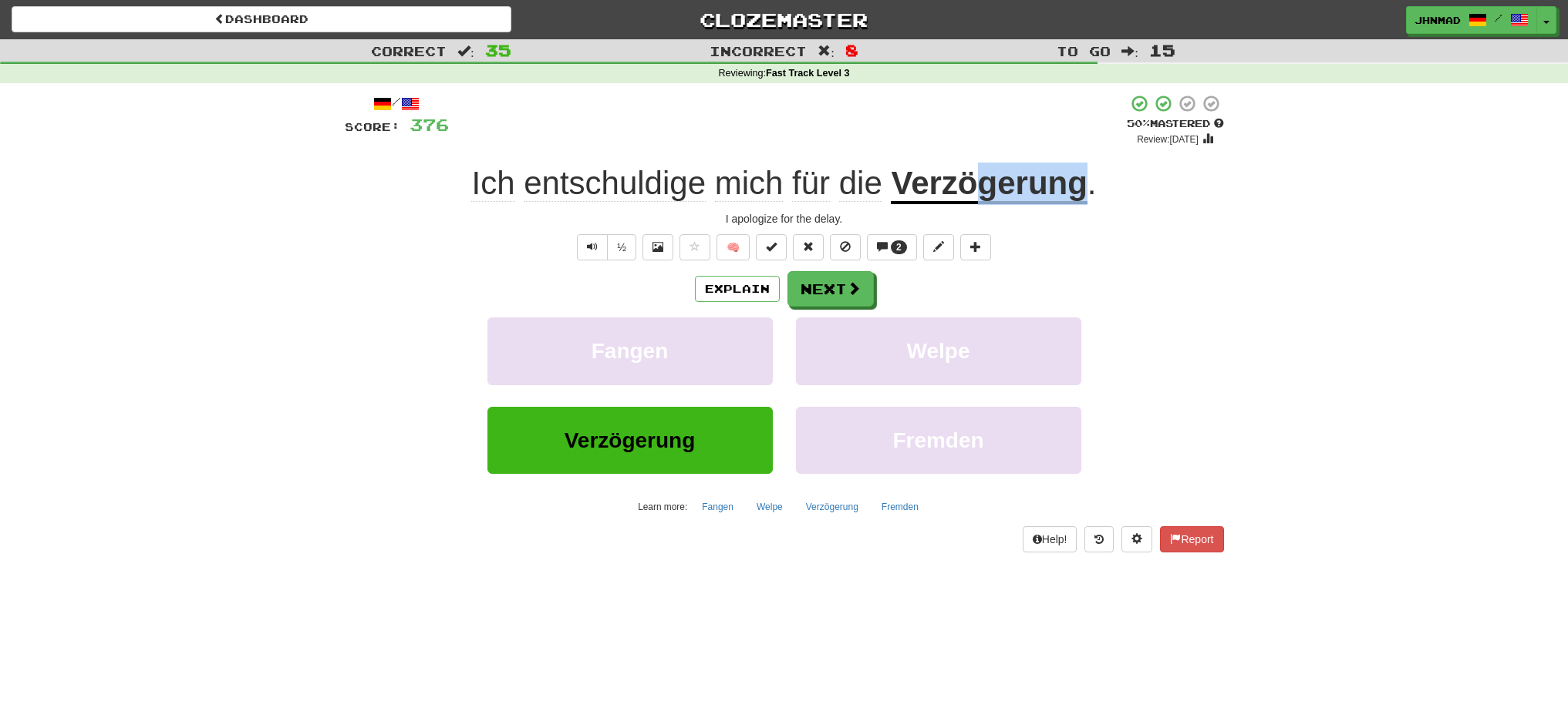
drag, startPoint x: 974, startPoint y: 191, endPoint x: 1090, endPoint y: 191, distance: 116.0
click at [1087, 192] on div "Ich entschuldige mich für die Verzögerung ." at bounding box center [784, 183] width 879 height 43
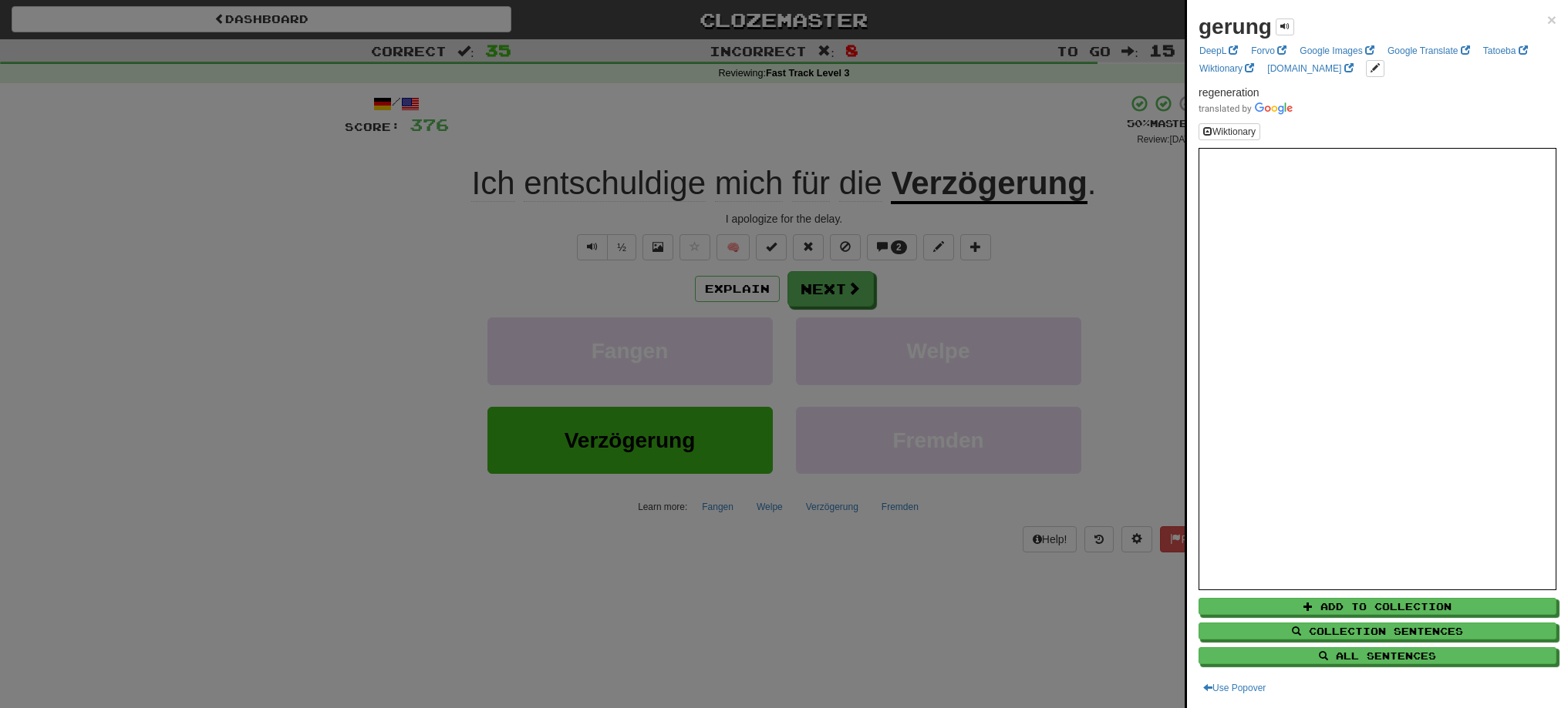
click at [1004, 124] on div at bounding box center [784, 354] width 1568 height 708
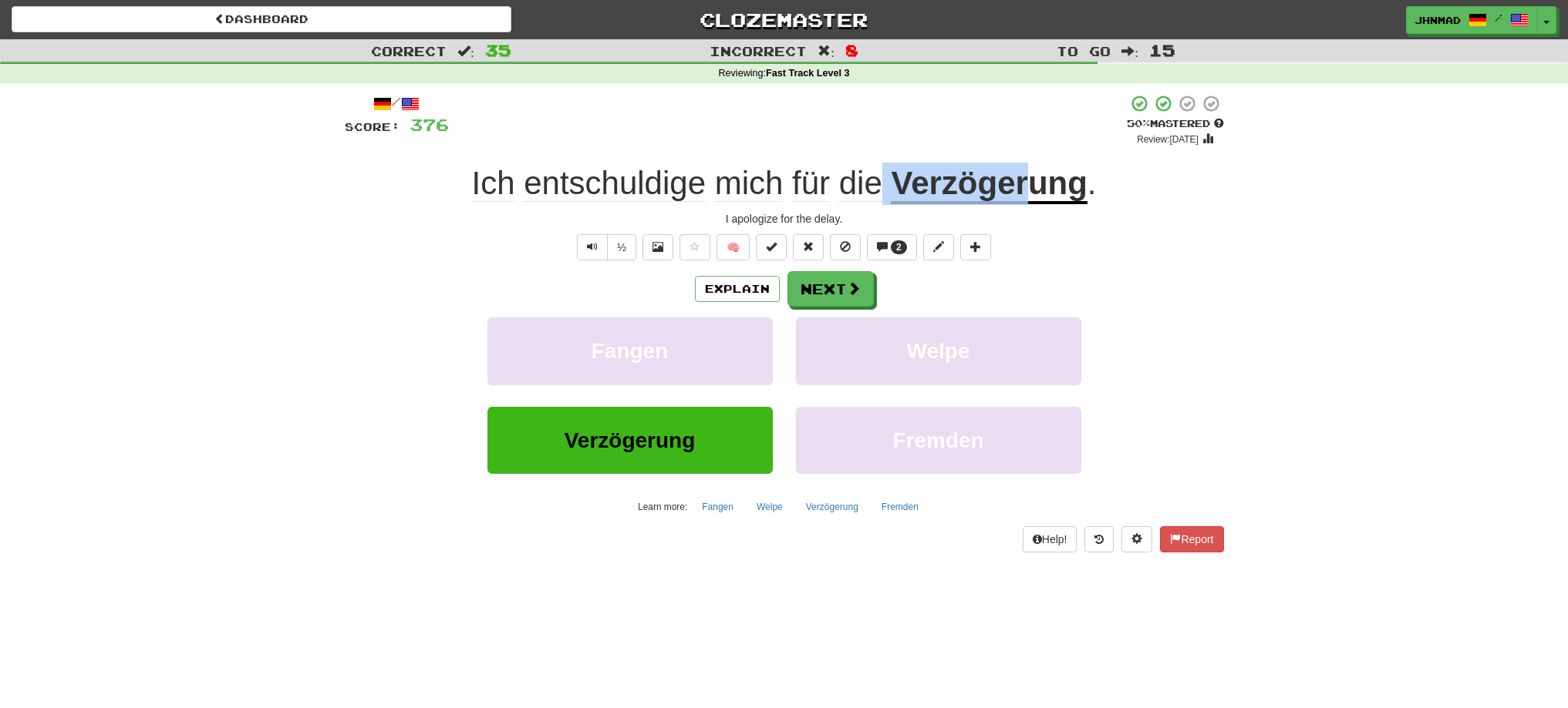
drag, startPoint x: 886, startPoint y: 178, endPoint x: 1023, endPoint y: 178, distance: 137.0
click at [1023, 178] on div "Ich entschuldige mich für die Verzögerung ." at bounding box center [784, 183] width 879 height 43
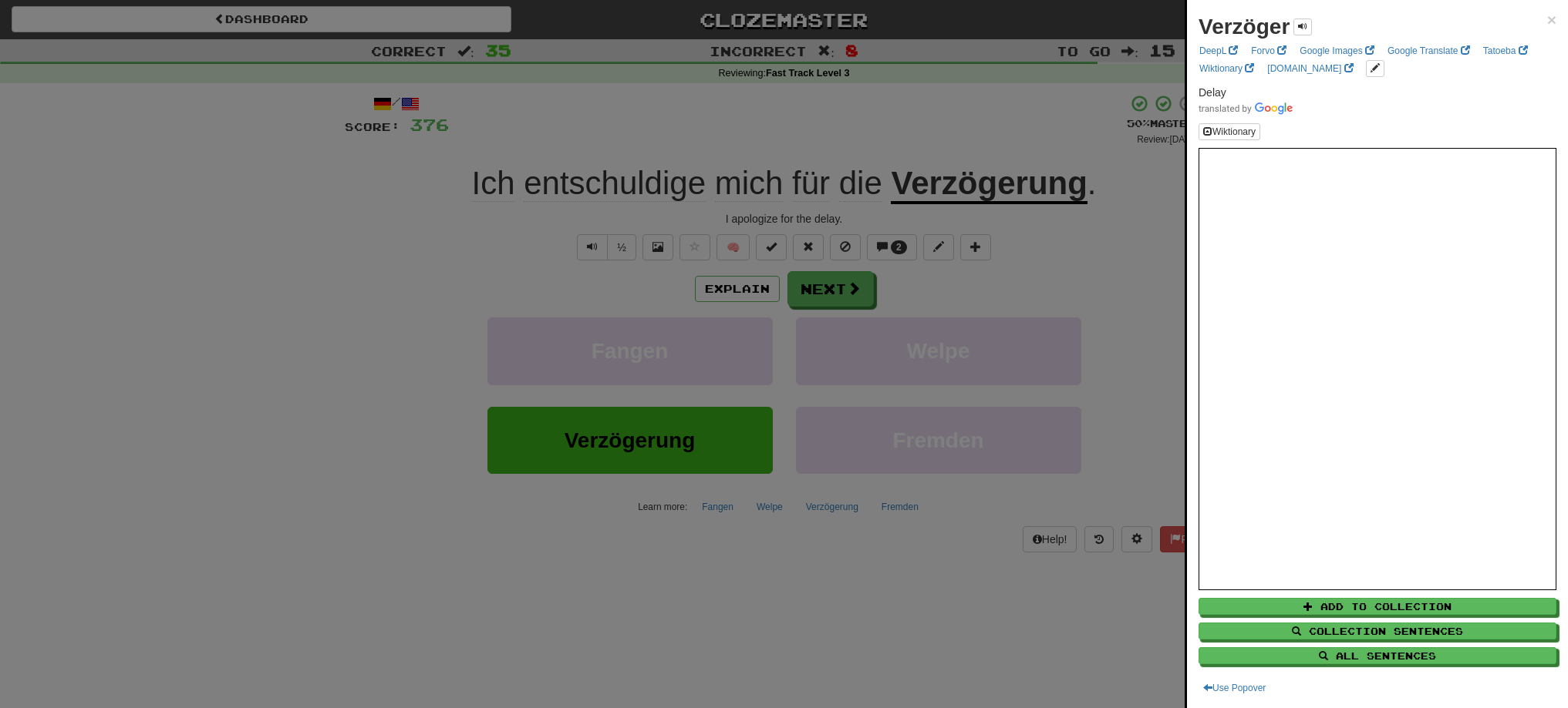
click at [851, 294] on div at bounding box center [784, 354] width 1568 height 708
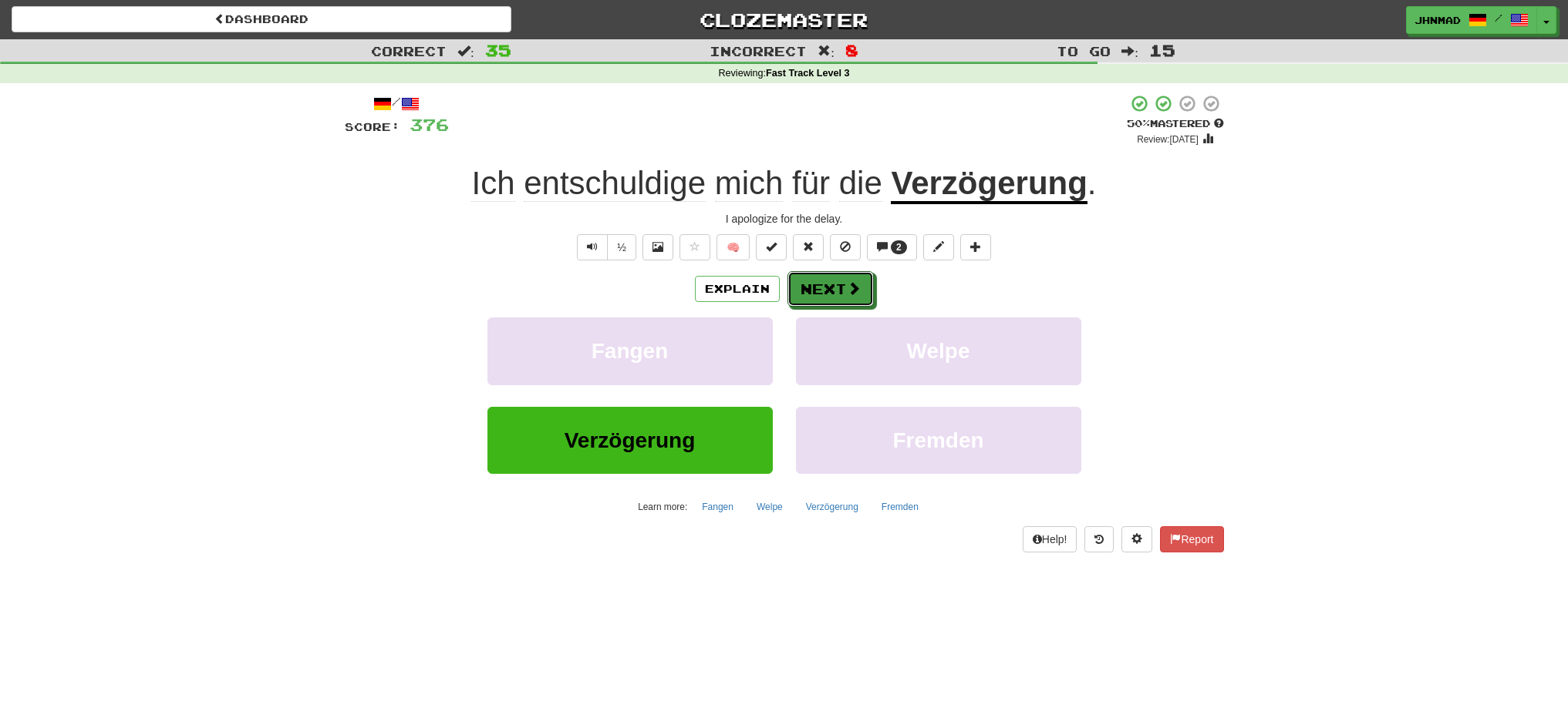
click at [851, 294] on span at bounding box center [853, 288] width 14 height 14
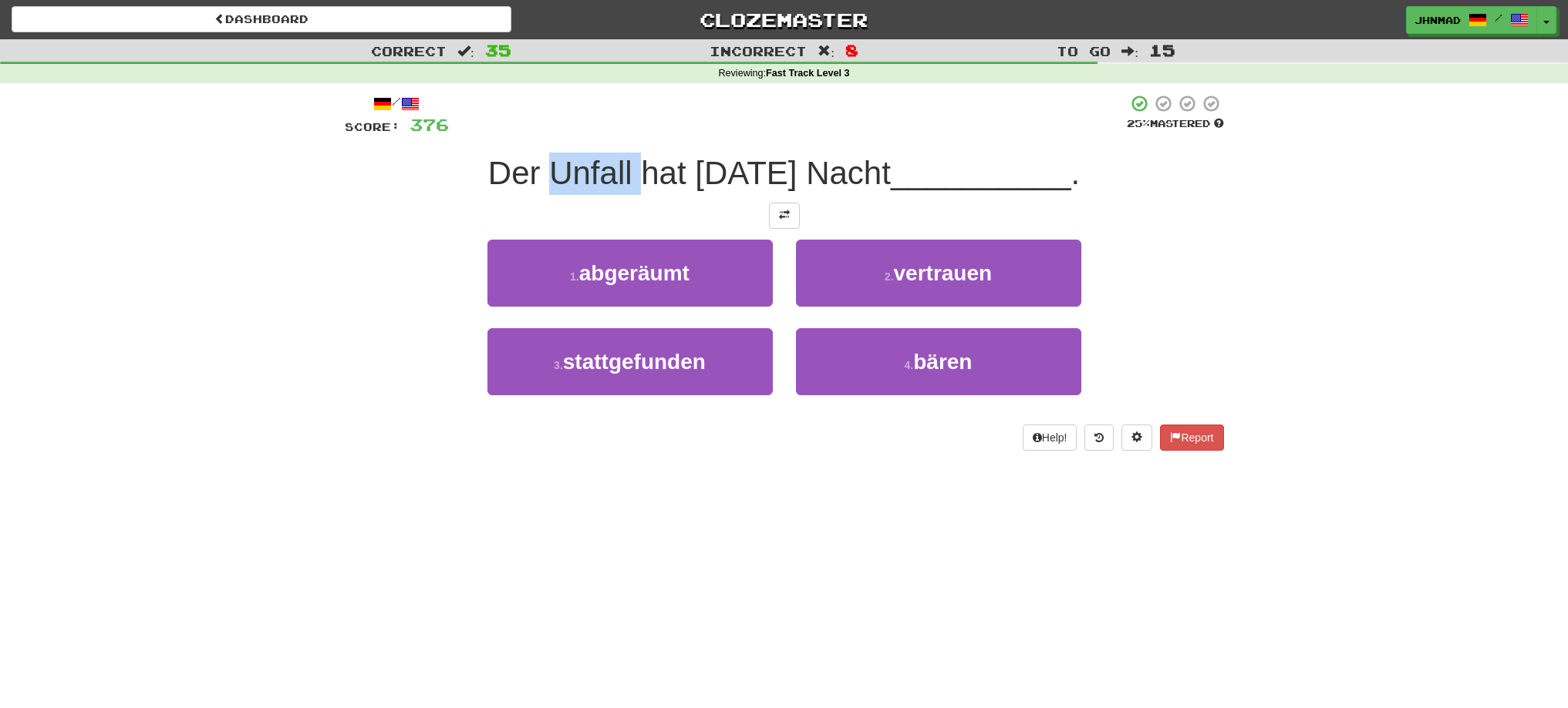
drag, startPoint x: 544, startPoint y: 165, endPoint x: 633, endPoint y: 173, distance: 89.4
click at [633, 173] on span "Der Unfall hat gestern Nacht" at bounding box center [689, 172] width 403 height 36
click at [623, 192] on div at bounding box center [623, 192] width 0 height 0
click at [1498, 458] on div "Correct : 35 Incorrect : 8 To go : 15 Reviewing : Fast Track Level 3 / Score: 3…" at bounding box center [784, 256] width 1568 height 434
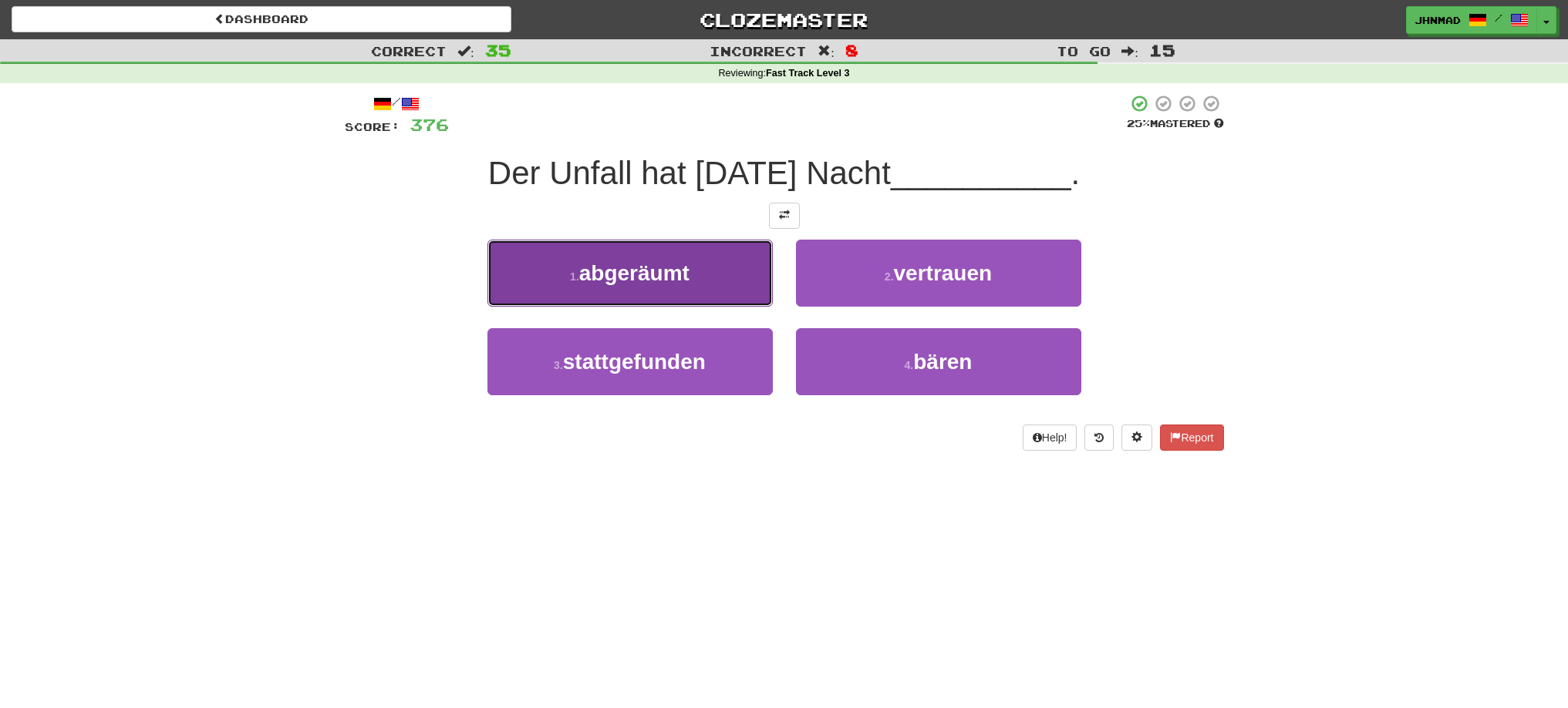
click at [608, 261] on span "abgeräumt" at bounding box center [635, 273] width 111 height 24
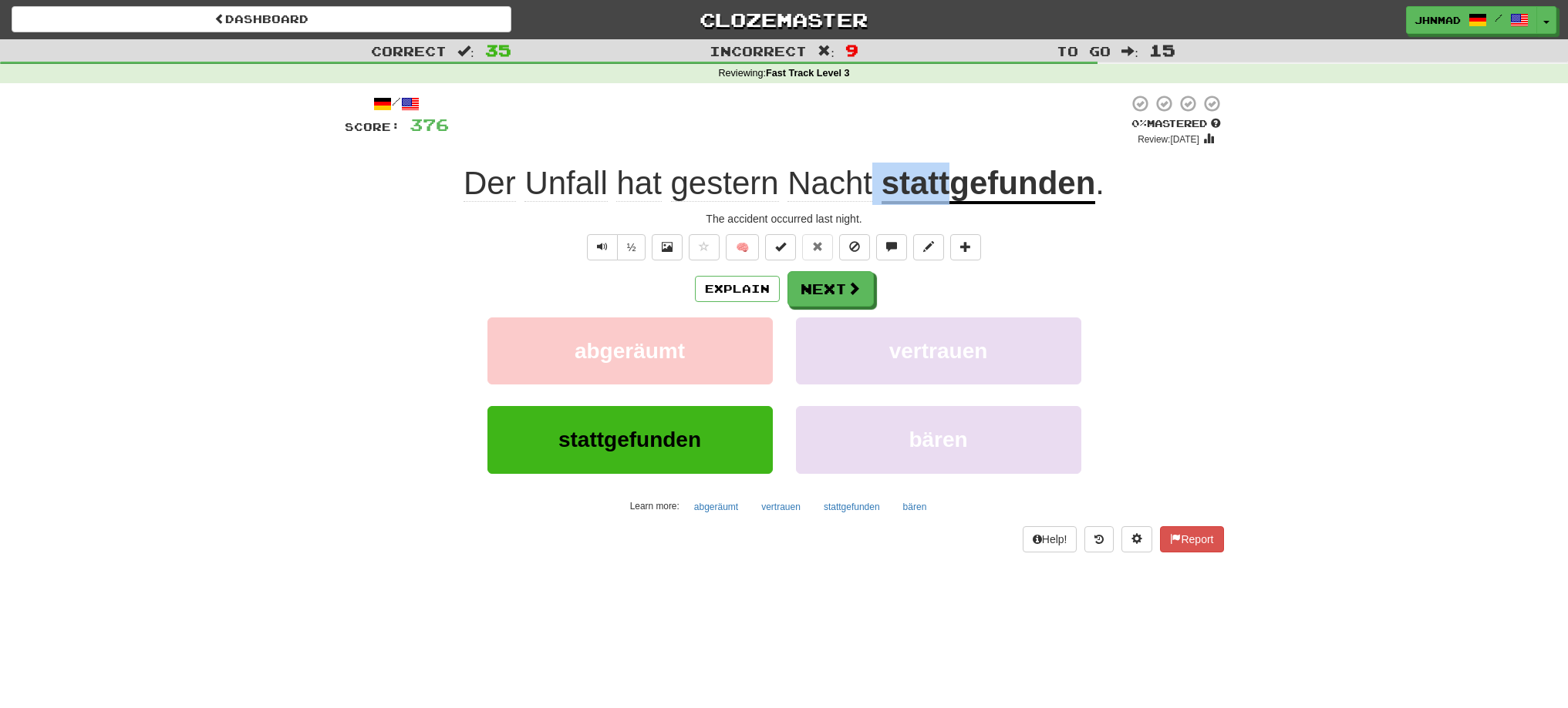
drag, startPoint x: 875, startPoint y: 184, endPoint x: 948, endPoint y: 179, distance: 73.2
click at [948, 179] on div "Der Unfall hat gestern Nacht stattgefunden ." at bounding box center [784, 183] width 879 height 43
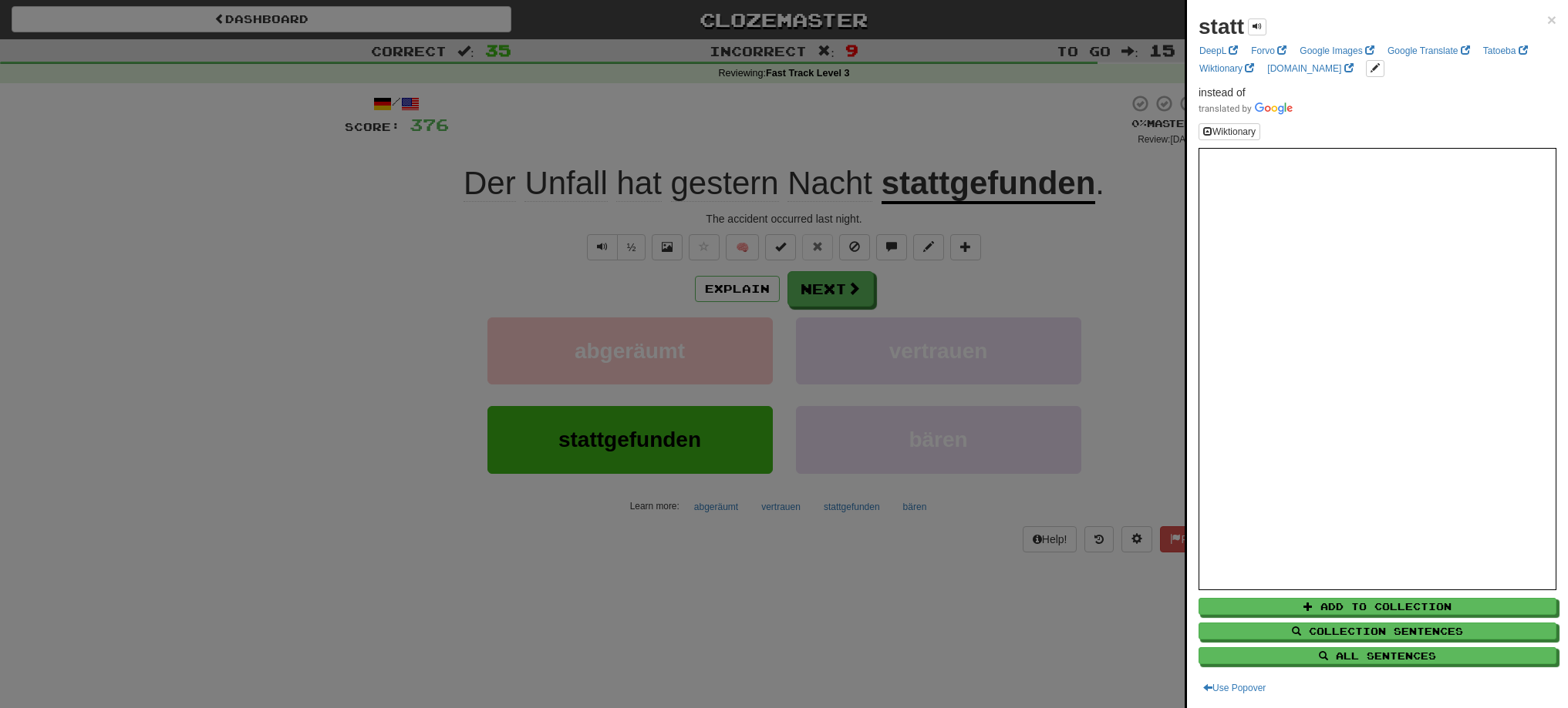
click at [982, 118] on div at bounding box center [784, 354] width 1568 height 708
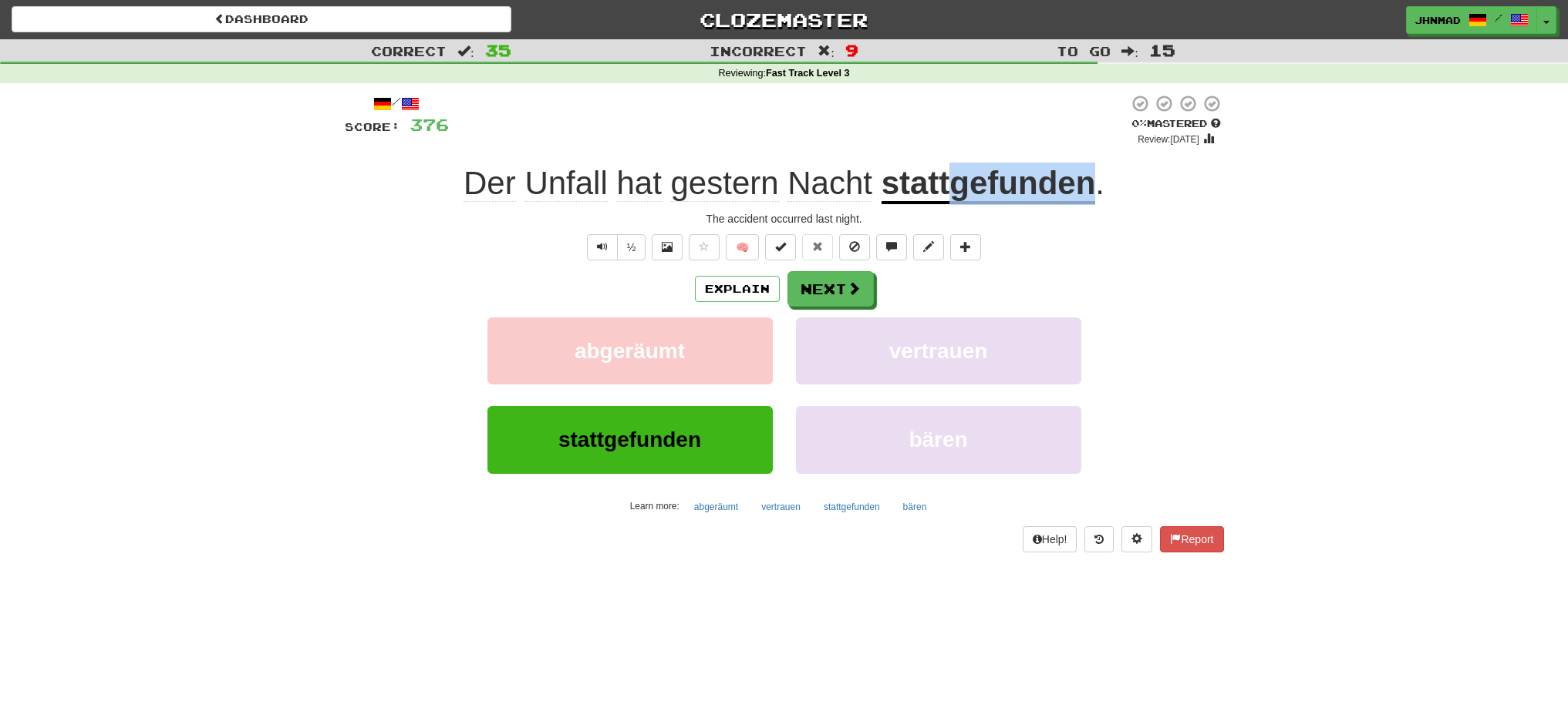
drag, startPoint x: 953, startPoint y: 189, endPoint x: 1091, endPoint y: 196, distance: 138.2
click at [1091, 196] on u "stattgefunden" at bounding box center [989, 184] width 214 height 39
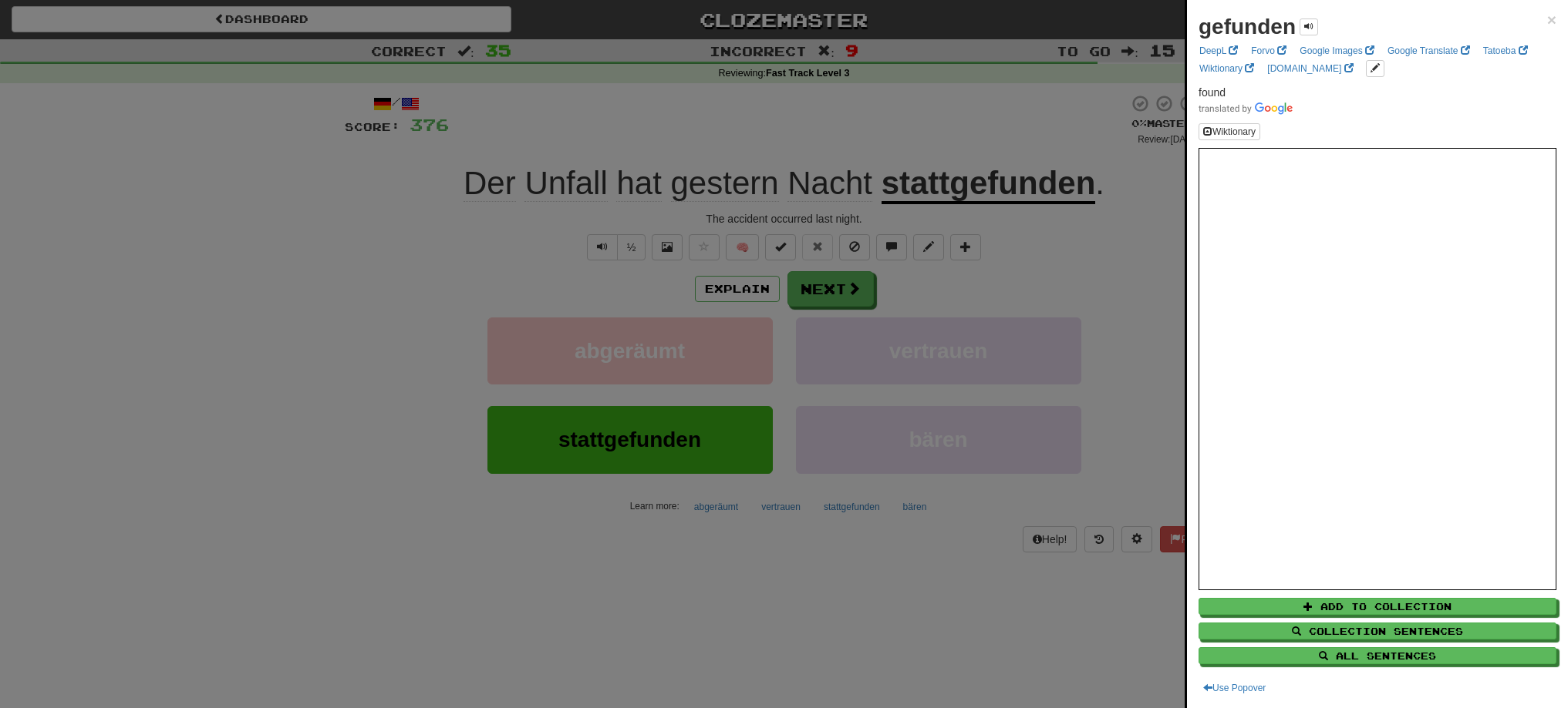
click at [1122, 292] on div at bounding box center [784, 354] width 1568 height 708
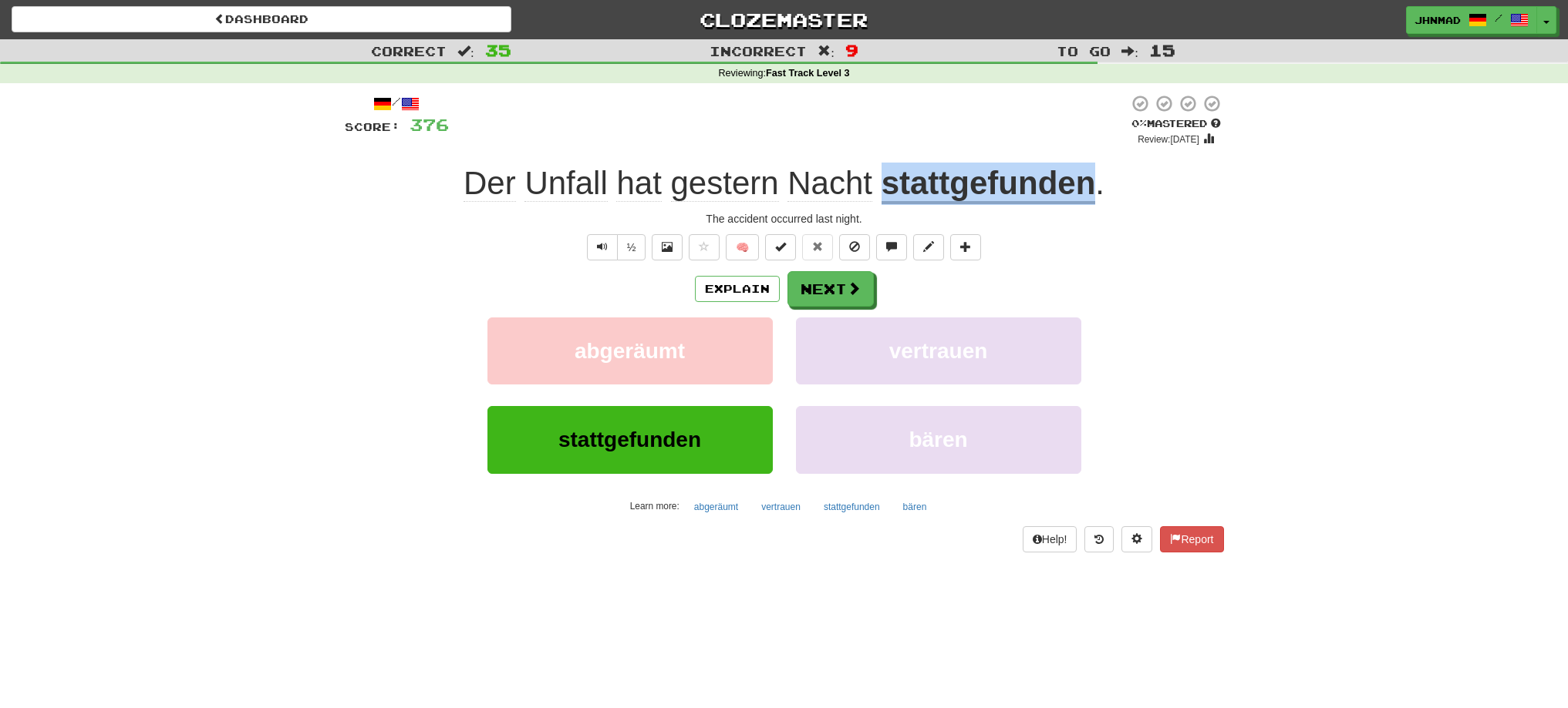
drag, startPoint x: 884, startPoint y: 183, endPoint x: 1088, endPoint y: 195, distance: 204.4
click at [1088, 195] on u "stattgefunden" at bounding box center [989, 184] width 214 height 39
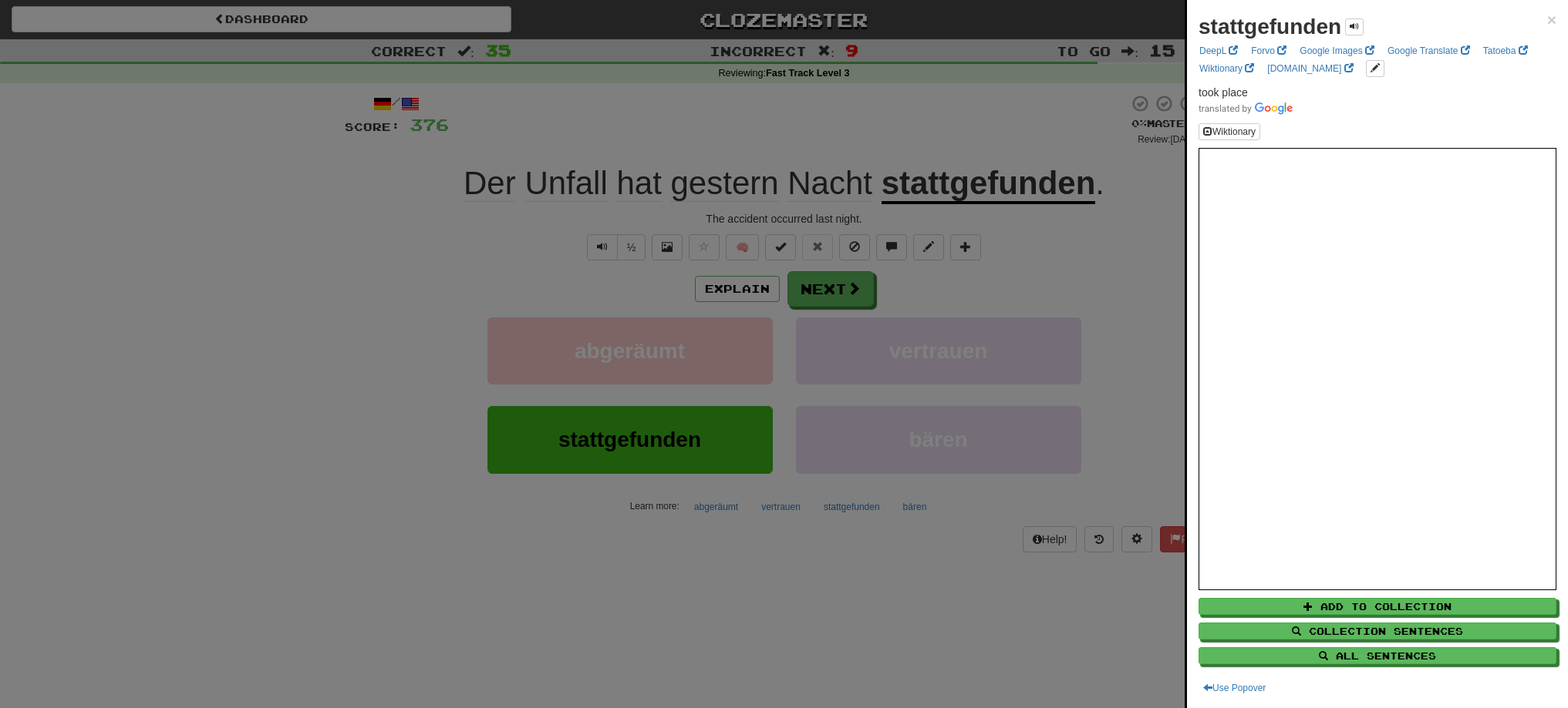
click at [852, 298] on div at bounding box center [784, 354] width 1568 height 708
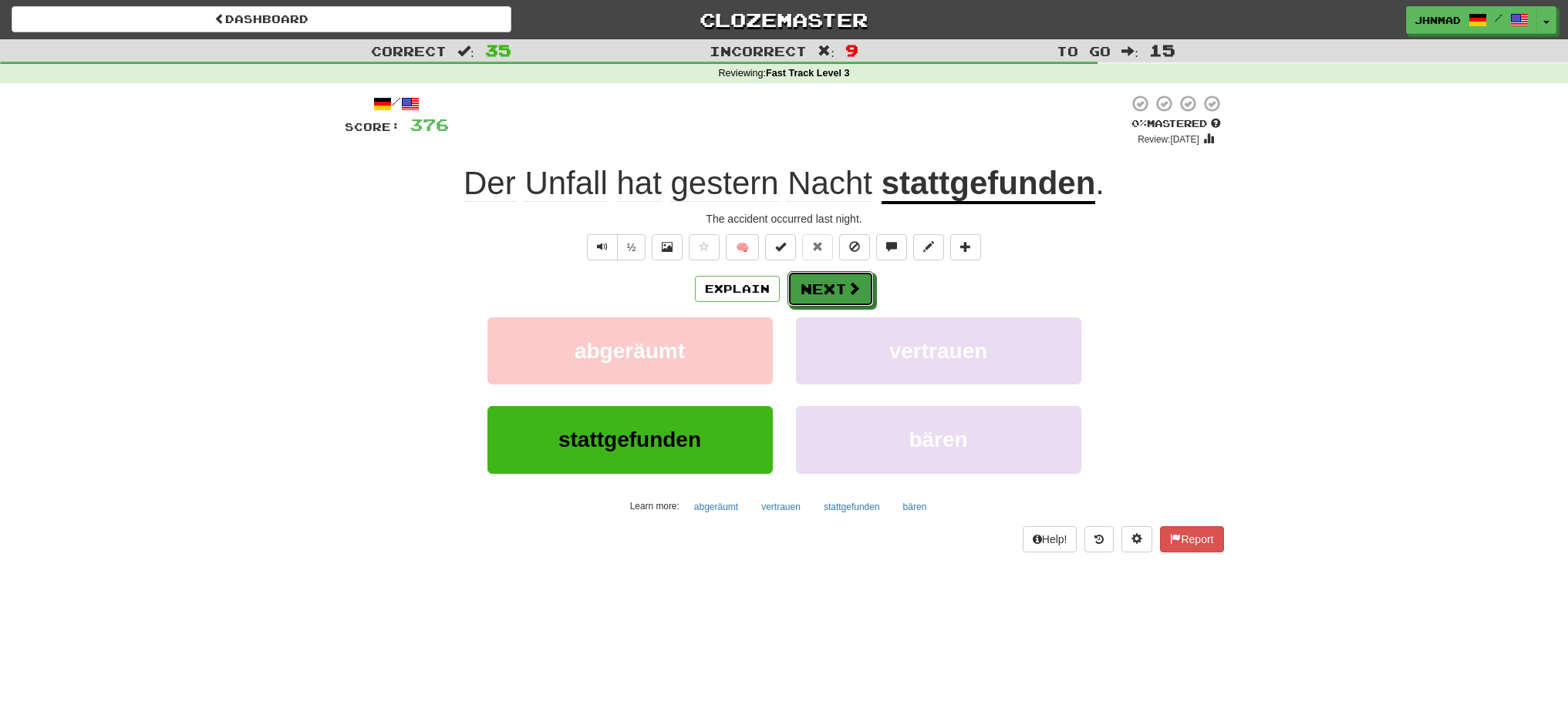
click at [852, 298] on button "Next" at bounding box center [830, 289] width 86 height 35
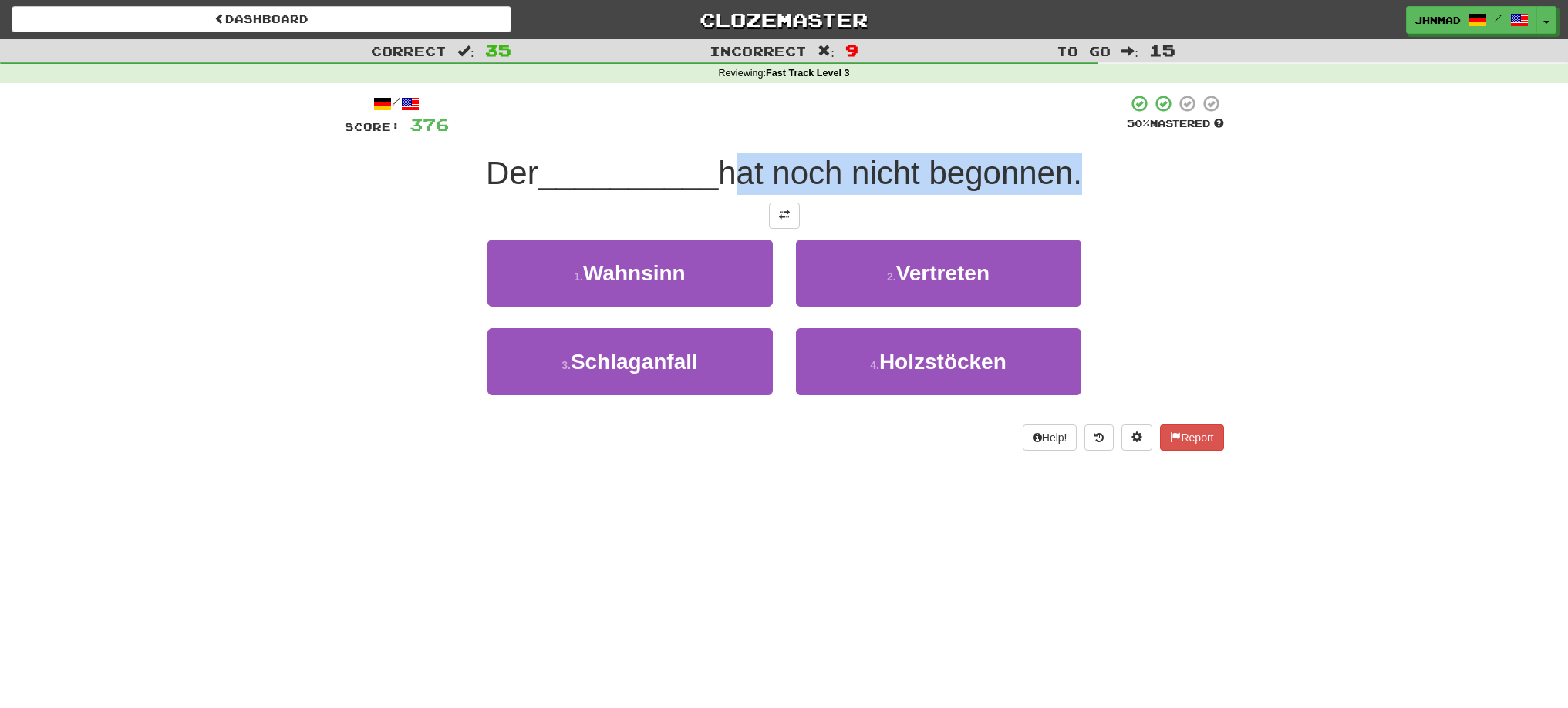
drag, startPoint x: 725, startPoint y: 175, endPoint x: 1083, endPoint y: 191, distance: 358.4
click at [1082, 191] on span "hat noch nicht begonnen." at bounding box center [900, 172] width 364 height 36
click at [1073, 192] on div at bounding box center [1073, 192] width 0 height 0
click at [784, 220] on span at bounding box center [784, 215] width 11 height 11
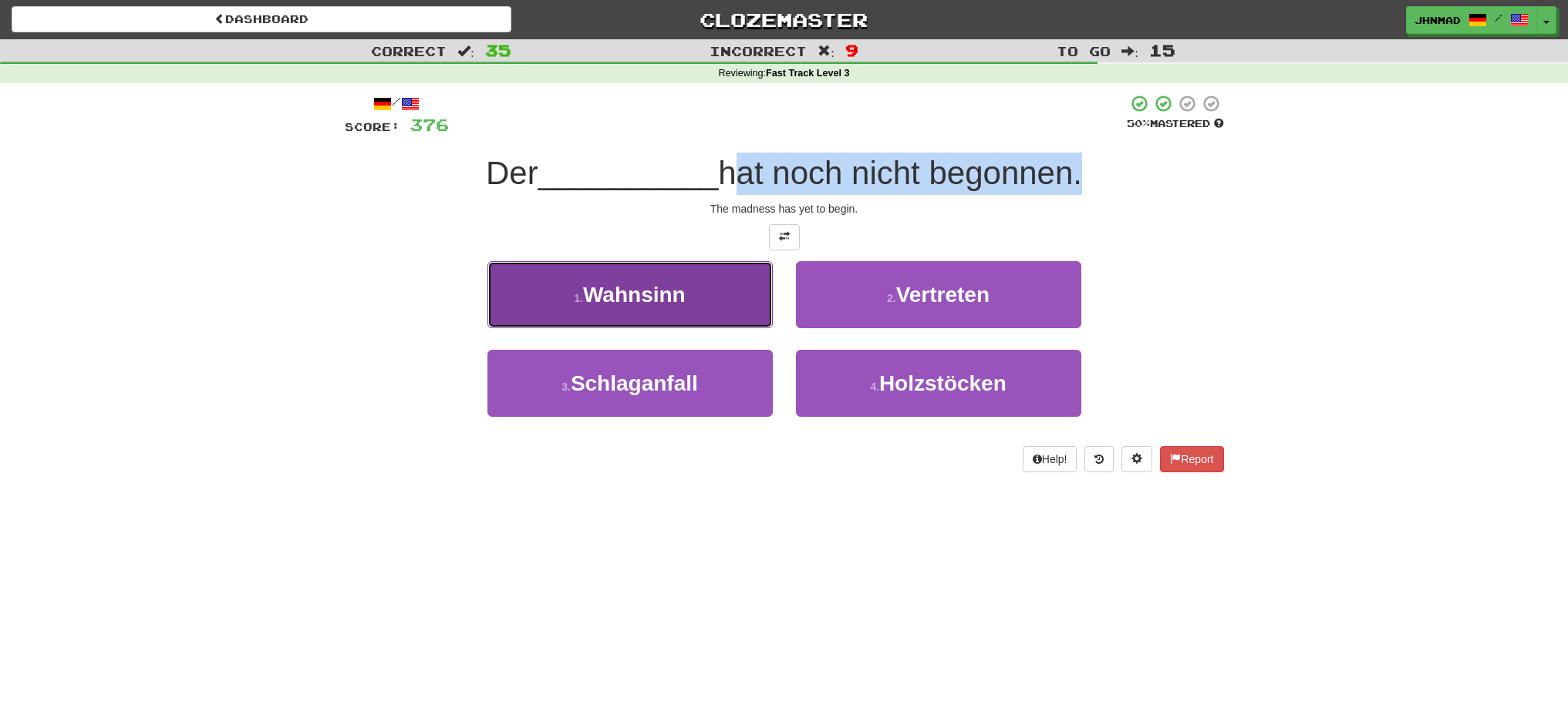
click at [604, 289] on span "Wahnsinn" at bounding box center [634, 295] width 103 height 24
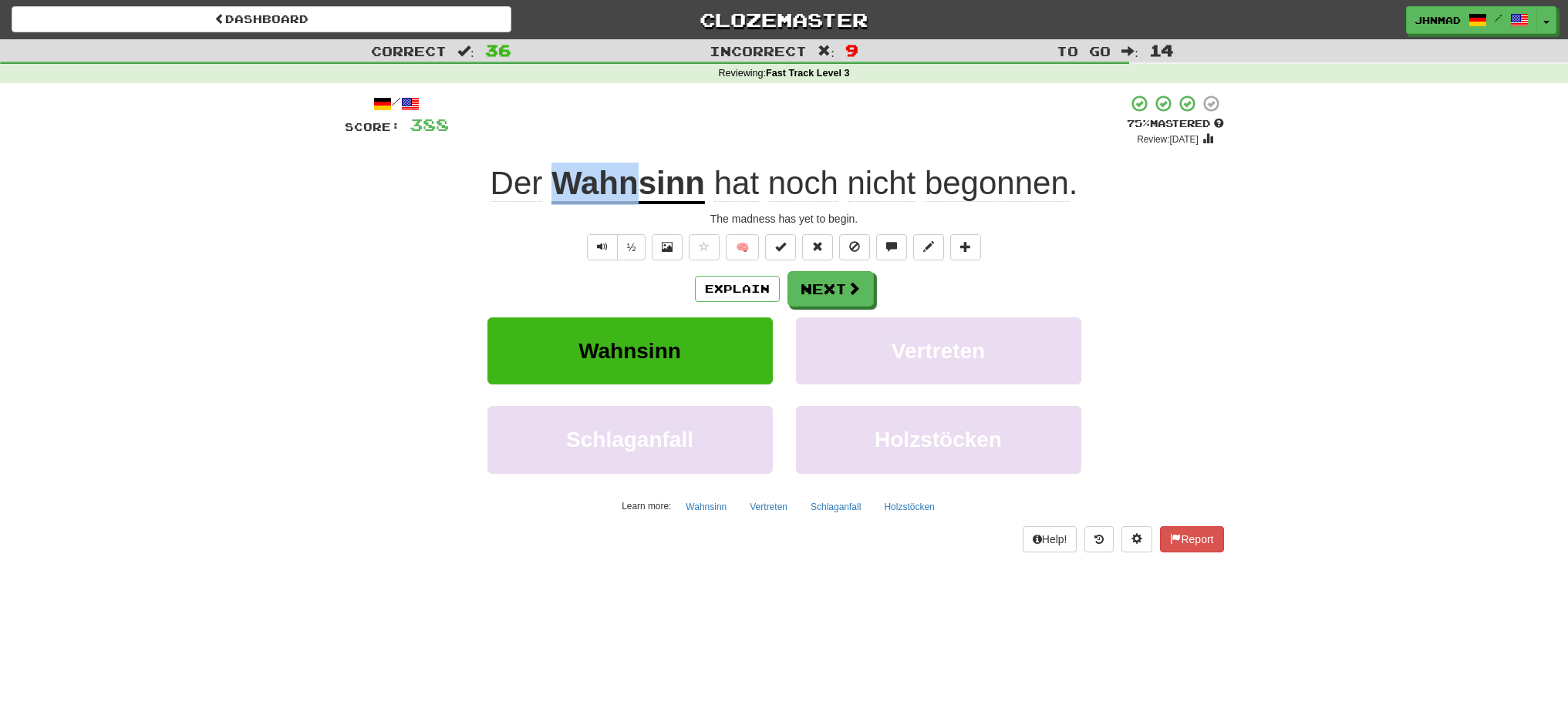
drag, startPoint x: 550, startPoint y: 177, endPoint x: 635, endPoint y: 168, distance: 85.5
click at [635, 168] on div "Der Wahnsinn hat noch nicht begonnen ." at bounding box center [784, 183] width 879 height 43
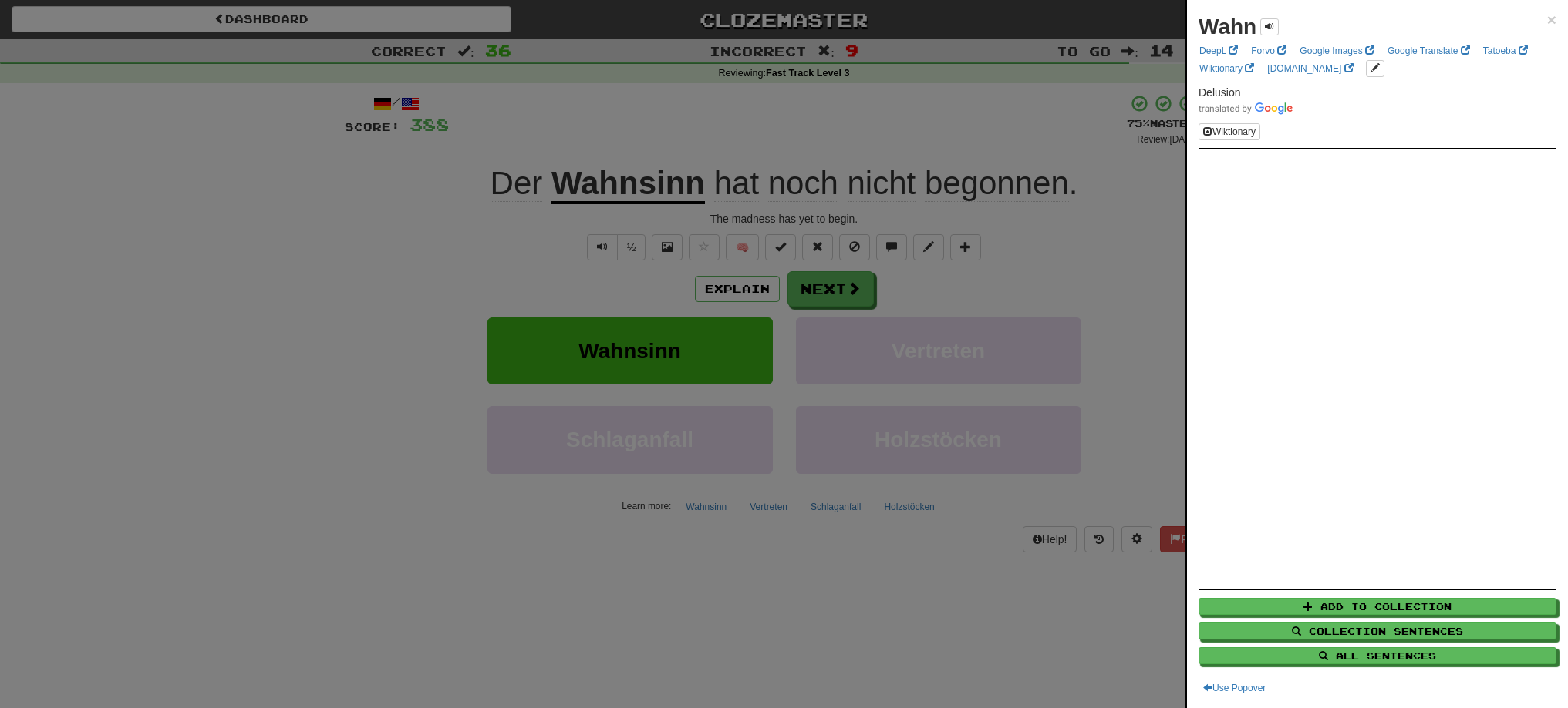
click at [640, 138] on div at bounding box center [784, 354] width 1568 height 708
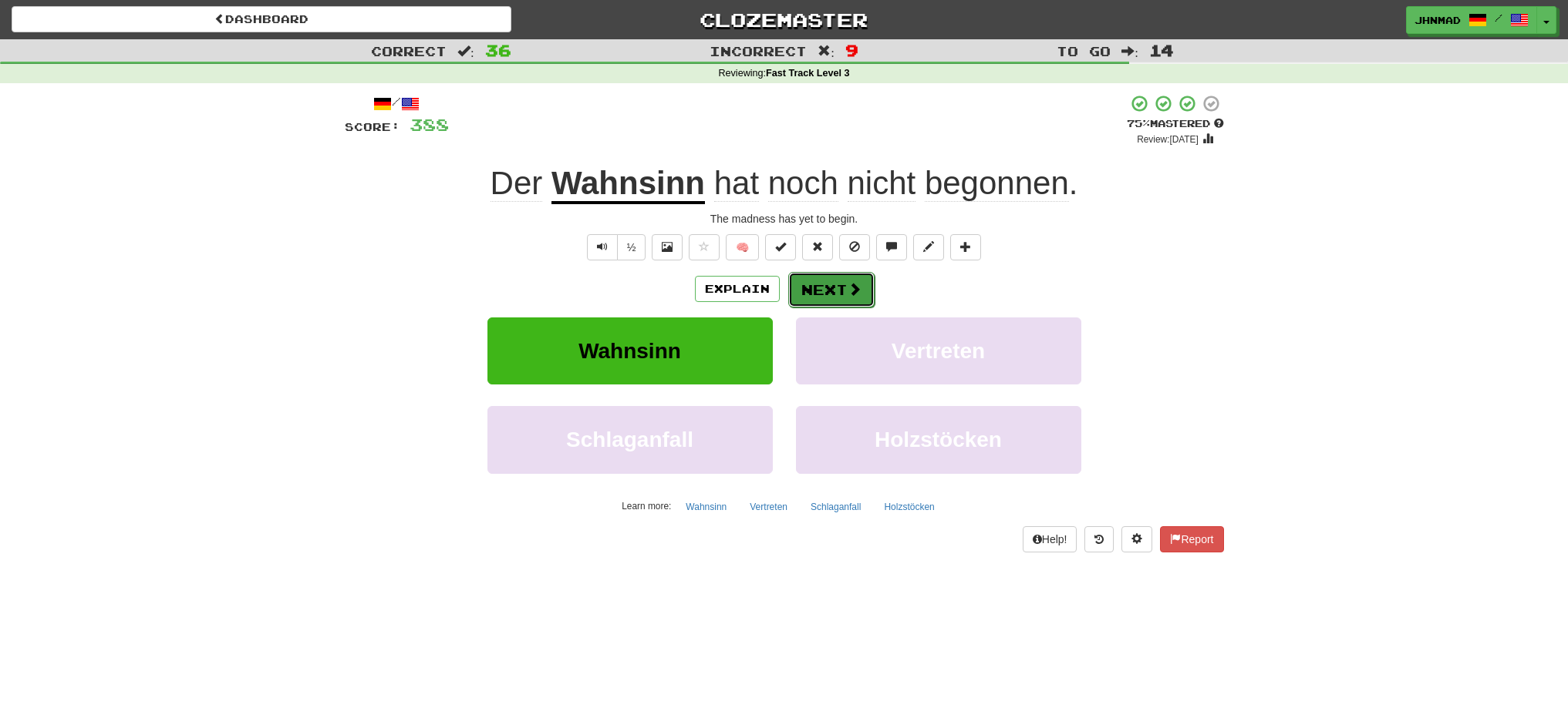
click at [830, 298] on button "Next" at bounding box center [830, 290] width 86 height 35
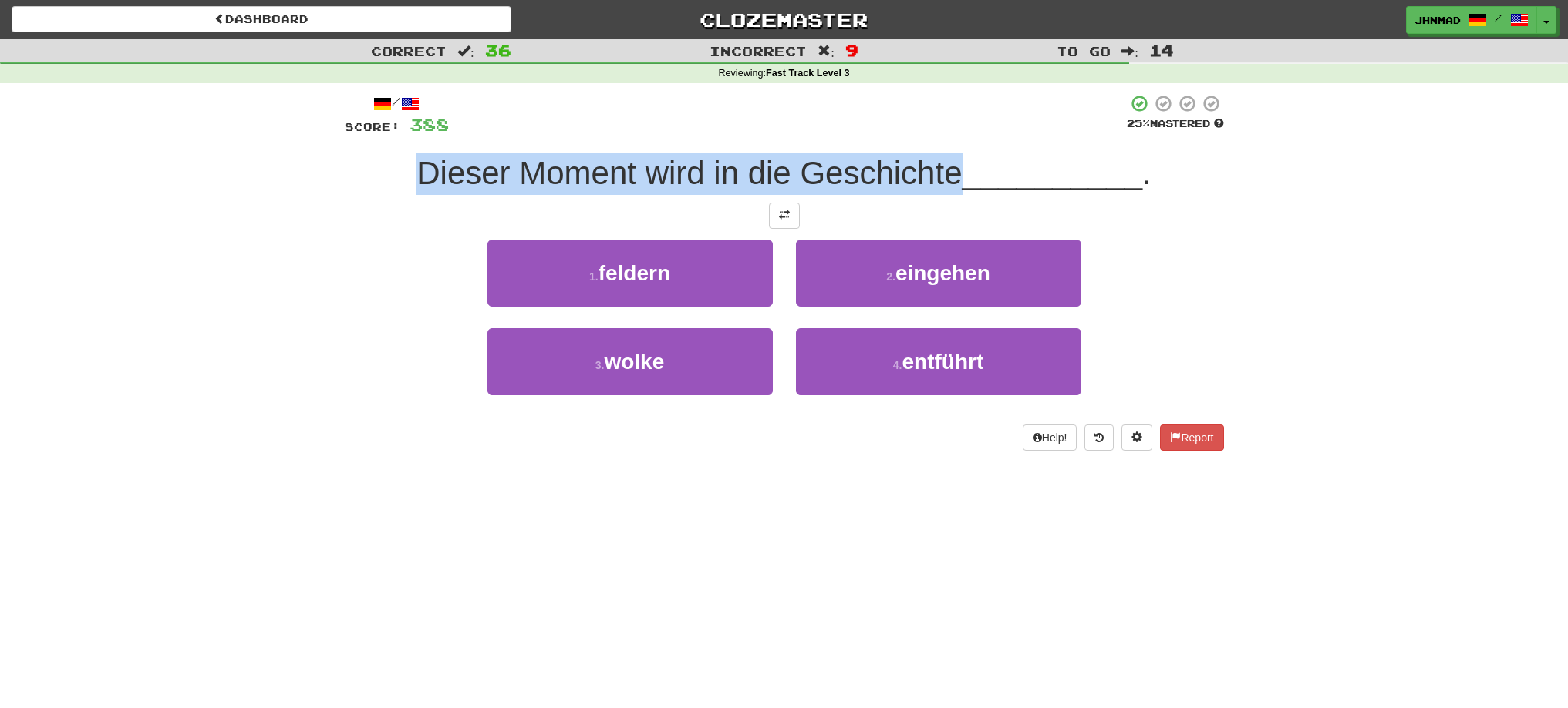
drag, startPoint x: 409, startPoint y: 164, endPoint x: 954, endPoint y: 167, distance: 545.0
click at [954, 167] on div "Dieser Moment wird in die Geschichte __________ ." at bounding box center [784, 173] width 879 height 43
click at [944, 133] on div at bounding box center [944, 133] width 0 height 0
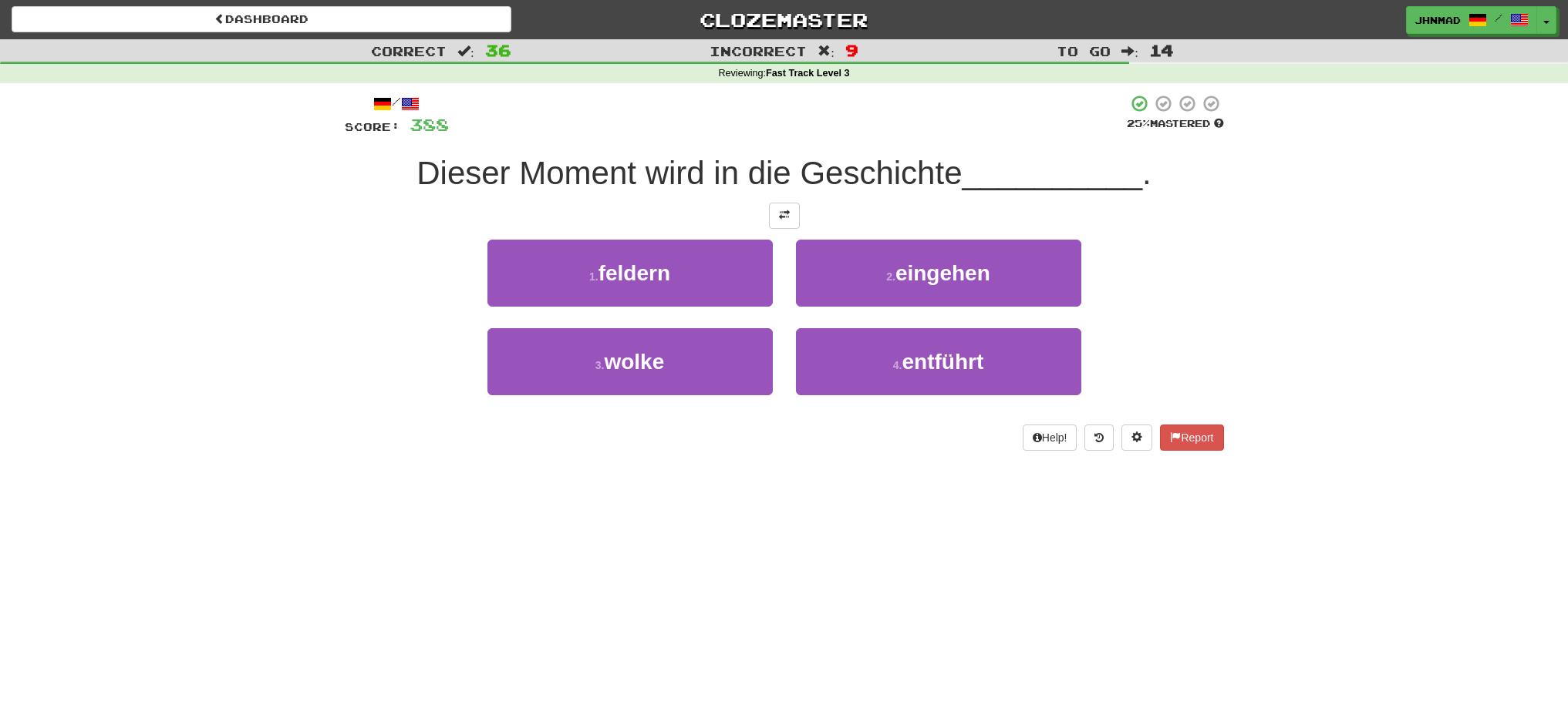
click at [489, 222] on div at bounding box center [784, 215] width 879 height 26
drag, startPoint x: 795, startPoint y: 175, endPoint x: 953, endPoint y: 162, distance: 158.5
click at [953, 162] on span "Dieser Moment wird in die Geschichte" at bounding box center [688, 172] width 545 height 36
click at [943, 133] on div at bounding box center [943, 133] width 0 height 0
click at [943, 128] on div at bounding box center [788, 115] width 678 height 43
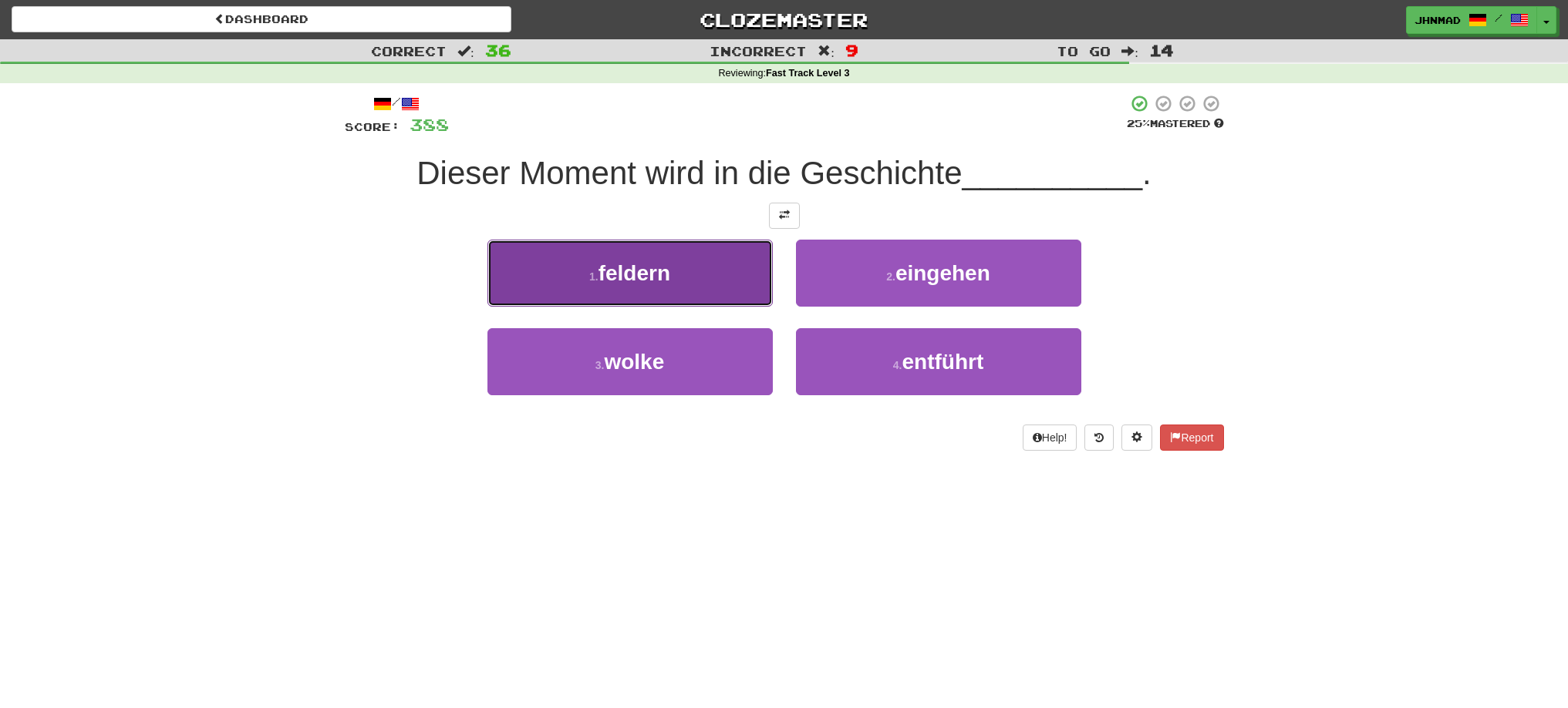
click at [642, 280] on span "feldern" at bounding box center [635, 273] width 72 height 24
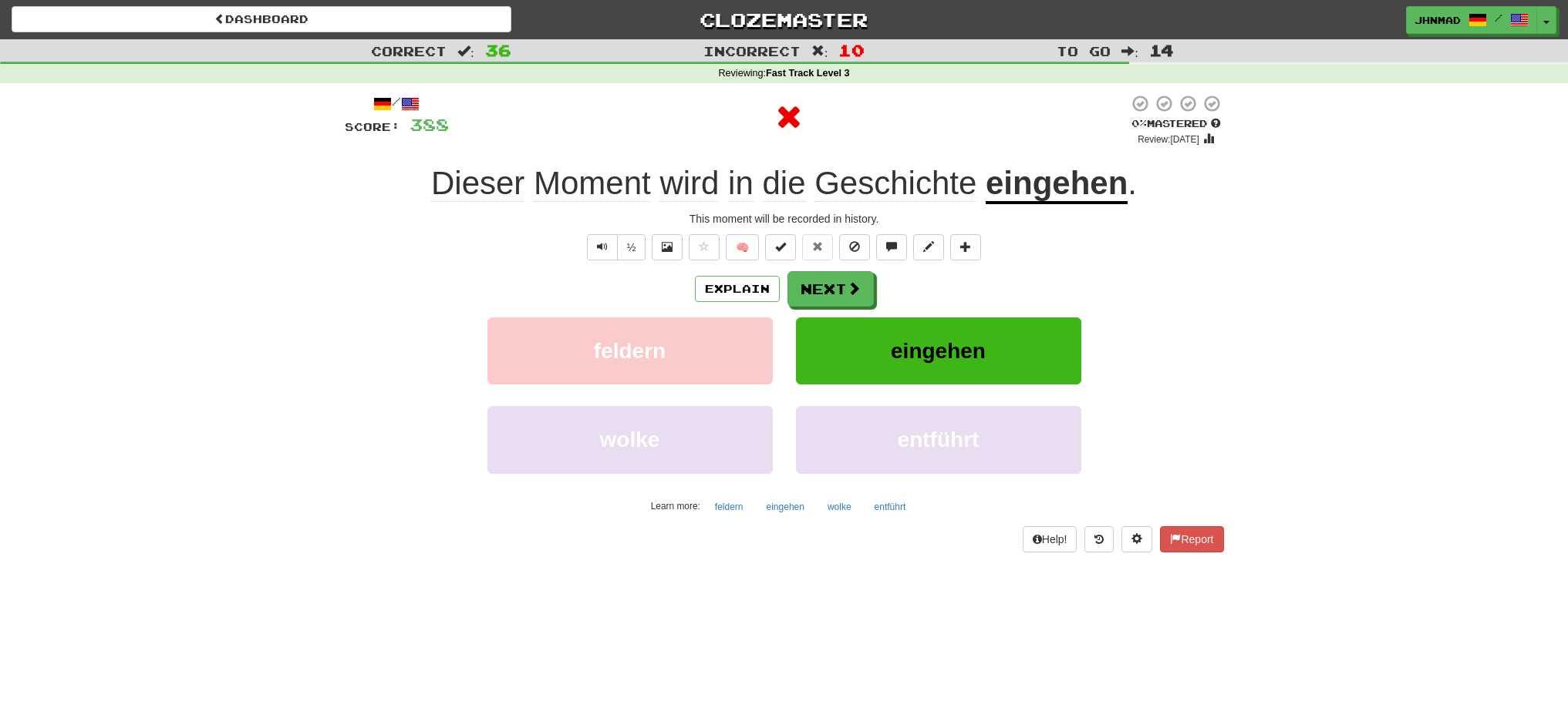
click at [1052, 189] on u "eingehen" at bounding box center [1056, 184] width 141 height 39
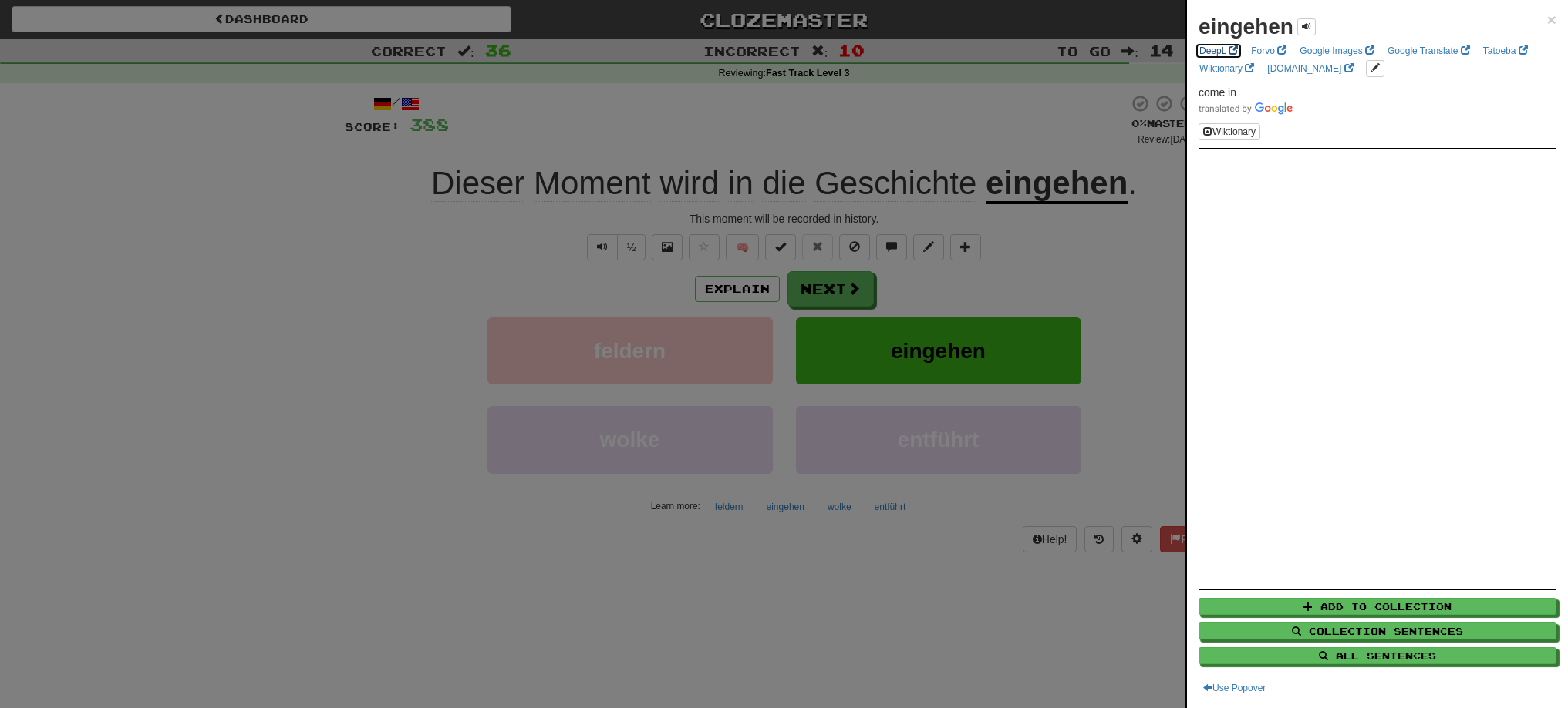
click at [1219, 48] on link "DeepL" at bounding box center [1218, 51] width 48 height 17
click at [816, 283] on div at bounding box center [784, 354] width 1568 height 708
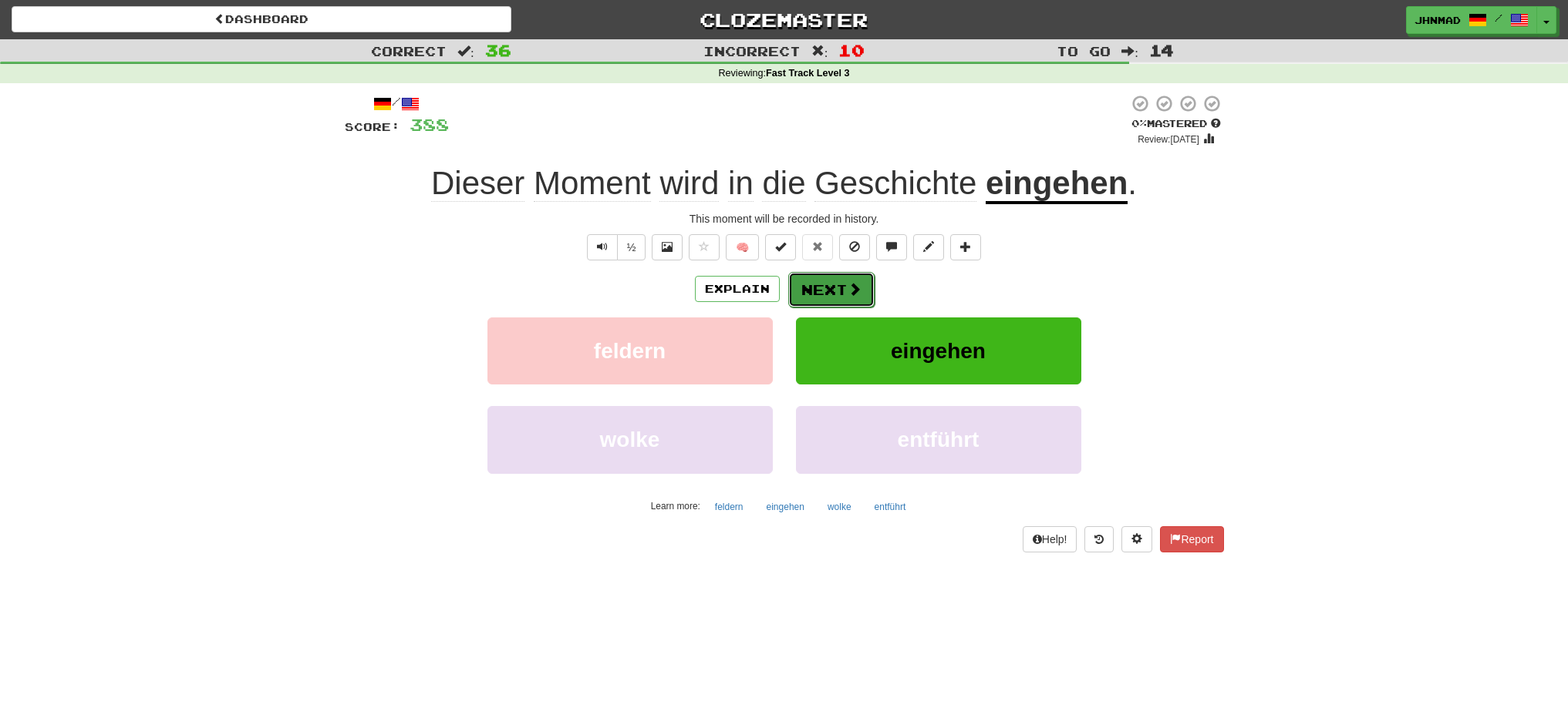
click at [816, 283] on button "Next" at bounding box center [830, 290] width 86 height 35
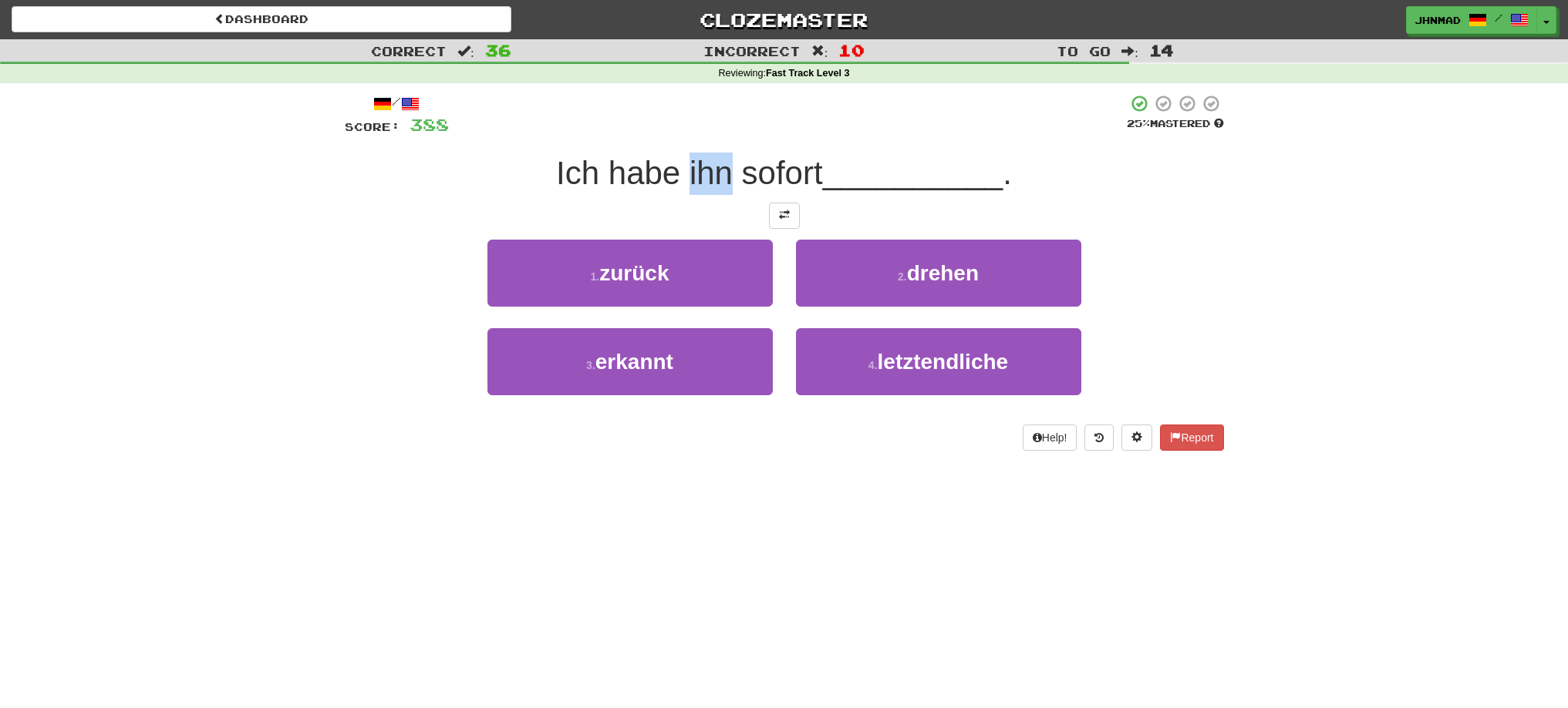
drag, startPoint x: 681, startPoint y: 162, endPoint x: 722, endPoint y: 156, distance: 41.4
click at [722, 156] on span "Ich habe ihn sofort" at bounding box center [689, 172] width 267 height 36
click at [712, 133] on div at bounding box center [712, 133] width 0 height 0
click at [737, 105] on div at bounding box center [788, 115] width 678 height 43
drag, startPoint x: 727, startPoint y: 177, endPoint x: 819, endPoint y: 168, distance: 92.4
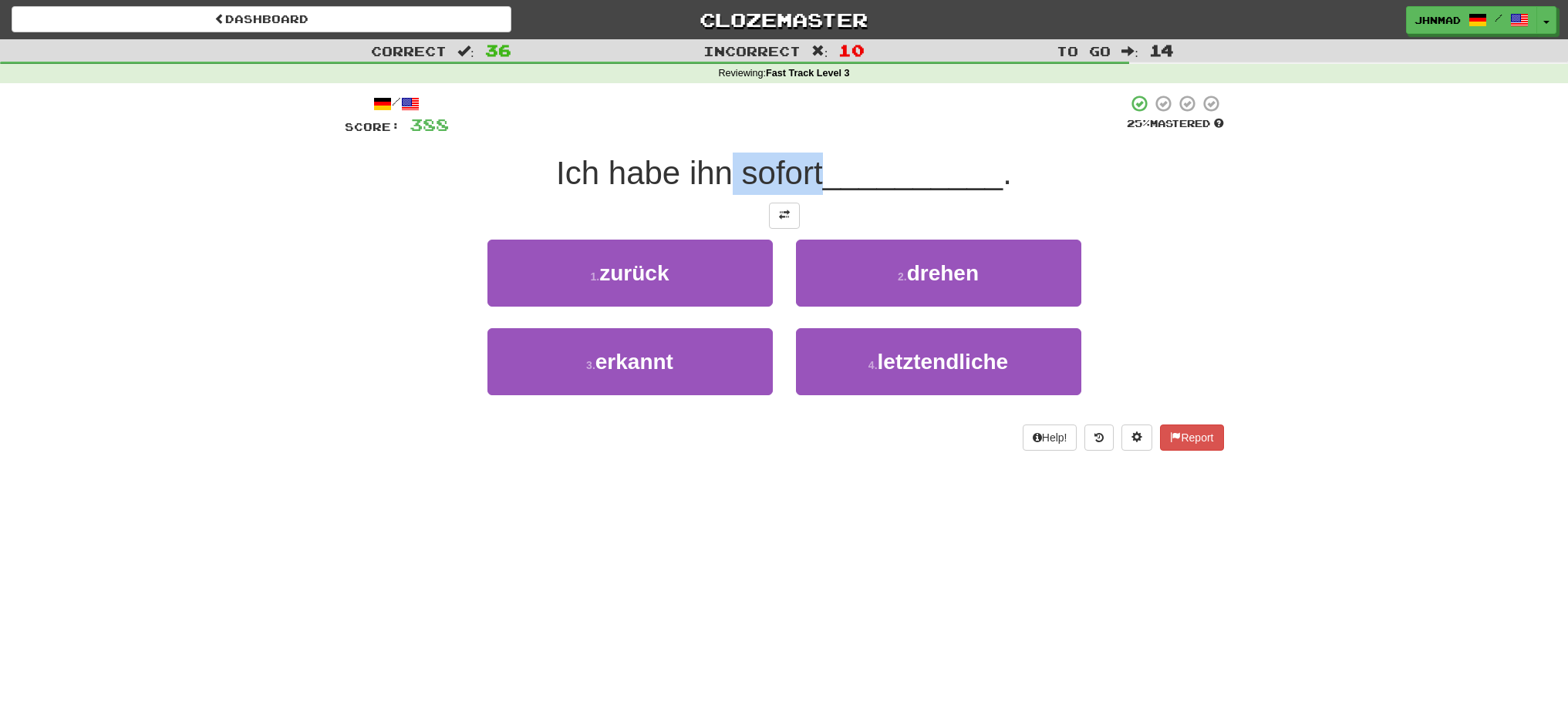
click at [819, 168] on span "Ich habe ihn sofort" at bounding box center [689, 172] width 267 height 36
click at [809, 133] on div at bounding box center [809, 133] width 0 height 0
click at [503, 171] on div "Ich habe ihn sofort __________ ." at bounding box center [784, 173] width 879 height 43
click at [787, 215] on span at bounding box center [784, 215] width 11 height 11
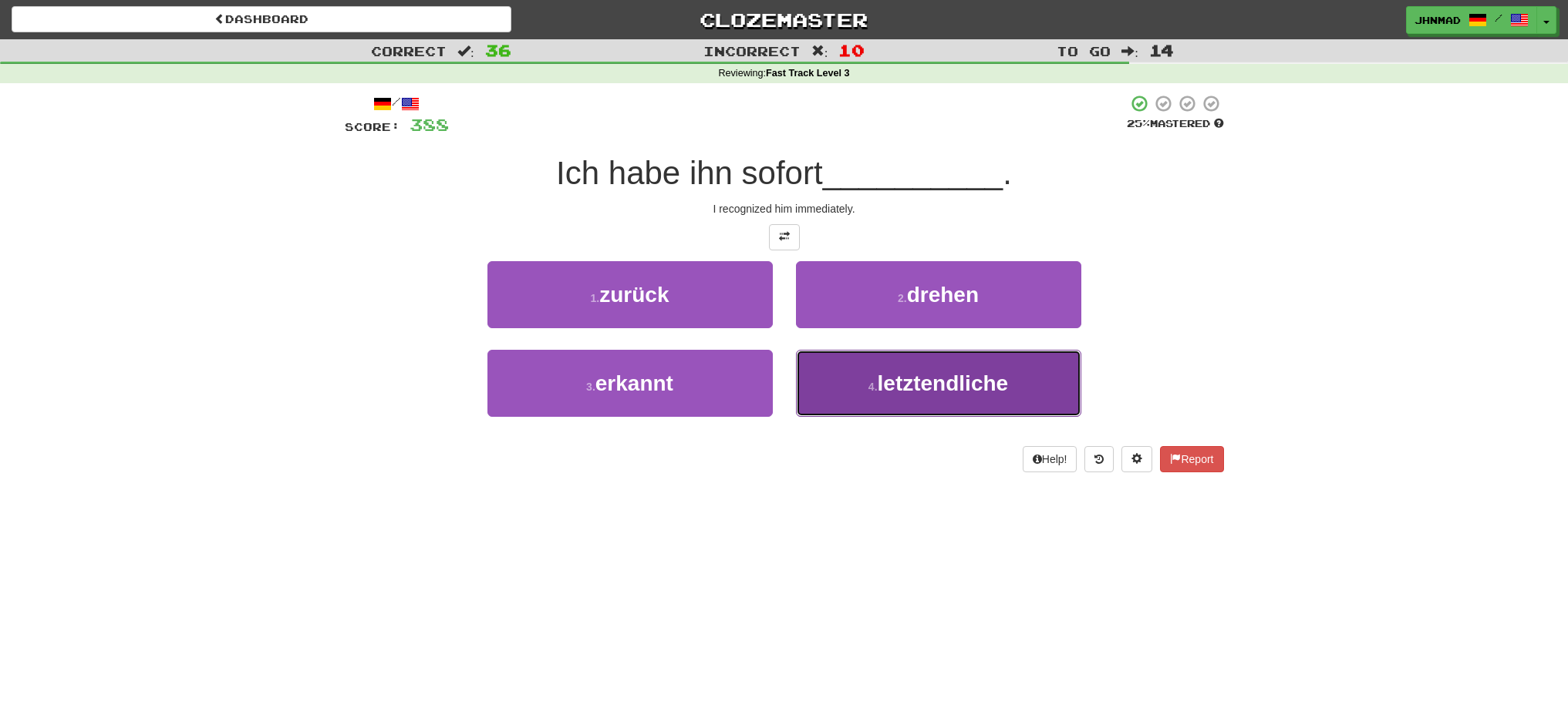
click at [939, 392] on span "letztendliche" at bounding box center [943, 383] width 131 height 24
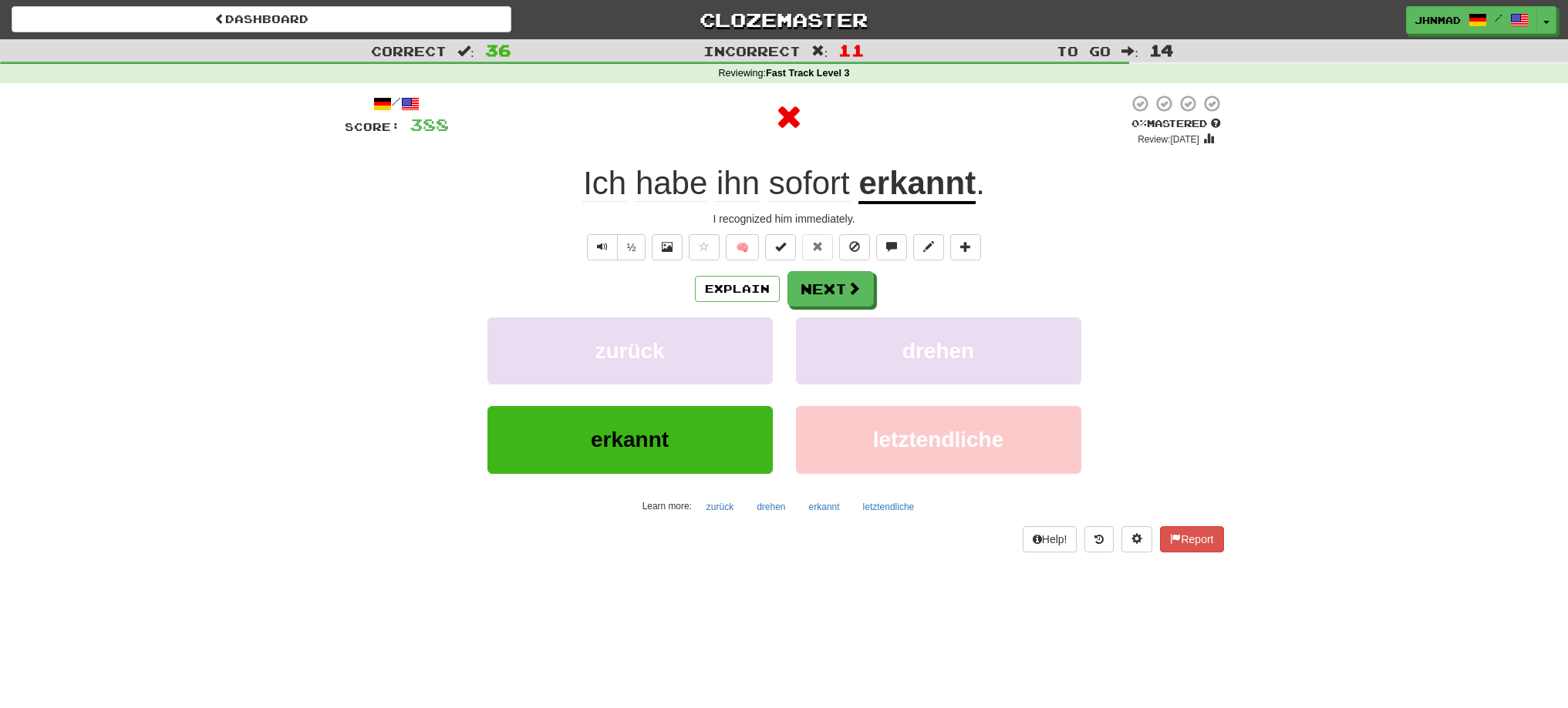
click at [918, 182] on u "erkannt" at bounding box center [917, 184] width 117 height 39
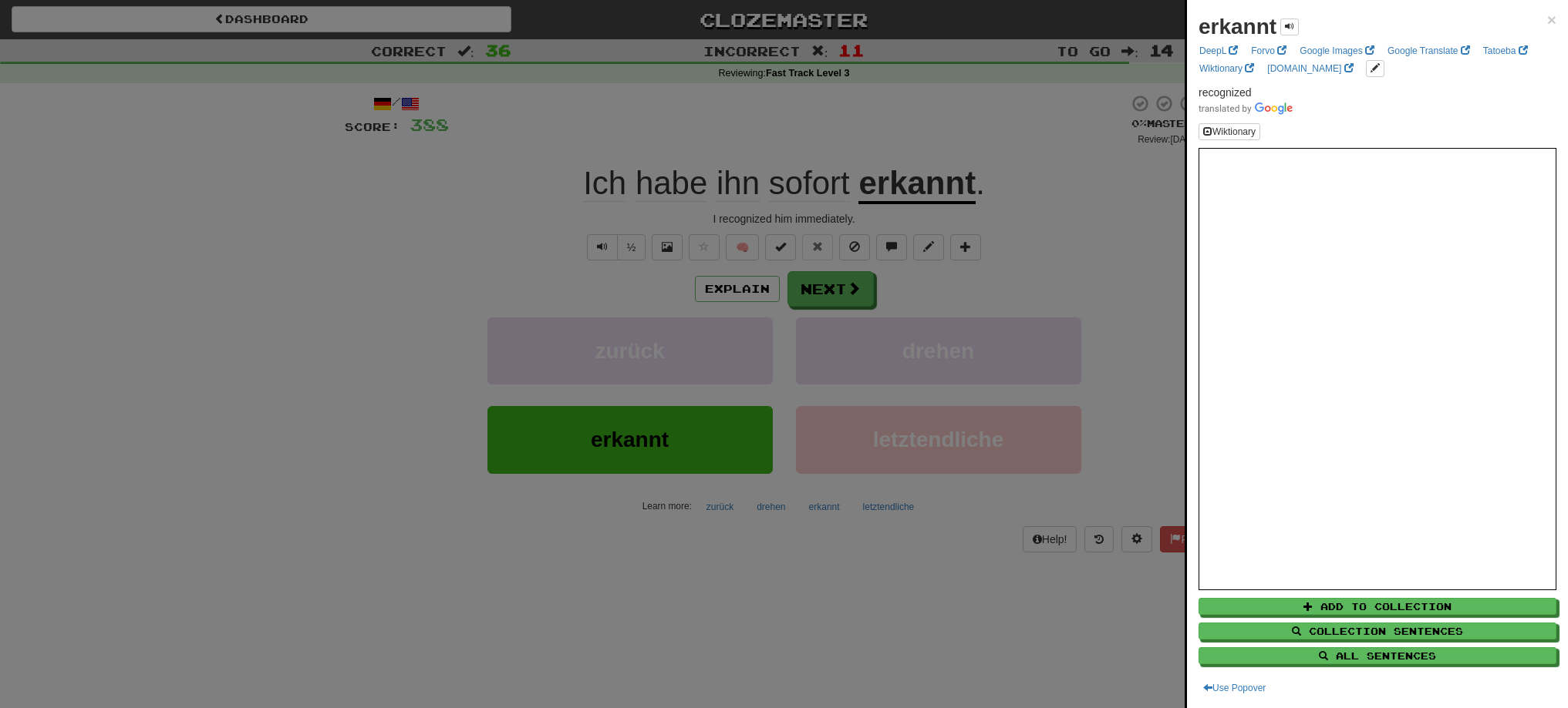
click at [826, 275] on div at bounding box center [784, 354] width 1568 height 708
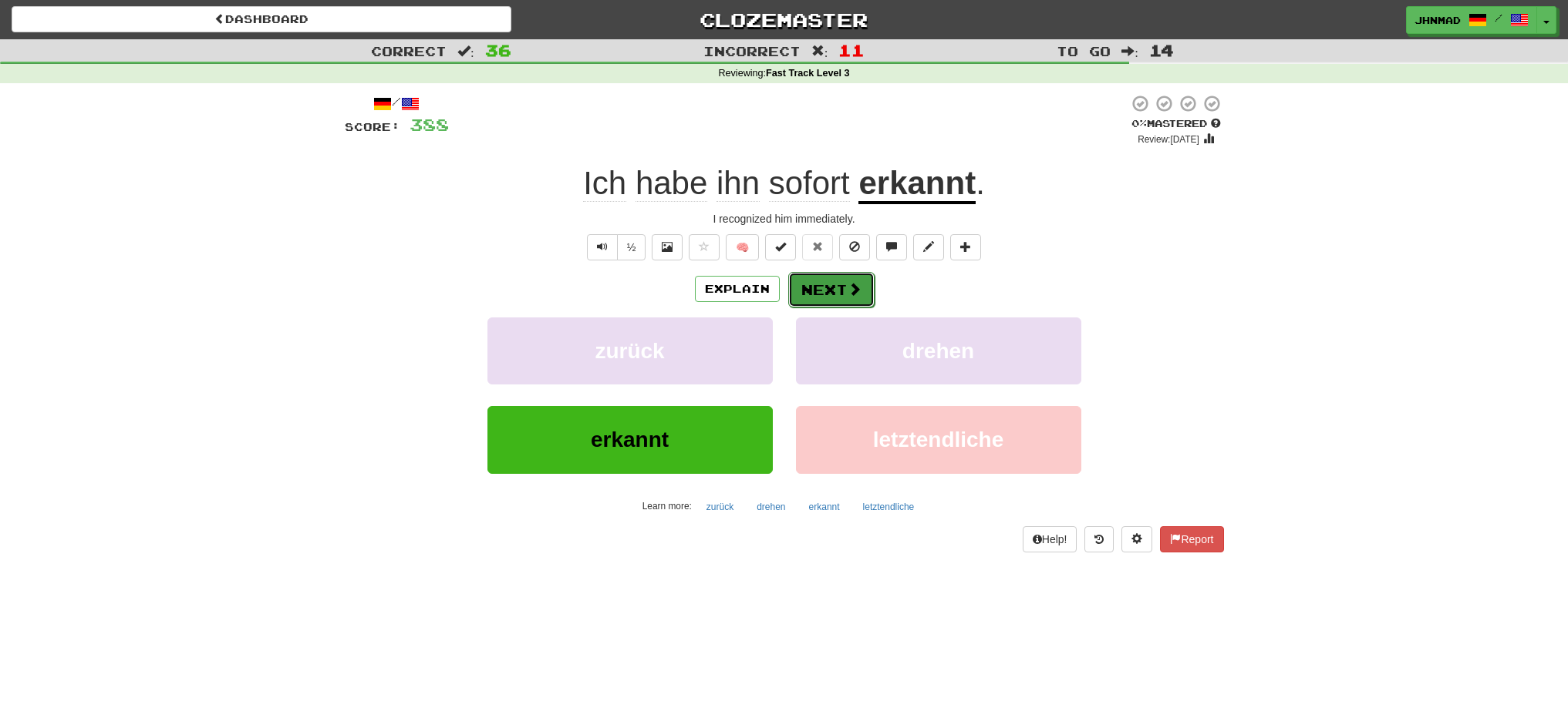
click at [825, 276] on button "Next" at bounding box center [830, 290] width 86 height 35
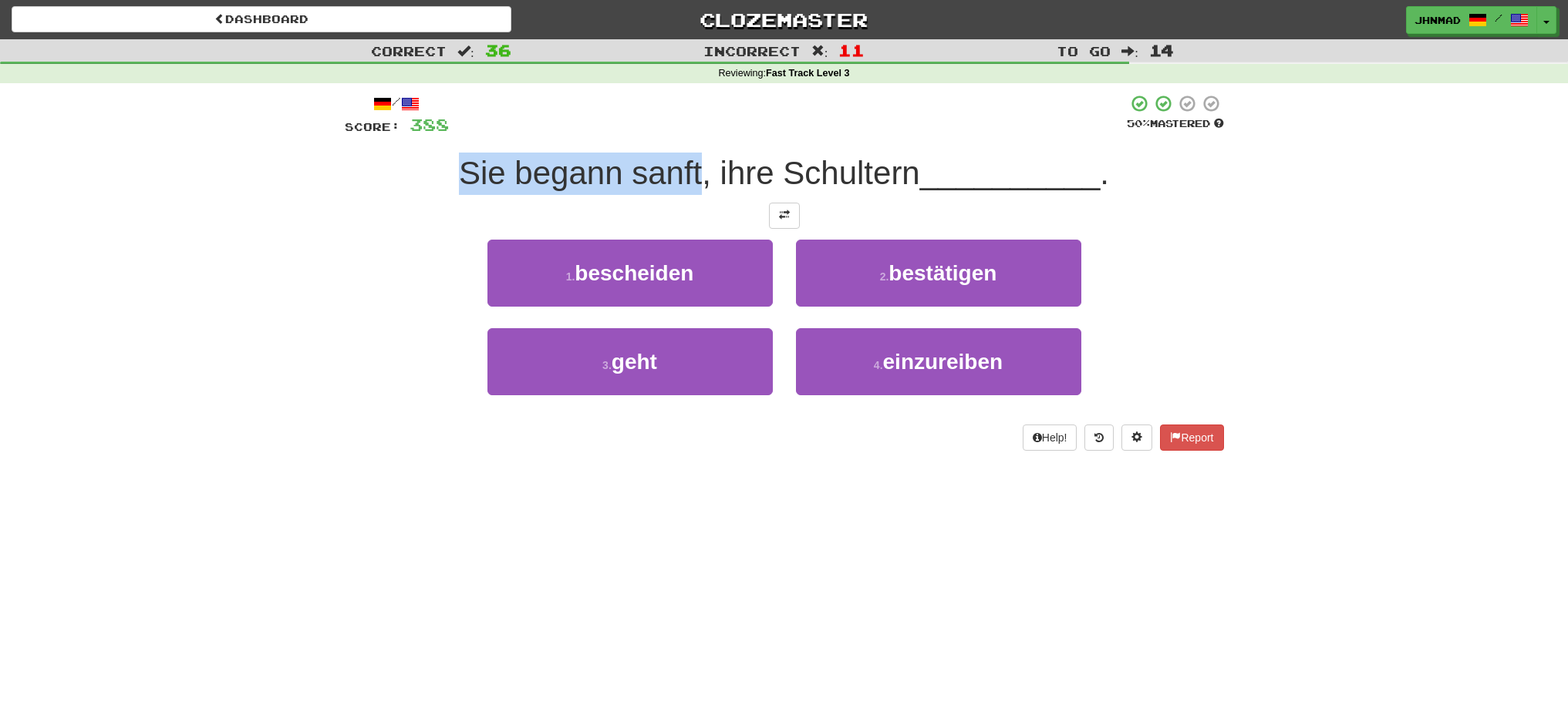
drag, startPoint x: 445, startPoint y: 164, endPoint x: 697, endPoint y: 160, distance: 252.0
click at [697, 160] on div "Sie begann sanft, ihre Schultern __________ ." at bounding box center [784, 173] width 879 height 43
click at [687, 133] on div at bounding box center [687, 133] width 0 height 0
click at [682, 112] on div at bounding box center [788, 115] width 678 height 43
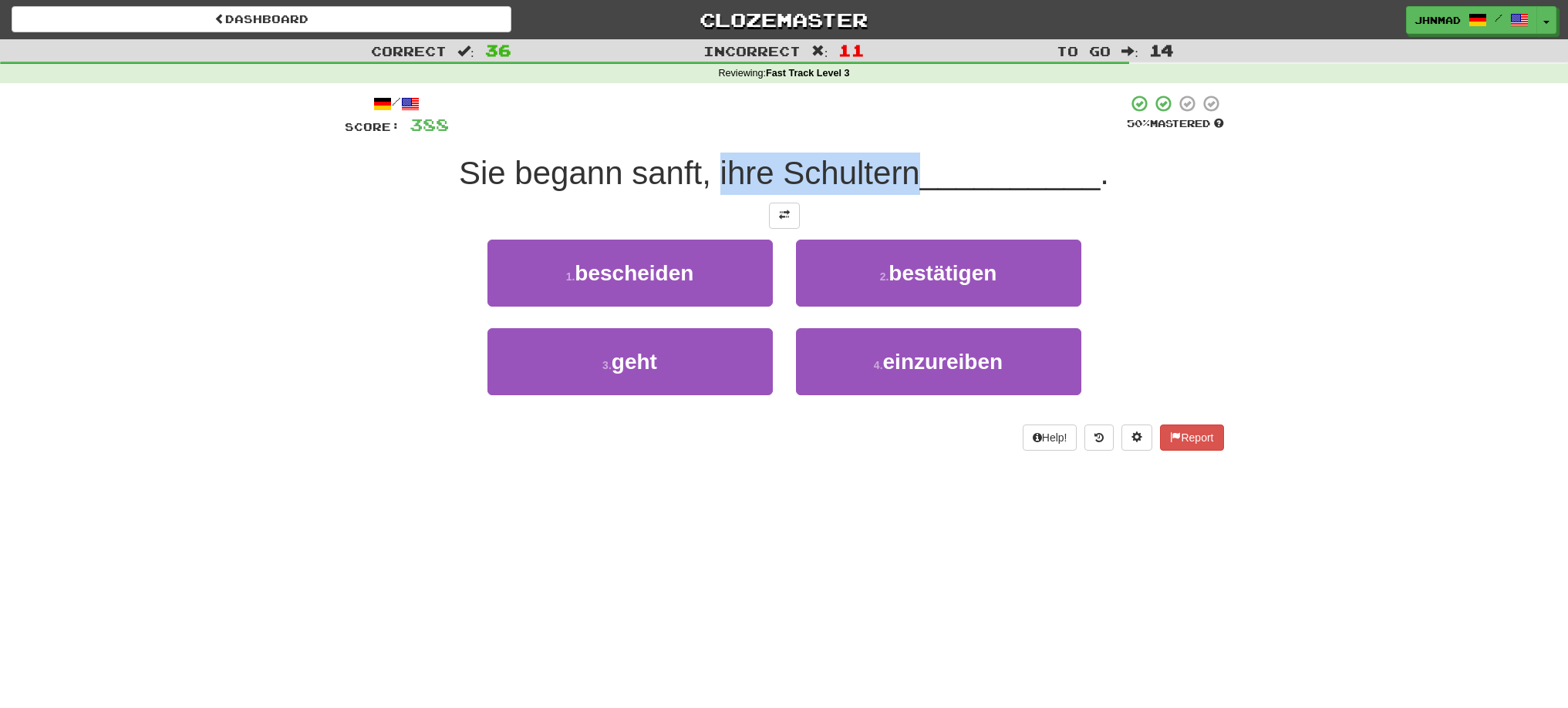
drag, startPoint x: 714, startPoint y: 180, endPoint x: 913, endPoint y: 180, distance: 199.0
click at [913, 180] on span "Sie begann sanft, ihre Schultern" at bounding box center [689, 172] width 461 height 36
click at [902, 192] on div at bounding box center [902, 192] width 0 height 0
click at [1352, 605] on div "Dashboard Clozemaster jhnmad / Toggle Dropdown Dashboard Leaderboard Activity F…" at bounding box center [784, 354] width 1568 height 708
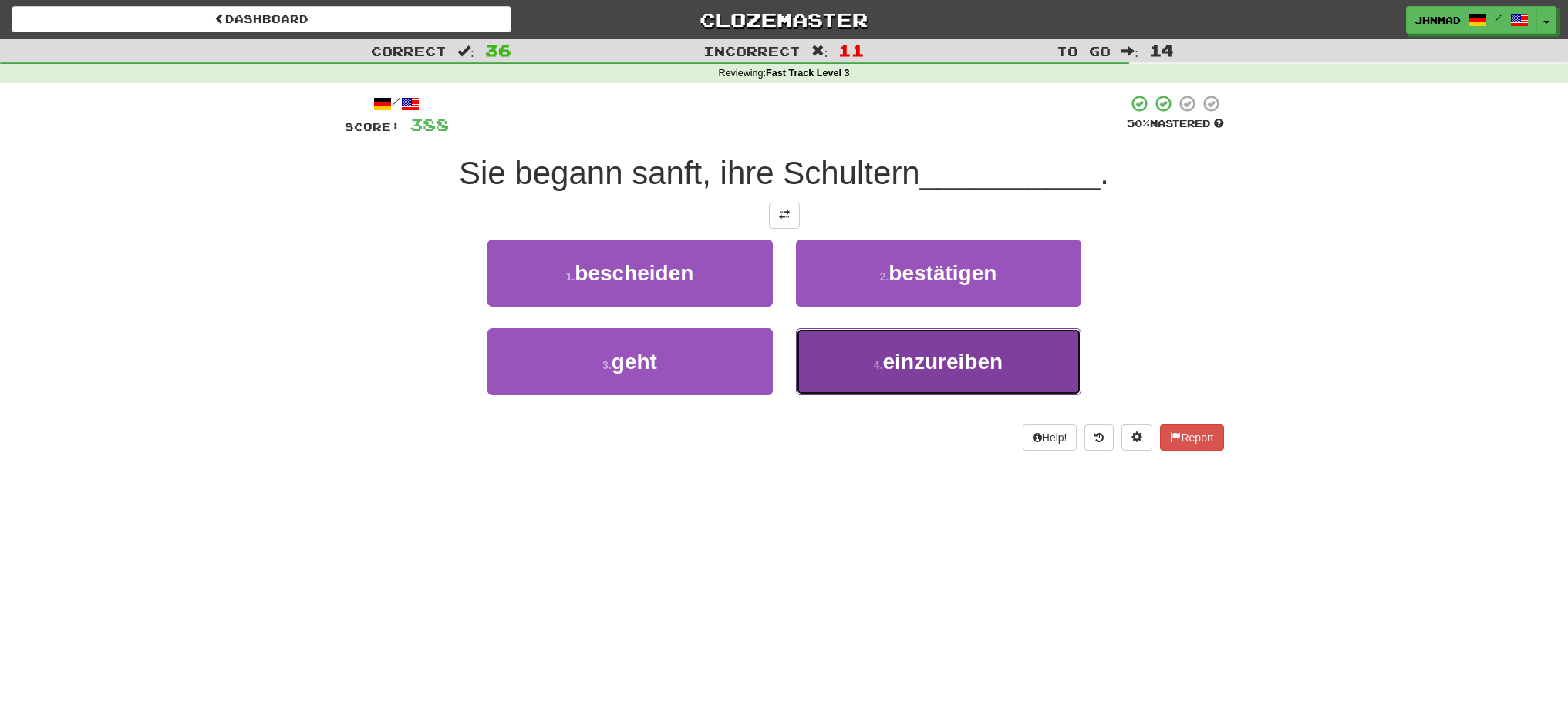
click at [963, 373] on span "einzureiben" at bounding box center [943, 362] width 121 height 24
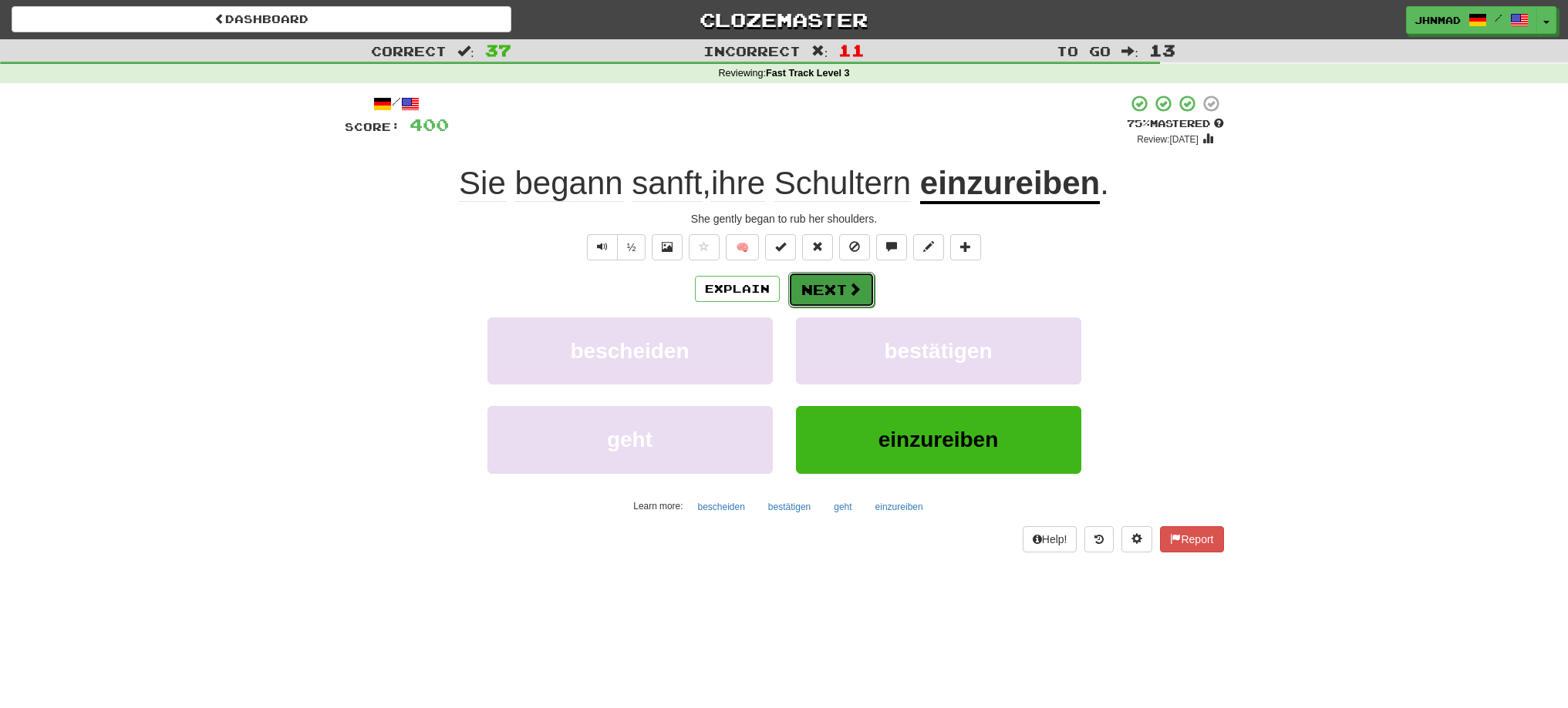
click at [810, 284] on button "Next" at bounding box center [830, 290] width 86 height 35
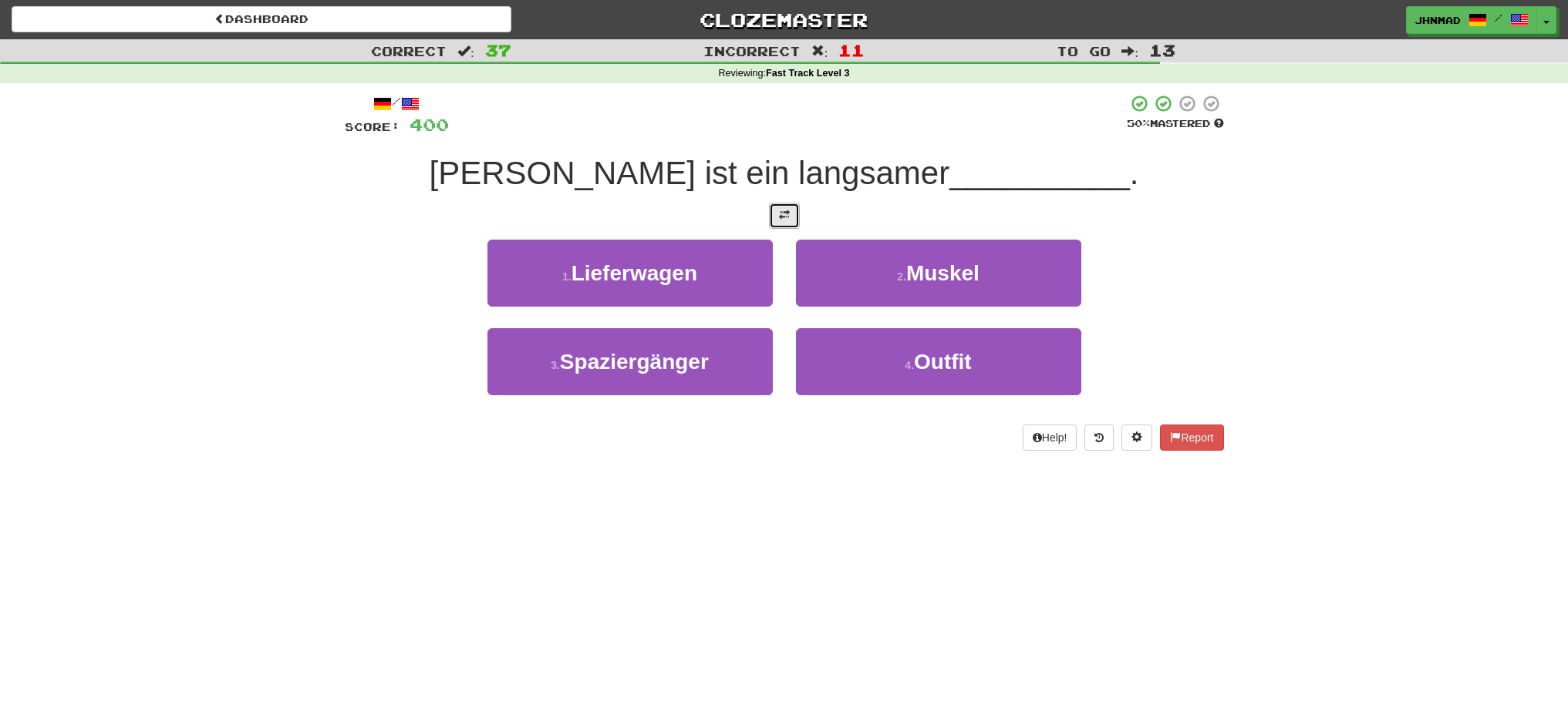
click at [791, 223] on button at bounding box center [784, 215] width 31 height 26
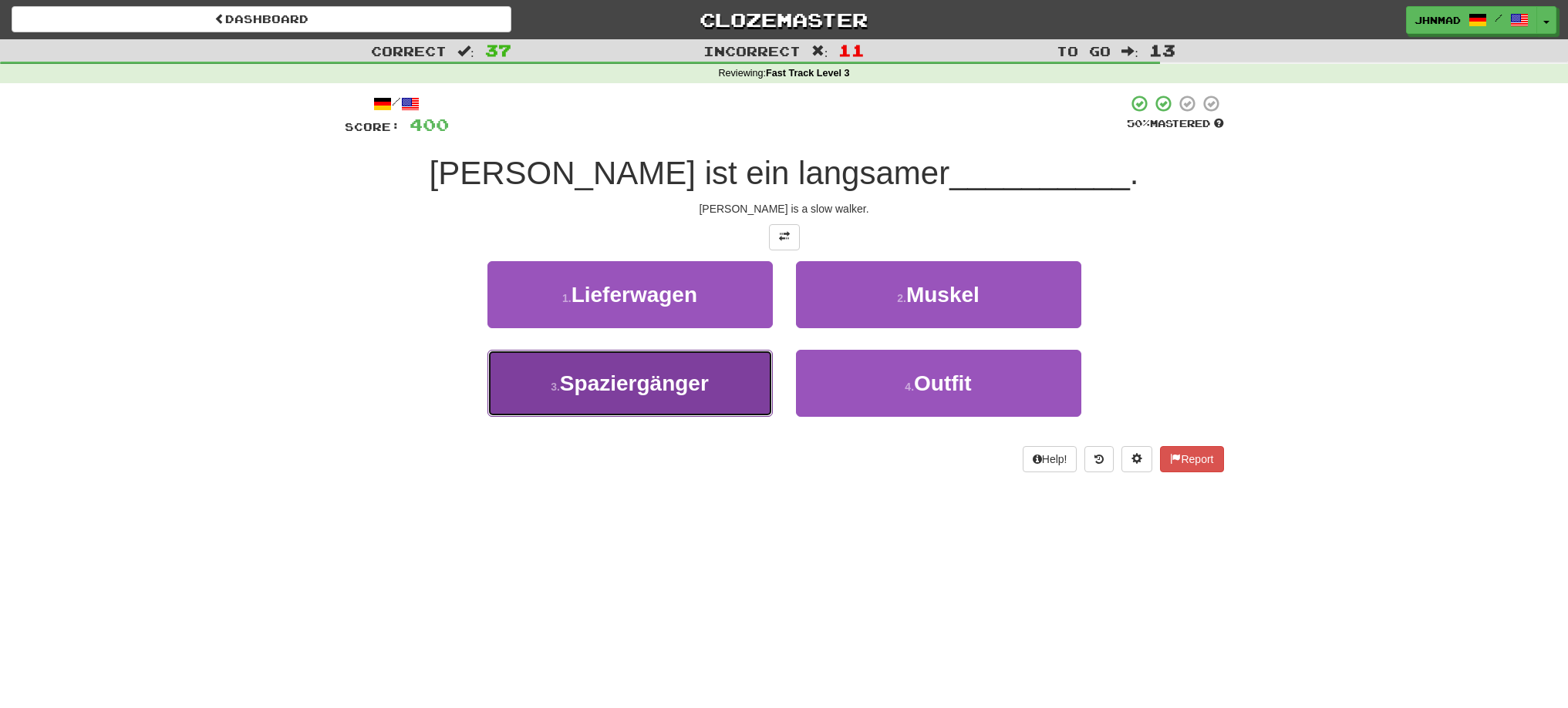
click at [614, 393] on span "Spaziergänger" at bounding box center [635, 383] width 149 height 24
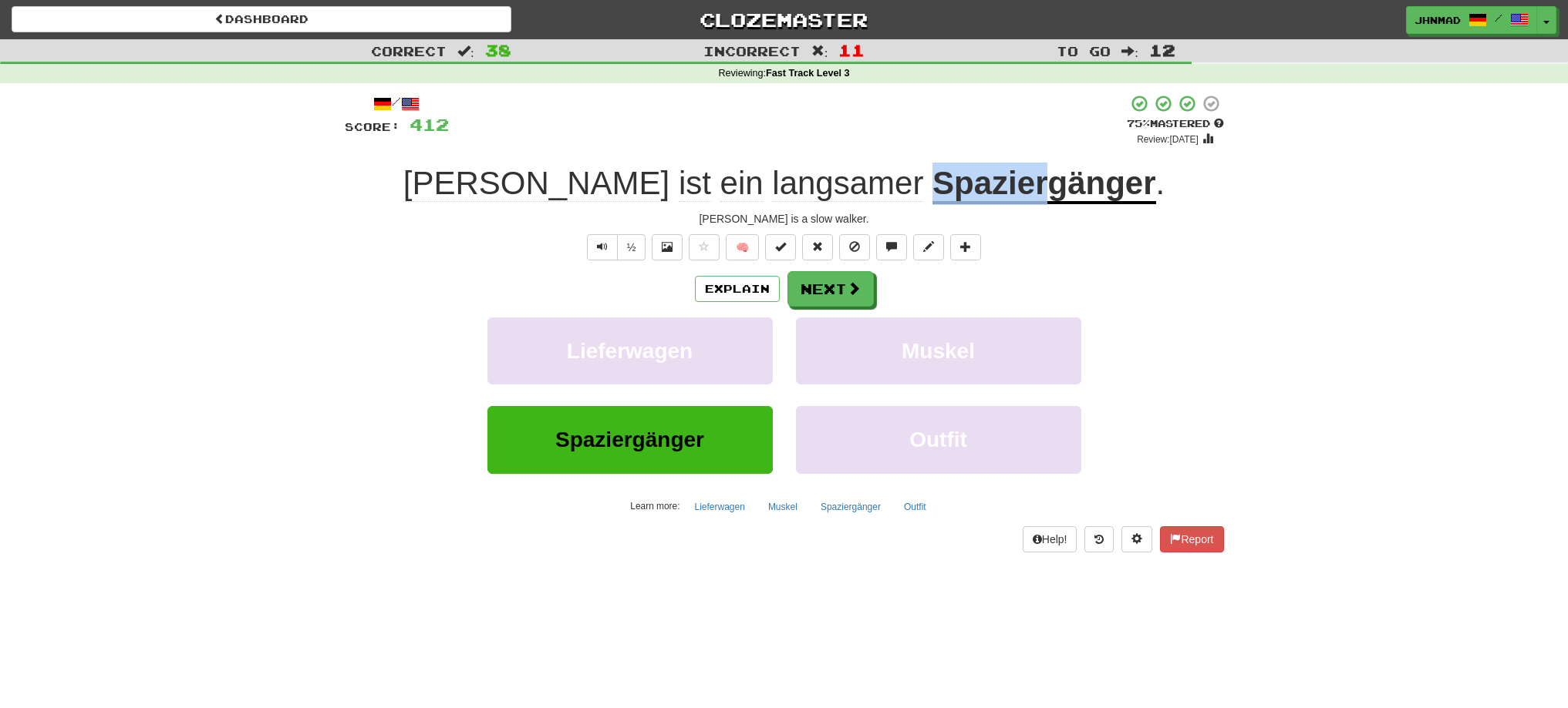
drag, startPoint x: 827, startPoint y: 174, endPoint x: 943, endPoint y: 173, distance: 116.0
click at [943, 173] on div "Tom ist ein langsamer Spaziergänger ." at bounding box center [784, 183] width 879 height 43
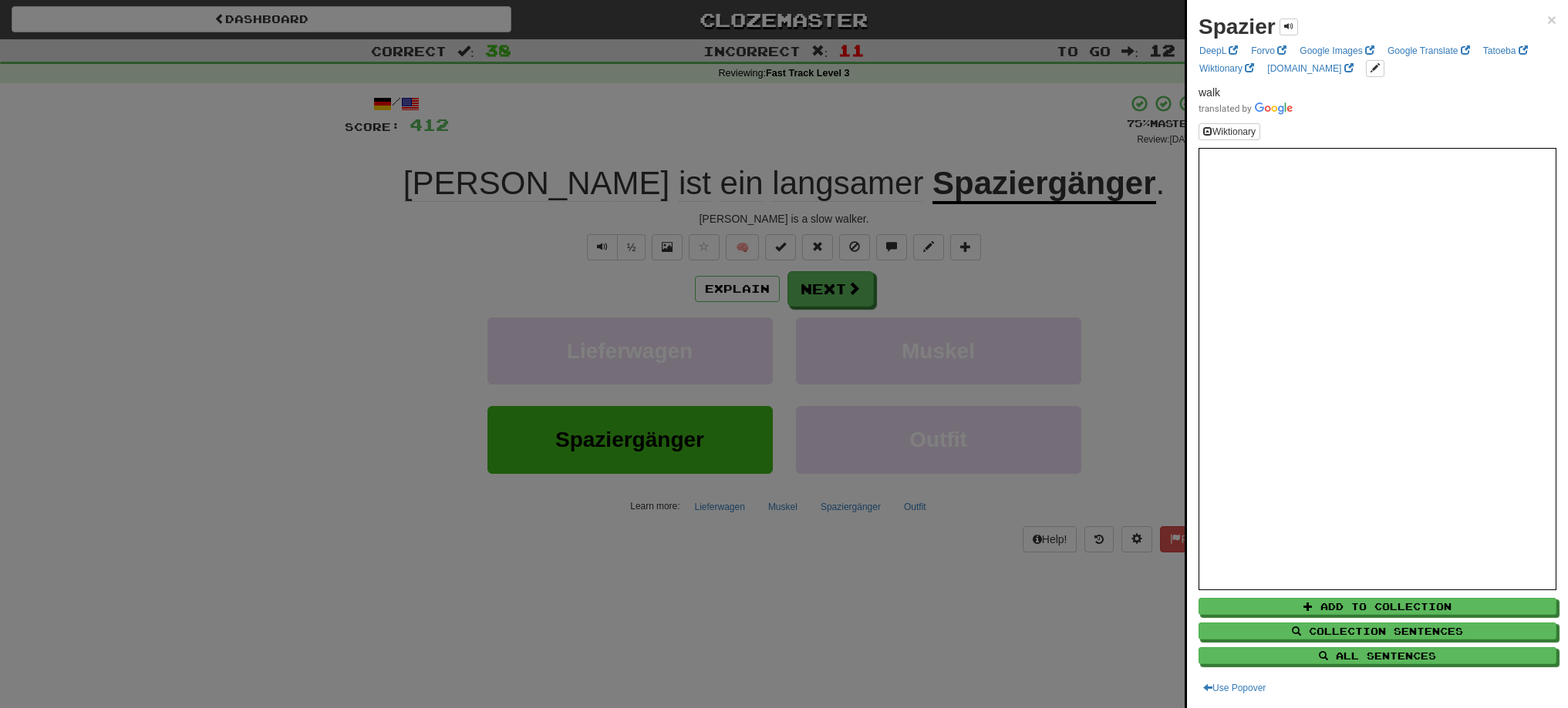
click at [962, 128] on div at bounding box center [784, 354] width 1568 height 708
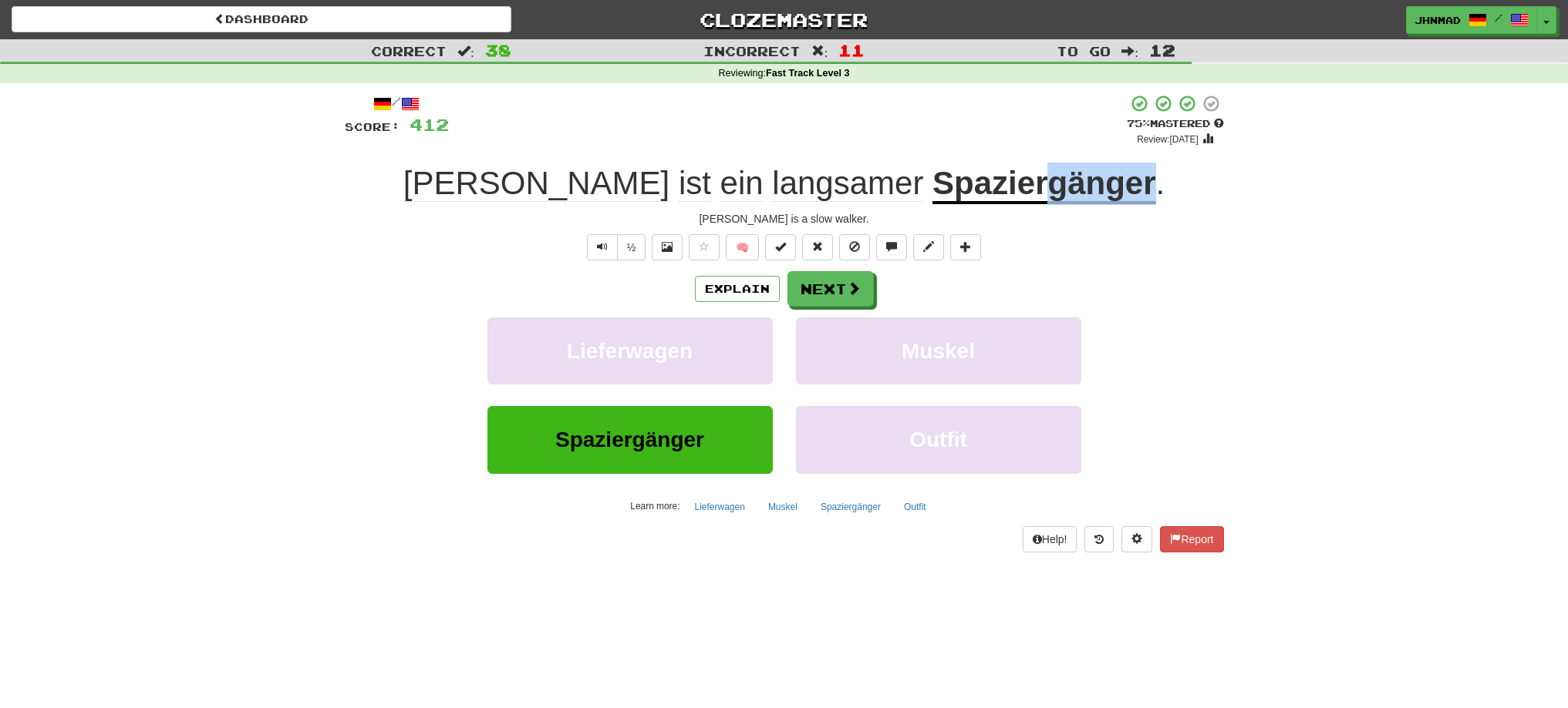
drag, startPoint x: 949, startPoint y: 183, endPoint x: 1049, endPoint y: 191, distance: 100.3
click at [1049, 191] on u "Spaziergänger" at bounding box center [1044, 184] width 223 height 39
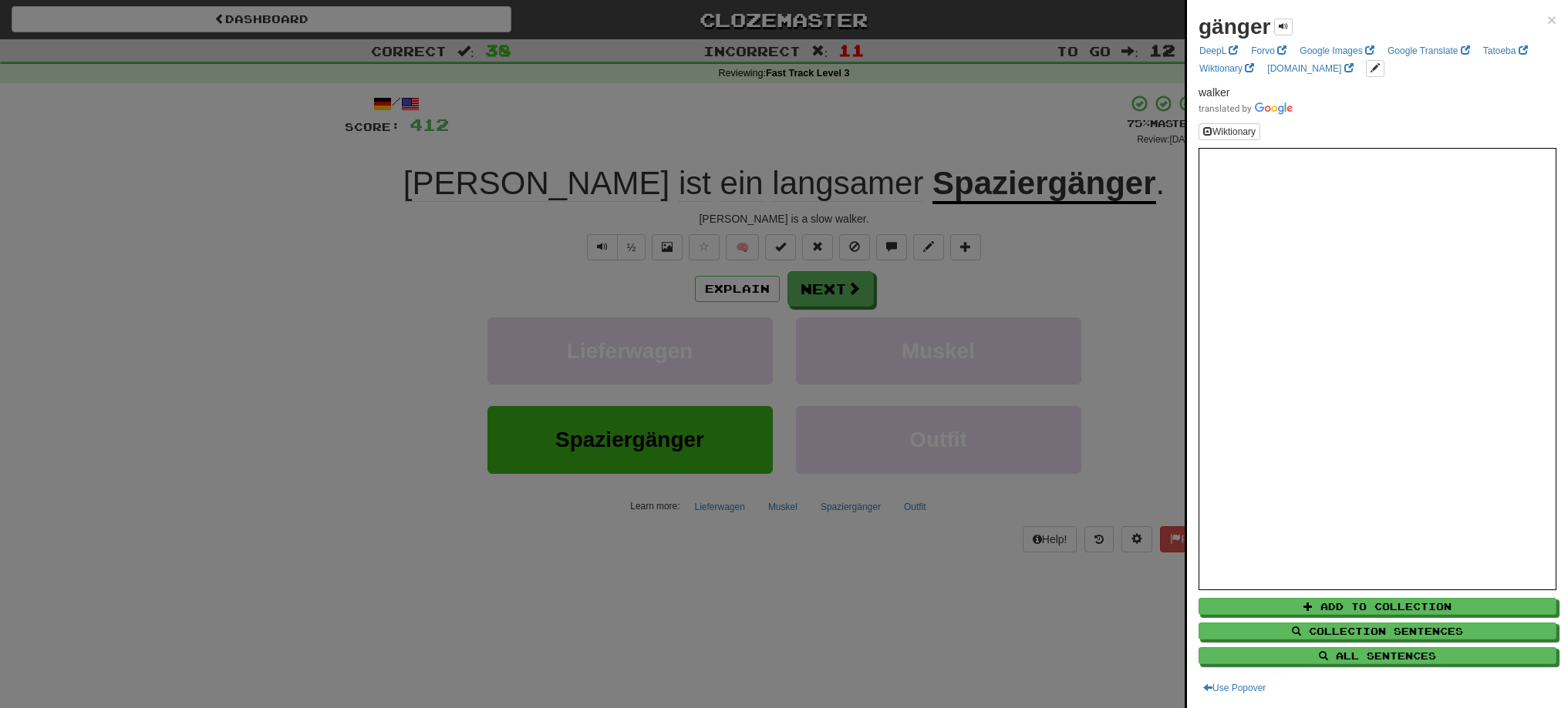
click at [1067, 141] on div at bounding box center [784, 354] width 1568 height 708
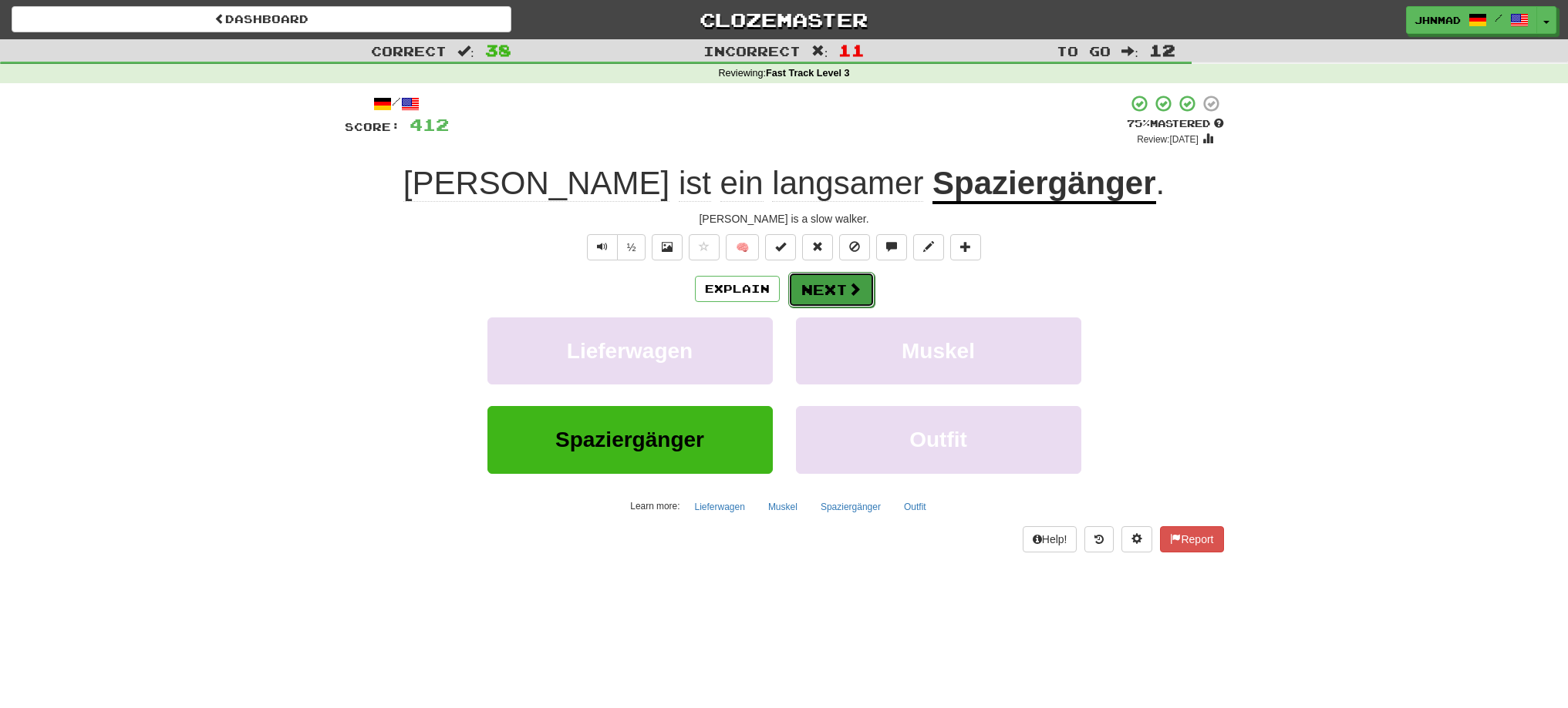
click at [824, 289] on button "Next" at bounding box center [830, 290] width 86 height 35
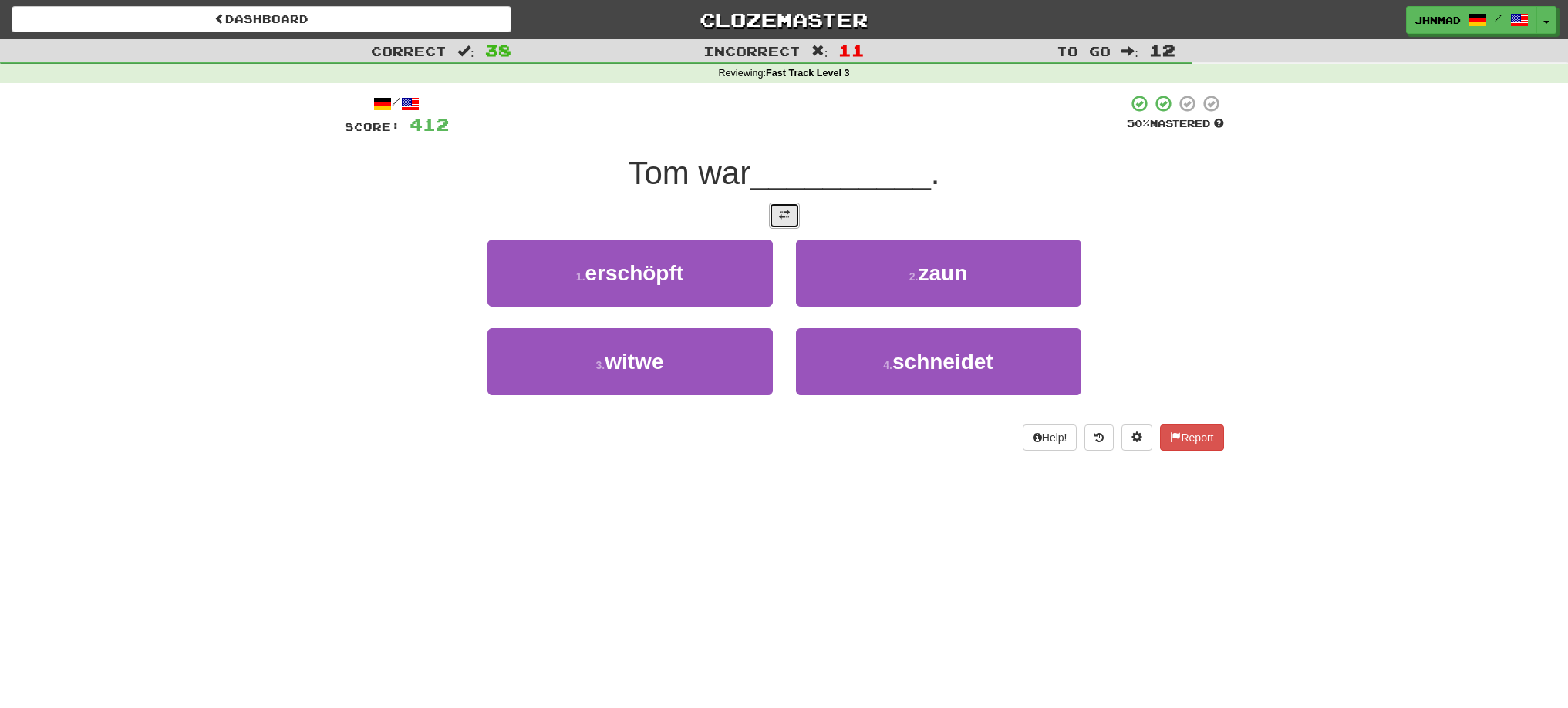
click at [787, 213] on span at bounding box center [784, 215] width 11 height 11
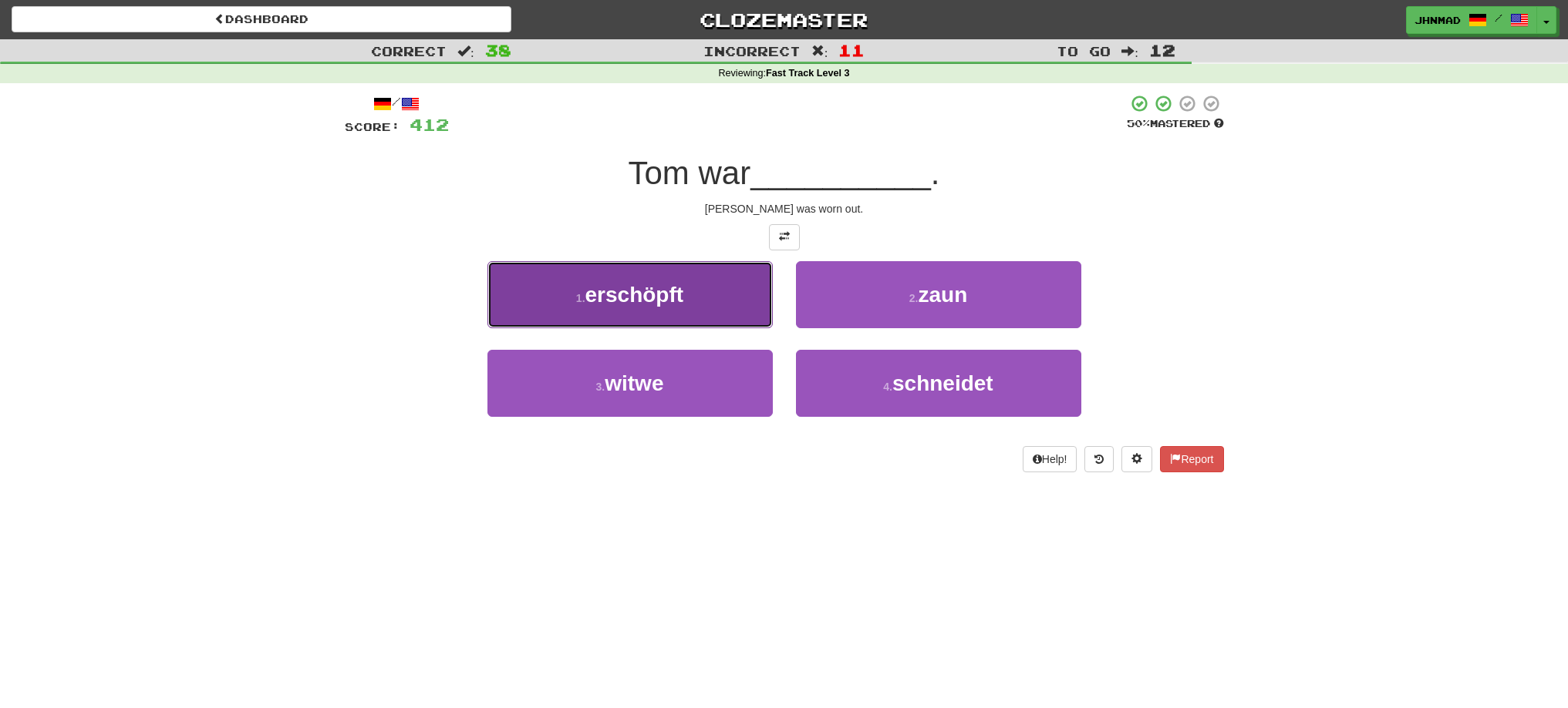
click at [606, 308] on button "1 . erschöpft" at bounding box center [630, 295] width 285 height 67
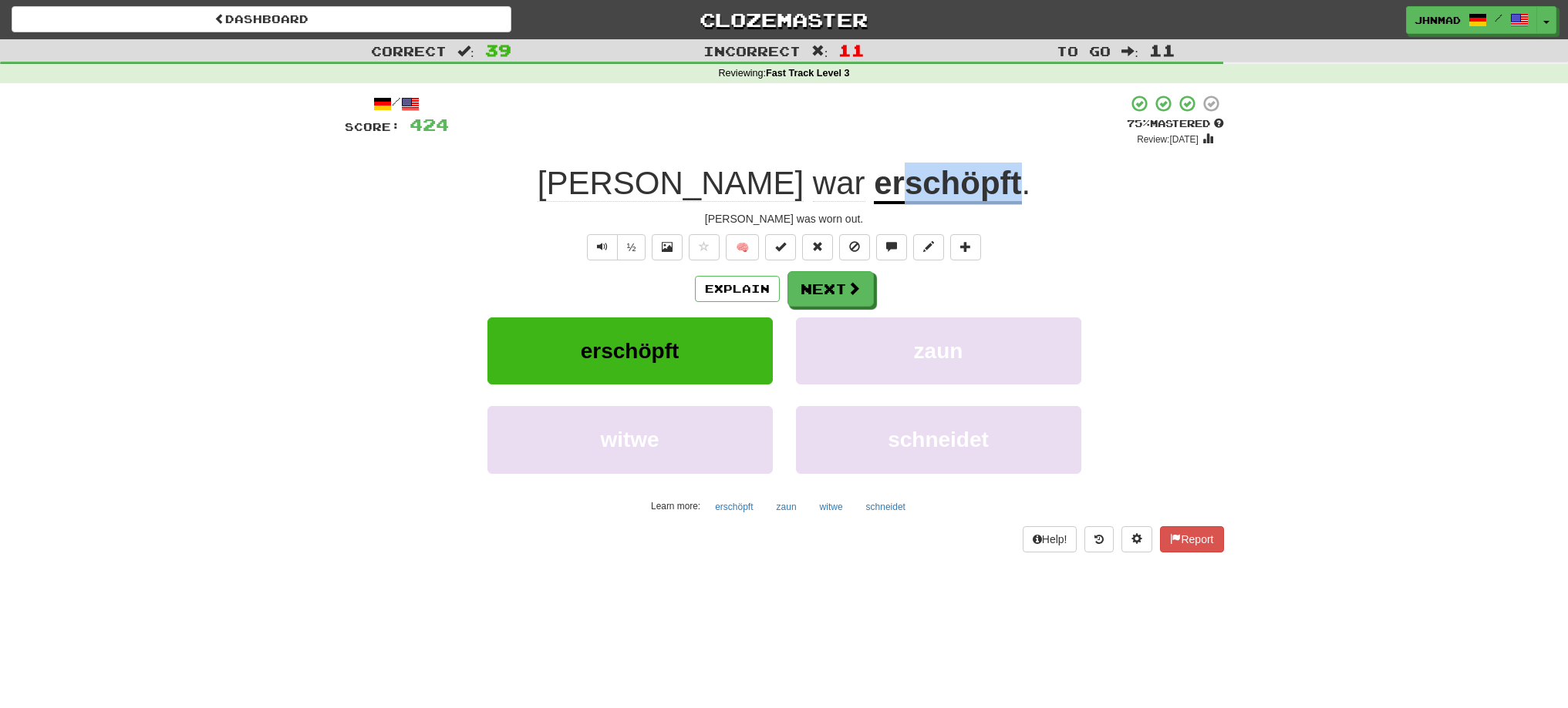
drag, startPoint x: 806, startPoint y: 190, endPoint x: 914, endPoint y: 192, distance: 108.0
click at [914, 192] on u "erschöpft" at bounding box center [948, 184] width 147 height 39
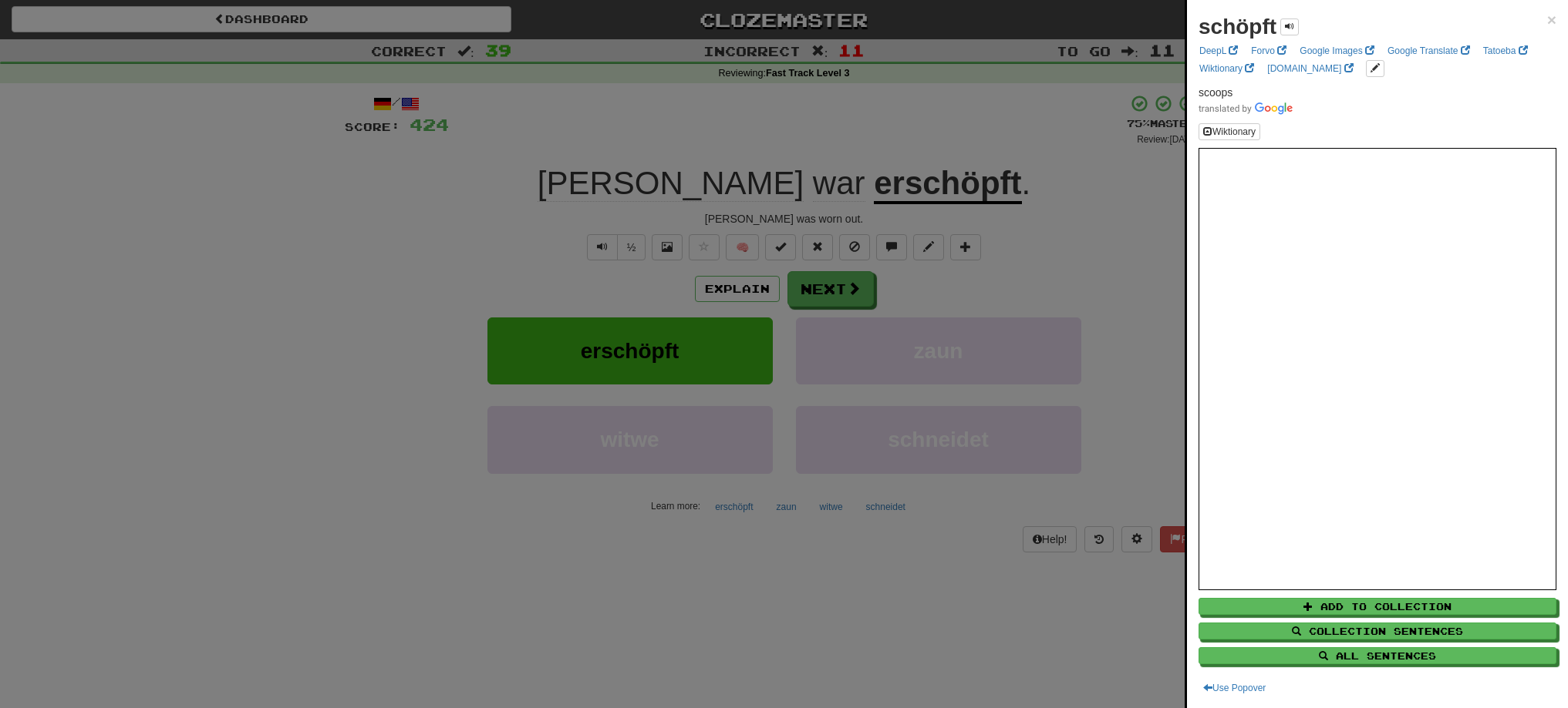
click at [935, 142] on div at bounding box center [784, 354] width 1568 height 708
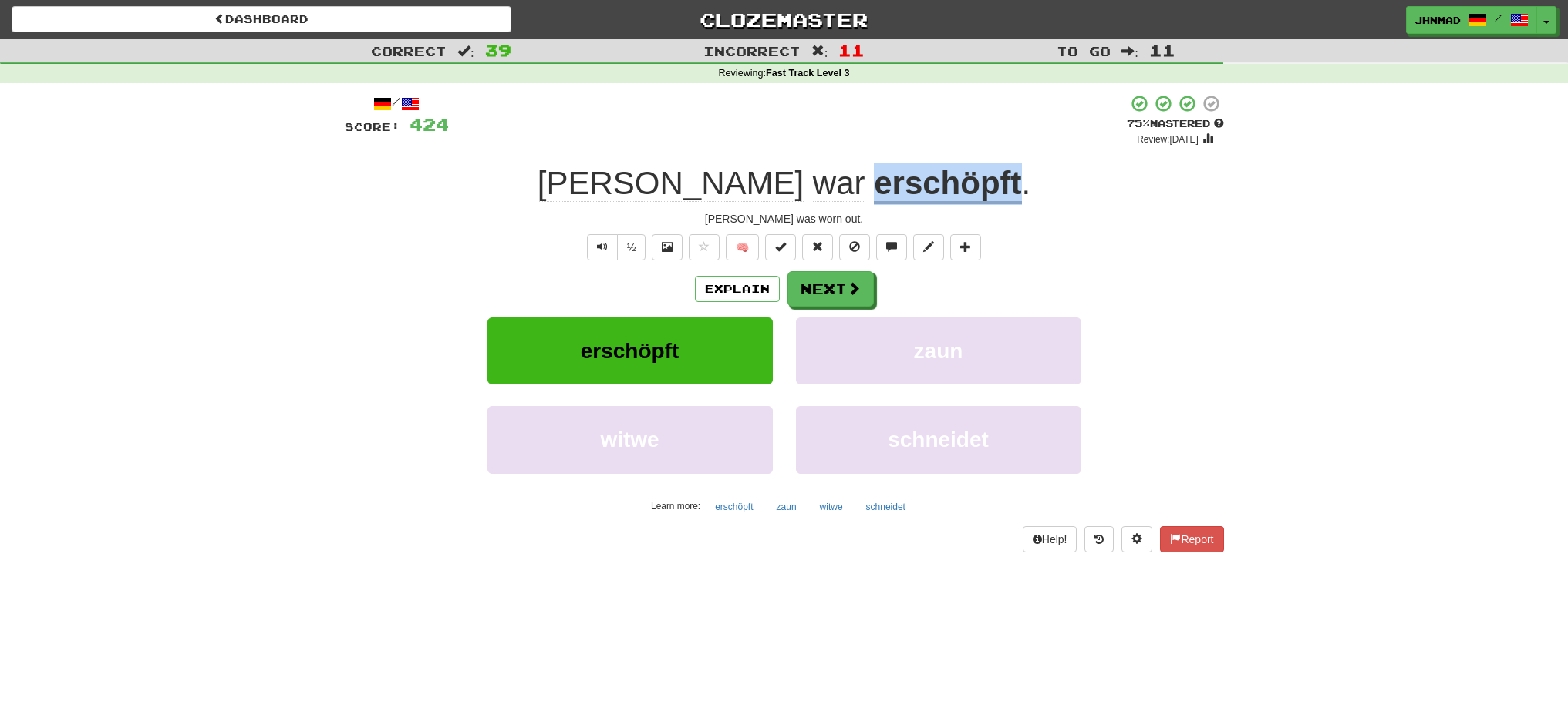
drag, startPoint x: 773, startPoint y: 182, endPoint x: 915, endPoint y: 178, distance: 142.1
click at [915, 178] on u "erschöpft" at bounding box center [948, 184] width 147 height 39
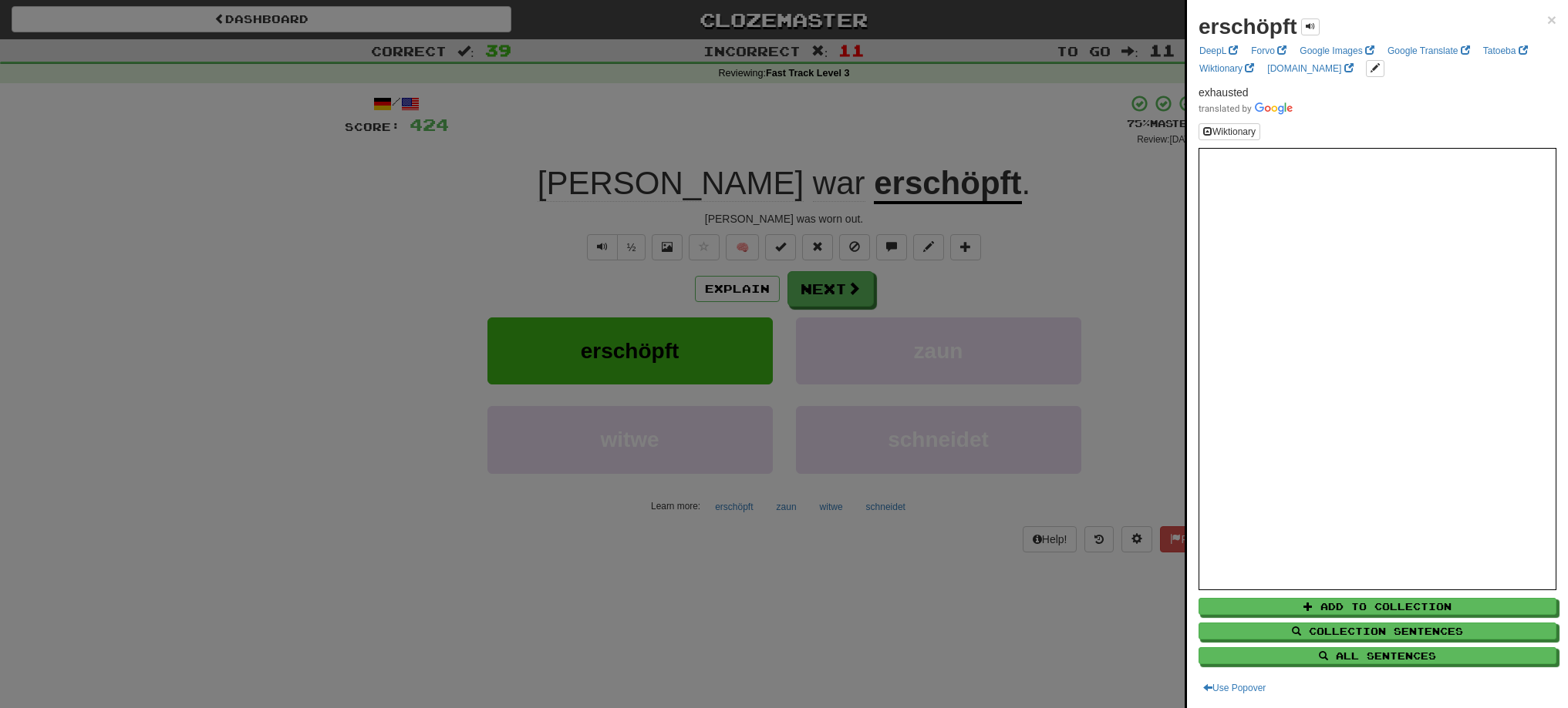
click at [800, 296] on div at bounding box center [784, 354] width 1568 height 708
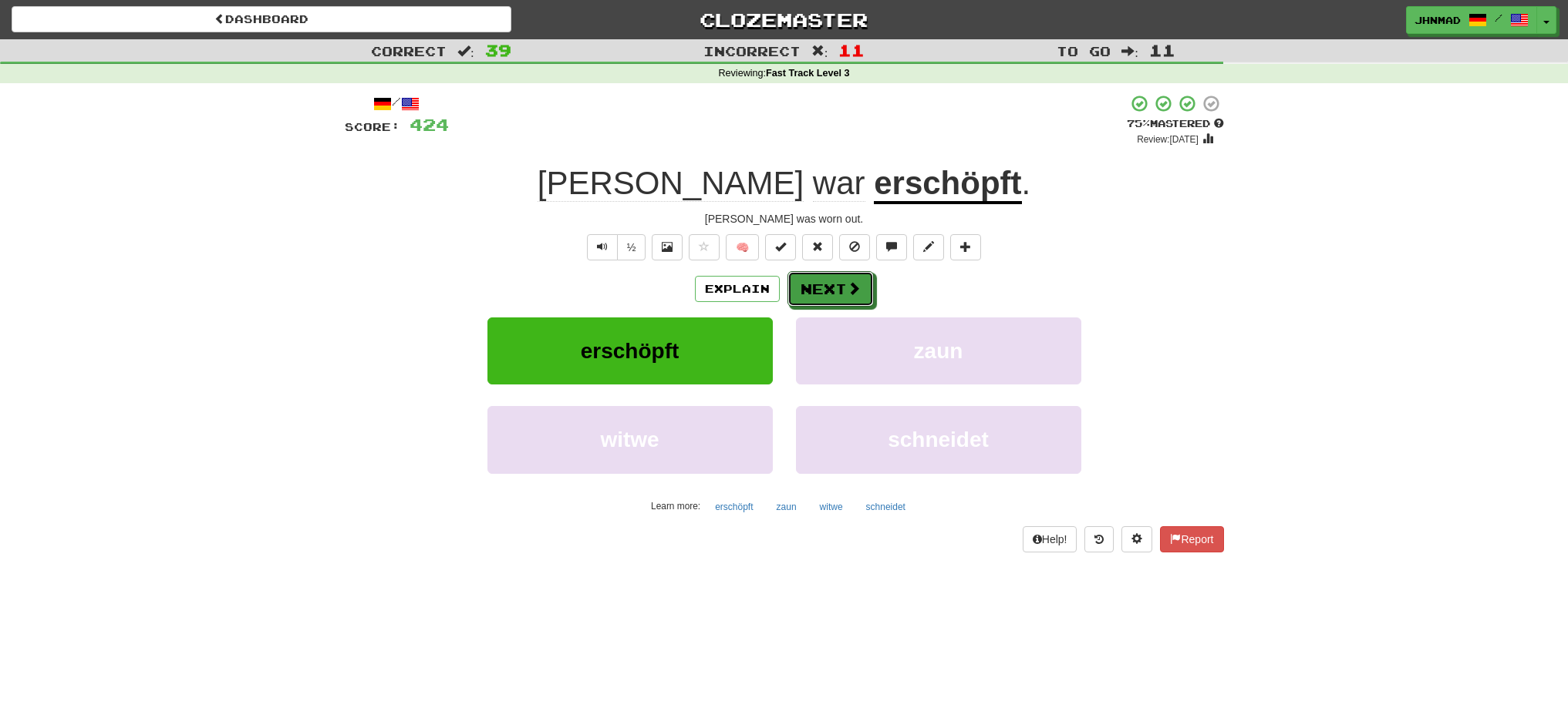
click at [800, 296] on button "Next" at bounding box center [830, 289] width 86 height 35
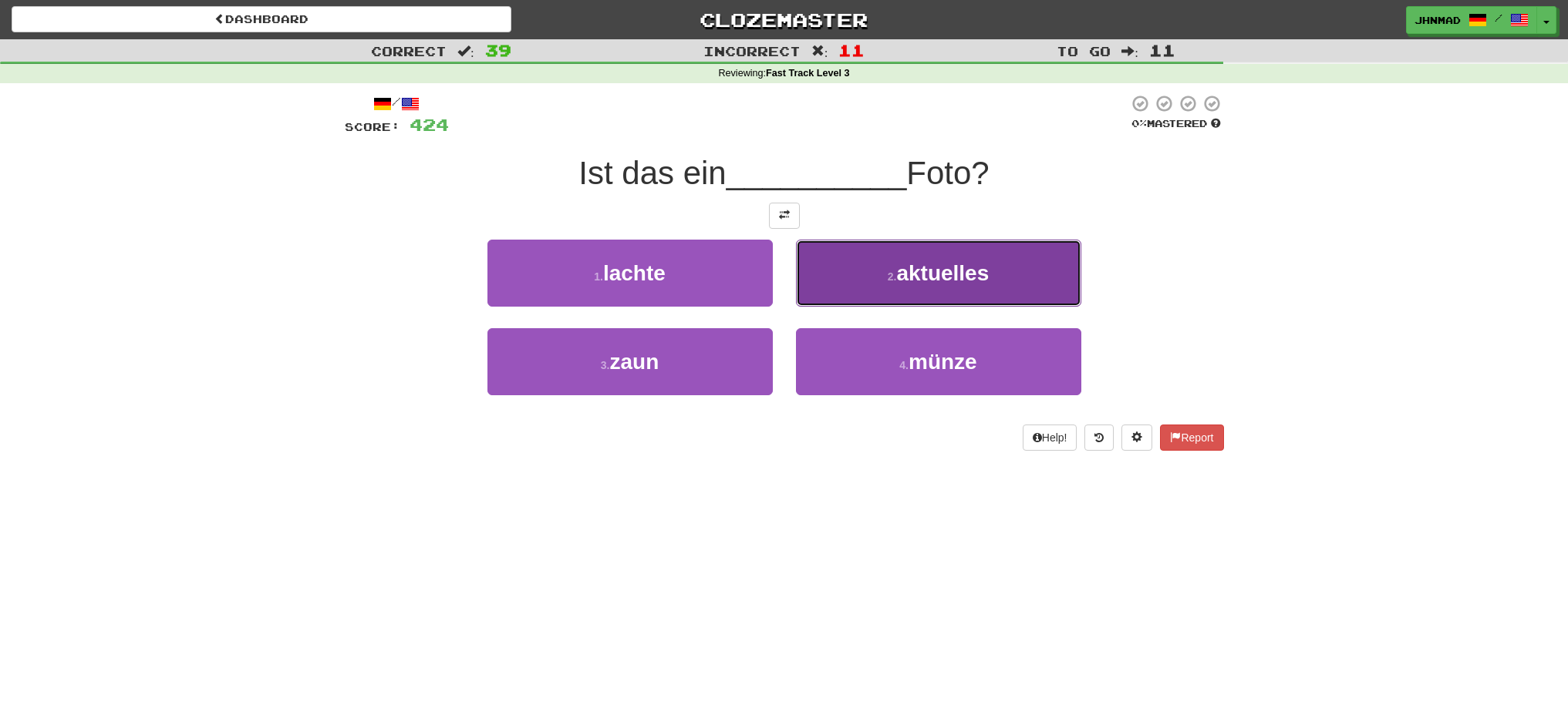
click at [838, 282] on button "2 . aktuelles" at bounding box center [938, 273] width 285 height 67
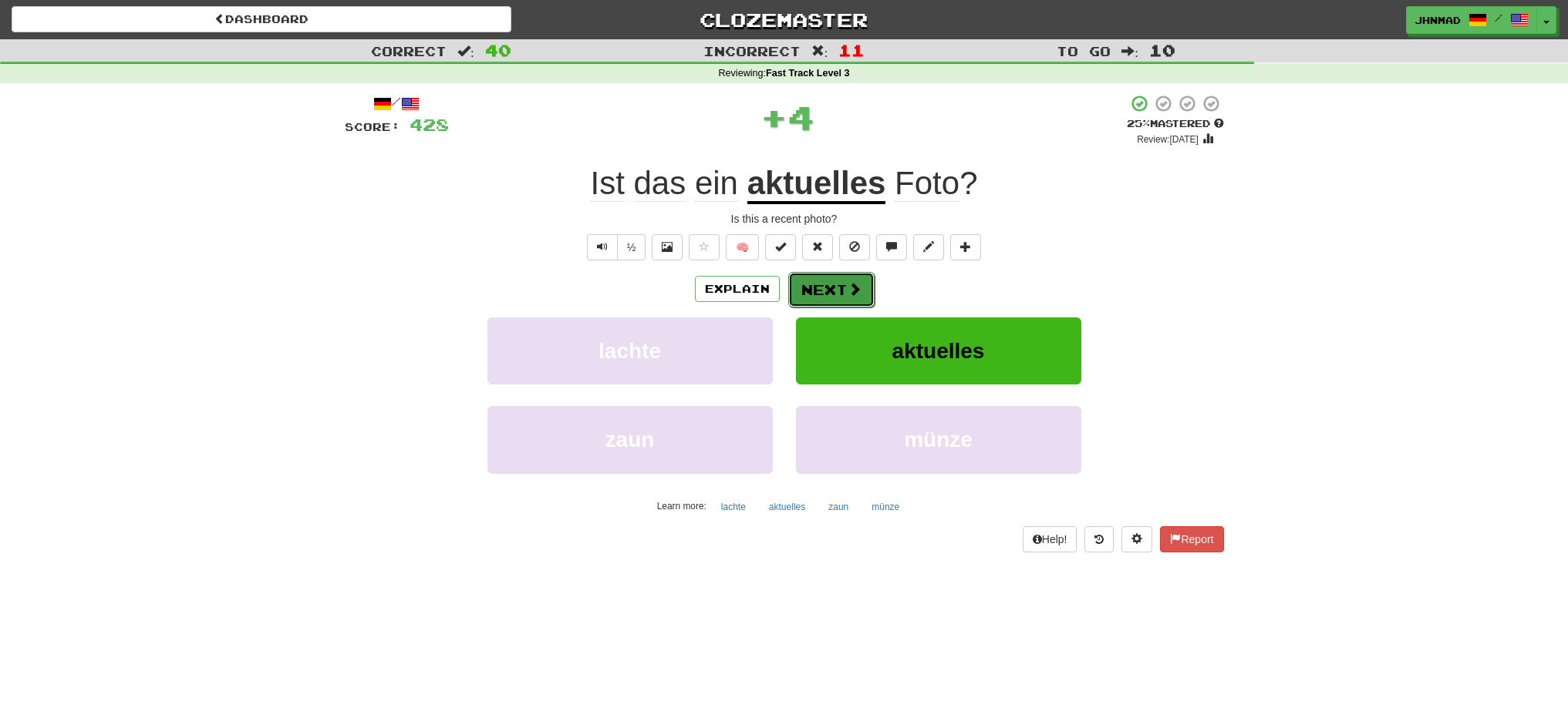
click at [856, 298] on button "Next" at bounding box center [830, 290] width 86 height 35
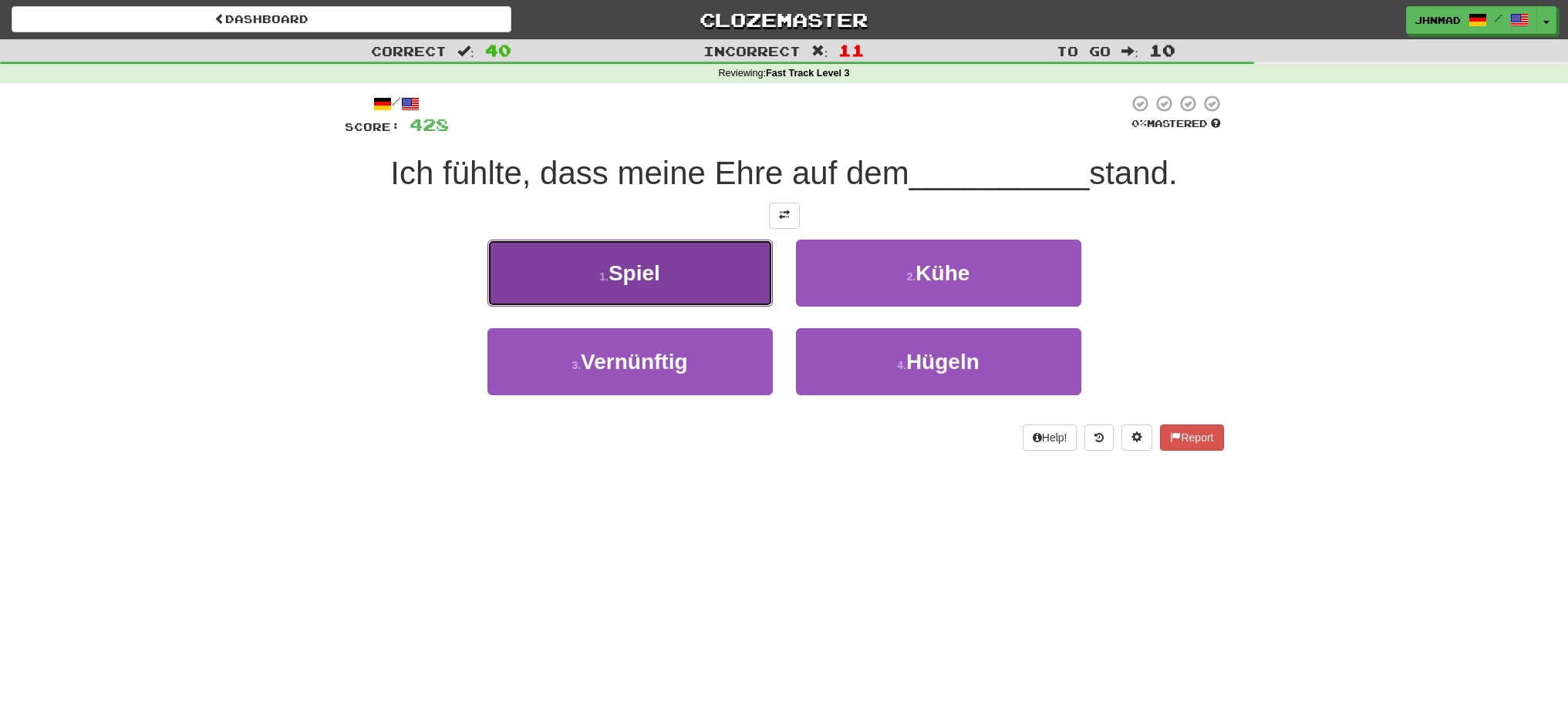
click at [689, 280] on button "1 . Spiel" at bounding box center [630, 273] width 285 height 67
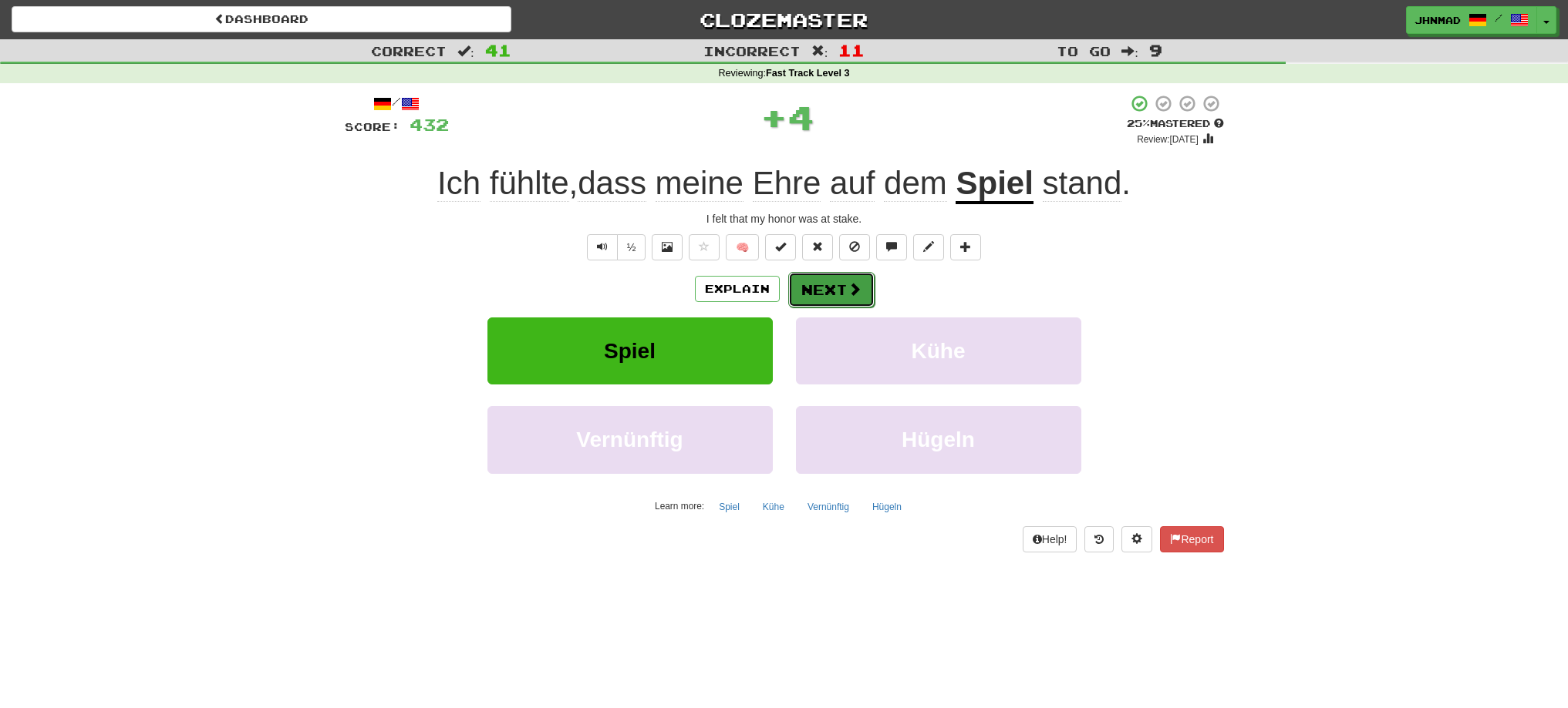
click at [804, 282] on button "Next" at bounding box center [830, 290] width 86 height 35
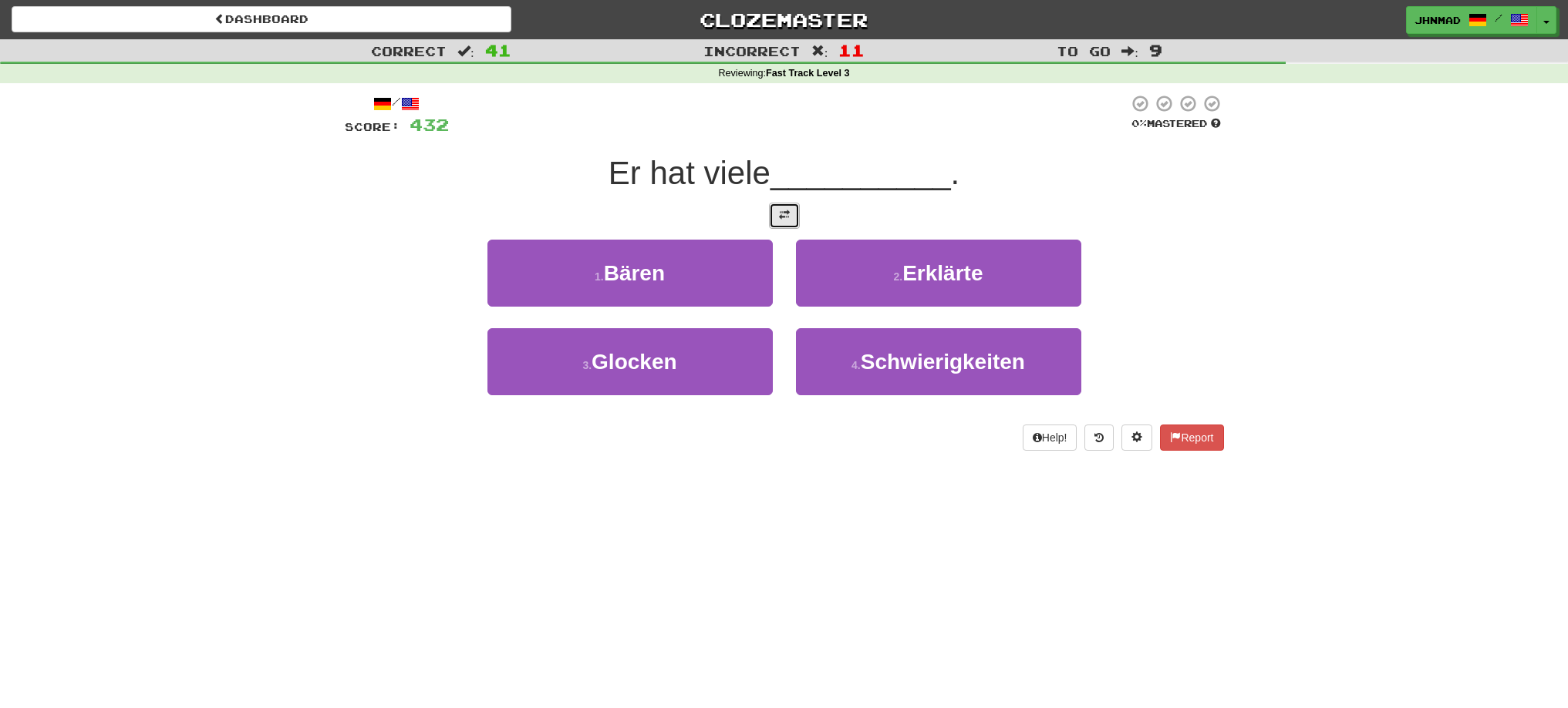
click at [794, 226] on button at bounding box center [784, 215] width 31 height 26
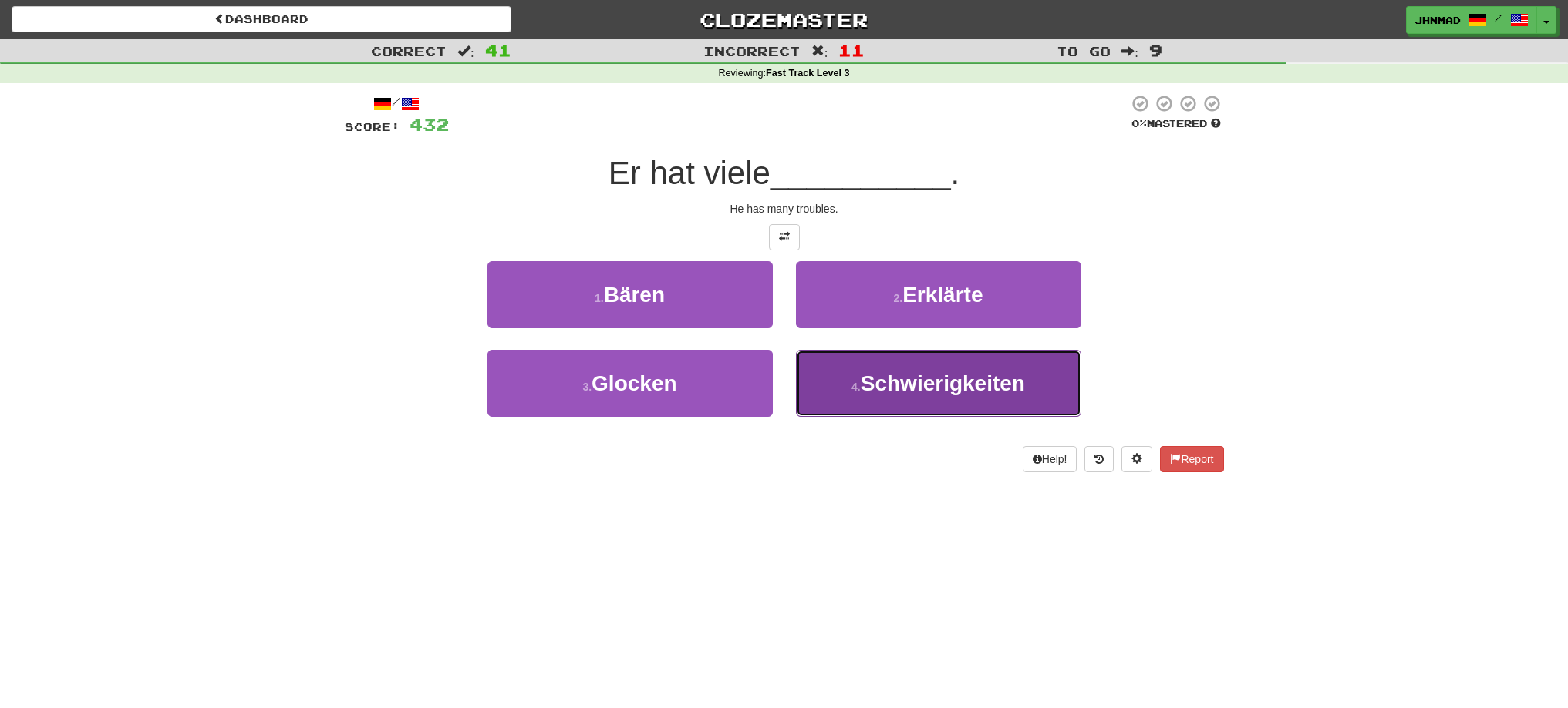
click at [894, 389] on span "Schwierigkeiten" at bounding box center [943, 383] width 164 height 24
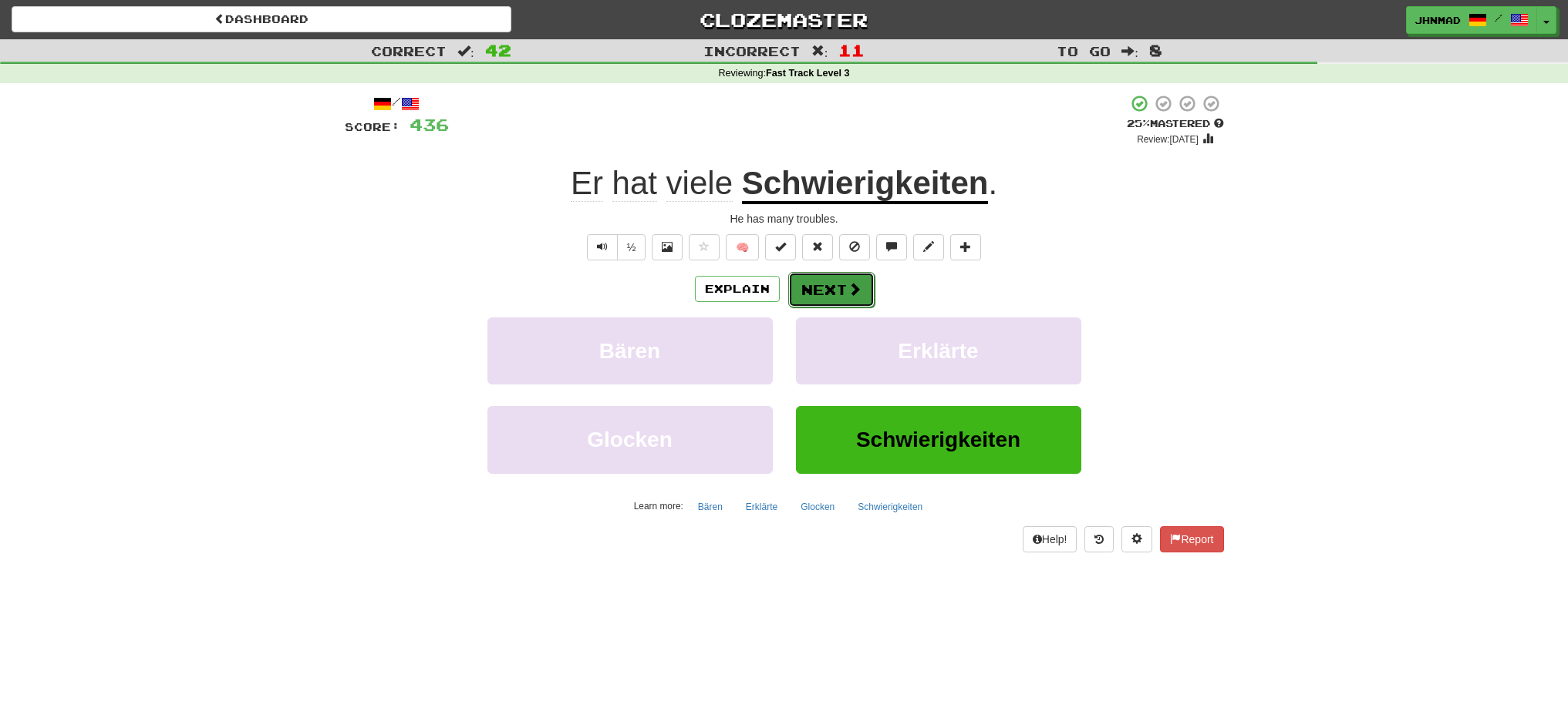
click at [812, 279] on button "Next" at bounding box center [830, 290] width 86 height 35
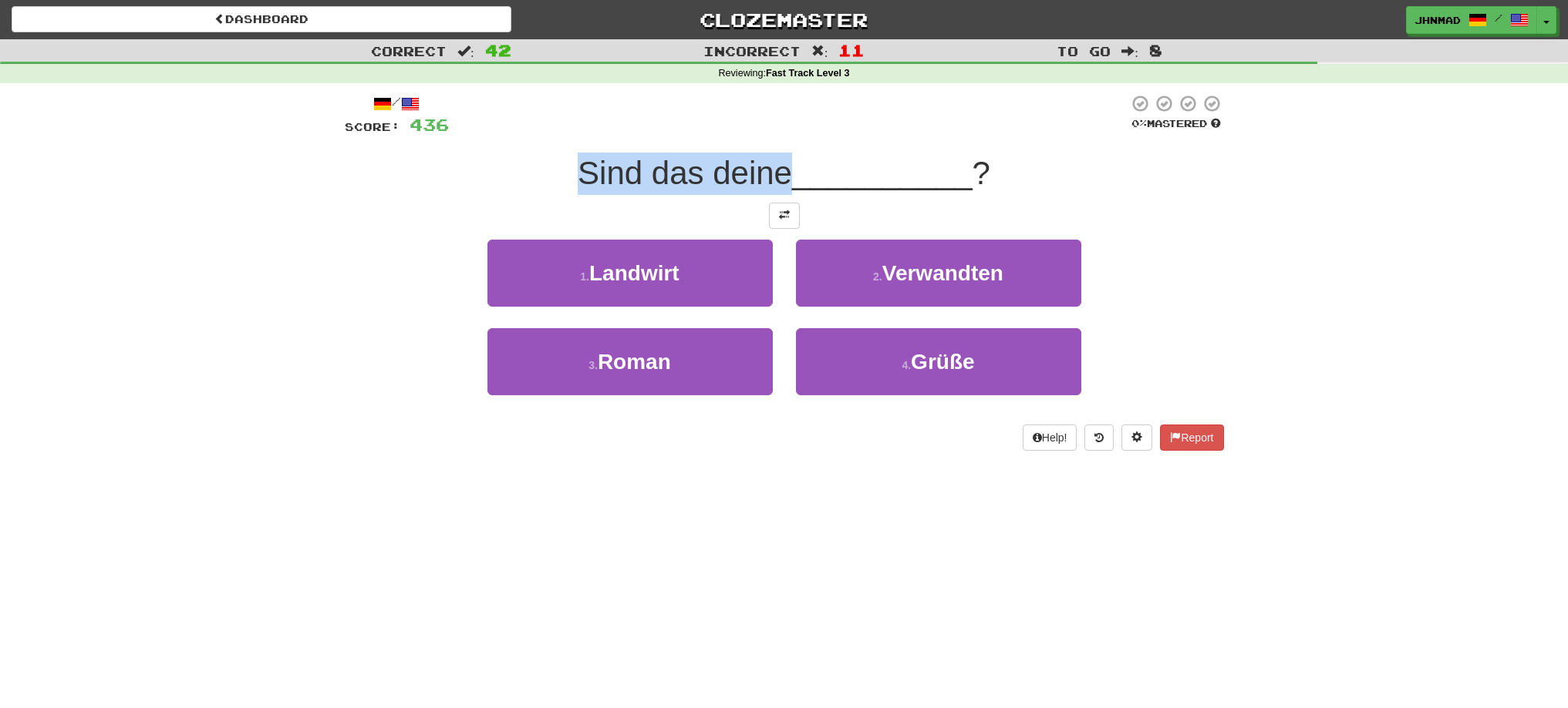
drag, startPoint x: 554, startPoint y: 166, endPoint x: 782, endPoint y: 177, distance: 228.3
click at [782, 177] on div "Sind das deine __________ ?" at bounding box center [784, 173] width 879 height 43
click at [772, 192] on div at bounding box center [772, 192] width 0 height 0
click at [513, 162] on div "Sind das deine __________ ?" at bounding box center [784, 173] width 879 height 43
click at [774, 226] on button at bounding box center [784, 215] width 31 height 26
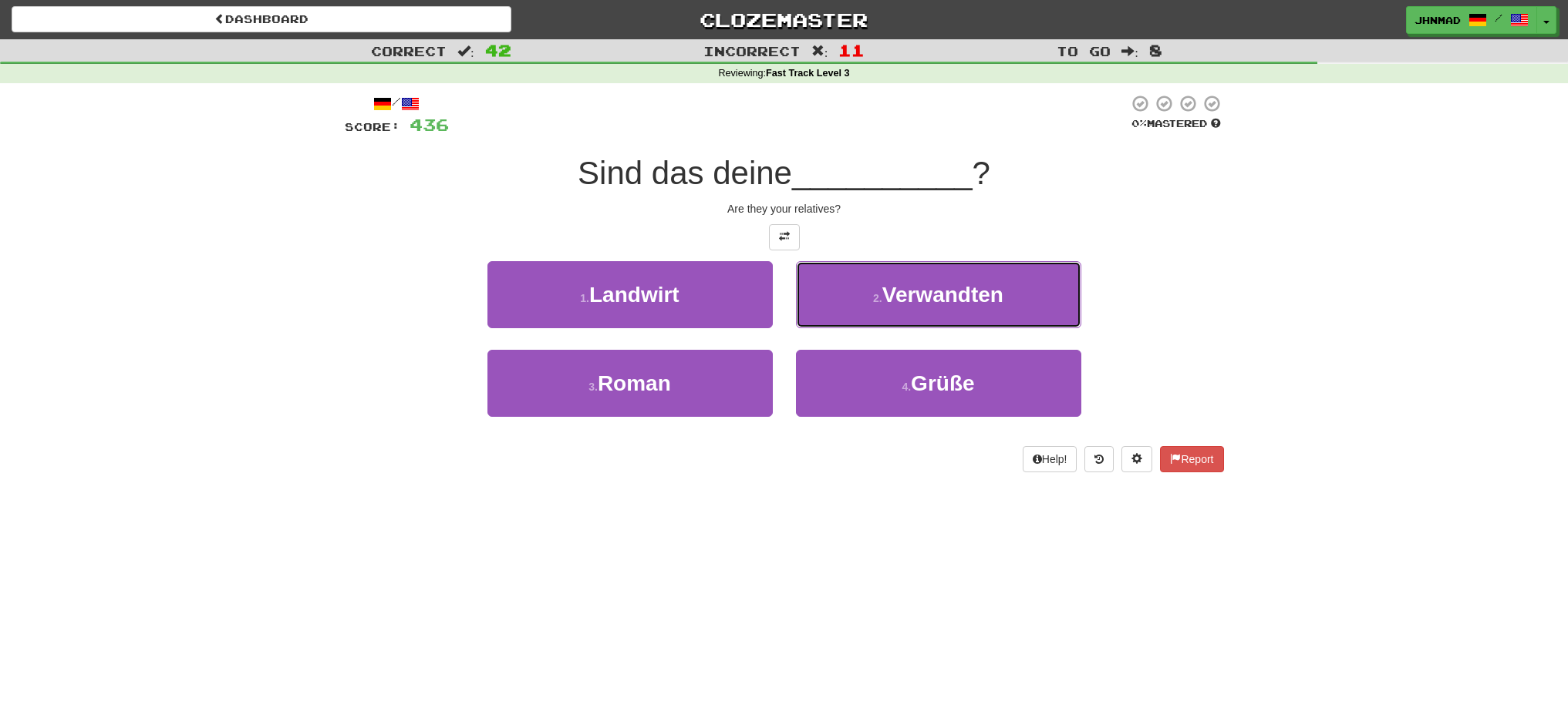
click at [942, 308] on button "2 . Verwandten" at bounding box center [938, 295] width 285 height 67
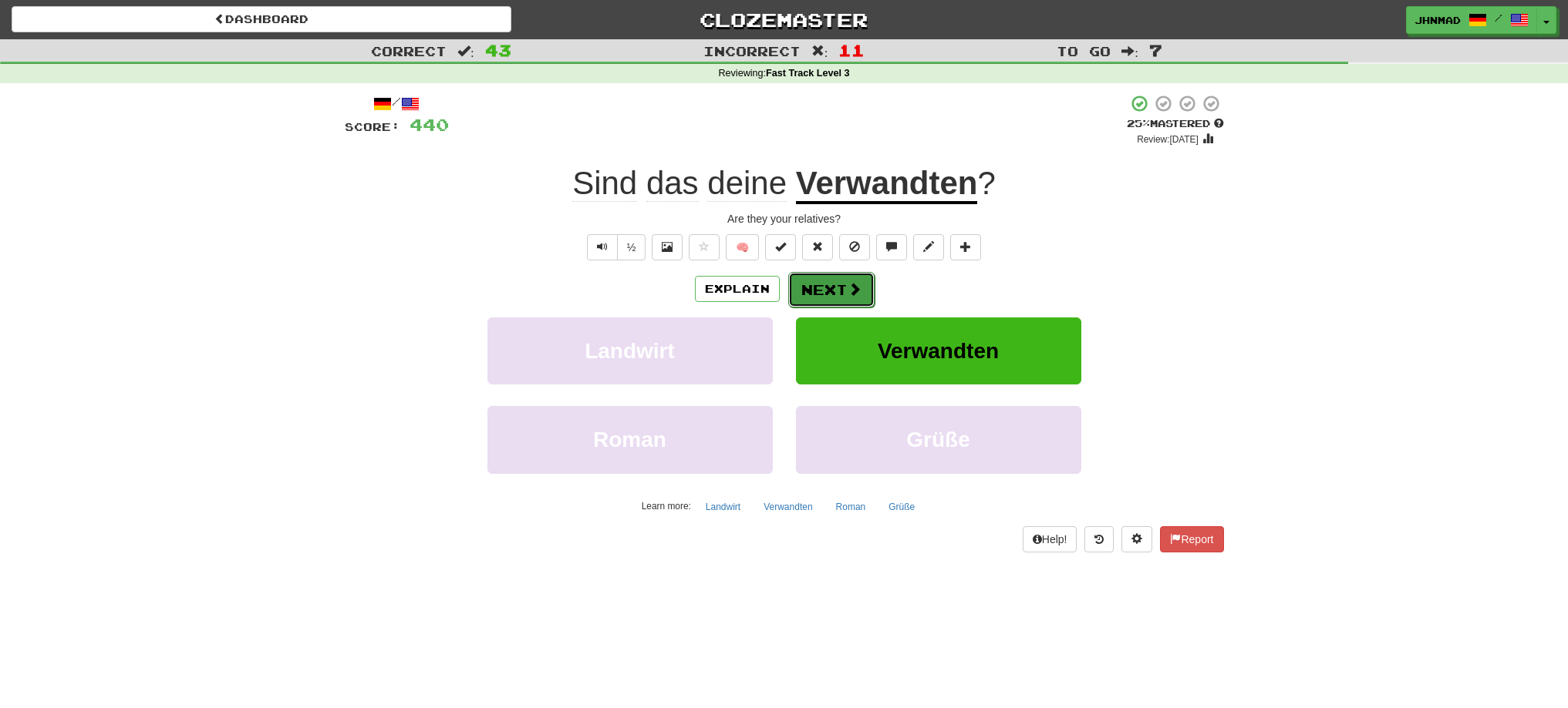
click at [835, 303] on button "Next" at bounding box center [830, 290] width 86 height 35
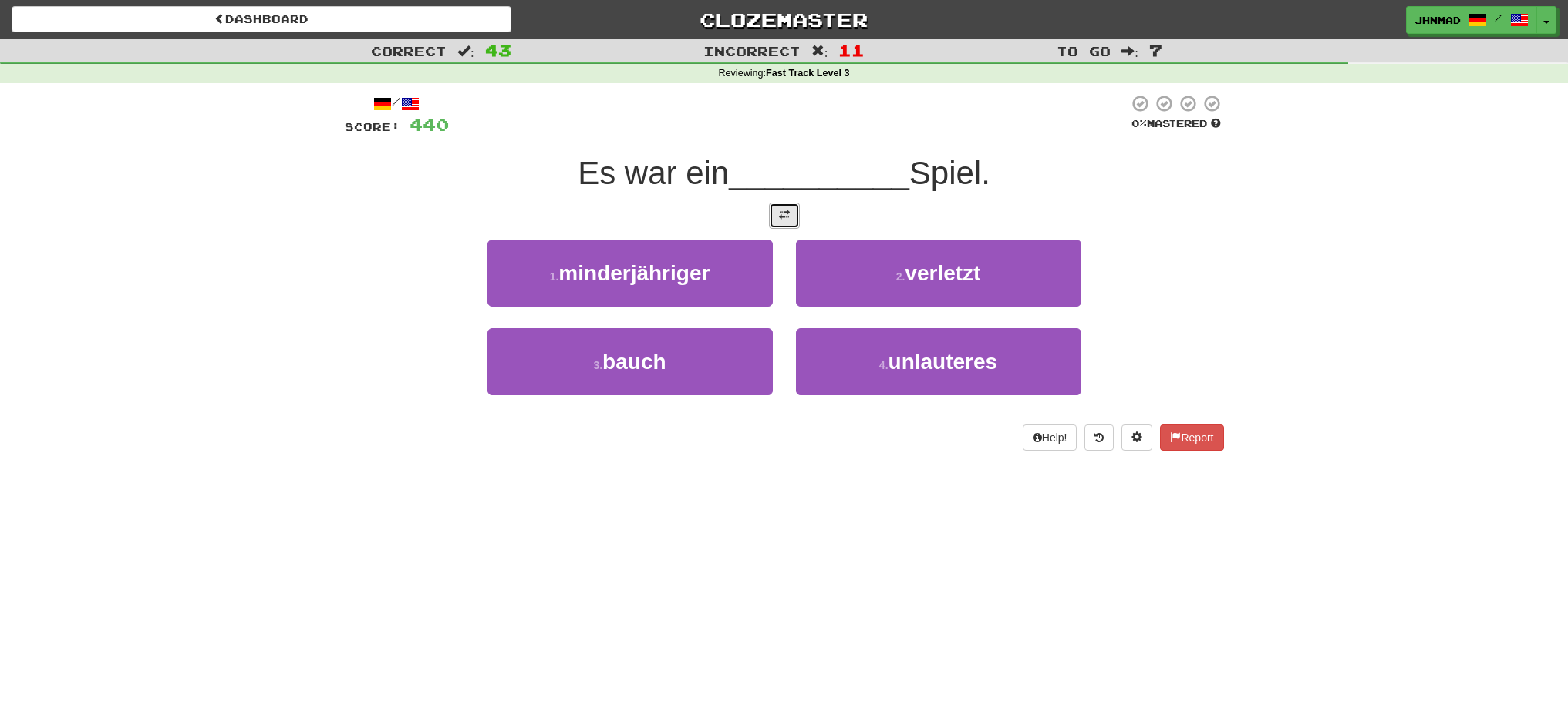
click at [777, 218] on button at bounding box center [784, 215] width 31 height 26
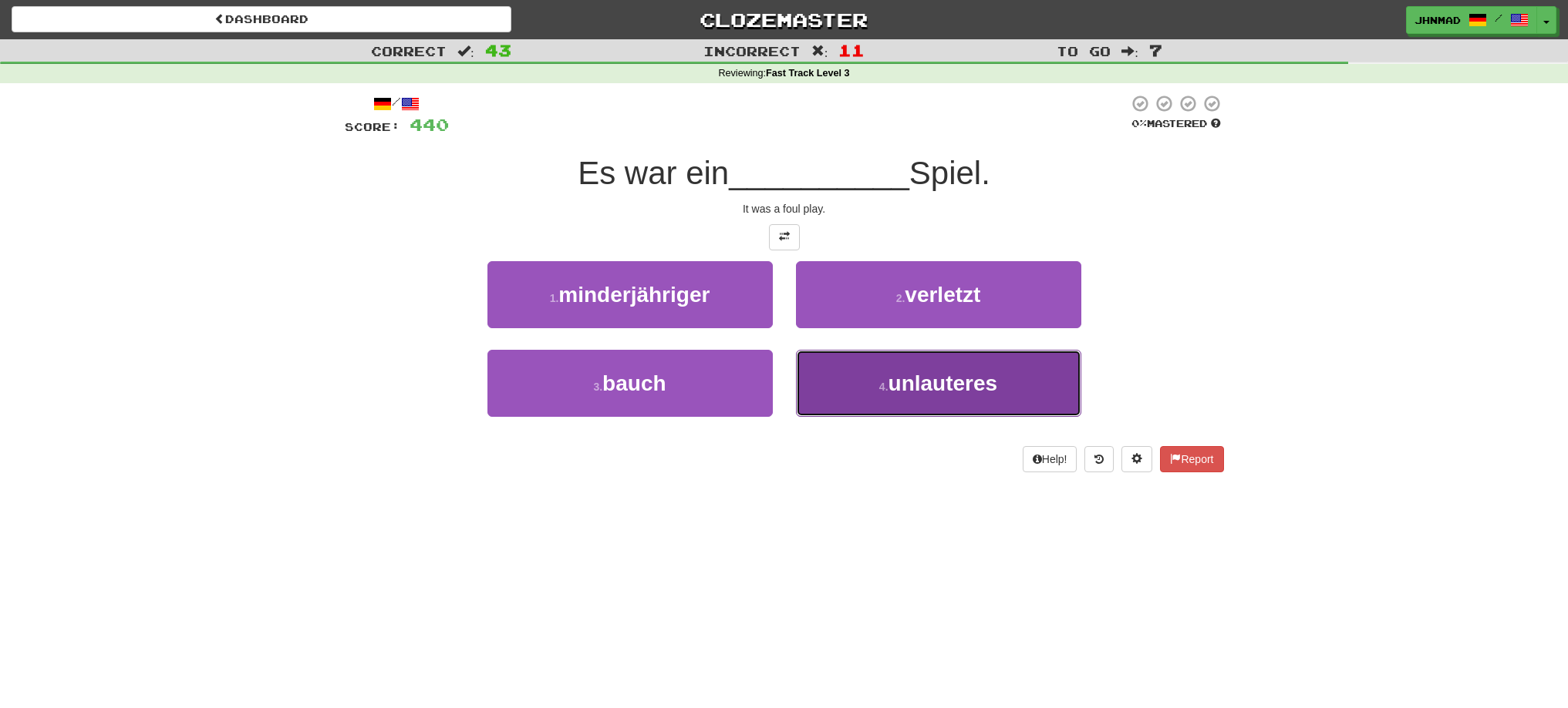
click at [931, 402] on button "4 . unlauteres" at bounding box center [938, 383] width 285 height 67
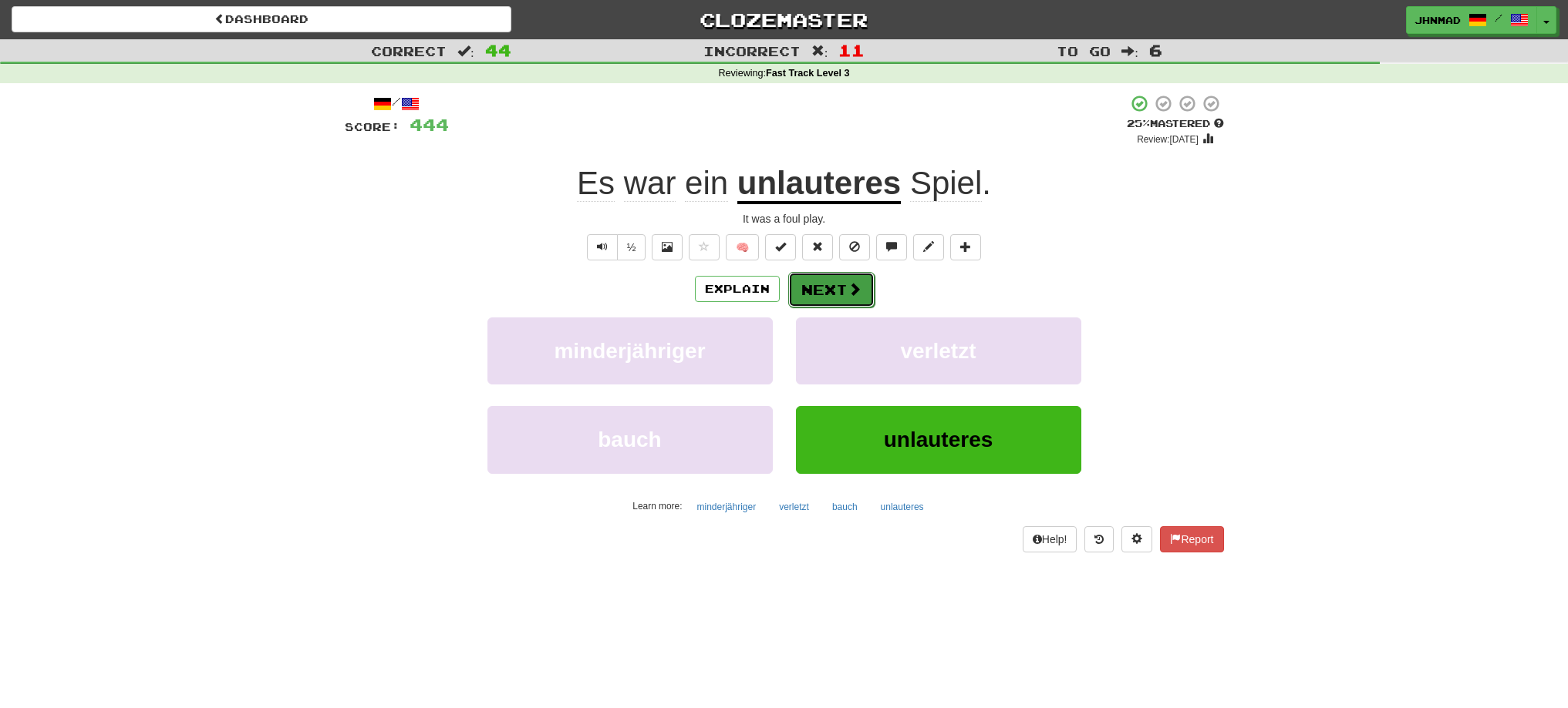
click at [859, 289] on span at bounding box center [854, 289] width 14 height 14
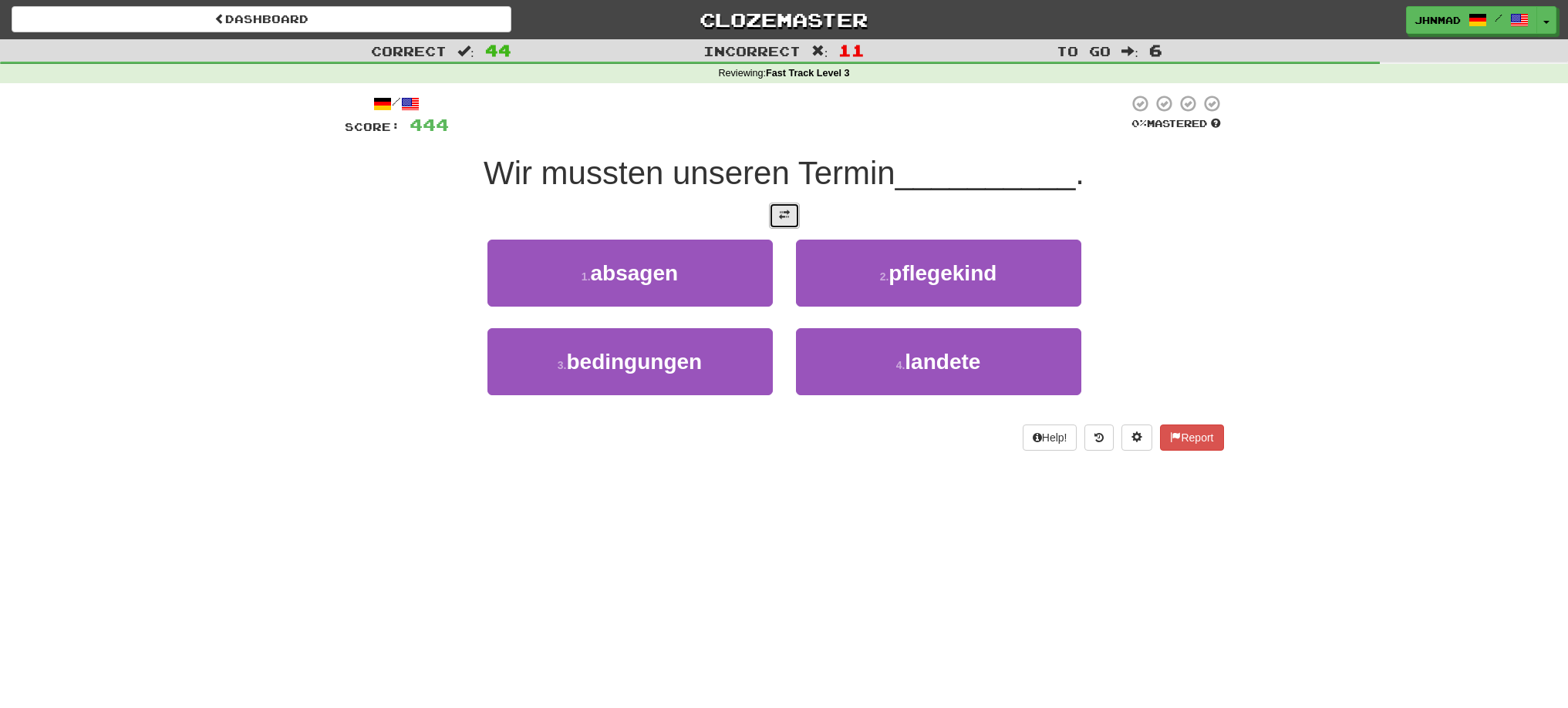
click at [783, 213] on span at bounding box center [784, 215] width 11 height 11
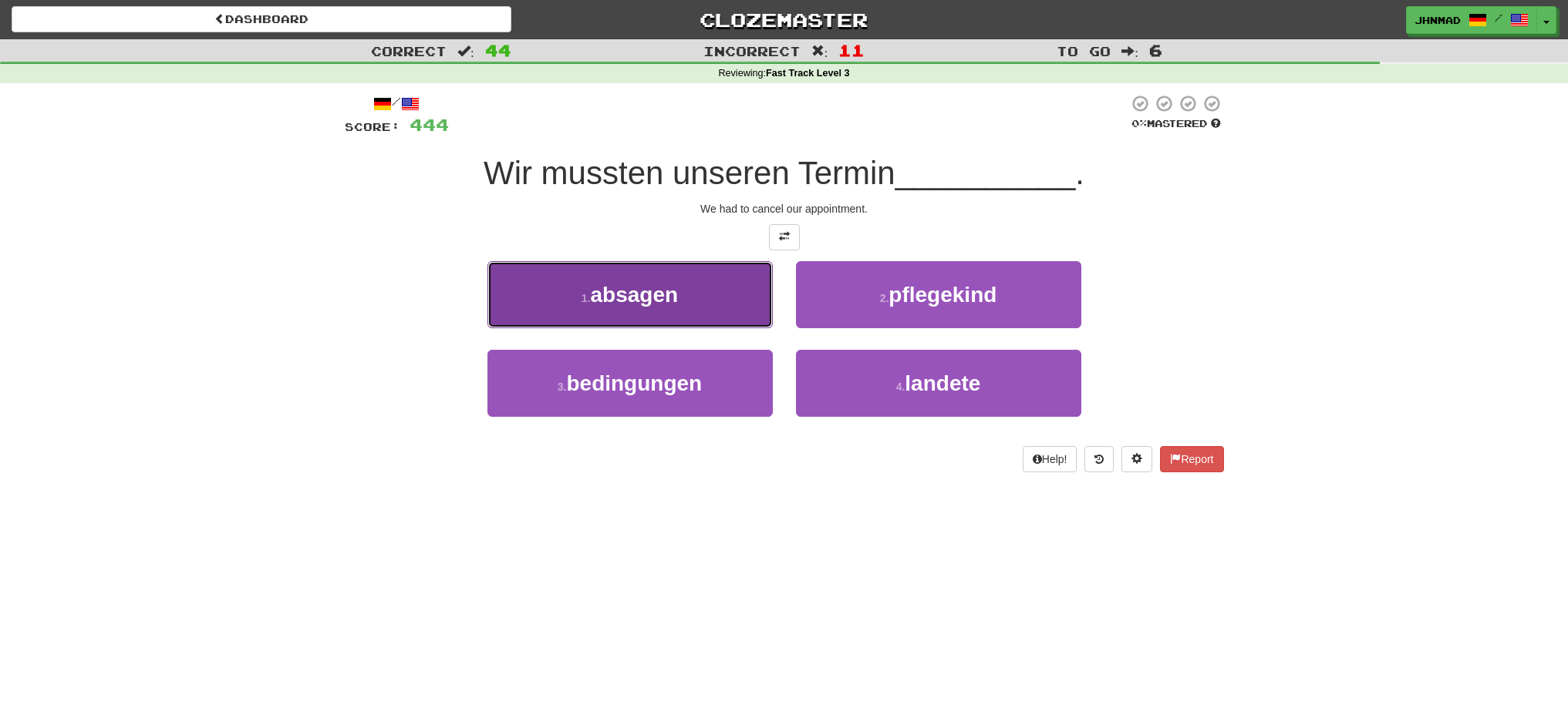
click at [650, 283] on span "absagen" at bounding box center [635, 295] width 88 height 24
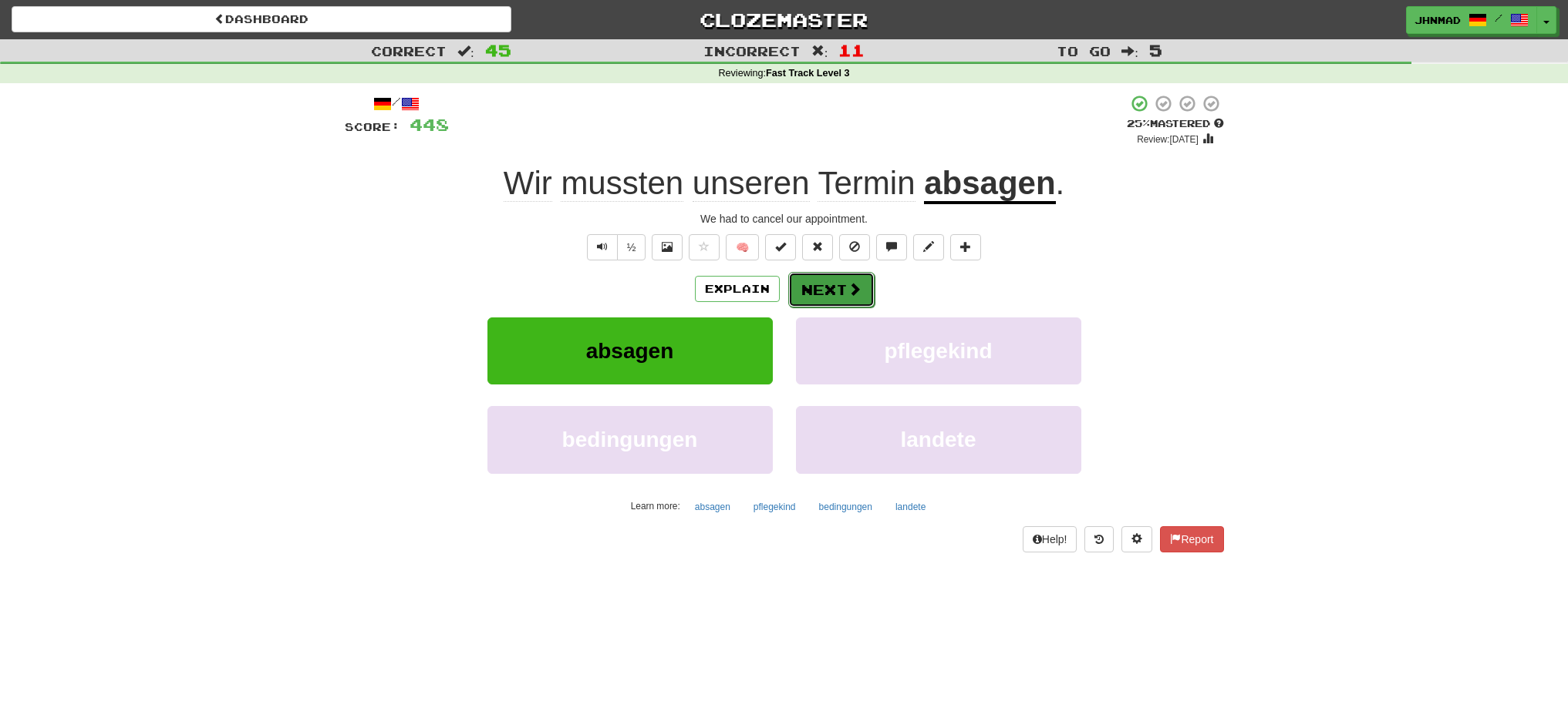
click at [834, 282] on button "Next" at bounding box center [830, 290] width 86 height 35
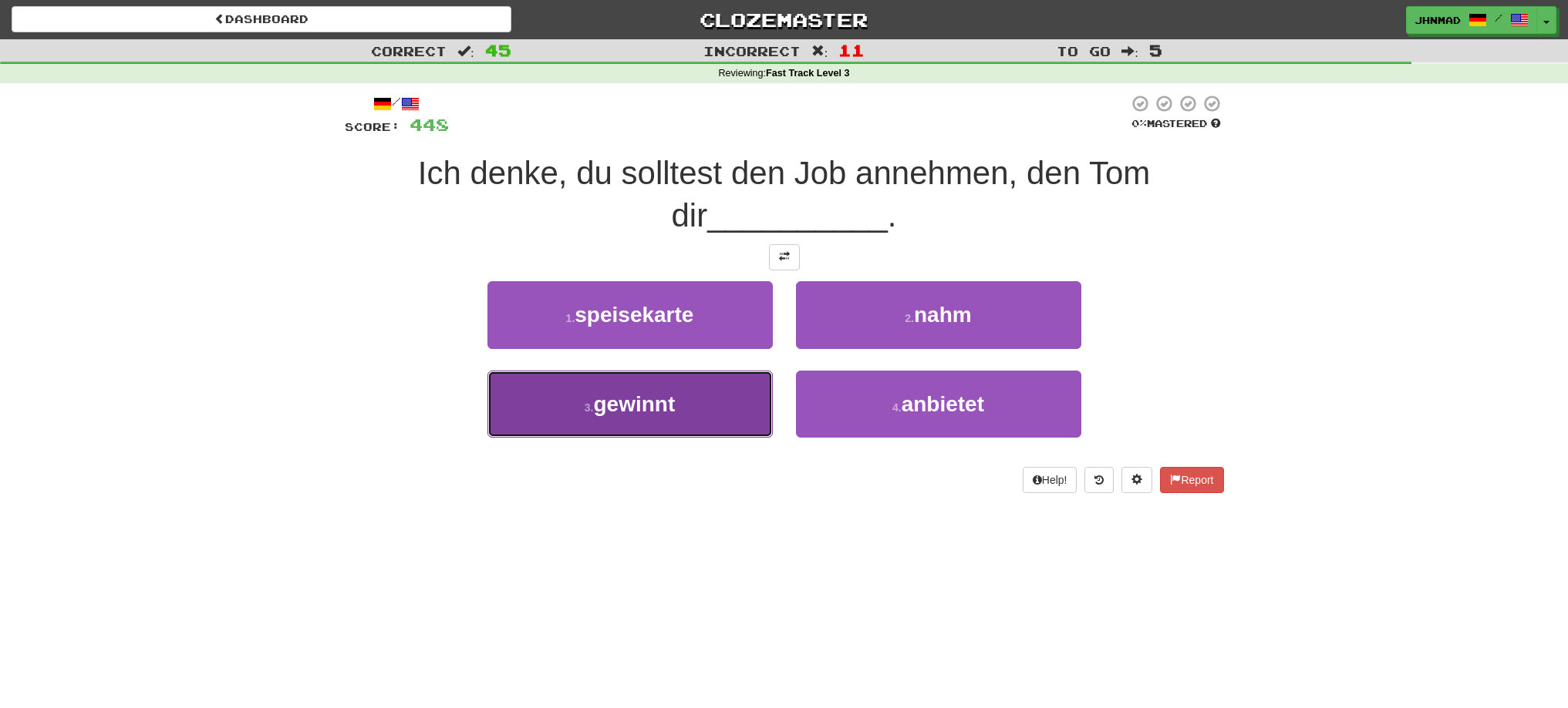
click at [597, 405] on span "gewinnt" at bounding box center [634, 404] width 82 height 24
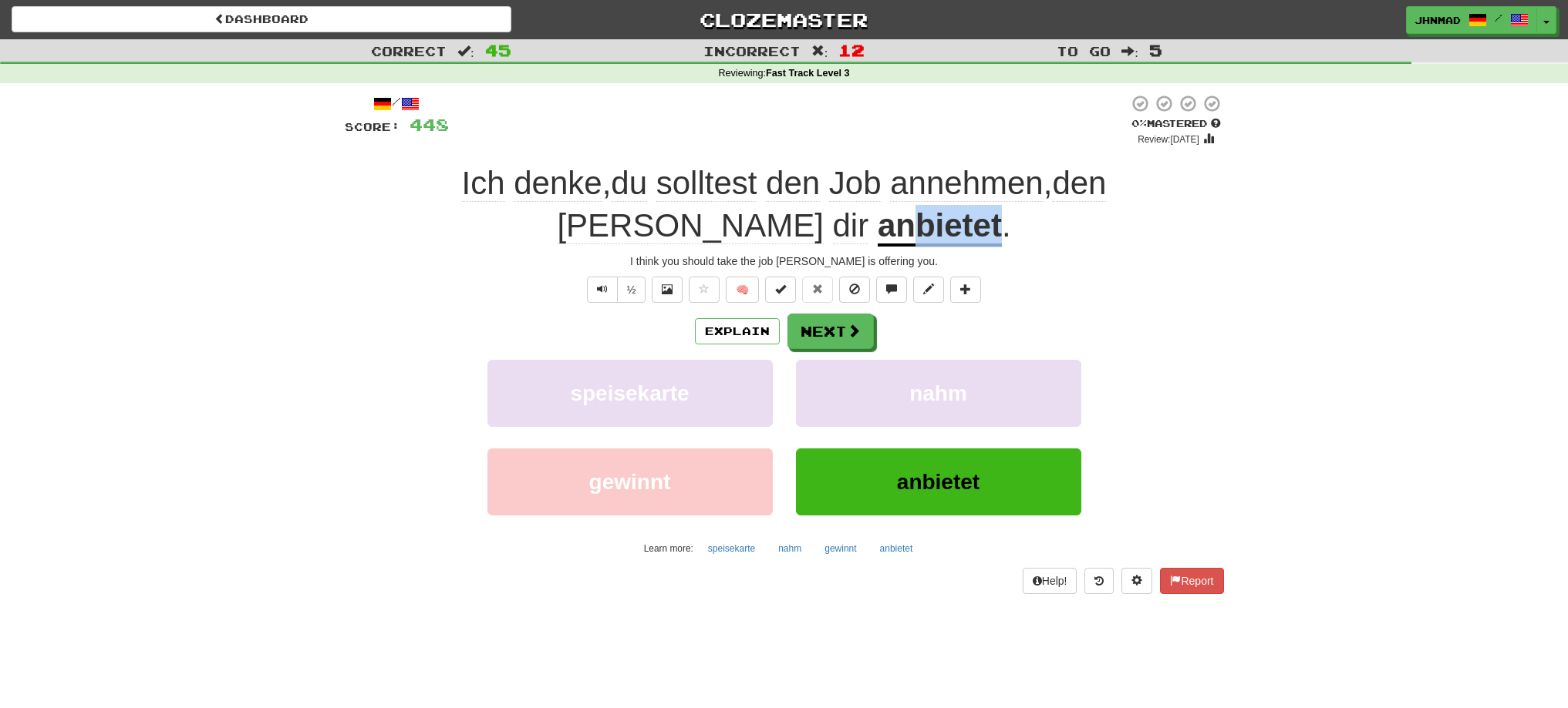
drag, startPoint x: 752, startPoint y: 231, endPoint x: 842, endPoint y: 225, distance: 90.2
click at [842, 225] on div "Ich denke , du solltest den Job annehmen , den Tom dir anbietet ." at bounding box center [784, 204] width 879 height 84
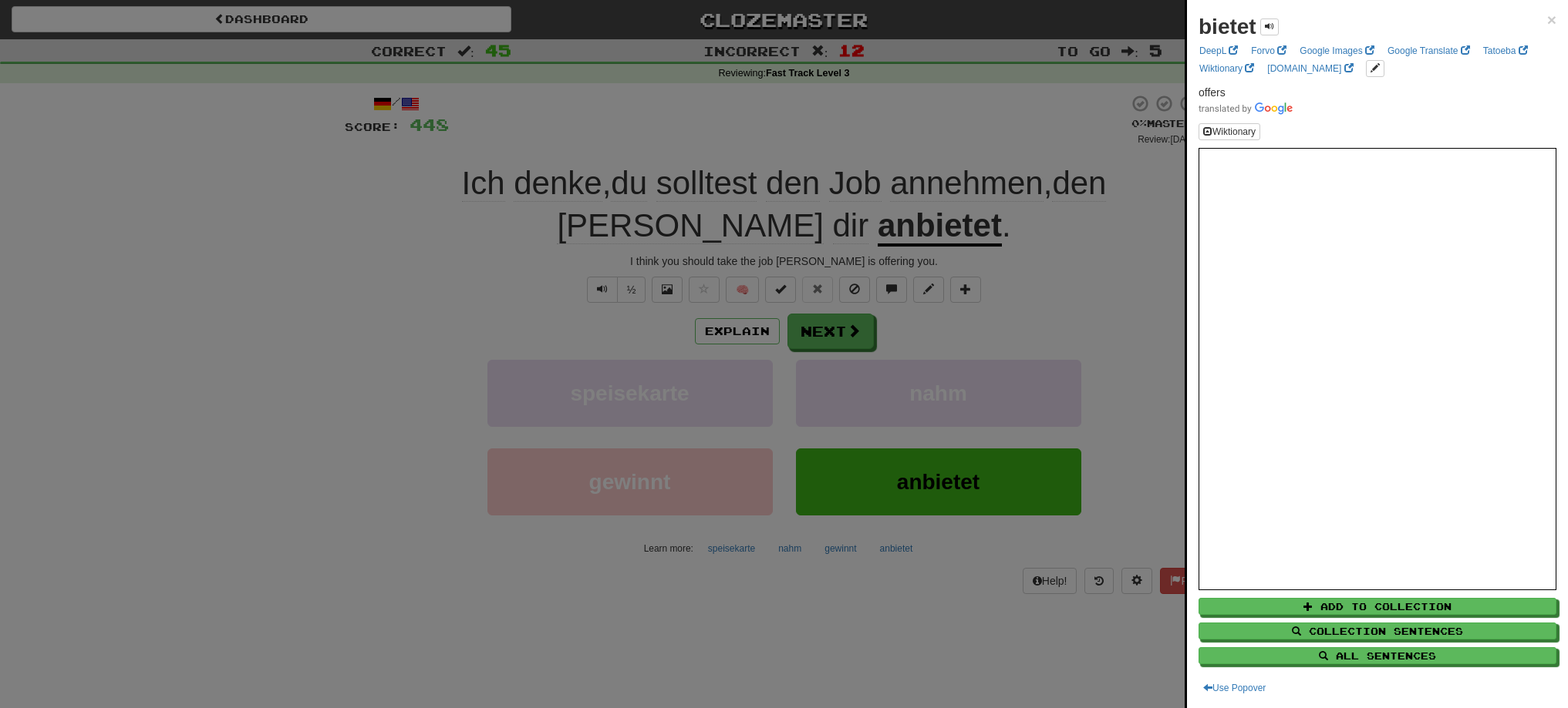
click at [833, 342] on div at bounding box center [784, 354] width 1568 height 708
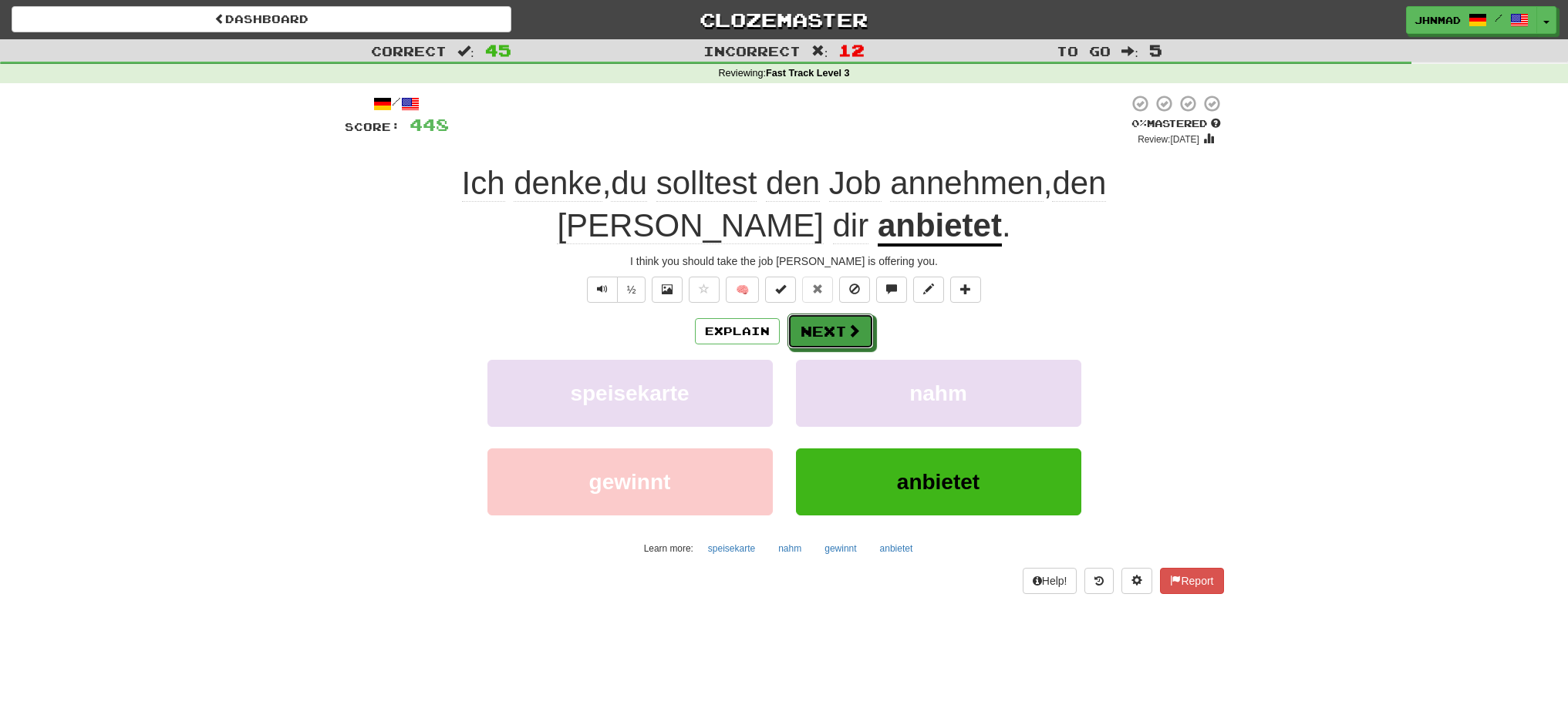
click at [833, 342] on button "Next" at bounding box center [830, 331] width 86 height 35
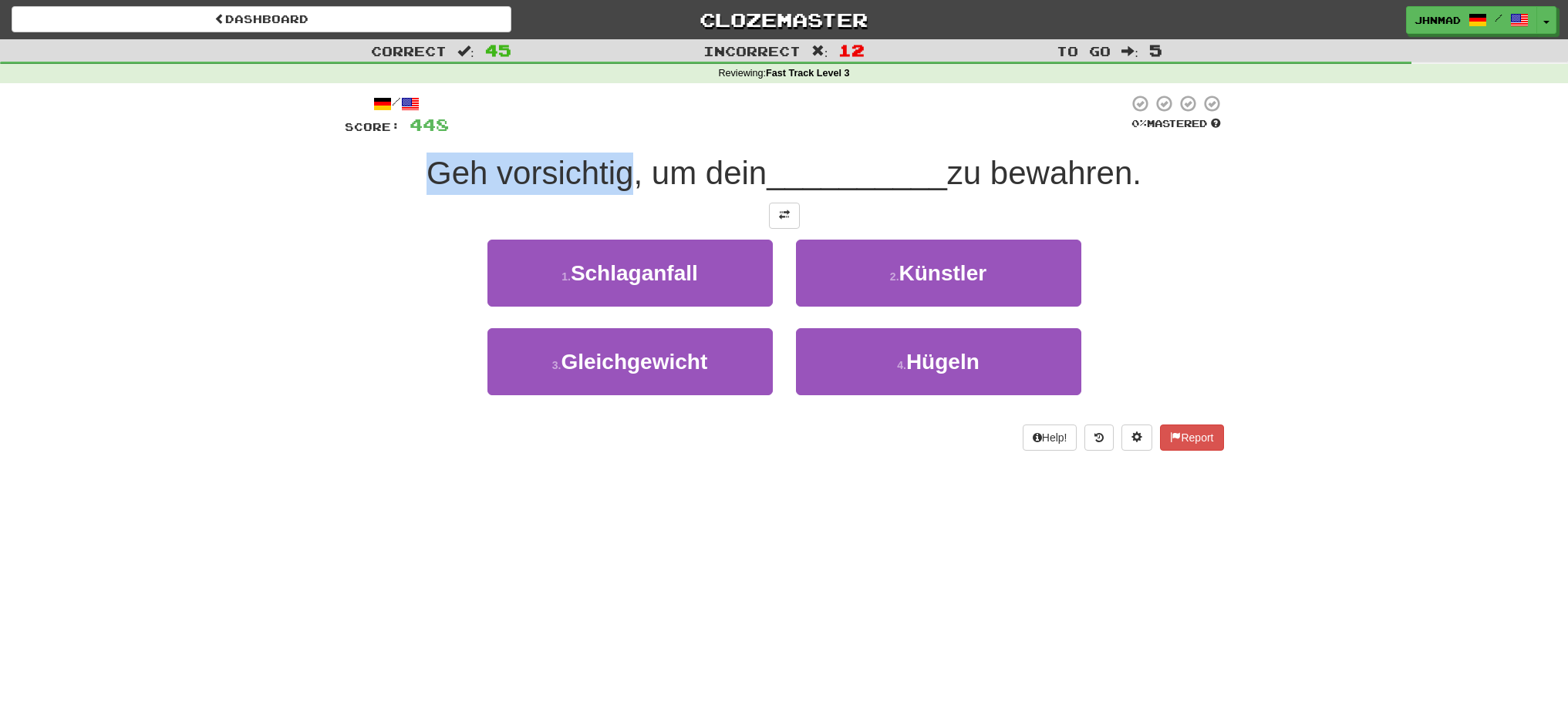
drag, startPoint x: 397, startPoint y: 164, endPoint x: 617, endPoint y: 171, distance: 220.1
click at [617, 171] on div "Geh vorsichtig, um dein __________ zu bewahren." at bounding box center [784, 173] width 879 height 43
click at [607, 133] on div at bounding box center [607, 133] width 0 height 0
click at [355, 280] on div "1 . Schlaganfall 2 . Künstler" at bounding box center [784, 284] width 925 height 89
click at [774, 218] on button at bounding box center [784, 215] width 31 height 26
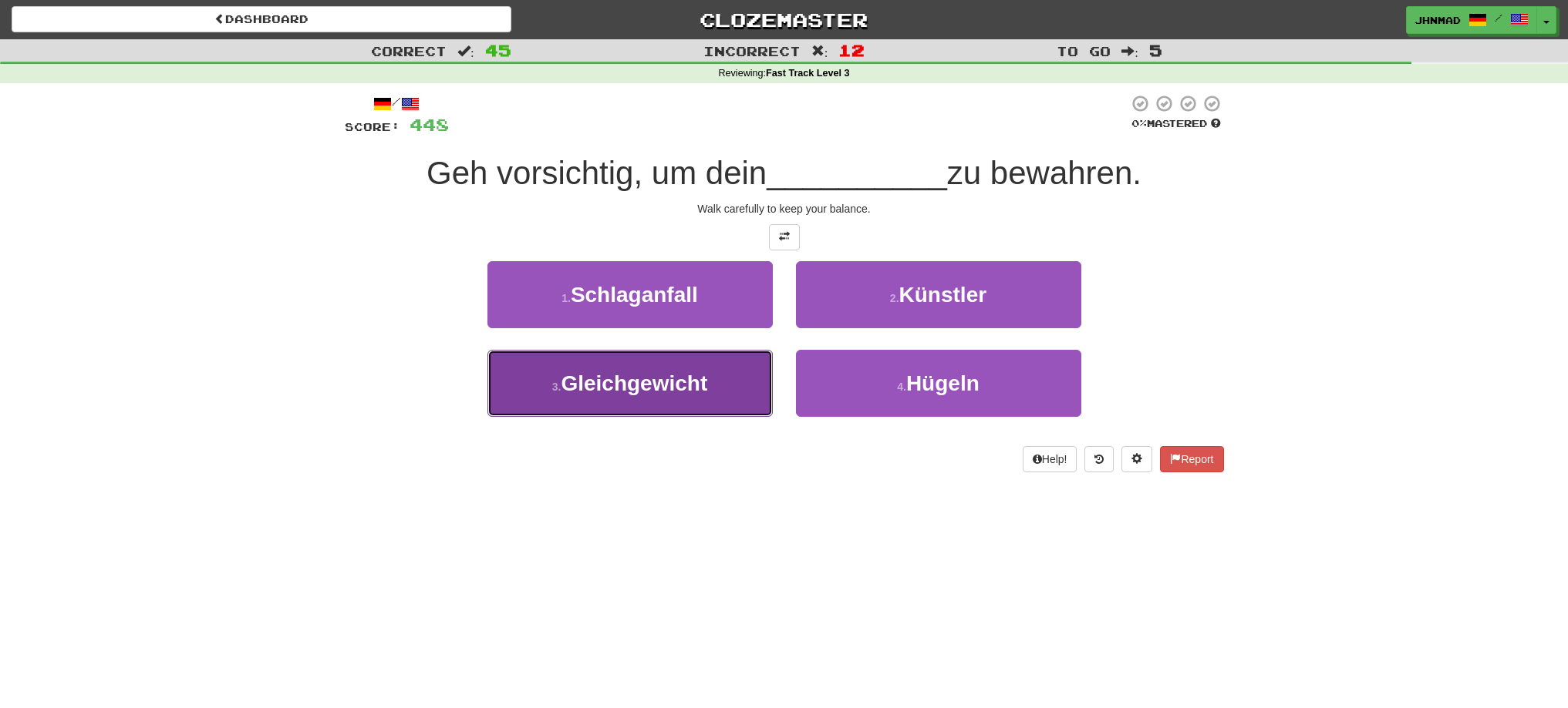
click at [626, 385] on span "Gleichgewicht" at bounding box center [634, 383] width 147 height 24
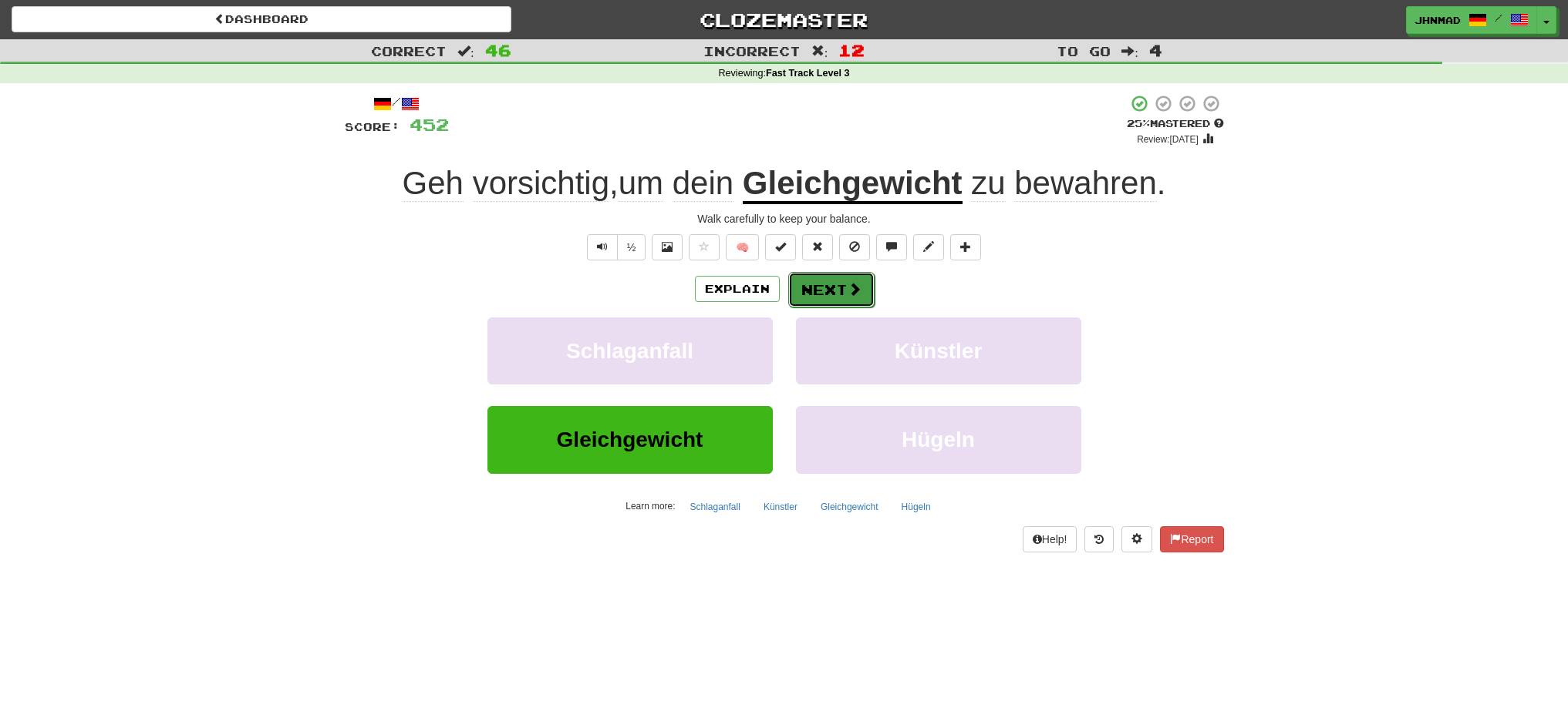
click at [826, 299] on button "Next" at bounding box center [830, 290] width 86 height 35
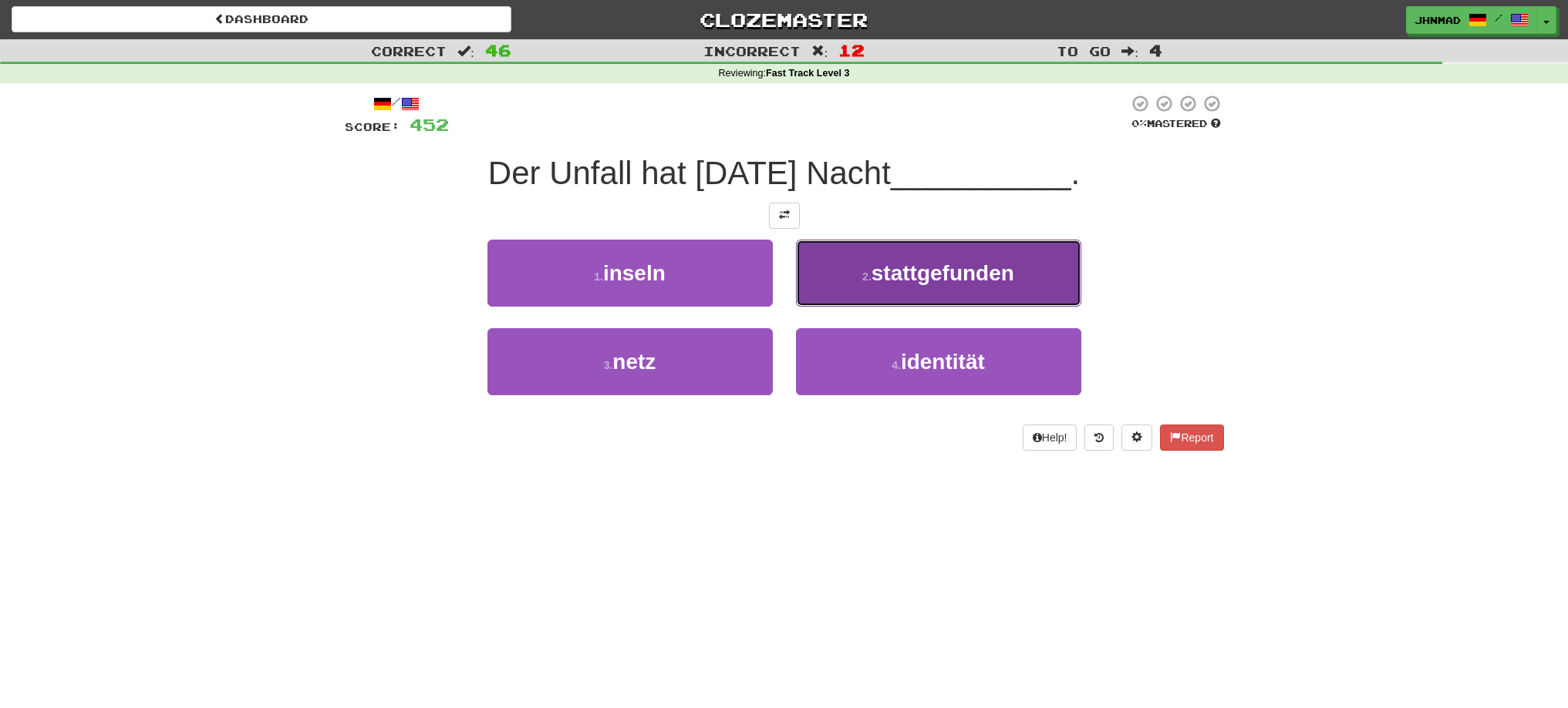
click at [974, 284] on span "stattgefunden" at bounding box center [943, 273] width 142 height 24
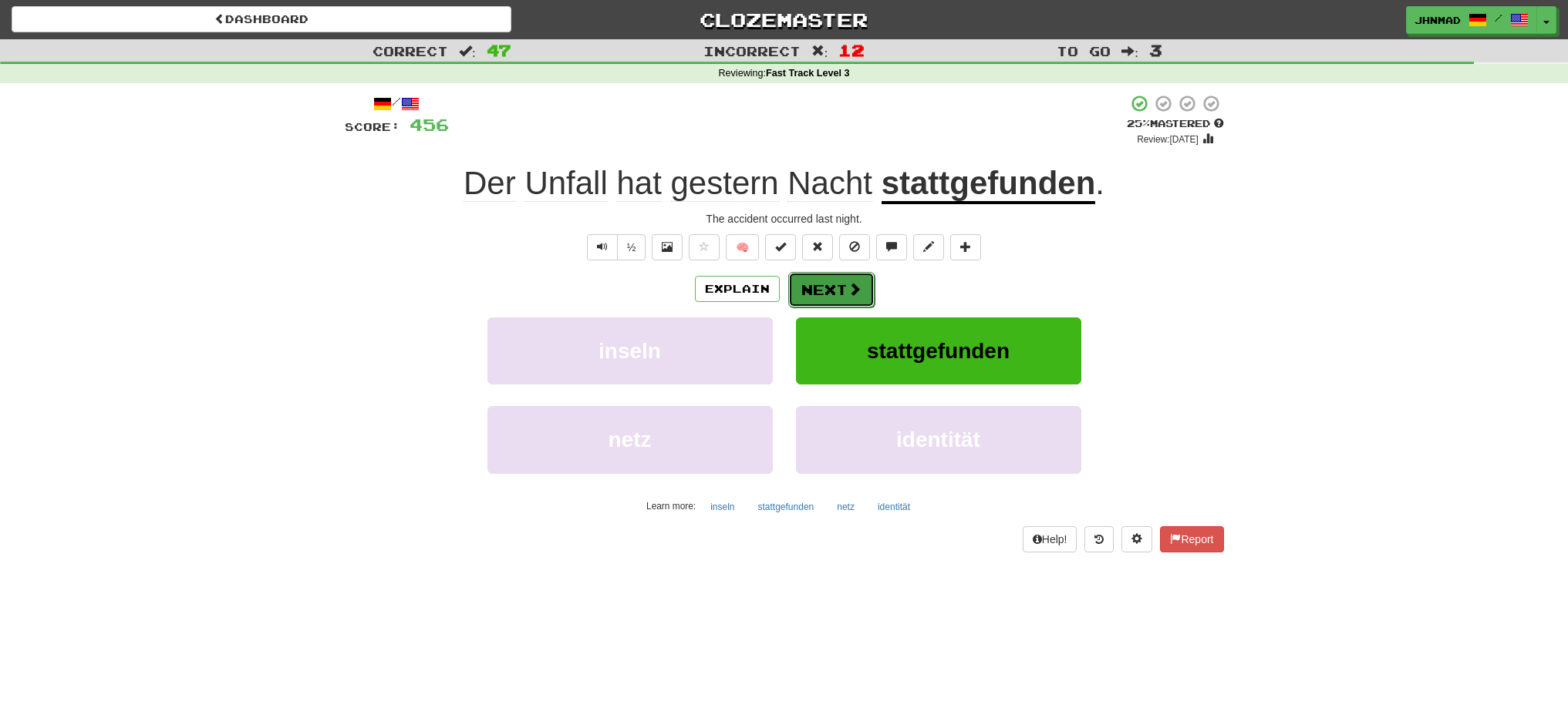
click at [807, 287] on button "Next" at bounding box center [830, 290] width 86 height 35
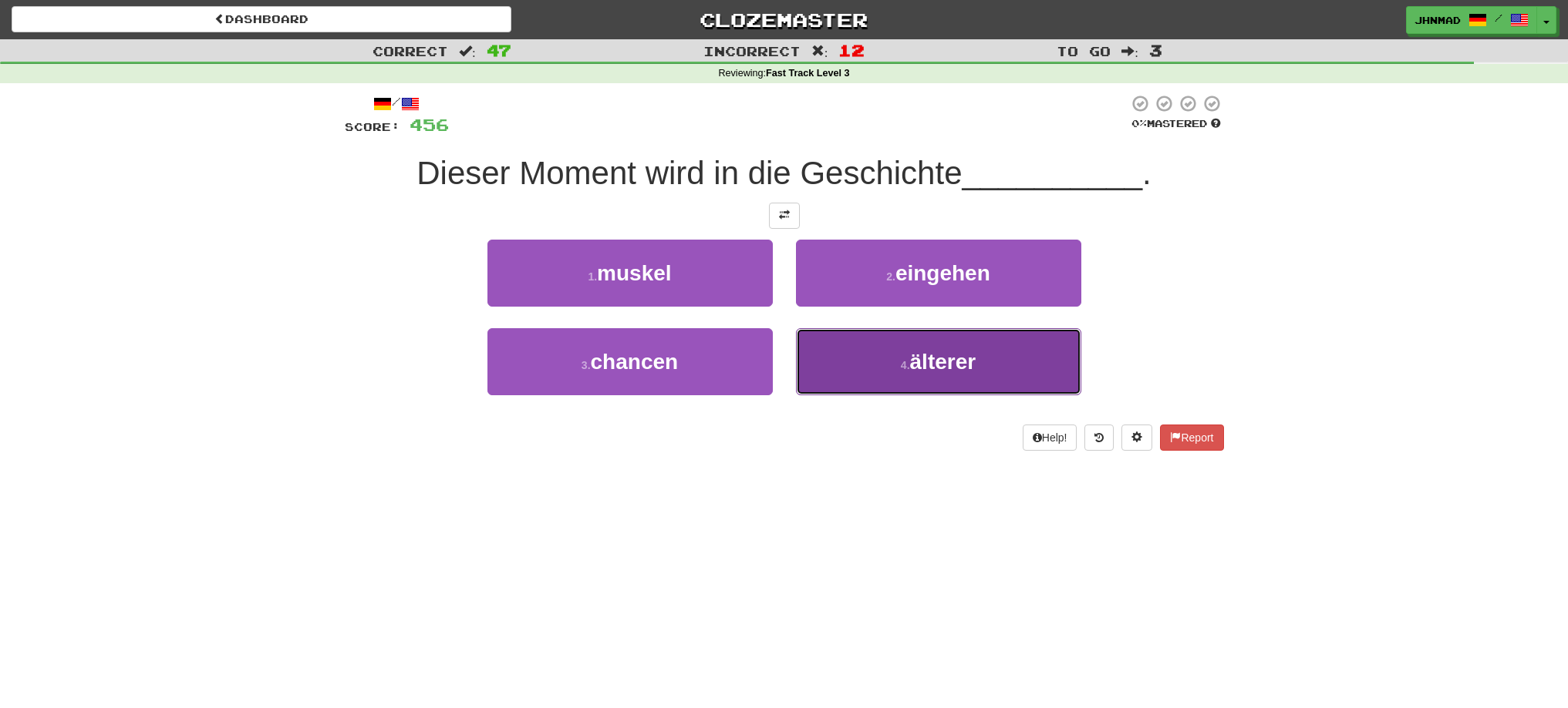
click at [924, 368] on span "älterer" at bounding box center [943, 362] width 66 height 24
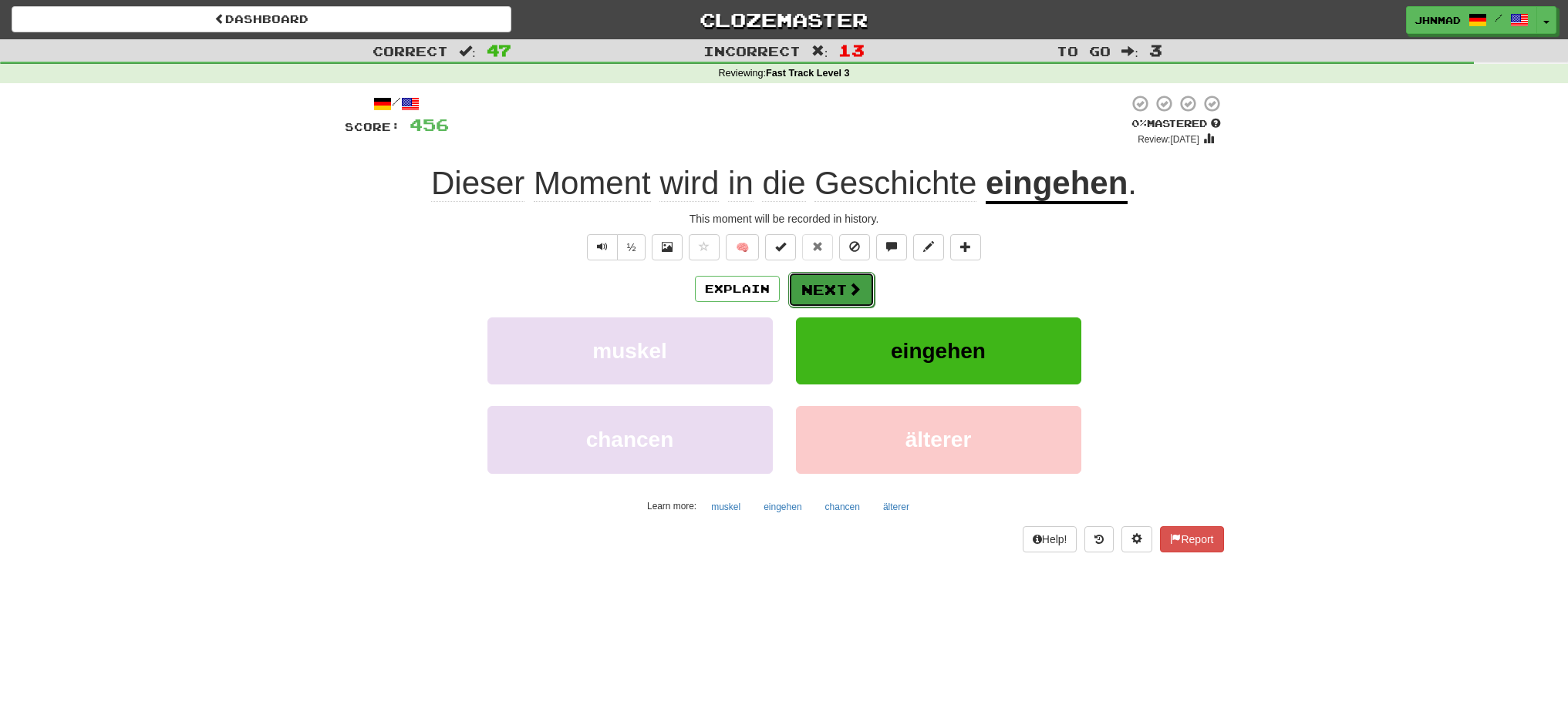
click at [824, 279] on button "Next" at bounding box center [830, 290] width 86 height 35
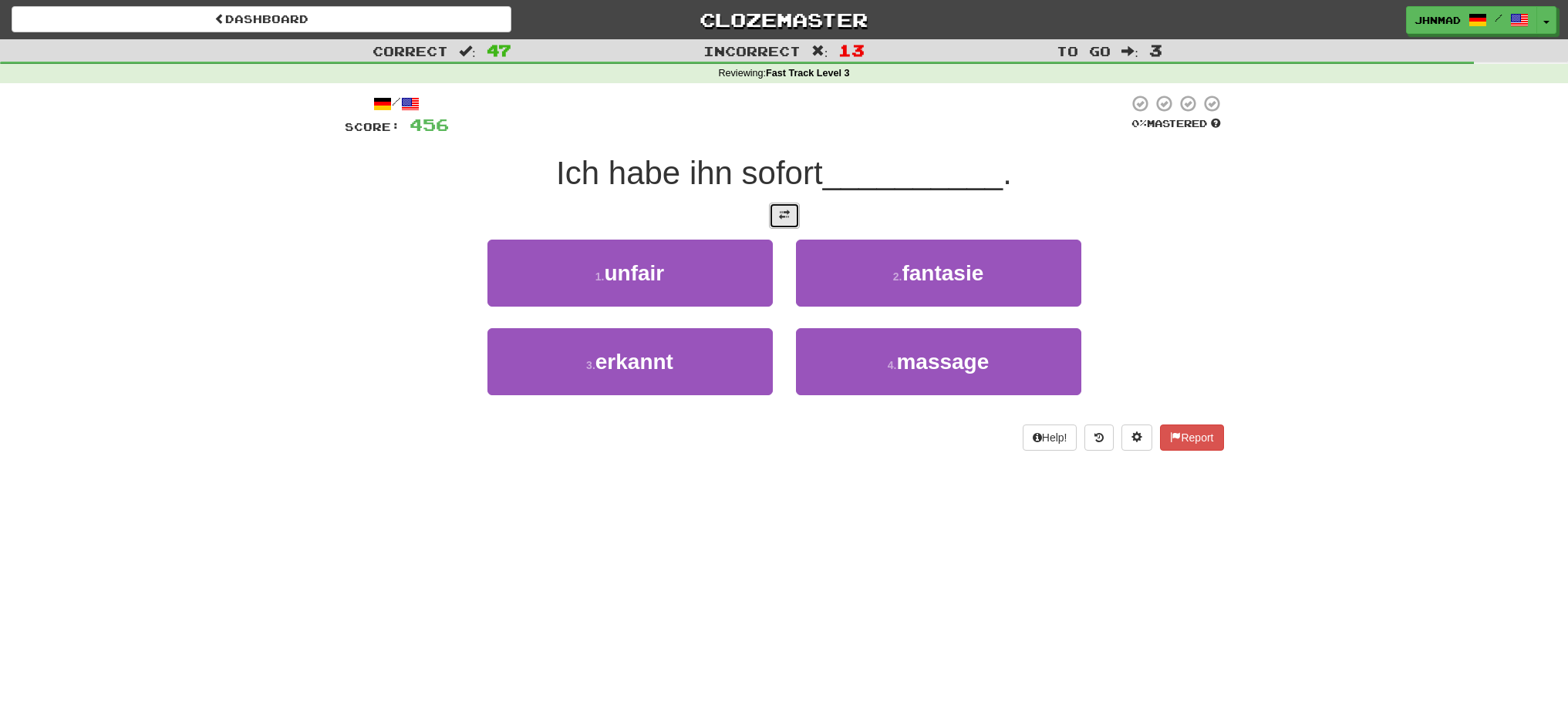
click at [785, 216] on span at bounding box center [784, 215] width 11 height 11
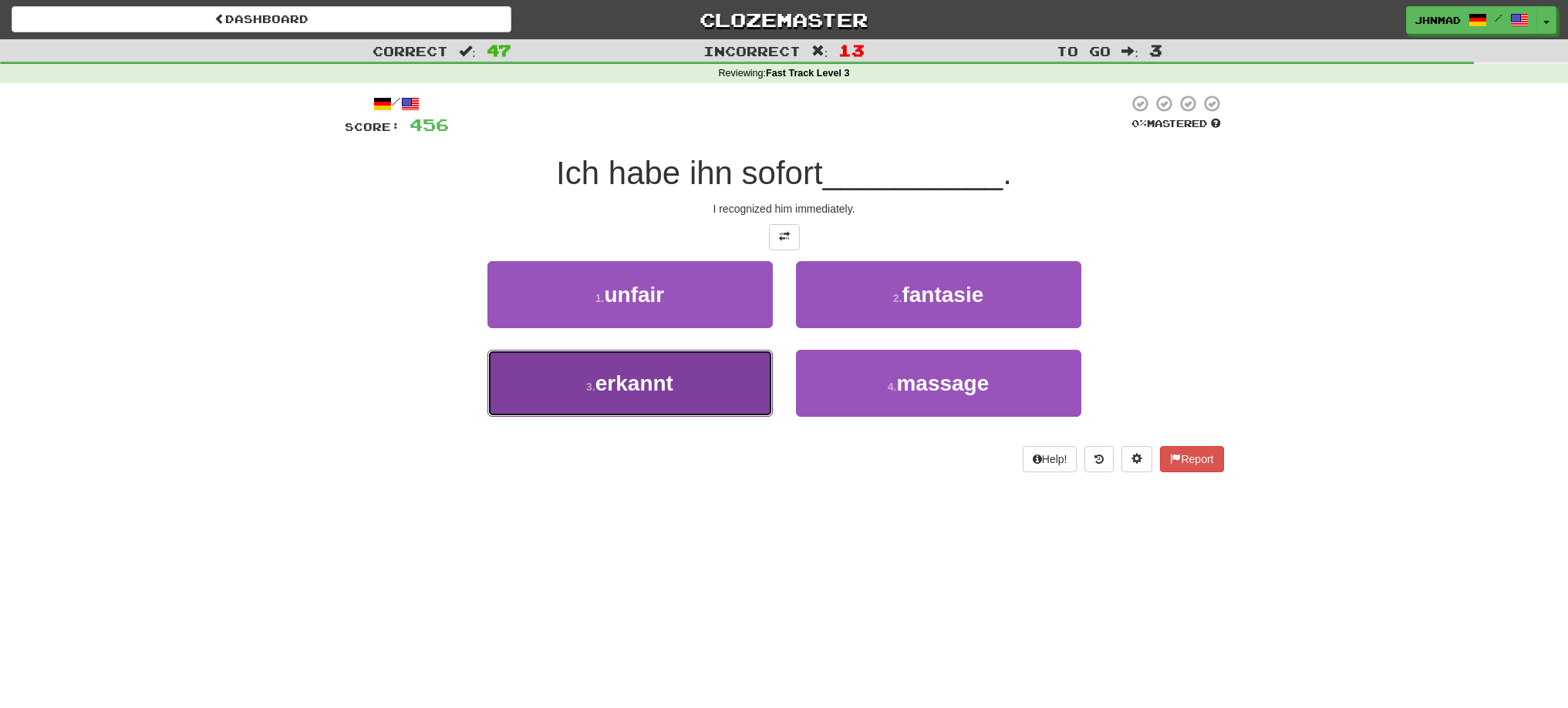
click at [644, 396] on button "3 . erkannt" at bounding box center [630, 383] width 285 height 67
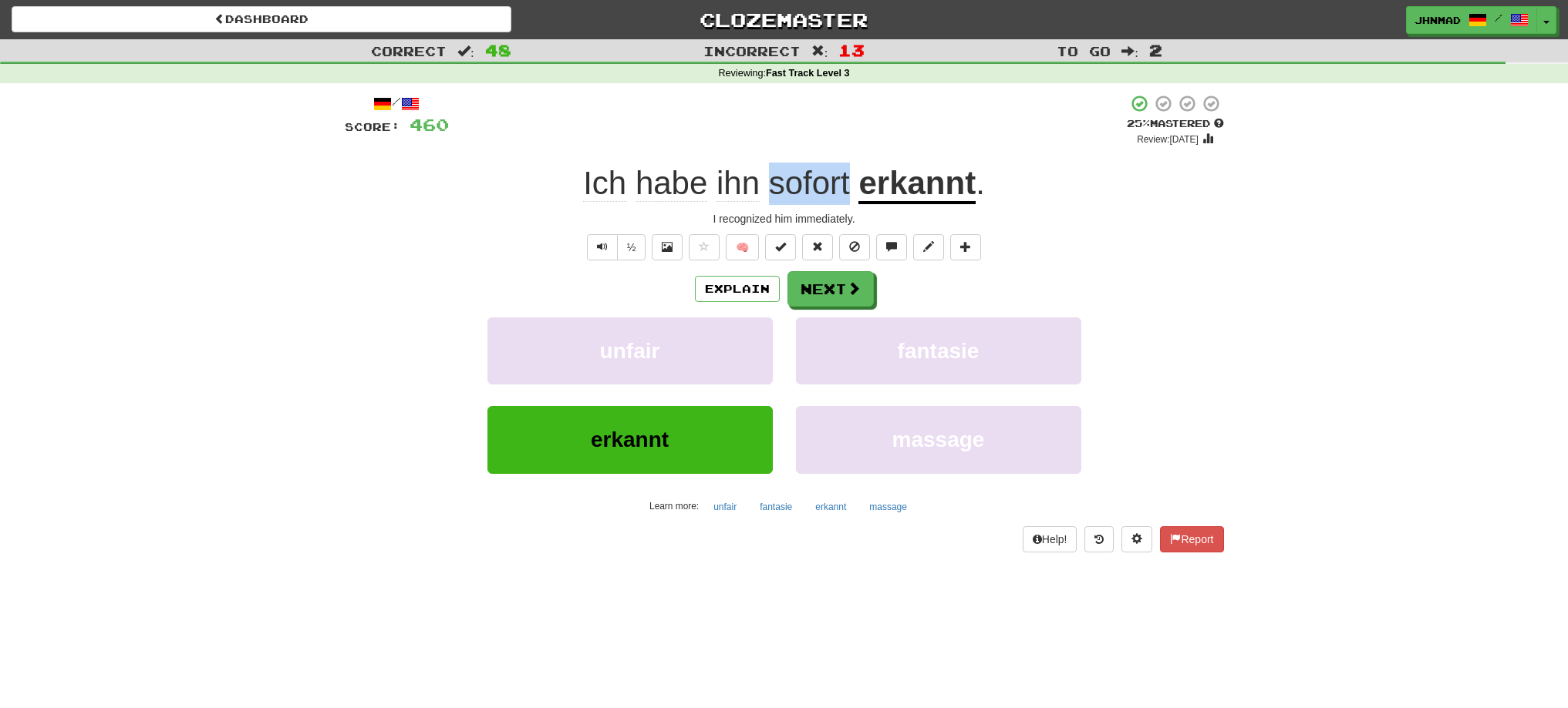
drag, startPoint x: 777, startPoint y: 184, endPoint x: 848, endPoint y: 168, distance: 72.8
click at [848, 168] on span "sofort" at bounding box center [809, 183] width 81 height 37
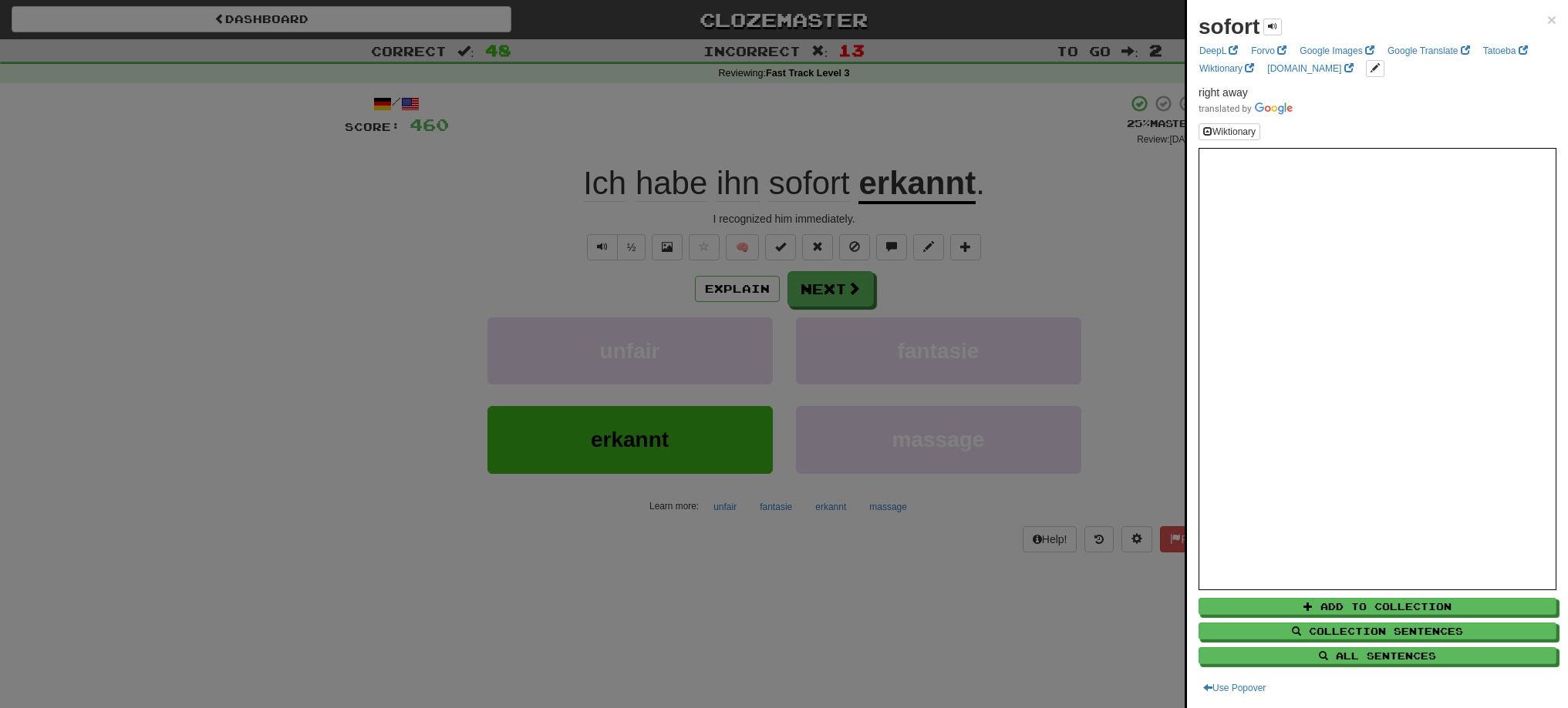
click at [846, 144] on div at bounding box center [784, 354] width 1568 height 708
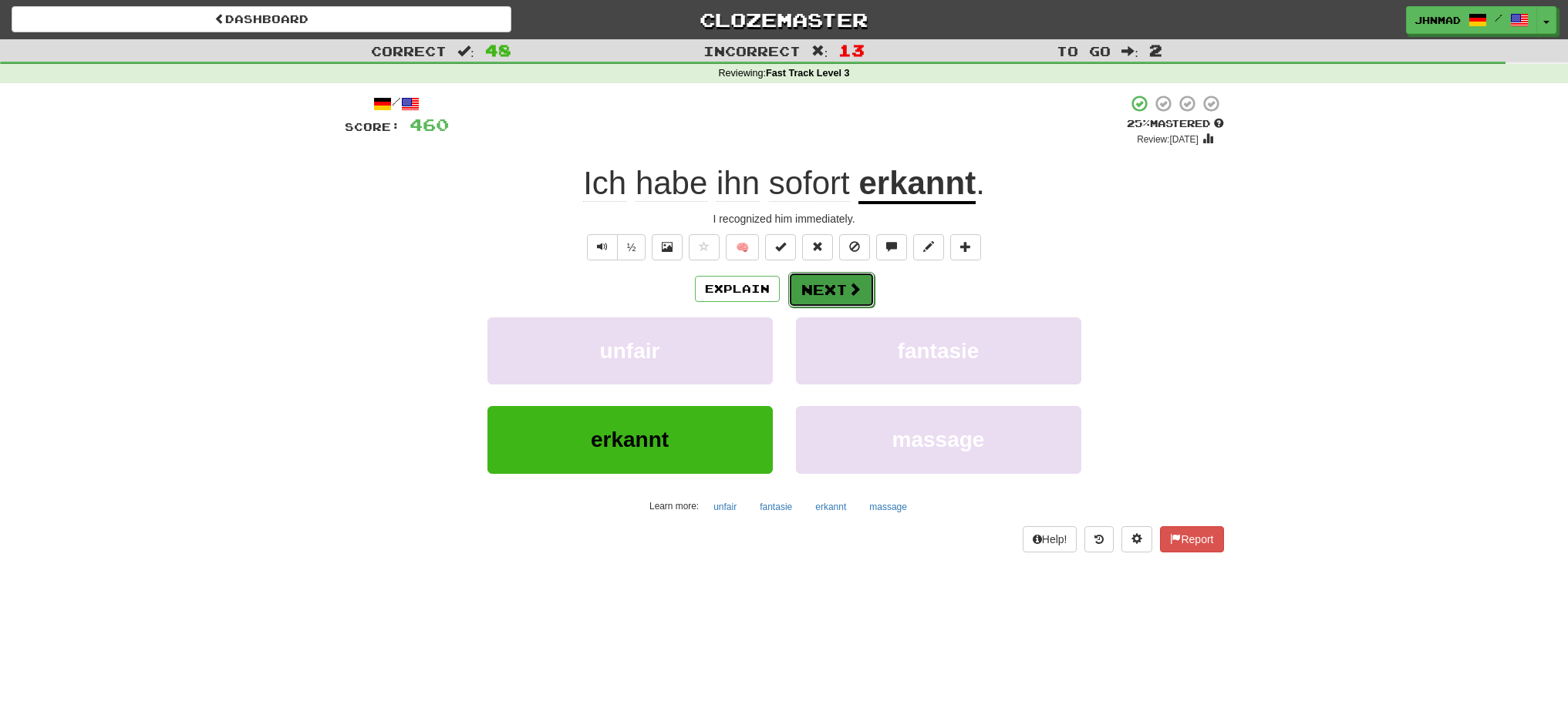
click at [813, 276] on button "Next" at bounding box center [830, 290] width 86 height 35
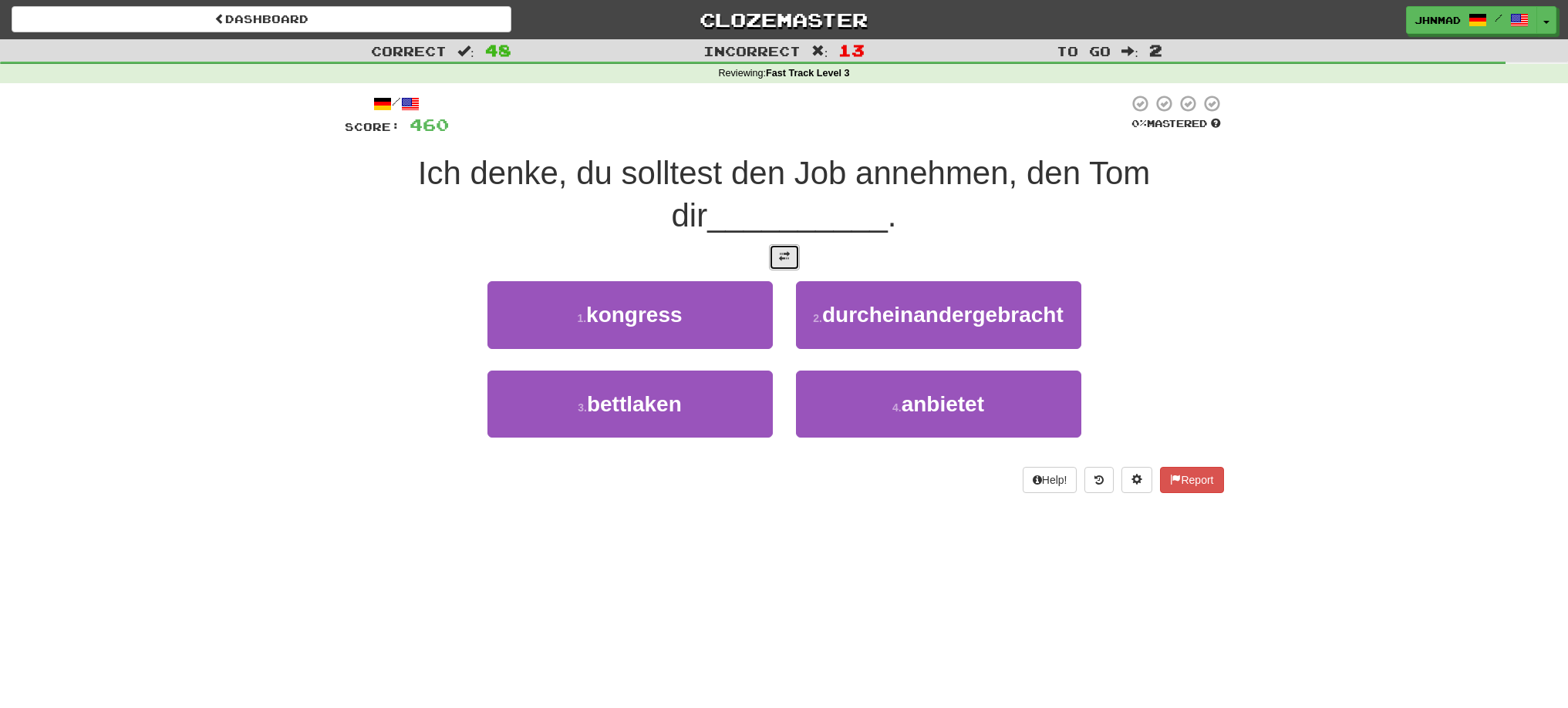
click at [784, 269] on button at bounding box center [784, 257] width 31 height 26
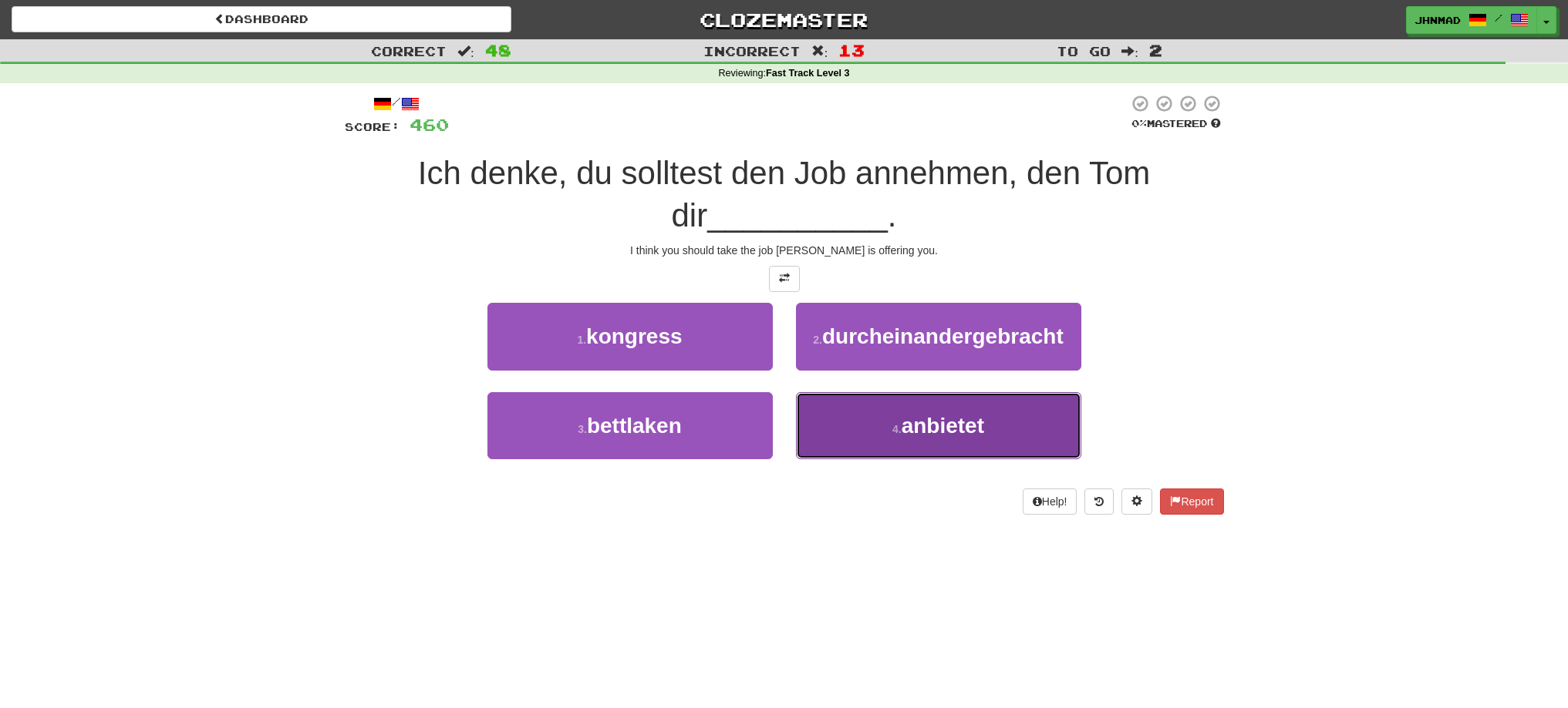
click at [960, 431] on span "anbietet" at bounding box center [943, 426] width 83 height 24
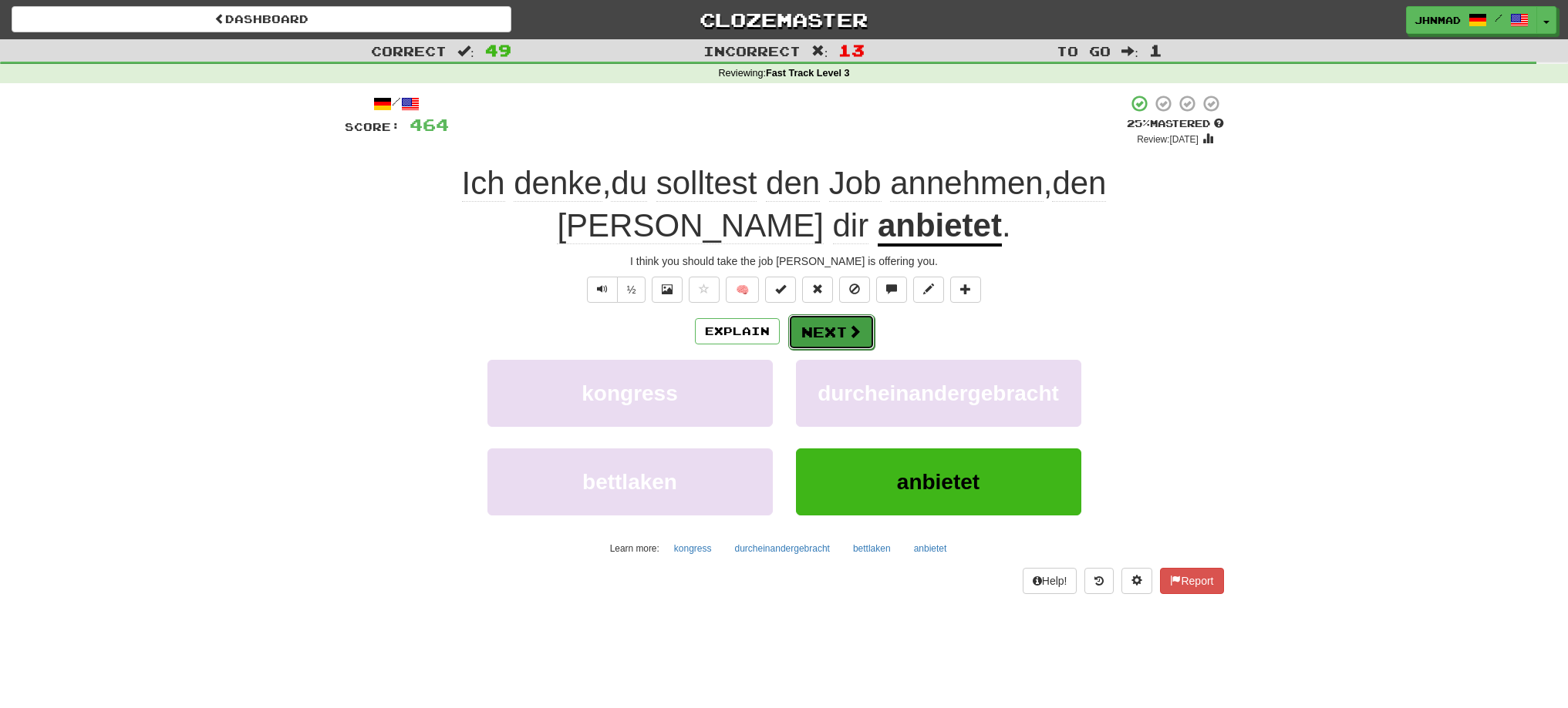
click at [835, 326] on button "Next" at bounding box center [830, 332] width 86 height 35
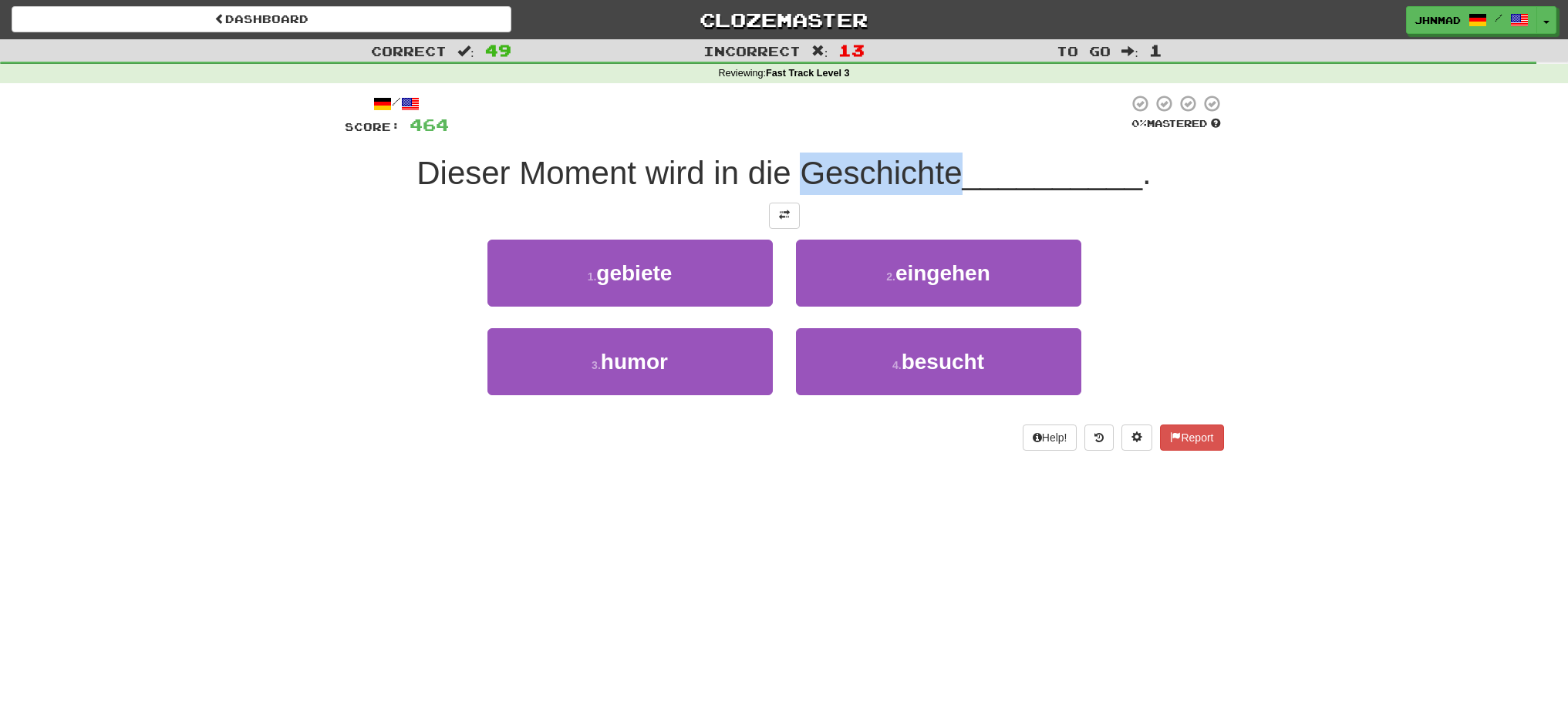
drag, startPoint x: 792, startPoint y: 174, endPoint x: 955, endPoint y: 152, distance: 164.5
click at [955, 152] on div "Dieser Moment wird in die Geschichte __________ ." at bounding box center [784, 173] width 879 height 43
click at [945, 133] on div at bounding box center [945, 133] width 0 height 0
click at [1370, 411] on div "Correct : 49 Incorrect : 13 To go : 1 Reviewing : Fast Track Level 3 / Score: 4…" at bounding box center [784, 256] width 1568 height 434
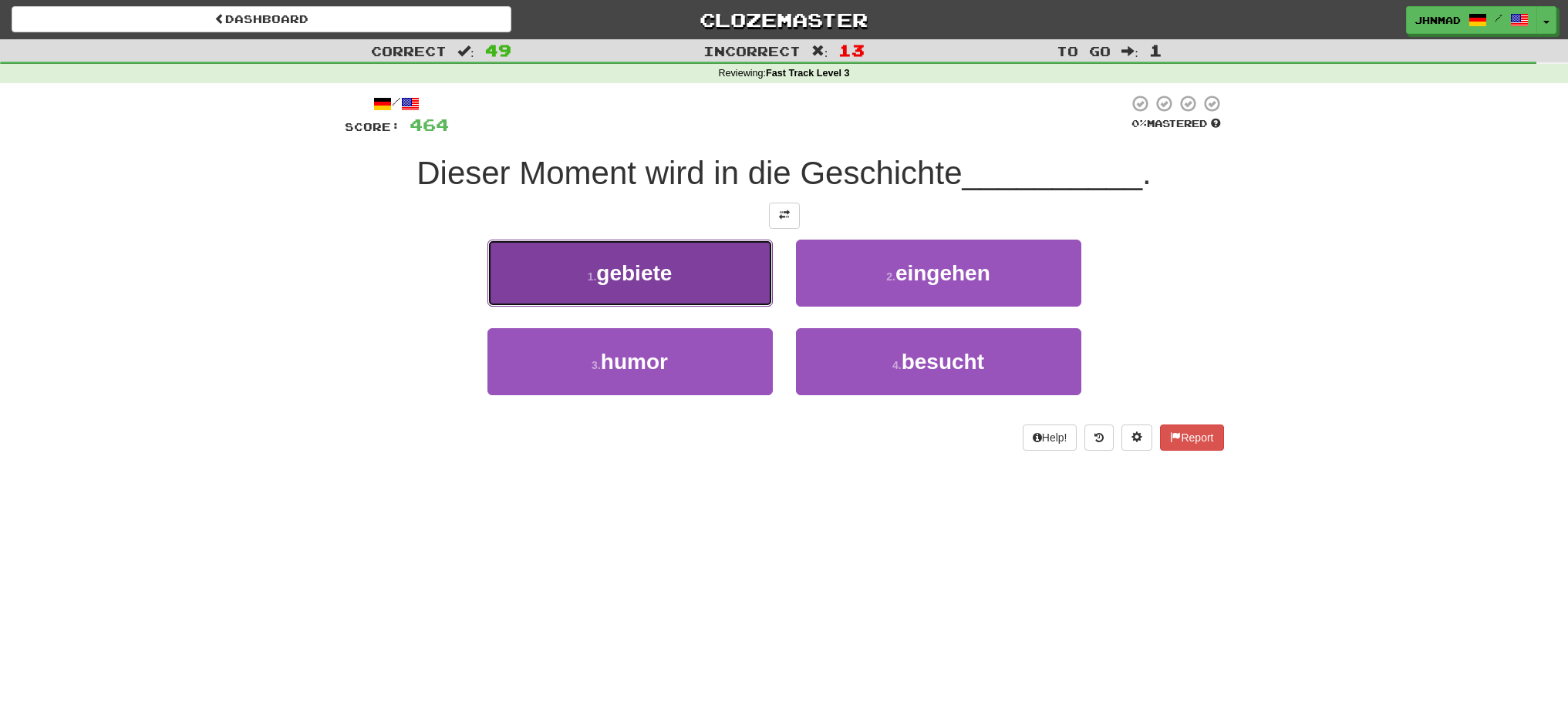
click at [721, 280] on button "1 . gebiete" at bounding box center [630, 273] width 285 height 67
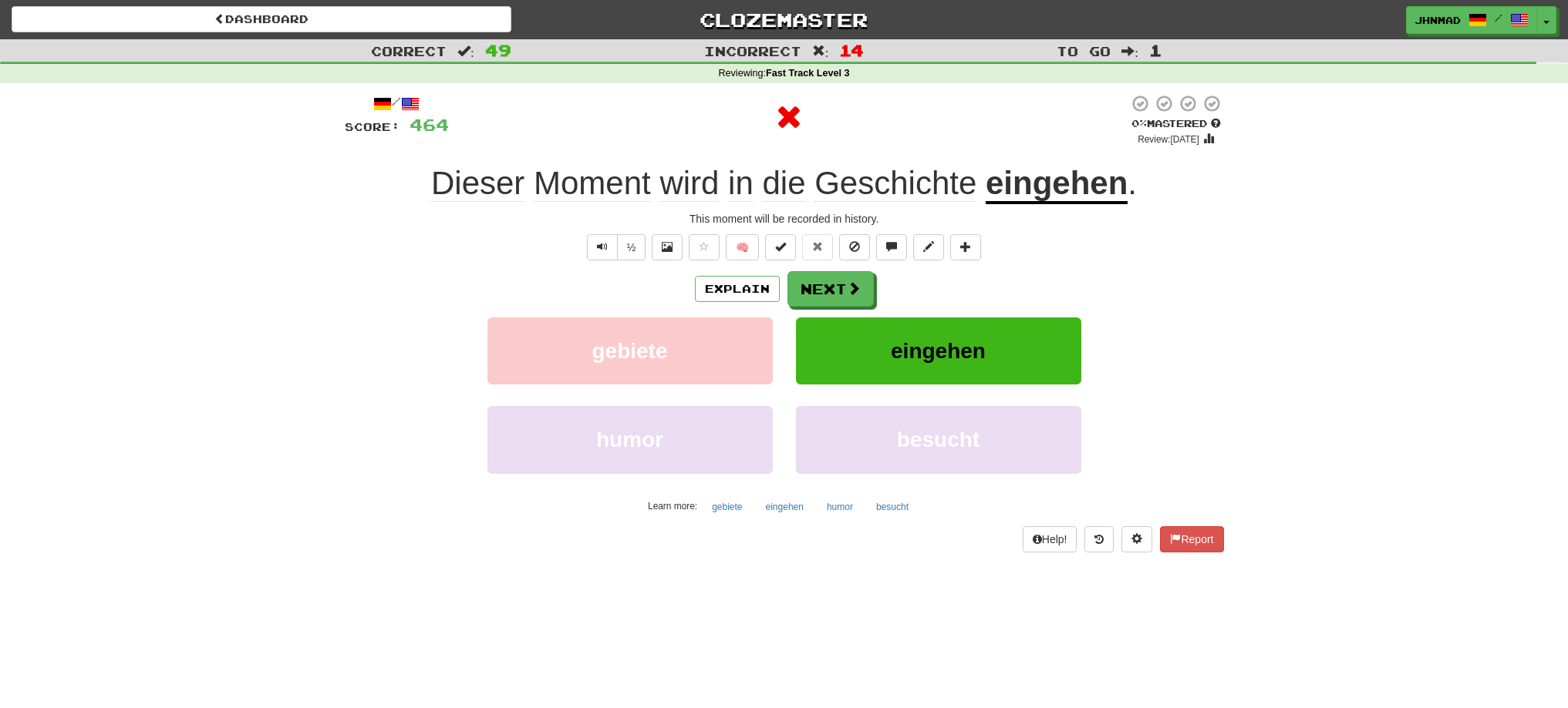
click at [1077, 192] on u "eingehen" at bounding box center [1056, 184] width 141 height 39
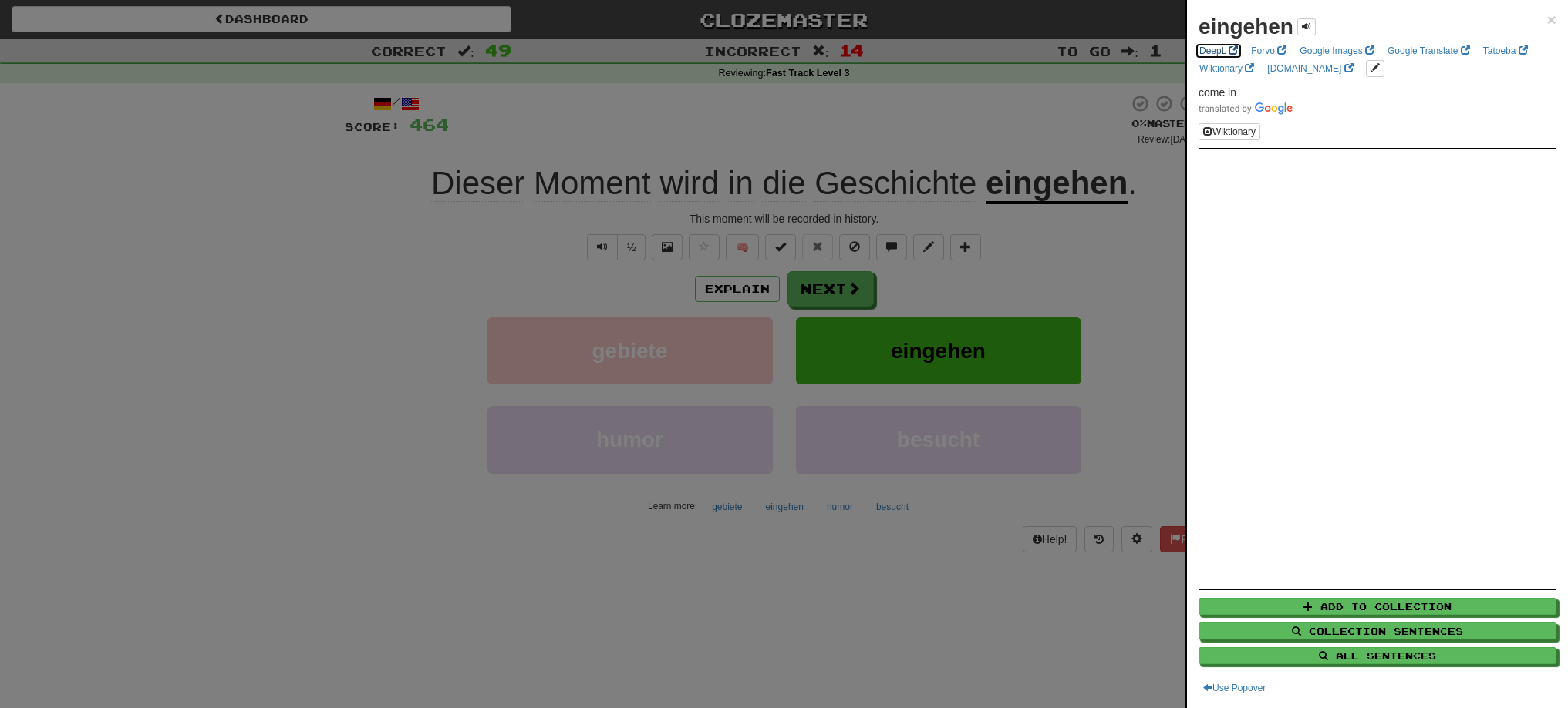
click at [1218, 56] on link "DeepL" at bounding box center [1218, 51] width 48 height 17
click at [805, 290] on div at bounding box center [784, 354] width 1568 height 708
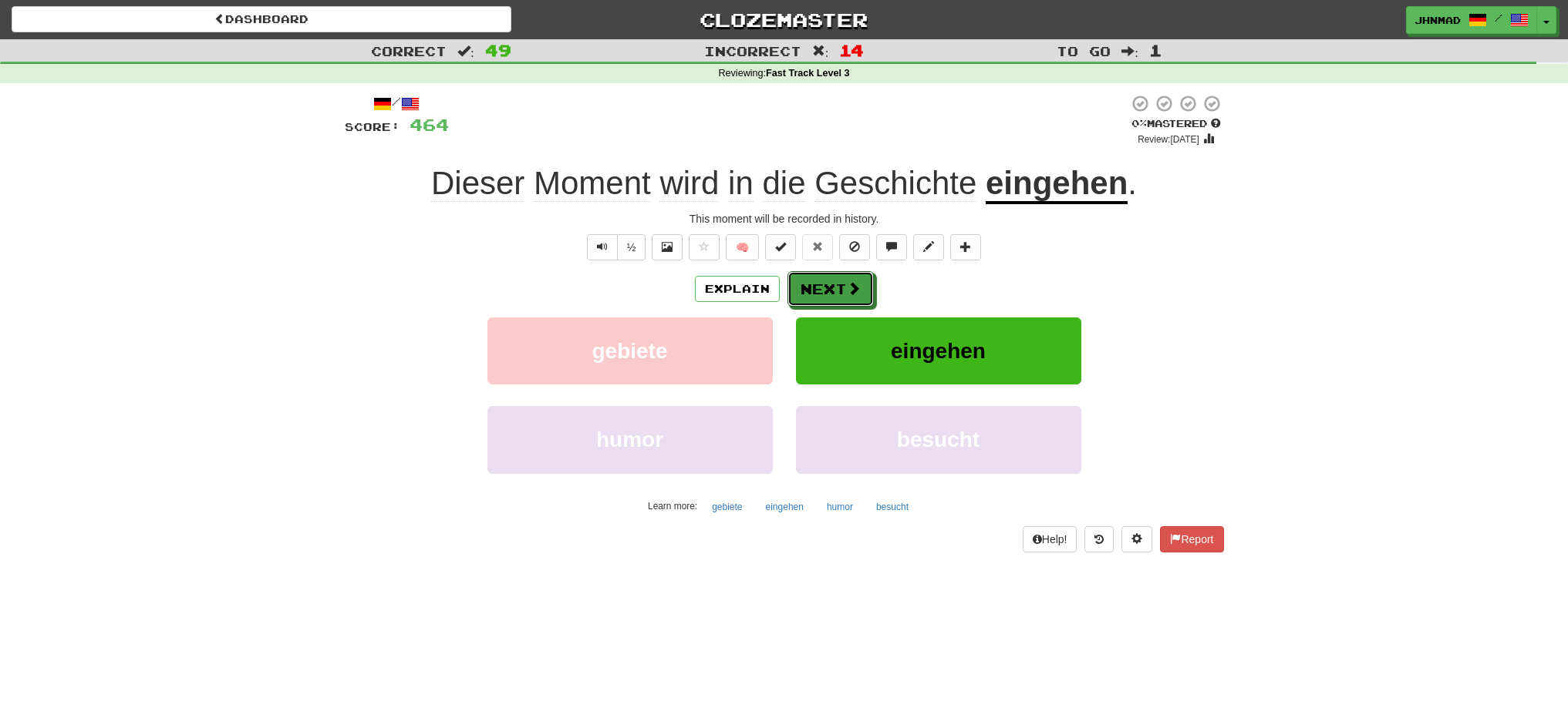
click at [805, 290] on button "Next" at bounding box center [830, 289] width 86 height 35
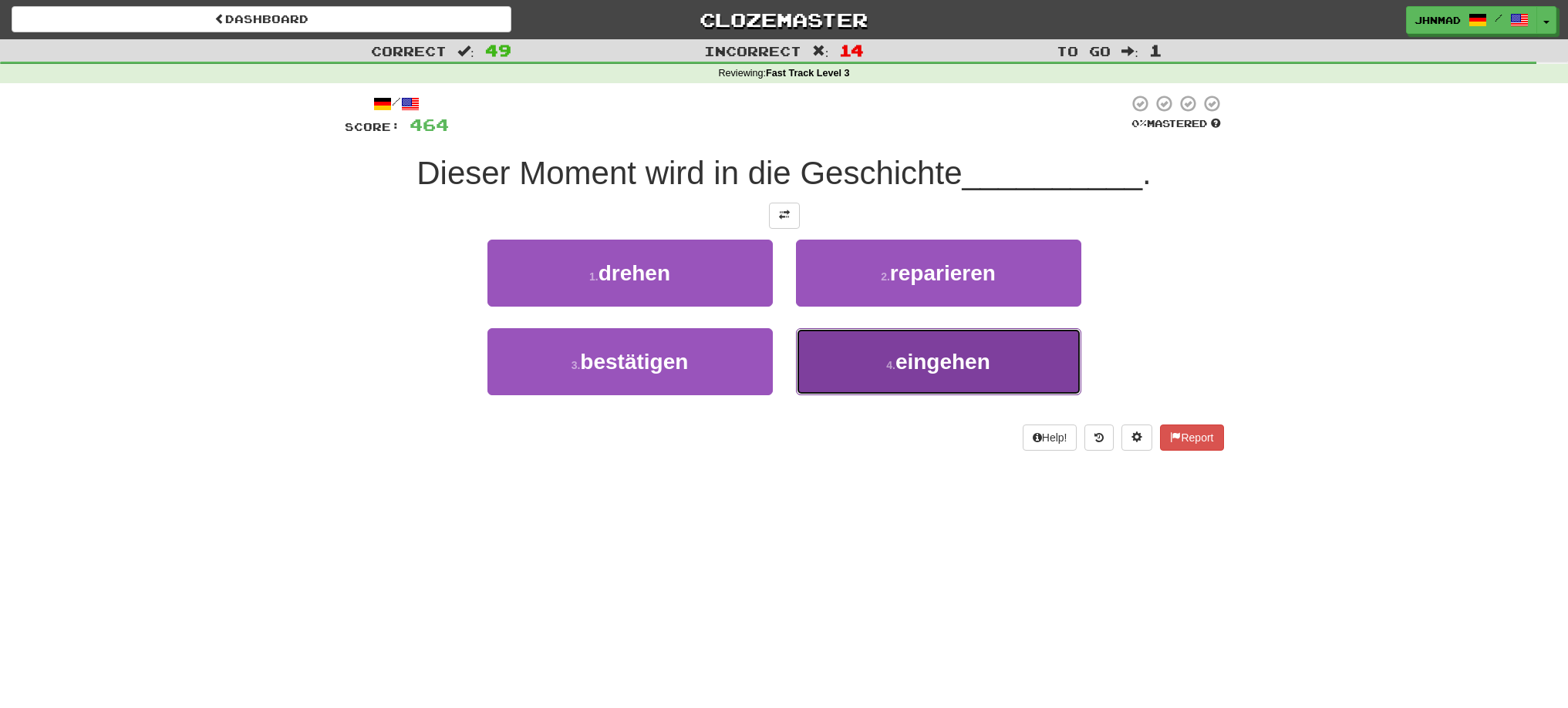
click at [964, 387] on button "4 . eingehen" at bounding box center [938, 362] width 285 height 67
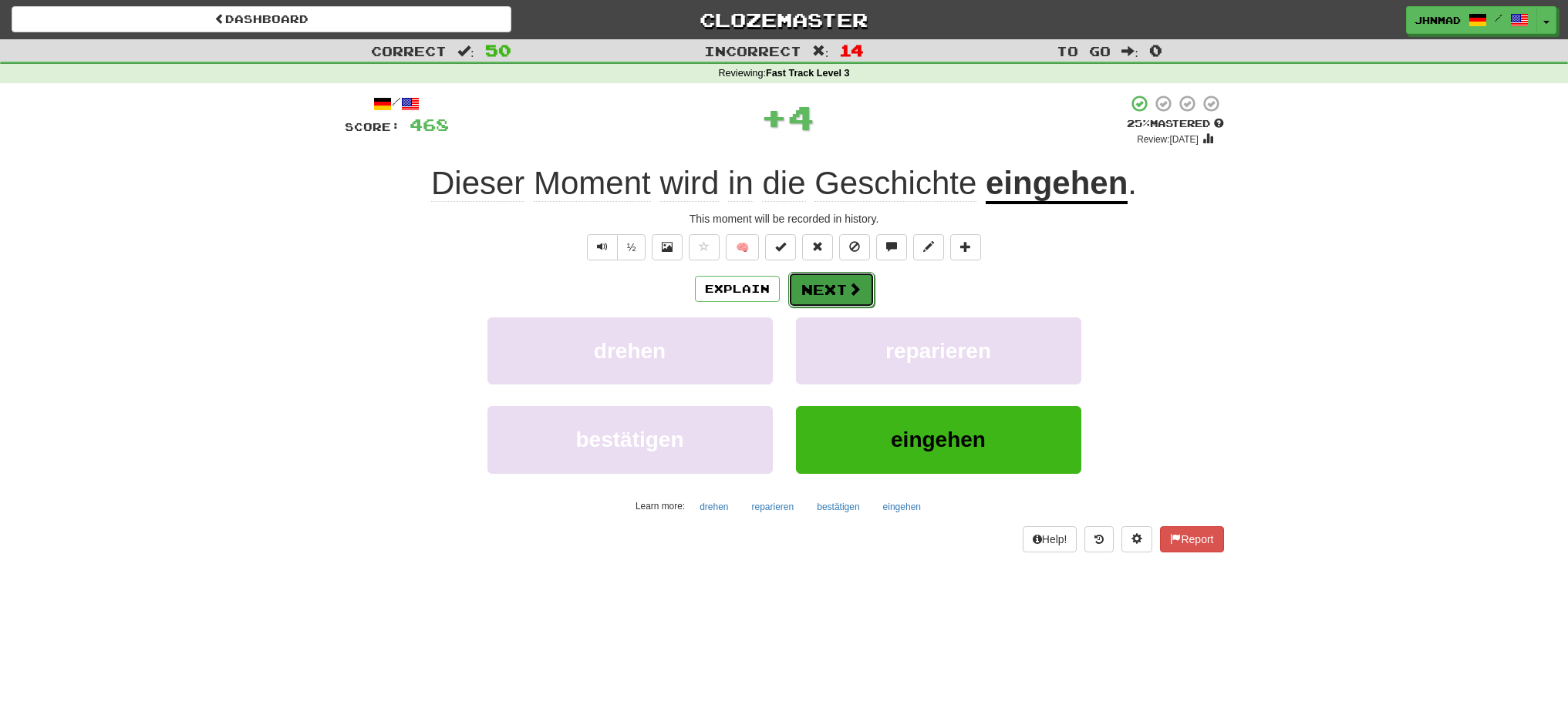
click at [836, 290] on button "Next" at bounding box center [830, 290] width 86 height 35
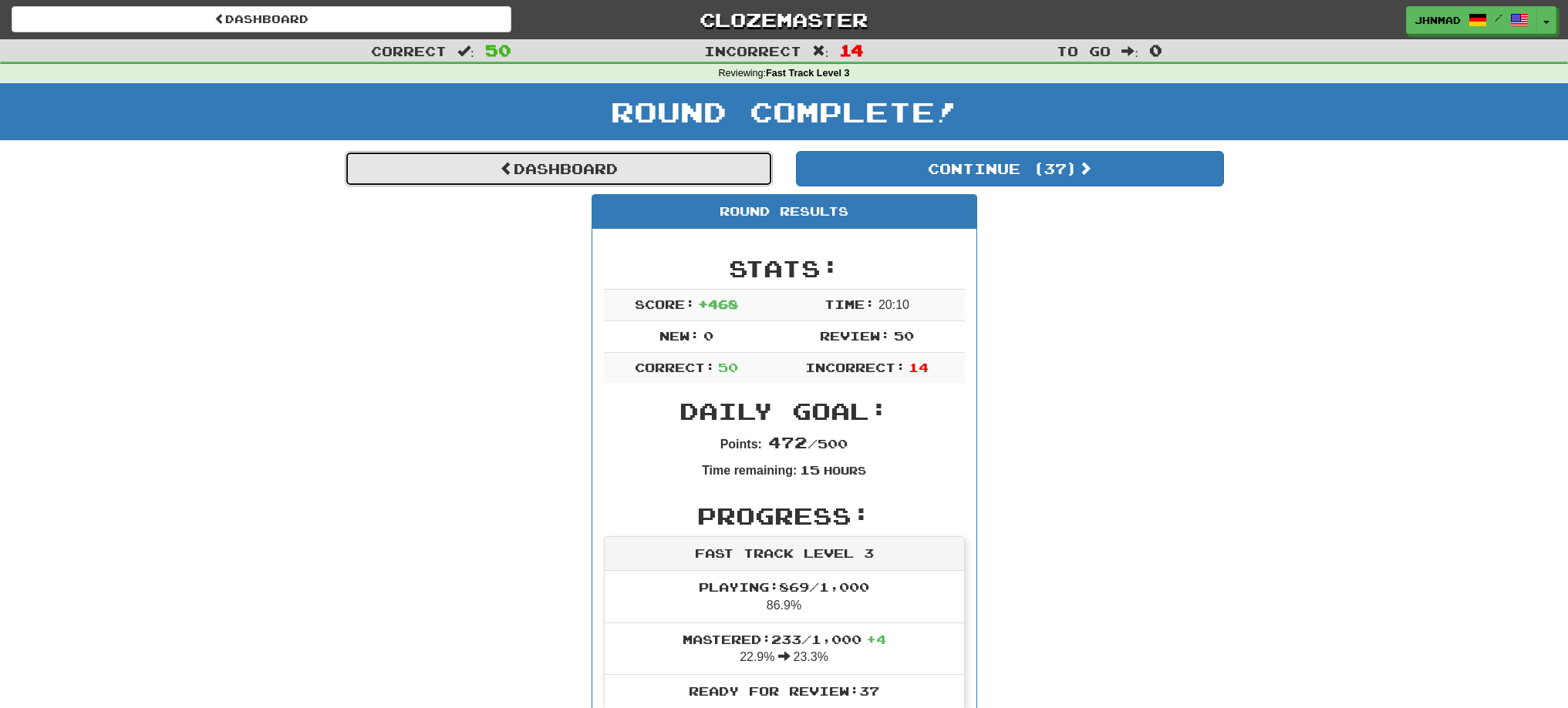
click at [474, 179] on link "Dashboard" at bounding box center [558, 169] width 428 height 35
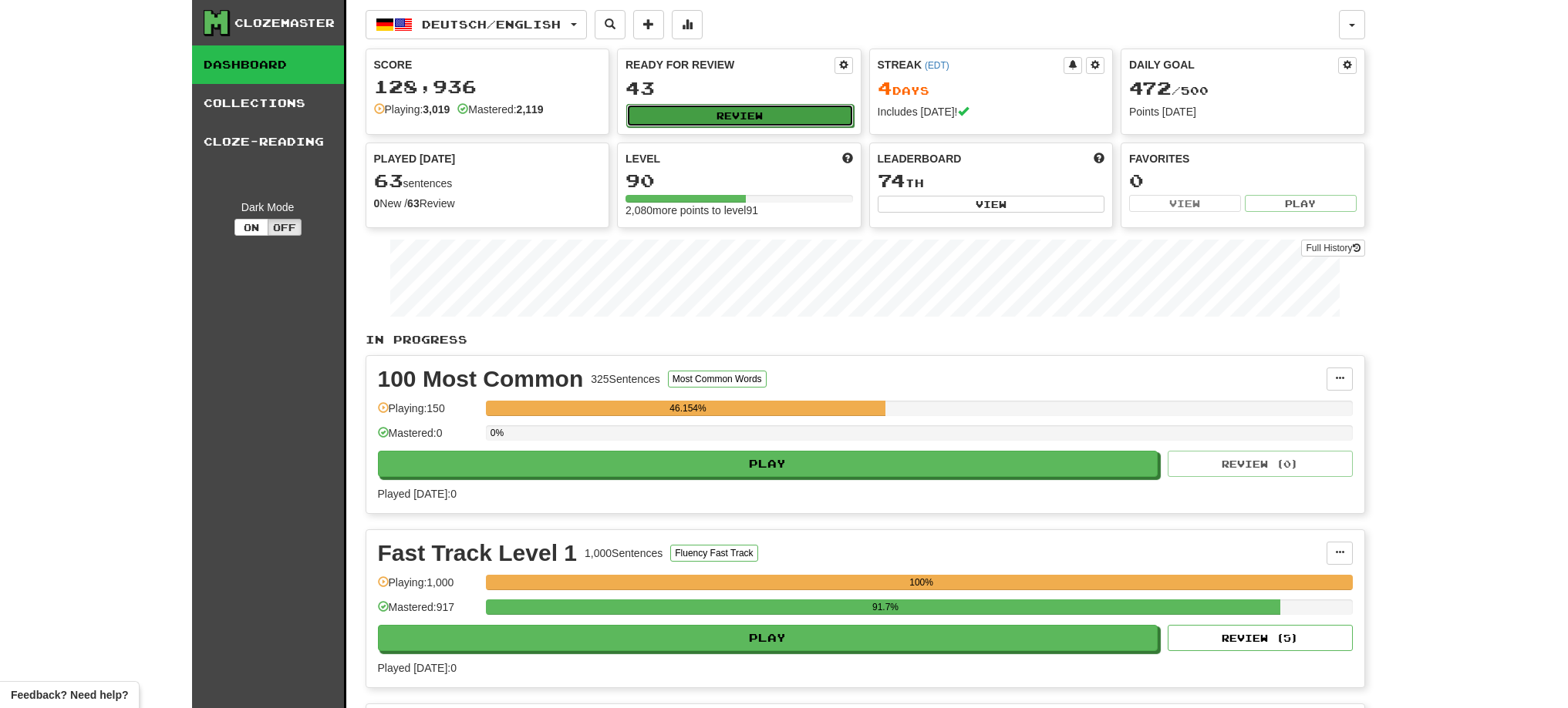
click at [729, 122] on button "Review" at bounding box center [740, 115] width 228 height 23
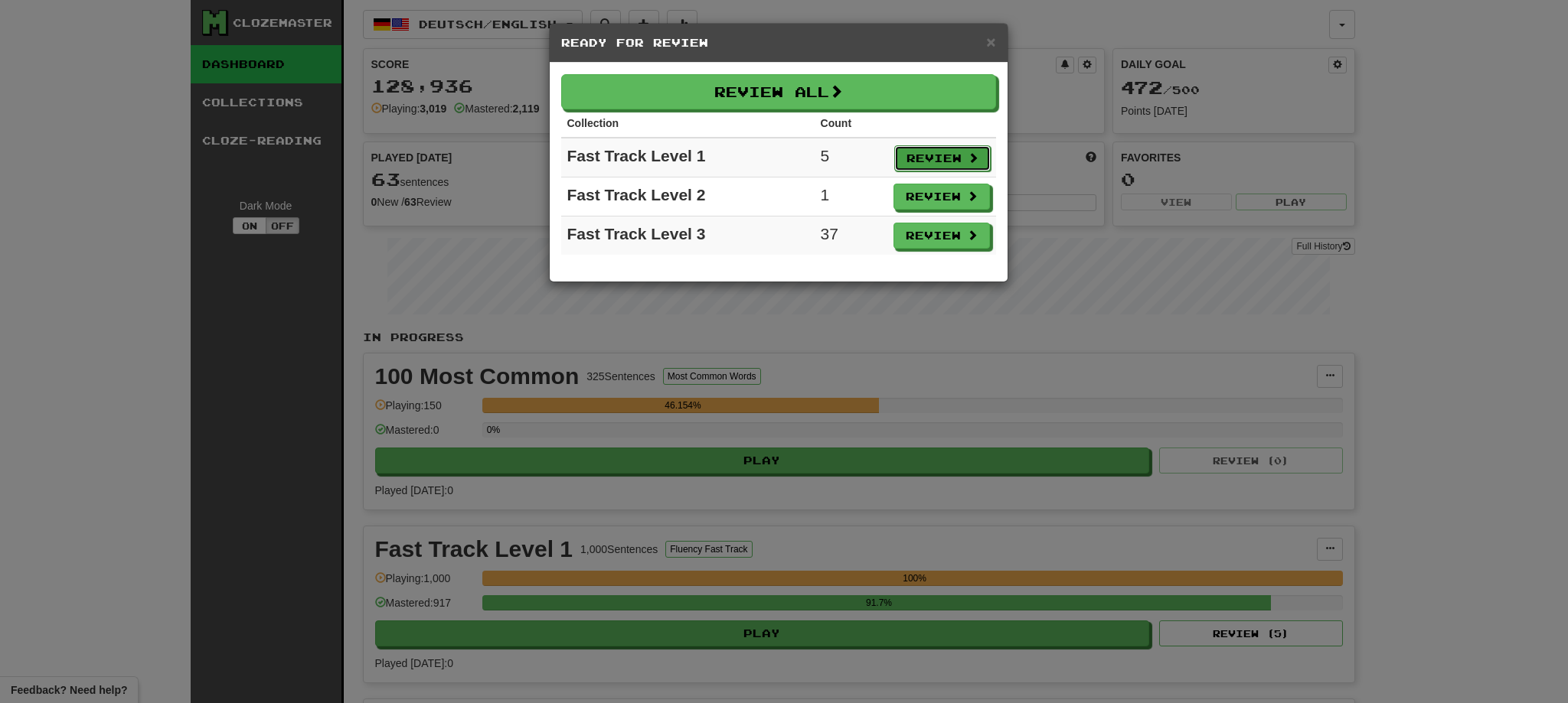
click at [945, 161] on button "Review" at bounding box center [943, 158] width 96 height 26
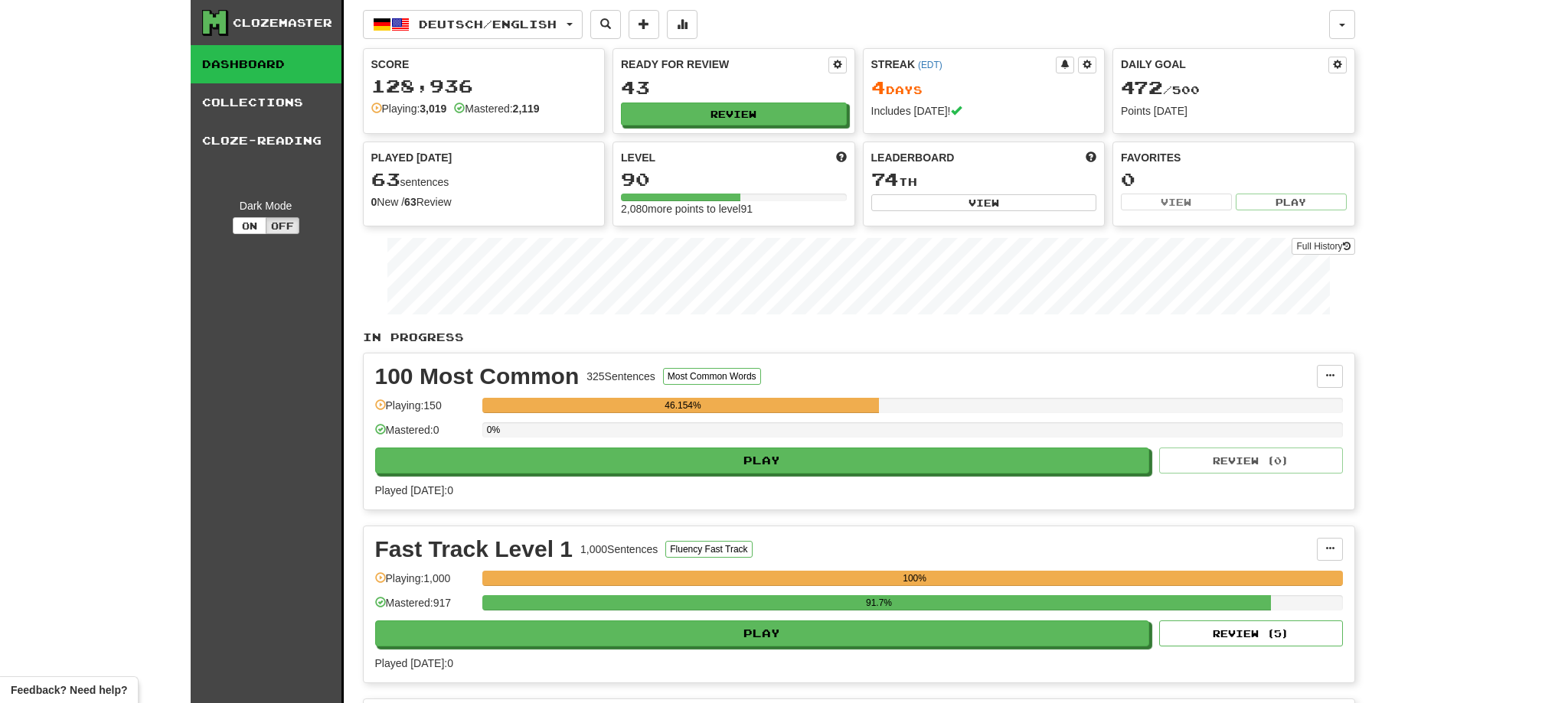
select select "**"
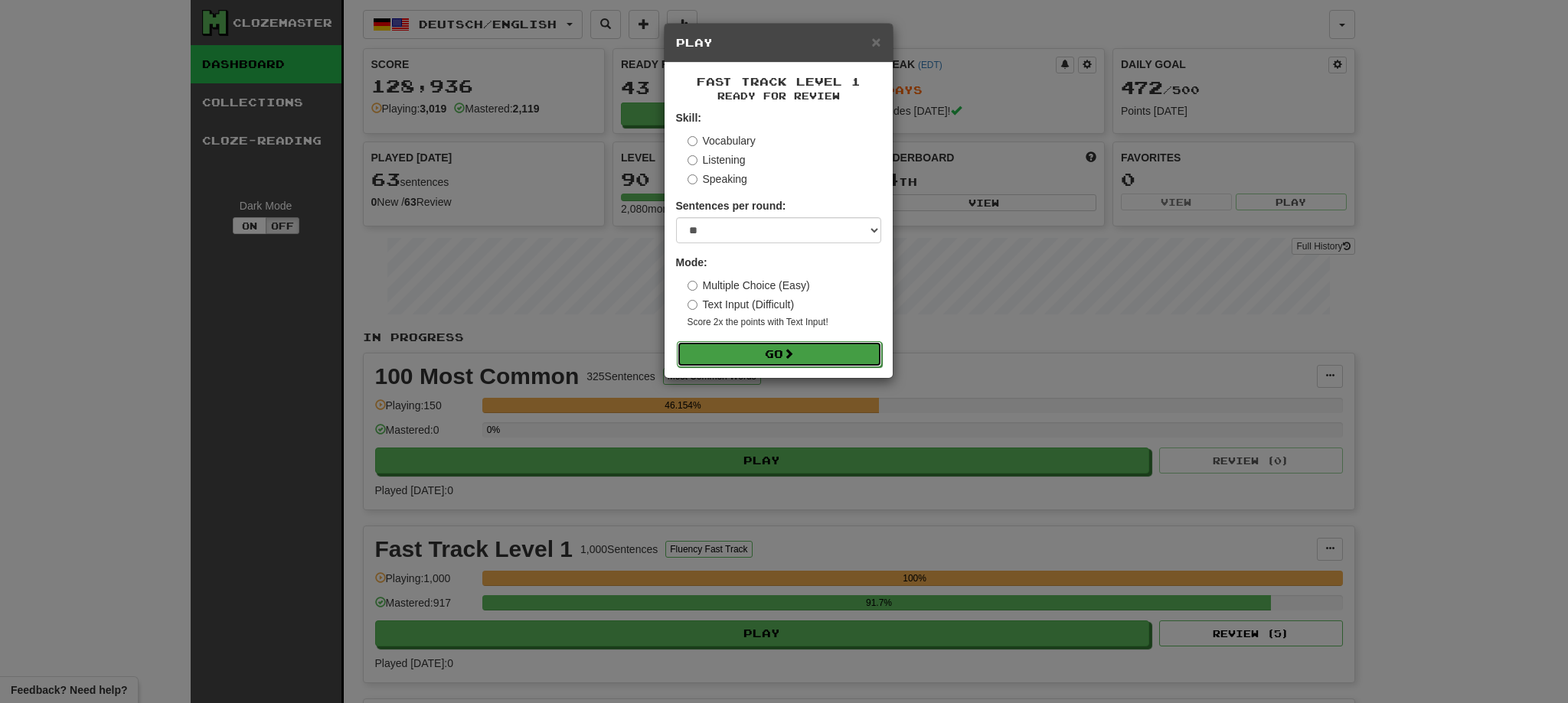
click at [741, 347] on button "Go" at bounding box center [779, 354] width 205 height 26
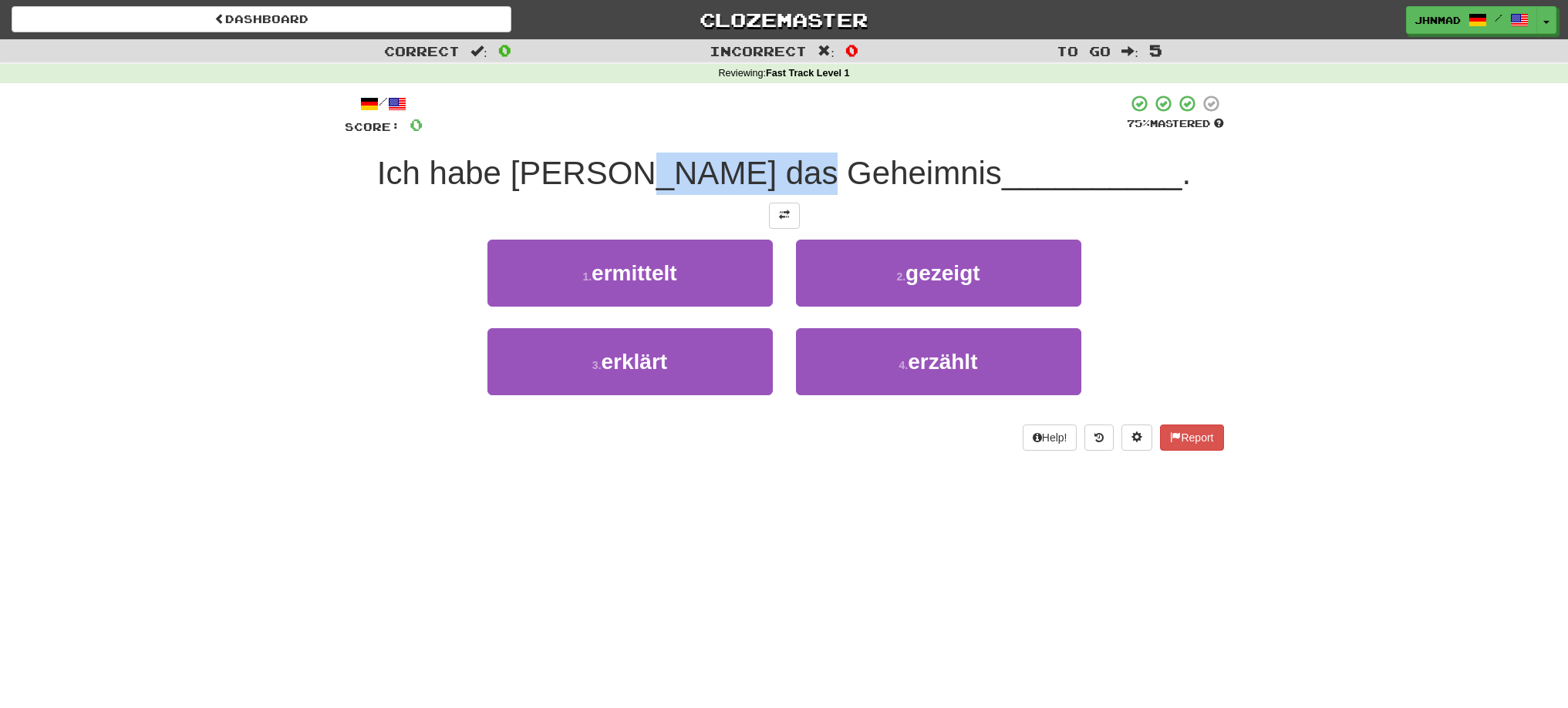
drag, startPoint x: 735, startPoint y: 180, endPoint x: 895, endPoint y: 172, distance: 160.2
click at [895, 172] on span "Ich habe Tom das Geheimnis" at bounding box center [689, 172] width 625 height 36
click at [885, 133] on div at bounding box center [885, 133] width 0 height 0
click at [612, 221] on div at bounding box center [784, 215] width 879 height 26
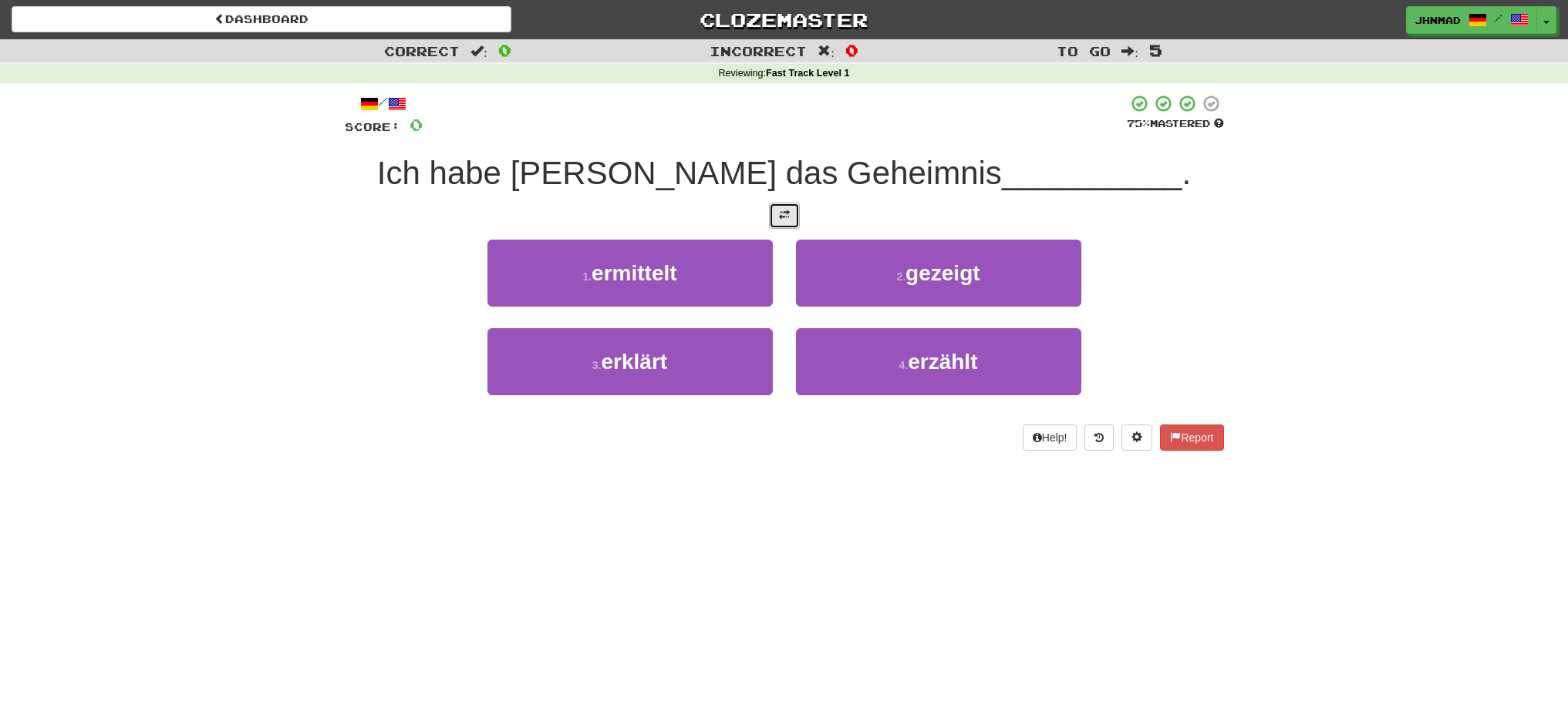
click at [782, 217] on span at bounding box center [784, 215] width 11 height 11
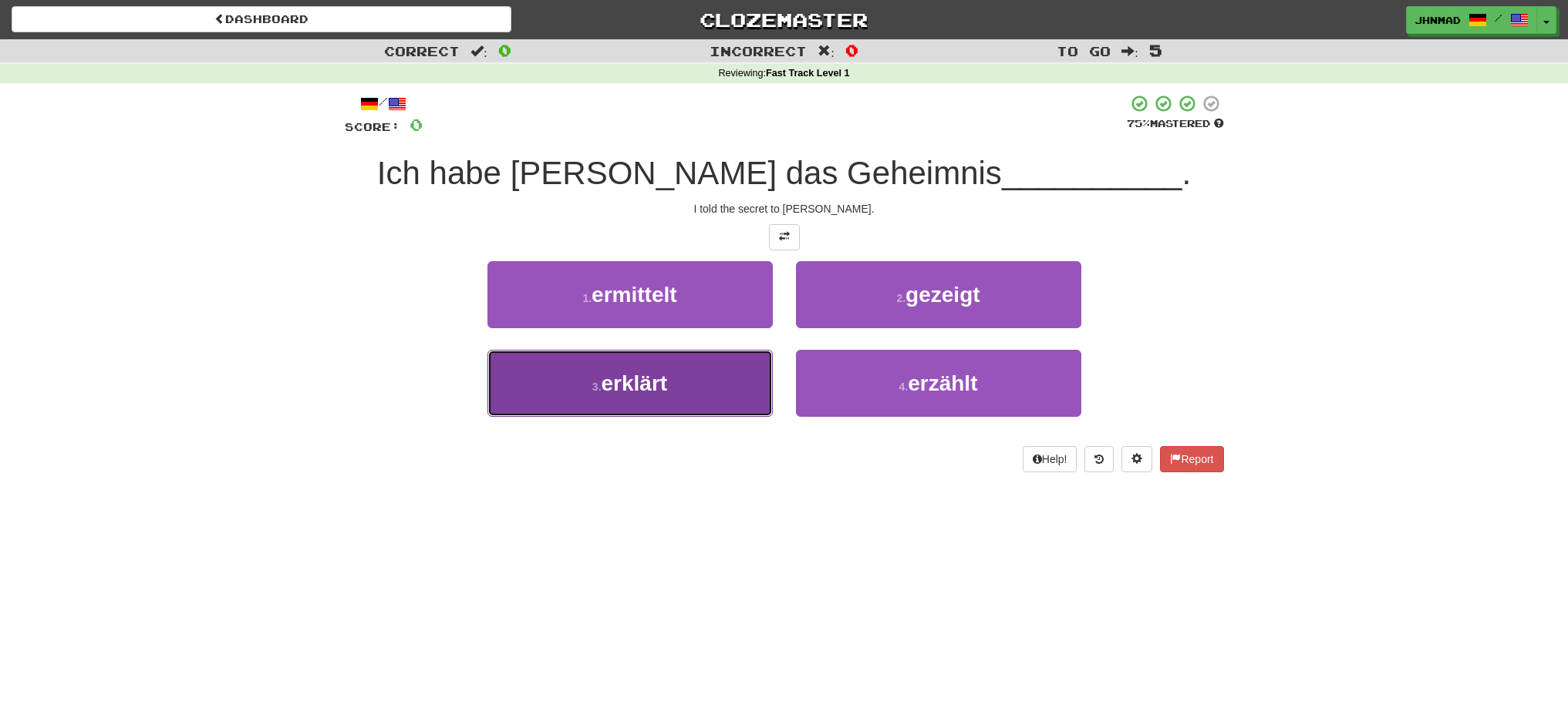
click at [679, 387] on button "3 . erklärt" at bounding box center [630, 383] width 285 height 67
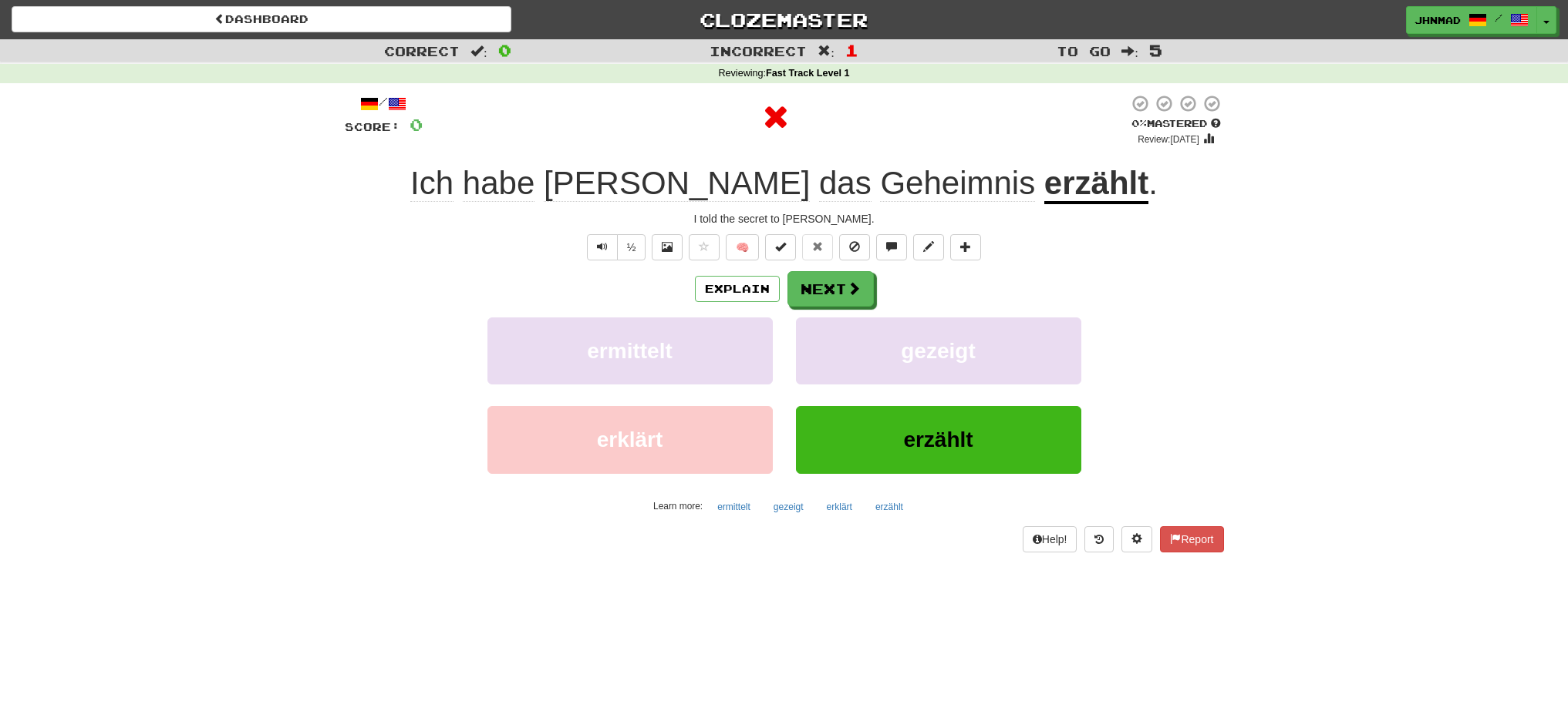
click at [1044, 182] on u "erzählt" at bounding box center [1096, 184] width 104 height 39
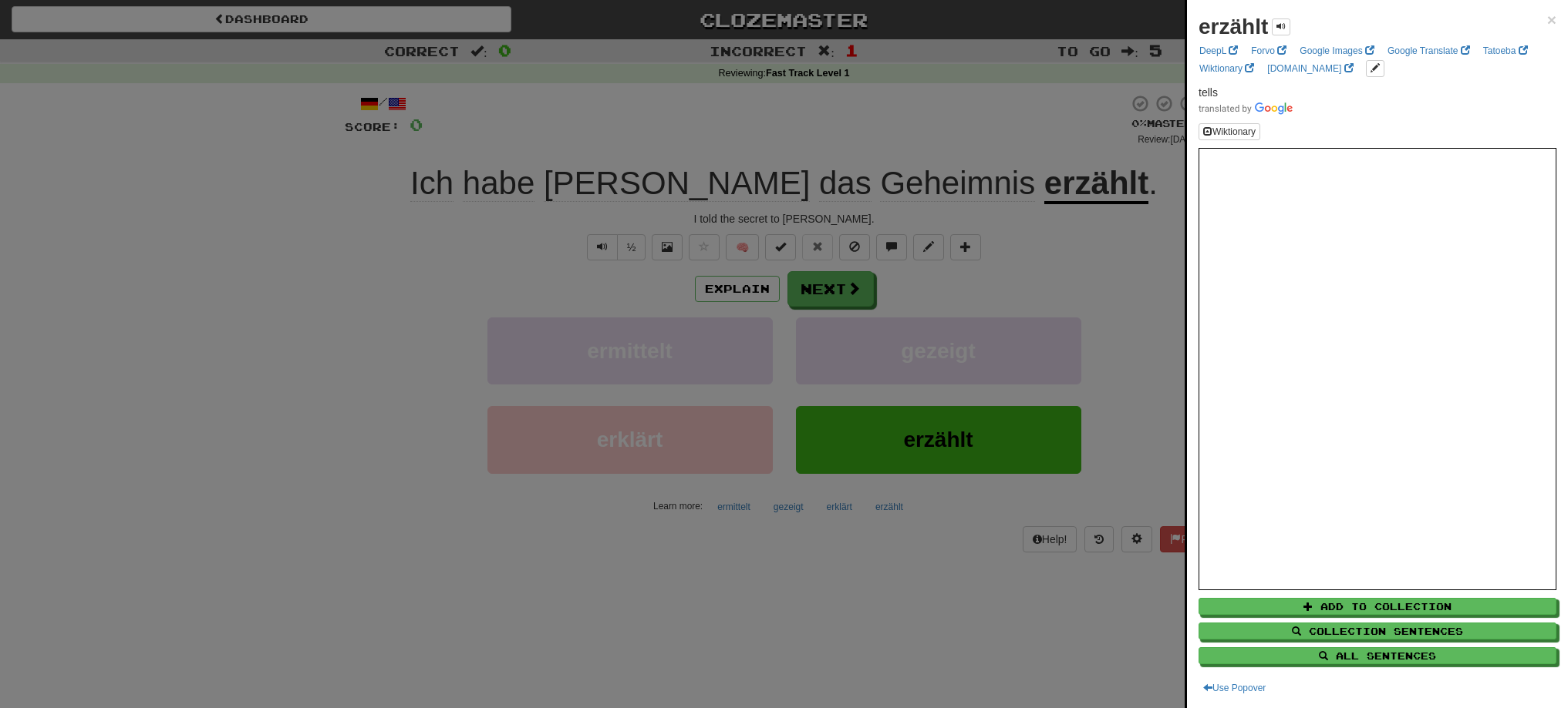
click at [841, 294] on div at bounding box center [784, 354] width 1568 height 708
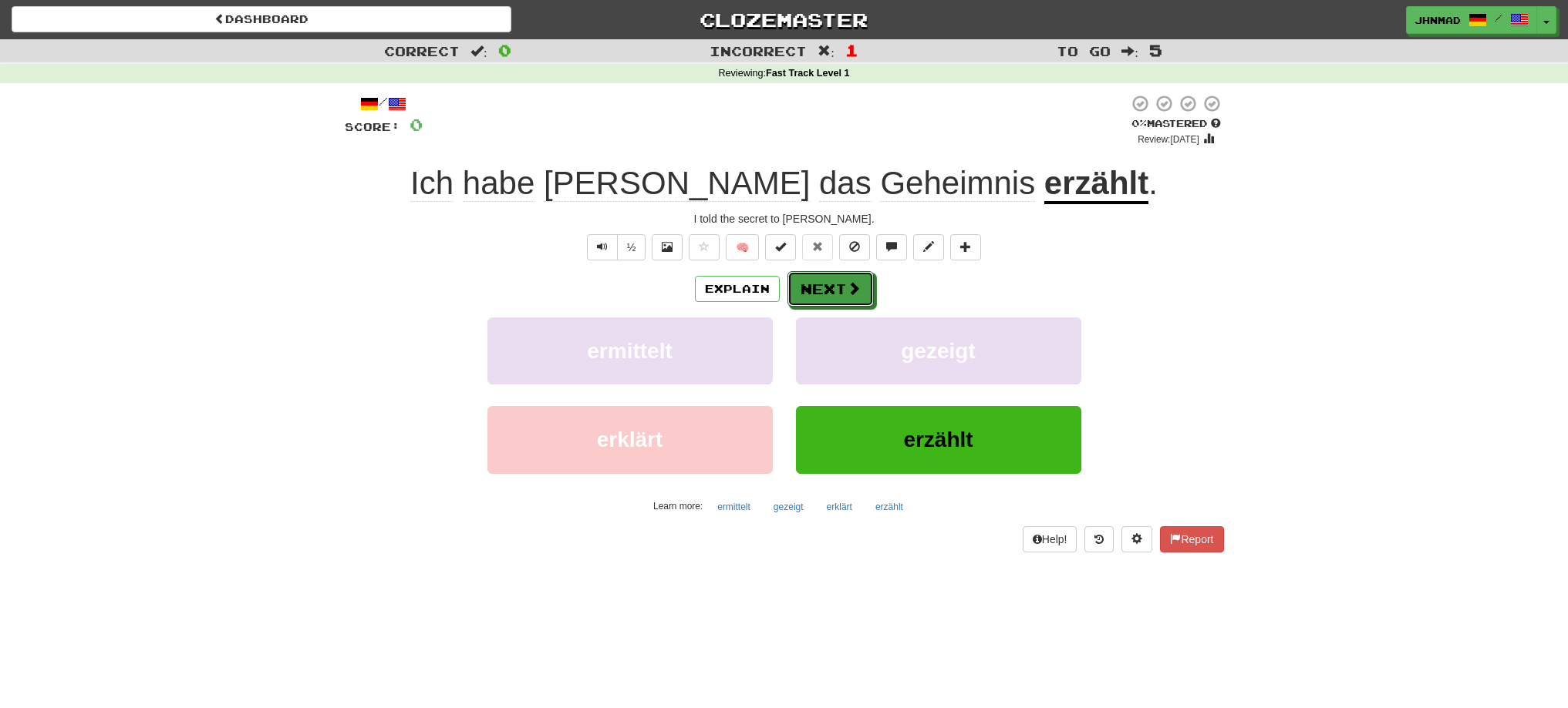
click at [841, 294] on button "Next" at bounding box center [830, 289] width 86 height 35
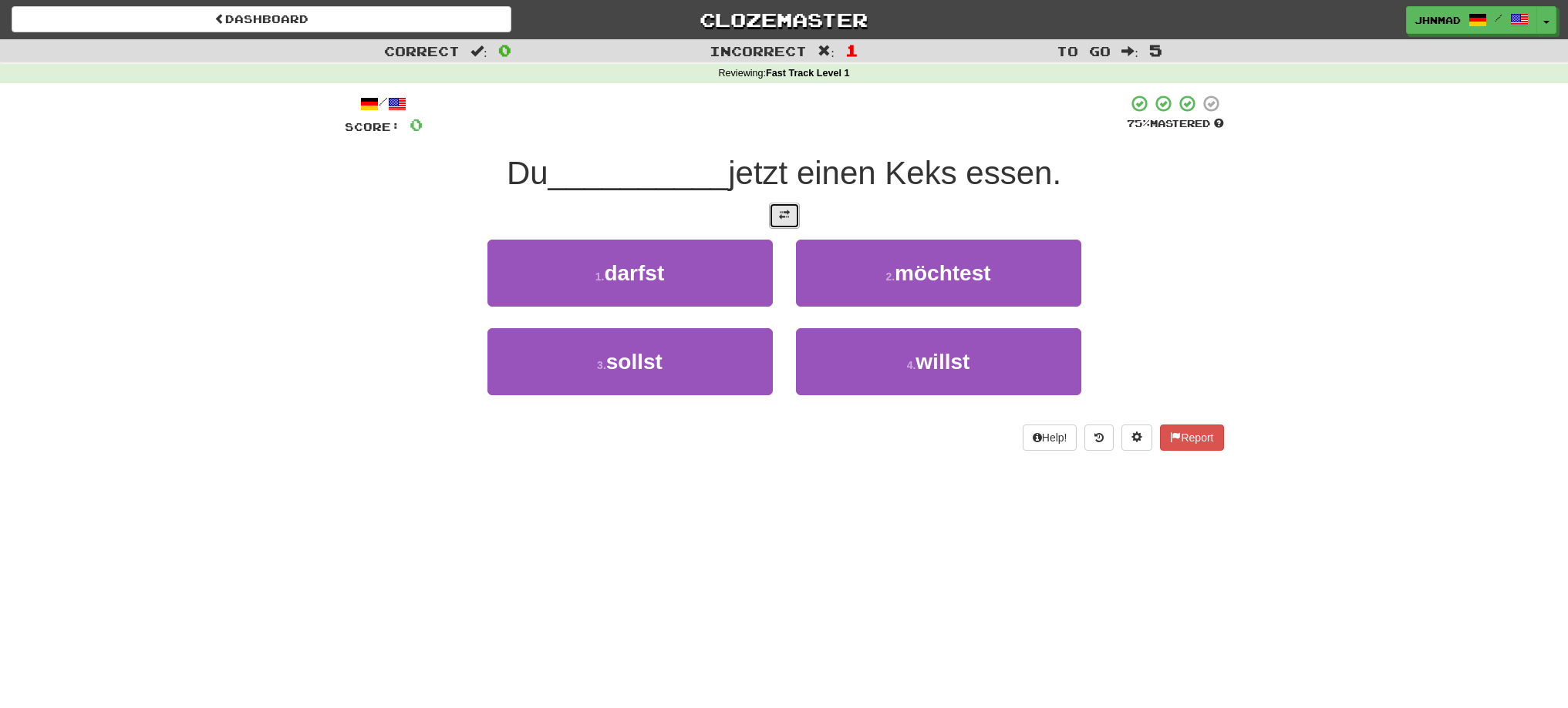
click at [793, 223] on button at bounding box center [784, 215] width 31 height 26
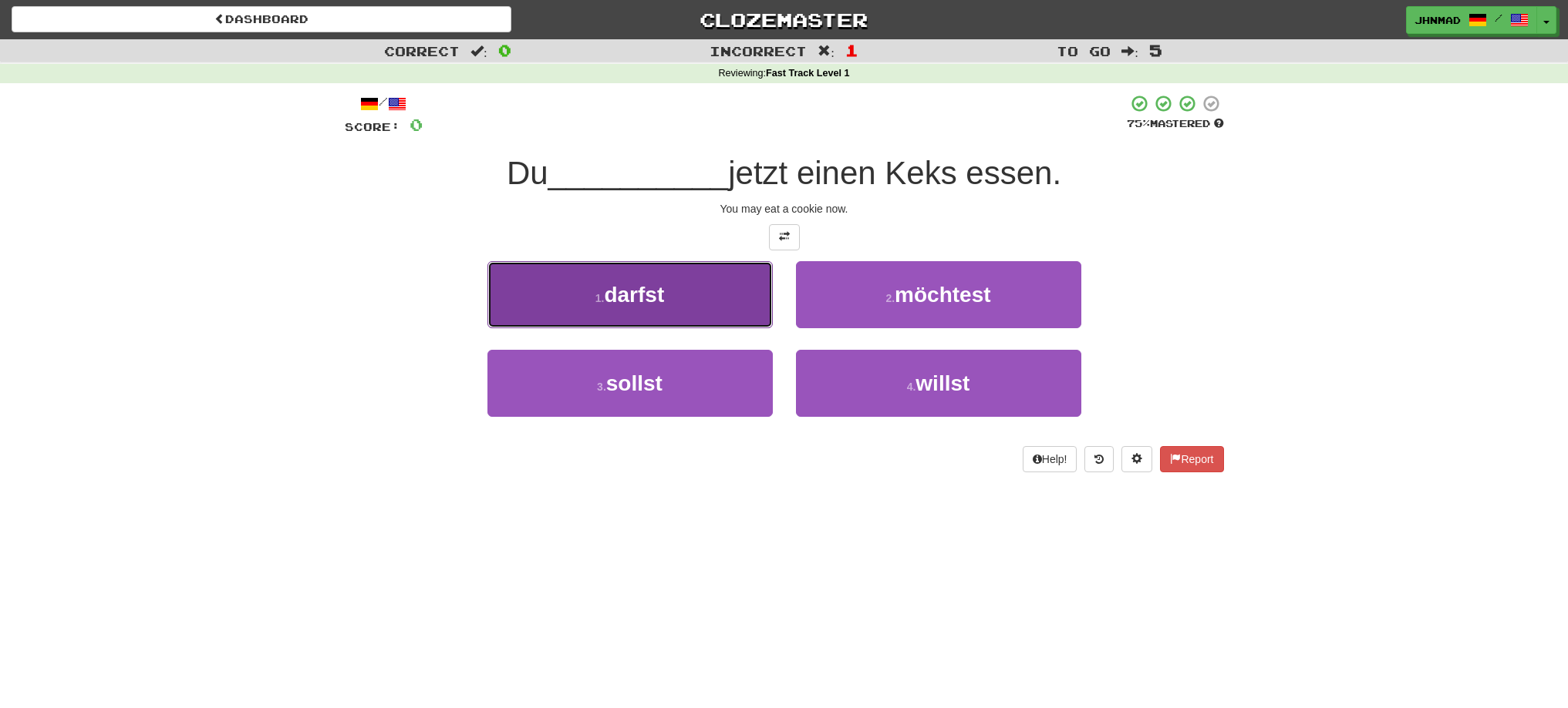
click at [597, 280] on button "1 . darfst" at bounding box center [630, 295] width 285 height 67
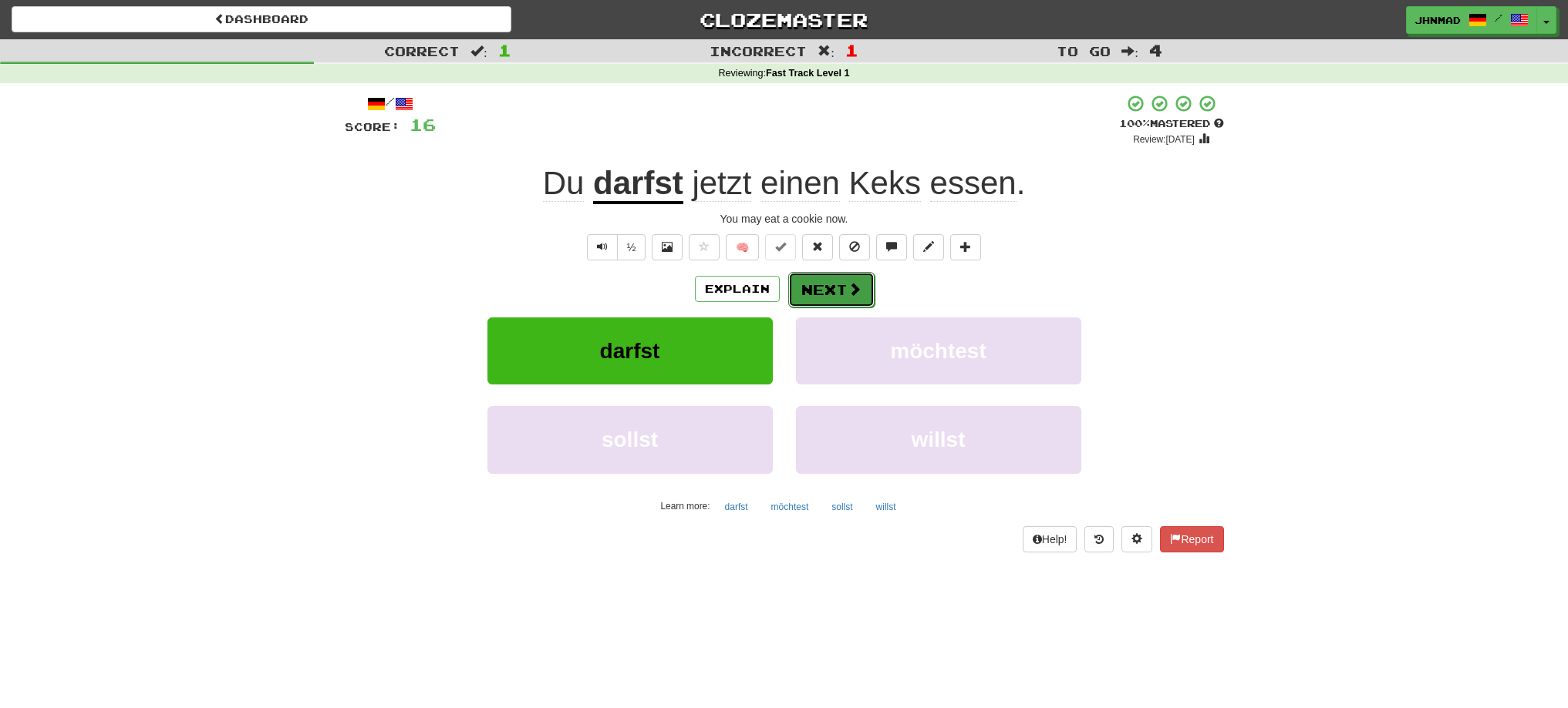
click at [829, 289] on button "Next" at bounding box center [830, 290] width 86 height 35
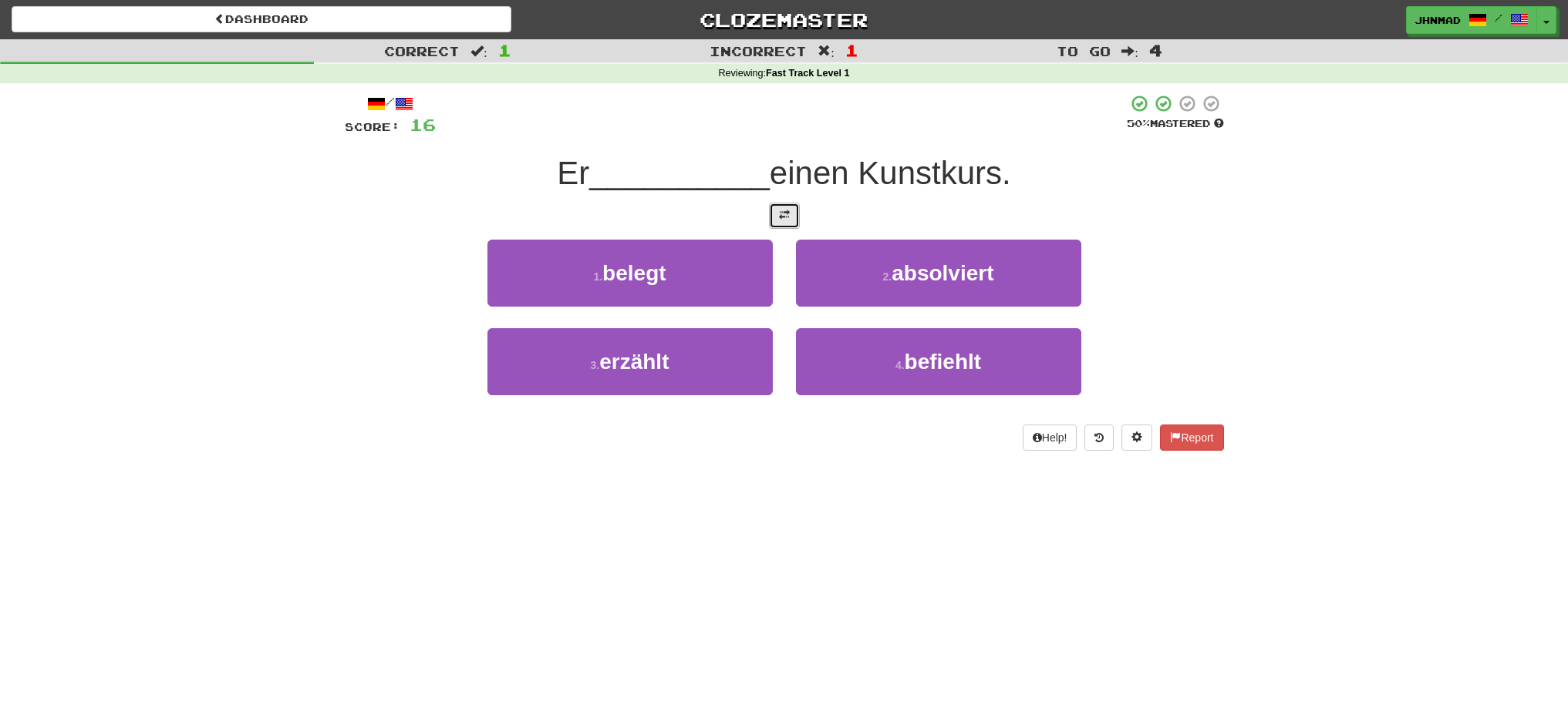
click at [787, 216] on span at bounding box center [784, 215] width 11 height 11
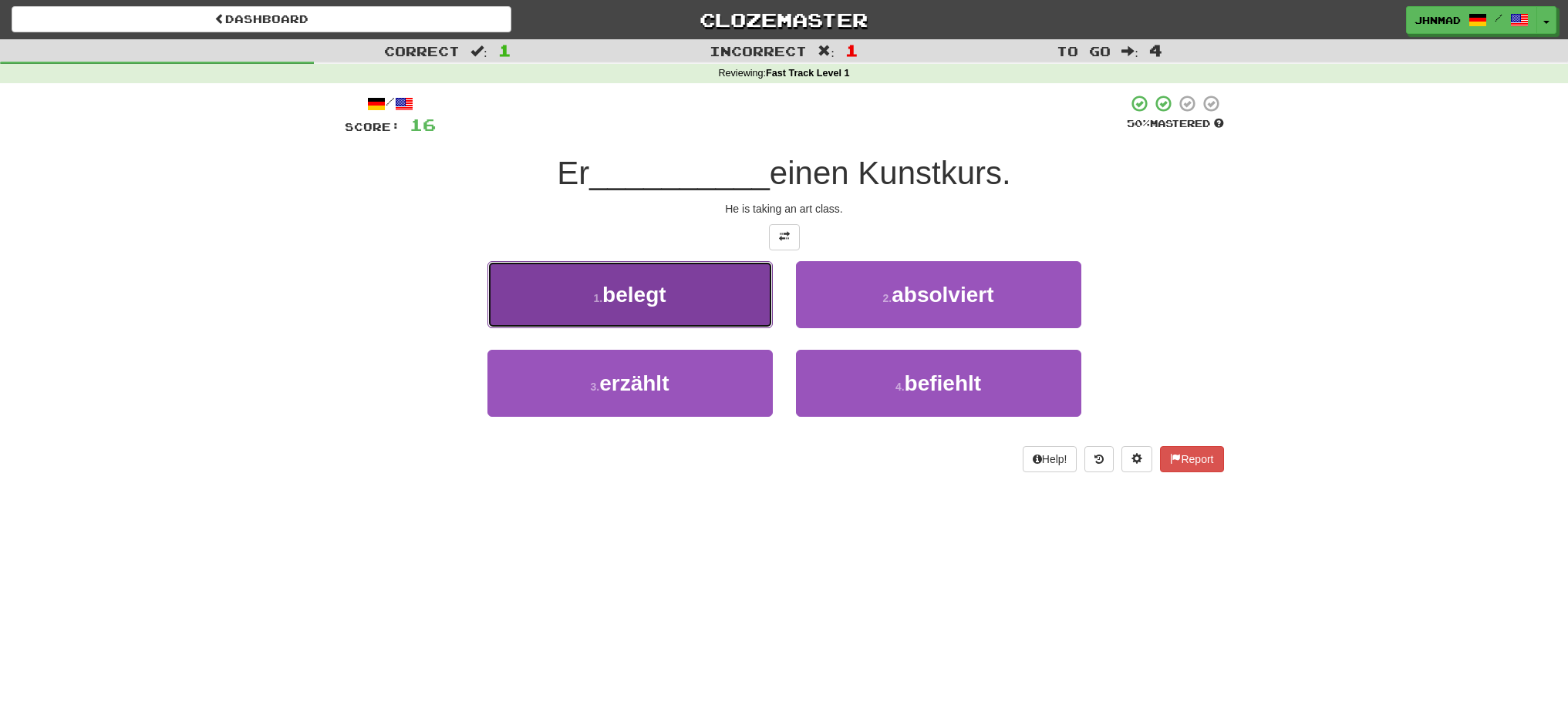
click at [613, 298] on span "belegt" at bounding box center [634, 295] width 64 height 24
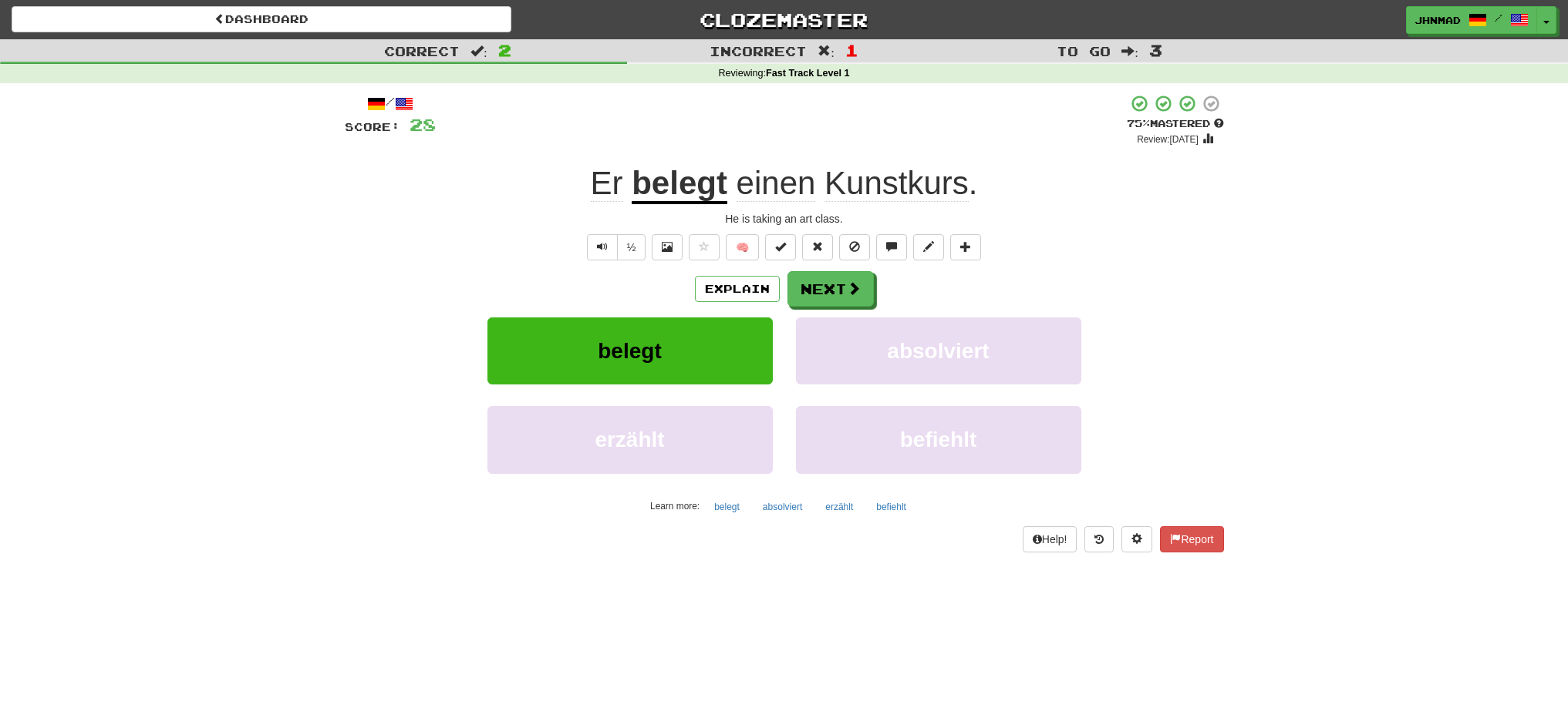
click at [684, 192] on u "belegt" at bounding box center [679, 184] width 95 height 39
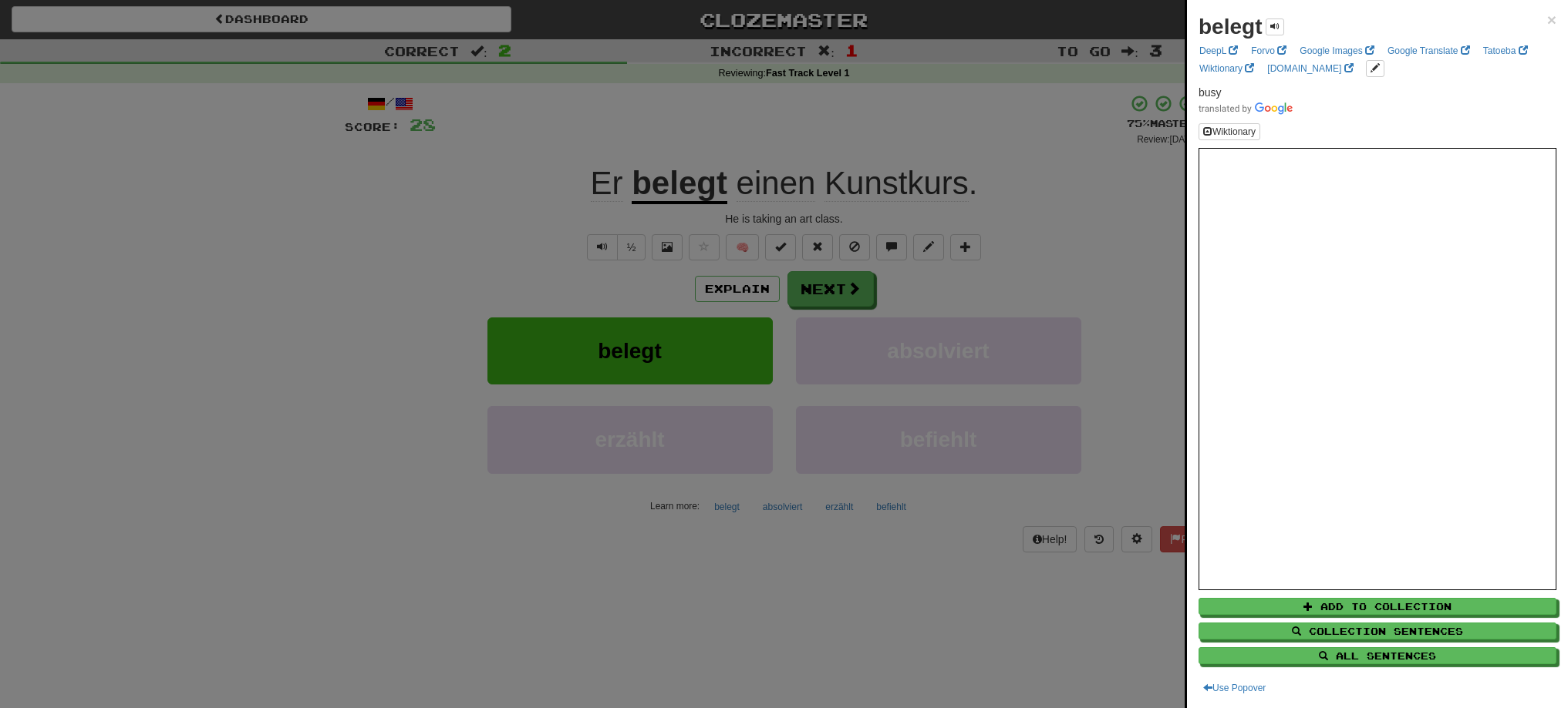
click at [835, 279] on div at bounding box center [784, 354] width 1568 height 708
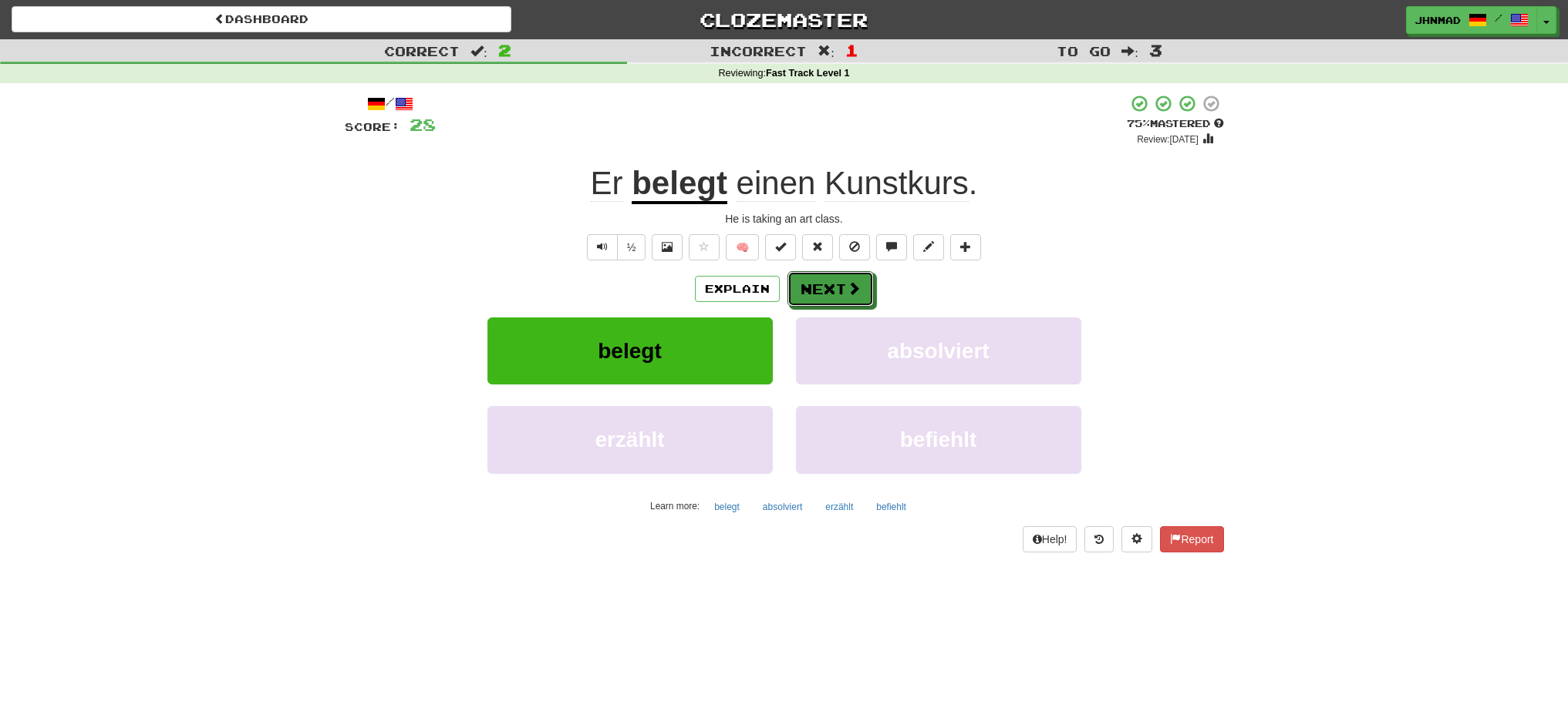
click at [835, 279] on button "Next" at bounding box center [830, 289] width 86 height 35
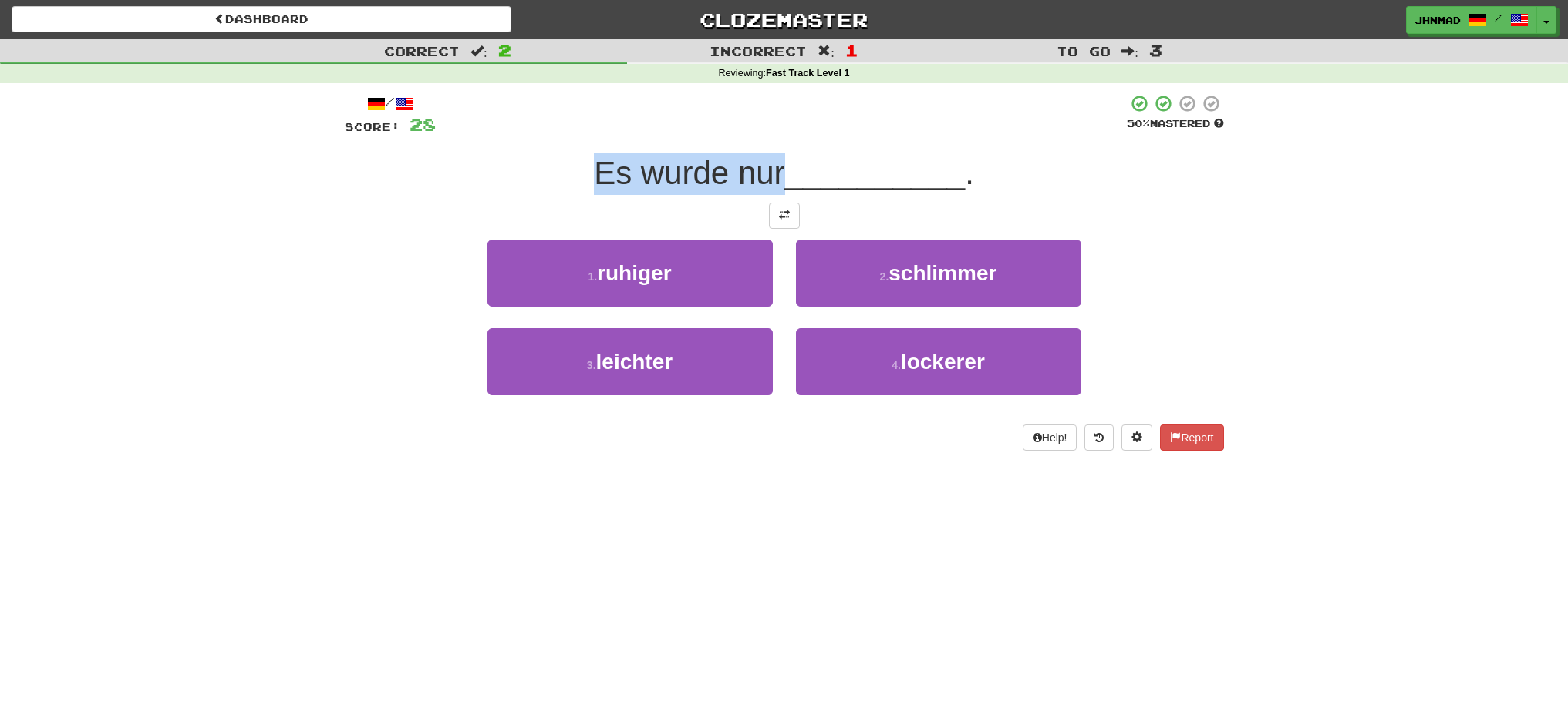
drag, startPoint x: 579, startPoint y: 162, endPoint x: 784, endPoint y: 179, distance: 205.7
click at [784, 179] on div "Es wurde nur __________ ." at bounding box center [784, 173] width 879 height 43
click at [774, 192] on div at bounding box center [774, 192] width 0 height 0
click at [533, 167] on div "Es wurde nur __________ ." at bounding box center [784, 173] width 879 height 43
click at [792, 218] on button at bounding box center [784, 215] width 31 height 26
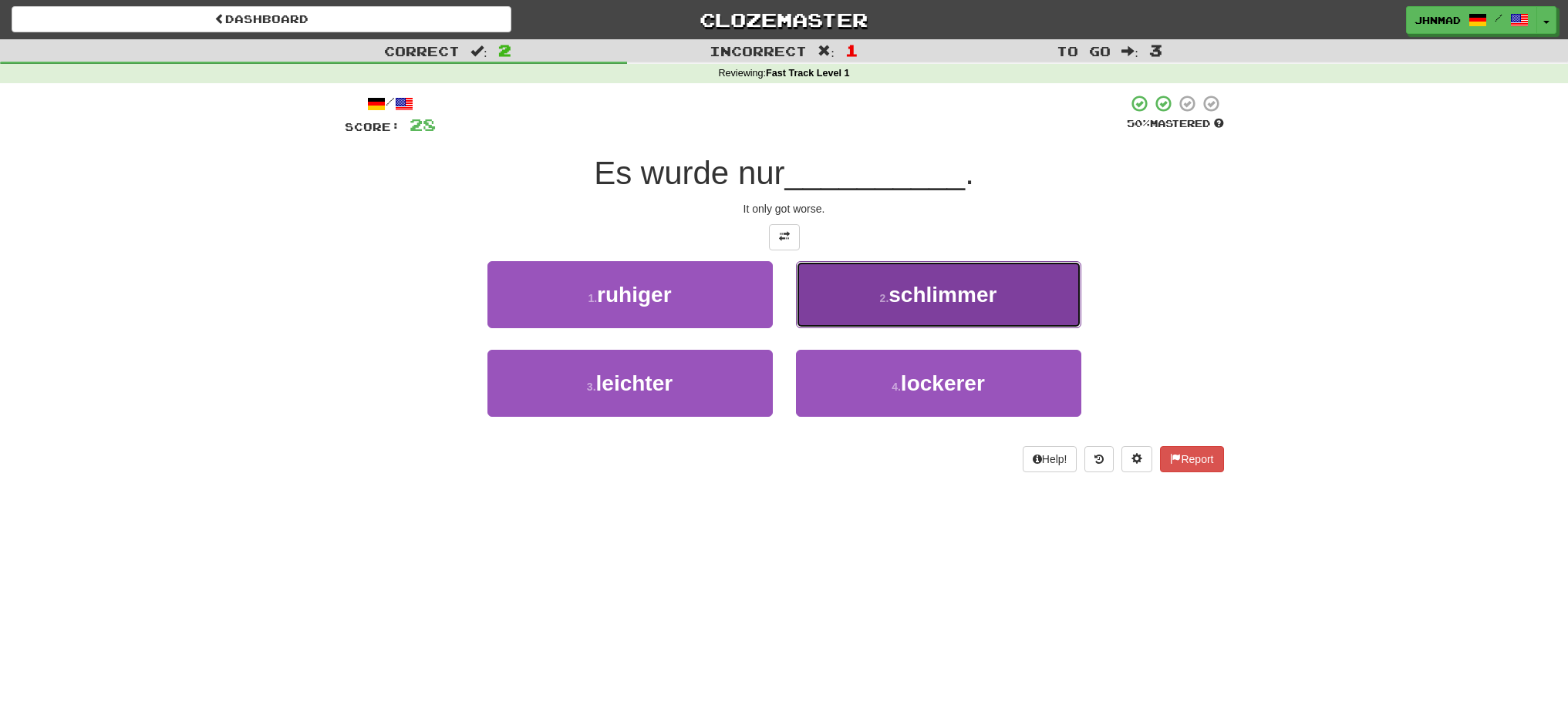
click at [952, 300] on span "schlimmer" at bounding box center [942, 295] width 108 height 24
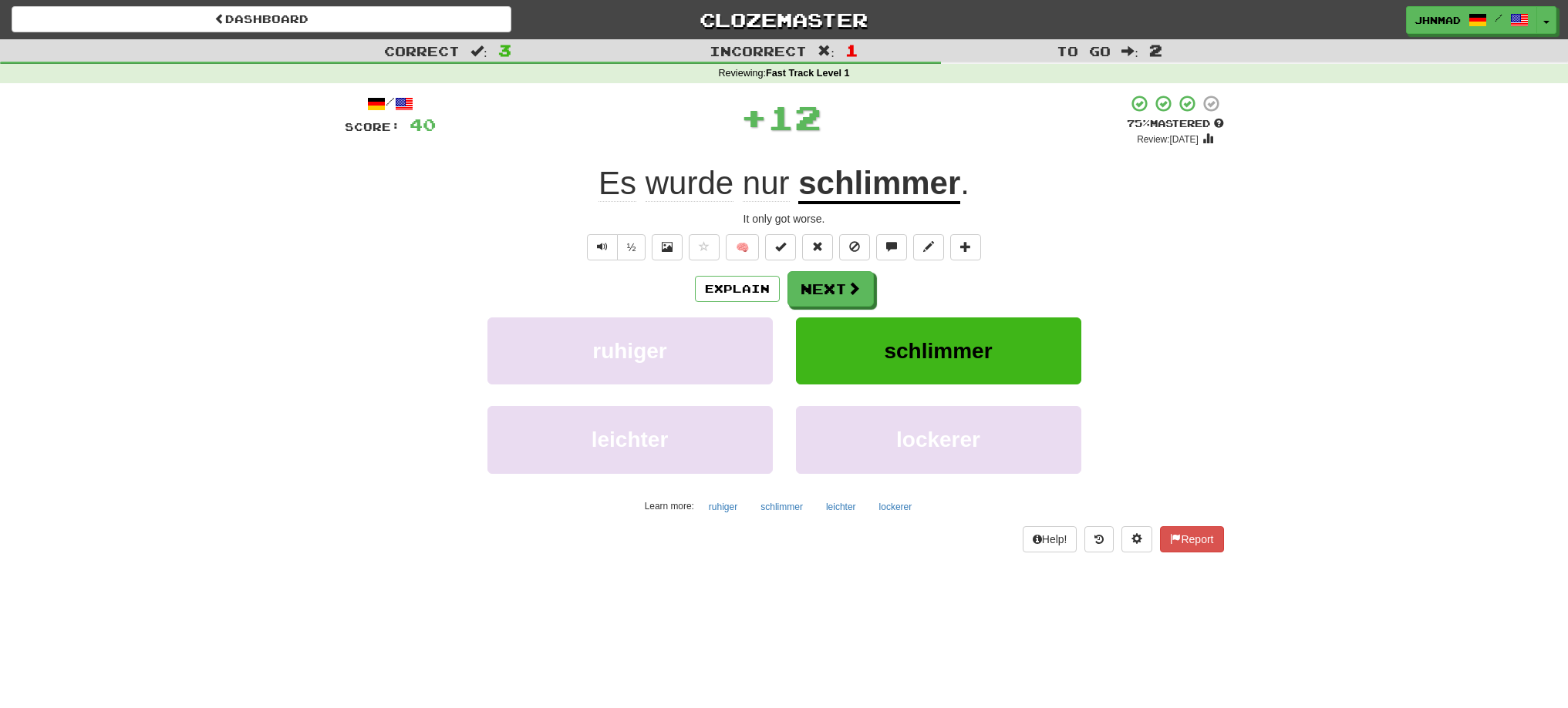
click at [882, 196] on u "schlimmer" at bounding box center [878, 184] width 162 height 39
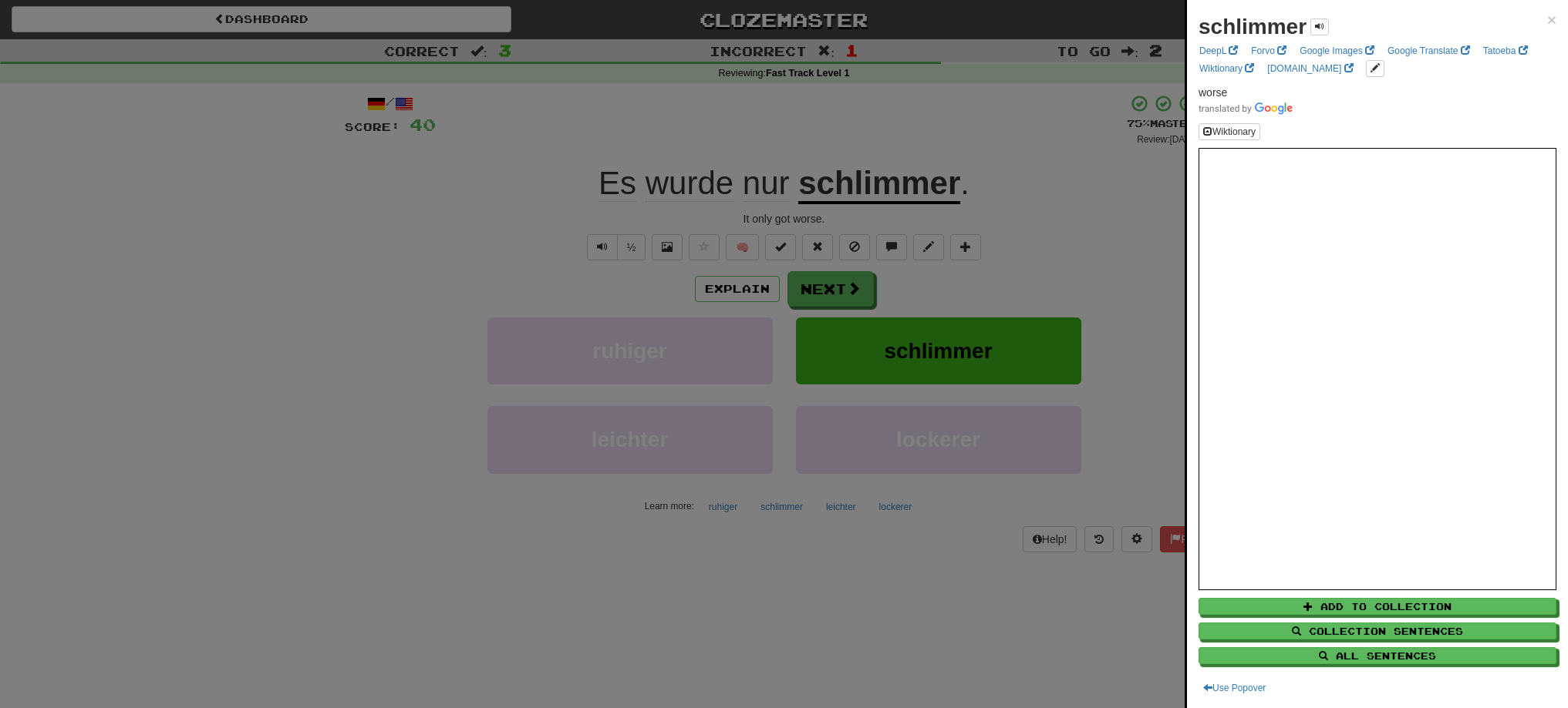
click at [817, 290] on div at bounding box center [784, 354] width 1568 height 708
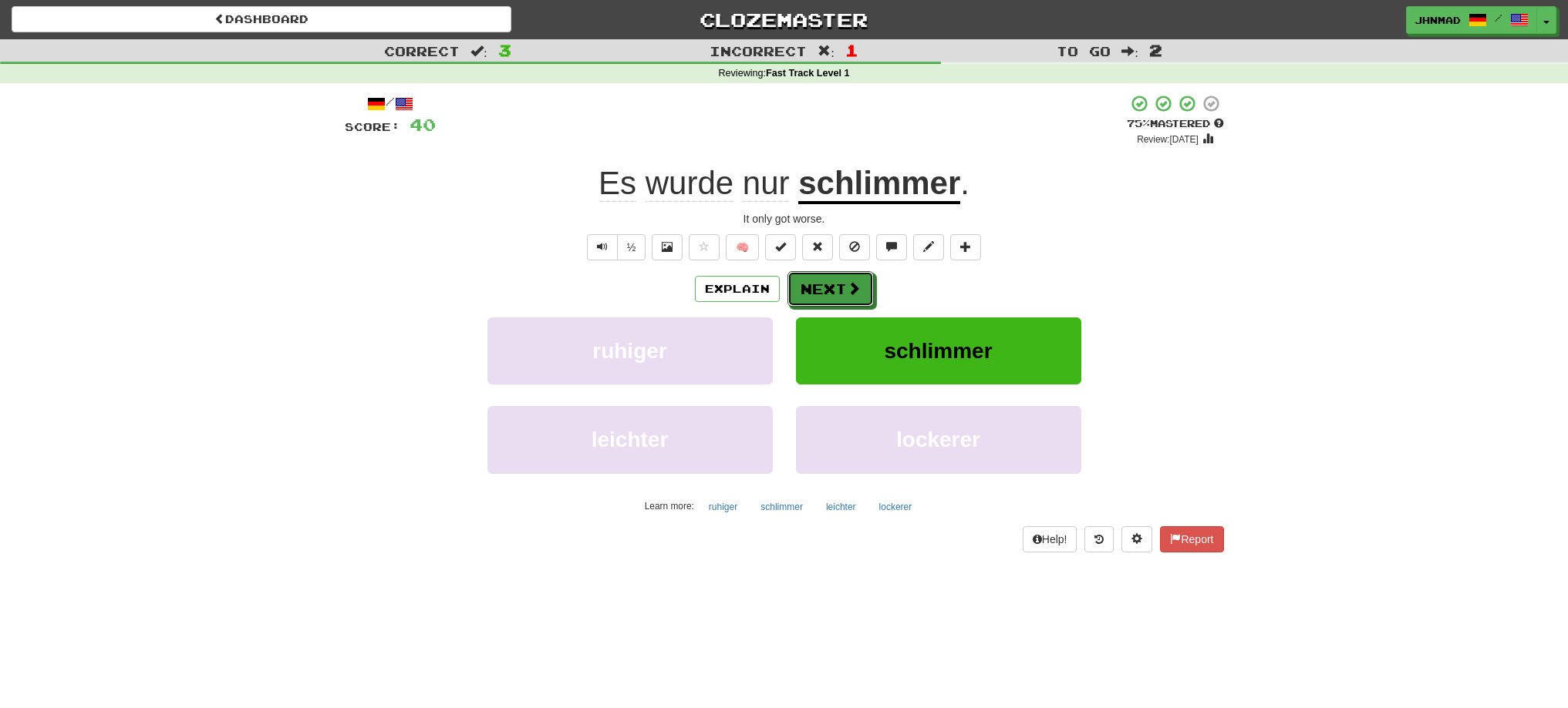
click at [817, 290] on button "Next" at bounding box center [830, 289] width 86 height 35
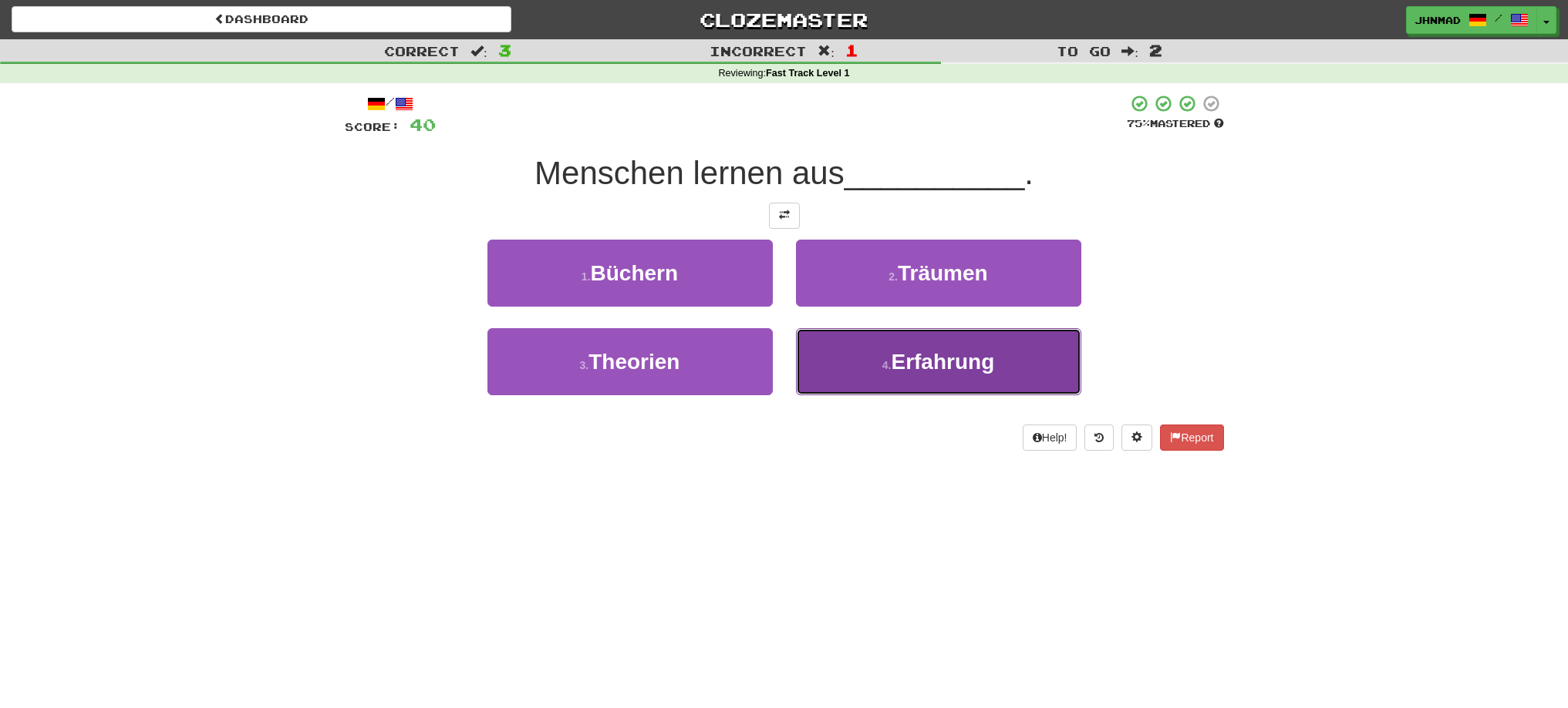
click at [883, 353] on button "4 . Erfahrung" at bounding box center [938, 362] width 285 height 67
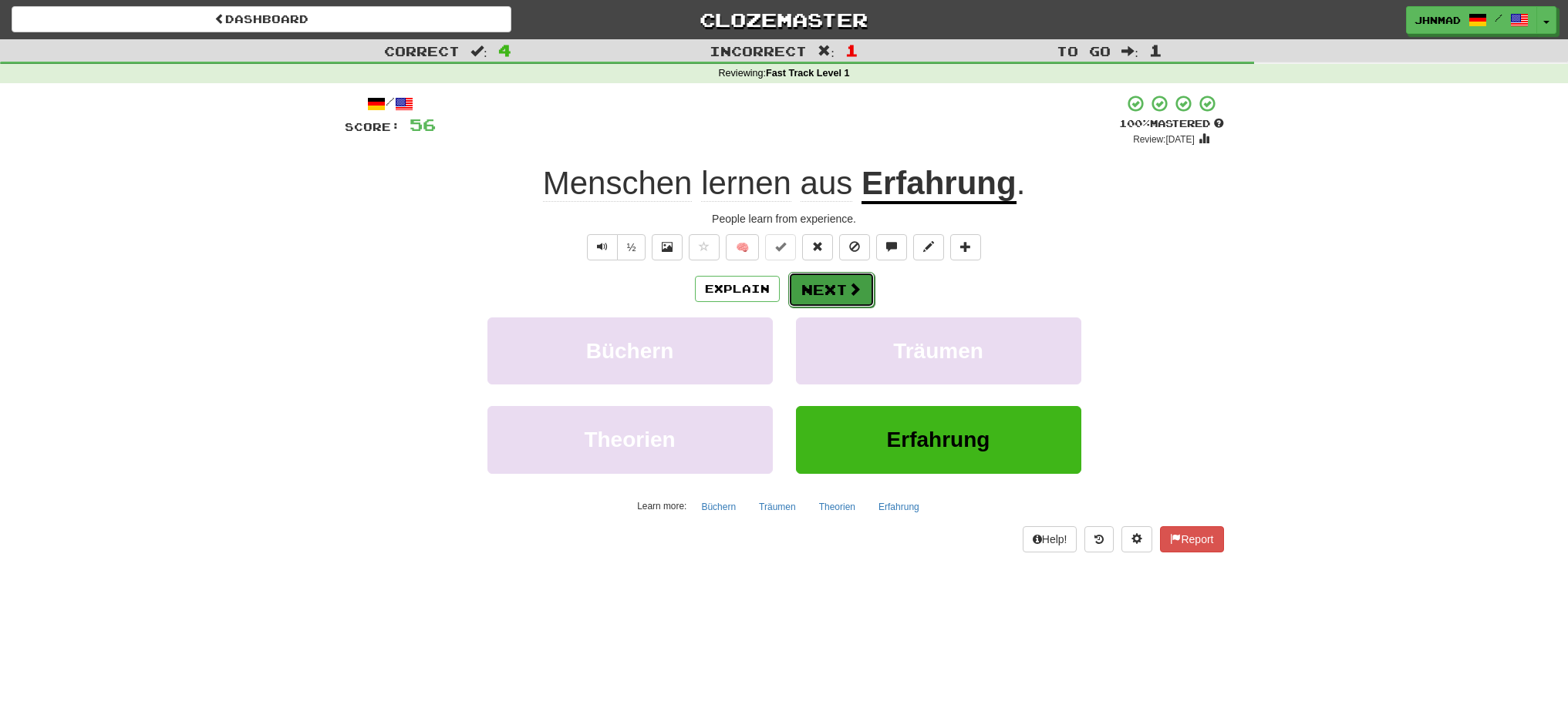
click at [853, 298] on button "Next" at bounding box center [830, 290] width 86 height 35
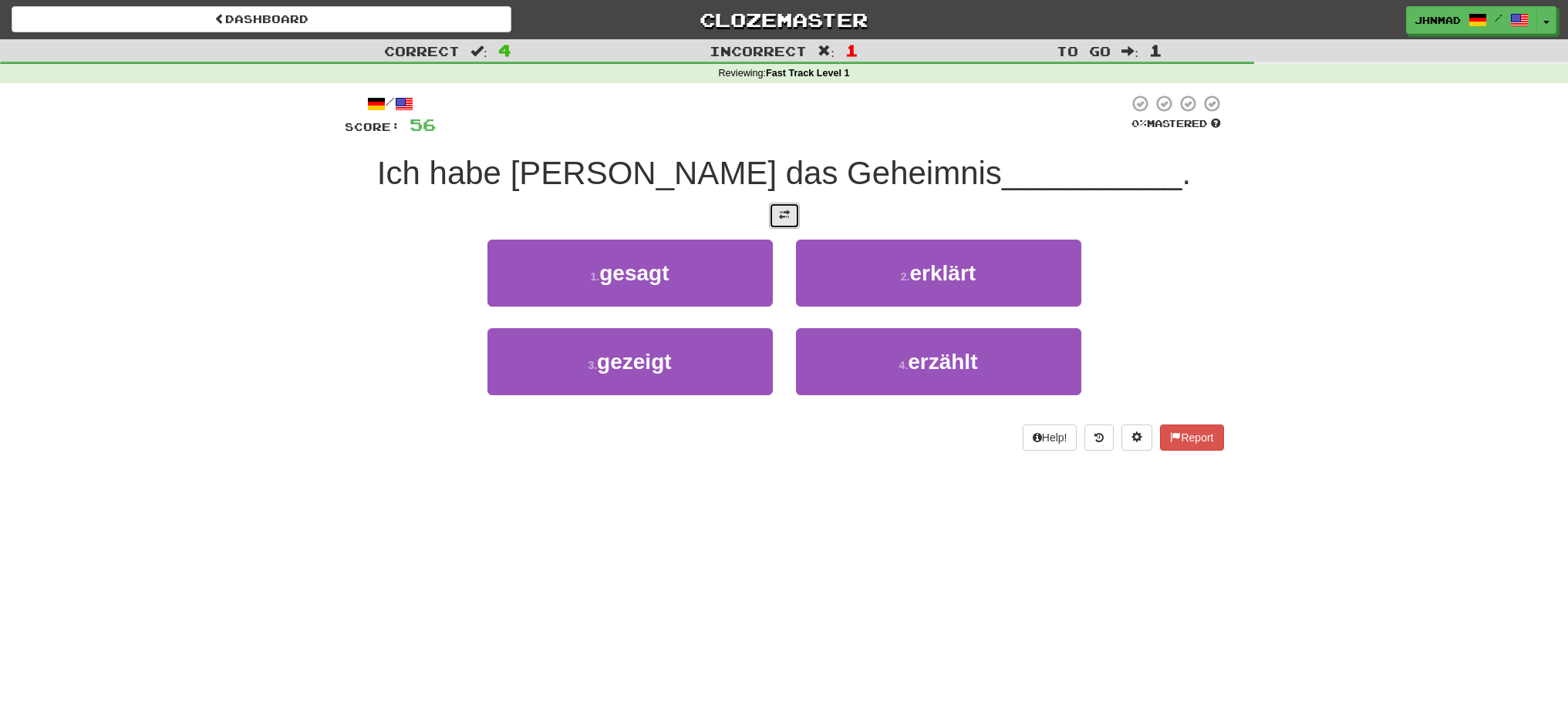
click at [771, 211] on button at bounding box center [784, 215] width 31 height 26
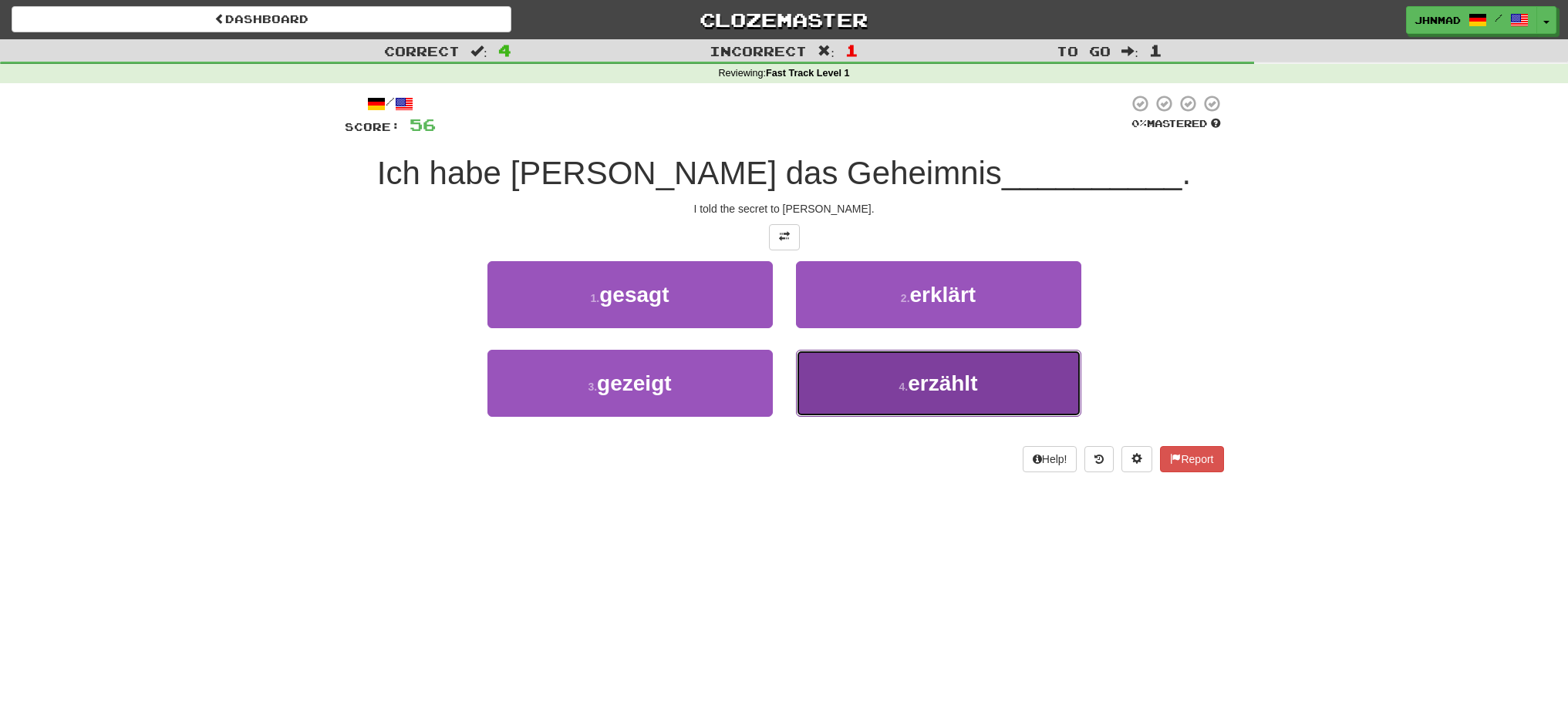
click at [977, 391] on span "erzählt" at bounding box center [942, 383] width 69 height 24
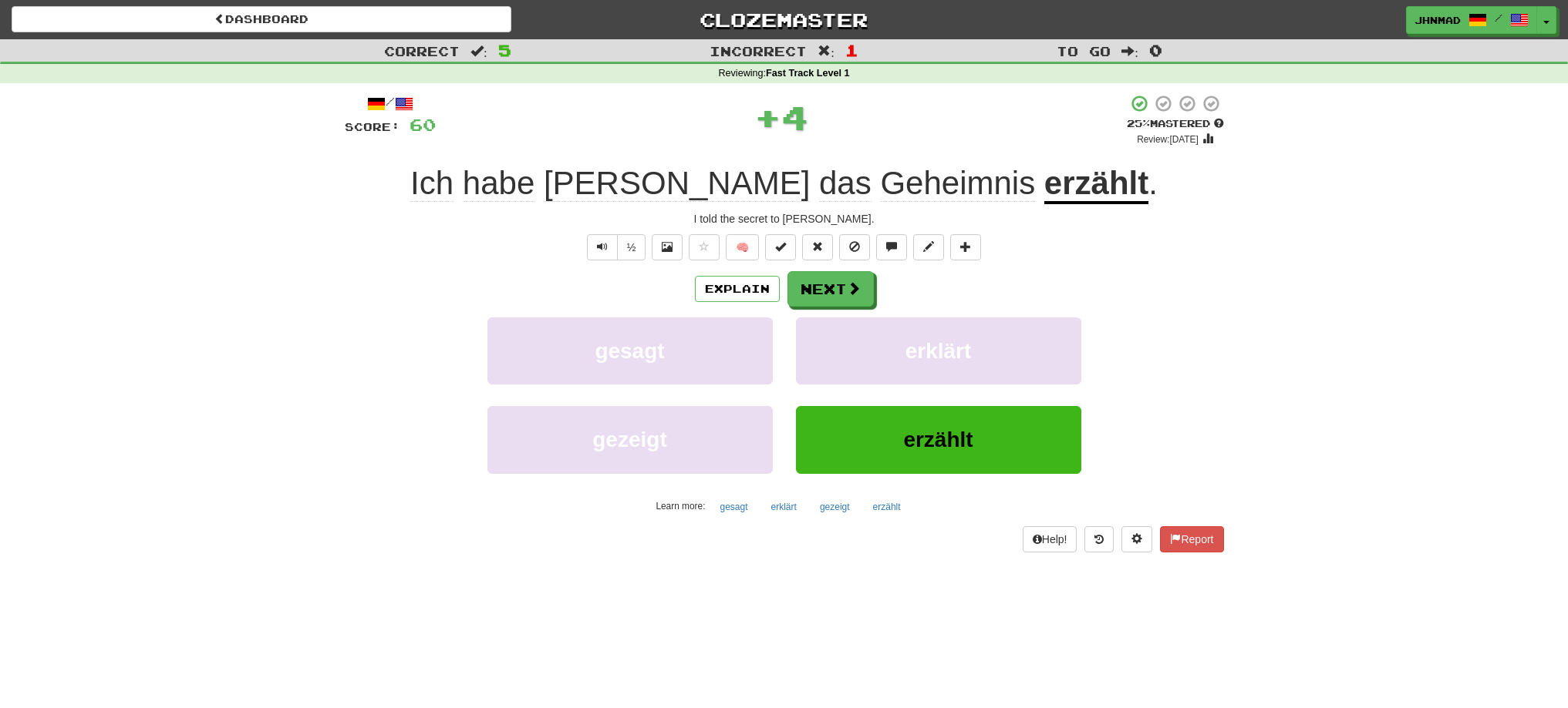
click at [1044, 187] on u "erzählt" at bounding box center [1096, 184] width 104 height 39
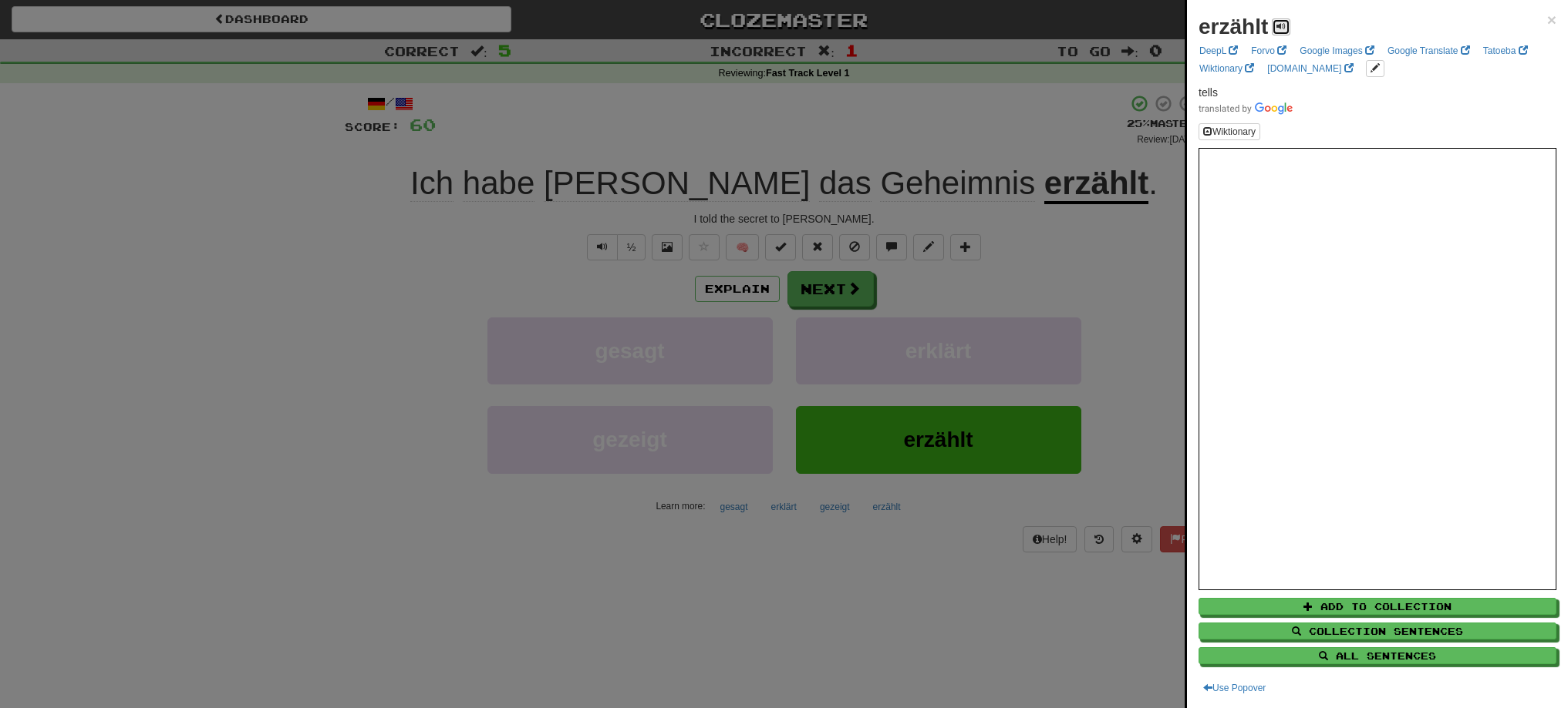
click at [1278, 19] on button at bounding box center [1281, 27] width 18 height 17
click at [860, 293] on div at bounding box center [784, 354] width 1568 height 708
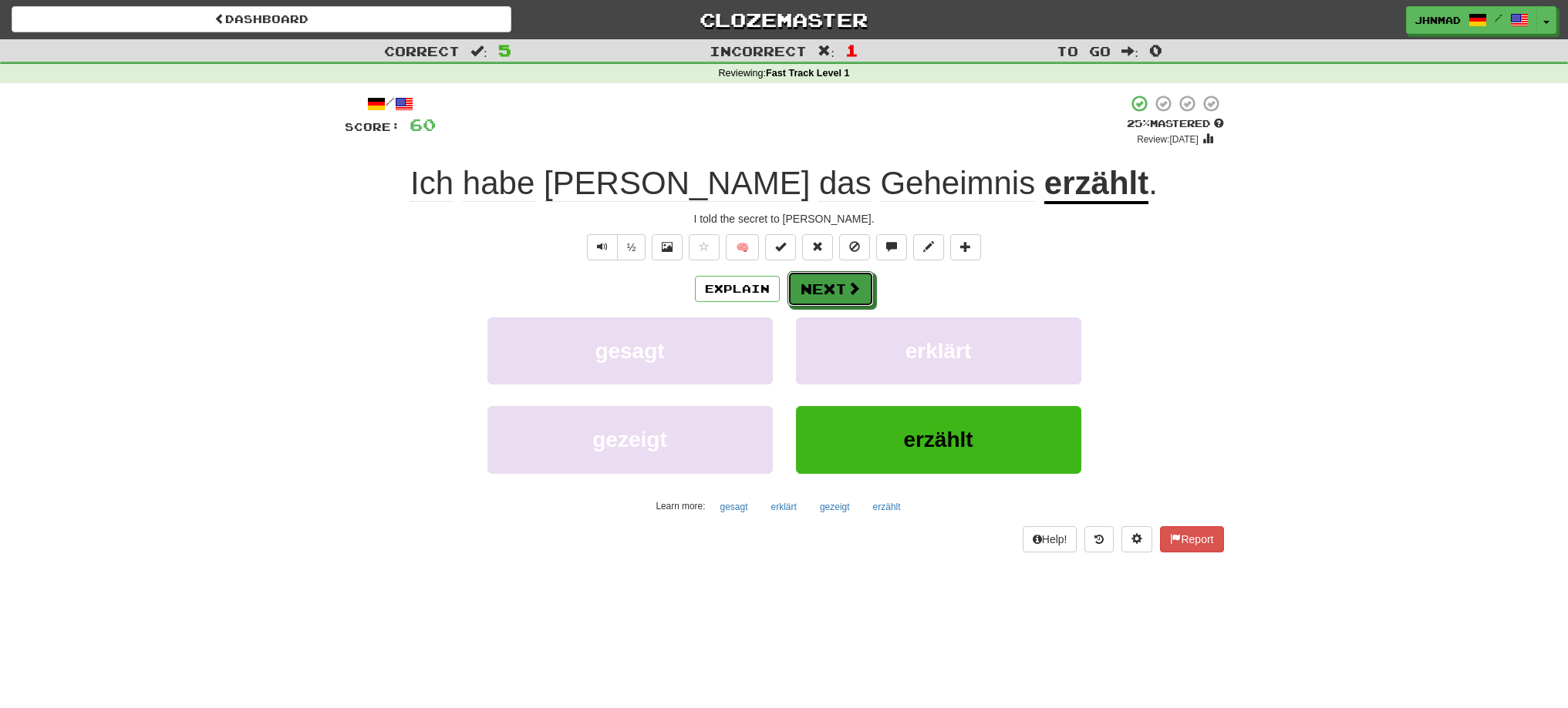
click at [860, 293] on button "Next" at bounding box center [830, 289] width 86 height 35
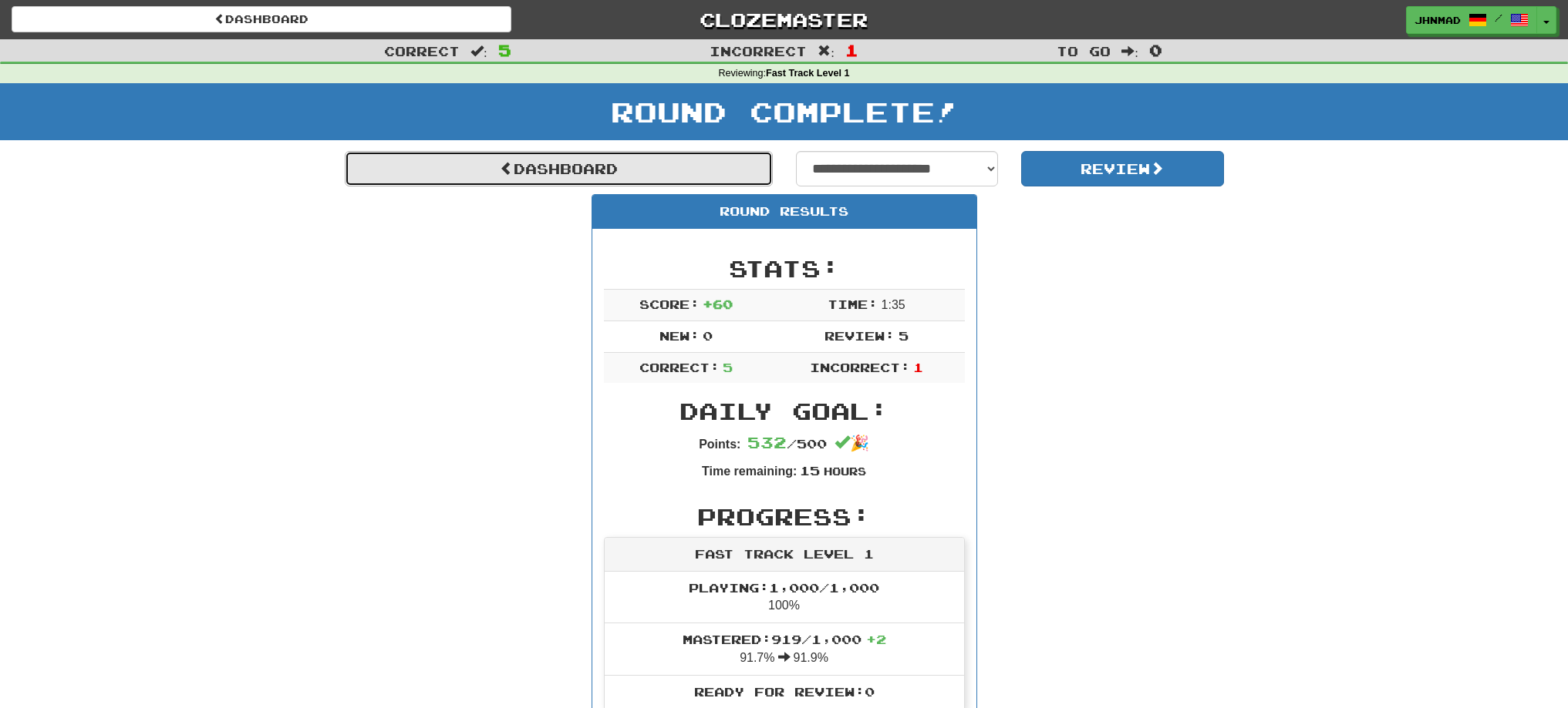
click at [500, 166] on span at bounding box center [506, 168] width 14 height 14
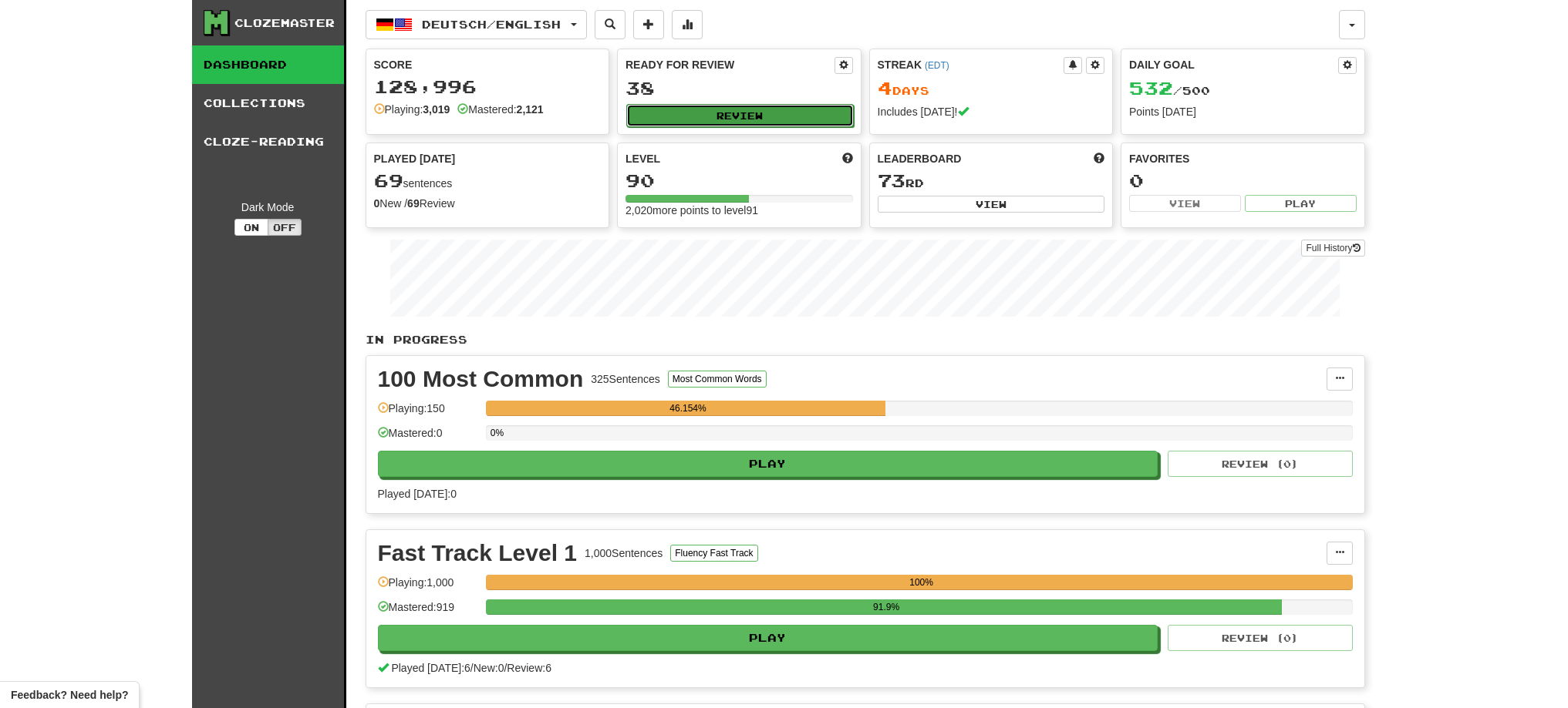
click at [762, 122] on button "Review" at bounding box center [740, 115] width 228 height 23
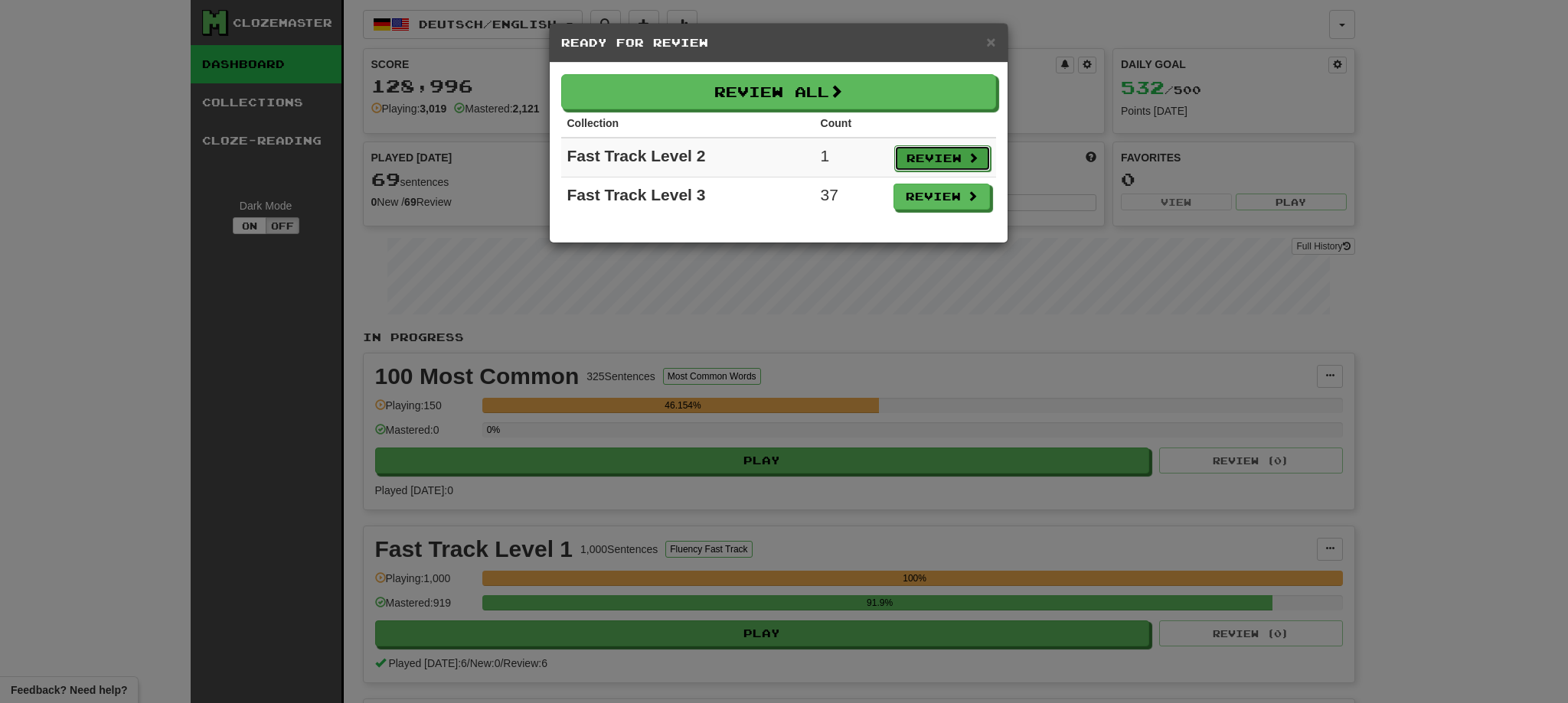
click at [956, 156] on button "Review" at bounding box center [943, 158] width 96 height 26
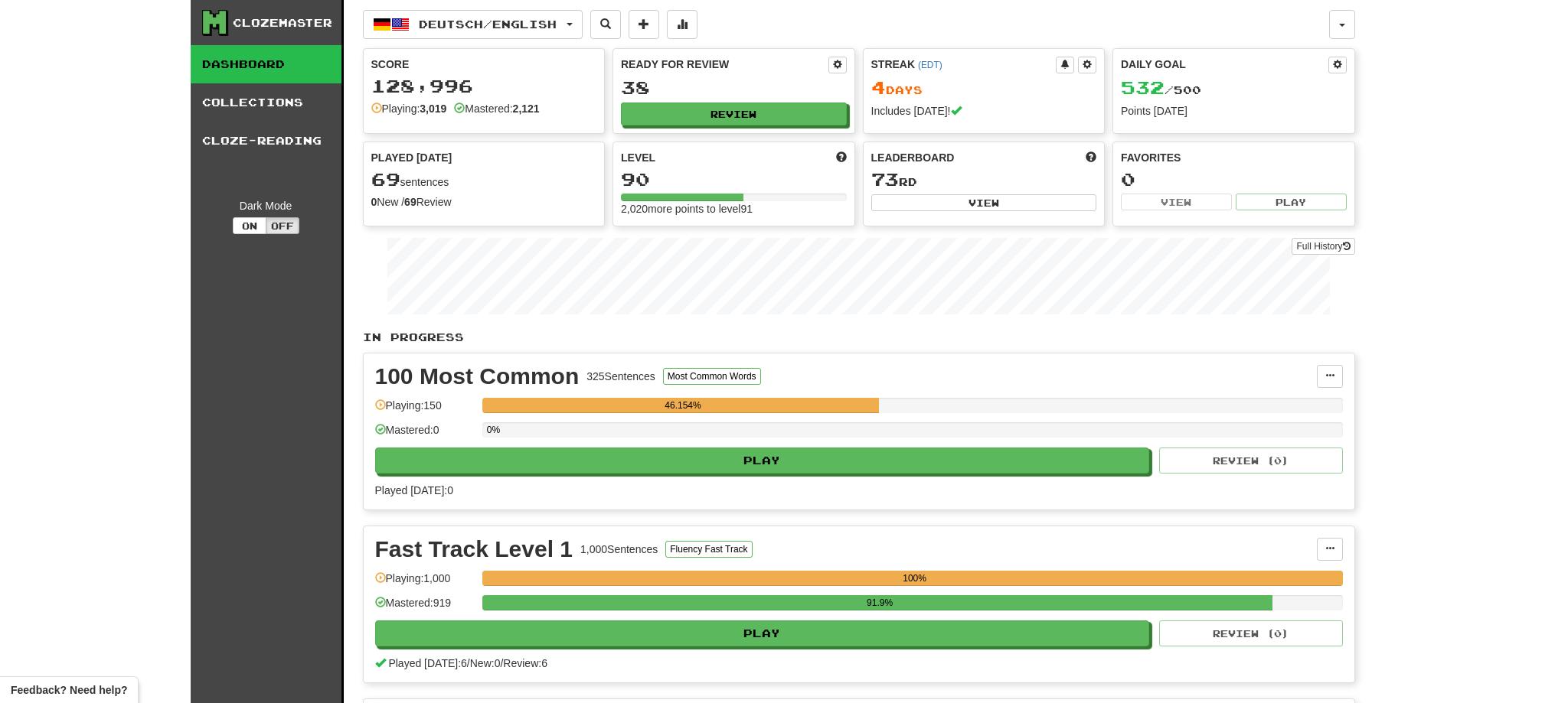
select select "**"
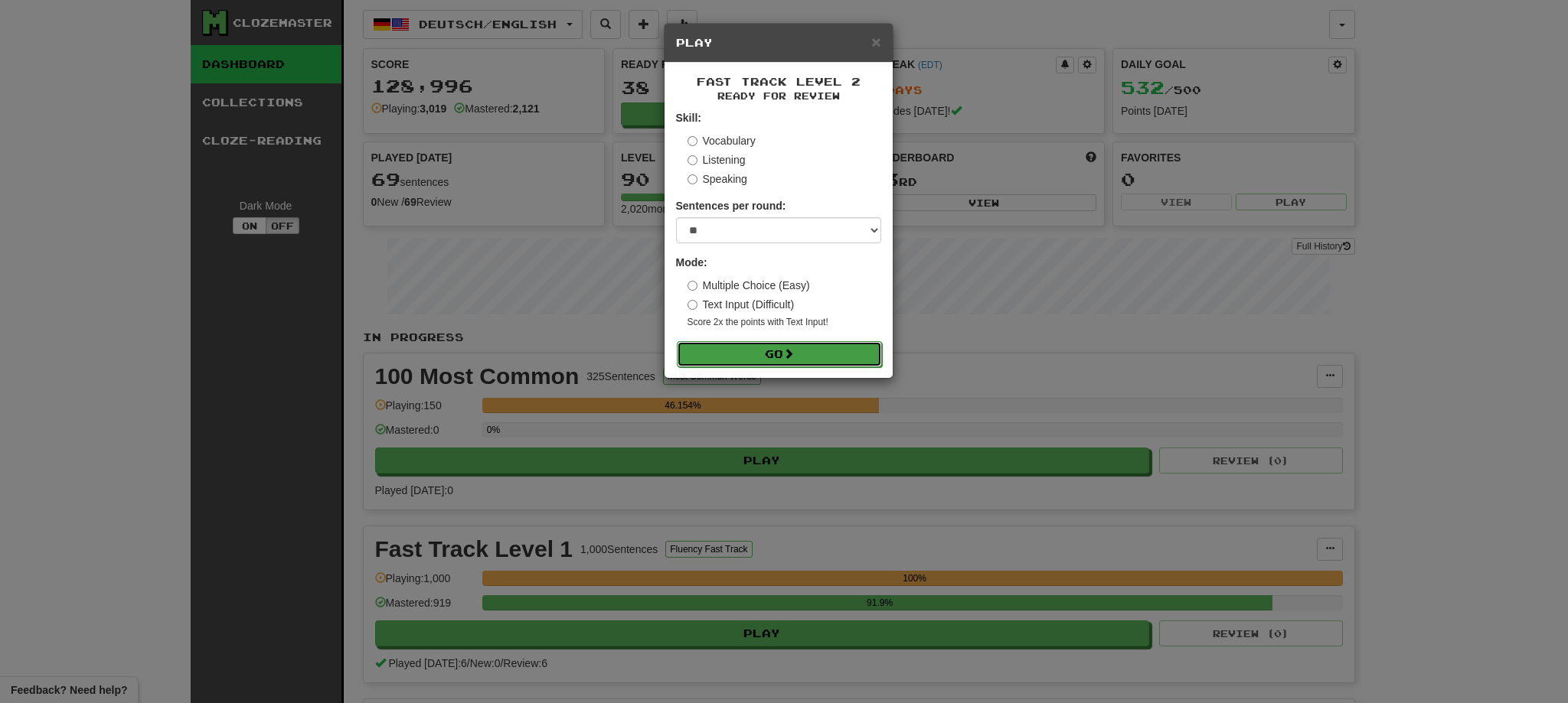
click at [737, 347] on button "Go" at bounding box center [779, 354] width 205 height 26
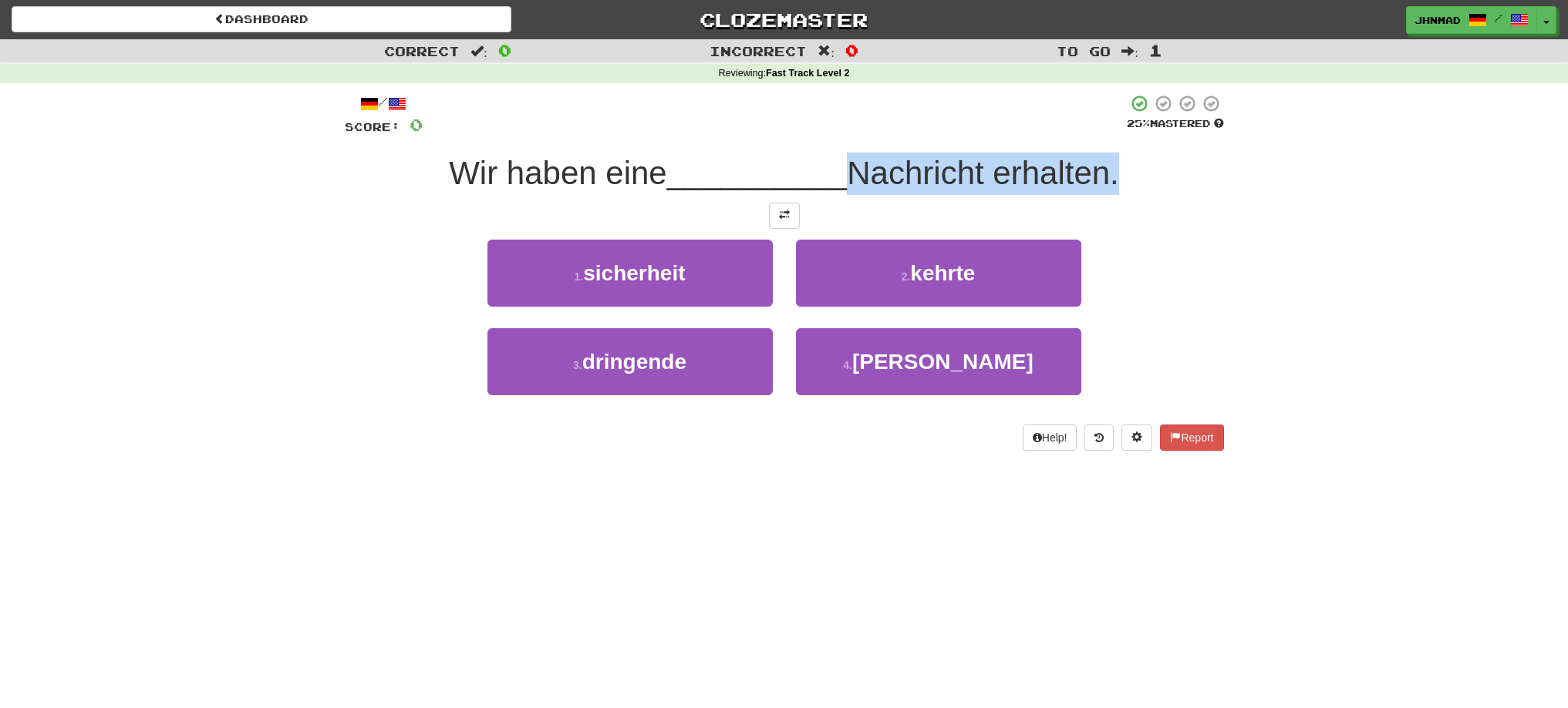
drag, startPoint x: 849, startPoint y: 164, endPoint x: 1114, endPoint y: 163, distance: 265.0
click at [1114, 163] on span "Nachricht erhalten." at bounding box center [982, 172] width 272 height 36
click at [1104, 133] on div at bounding box center [1104, 133] width 0 height 0
click at [786, 222] on button at bounding box center [784, 215] width 31 height 26
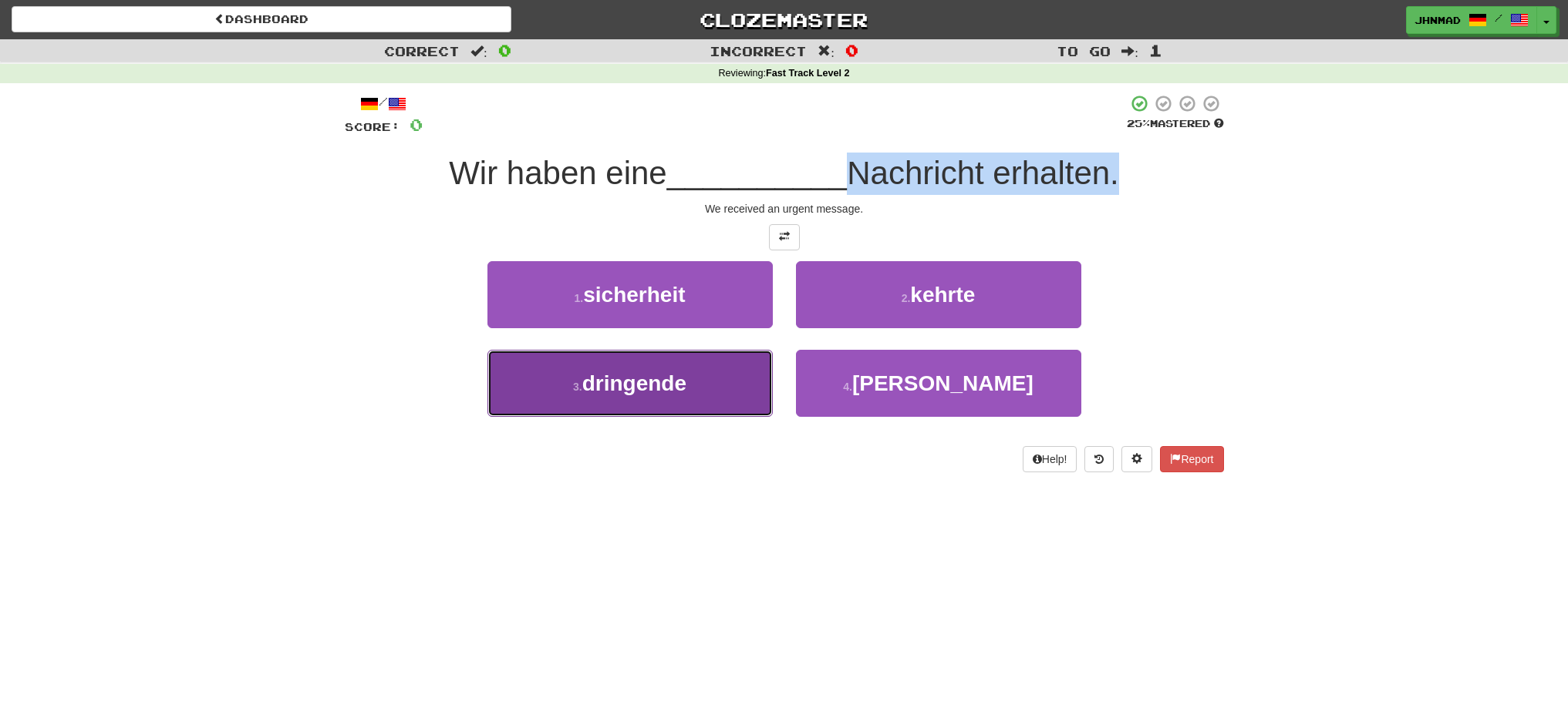
click at [590, 389] on span "dringende" at bounding box center [634, 383] width 104 height 24
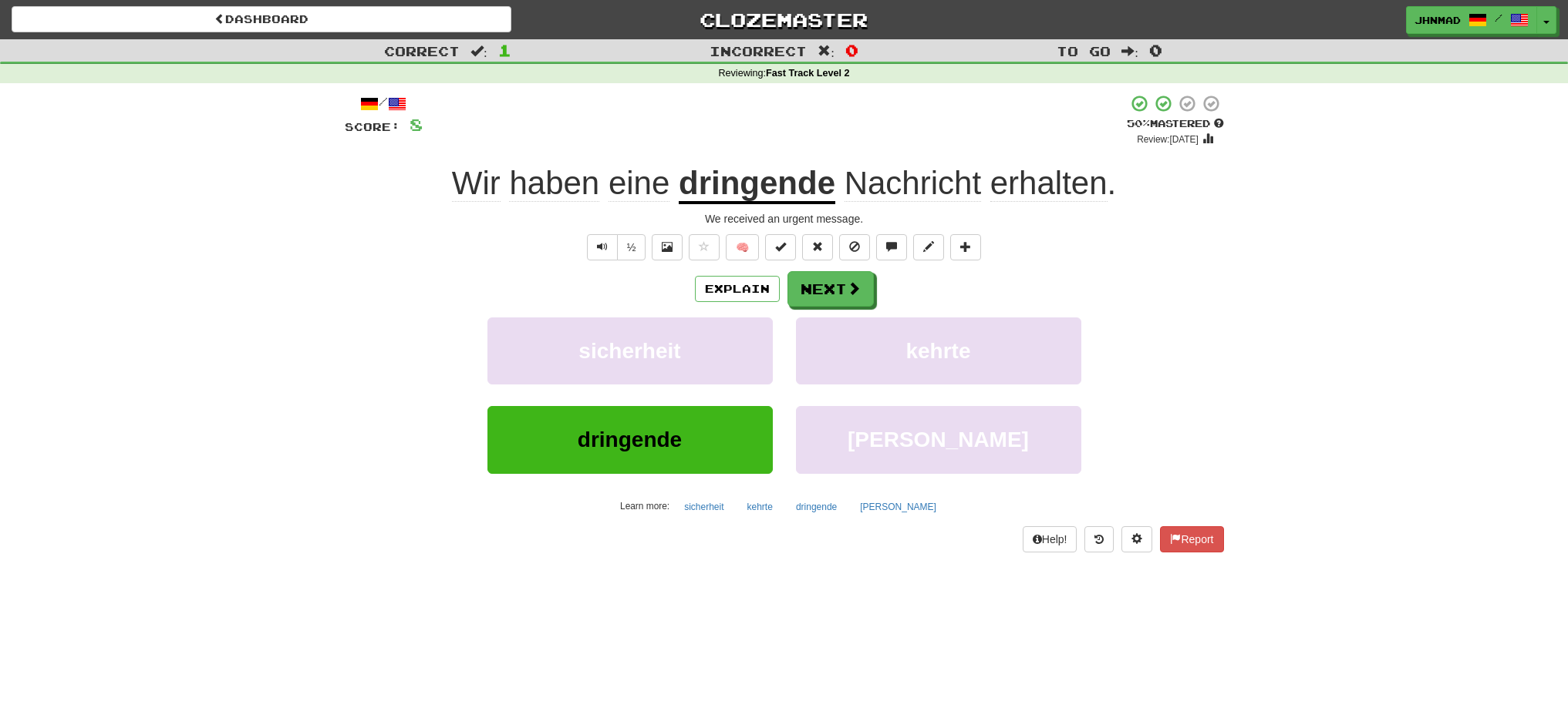
click at [744, 184] on u "dringende" at bounding box center [757, 184] width 157 height 39
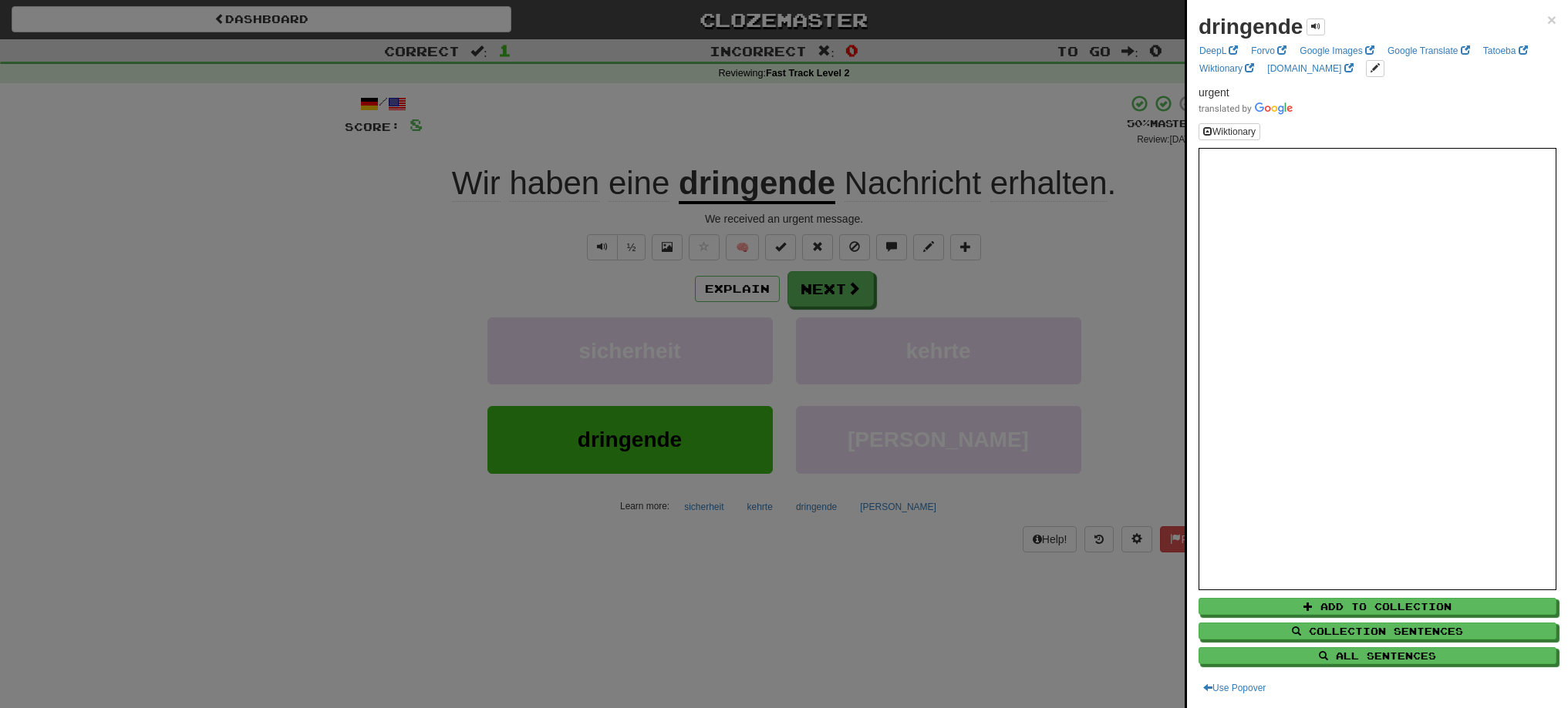
click at [885, 142] on div at bounding box center [784, 354] width 1568 height 708
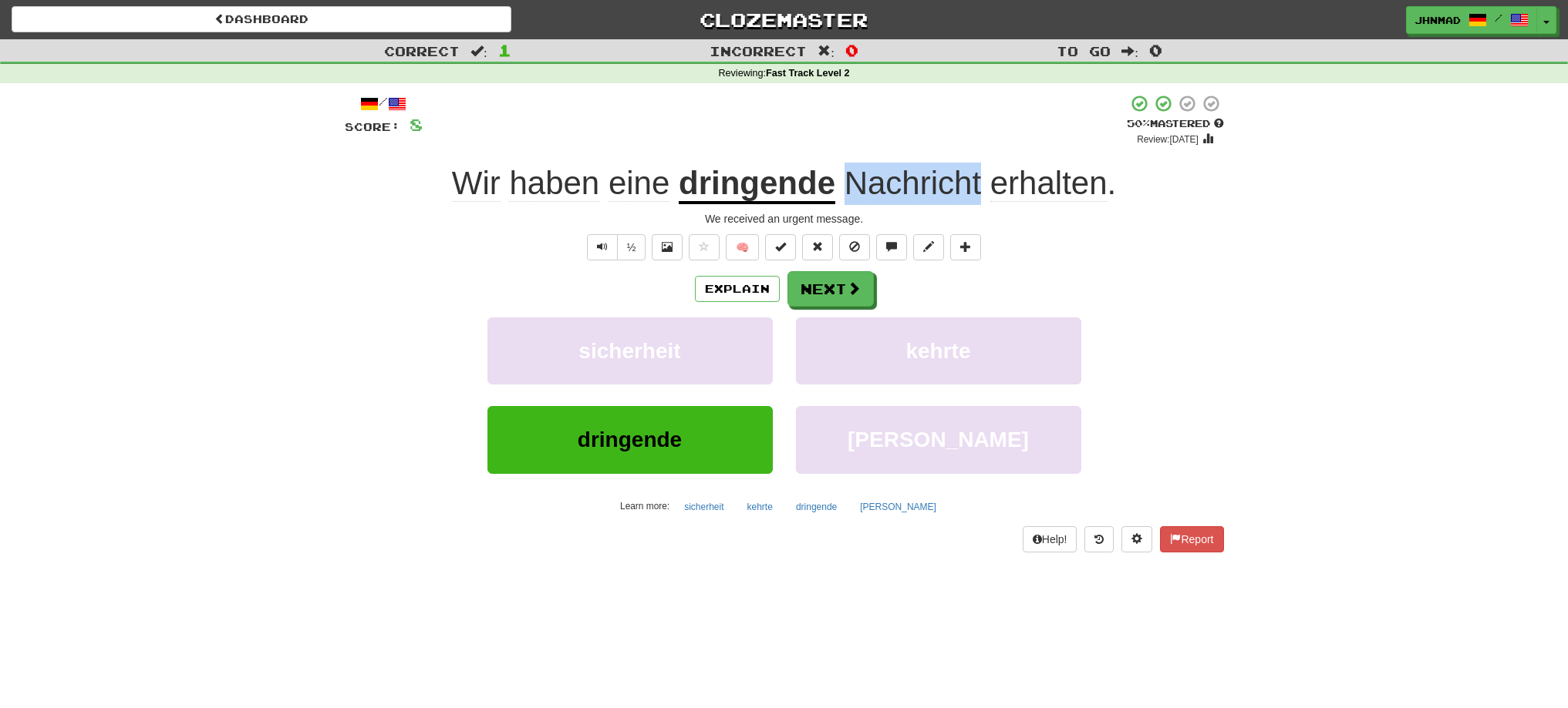
drag, startPoint x: 862, startPoint y: 178, endPoint x: 981, endPoint y: 169, distance: 119.3
click at [981, 169] on span "Nachricht erhalten ." at bounding box center [975, 183] width 280 height 37
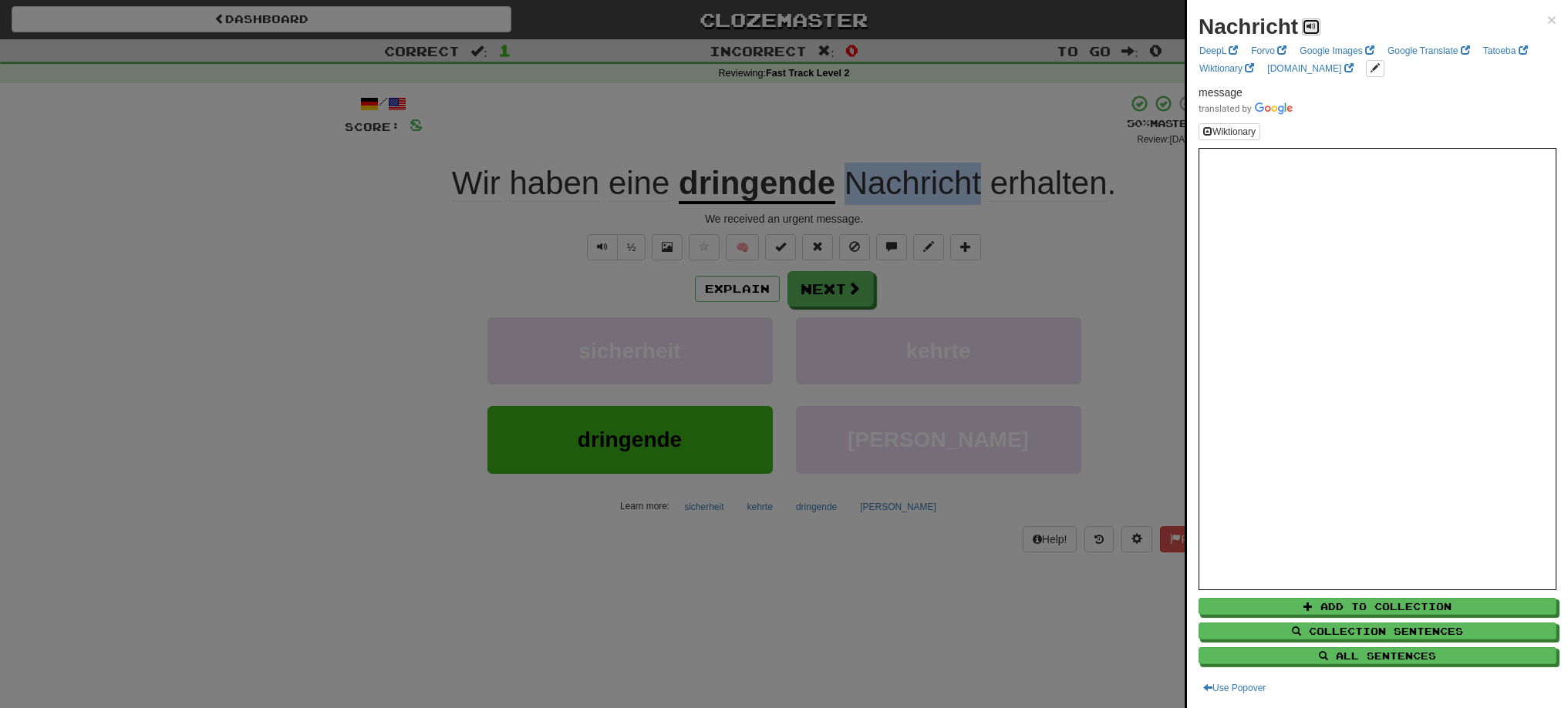
click at [1314, 30] on span at bounding box center [1310, 26] width 9 height 9
click at [800, 285] on div at bounding box center [784, 354] width 1568 height 708
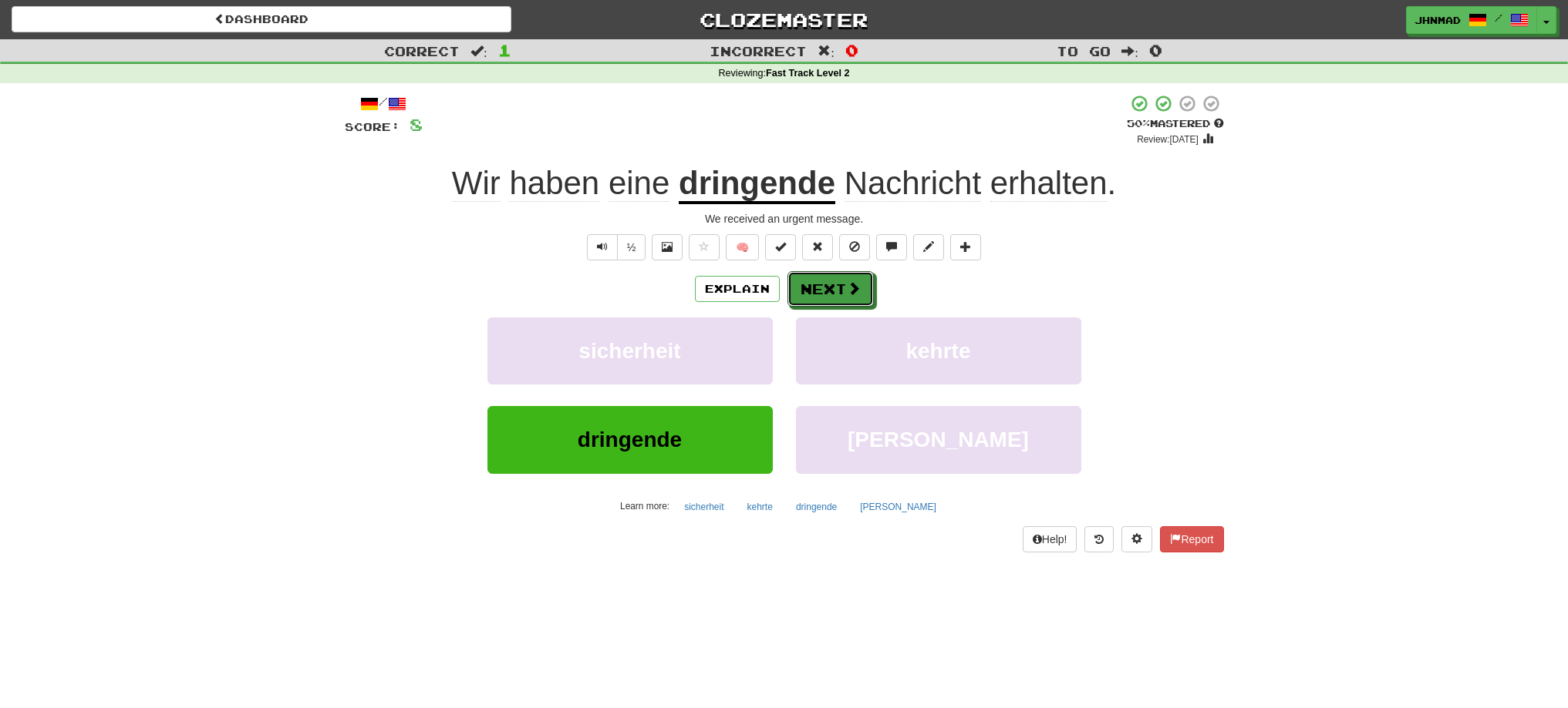
click at [800, 285] on button "Next" at bounding box center [830, 289] width 86 height 35
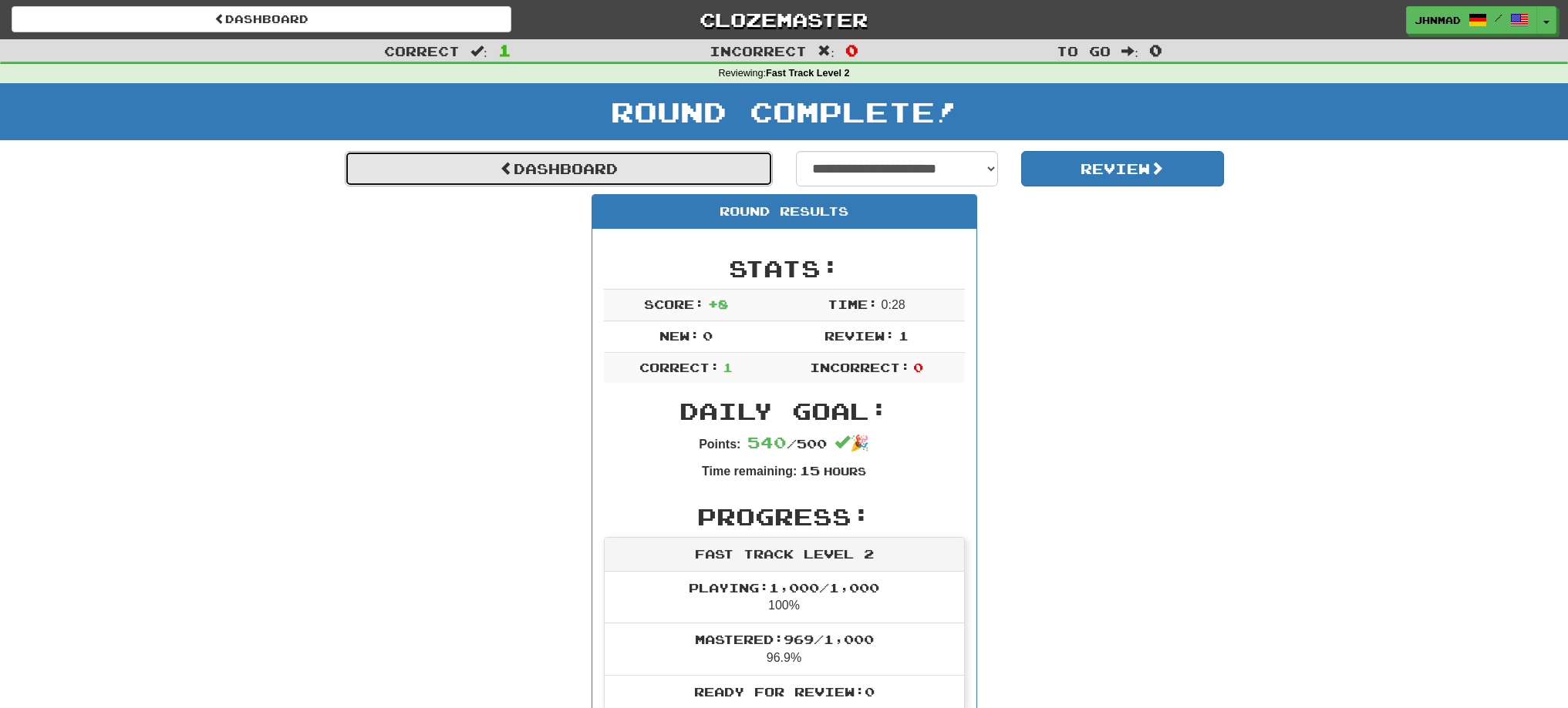
click at [515, 177] on link "Dashboard" at bounding box center [558, 169] width 428 height 35
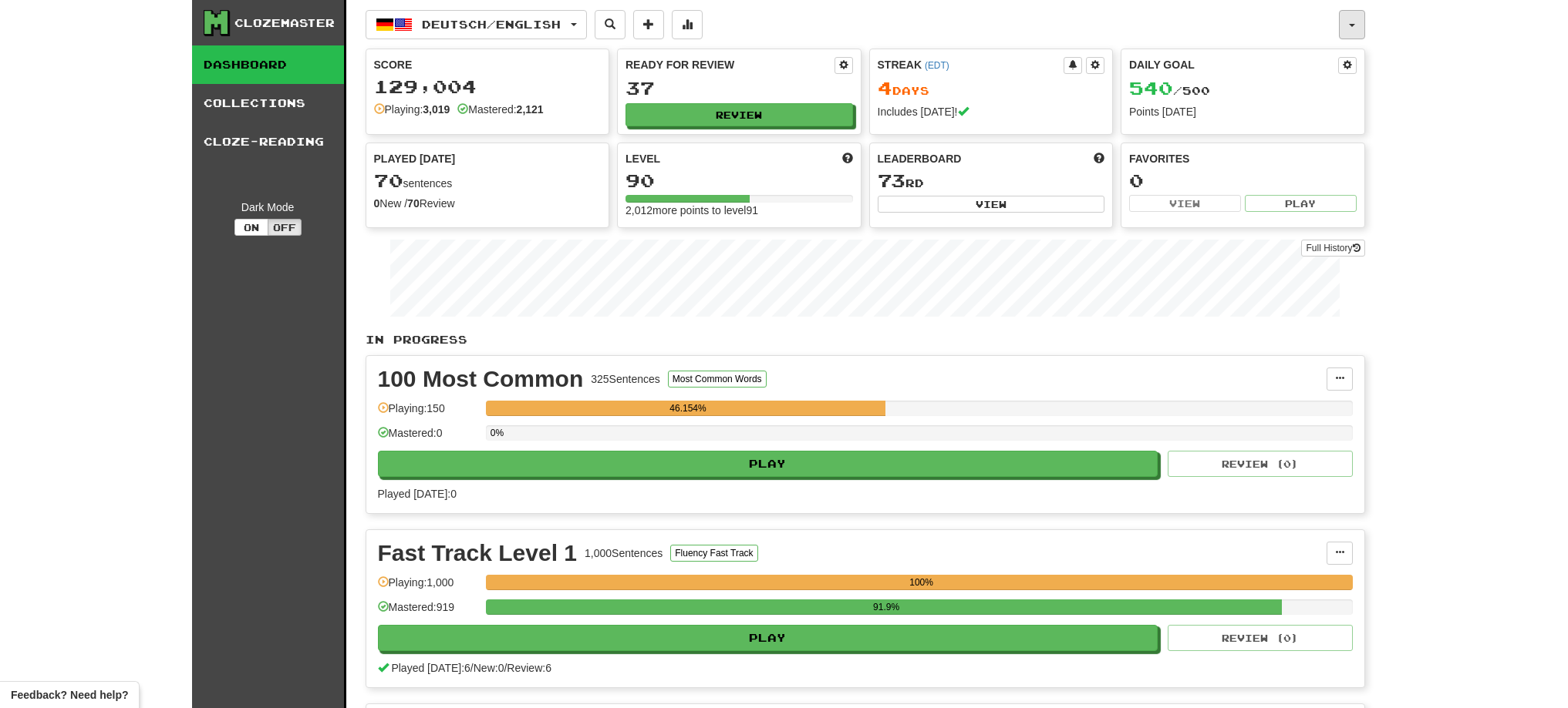
click at [1350, 32] on button "button" at bounding box center [1351, 24] width 26 height 29
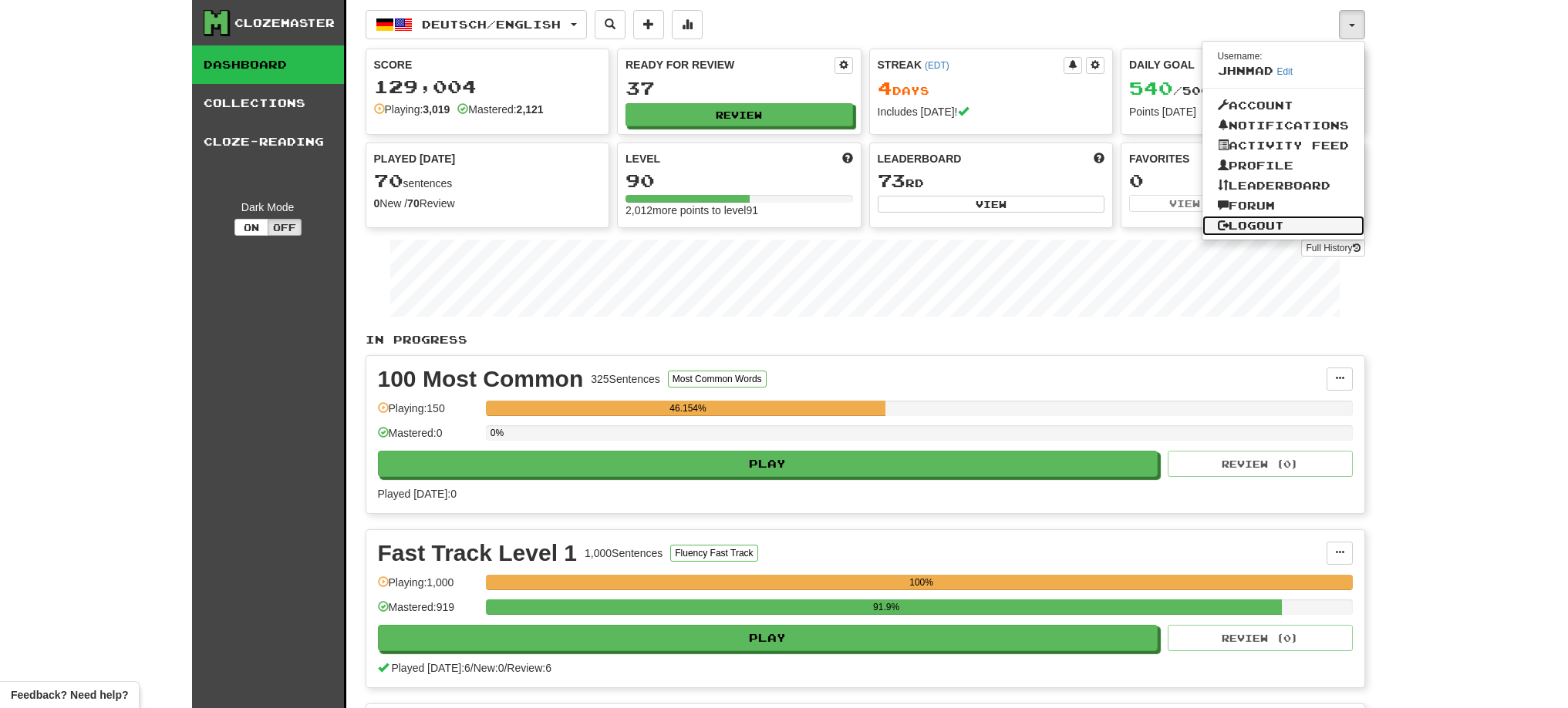
click at [1288, 231] on link "Logout" at bounding box center [1283, 226] width 162 height 20
